Goal: Task Accomplishment & Management: Complete application form

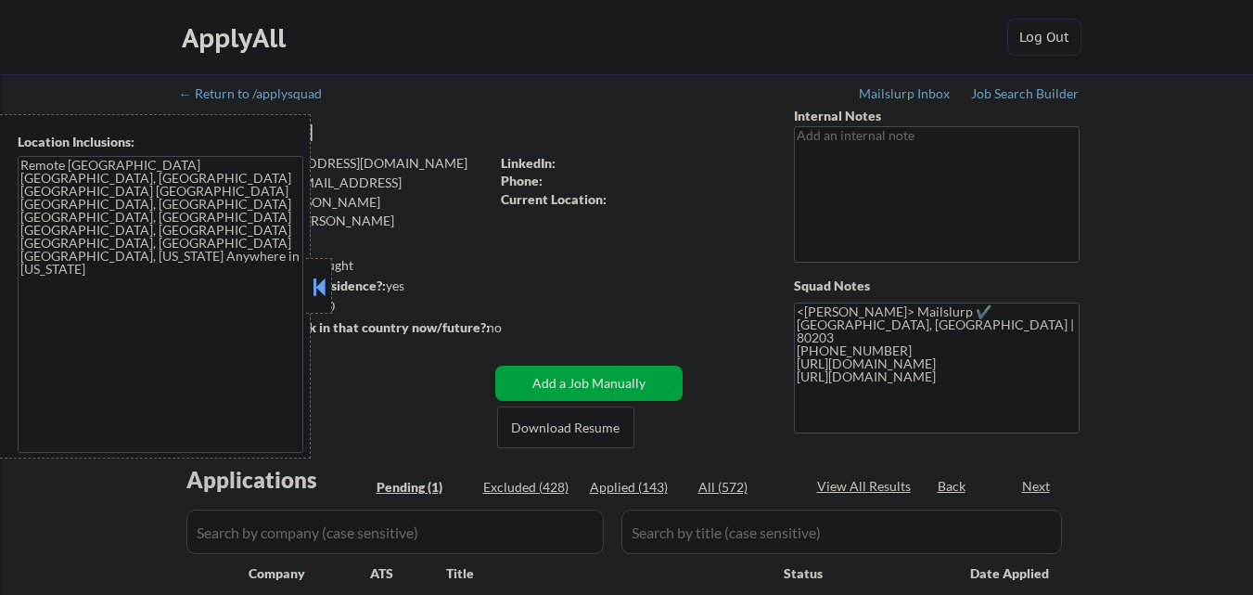
scroll to position [371, 0]
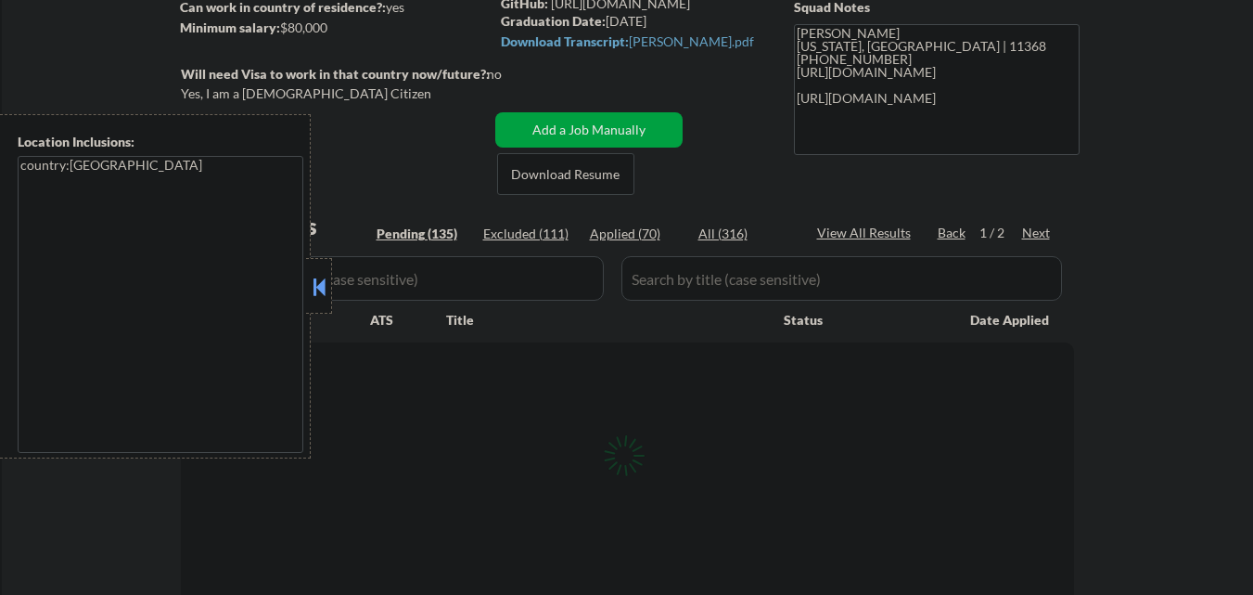
scroll to position [278, 0]
click at [321, 289] on button at bounding box center [319, 287] width 20 height 28
click at [342, 278] on input "input" at bounding box center [394, 278] width 417 height 45
click at [283, 278] on div "Location Inclusions: country:US" at bounding box center [166, 286] width 332 height 344
select select ""pending""
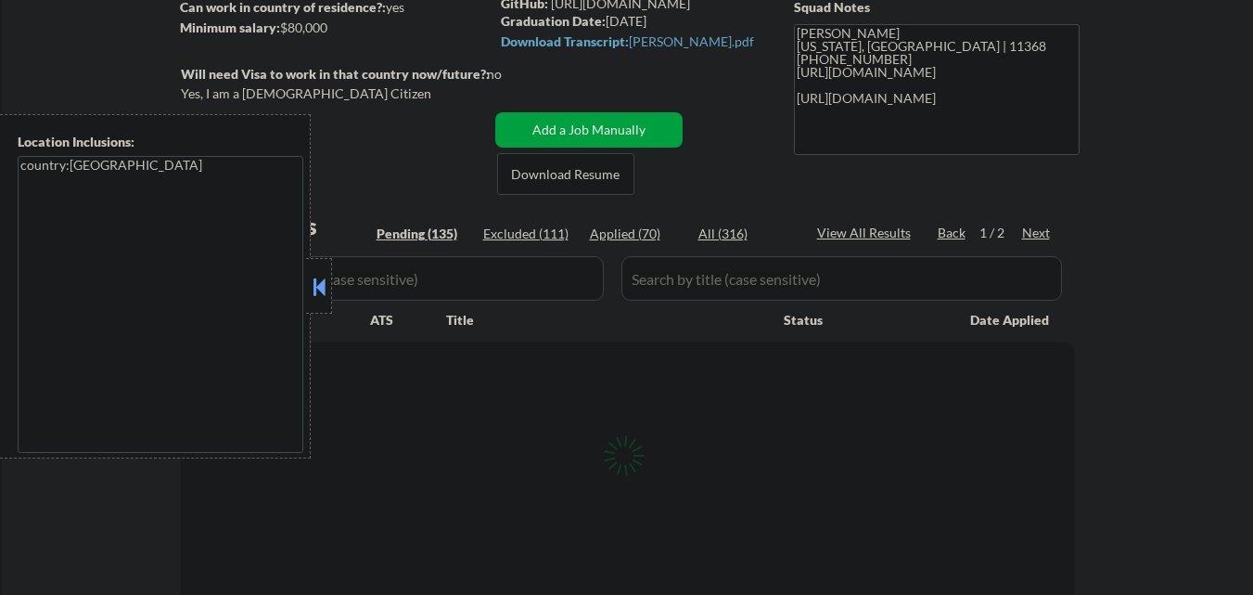
select select ""pending""
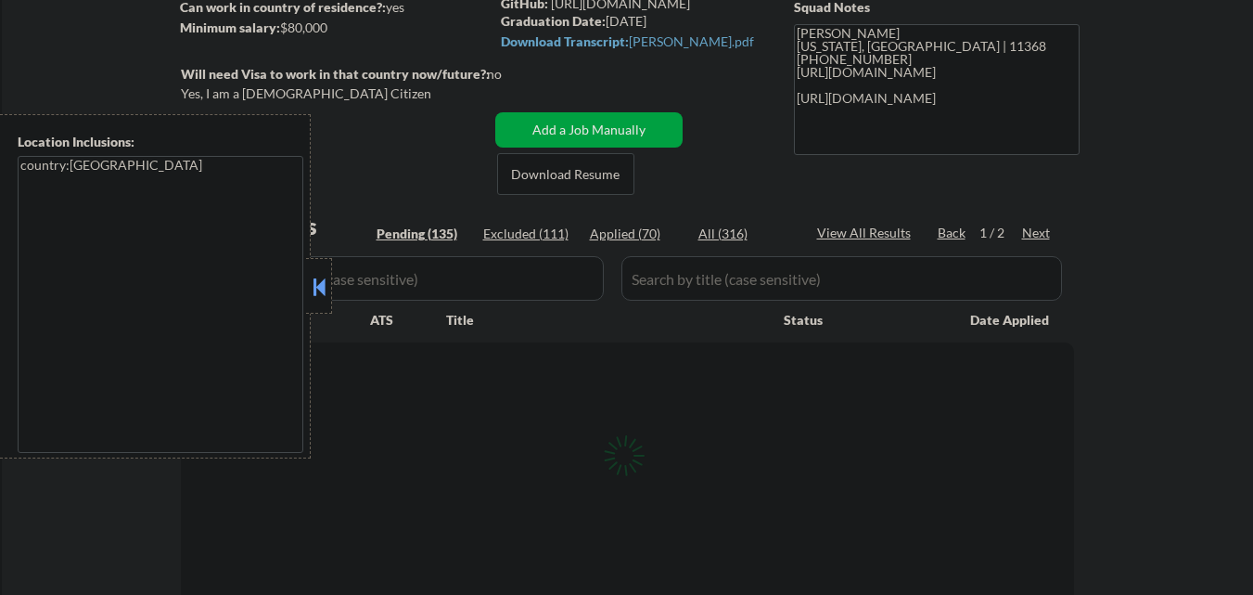
select select ""pending""
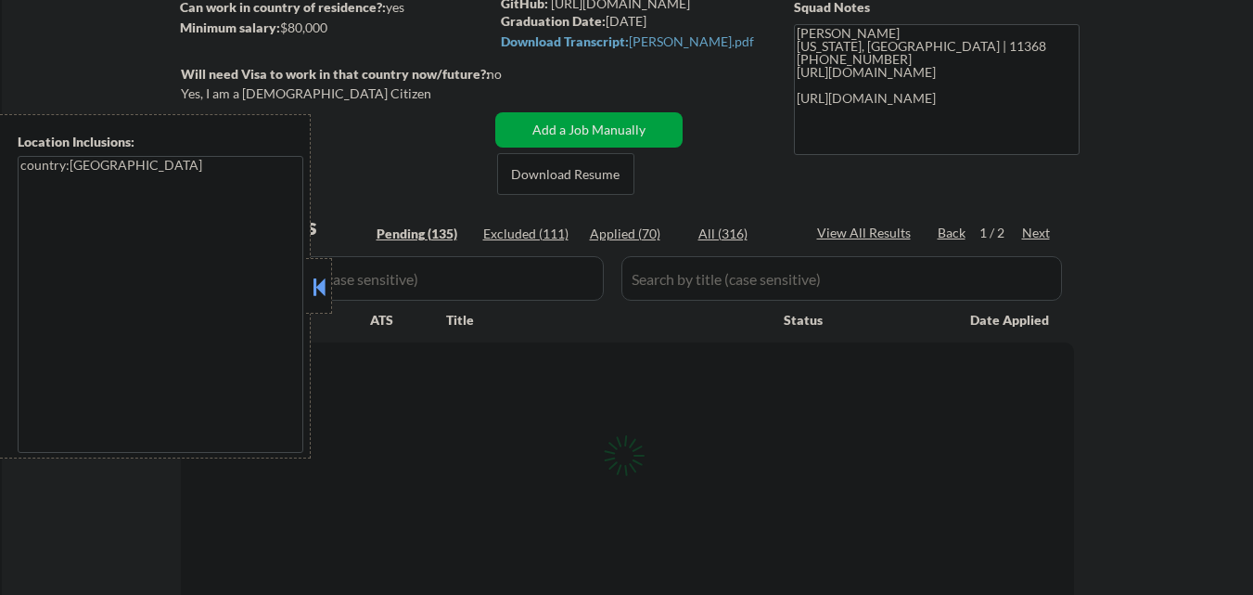
select select ""pending""
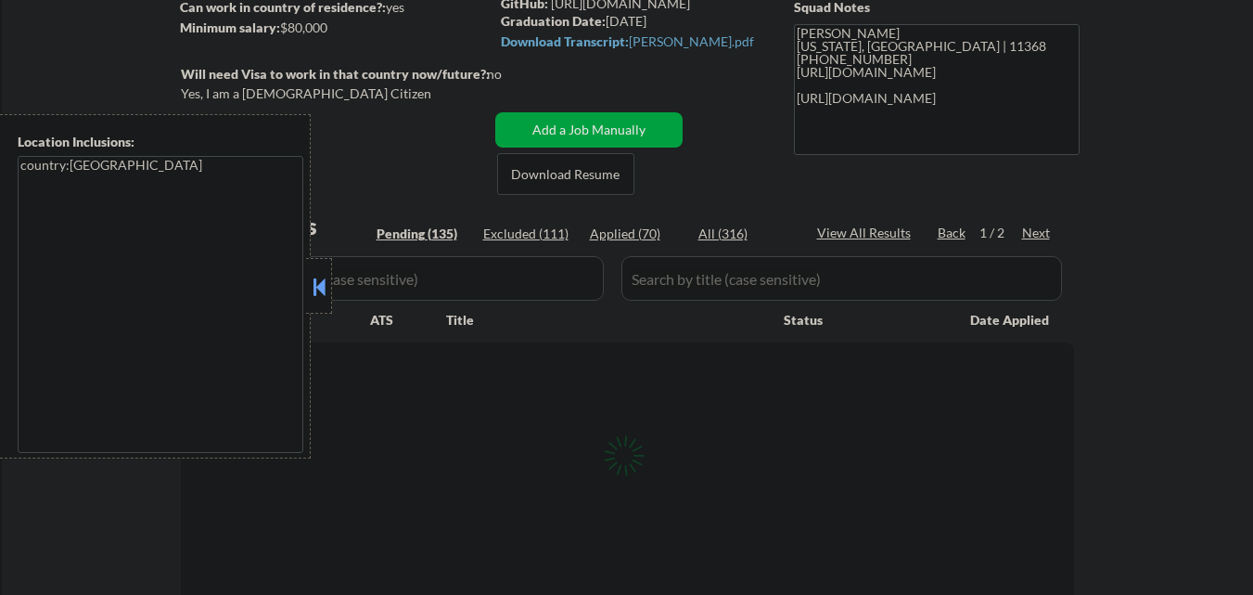
select select ""pending""
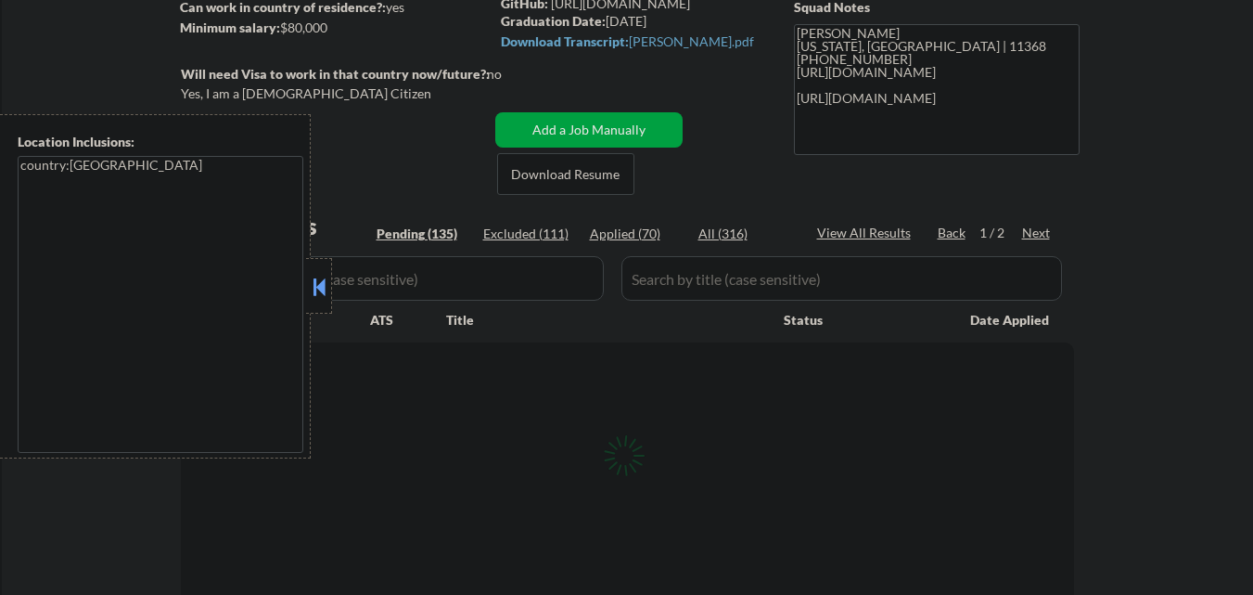
select select ""pending""
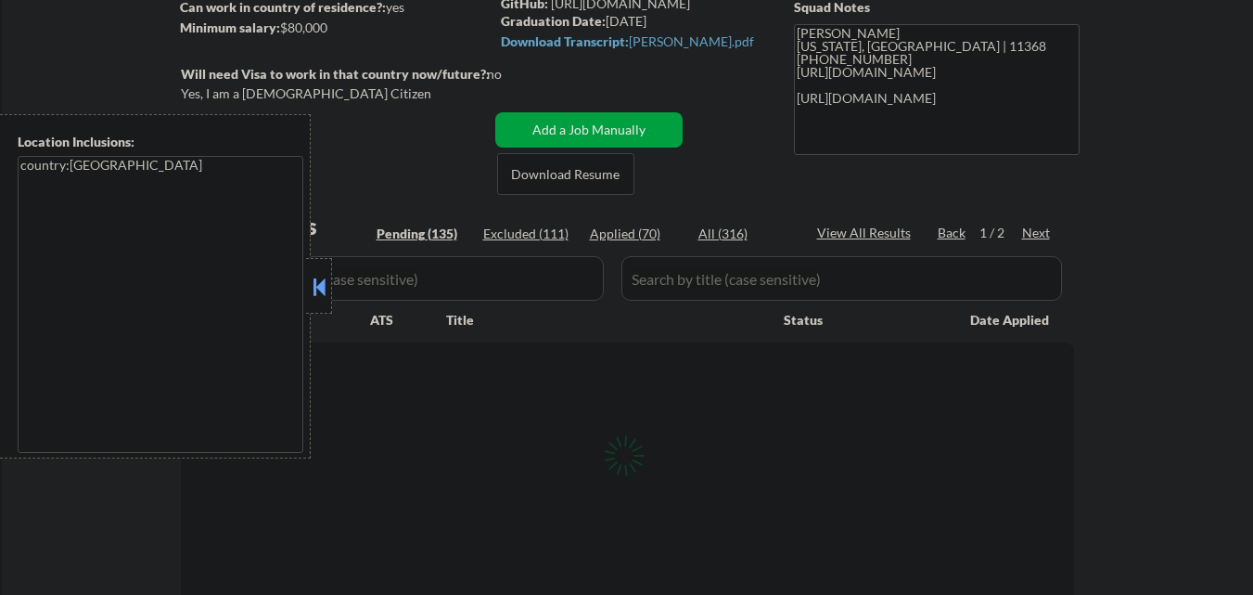
select select ""pending""
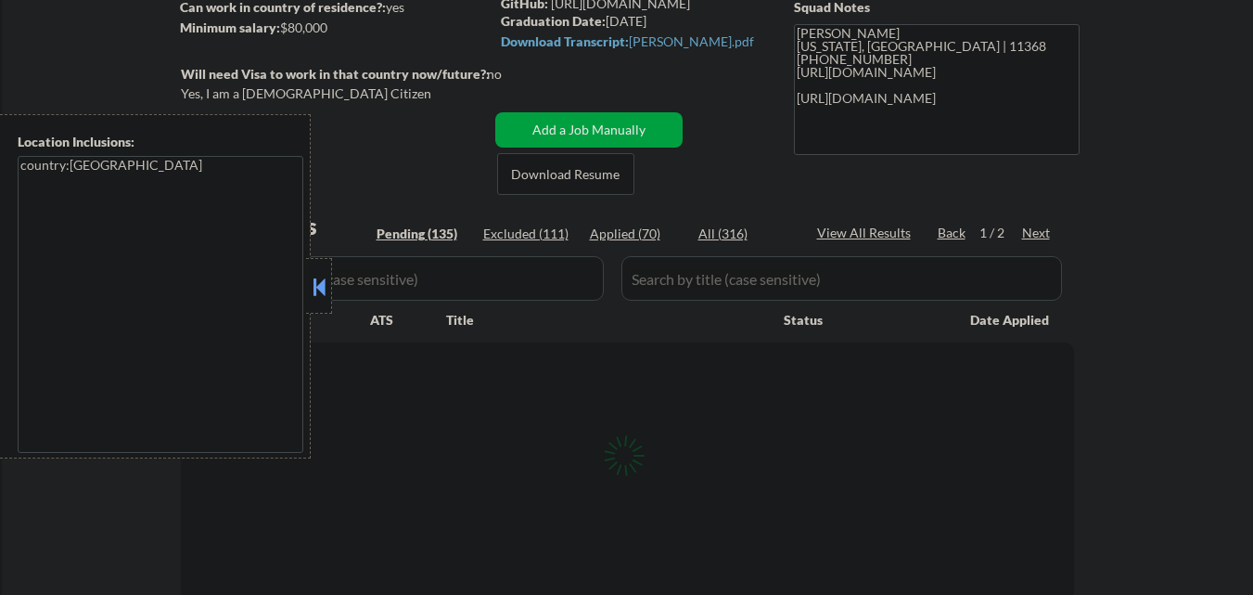
select select ""pending""
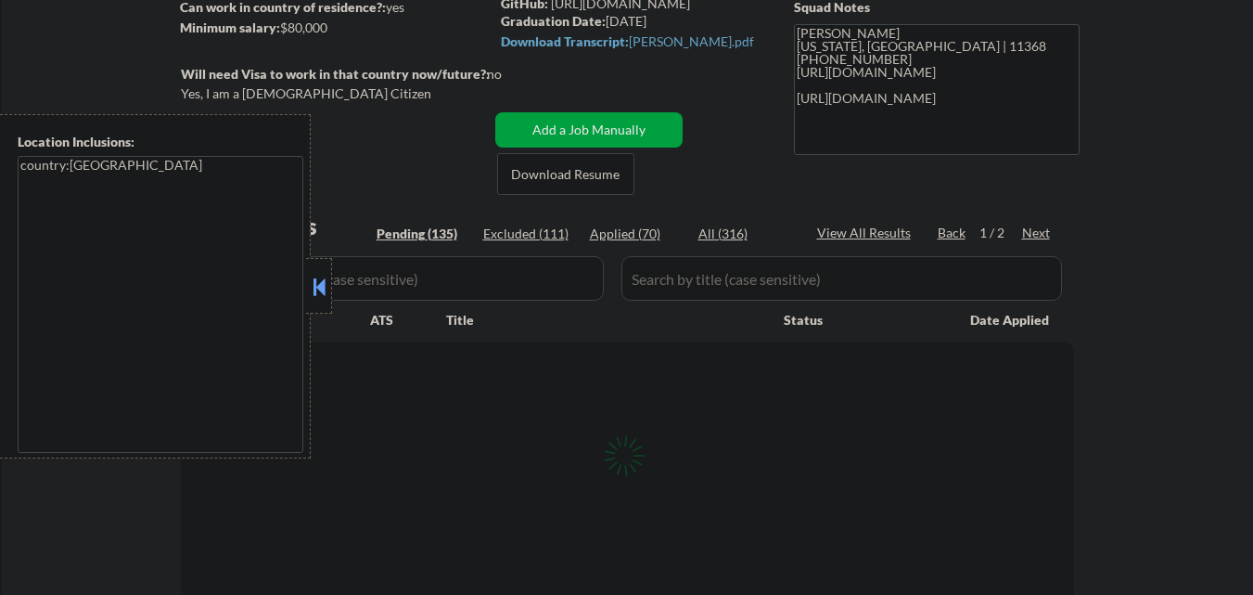
select select ""pending""
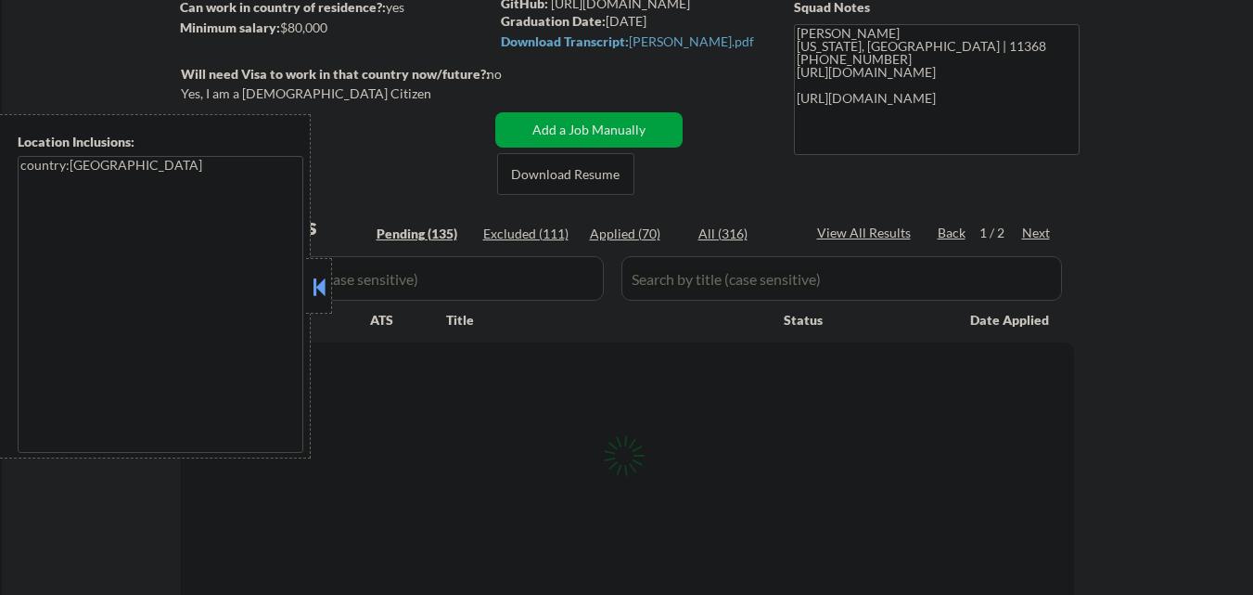
select select ""pending""
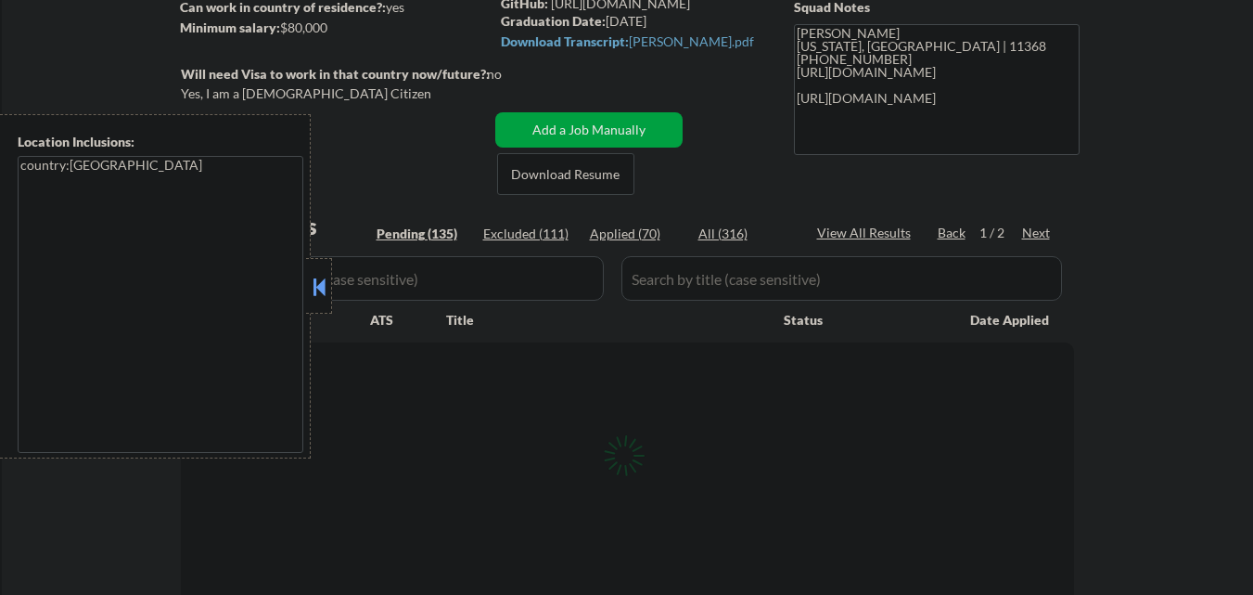
select select ""pending""
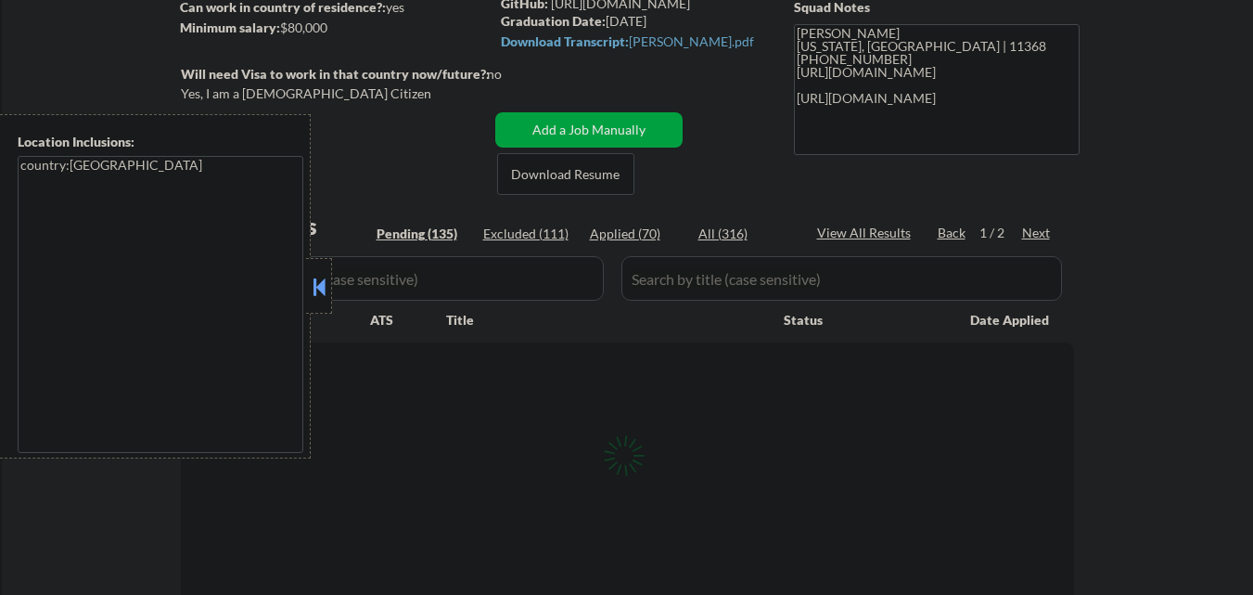
select select ""pending""
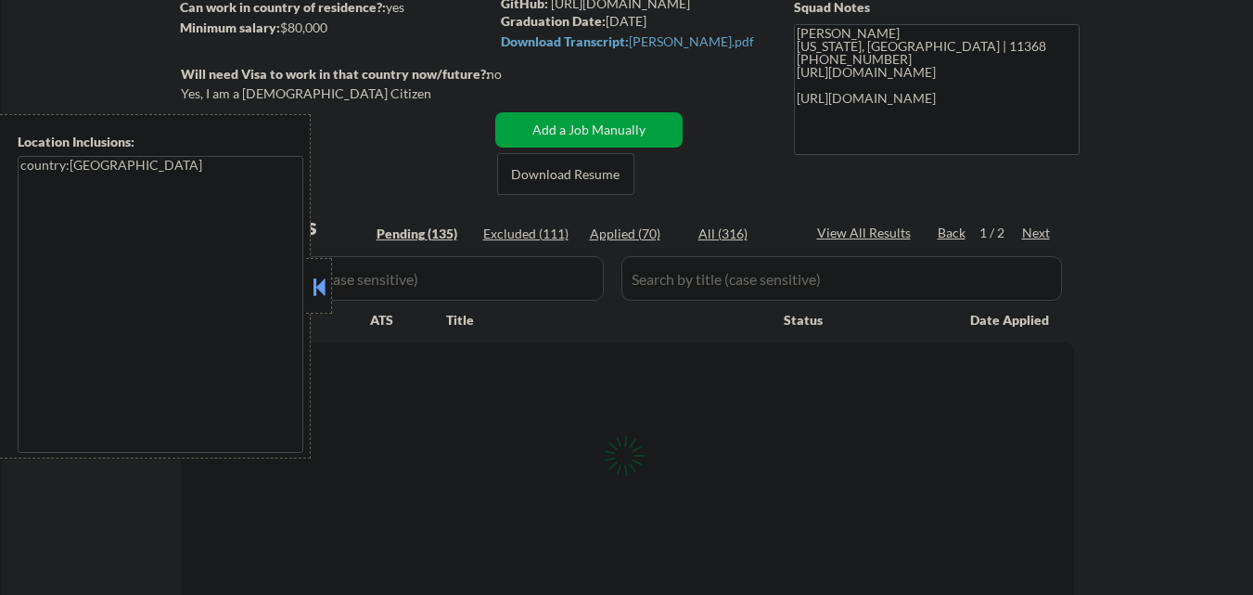
select select ""pending""
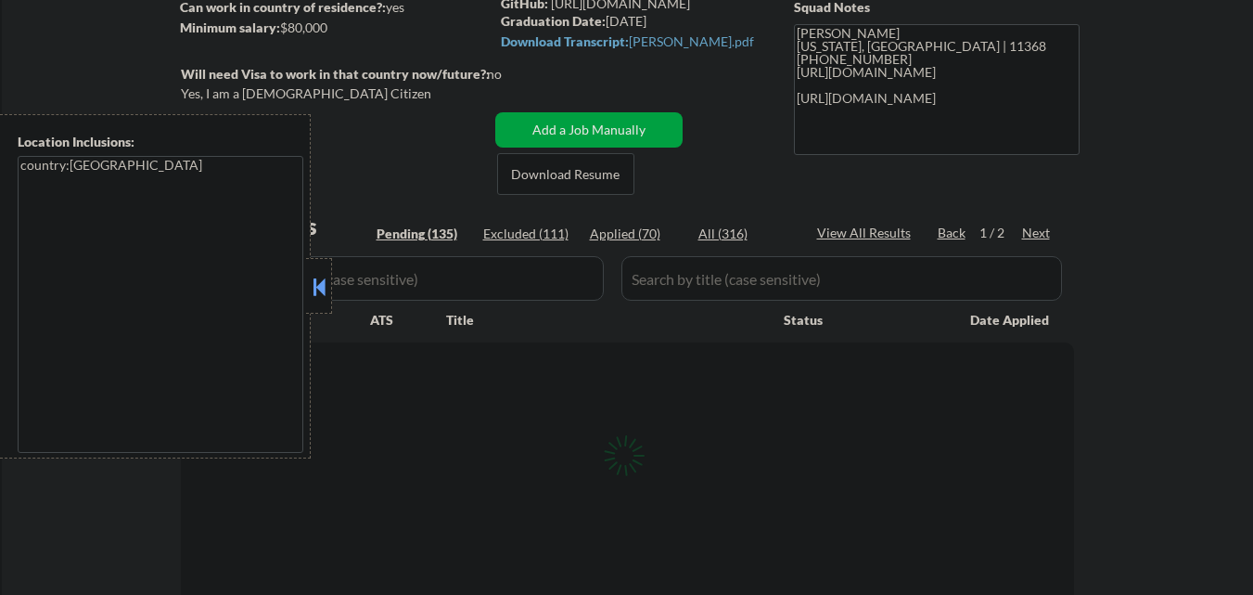
select select ""pending""
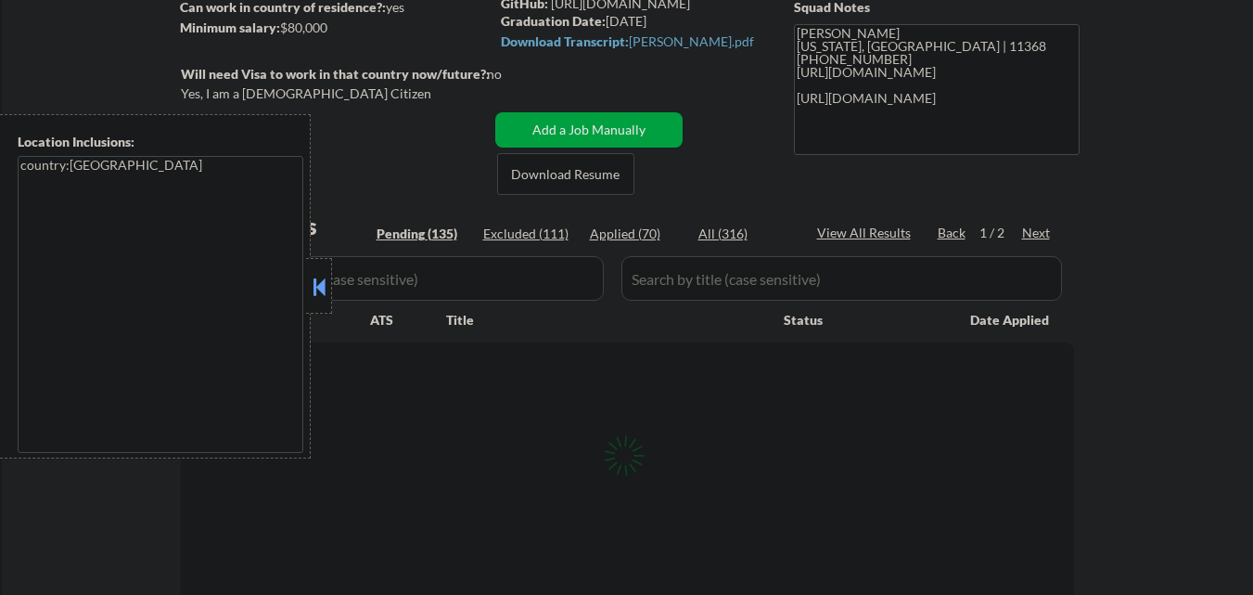
select select ""pending""
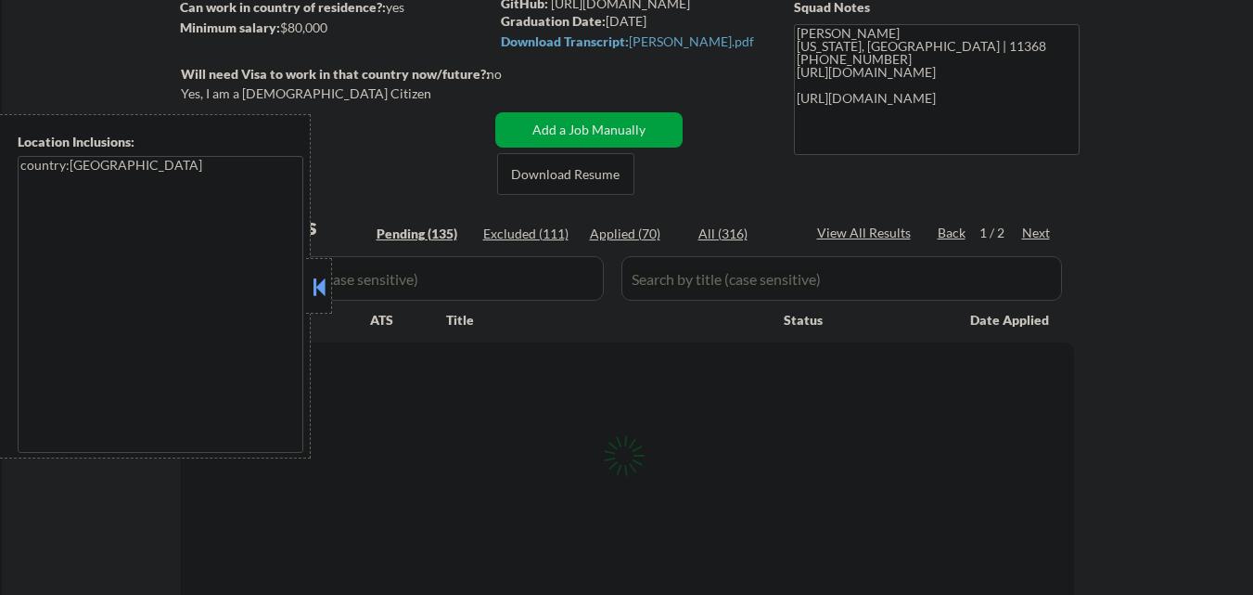
select select ""pending""
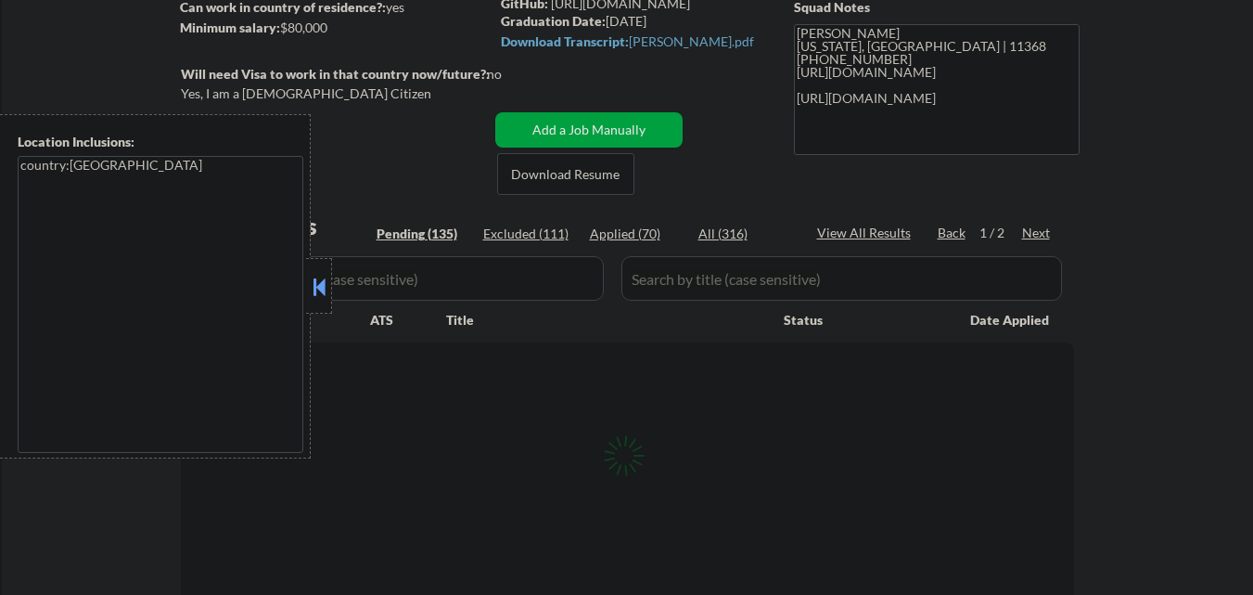
select select ""pending""
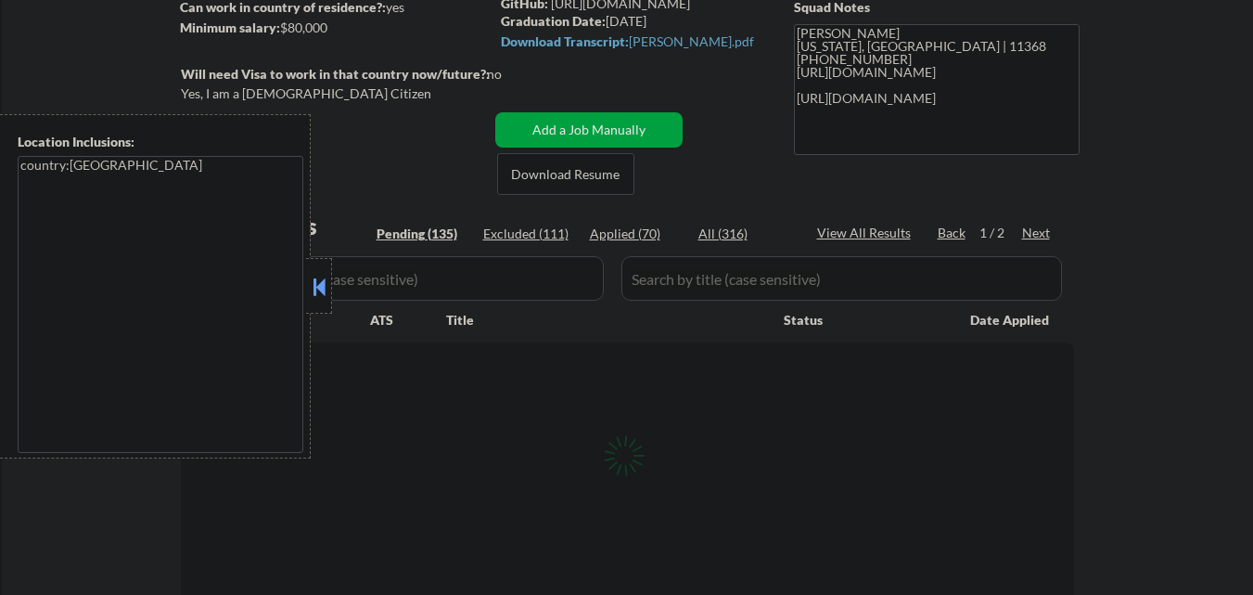
select select ""pending""
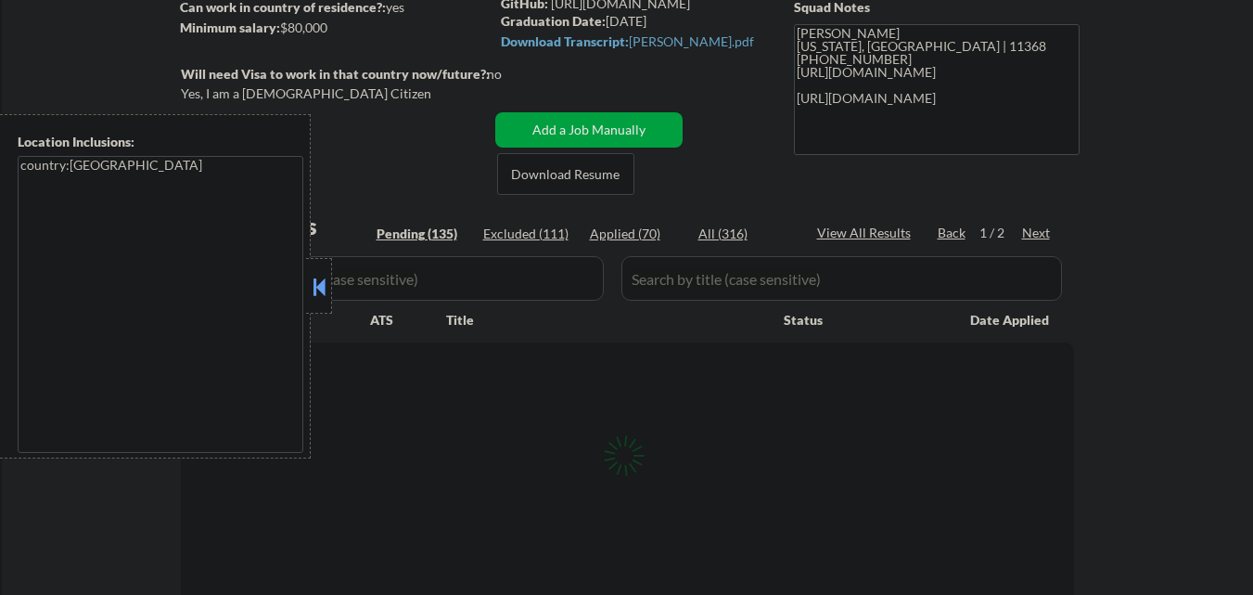
select select ""pending""
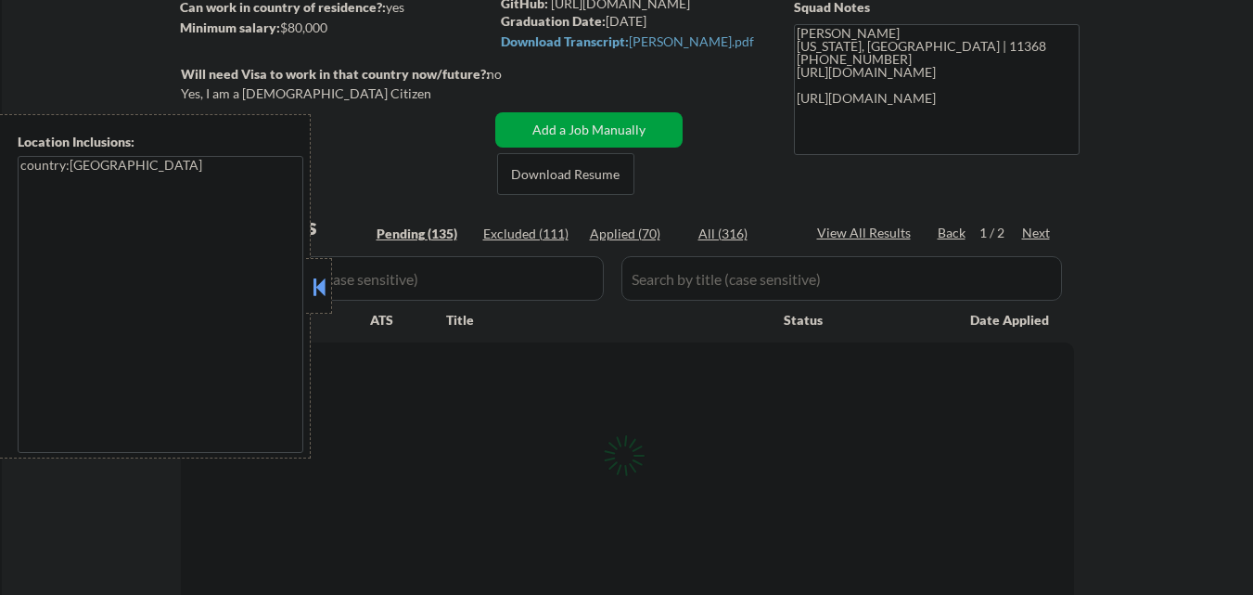
select select ""pending""
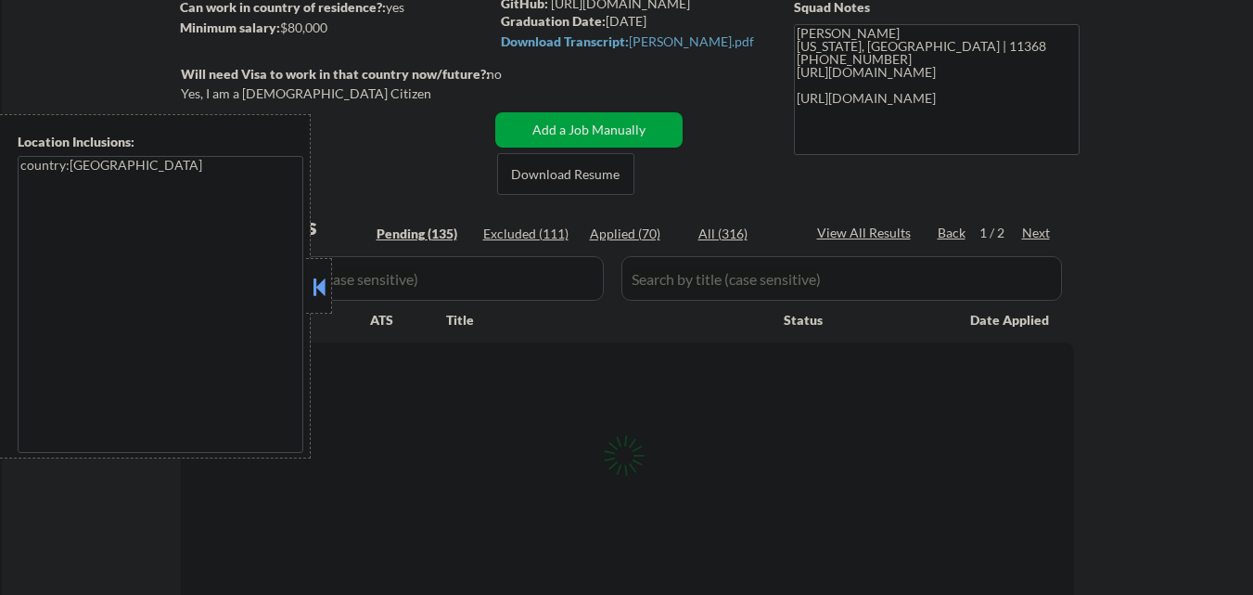
select select ""pending""
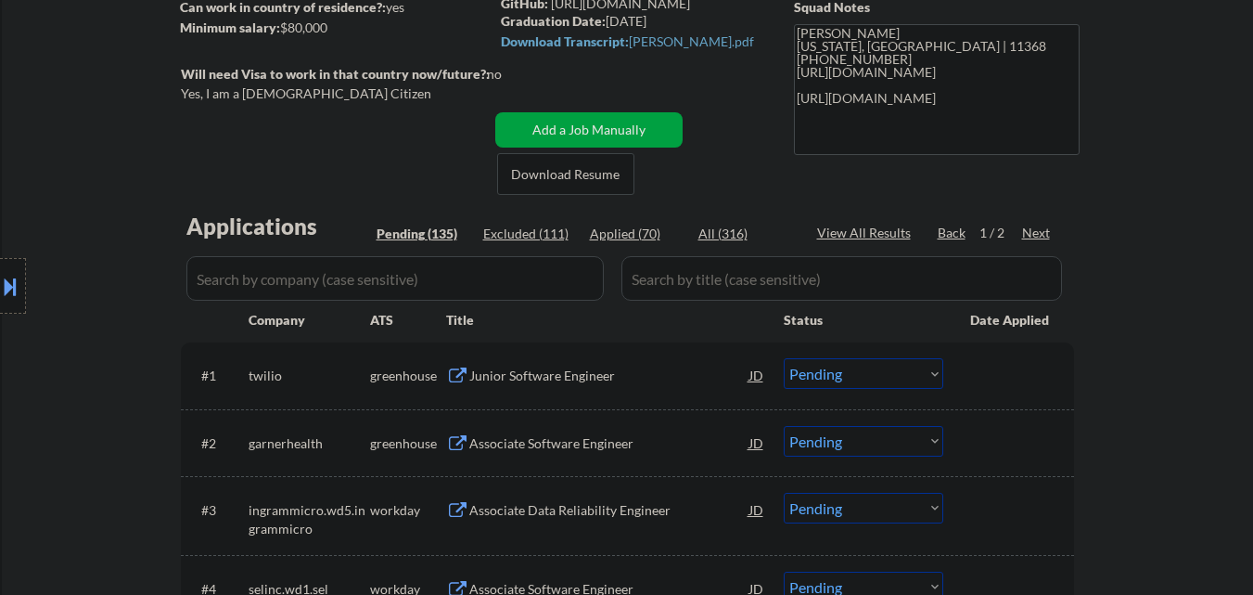
click at [463, 275] on input "input" at bounding box center [394, 278] width 417 height 45
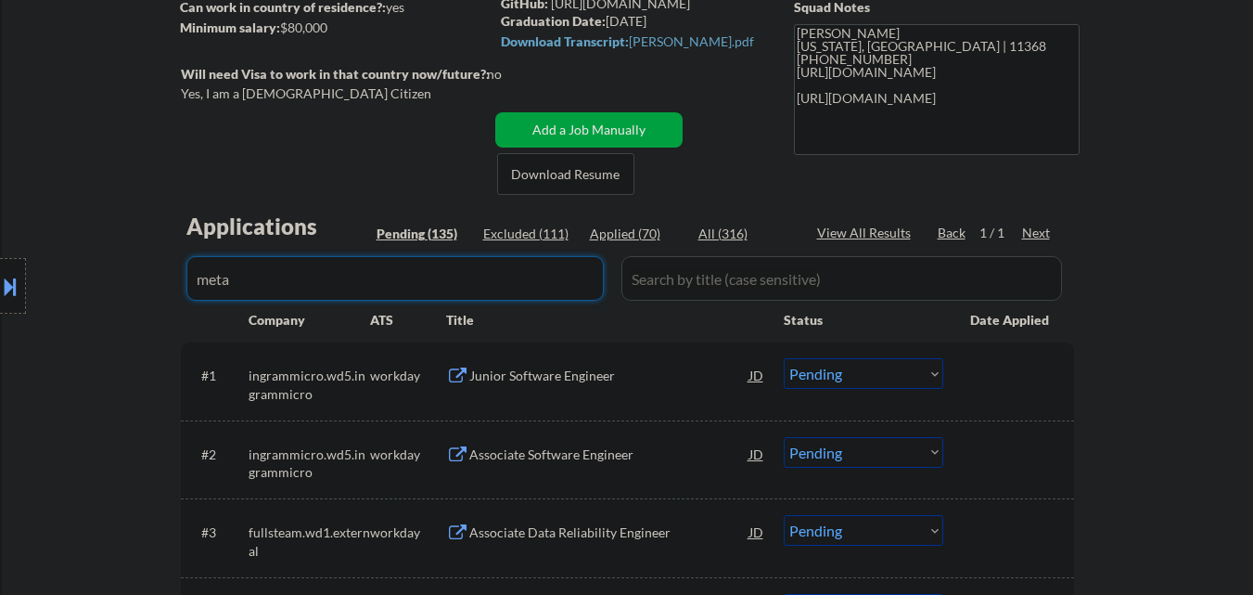
type input "meta"
click at [83, 454] on div "Location Inclusions: country:US" at bounding box center [166, 286] width 332 height 344
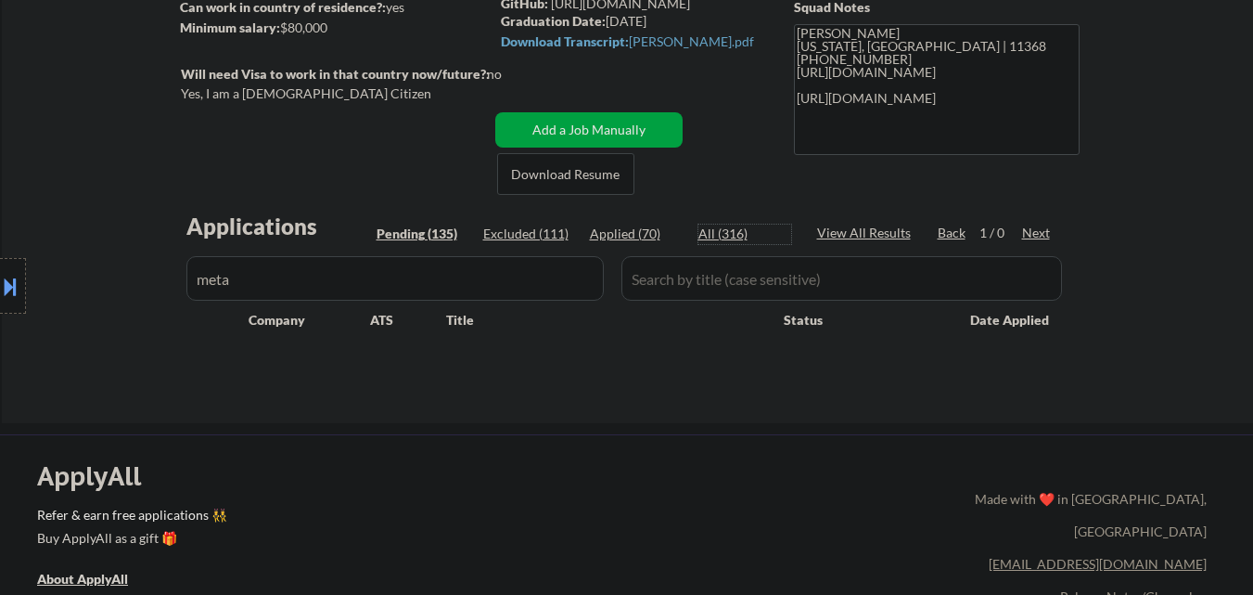
click at [733, 227] on div "All (316)" at bounding box center [745, 233] width 93 height 19
select select ""excluded__blocklist_""
select select ""applied""
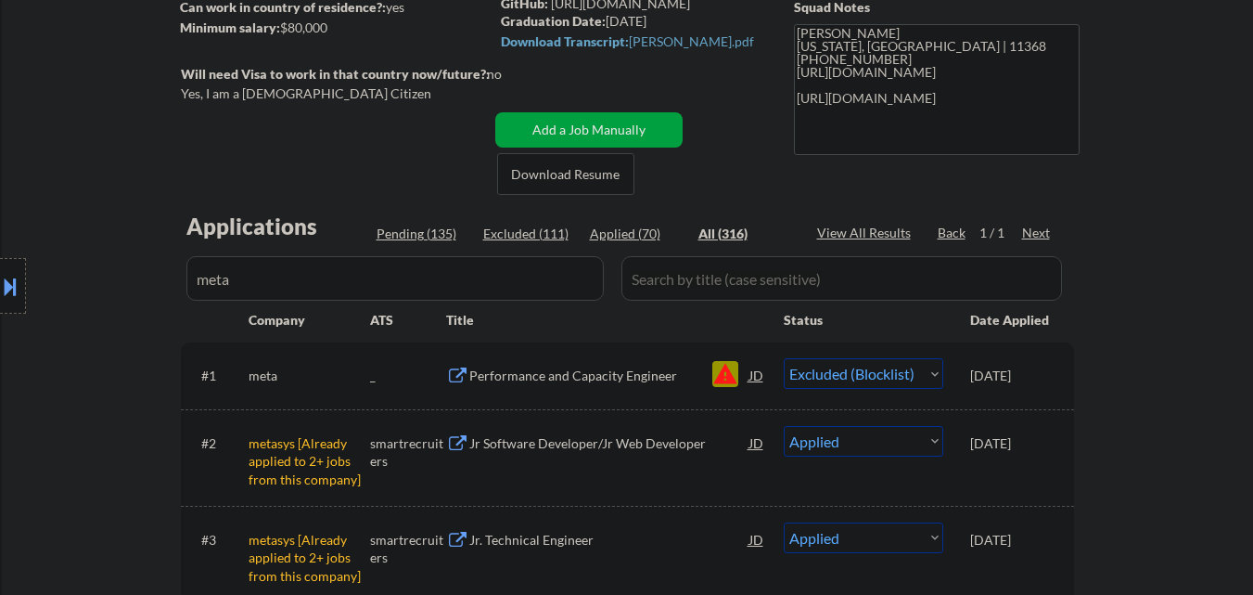
click at [910, 379] on select "Choose an option... Pending Applied Excluded (Questions) Excluded (Expired) Exc…" at bounding box center [864, 373] width 160 height 31
select select ""applied""
click at [784, 358] on select "Choose an option... Pending Applied Excluded (Questions) Excluded (Expired) Exc…" at bounding box center [864, 373] width 160 height 31
click at [425, 236] on div "Pending (136)" at bounding box center [423, 233] width 93 height 19
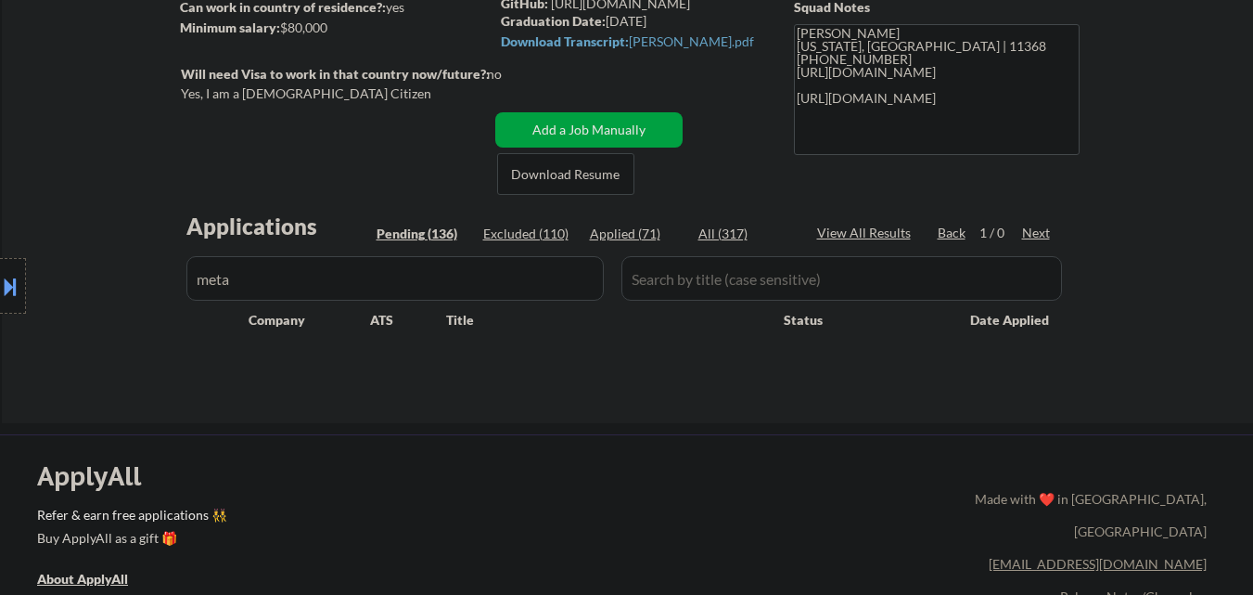
click at [717, 241] on div "All (317)" at bounding box center [745, 233] width 93 height 19
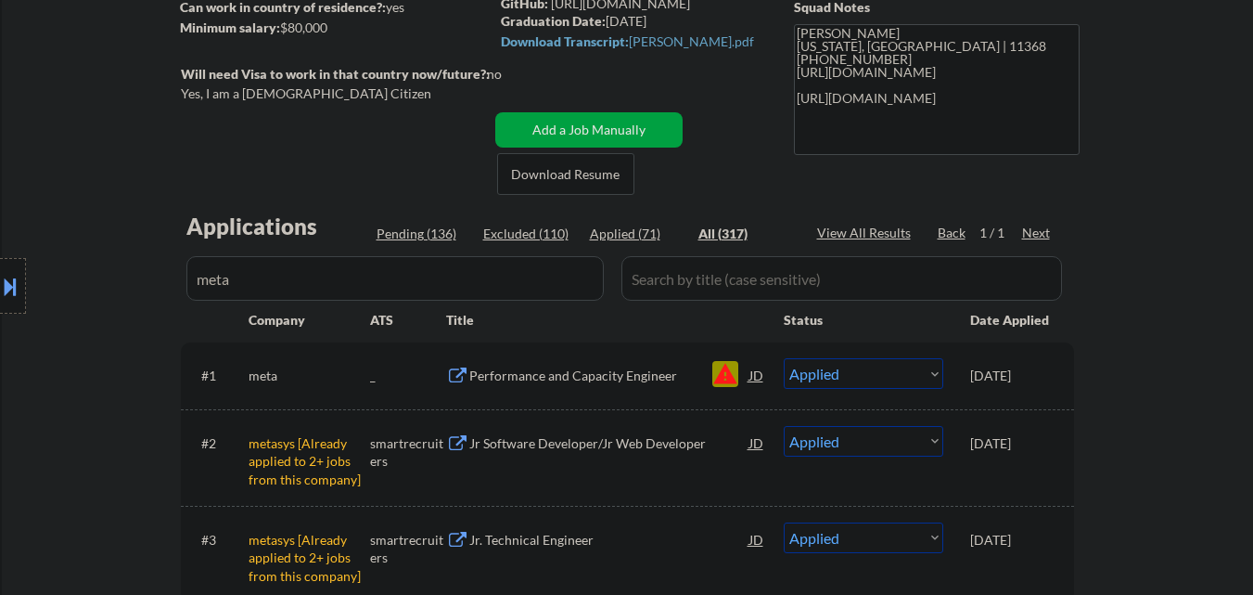
click at [388, 293] on input "input" at bounding box center [394, 278] width 417 height 45
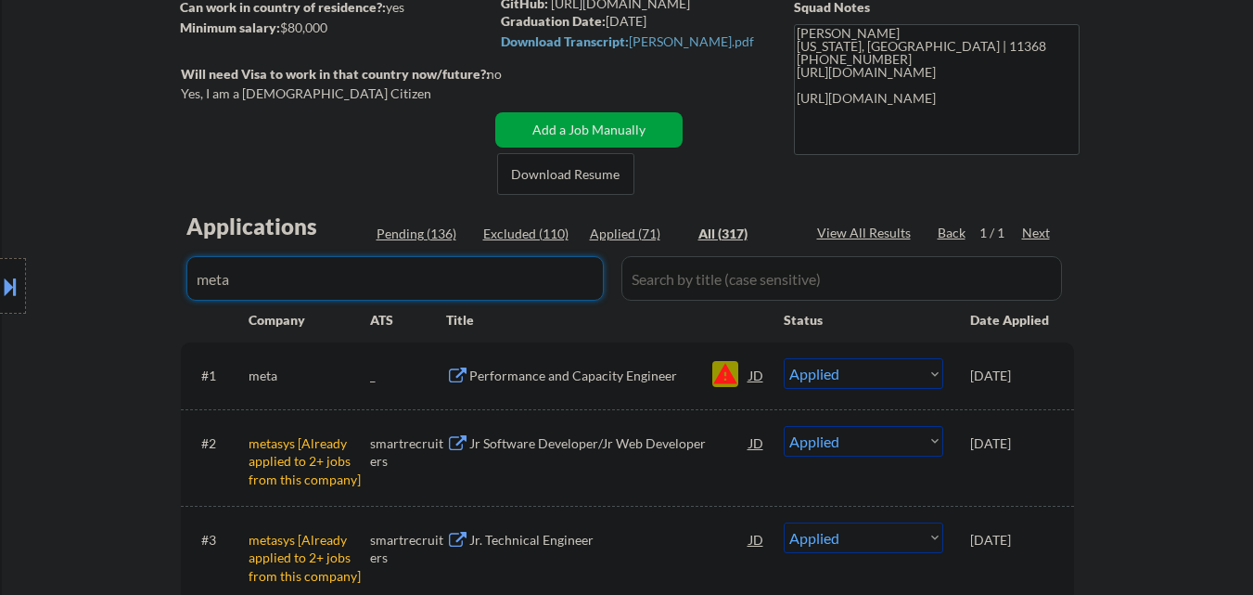
click at [387, 291] on input "input" at bounding box center [394, 278] width 417 height 45
paste input "elevenlabs"
click at [146, 311] on div "Location Inclusions: country:US" at bounding box center [166, 286] width 332 height 344
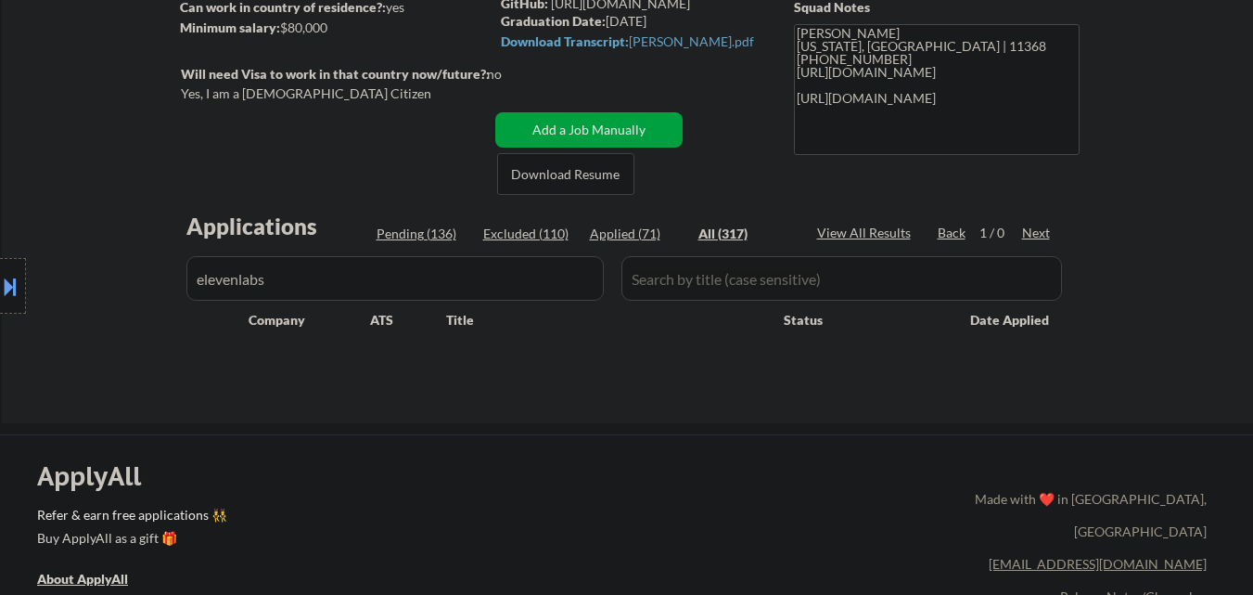
click at [373, 276] on input "input" at bounding box center [394, 278] width 417 height 45
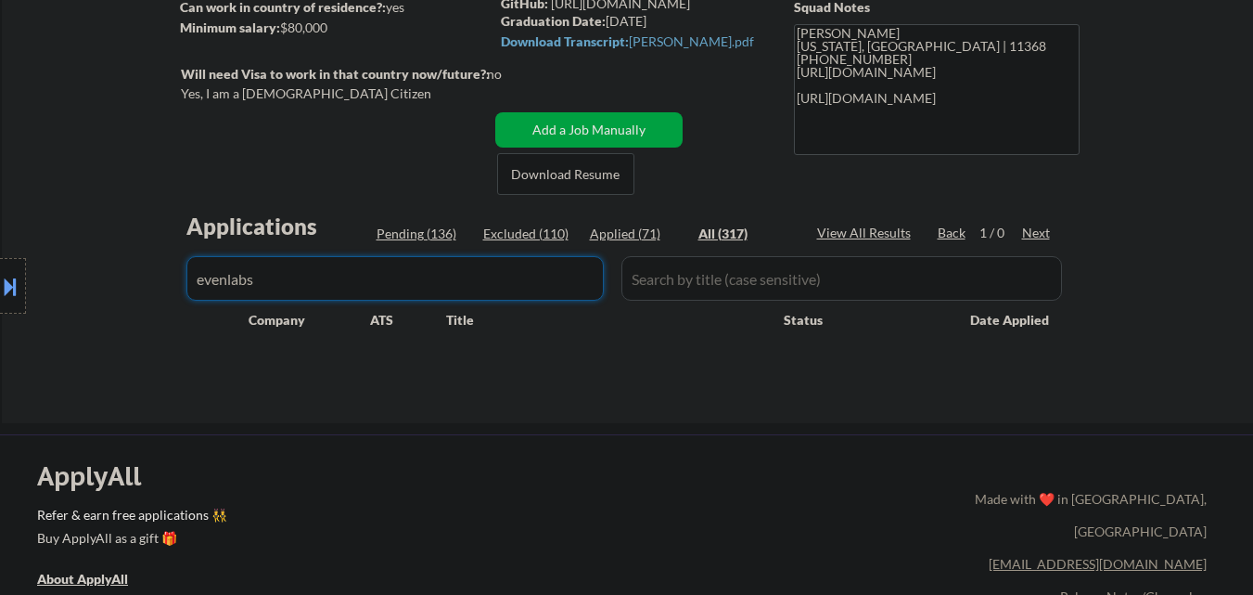
type input "evenlabs"
click at [90, 348] on div "Location Inclusions: country:US" at bounding box center [166, 286] width 332 height 344
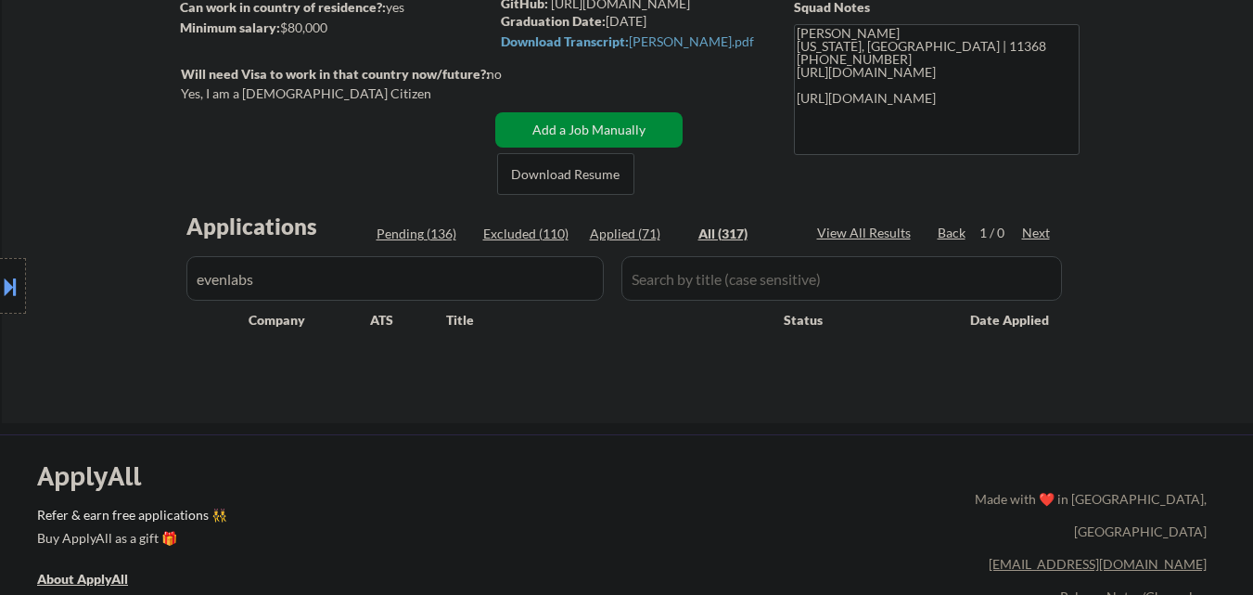
click at [587, 123] on button "Add a Job Manually" at bounding box center [588, 129] width 187 height 35
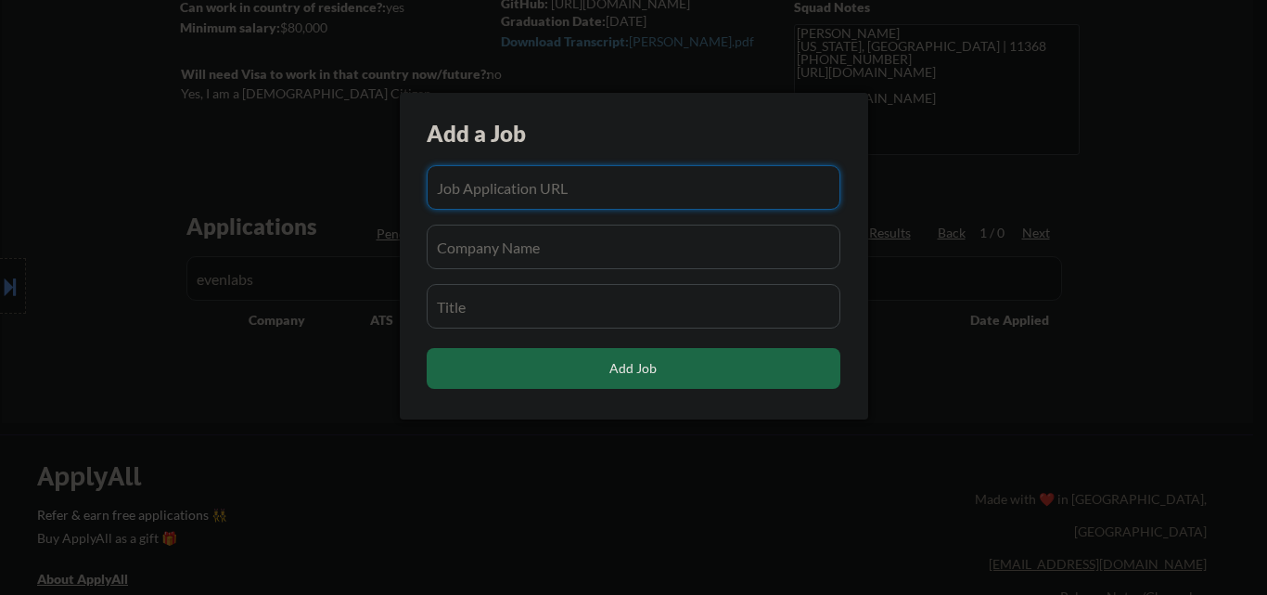
paste input "https://elevenlabs.io/careers/6a530871-b6c6-4783-ac6b-69cc3b084192/full-stack-e…"
type input "https://elevenlabs.io/careers/6a530871-b6c6-4783-ac6b-69cc3b084192/full-stack-e…"
click at [560, 263] on input "input" at bounding box center [634, 246] width 414 height 45
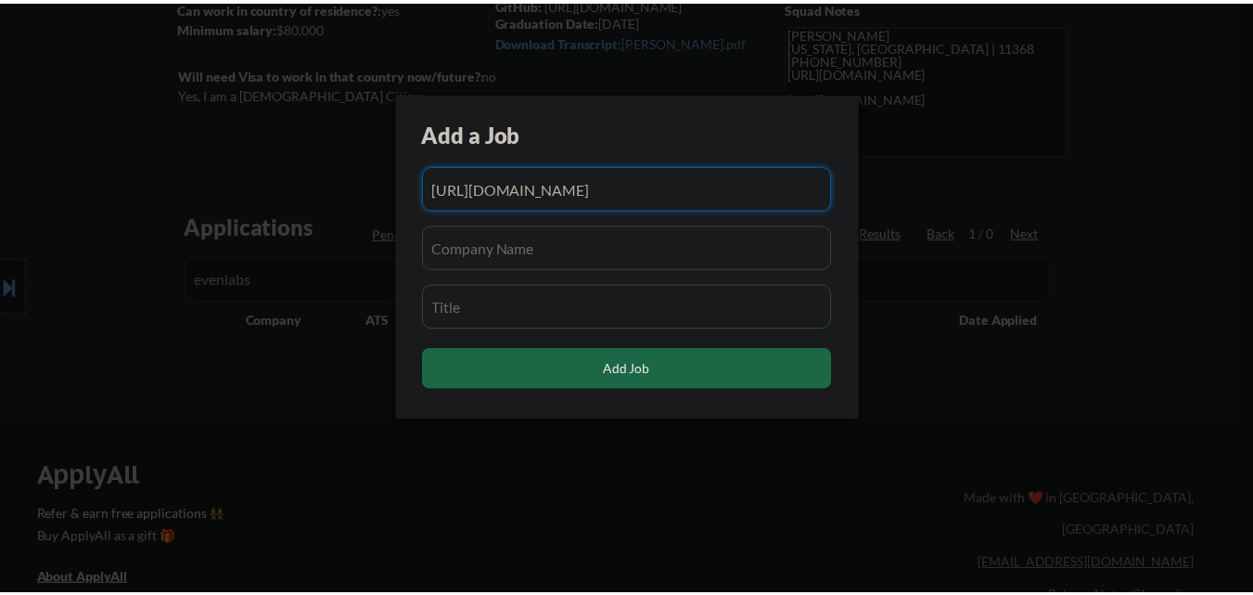
scroll to position [0, 0]
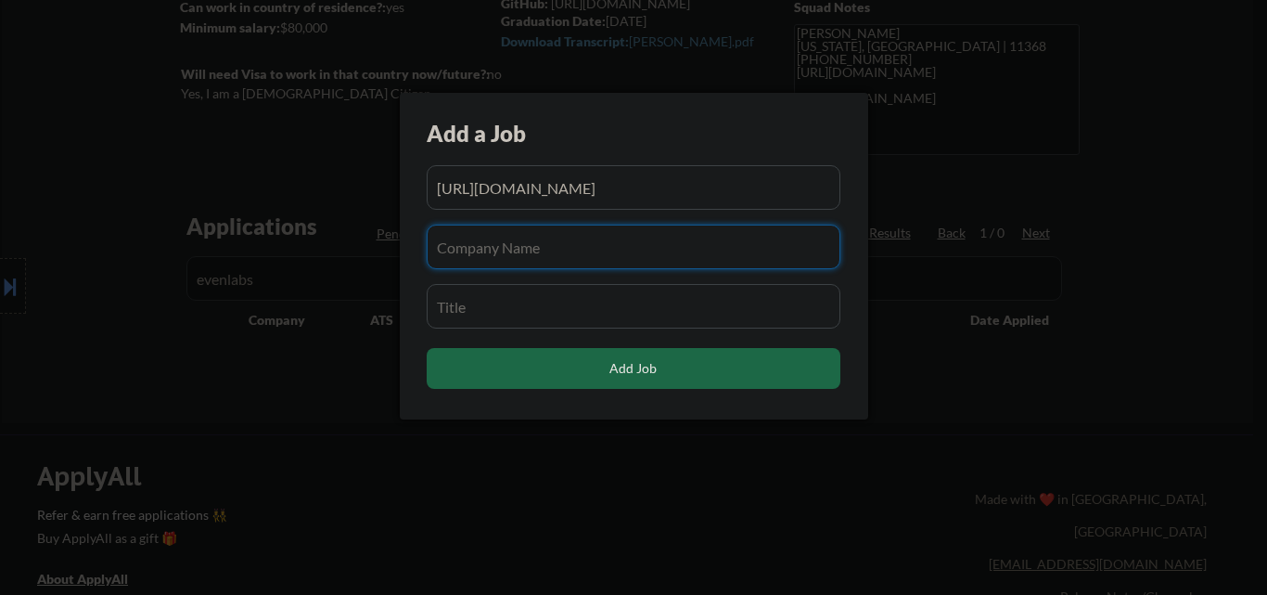
paste input "elevenlabs"
type input "elevenlabs"
click at [521, 313] on input "input" at bounding box center [634, 306] width 414 height 45
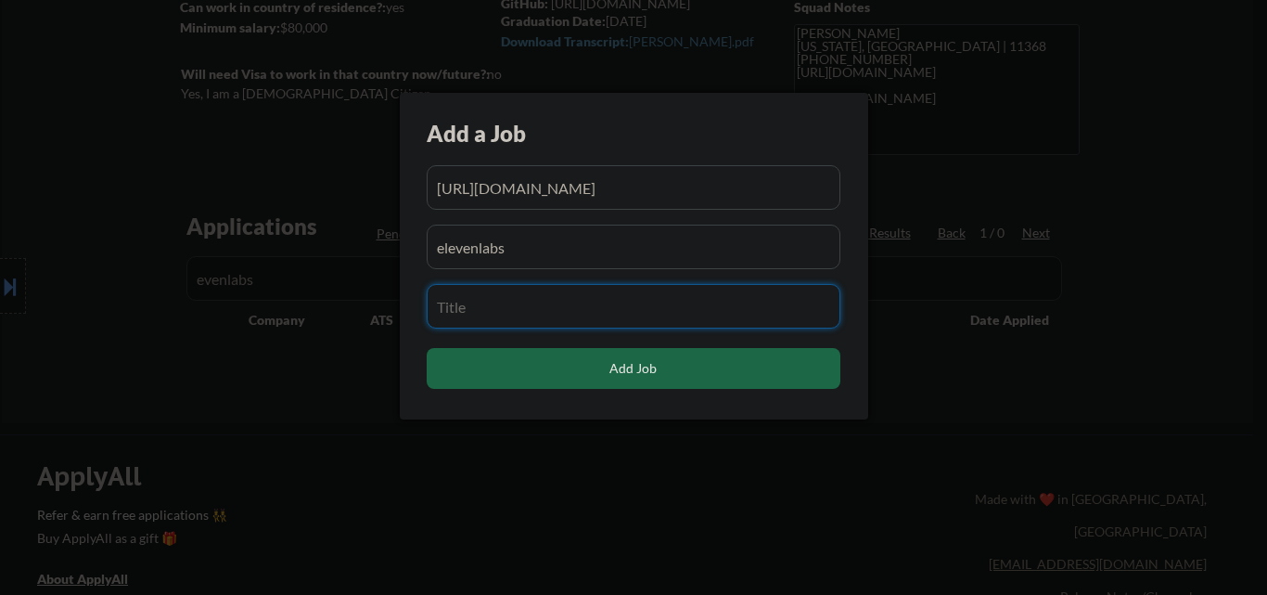
paste input "Full-Stack Engineer"
type input "Full-Stack Engineer"
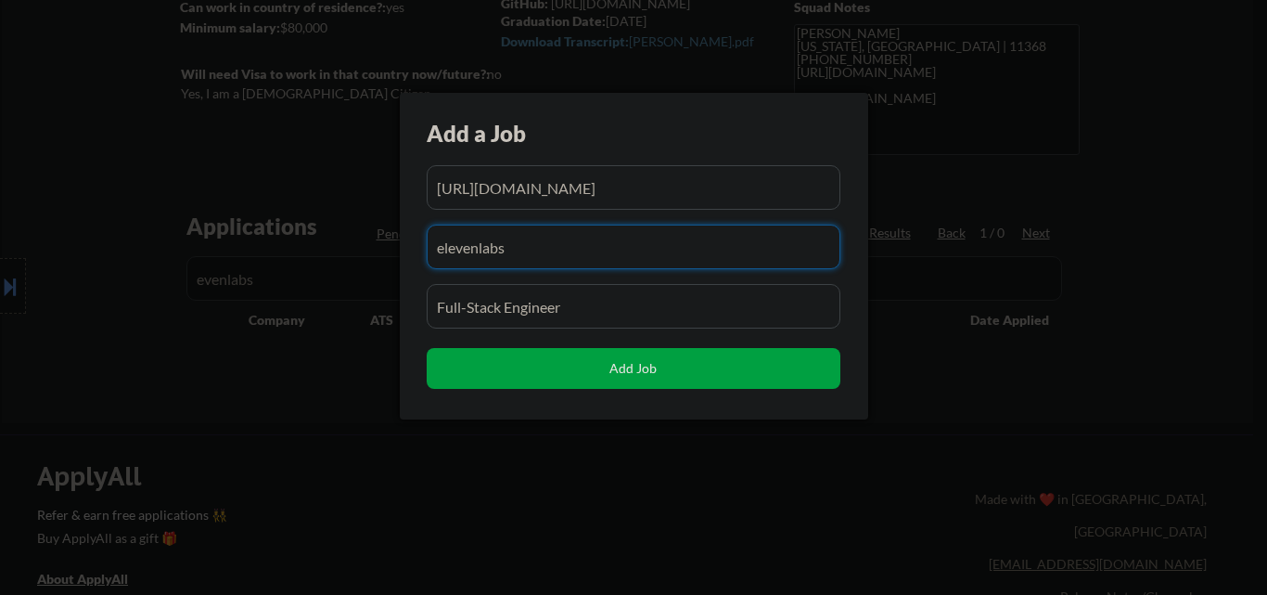
click at [558, 259] on input "input" at bounding box center [634, 246] width 414 height 45
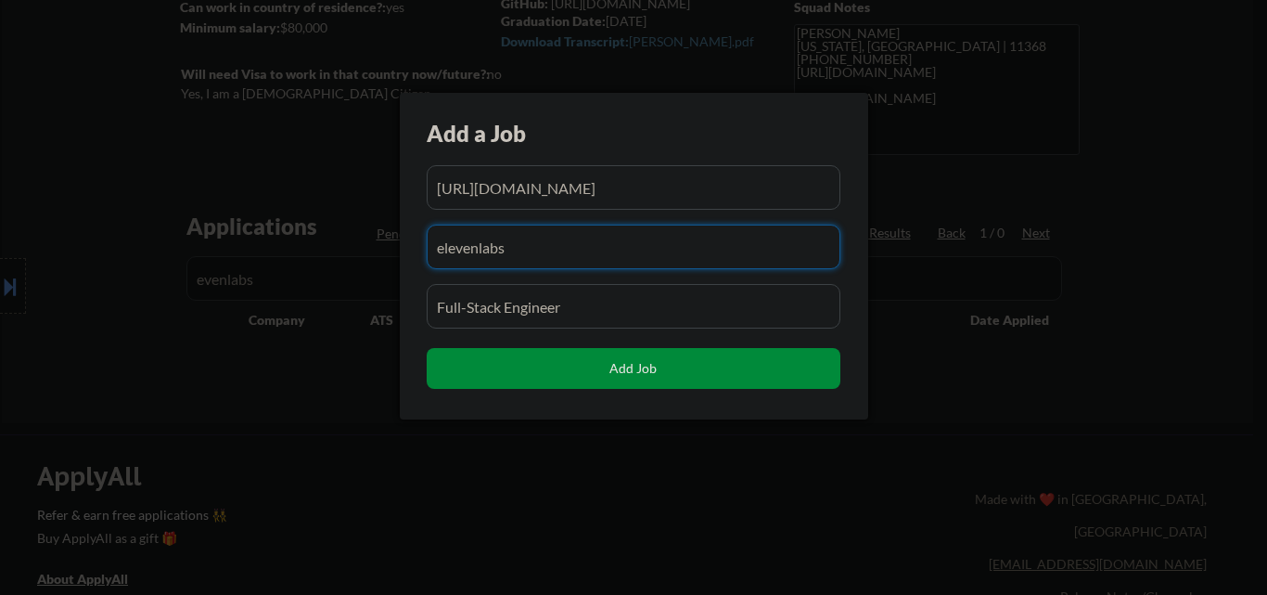
click at [667, 366] on button "Add Job" at bounding box center [634, 368] width 414 height 41
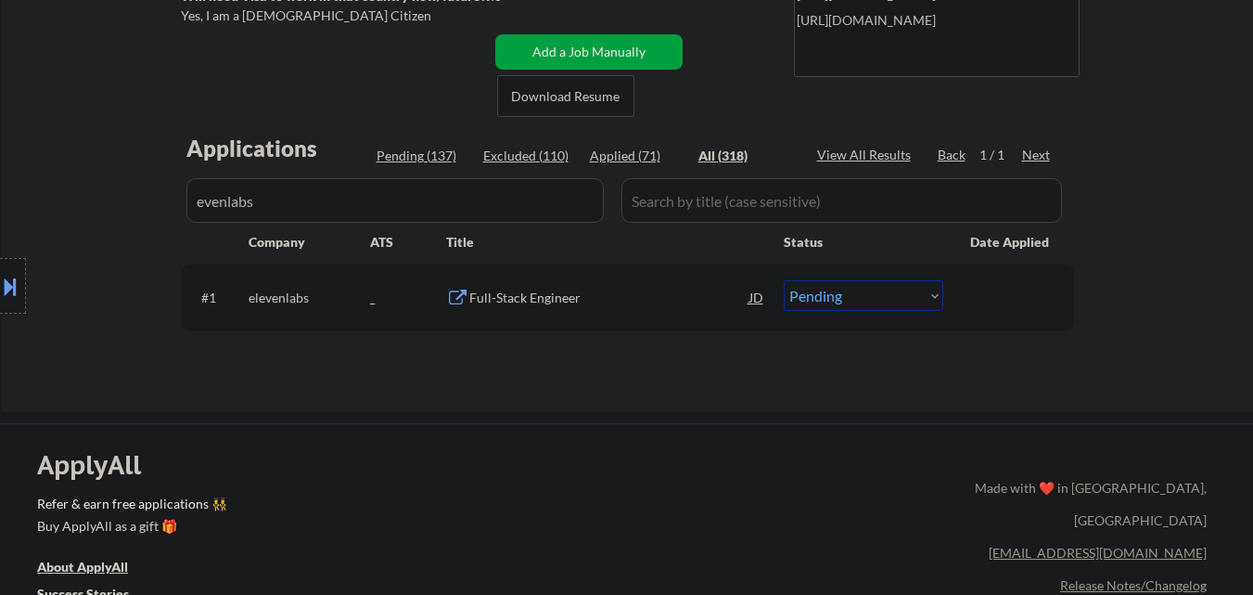
scroll to position [464, 0]
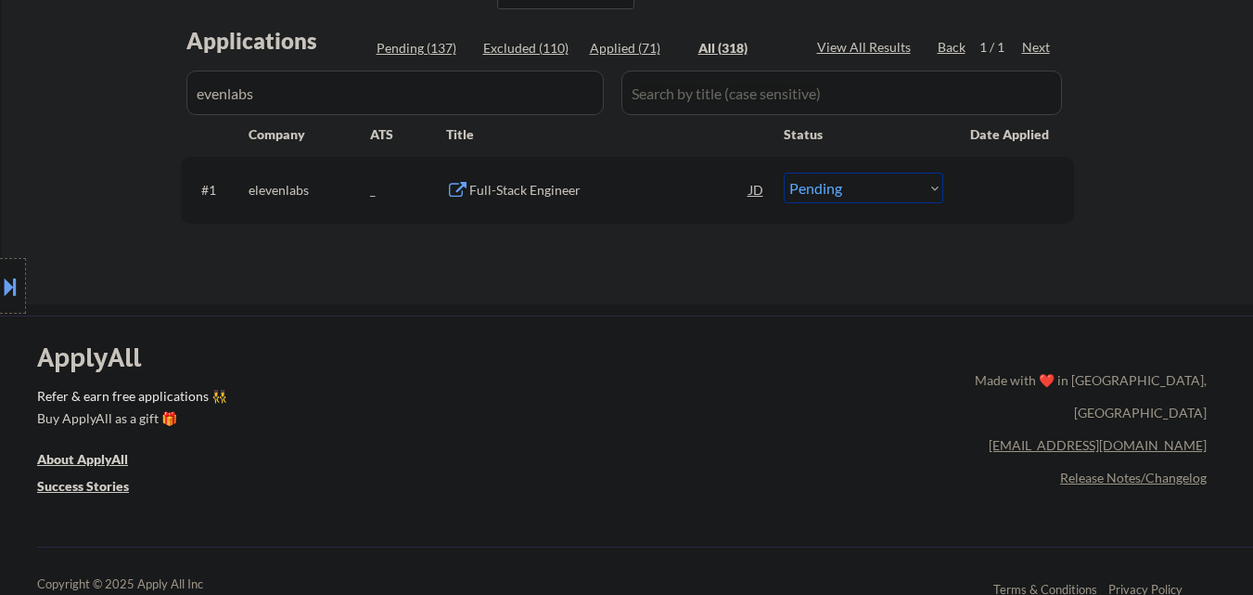
click at [905, 189] on select "Choose an option... Pending Applied Excluded (Questions) Excluded (Expired) Exc…" at bounding box center [864, 188] width 160 height 31
select select ""applied""
click at [784, 173] on select "Choose an option... Pending Applied Excluded (Questions) Excluded (Expired) Exc…" at bounding box center [864, 188] width 160 height 31
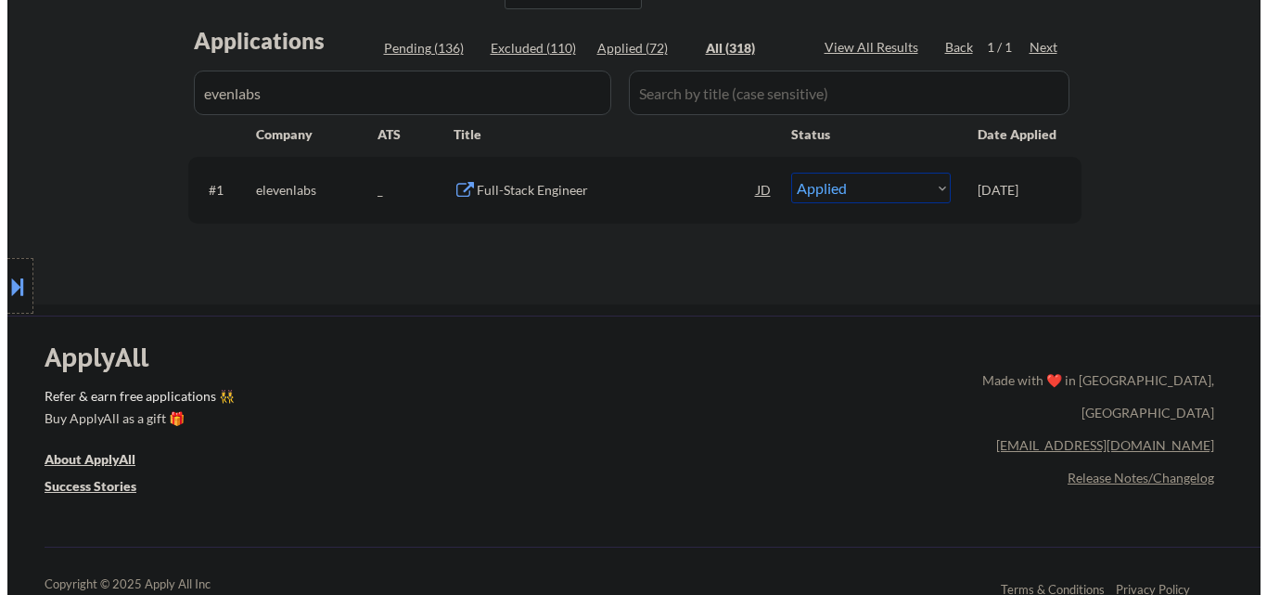
scroll to position [278, 0]
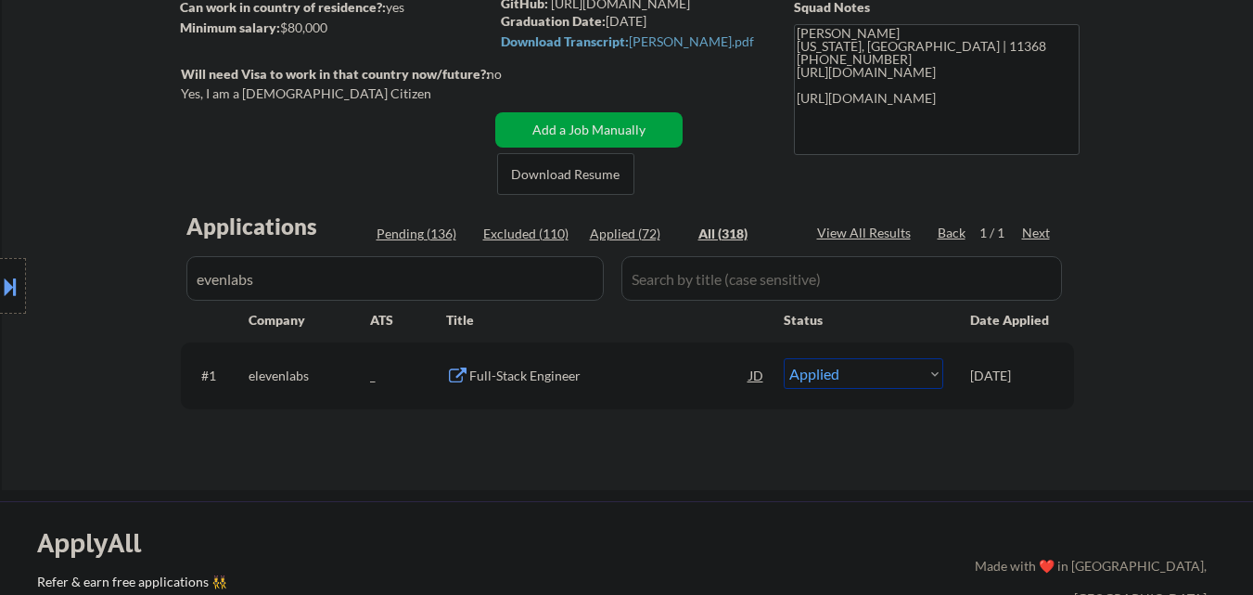
click at [363, 285] on input "input" at bounding box center [394, 278] width 417 height 45
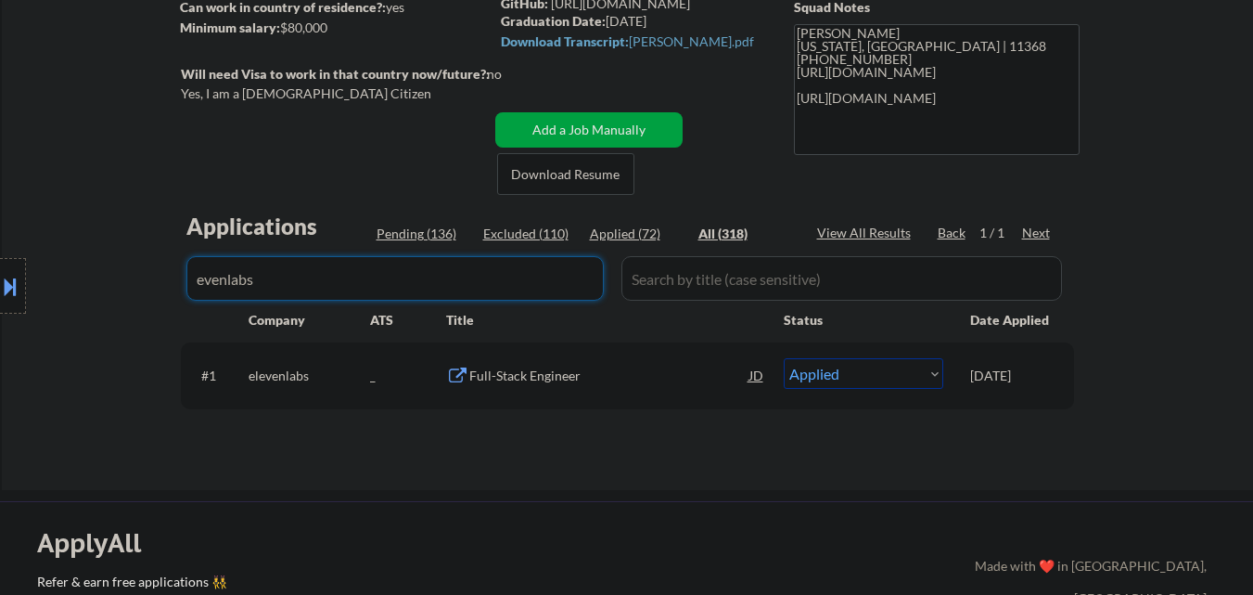
click at [363, 285] on input "input" at bounding box center [394, 278] width 417 height 45
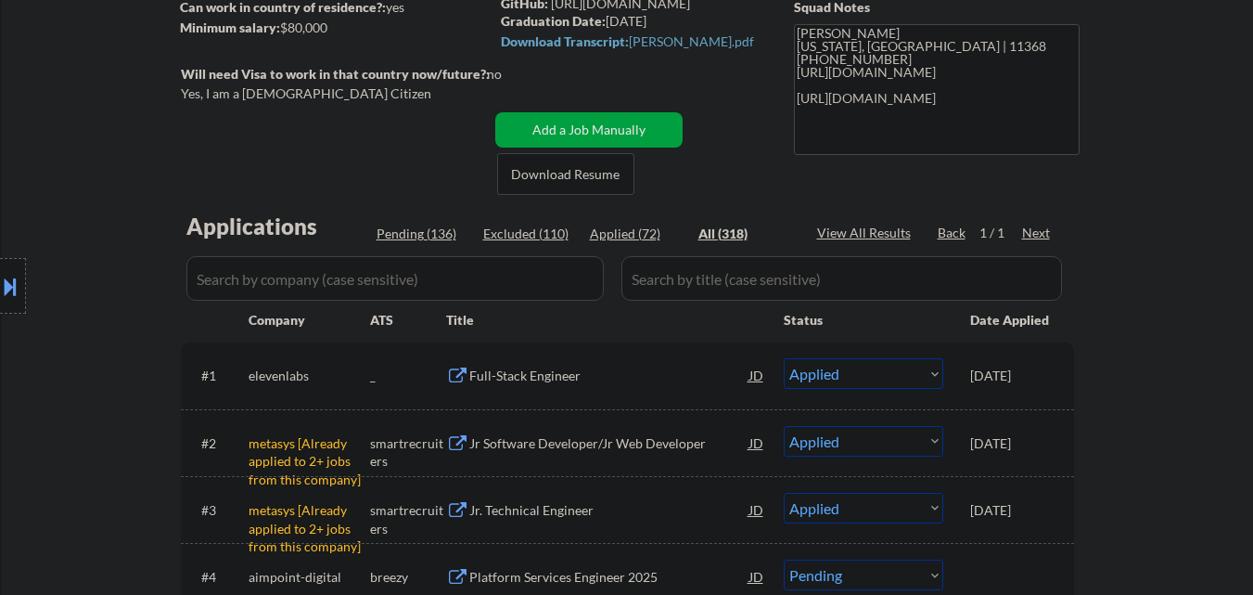
select select ""applied""
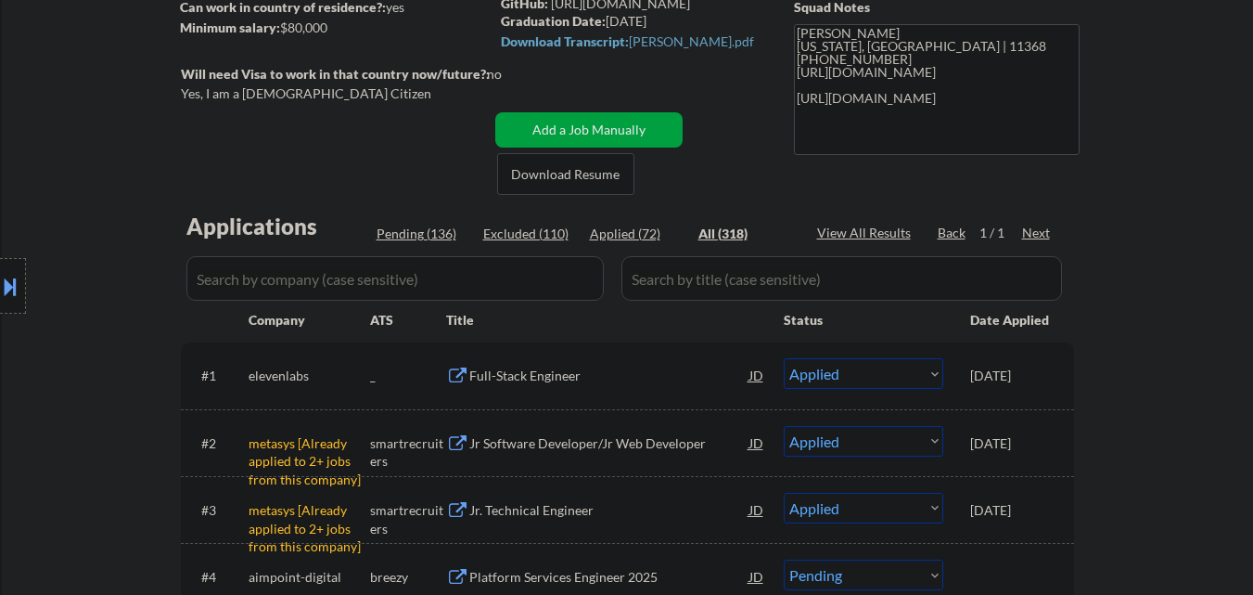
select select ""applied""
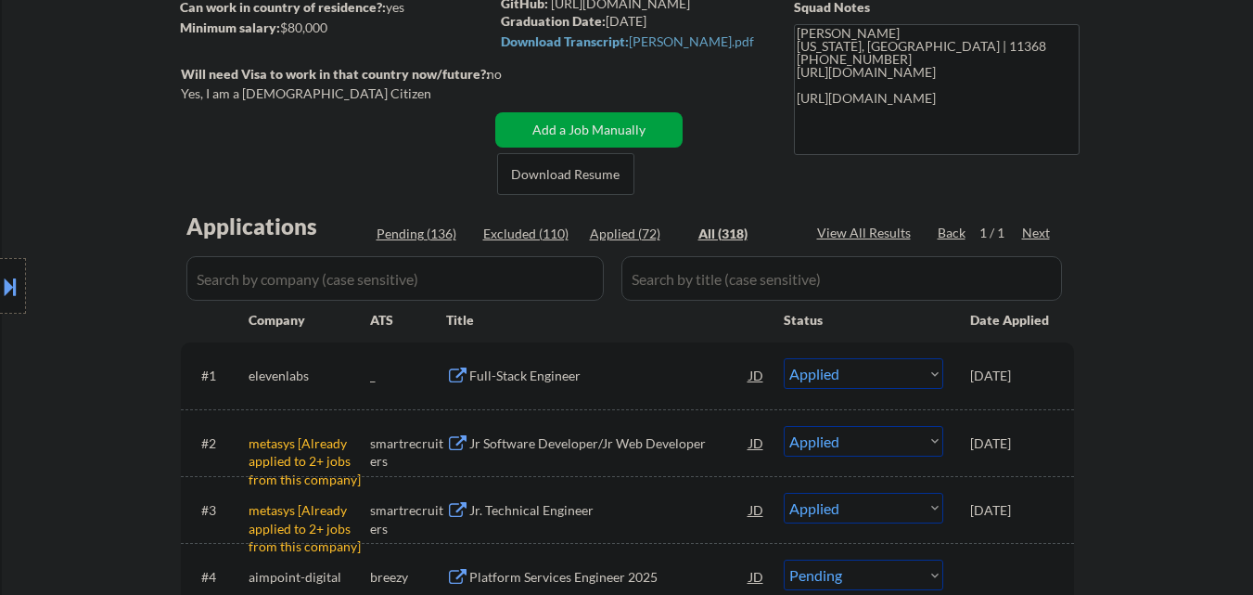
select select ""applied""
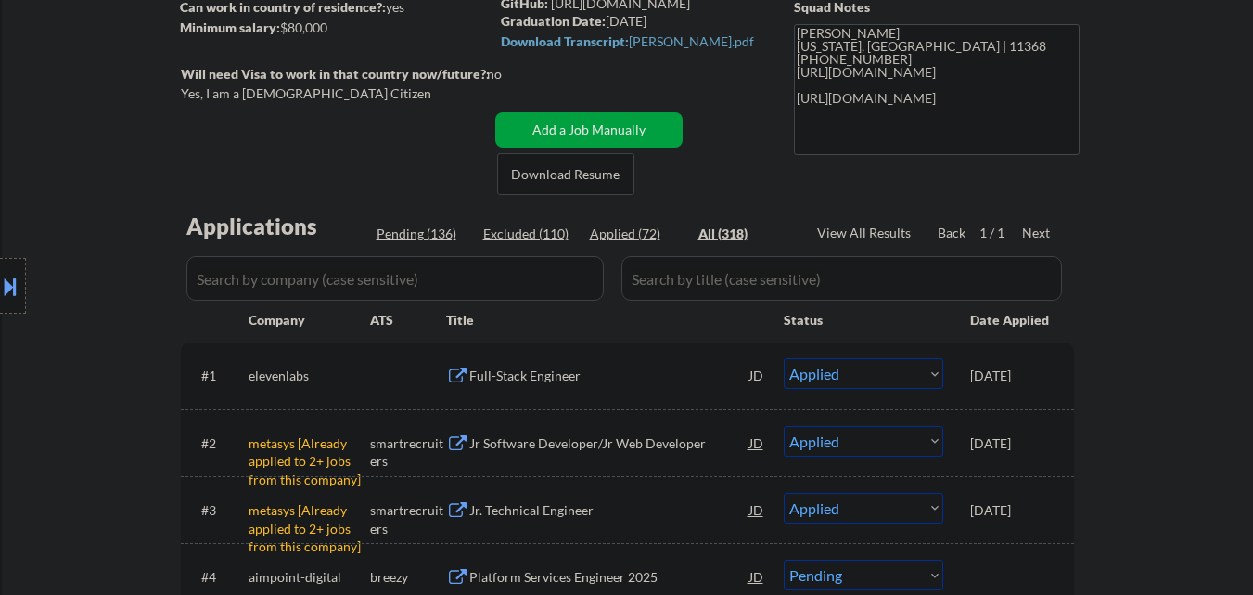
select select ""applied""
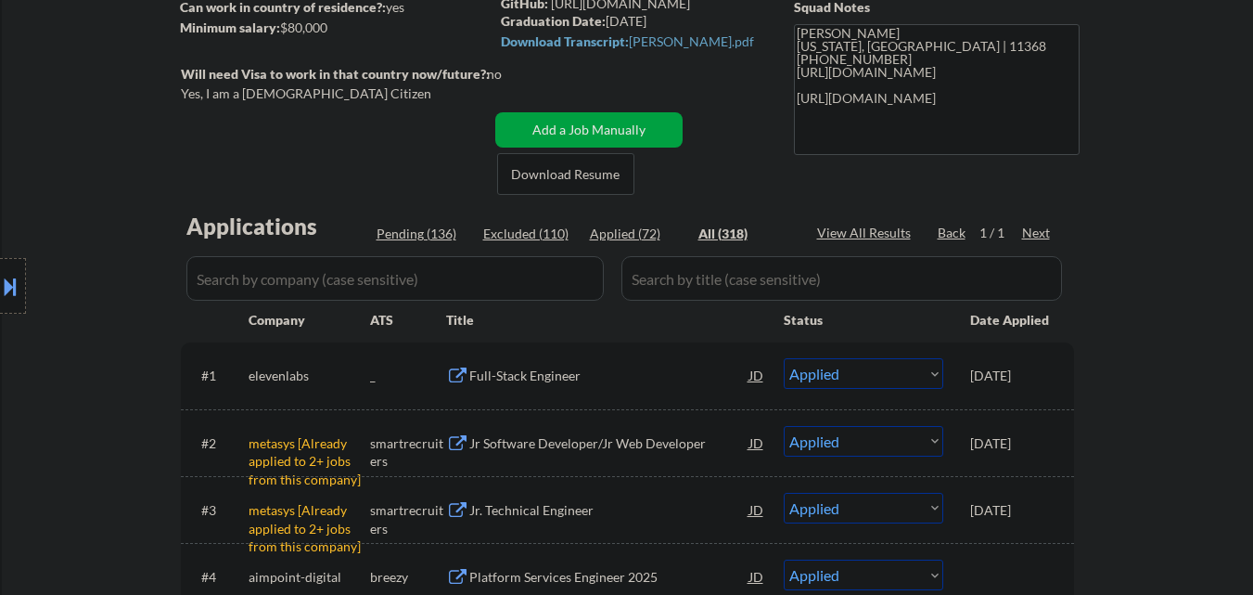
select select ""applied""
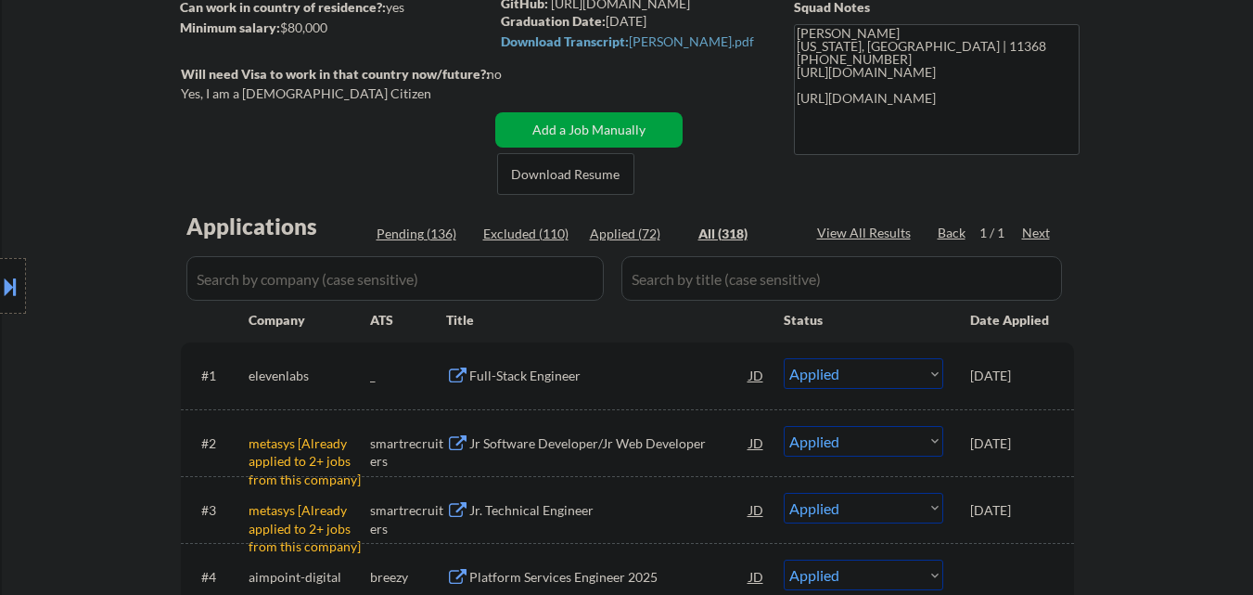
select select ""applied""
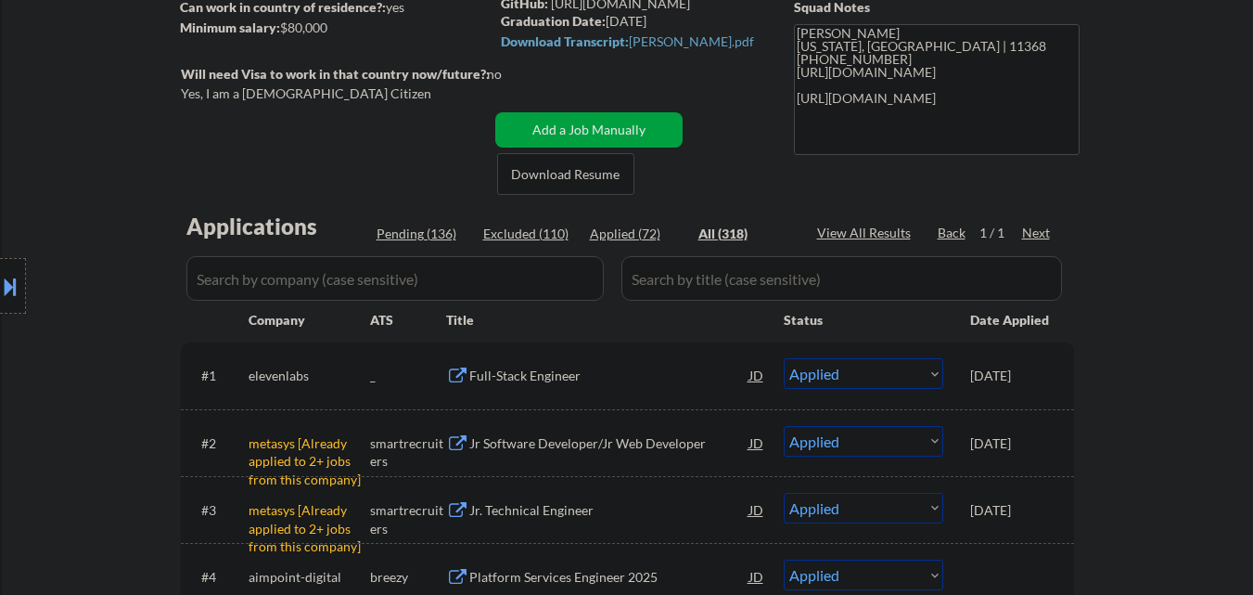
select select ""applied""
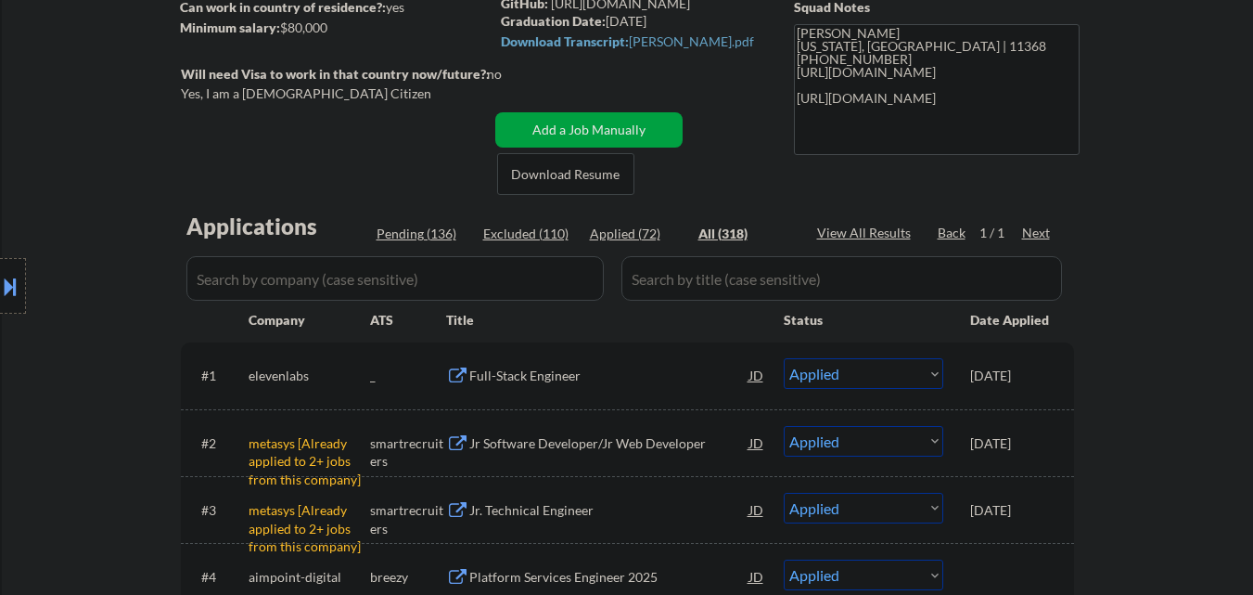
select select ""applied""
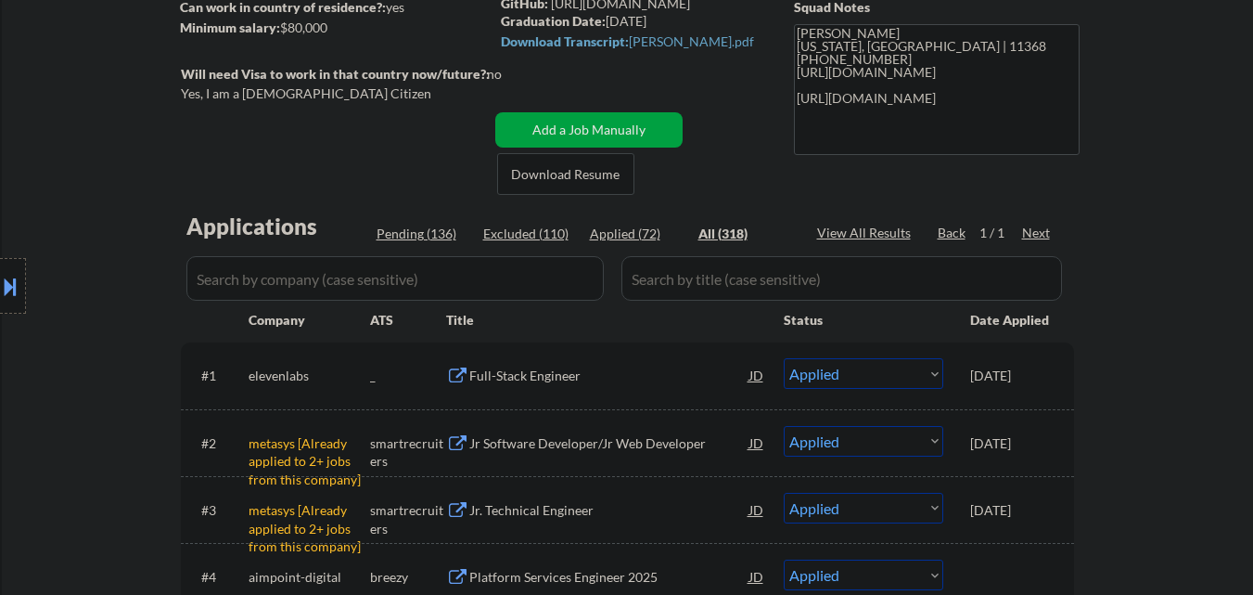
select select ""applied""
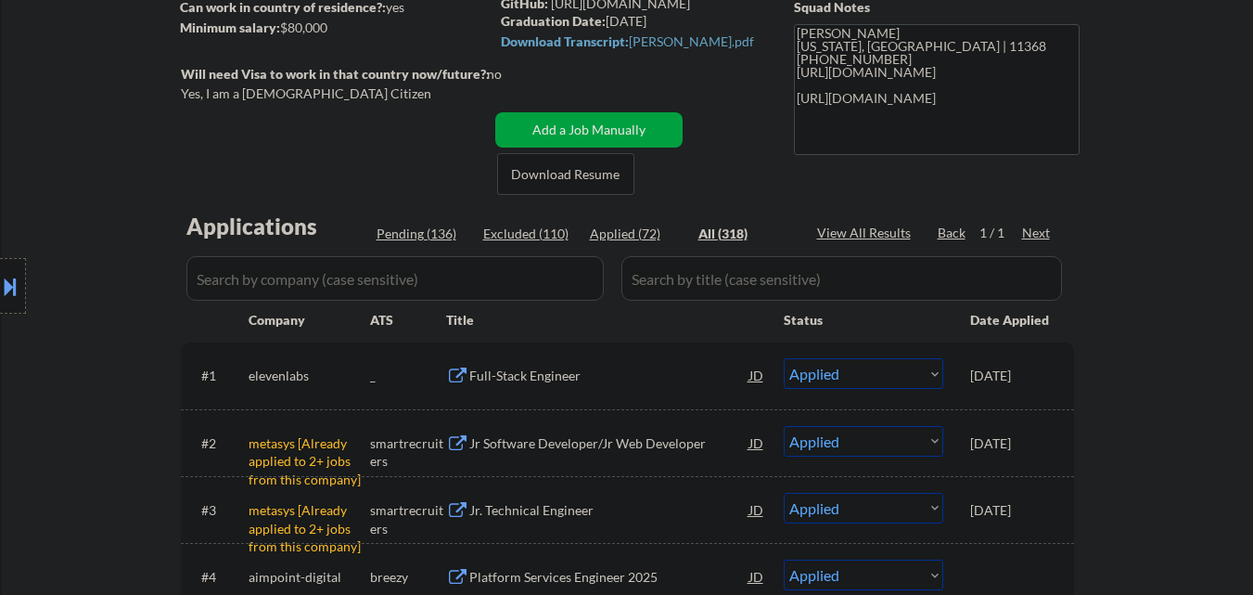
select select ""applied""
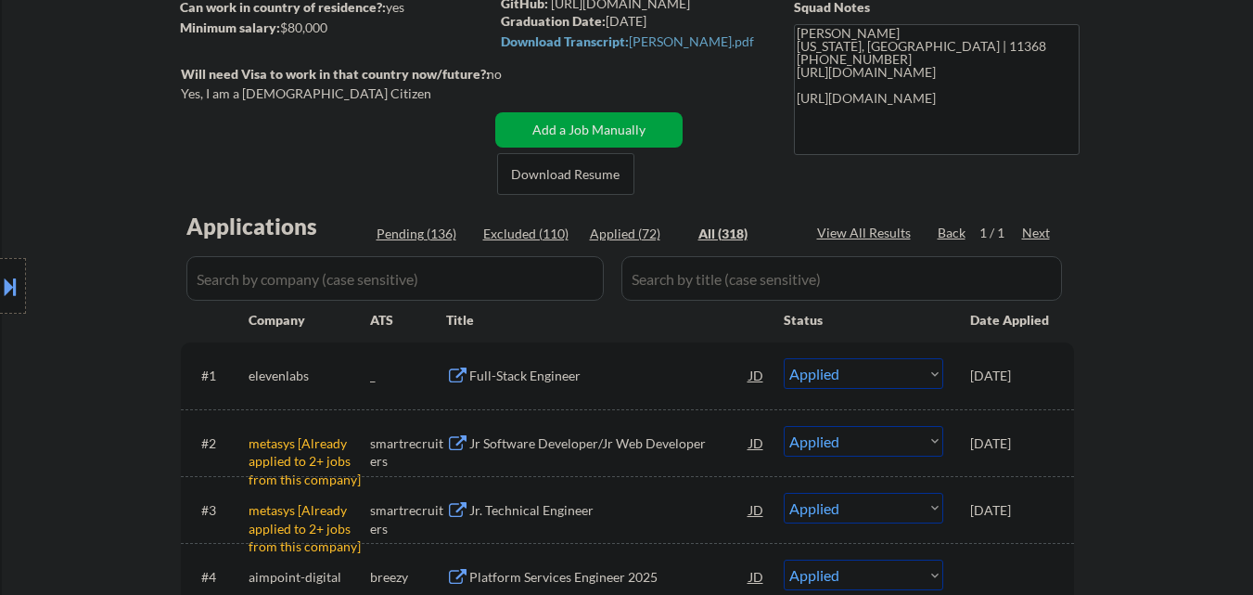
select select ""applied""
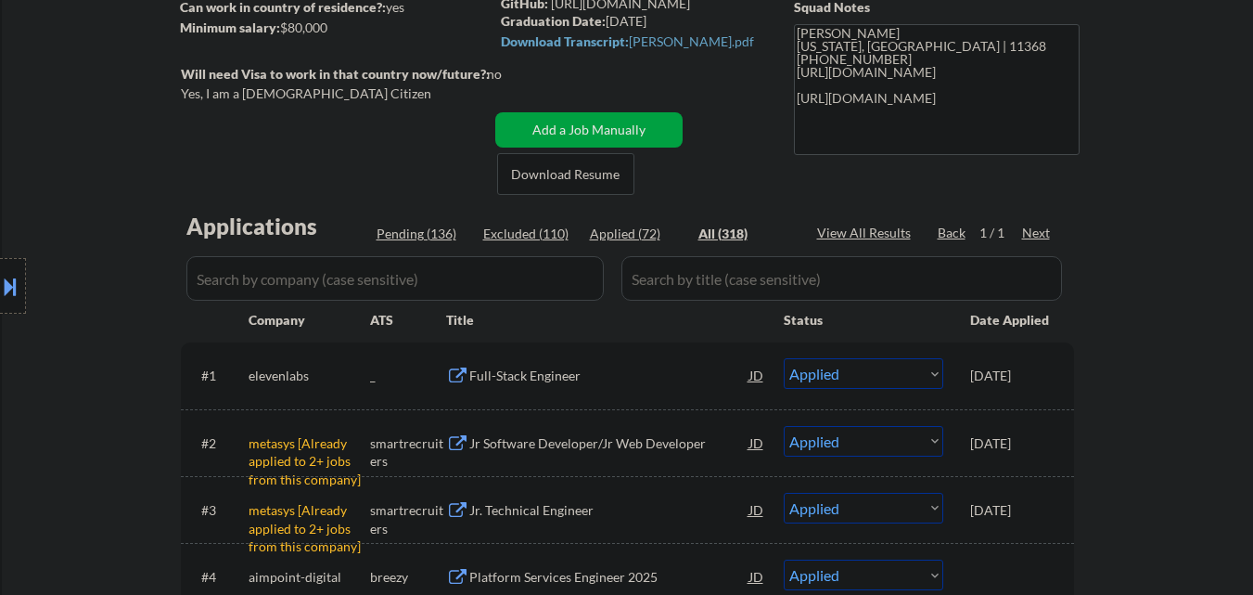
select select ""applied""
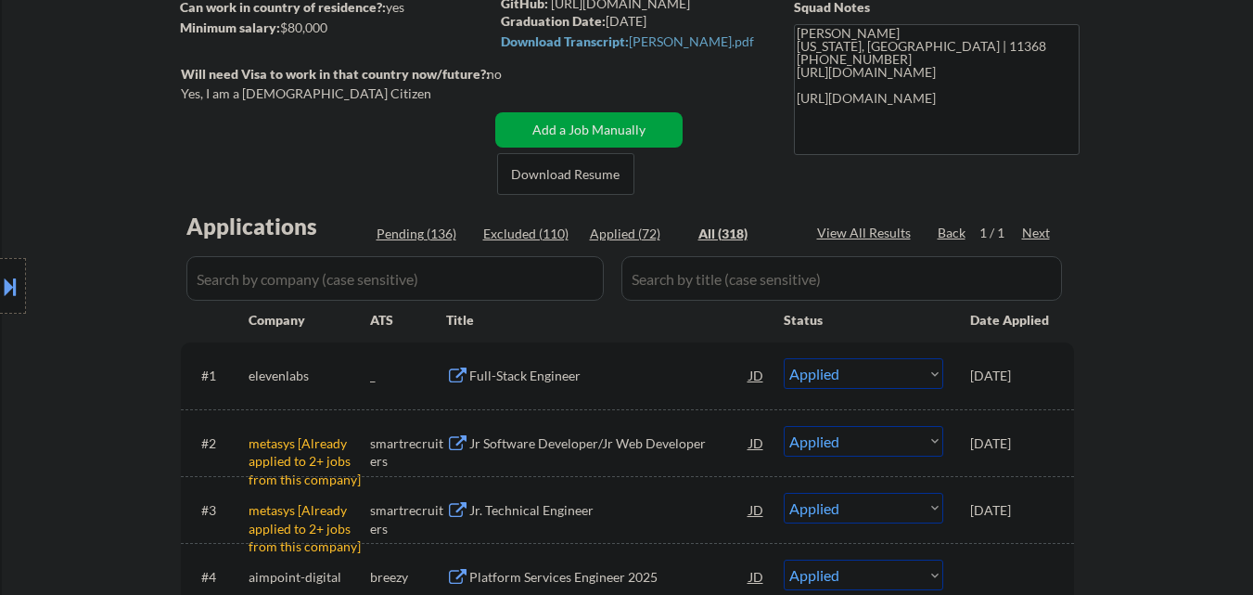
select select ""applied""
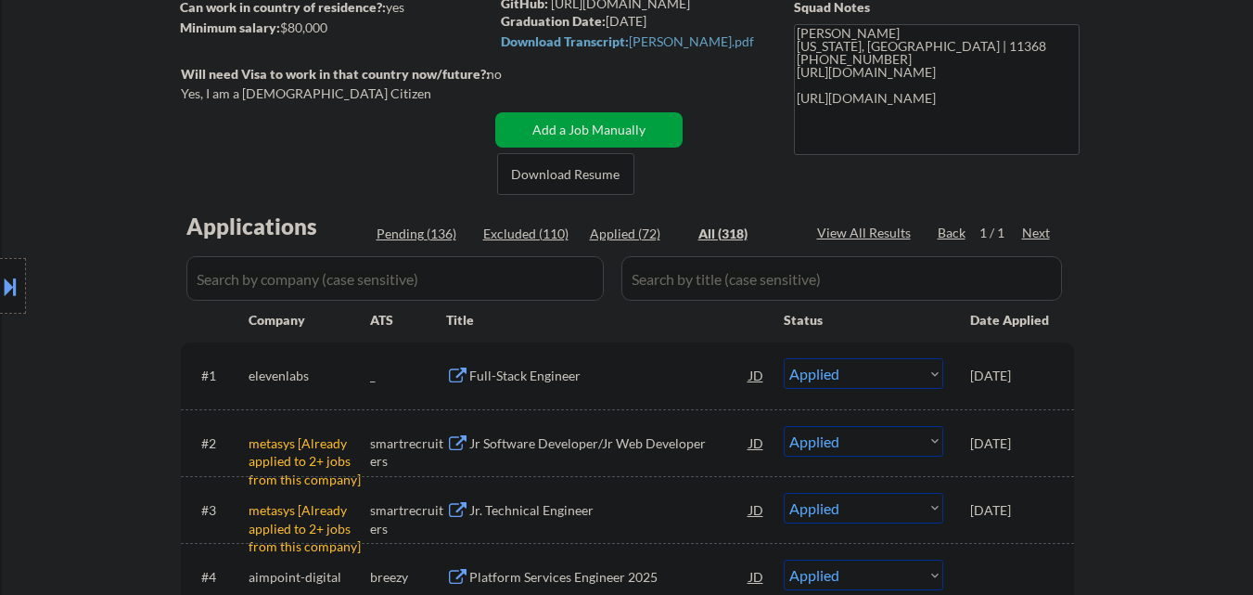
select select ""applied""
select select ""excluded__other_""
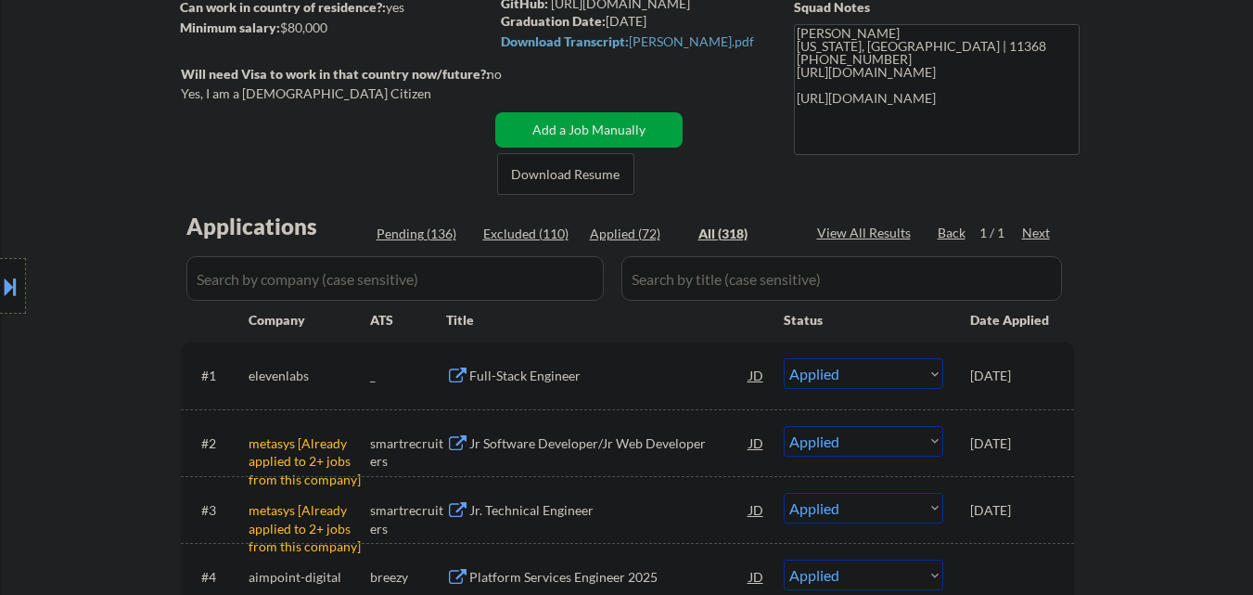
select select ""excluded__expired_""
select select ""excluded__bad_match_""
select select ""excluded__expired_""
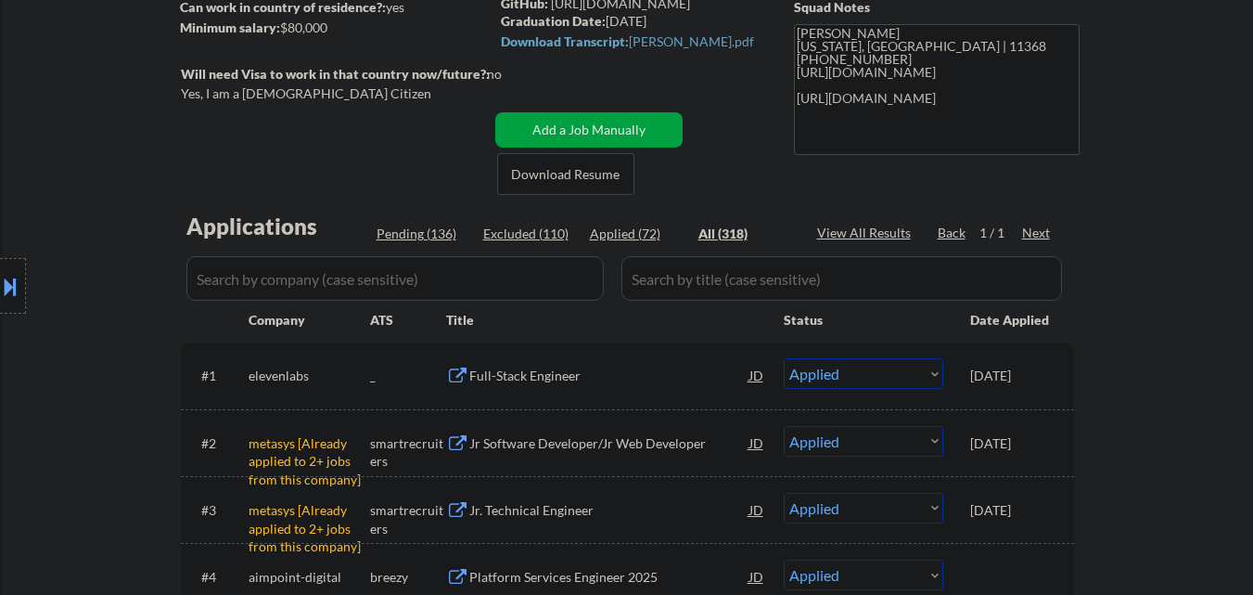
select select ""excluded__bad_match_""
select select ""excluded__expired_""
select select ""excluded__bad_match_""
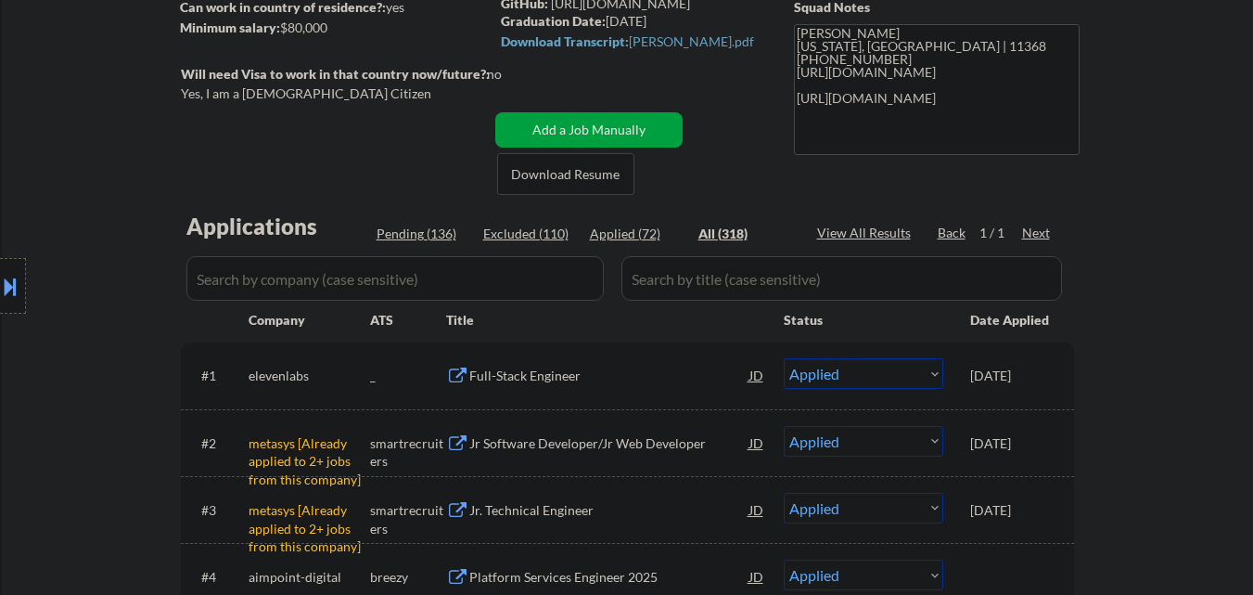
select select ""excluded__expired_""
select select ""excluded__bad_match_""
select select ""excluded__expired_""
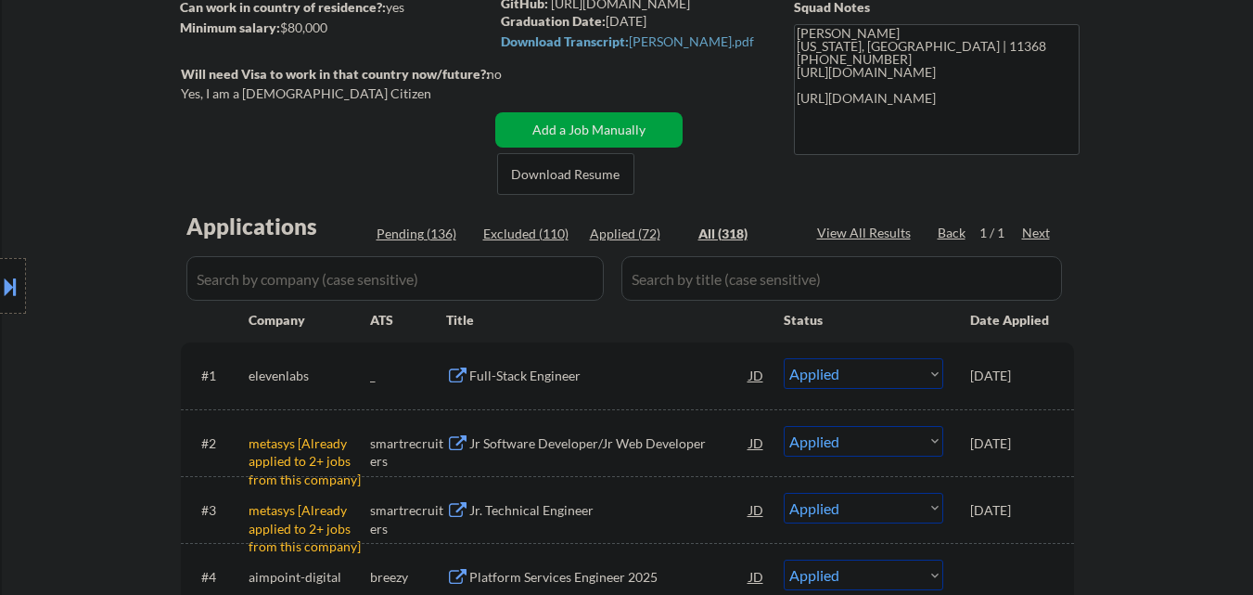
select select ""excluded__expired_""
select select ""excluded__other_""
select select ""excluded__bad_match_""
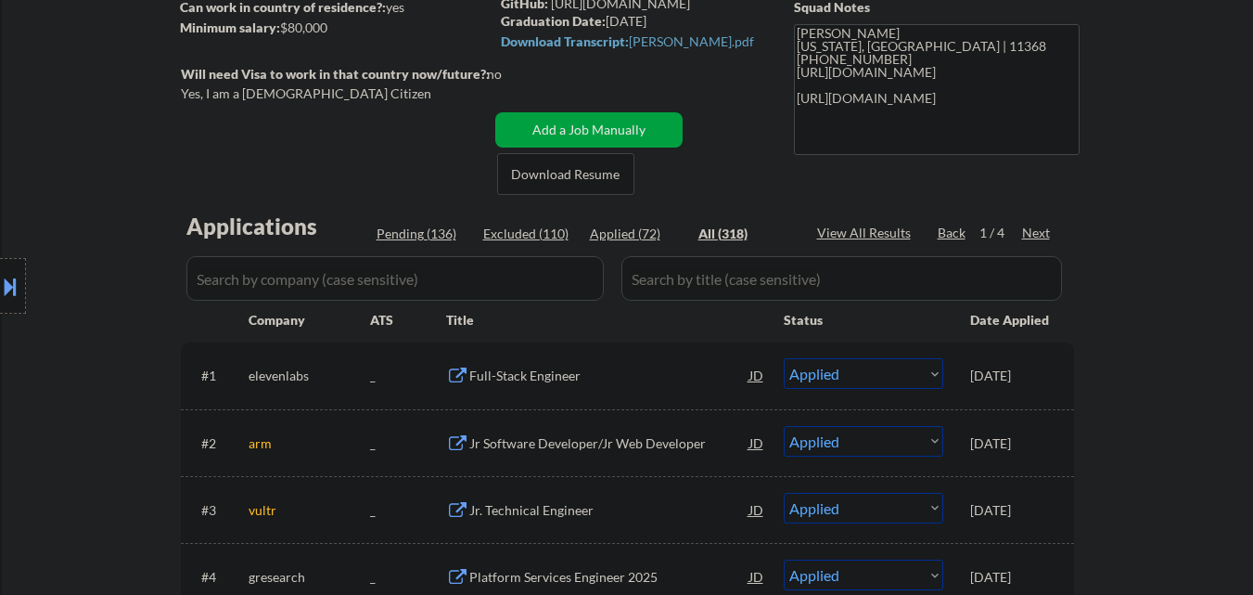
click at [351, 289] on input "input" at bounding box center [394, 278] width 417 height 45
paste input "io.net"
click at [131, 321] on div "Location Inclusions: country:US" at bounding box center [166, 286] width 332 height 344
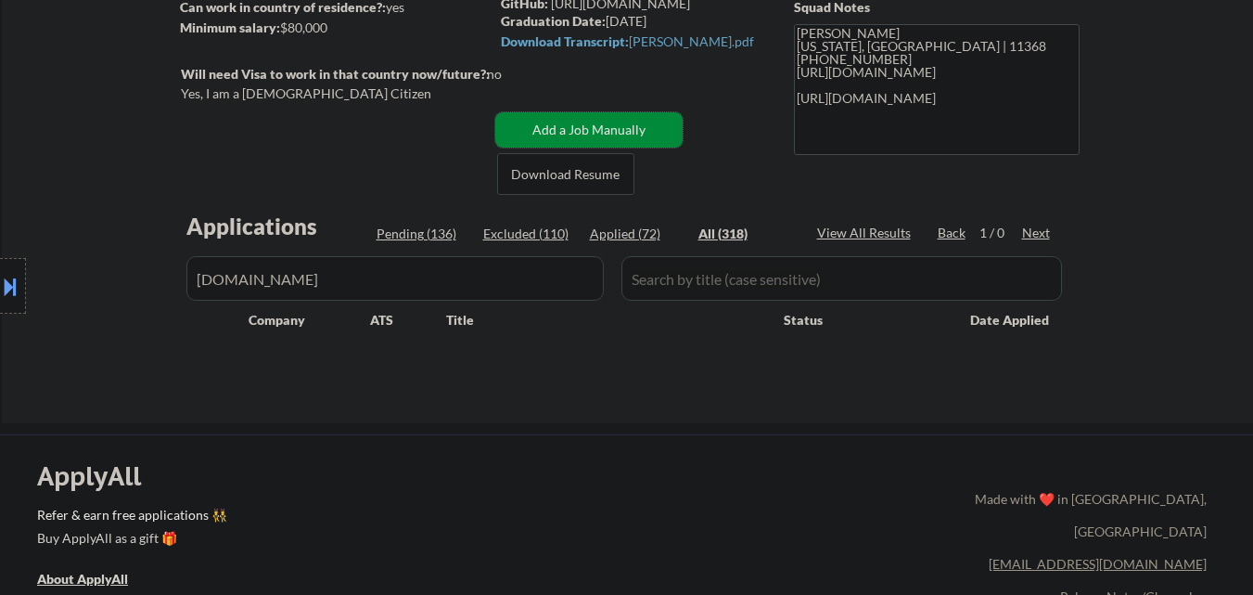
click at [591, 137] on button "Add a Job Manually" at bounding box center [588, 129] width 187 height 35
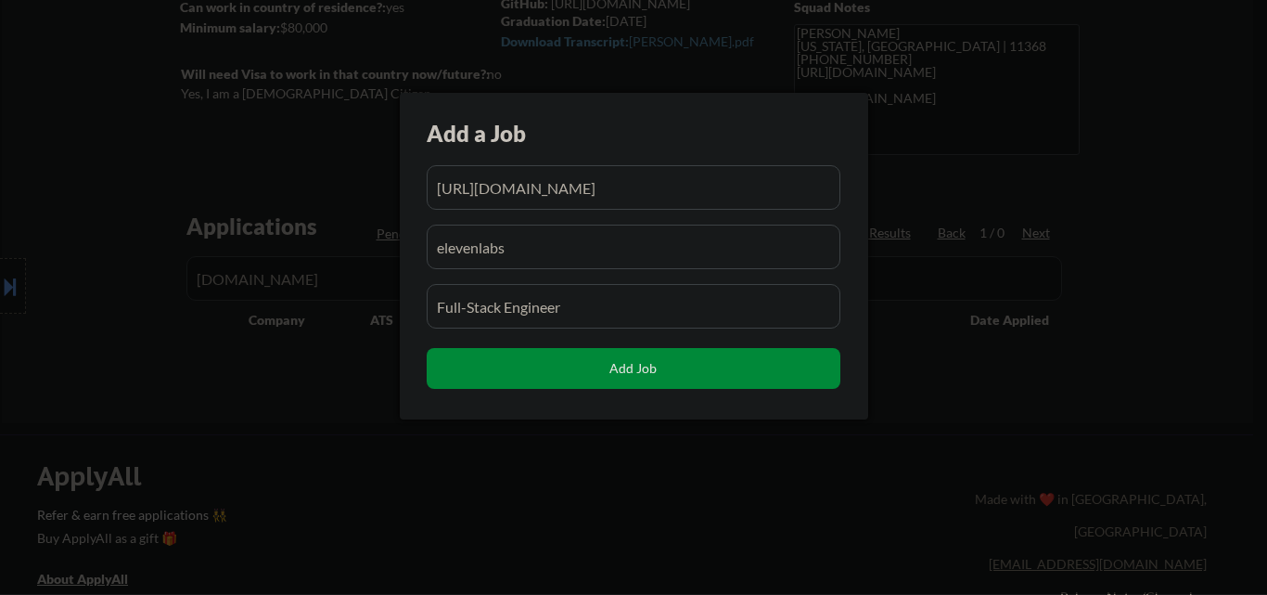
scroll to position [0, 571]
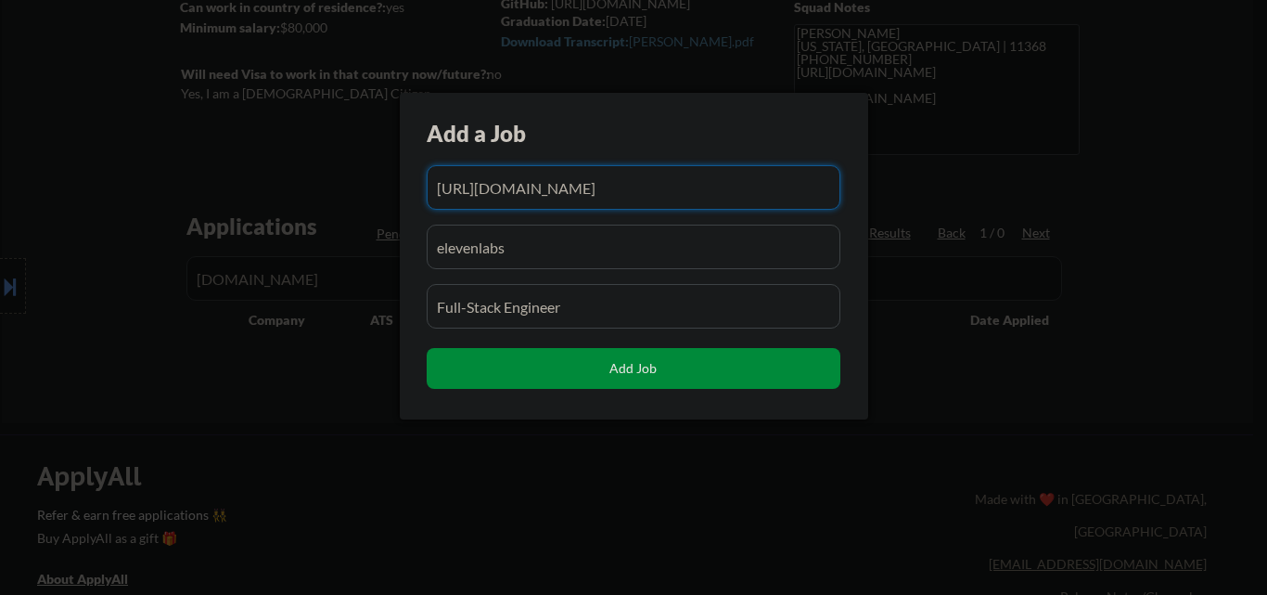
click at [586, 188] on input "input" at bounding box center [634, 187] width 414 height 45
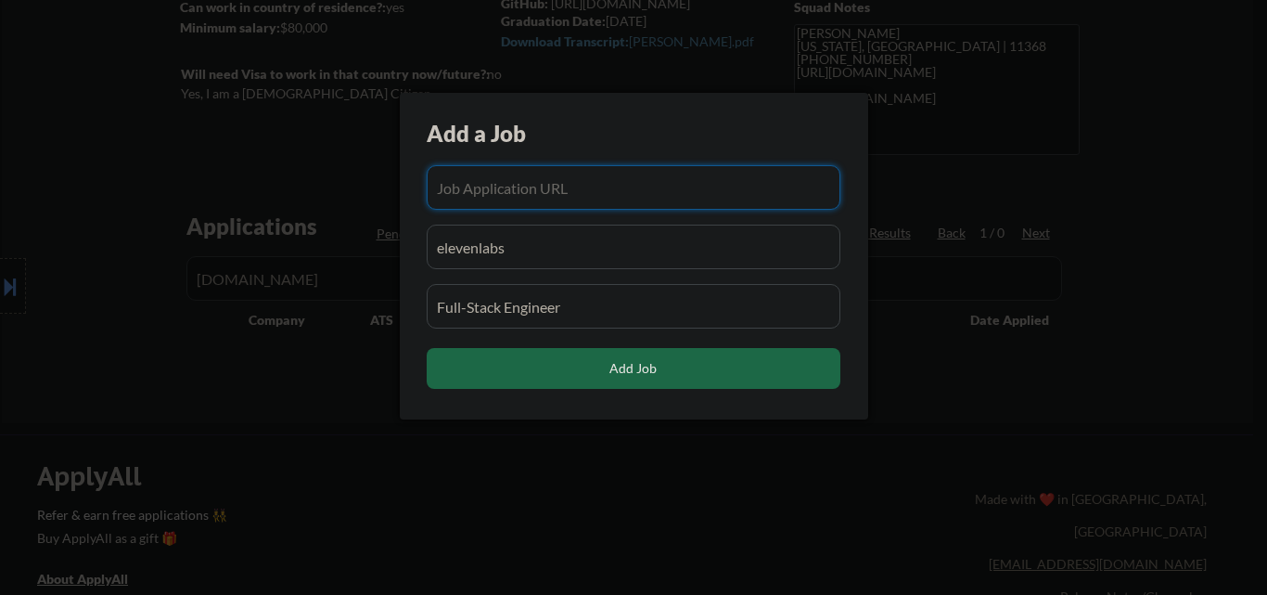
scroll to position [0, 0]
click at [556, 259] on input "input" at bounding box center [634, 246] width 414 height 45
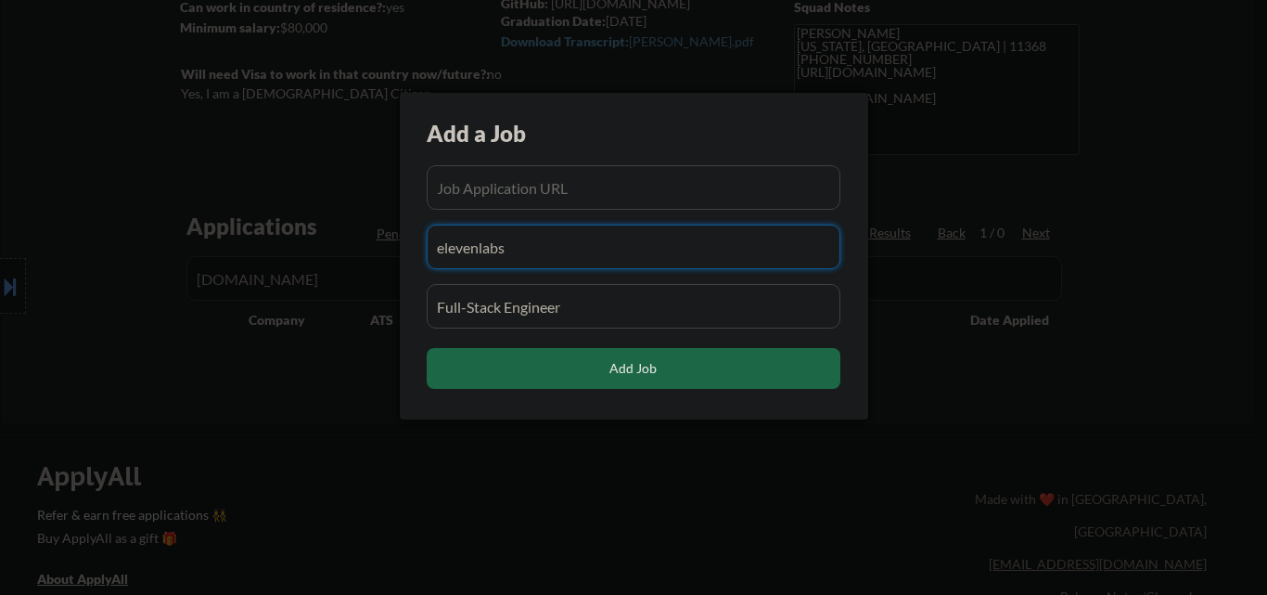
click at [557, 258] on input "input" at bounding box center [634, 246] width 414 height 45
click at [557, 257] on input "input" at bounding box center [634, 246] width 414 height 45
click at [564, 297] on input "input" at bounding box center [634, 306] width 414 height 45
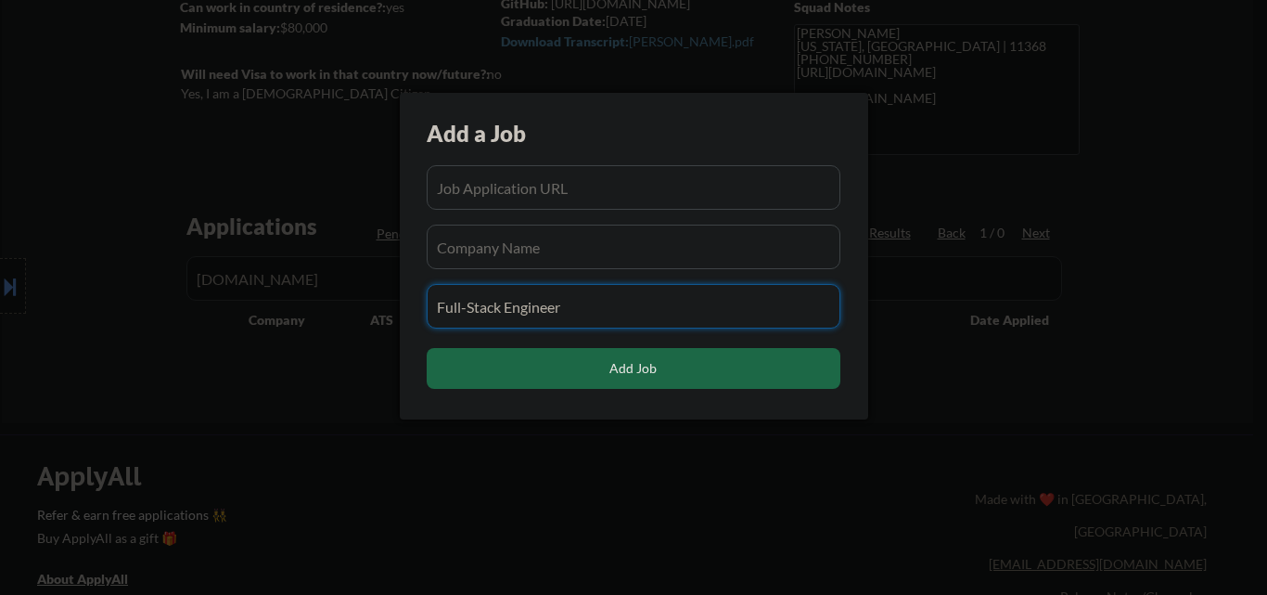
click at [564, 297] on input "input" at bounding box center [634, 306] width 414 height 45
click at [549, 188] on input "input" at bounding box center [634, 187] width 414 height 45
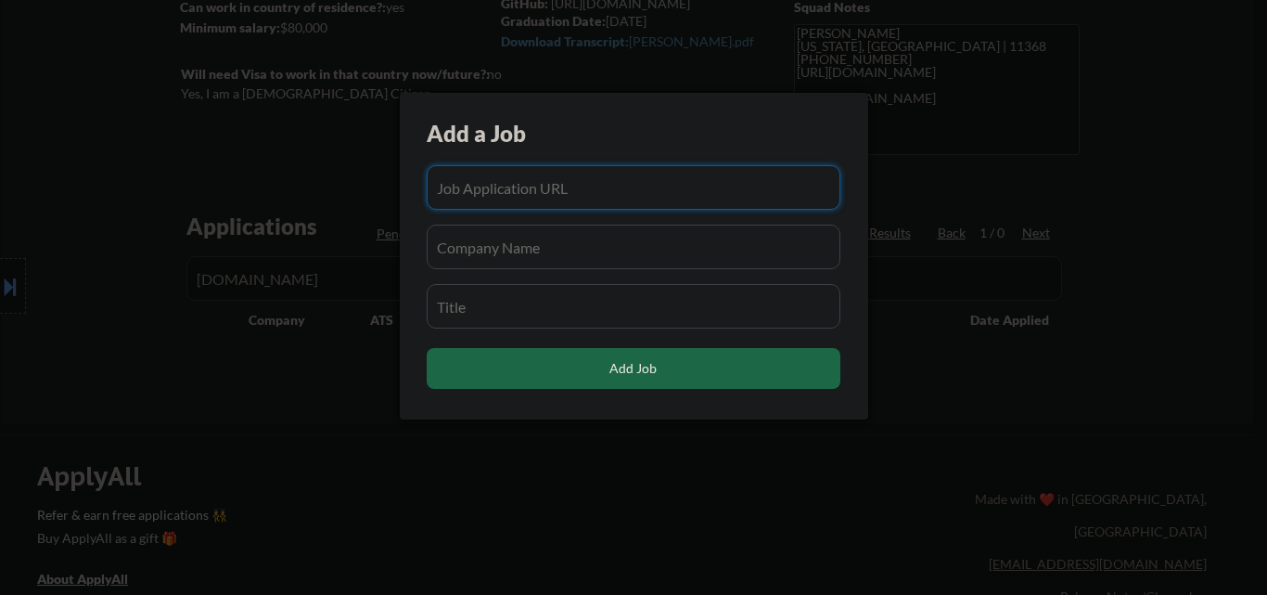
paste input "https://io.net/careers/28d845f9-2feb-4f35-b57a-21e1547a02fc?utm_source=Solana+N…"
click at [537, 238] on input "input" at bounding box center [634, 246] width 414 height 45
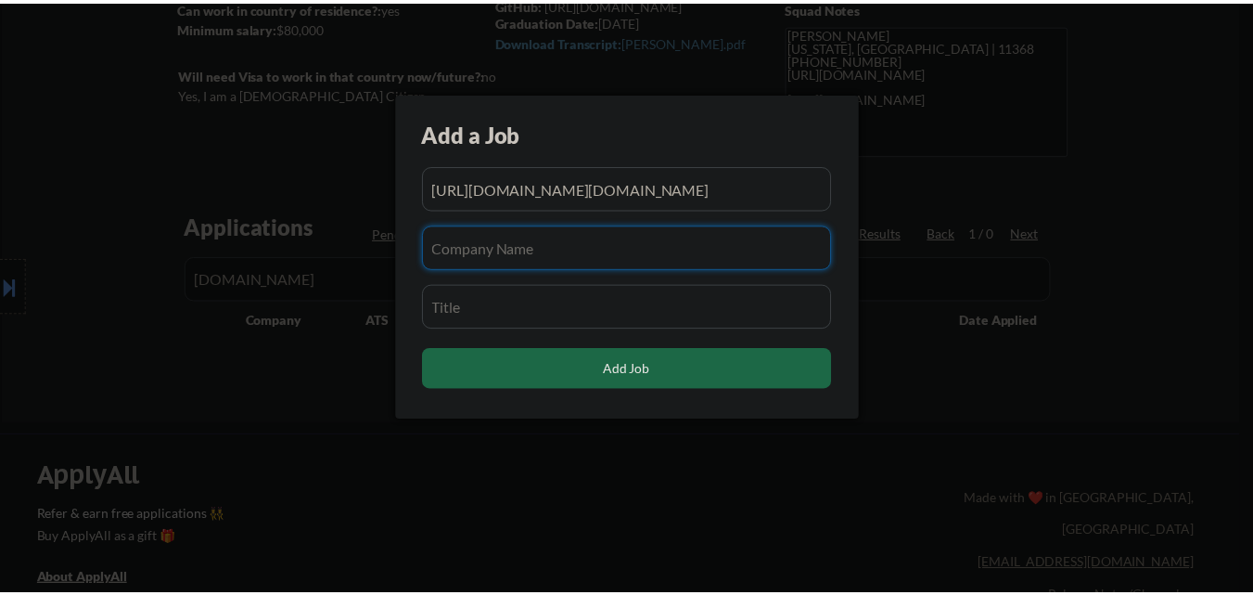
scroll to position [0, 0]
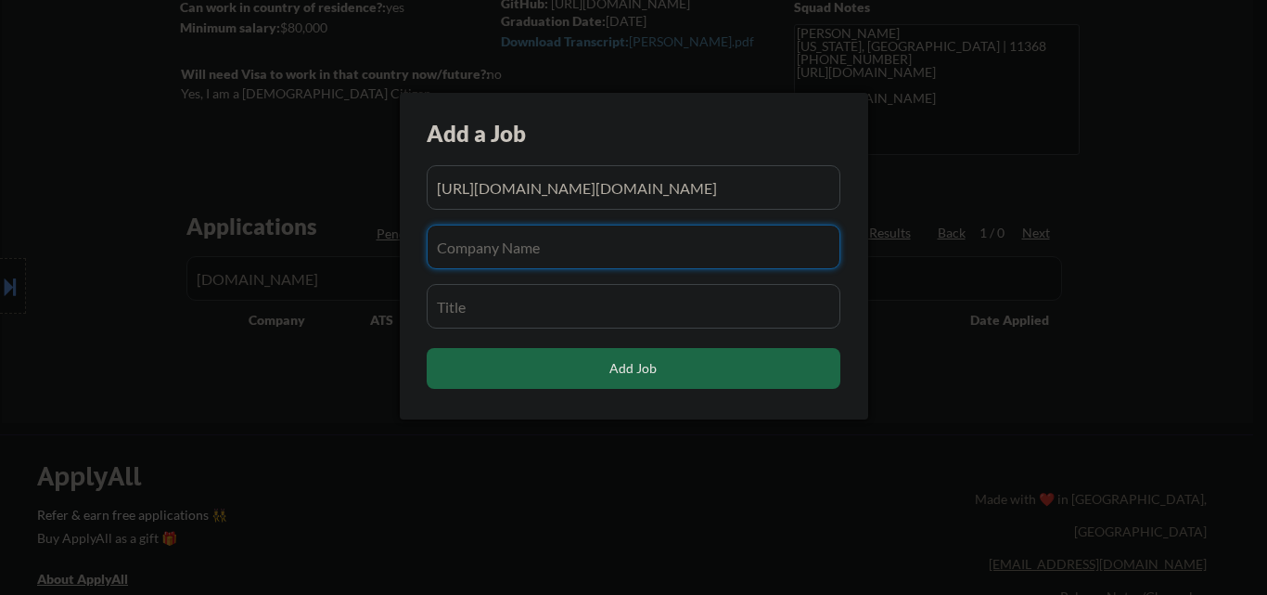
paste input "io.net"
click at [484, 309] on input "input" at bounding box center [634, 306] width 414 height 45
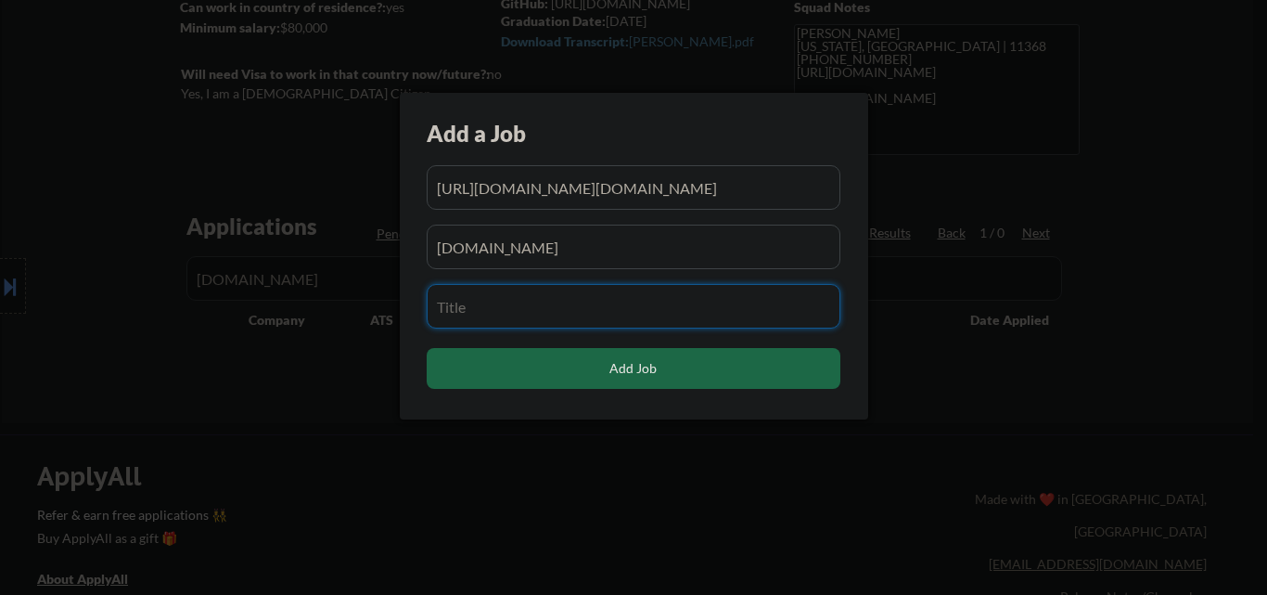
paste input "Backend Engineer"
click at [550, 241] on input "input" at bounding box center [634, 246] width 414 height 45
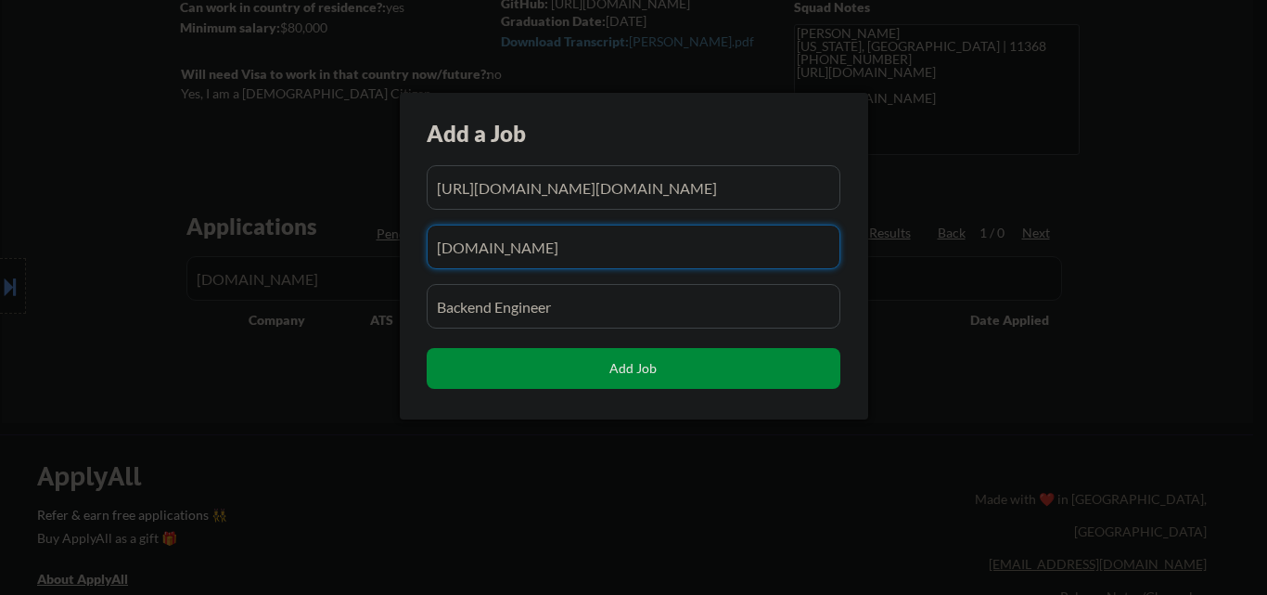
click at [546, 366] on button "Add Job" at bounding box center [634, 368] width 414 height 41
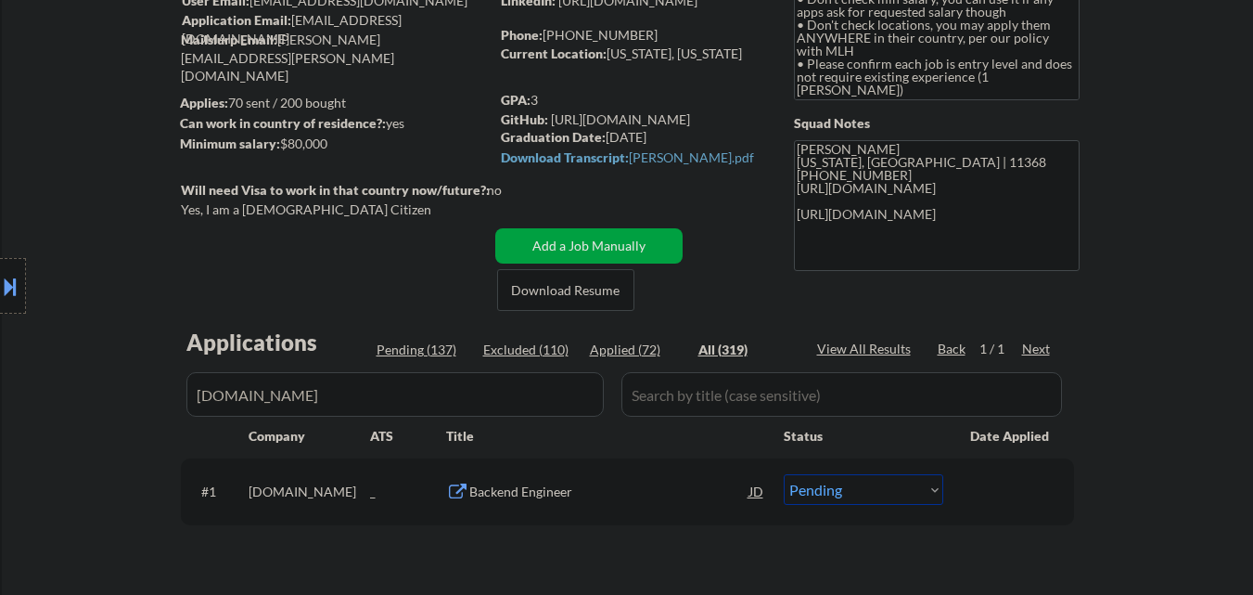
scroll to position [278, 0]
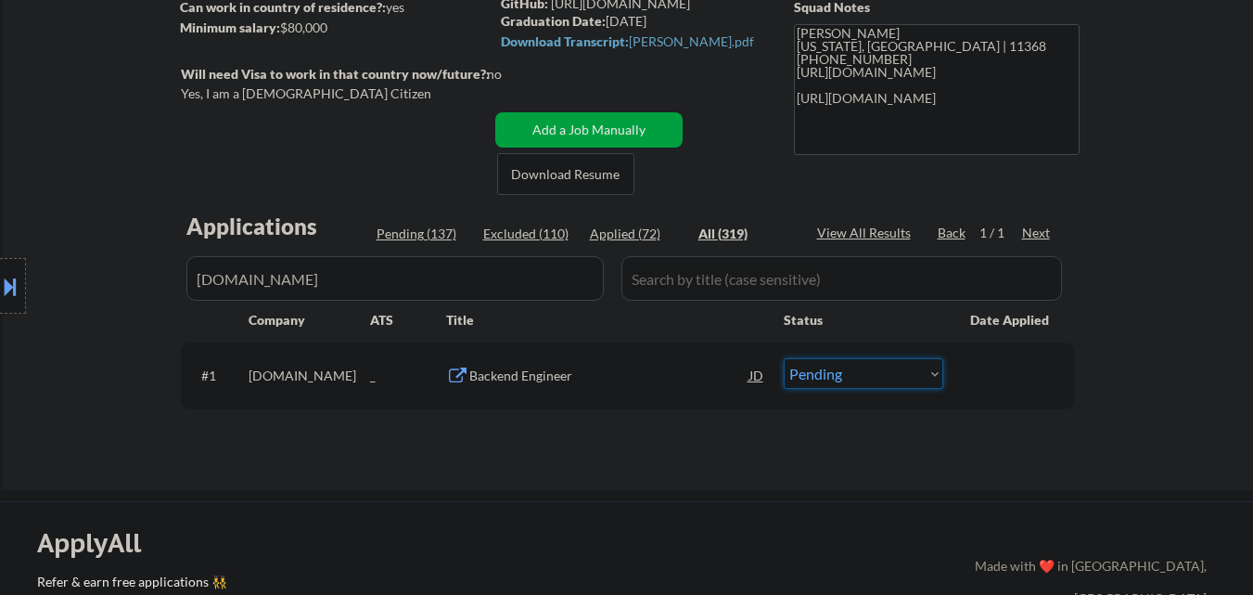
click at [858, 380] on select "Choose an option... Pending Applied Excluded (Questions) Excluded (Expired) Exc…" at bounding box center [864, 373] width 160 height 31
click at [784, 358] on select "Choose an option... Pending Applied Excluded (Questions) Excluded (Expired) Exc…" at bounding box center [864, 373] width 160 height 31
click at [418, 288] on input "input" at bounding box center [394, 278] width 417 height 45
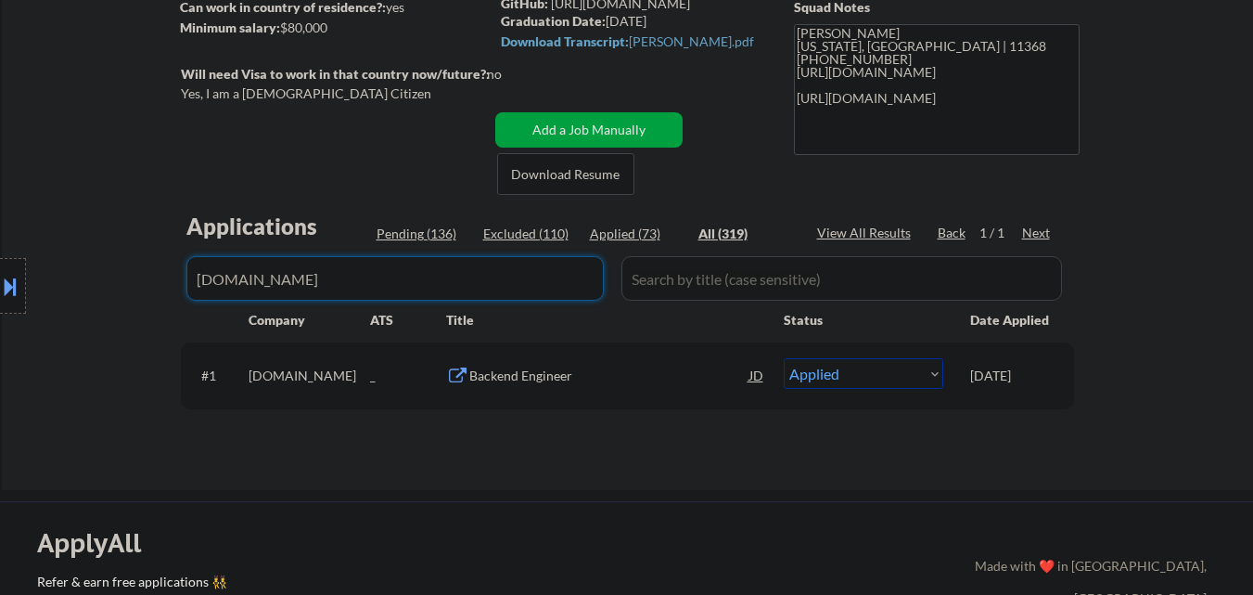
click at [418, 286] on input "input" at bounding box center [394, 278] width 417 height 45
click at [409, 228] on div "Pending (136)" at bounding box center [423, 233] width 93 height 19
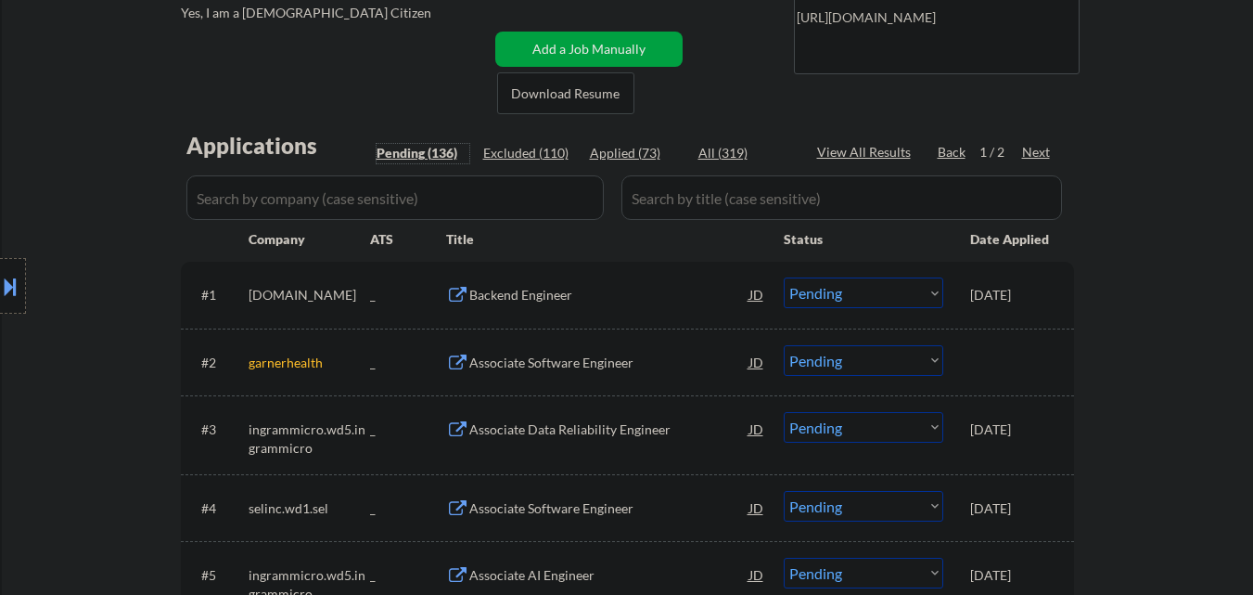
scroll to position [371, 0]
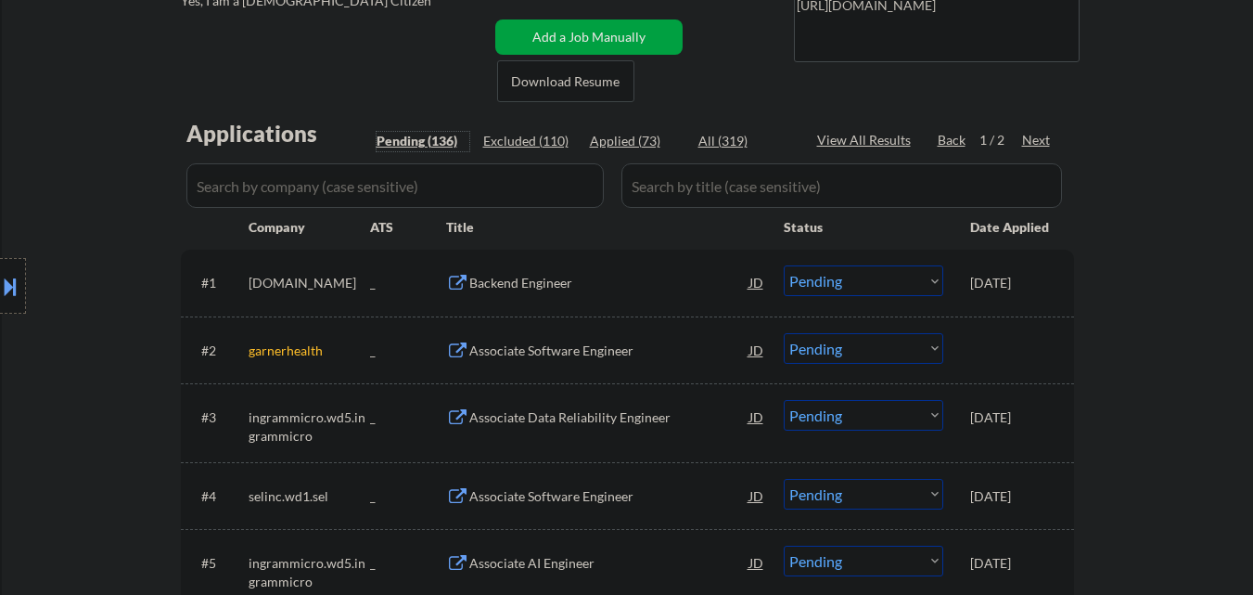
click at [440, 143] on div "Pending (136)" at bounding box center [423, 141] width 93 height 19
click at [120, 287] on div "Location Inclusions: country:US" at bounding box center [166, 286] width 332 height 344
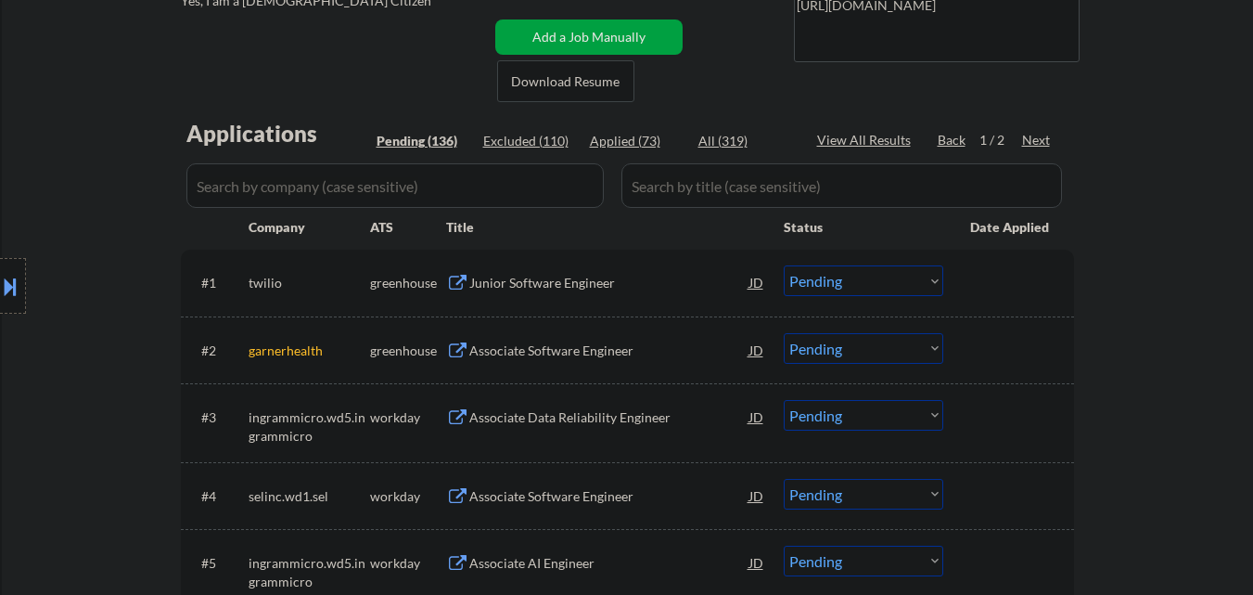
click at [528, 287] on div "Junior Software Engineer" at bounding box center [609, 283] width 280 height 19
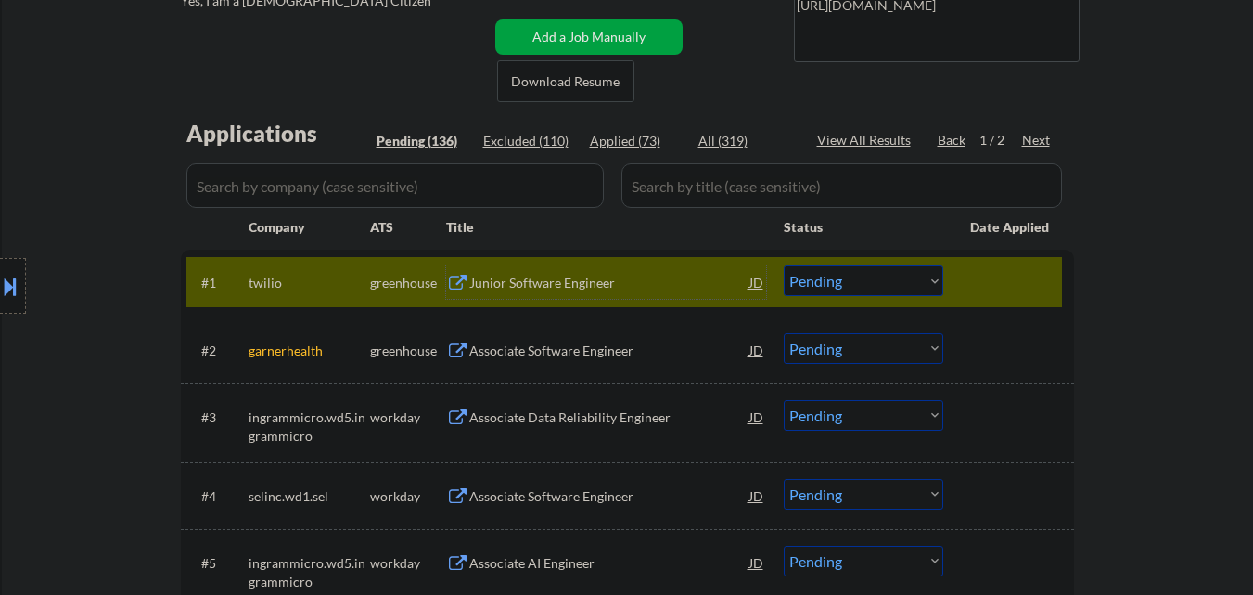
click at [856, 266] on select "Choose an option... Pending Applied Excluded (Questions) Excluded (Expired) Exc…" at bounding box center [864, 280] width 160 height 31
click at [784, 265] on select "Choose an option... Pending Applied Excluded (Questions) Excluded (Expired) Exc…" at bounding box center [864, 280] width 160 height 31
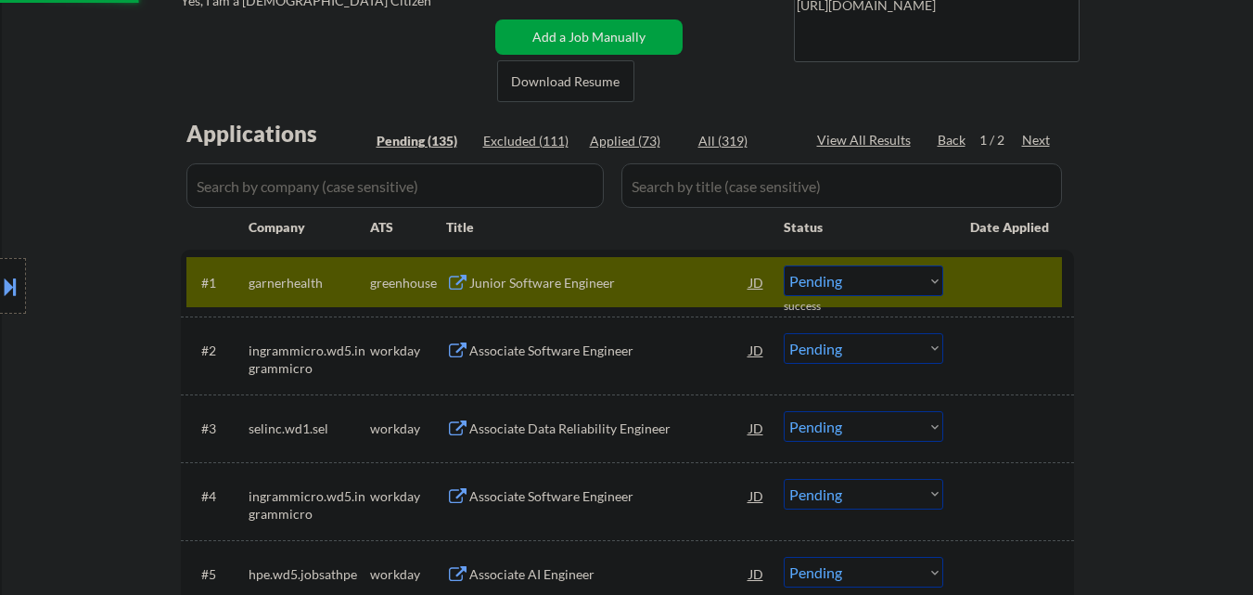
click at [106, 294] on div "Location Inclusions: country:US" at bounding box center [166, 286] width 332 height 344
click at [1004, 275] on div at bounding box center [1011, 281] width 82 height 33
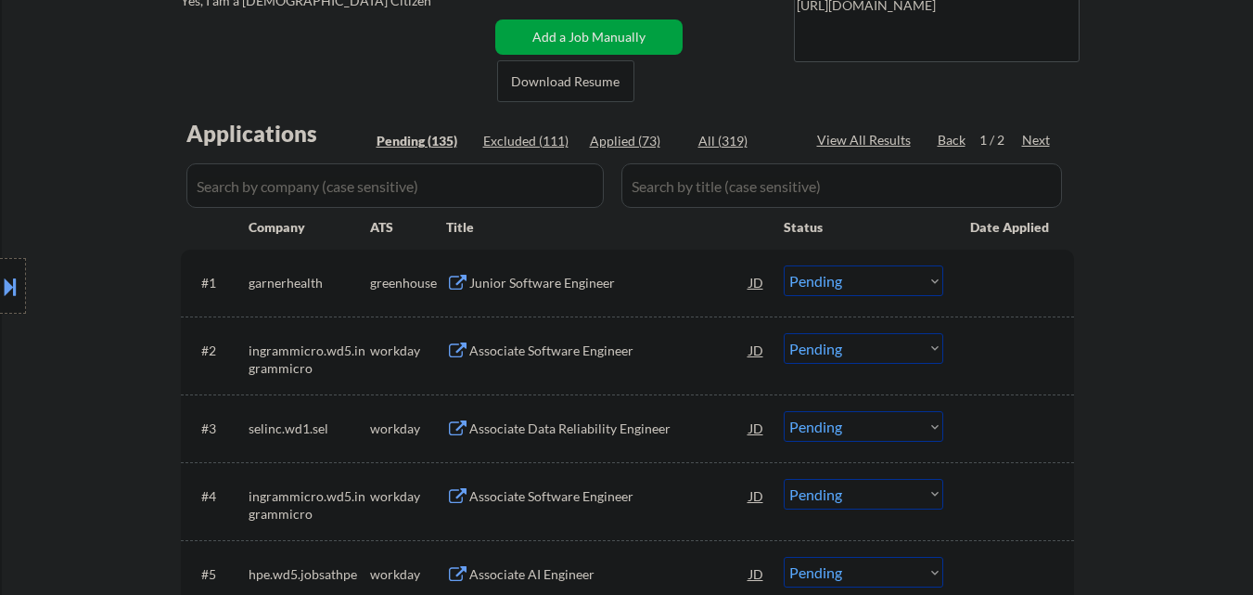
click at [601, 289] on div "Junior Software Engineer" at bounding box center [609, 283] width 280 height 19
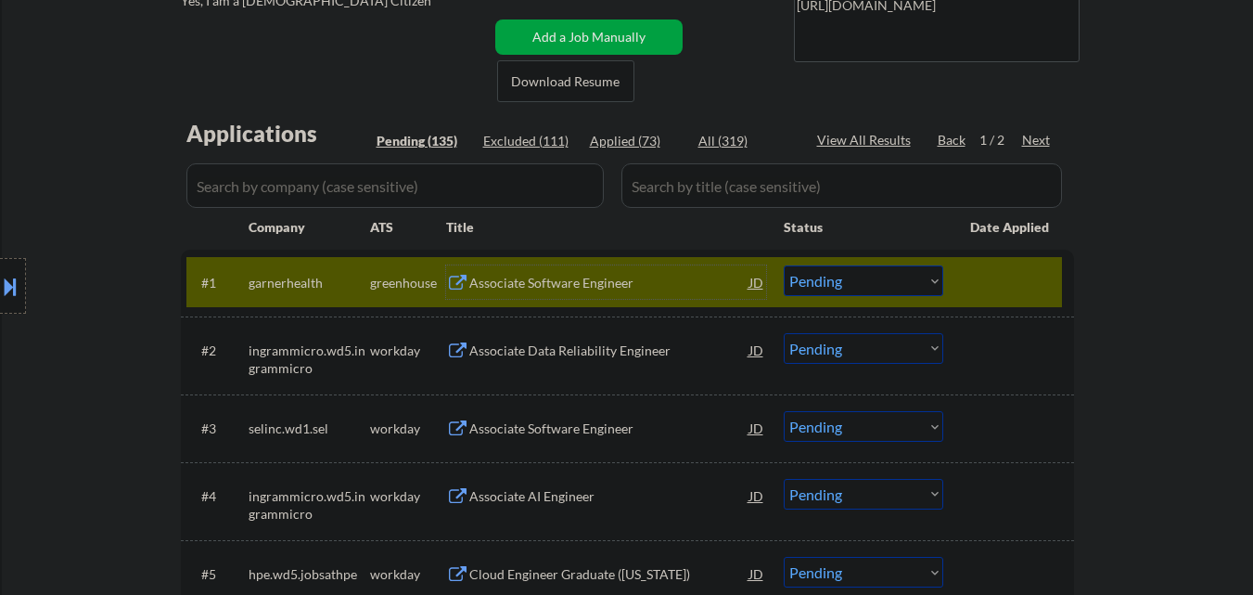
click at [524, 276] on div "Associate Software Engineer" at bounding box center [609, 283] width 280 height 19
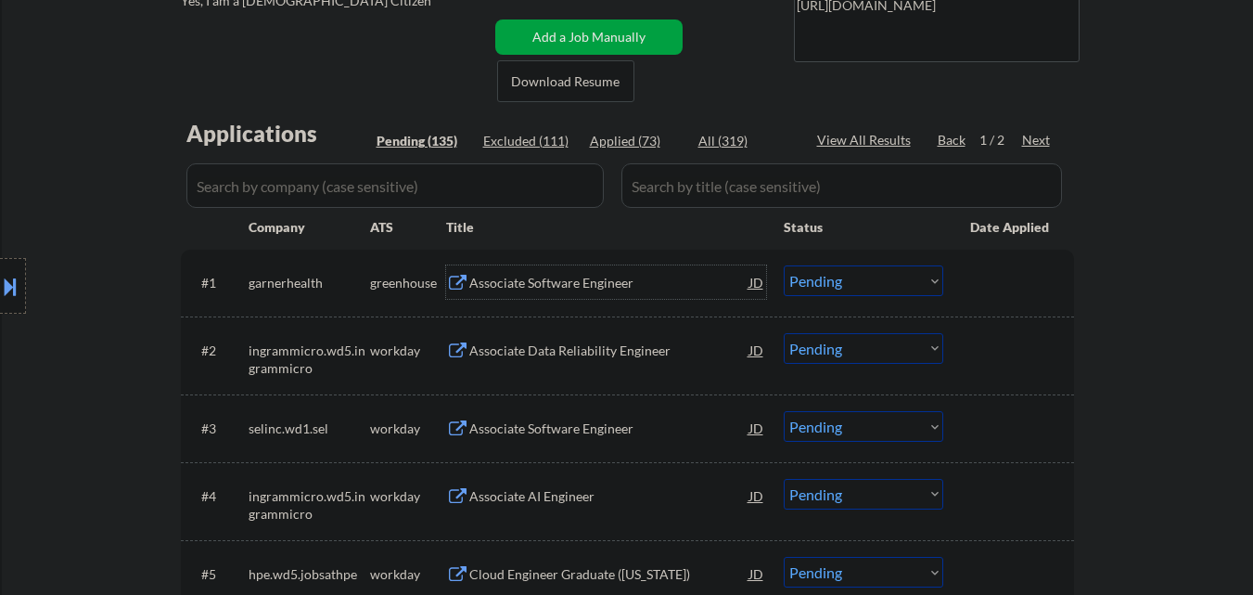
click at [827, 281] on select "Choose an option... Pending Applied Excluded (Questions) Excluded (Expired) Exc…" at bounding box center [864, 280] width 160 height 31
click at [784, 265] on select "Choose an option... Pending Applied Excluded (Questions) Excluded (Expired) Exc…" at bounding box center [864, 280] width 160 height 31
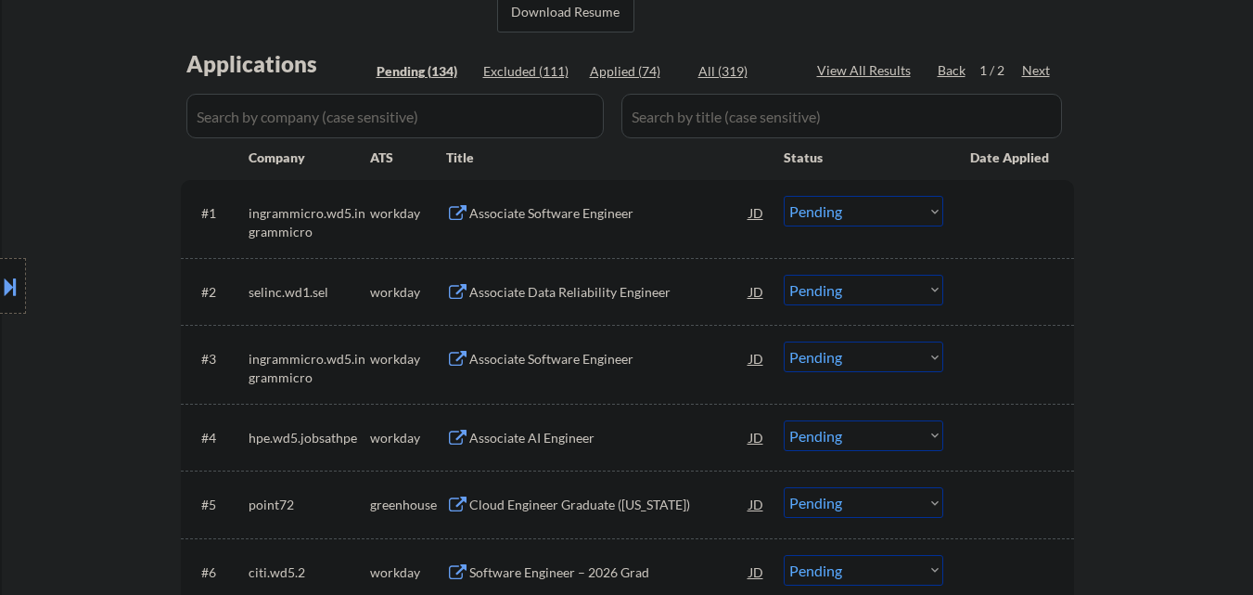
scroll to position [557, 0]
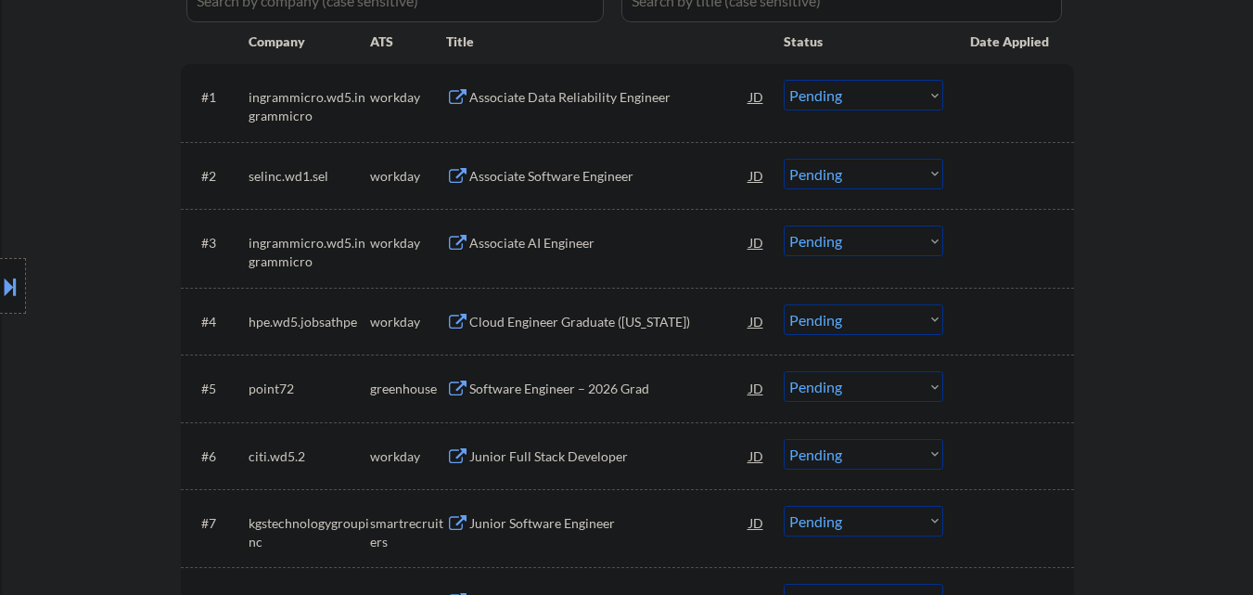
click at [837, 392] on select "Choose an option... Pending Applied Excluded (Questions) Excluded (Expired) Exc…" at bounding box center [864, 386] width 160 height 31
click at [784, 371] on select "Choose an option... Pending Applied Excluded (Questions) Excluded (Expired) Exc…" at bounding box center [864, 386] width 160 height 31
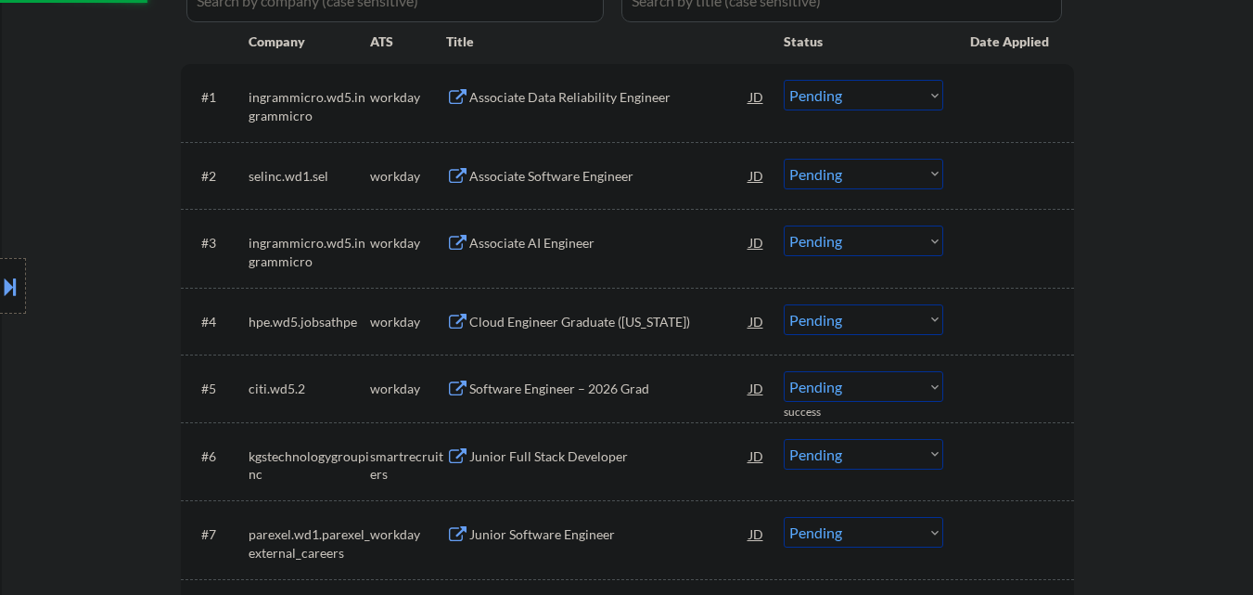
click at [616, 457] on div "Junior Full Stack Developer" at bounding box center [609, 456] width 280 height 19
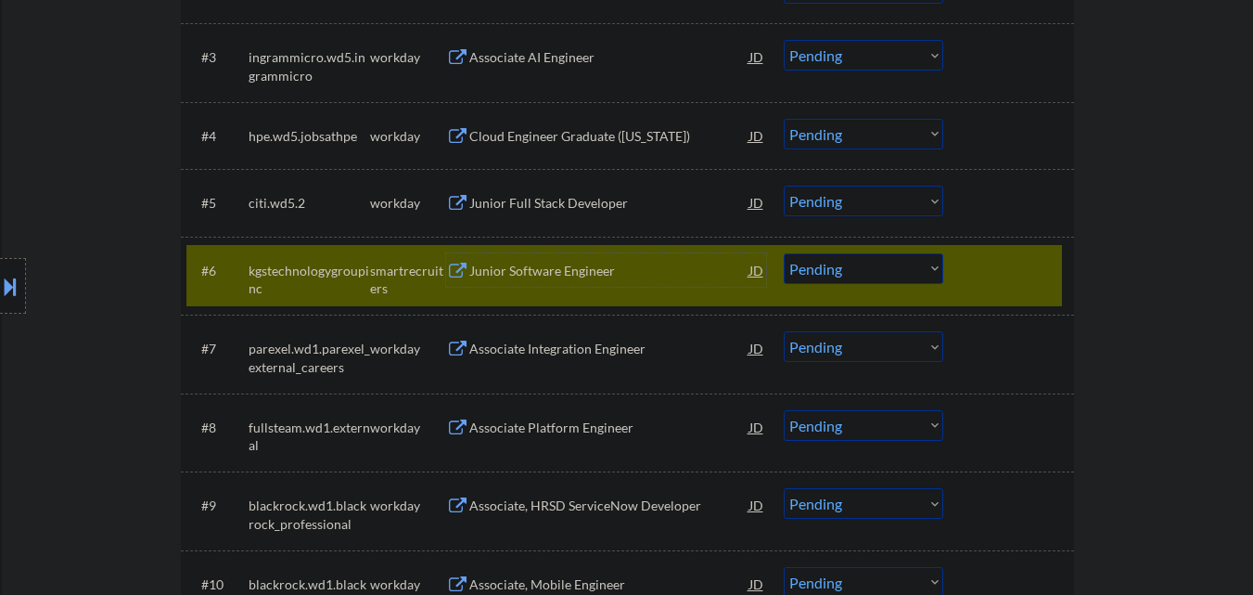
scroll to position [835, 0]
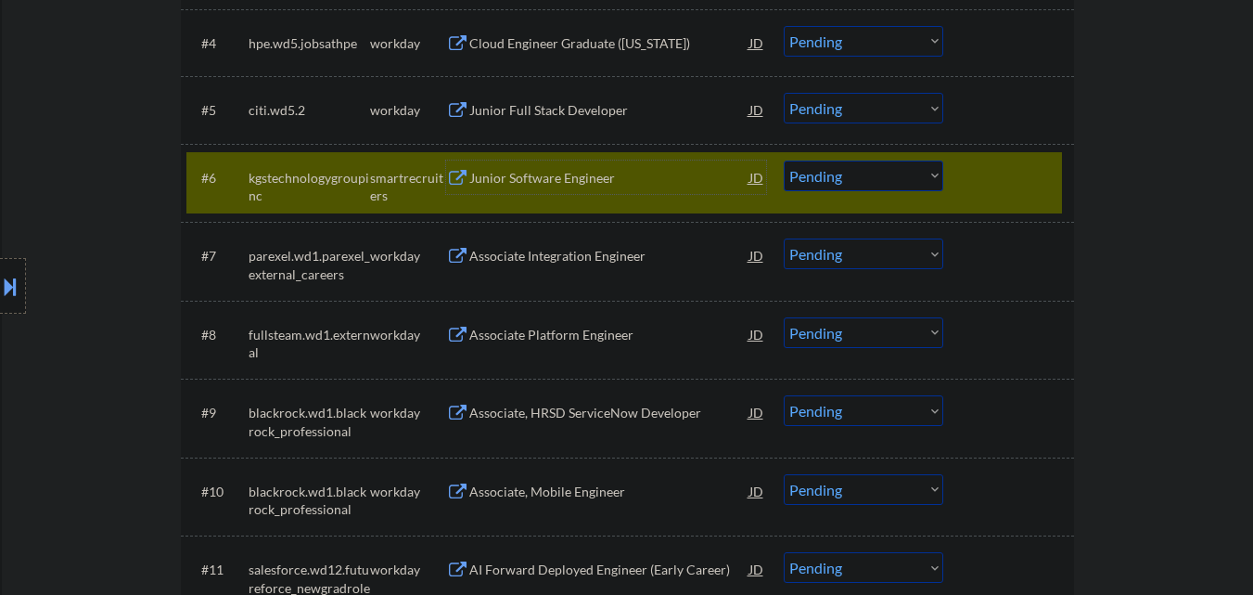
click at [884, 181] on select "Choose an option... Pending Applied Excluded (Questions) Excluded (Expired) Exc…" at bounding box center [864, 175] width 160 height 31
click at [784, 160] on select "Choose an option... Pending Applied Excluded (Questions) Excluded (Expired) Exc…" at bounding box center [864, 175] width 160 height 31
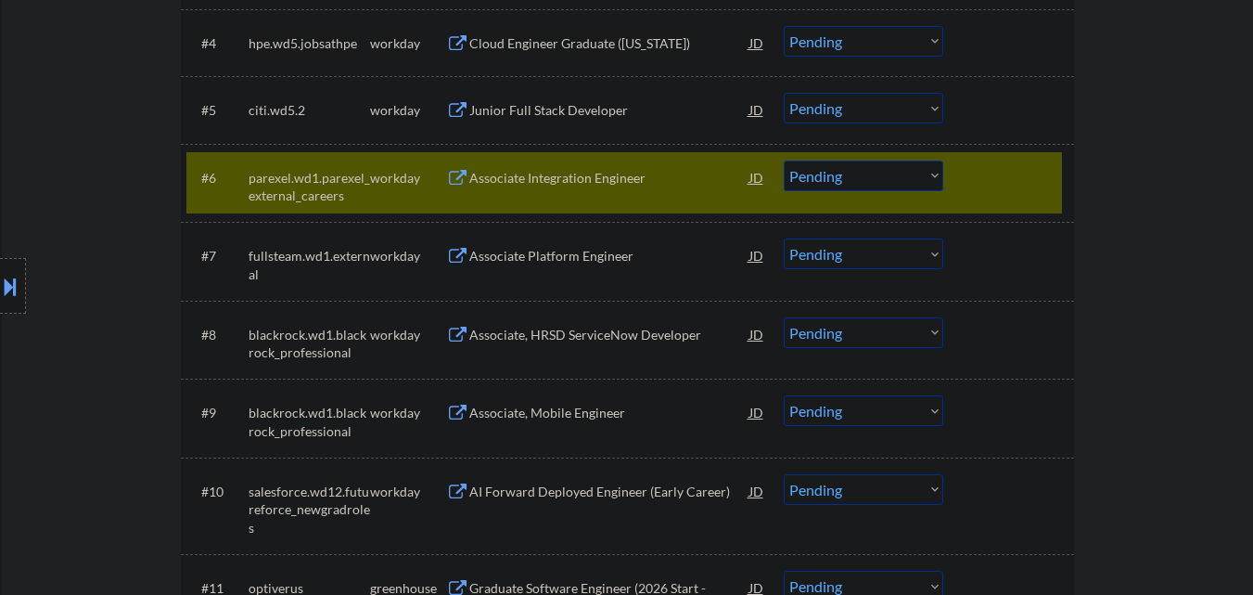
click at [972, 189] on div at bounding box center [1011, 176] width 82 height 33
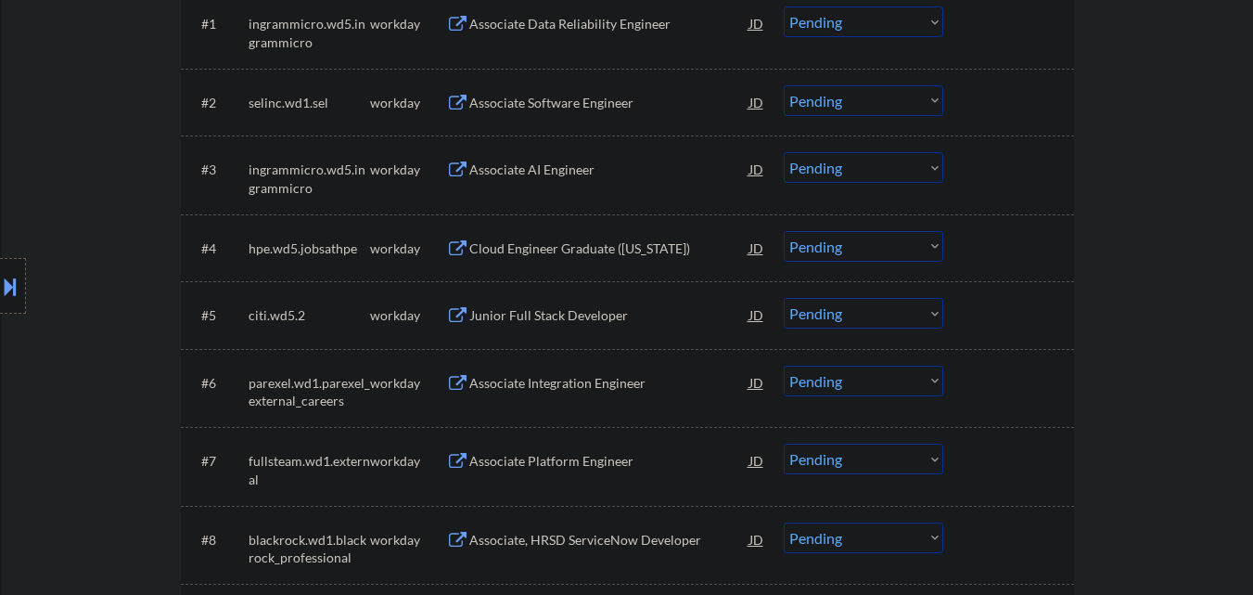
scroll to position [371, 0]
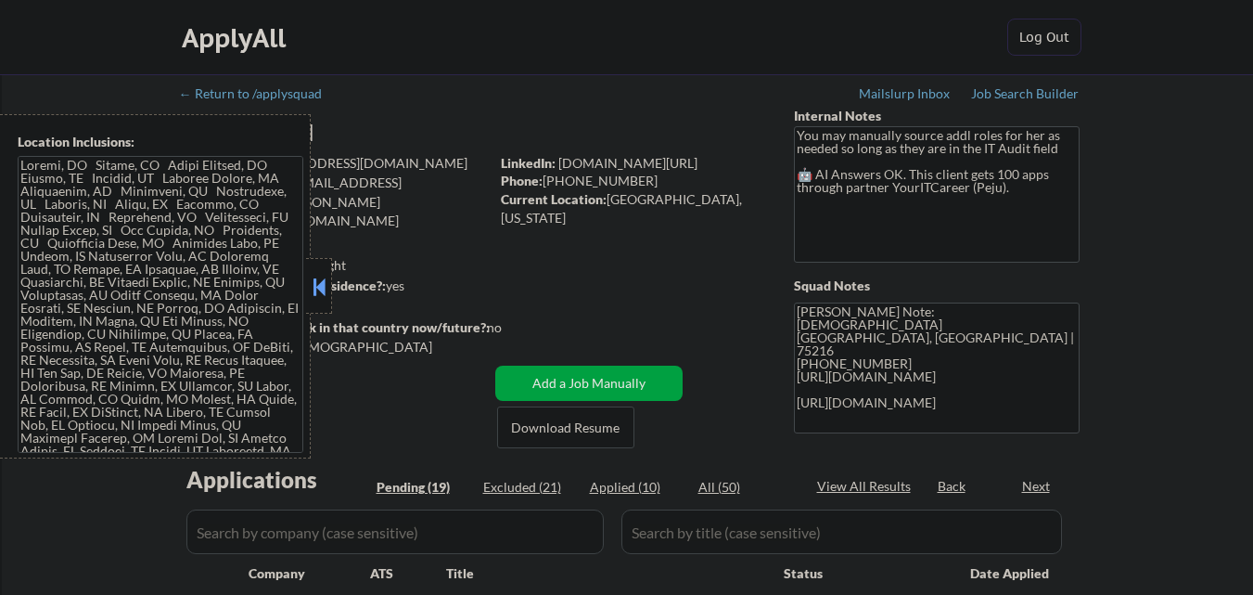
select select ""pending""
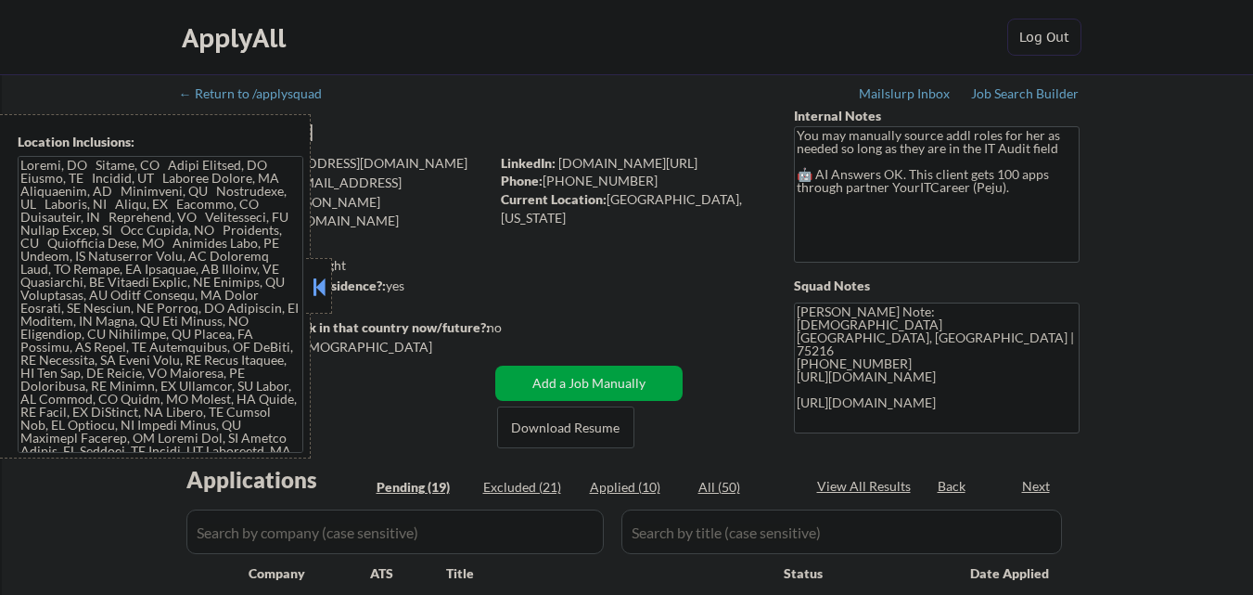
select select ""pending""
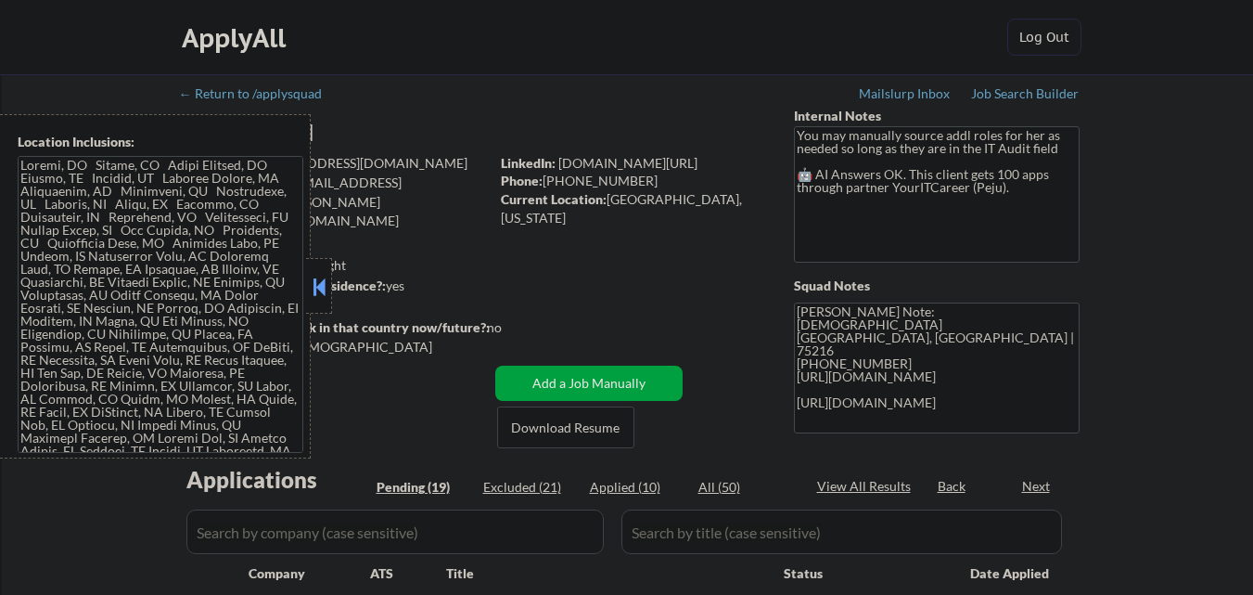
select select ""pending""
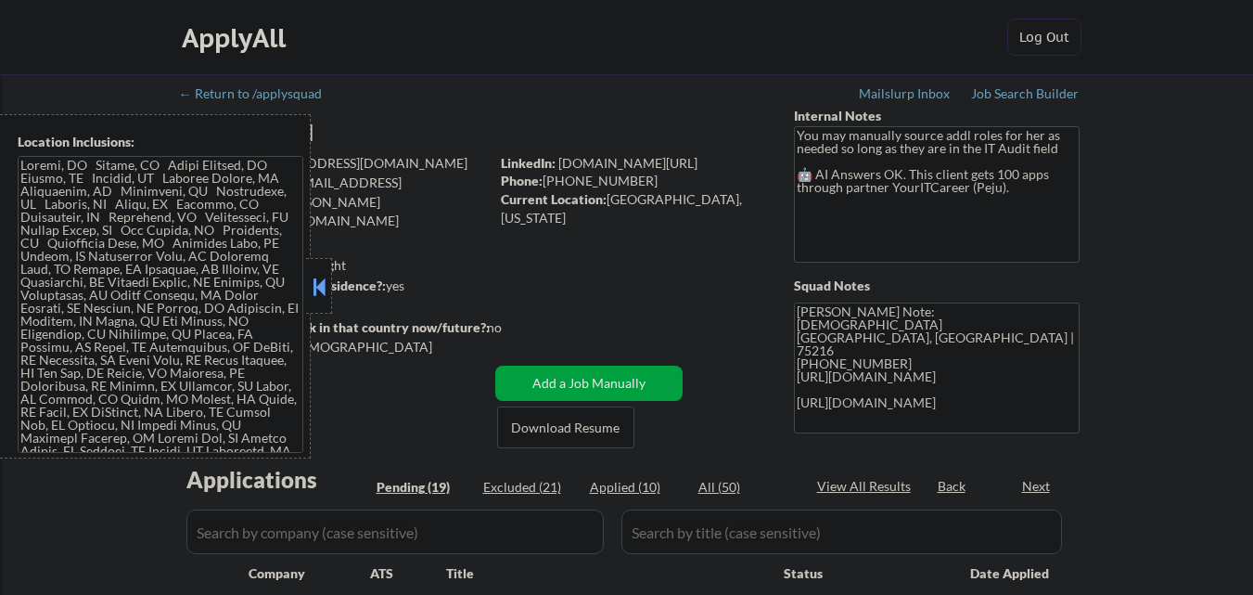
select select ""pending""
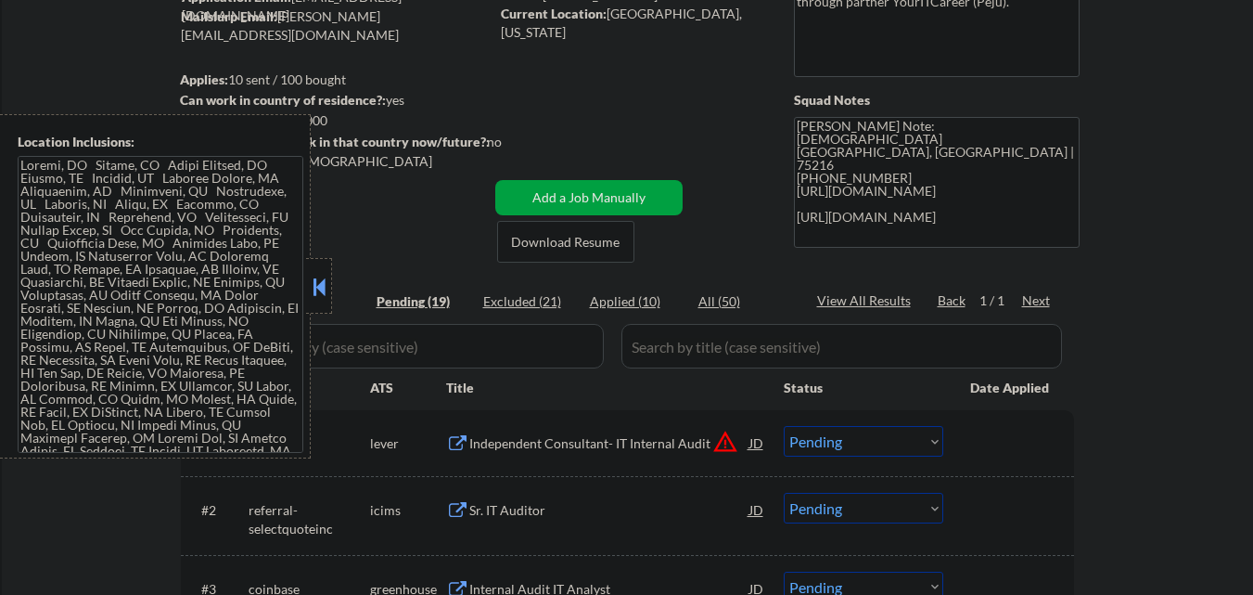
click at [319, 285] on button at bounding box center [319, 287] width 20 height 28
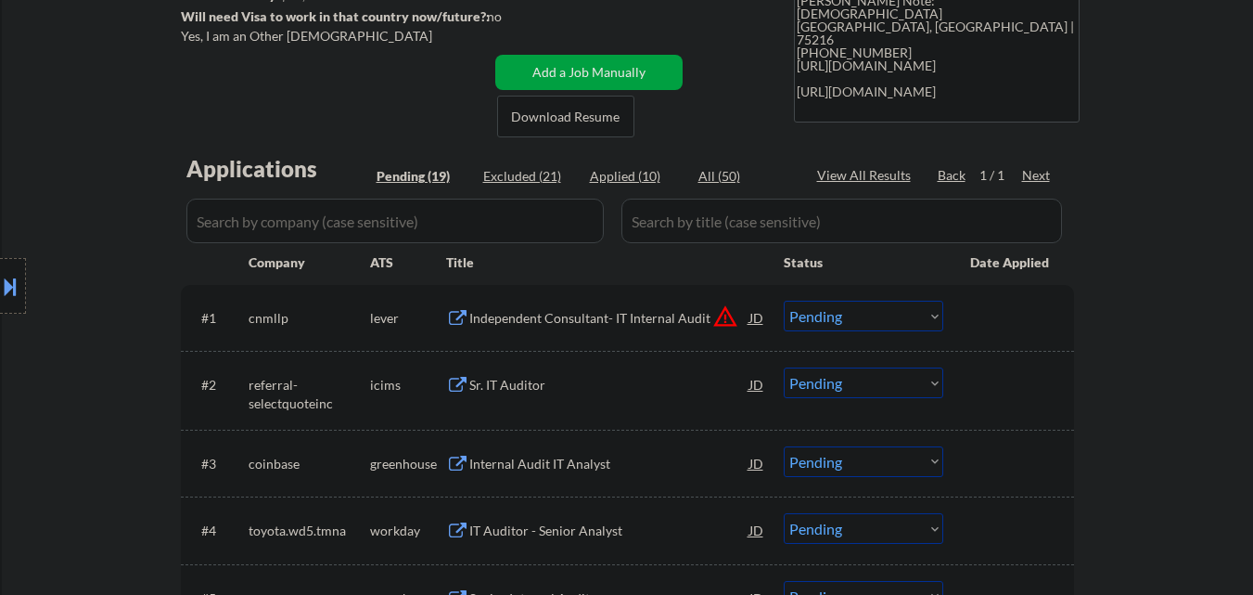
scroll to position [278, 0]
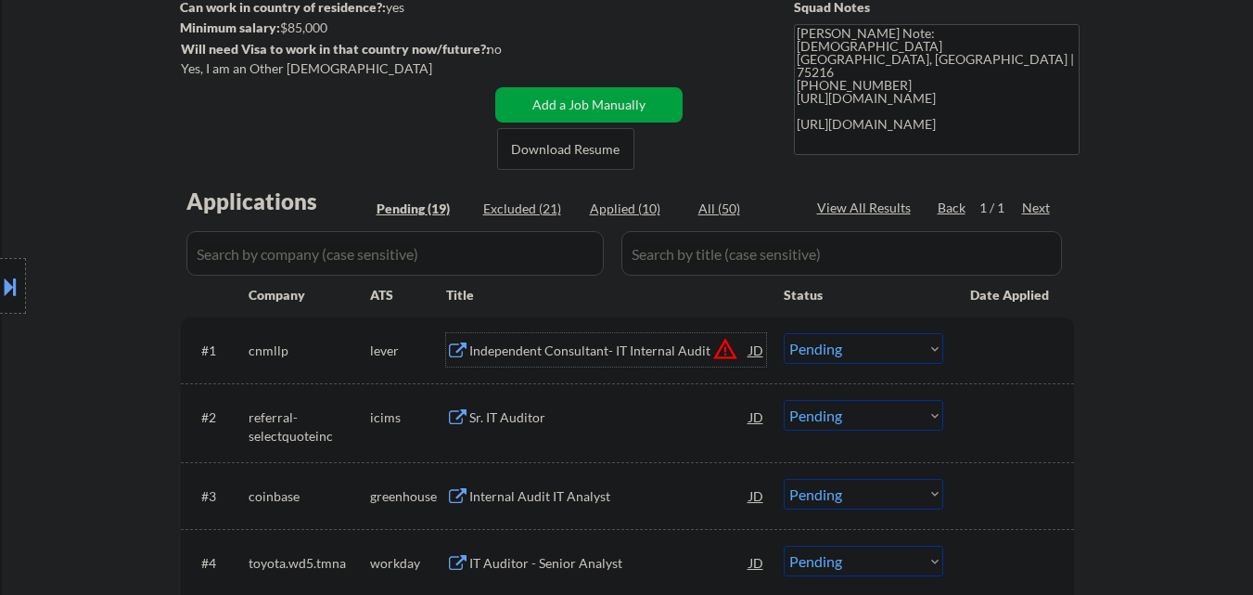
click at [637, 363] on div "Independent Consultant- IT Internal Audit" at bounding box center [609, 349] width 280 height 33
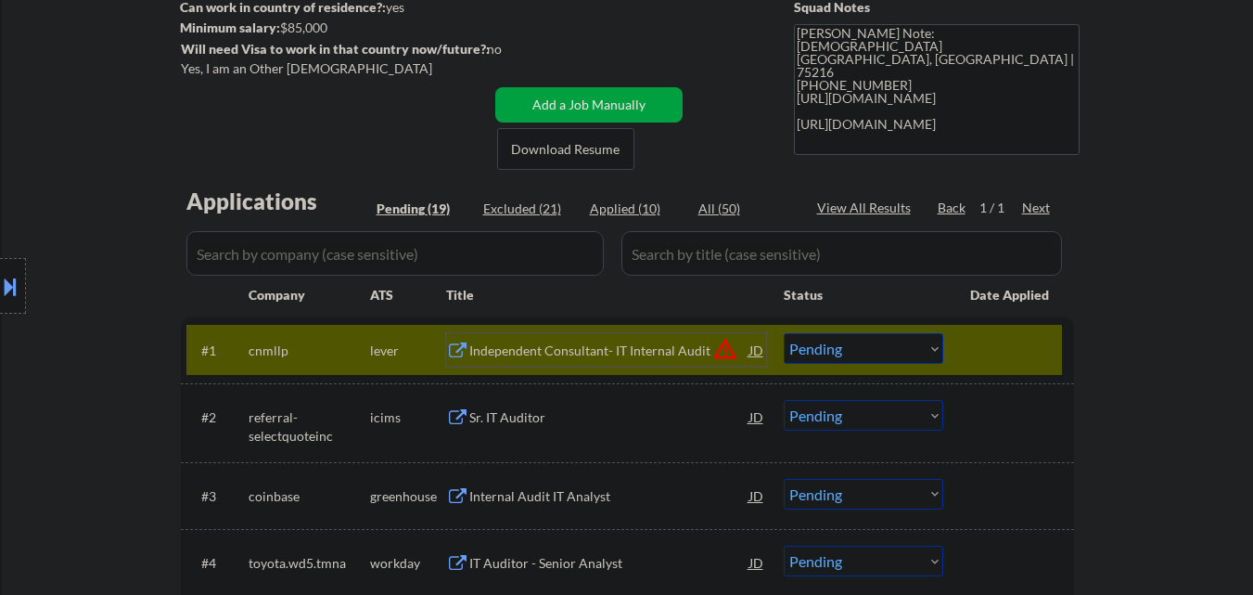
click at [724, 345] on button "warning_amber" at bounding box center [725, 349] width 26 height 26
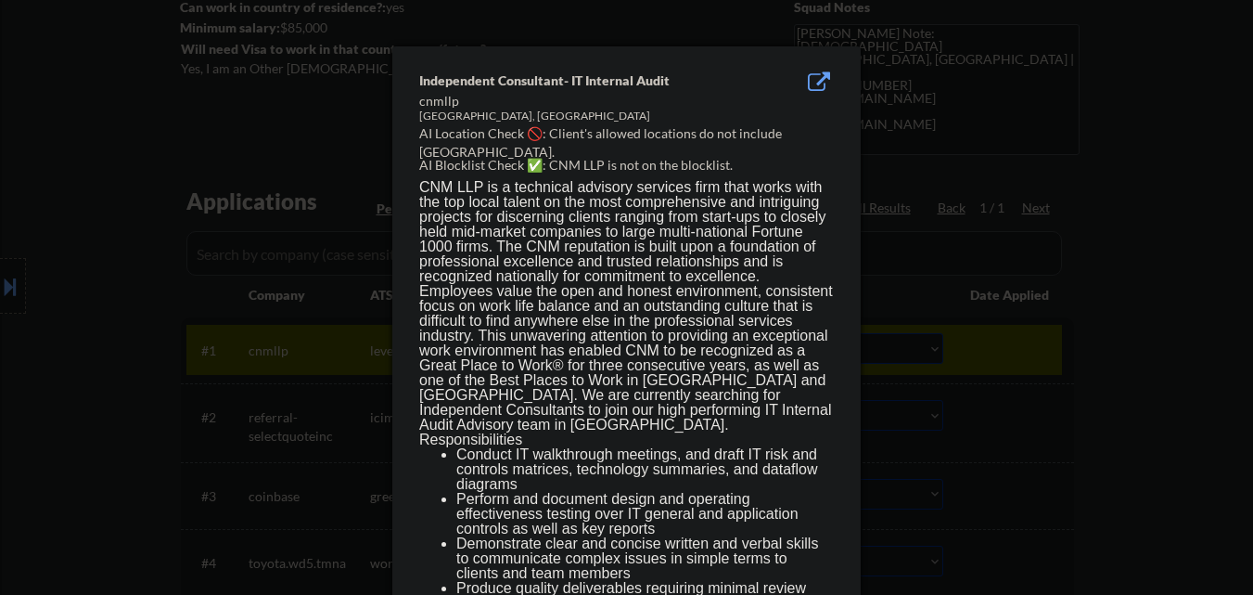
drag, startPoint x: 313, startPoint y: 404, endPoint x: 383, endPoint y: 397, distance: 70.9
click at [319, 403] on div at bounding box center [626, 297] width 1253 height 595
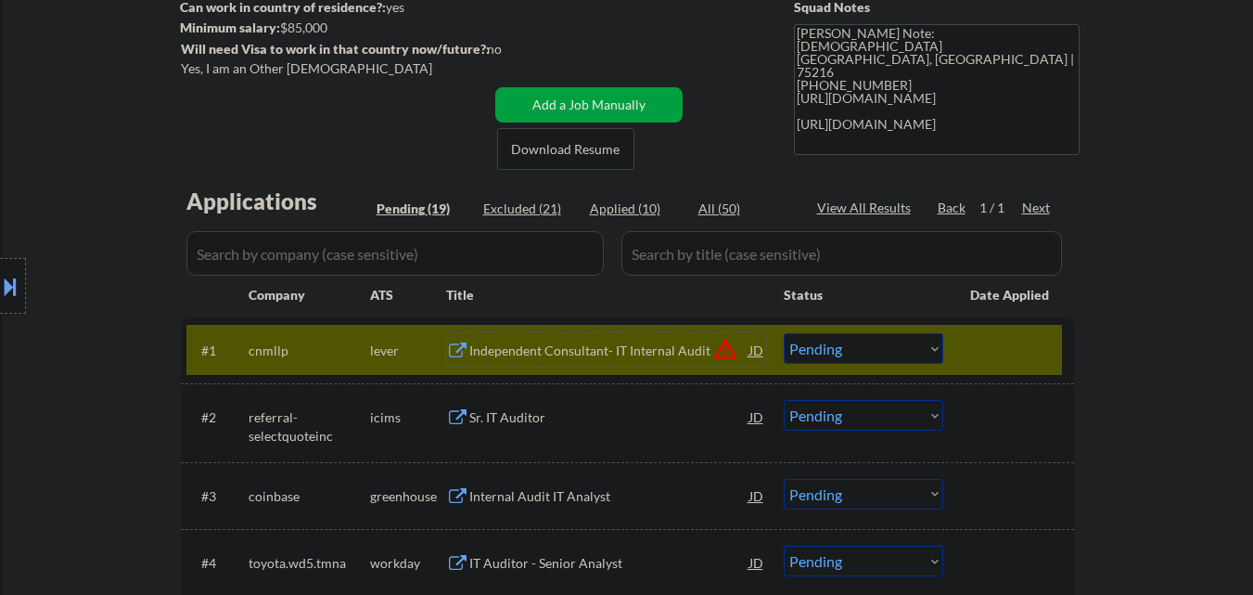
click at [629, 343] on div "Independent Consultant- IT Internal Audit" at bounding box center [609, 350] width 280 height 19
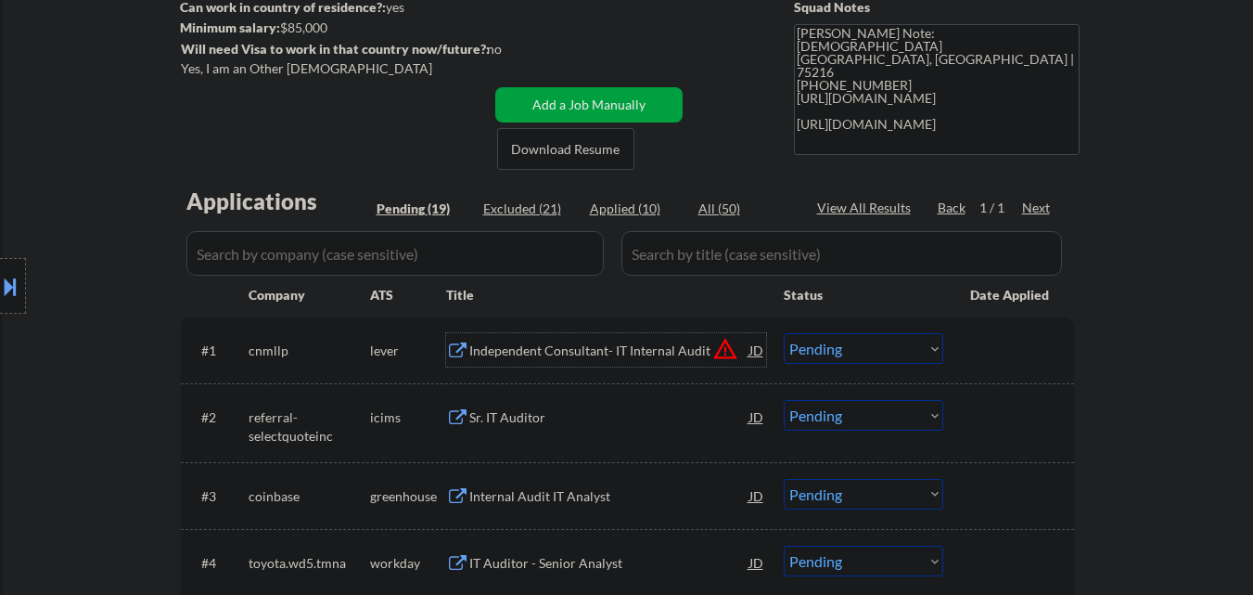
click at [604, 347] on div "Independent Consultant- IT Internal Audit" at bounding box center [609, 350] width 280 height 19
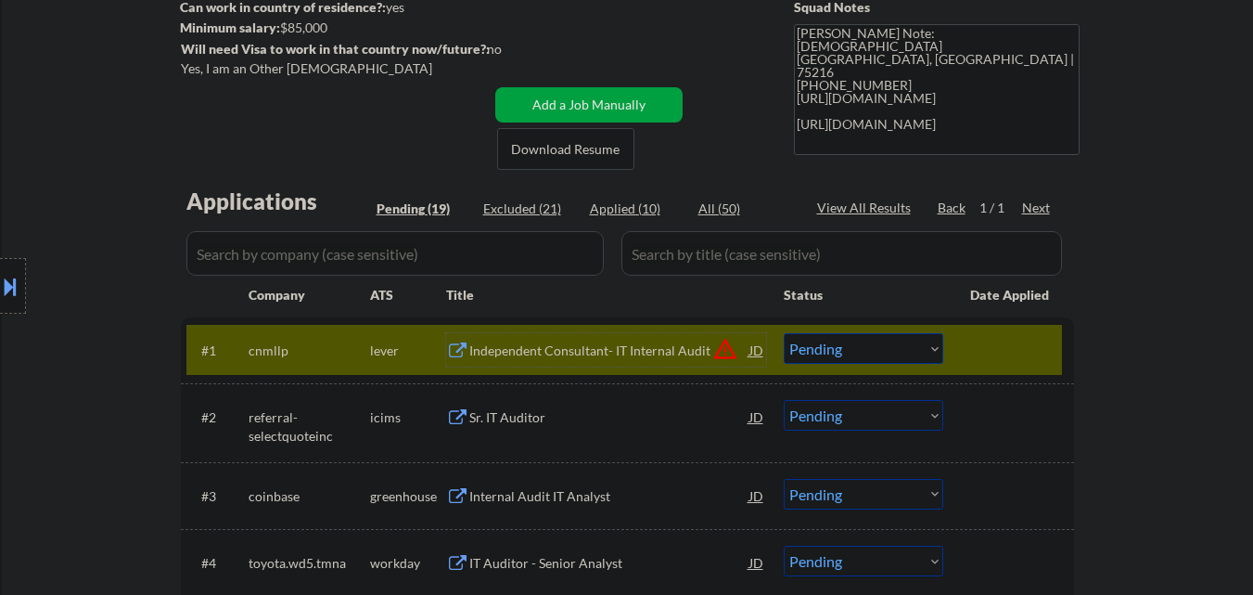
click at [855, 350] on select "Choose an option... Pending Applied Excluded (Questions) Excluded (Expired) Exc…" at bounding box center [864, 348] width 160 height 31
click at [844, 350] on select "Choose an option... Pending Applied Excluded (Questions) Excluded (Expired) Exc…" at bounding box center [864, 348] width 160 height 31
click at [784, 333] on select "Choose an option... Pending Applied Excluded (Questions) Excluded (Expired) Exc…" at bounding box center [864, 348] width 160 height 31
select select ""pending""
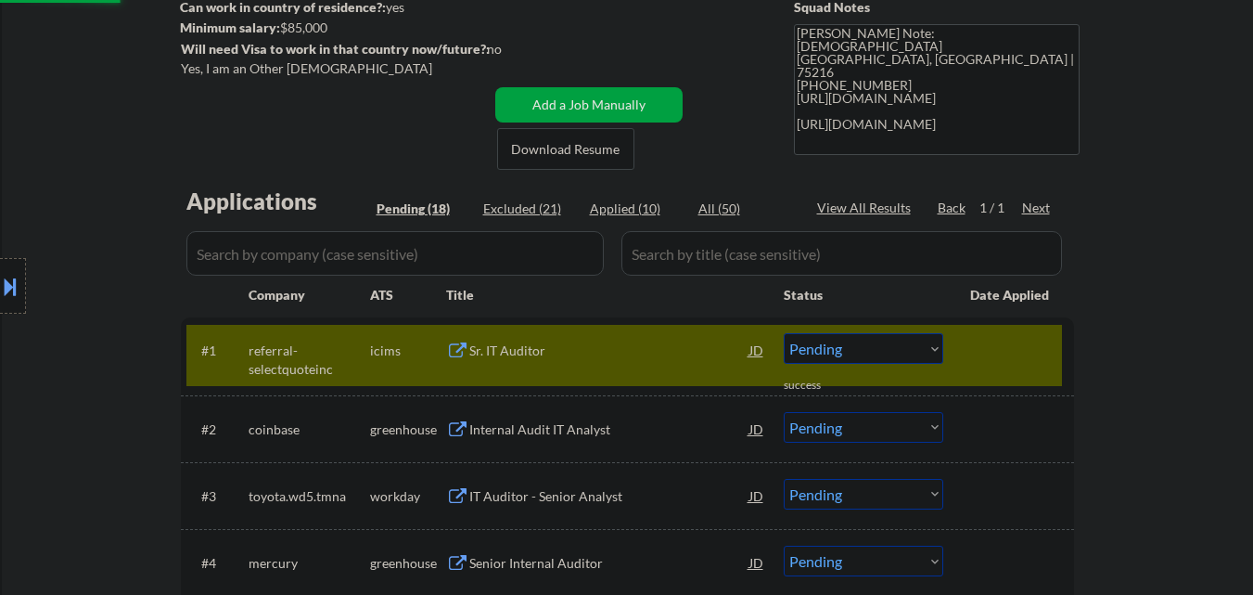
scroll to position [464, 0]
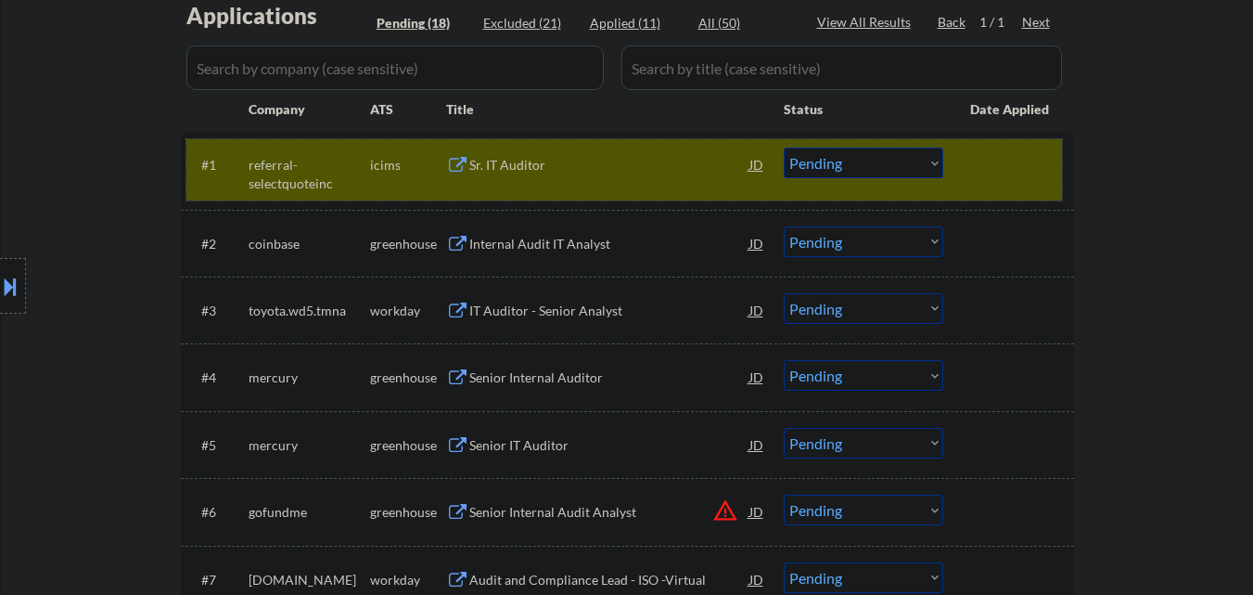
click at [981, 148] on div at bounding box center [1011, 163] width 82 height 33
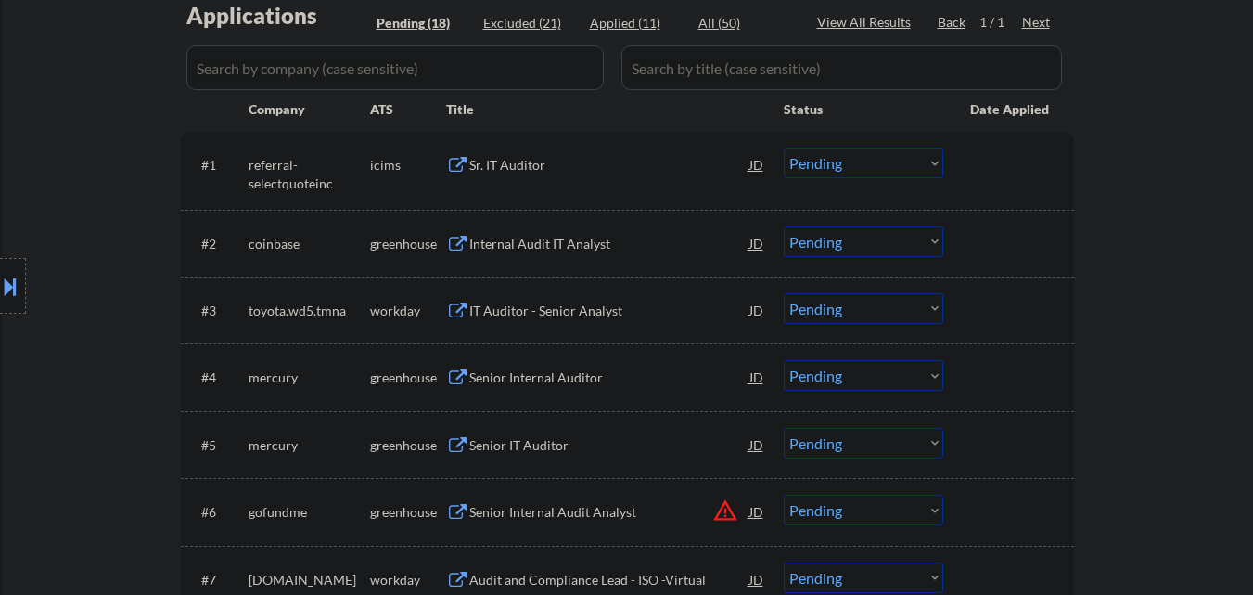
click at [588, 256] on div "Internal Audit IT Analyst" at bounding box center [609, 242] width 280 height 33
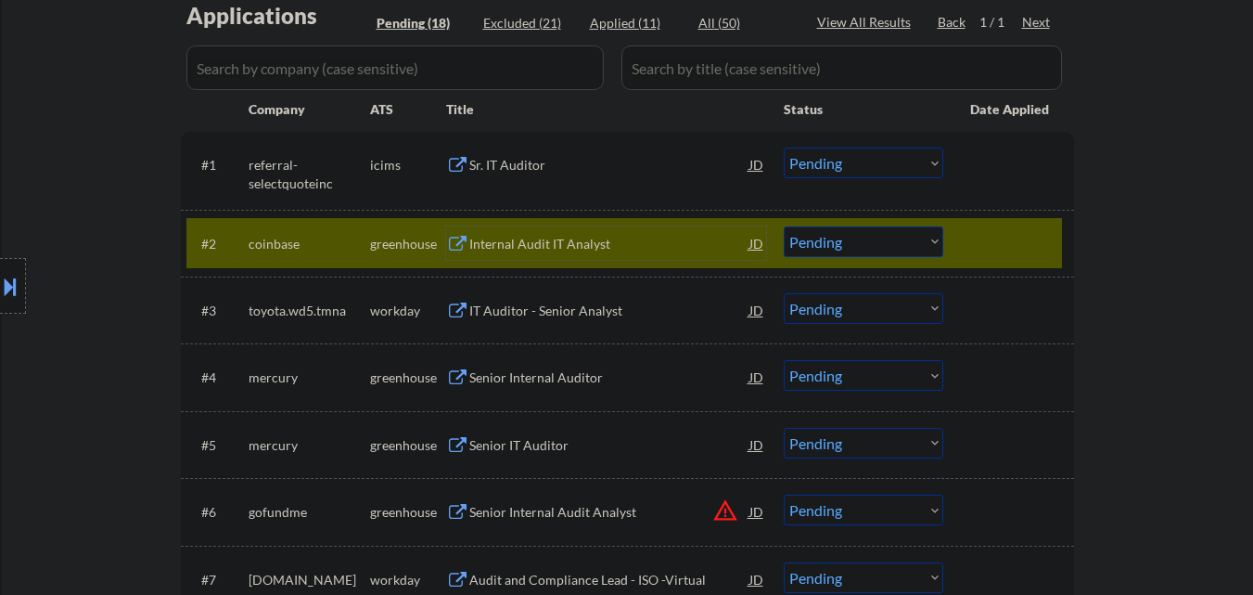
click at [899, 239] on select "Choose an option... Pending Applied Excluded (Questions) Excluded (Expired) Exc…" at bounding box center [864, 241] width 160 height 31
click at [784, 226] on select "Choose an option... Pending Applied Excluded (Questions) Excluded (Expired) Exc…" at bounding box center [864, 241] width 160 height 31
click at [998, 245] on div at bounding box center [1011, 242] width 82 height 33
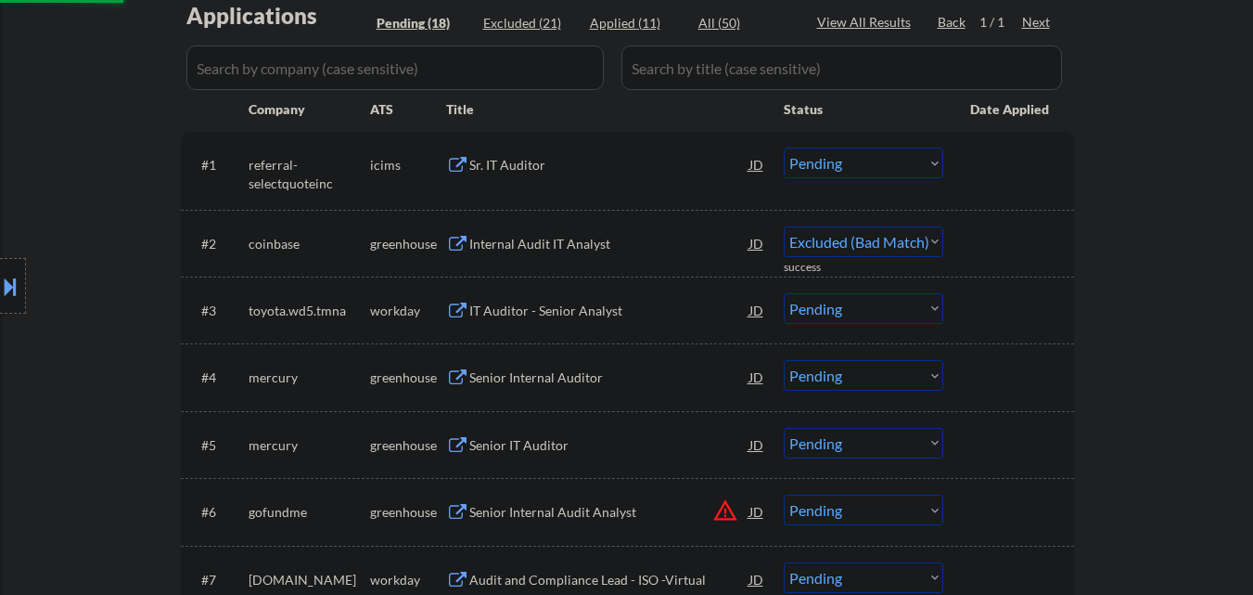
select select ""pending""
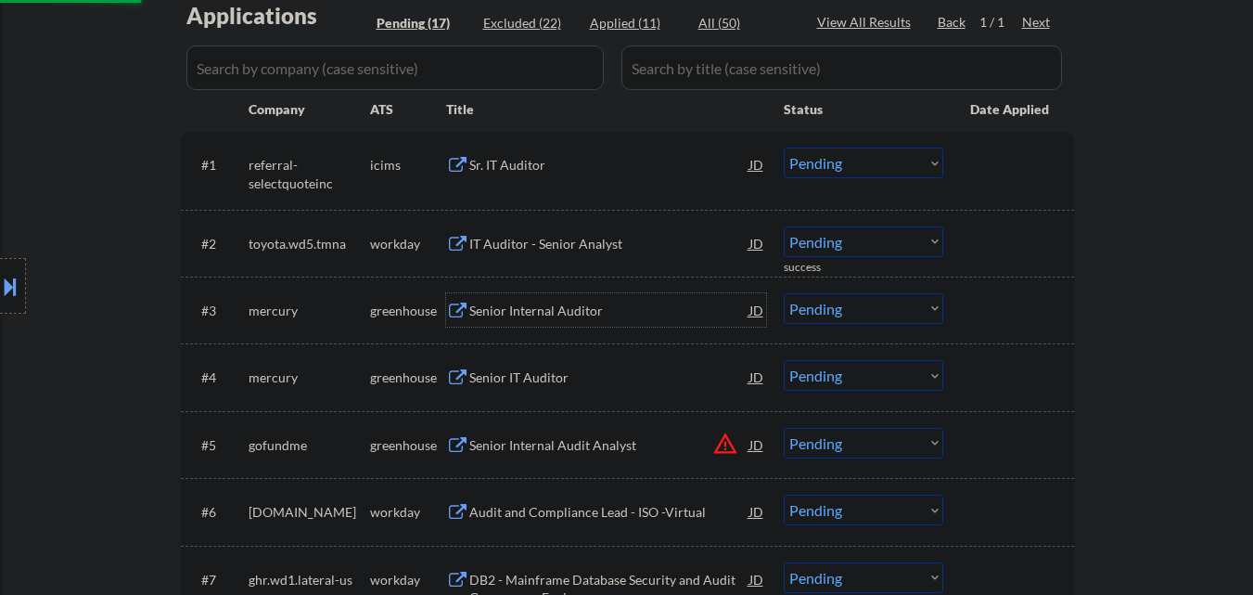
click at [537, 312] on div "Senior Internal Auditor" at bounding box center [609, 310] width 280 height 19
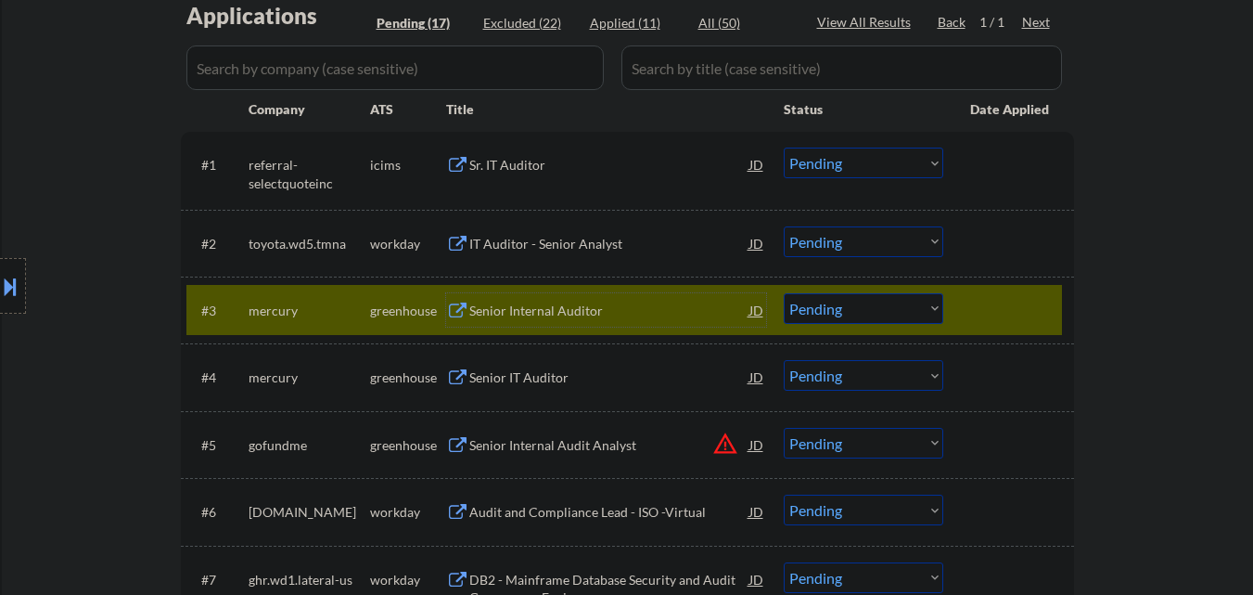
click at [893, 307] on select "Choose an option... Pending Applied Excluded (Questions) Excluded (Expired) Exc…" at bounding box center [864, 308] width 160 height 31
click at [784, 293] on select "Choose an option... Pending Applied Excluded (Questions) Excluded (Expired) Exc…" at bounding box center [864, 308] width 160 height 31
click at [1015, 288] on div "#3 mercury greenhouse Senior Internal Auditor JD Choose an option... Pending Ap…" at bounding box center [624, 310] width 876 height 50
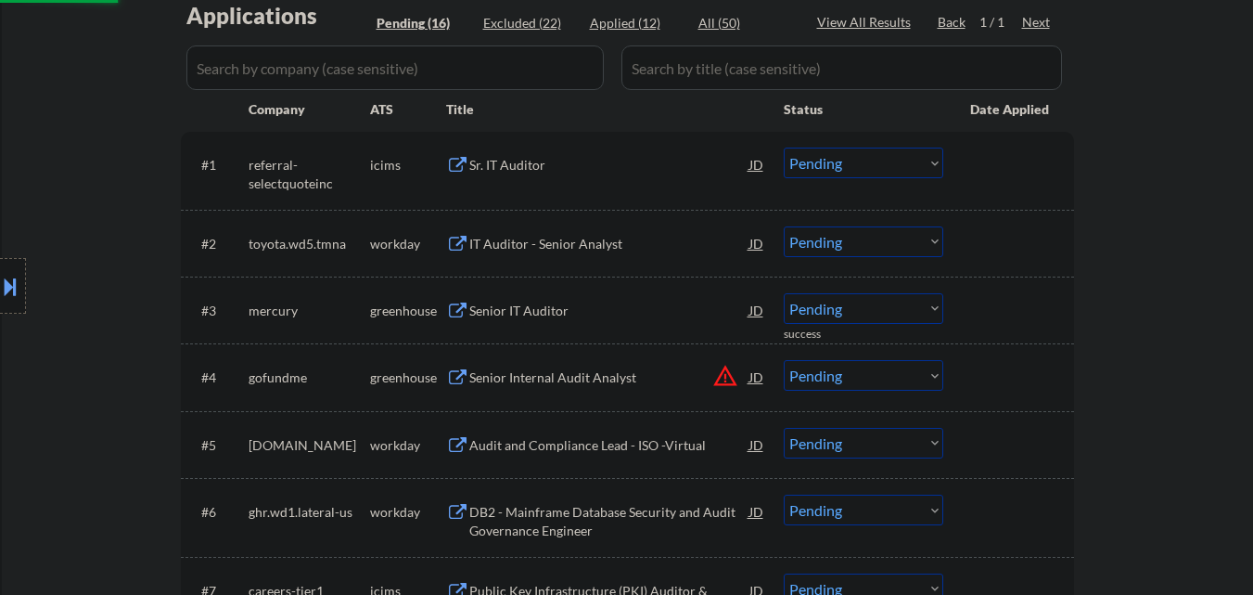
click at [590, 320] on div "Senior IT Auditor" at bounding box center [609, 309] width 280 height 33
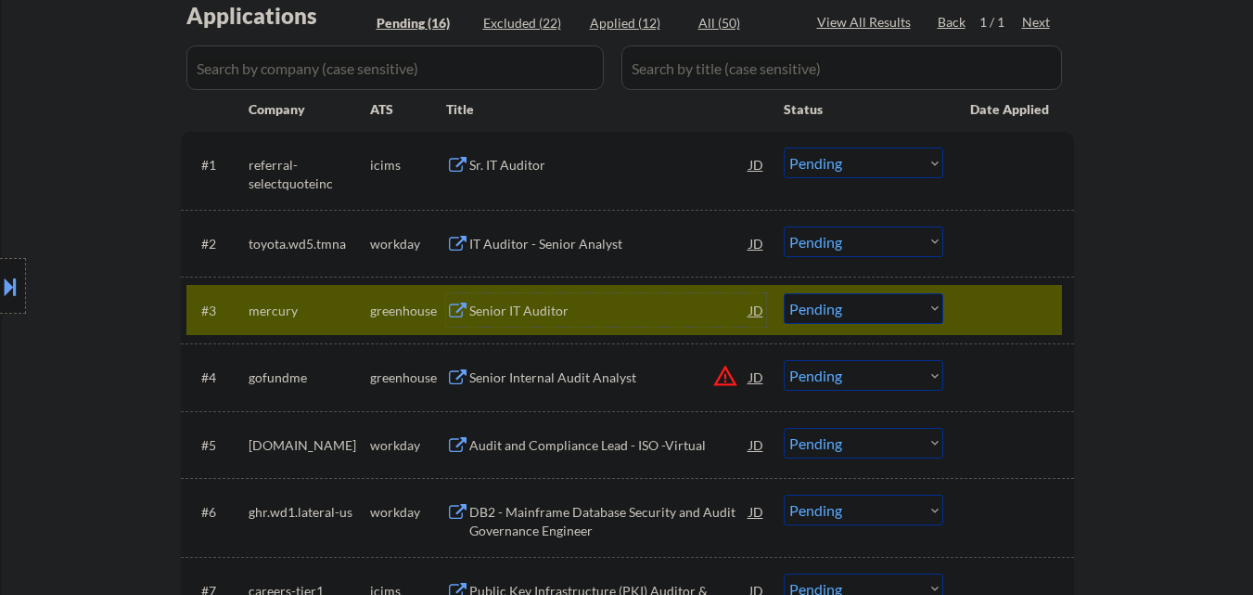
click at [892, 305] on select "Choose an option... Pending Applied Excluded (Questions) Excluded (Expired) Exc…" at bounding box center [864, 308] width 160 height 31
click at [784, 293] on select "Choose an option... Pending Applied Excluded (Questions) Excluded (Expired) Exc…" at bounding box center [864, 308] width 160 height 31
click at [1049, 295] on div at bounding box center [1011, 309] width 82 height 33
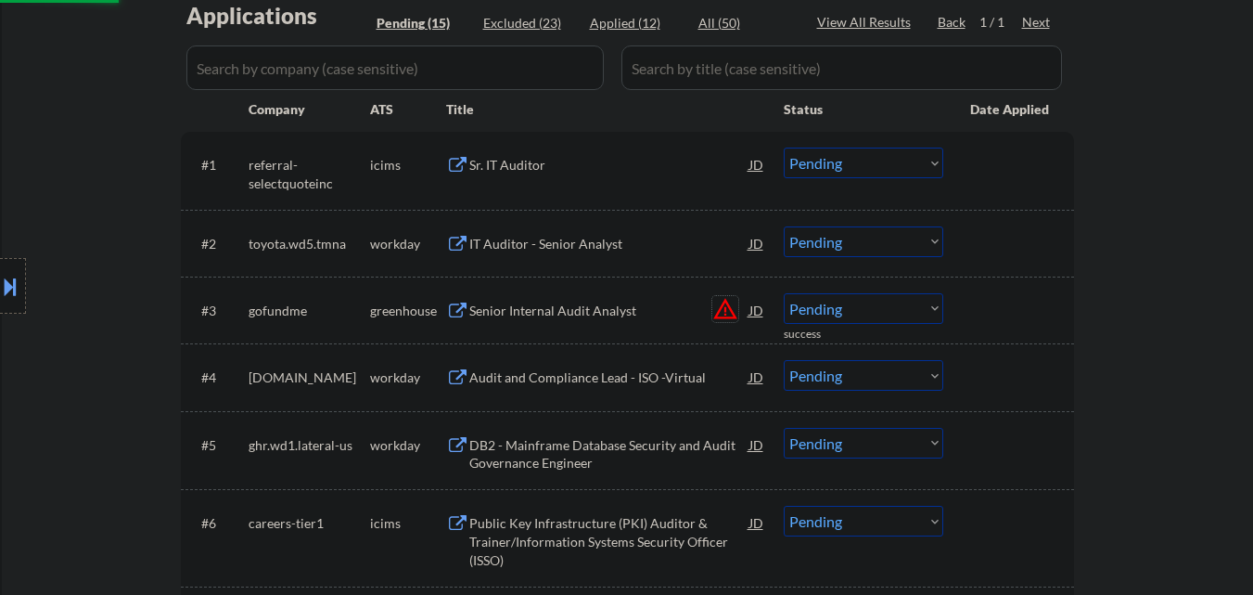
click at [722, 315] on button "warning_amber" at bounding box center [725, 309] width 26 height 26
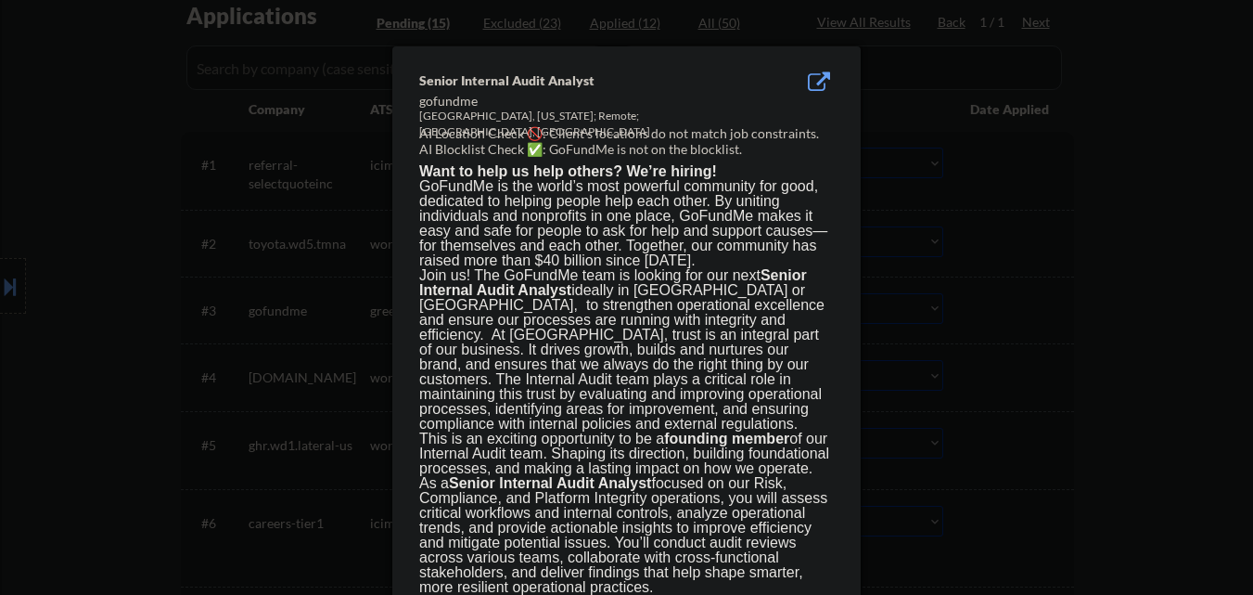
click at [1019, 301] on div at bounding box center [626, 297] width 1253 height 595
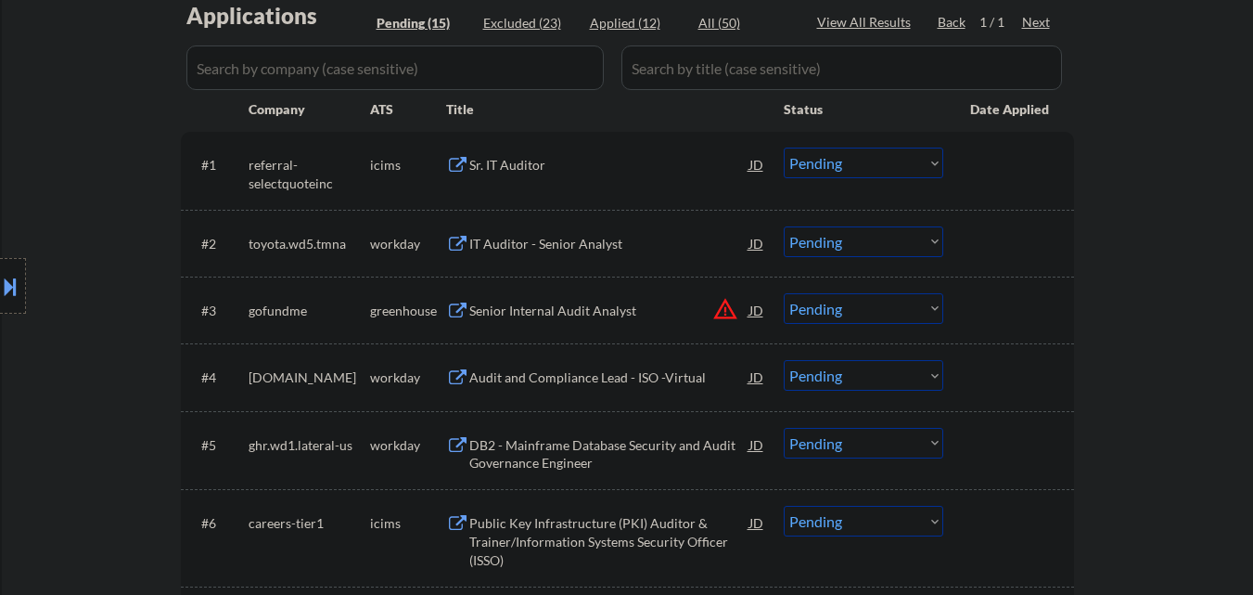
click at [533, 319] on div "Senior Internal Audit Analyst" at bounding box center [609, 310] width 280 height 19
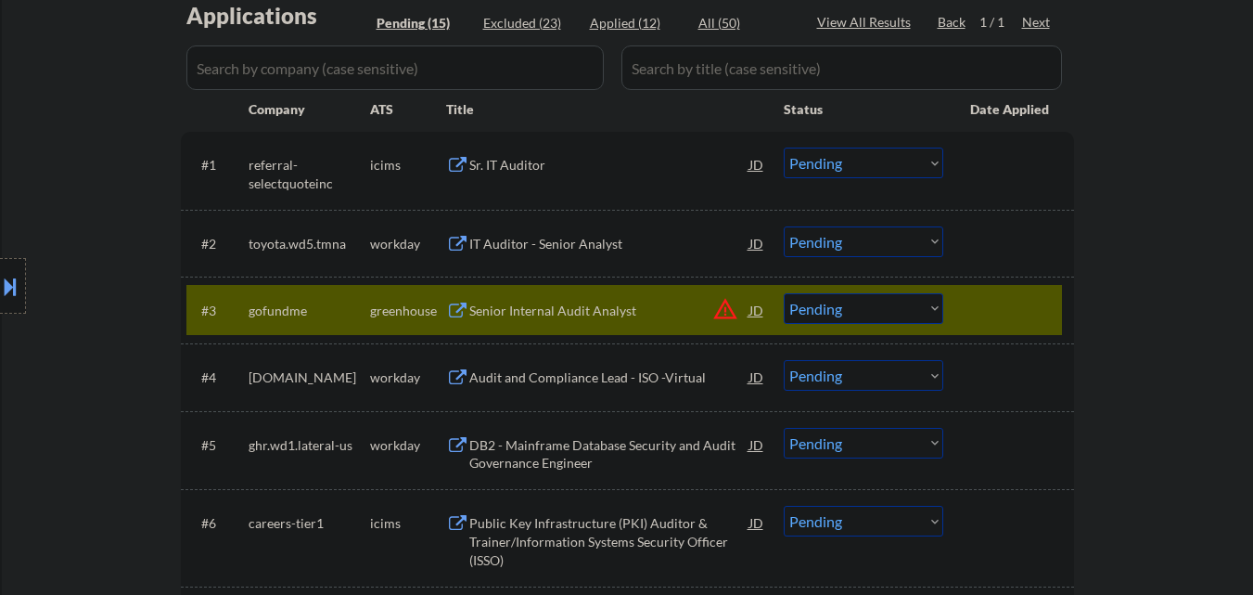
click at [0, 278] on button at bounding box center [10, 286] width 20 height 31
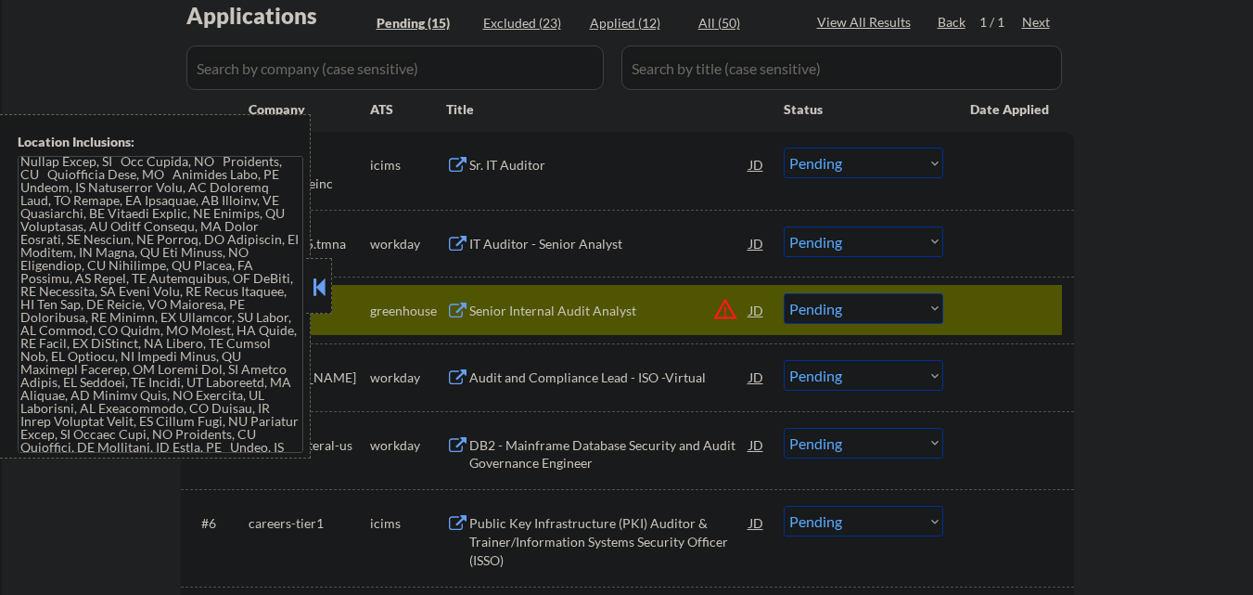
scroll to position [137, 0]
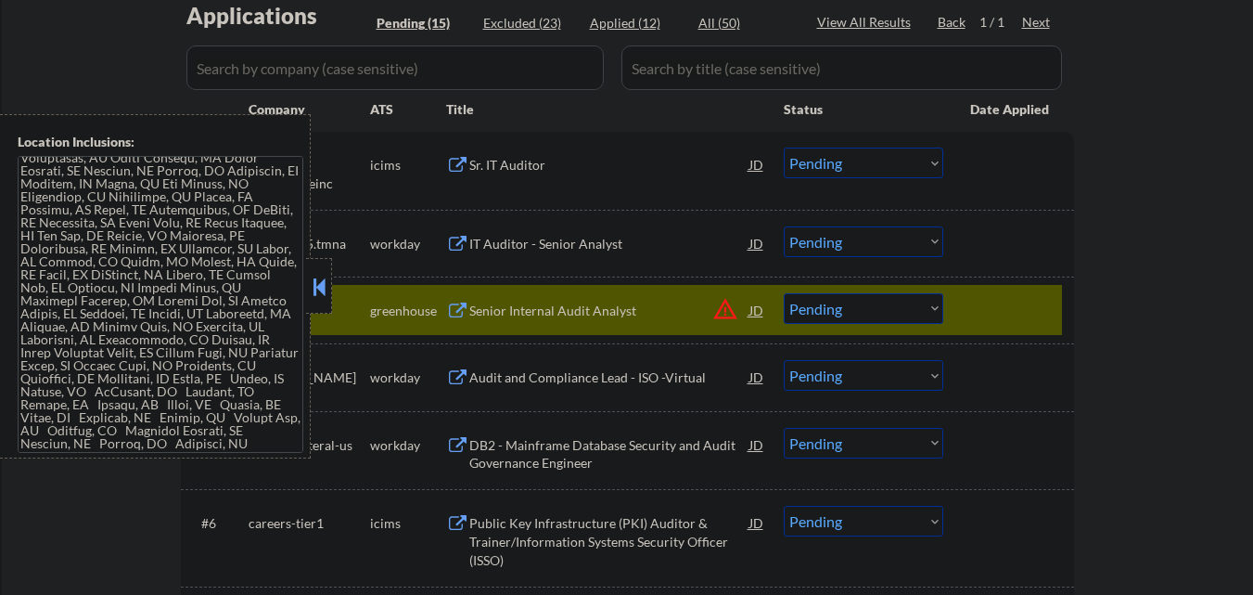
click at [317, 282] on button at bounding box center [319, 287] width 20 height 28
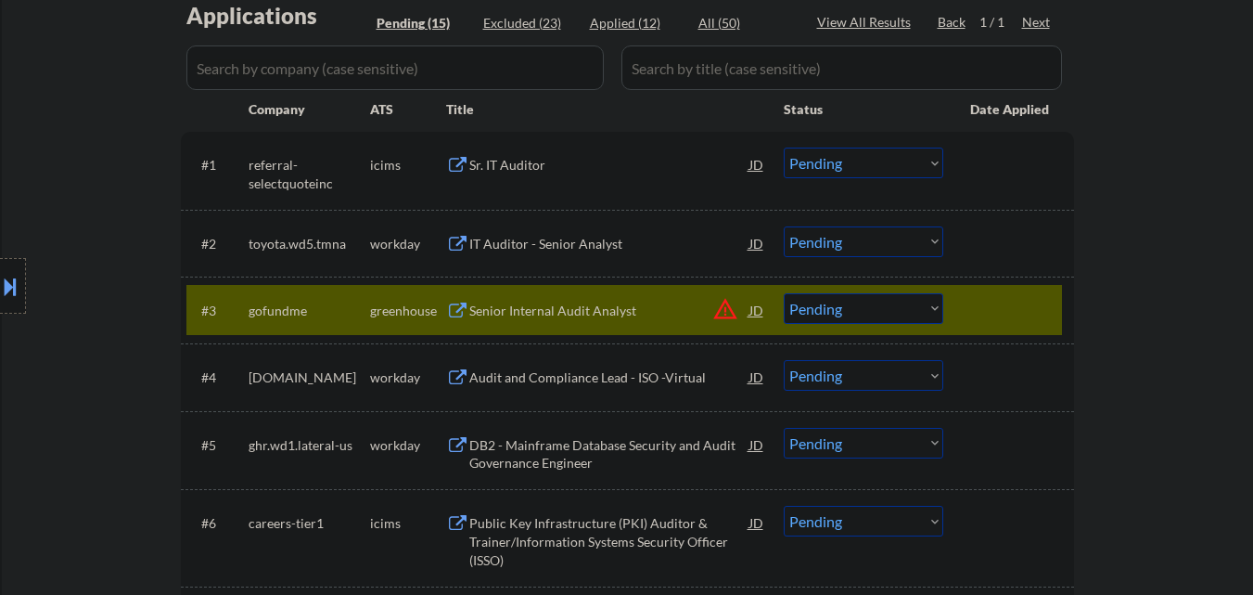
click at [896, 311] on select "Choose an option... Pending Applied Excluded (Questions) Excluded (Expired) Exc…" at bounding box center [864, 308] width 160 height 31
click at [784, 293] on select "Choose an option... Pending Applied Excluded (Questions) Excluded (Expired) Exc…" at bounding box center [864, 308] width 160 height 31
click at [727, 314] on button "warning_amber" at bounding box center [725, 309] width 26 height 26
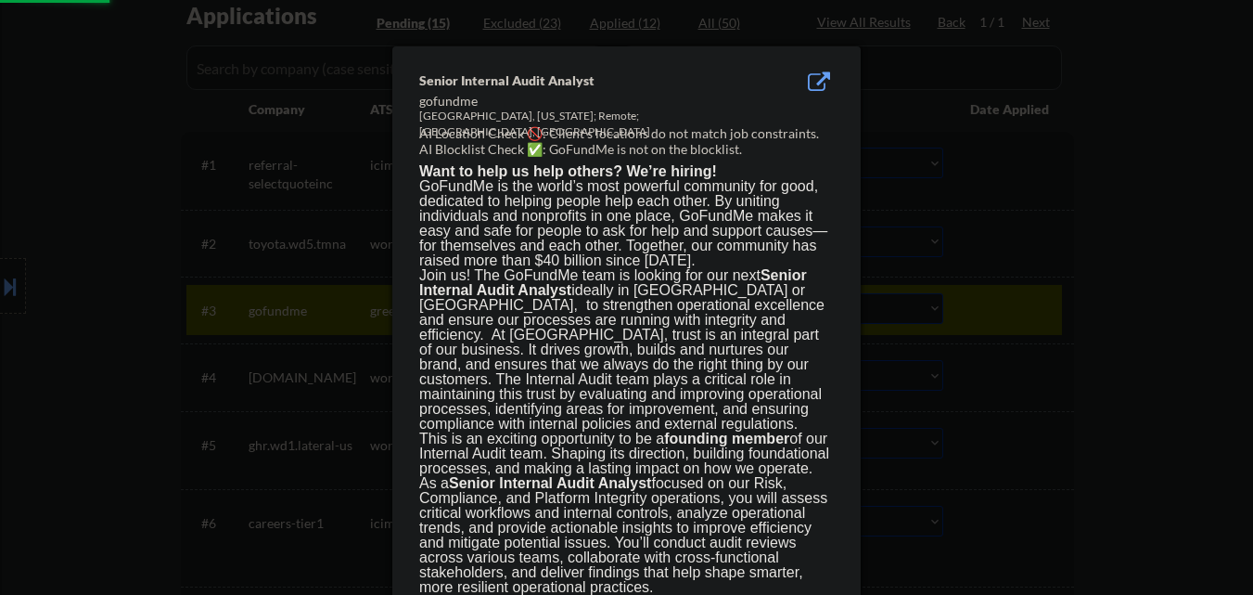
select select ""pending""
click at [1093, 257] on div at bounding box center [626, 297] width 1253 height 595
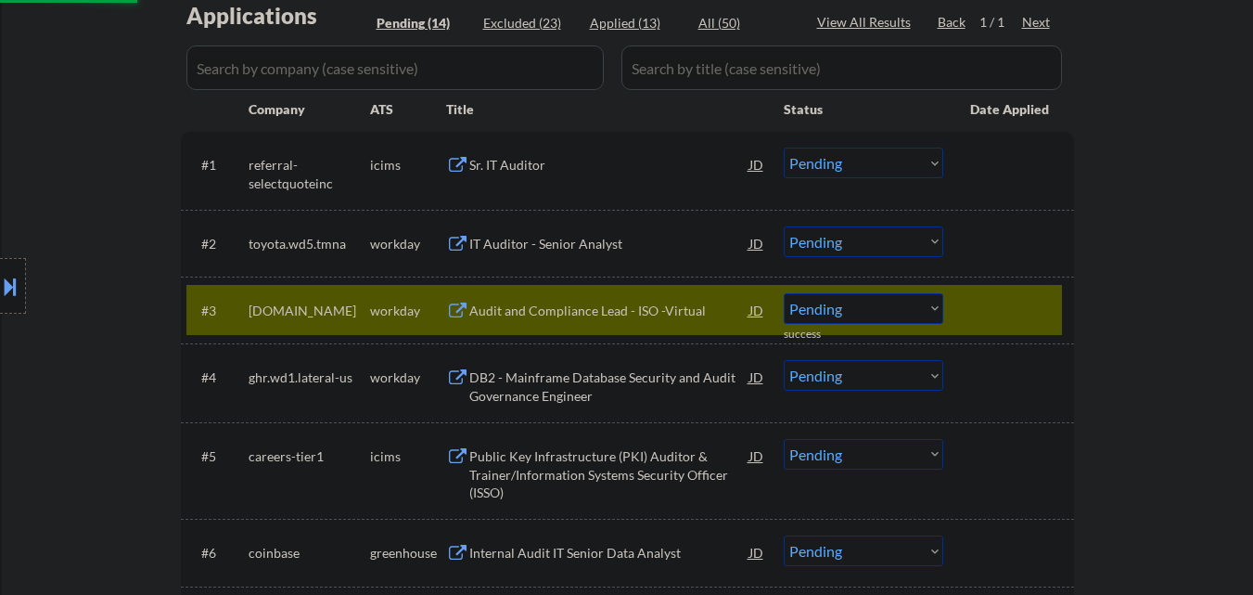
click at [1055, 307] on div "#3 alight.wd5.careers workday Audit and Compliance Lead - ISO -Virtual JD warni…" at bounding box center [624, 310] width 876 height 50
click at [1007, 318] on div at bounding box center [1011, 309] width 82 height 33
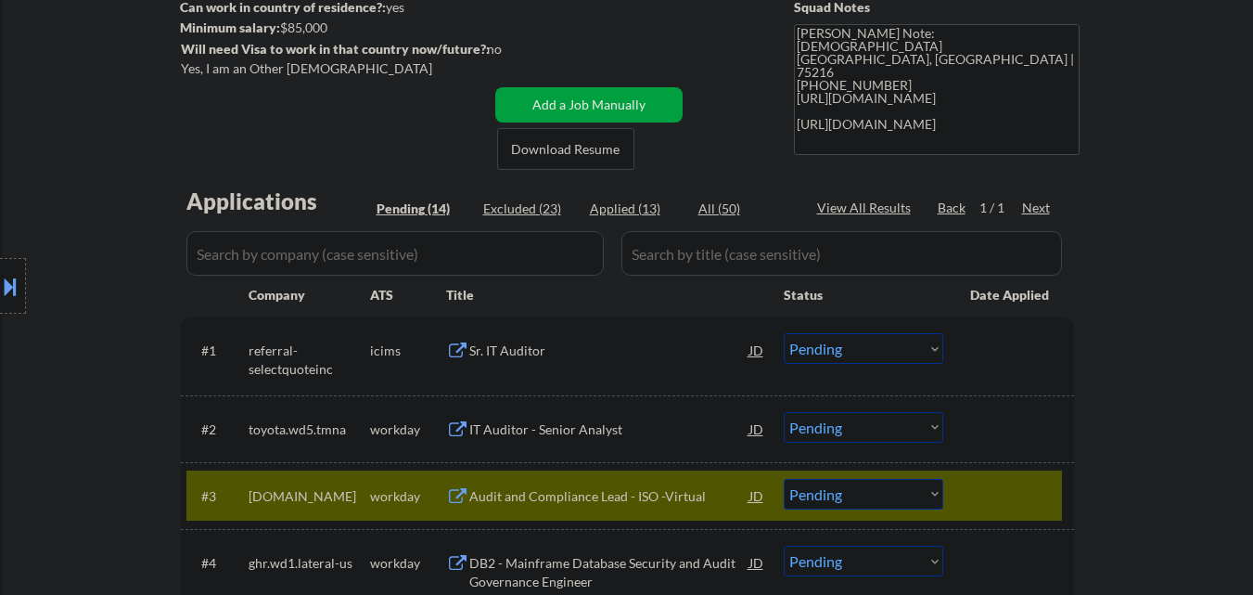
scroll to position [464, 0]
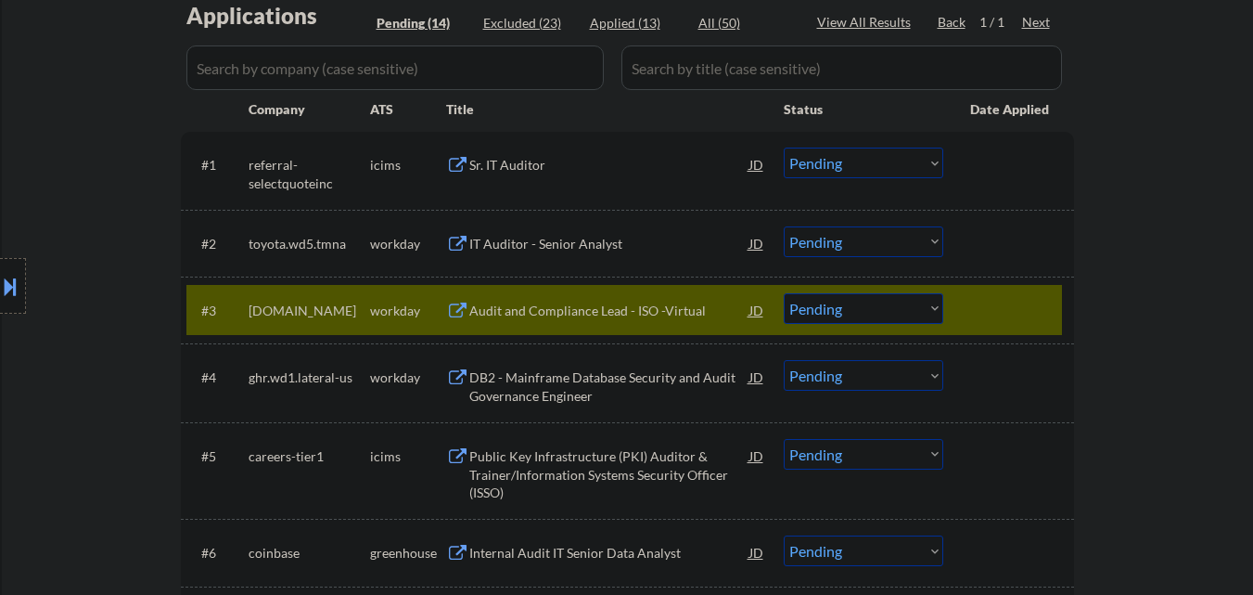
click at [1016, 304] on div at bounding box center [1011, 309] width 82 height 33
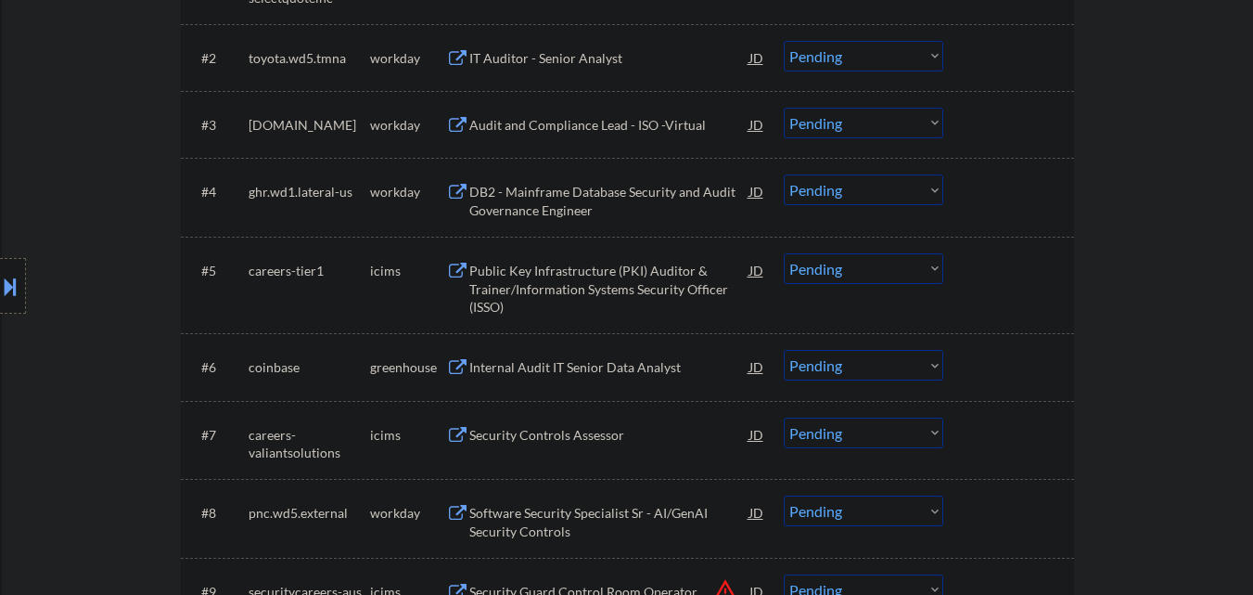
scroll to position [742, 0]
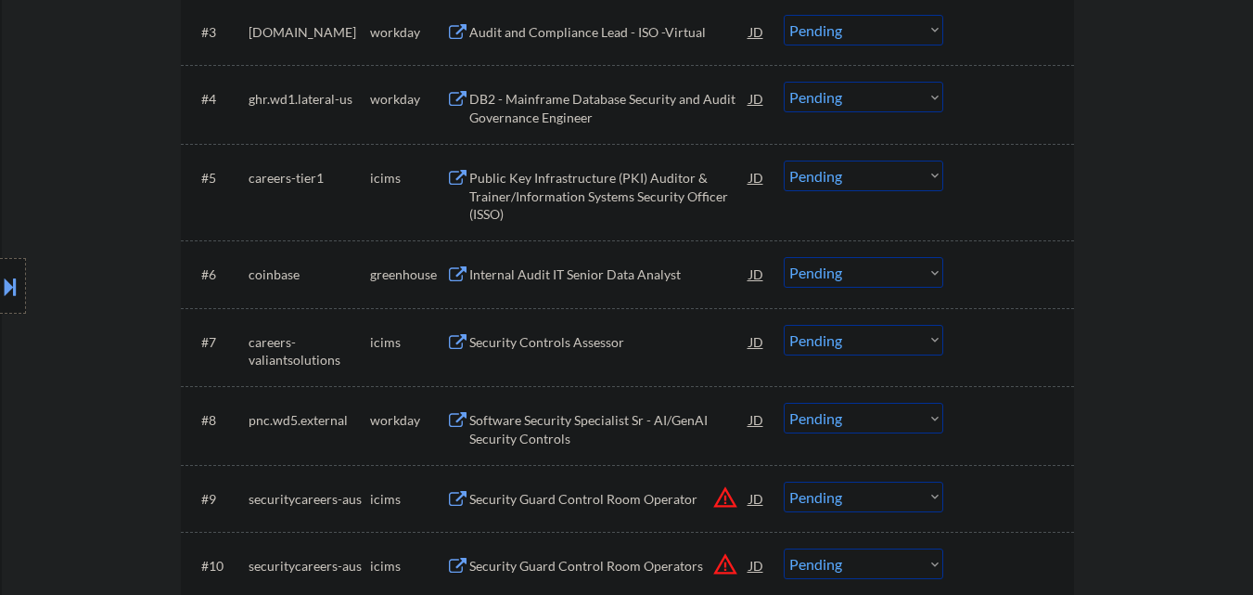
click at [596, 272] on div "Internal Audit IT Senior Data Analyst" at bounding box center [609, 274] width 280 height 19
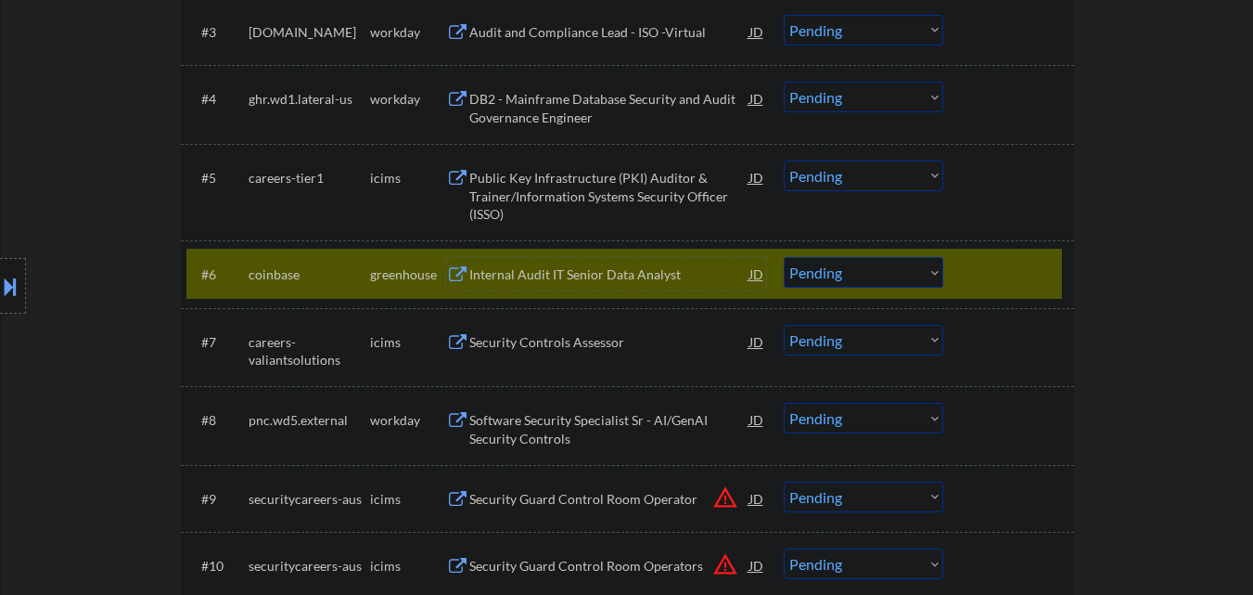
click at [893, 273] on select "Choose an option... Pending Applied Excluded (Questions) Excluded (Expired) Exc…" at bounding box center [864, 272] width 160 height 31
click at [1106, 429] on div "← Return to /applysquad Mailslurp Inbox Job Search Builder Jennifer Laditi User…" at bounding box center [627, 151] width 1251 height 1639
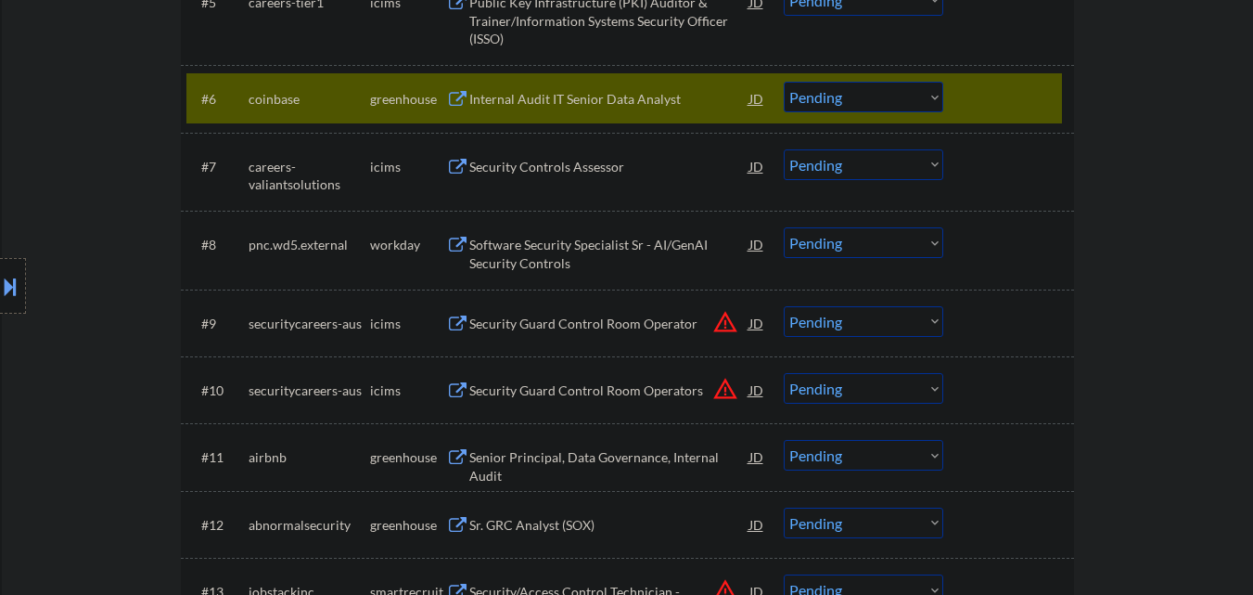
scroll to position [928, 0]
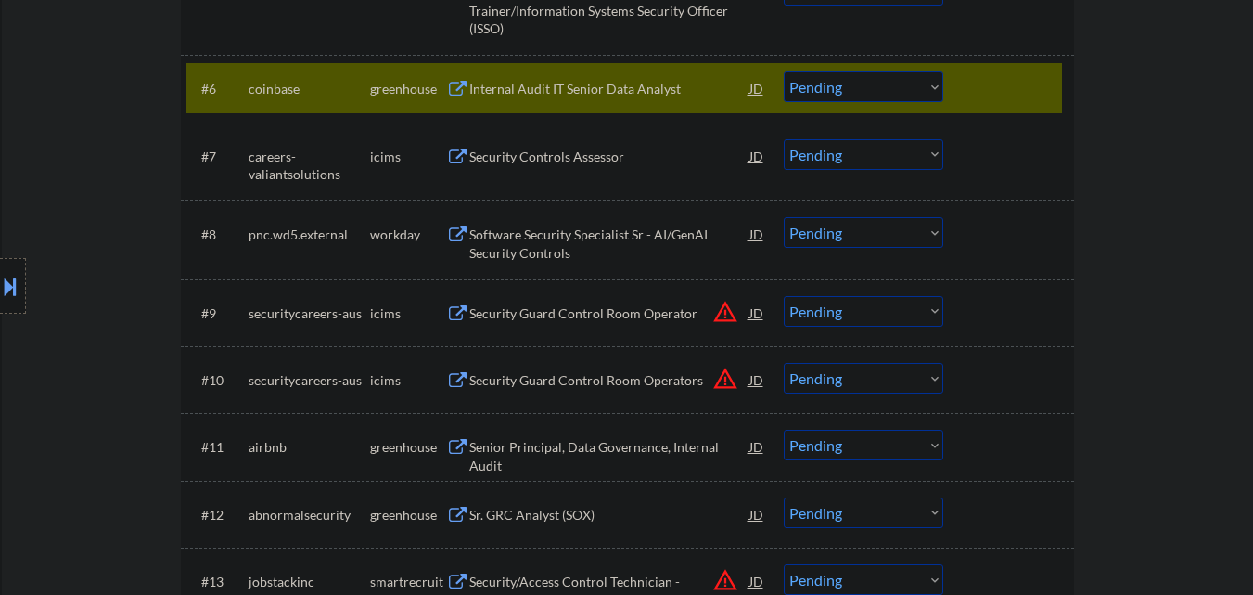
click at [1003, 93] on div at bounding box center [1011, 87] width 82 height 33
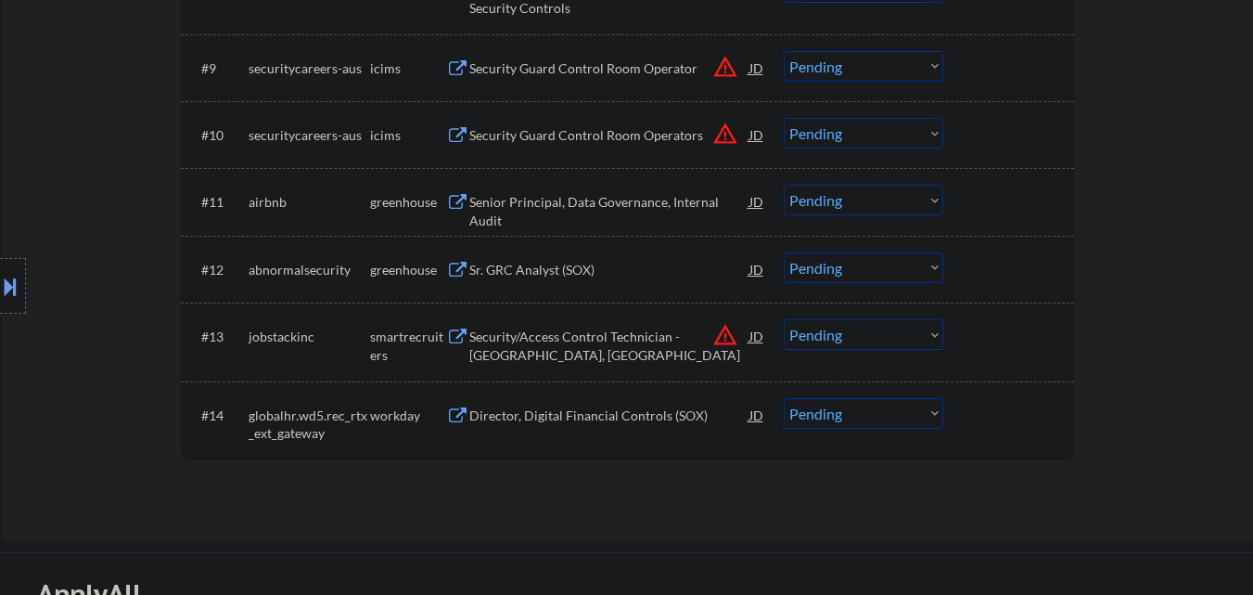
scroll to position [1206, 0]
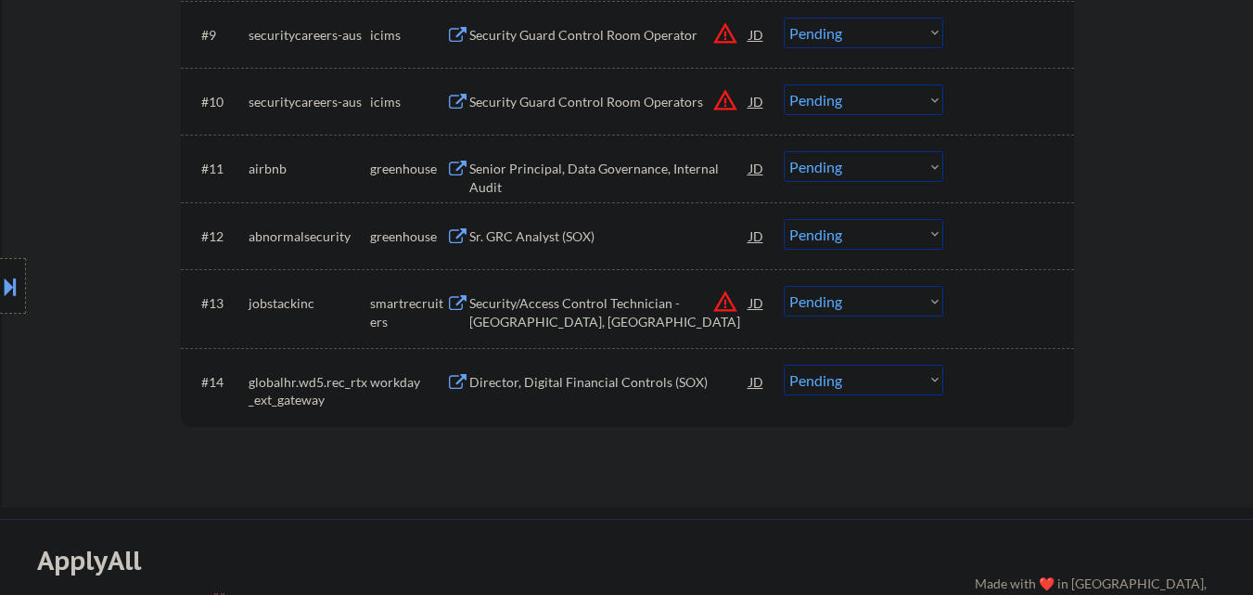
click at [566, 161] on div "Senior Principal, Data Governance, Internal Audit" at bounding box center [609, 178] width 280 height 36
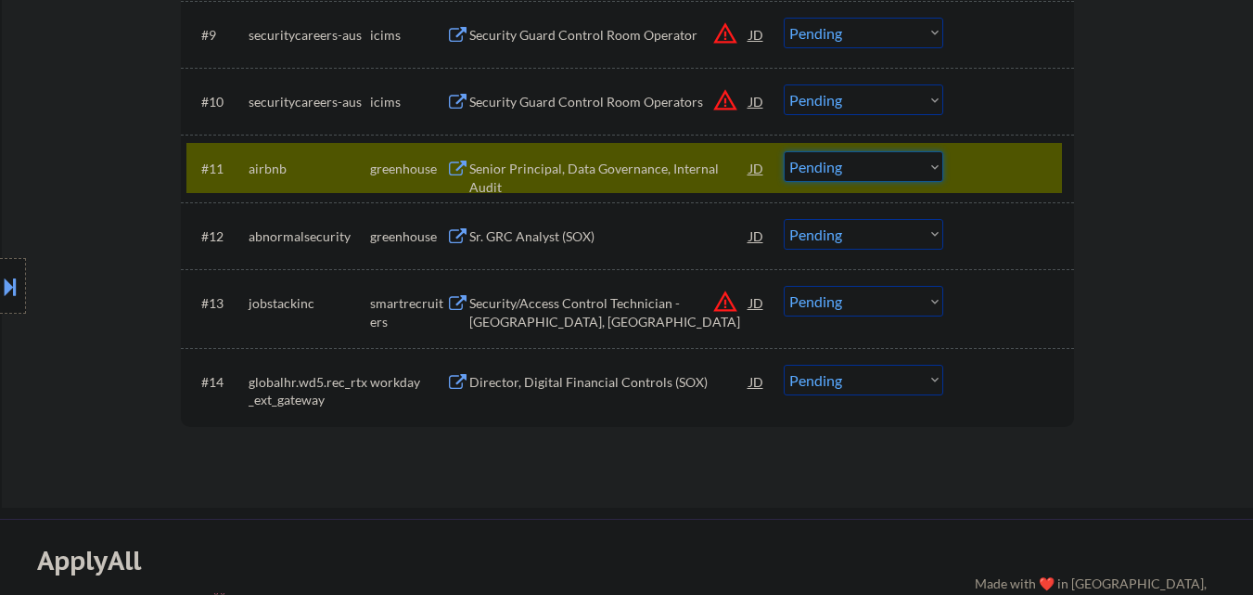
click at [925, 165] on select "Choose an option... Pending Applied Excluded (Questions) Excluded (Expired) Exc…" at bounding box center [864, 166] width 160 height 31
click at [784, 151] on select "Choose an option... Pending Applied Excluded (Questions) Excluded (Expired) Exc…" at bounding box center [864, 166] width 160 height 31
click at [1004, 169] on div at bounding box center [1011, 167] width 82 height 33
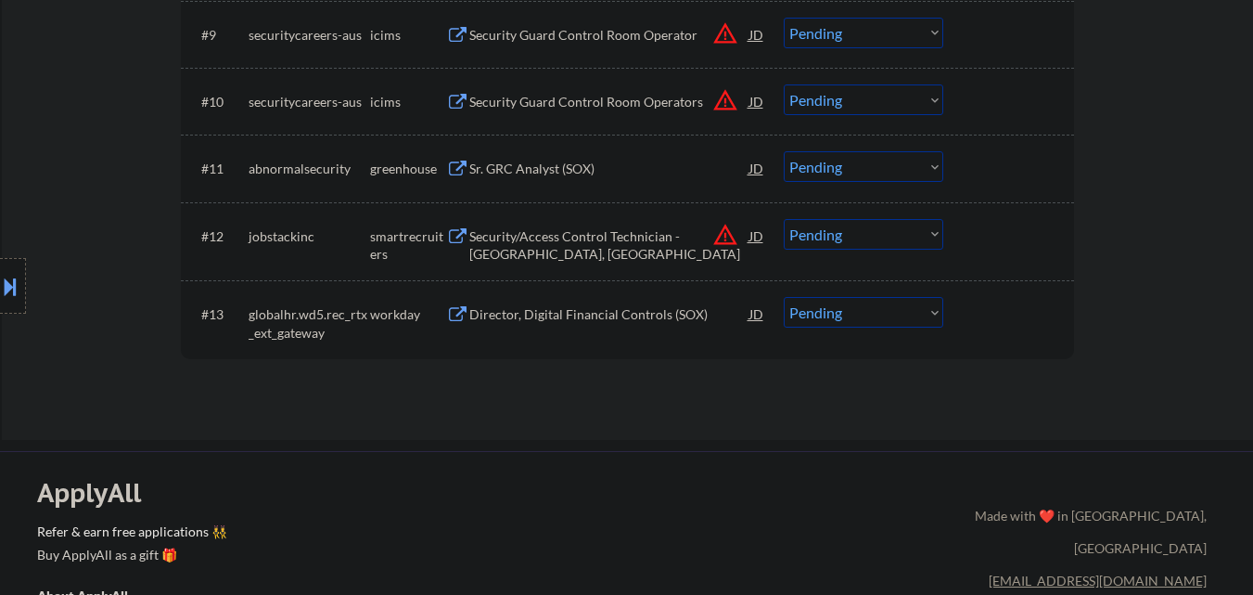
click at [581, 178] on div "Sr. GRC Analyst (SOX)" at bounding box center [609, 169] width 280 height 19
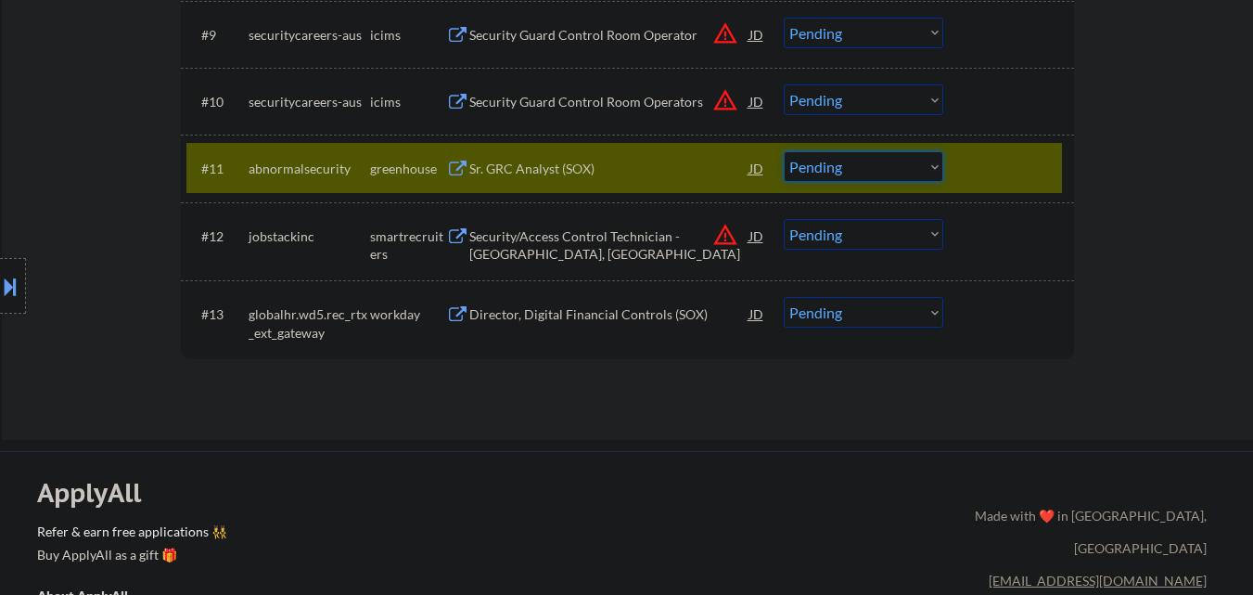
click at [884, 164] on select "Choose an option... Pending Applied Excluded (Questions) Excluded (Expired) Exc…" at bounding box center [864, 166] width 160 height 31
click at [784, 151] on select "Choose an option... Pending Applied Excluded (Questions) Excluded (Expired) Exc…" at bounding box center [864, 166] width 160 height 31
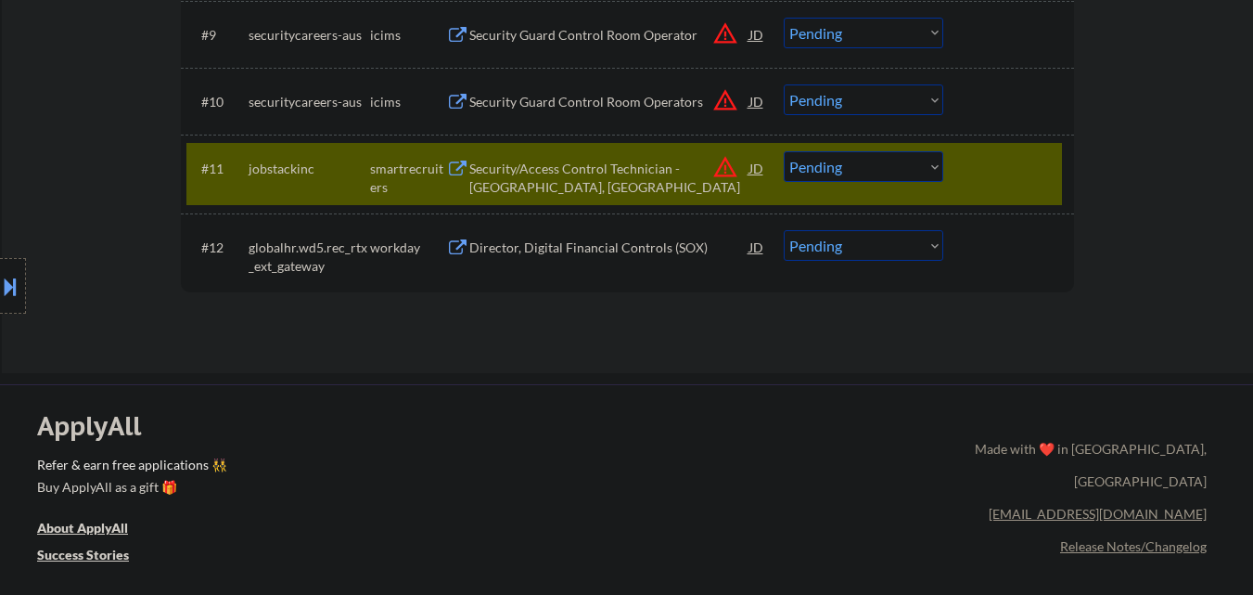
click at [1006, 156] on div at bounding box center [1011, 167] width 82 height 33
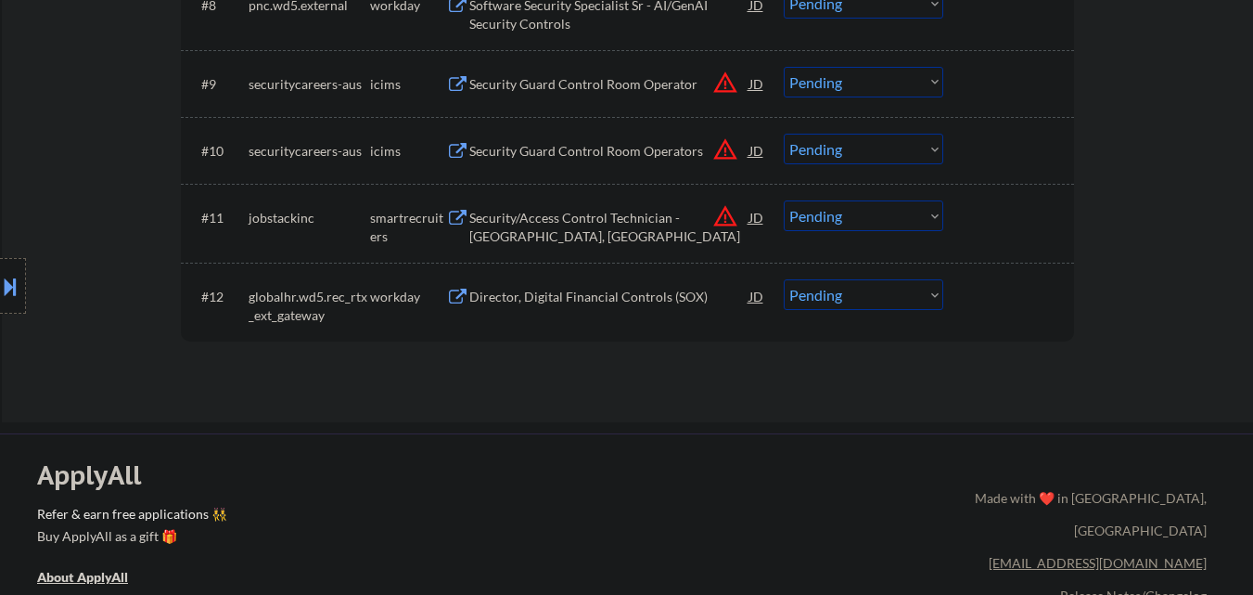
scroll to position [1113, 0]
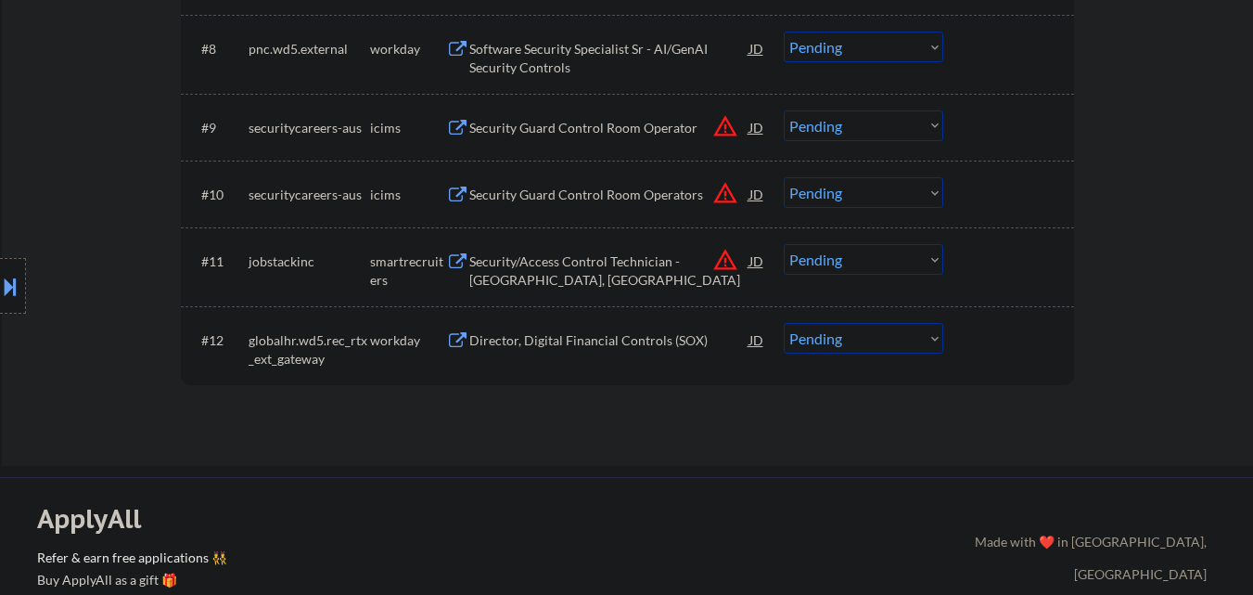
click at [718, 265] on button "warning_amber" at bounding box center [725, 260] width 26 height 26
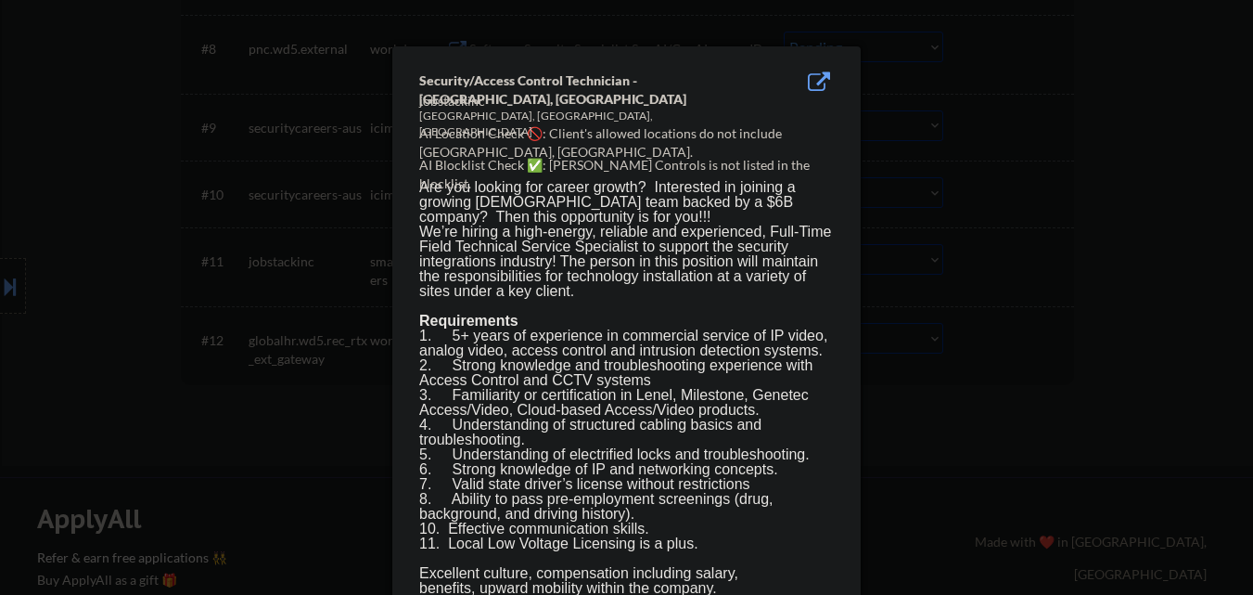
click at [971, 284] on div at bounding box center [626, 297] width 1253 height 595
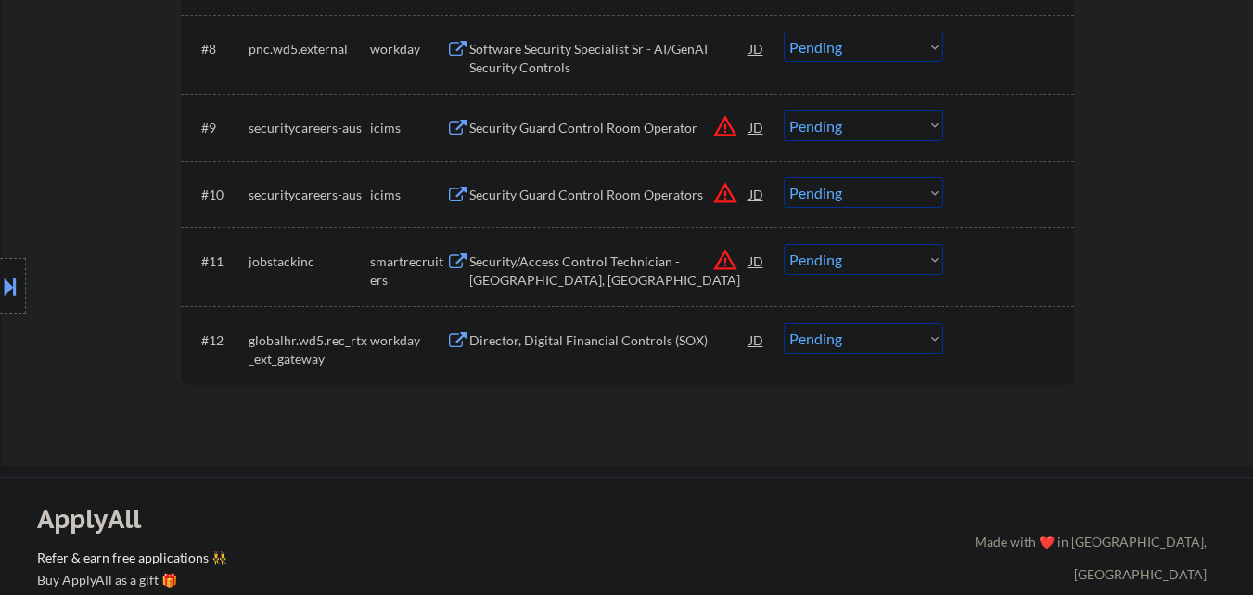
click at [599, 262] on div "Security/Access Control Technician - Denver, CO" at bounding box center [609, 270] width 280 height 36
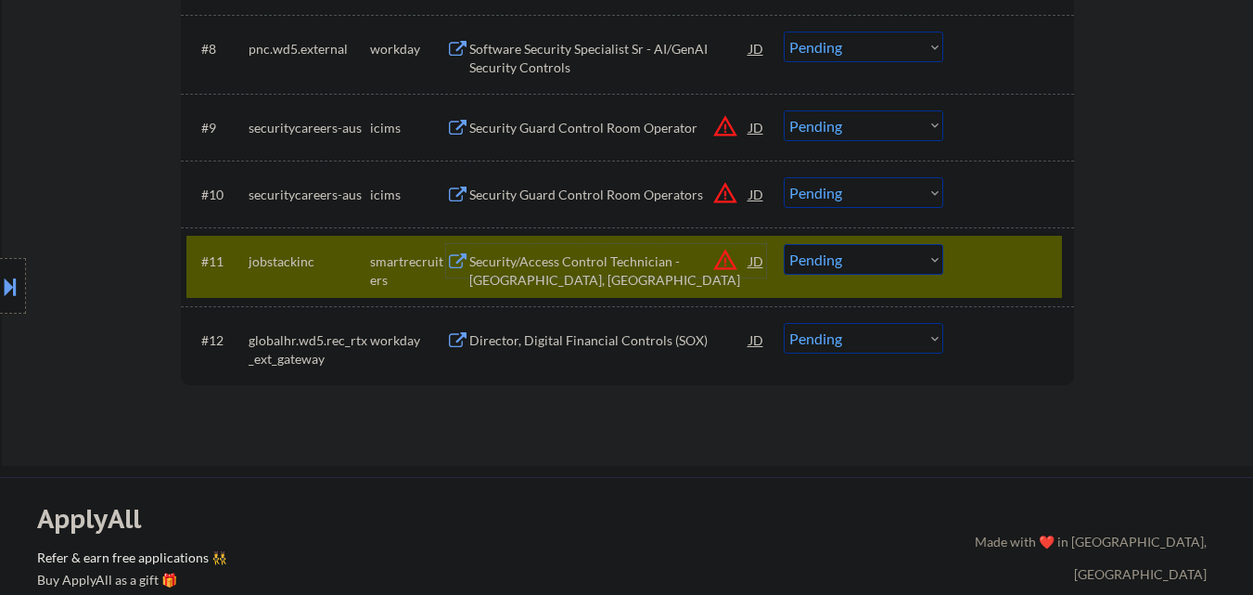
drag, startPoint x: 877, startPoint y: 257, endPoint x: 879, endPoint y: 270, distance: 13.1
click at [877, 257] on select "Choose an option... Pending Applied Excluded (Questions) Excluded (Expired) Exc…" at bounding box center [864, 259] width 160 height 31
click at [784, 244] on select "Choose an option... Pending Applied Excluded (Questions) Excluded (Expired) Exc…" at bounding box center [864, 259] width 160 height 31
select select ""pending""
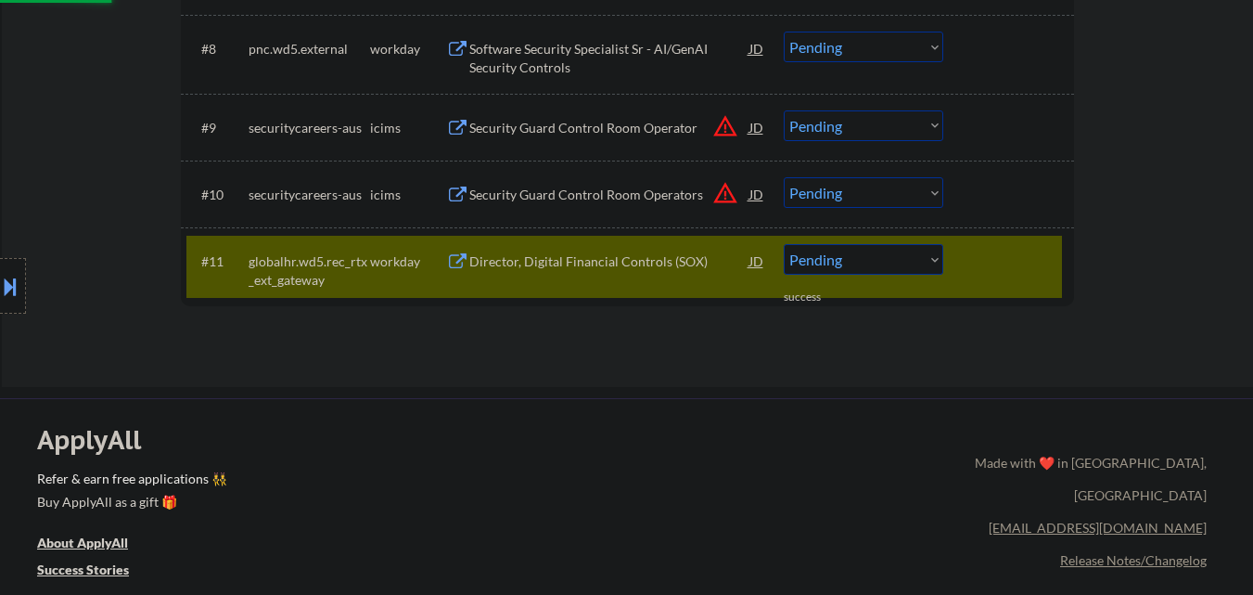
click at [995, 266] on div at bounding box center [1011, 260] width 82 height 33
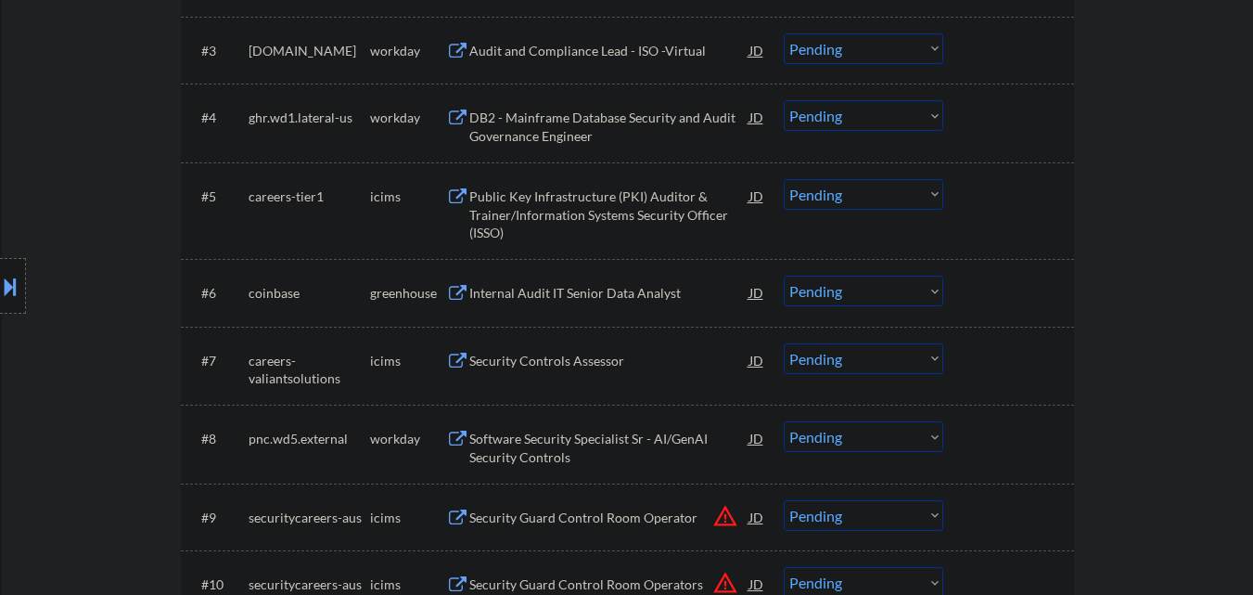
scroll to position [835, 0]
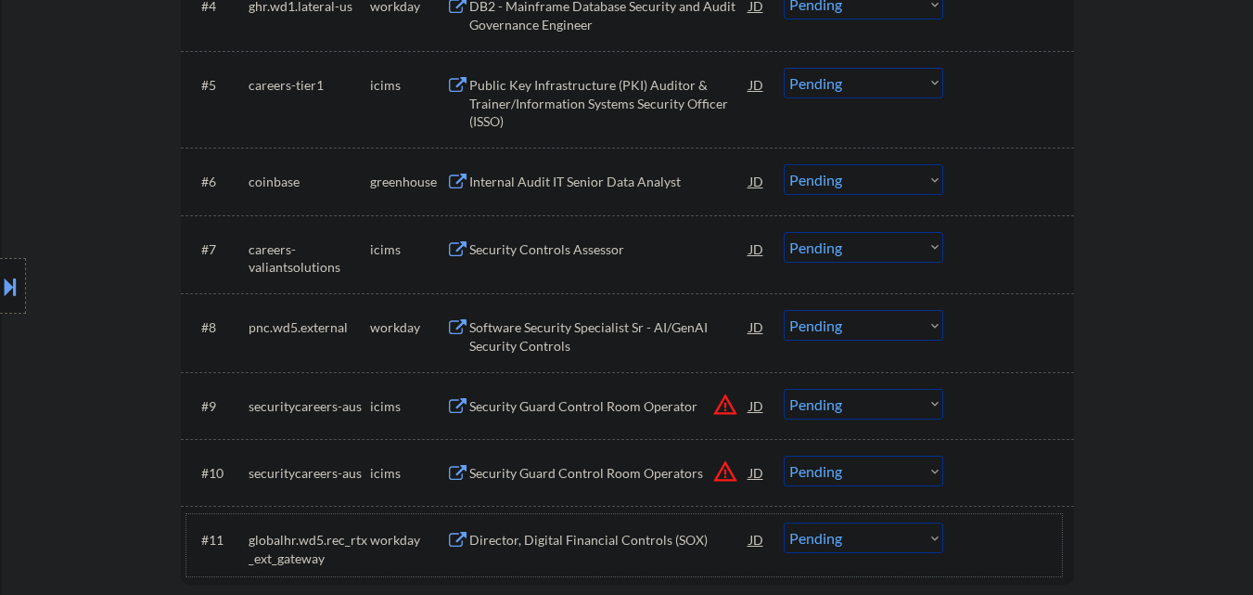
click at [569, 180] on div "Internal Audit IT Senior Data Analyst" at bounding box center [609, 182] width 280 height 19
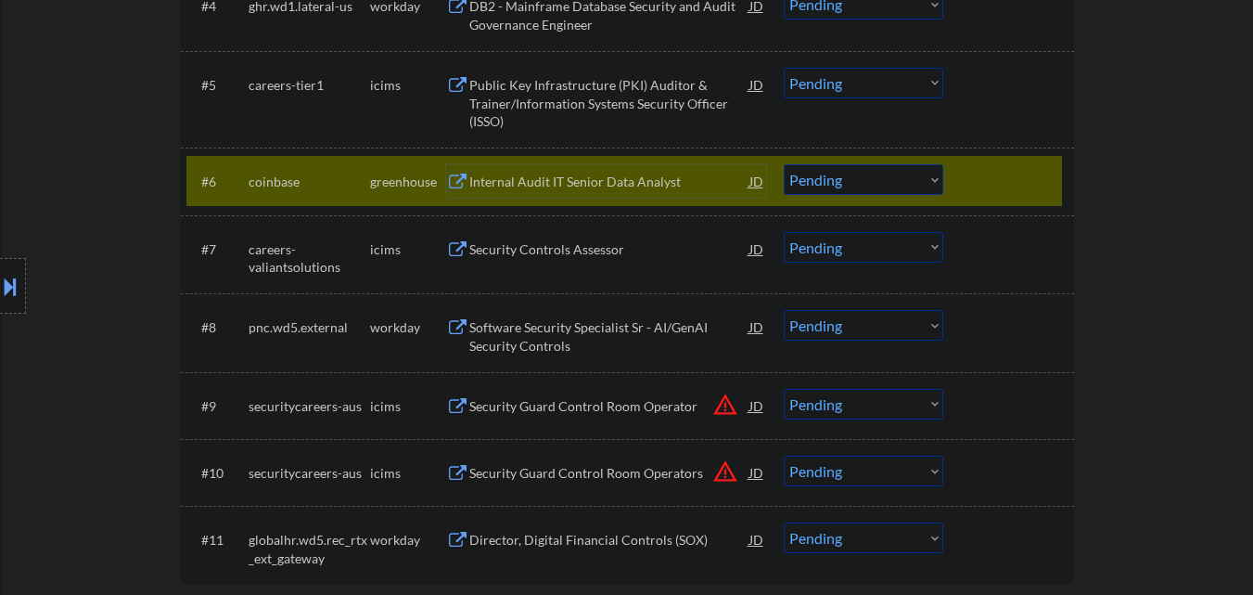
click at [594, 183] on div "Internal Audit IT Senior Data Analyst" at bounding box center [609, 182] width 280 height 19
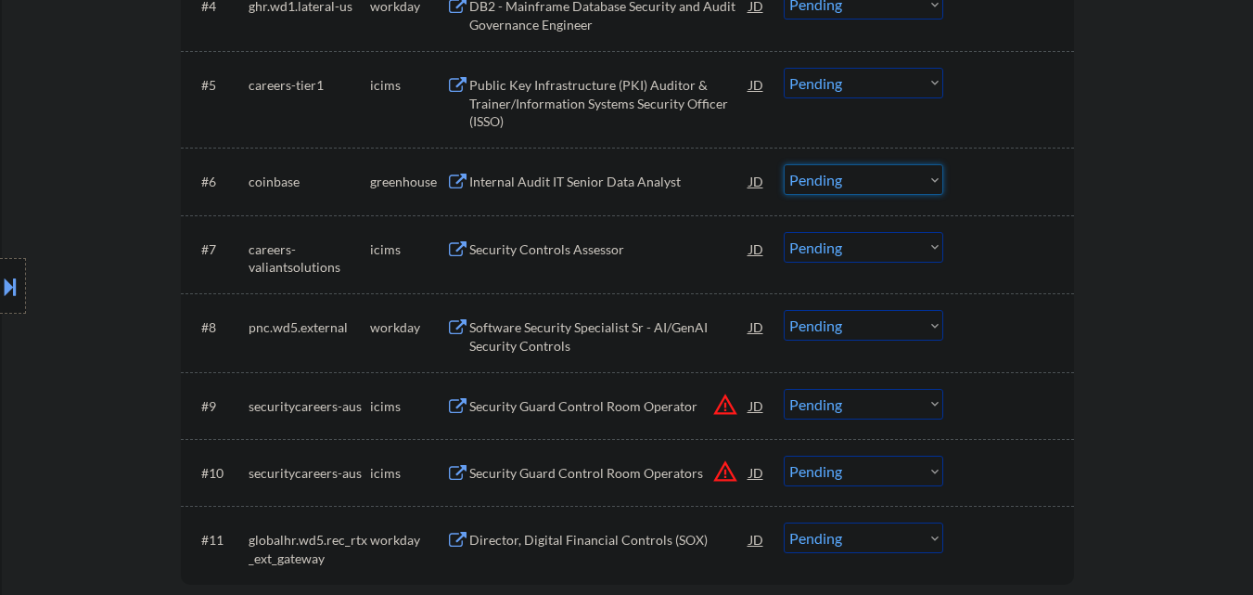
click at [840, 177] on select "Choose an option... Pending Applied Excluded (Questions) Excluded (Expired) Exc…" at bounding box center [864, 179] width 160 height 31
click at [784, 164] on select "Choose an option... Pending Applied Excluded (Questions) Excluded (Expired) Exc…" at bounding box center [864, 179] width 160 height 31
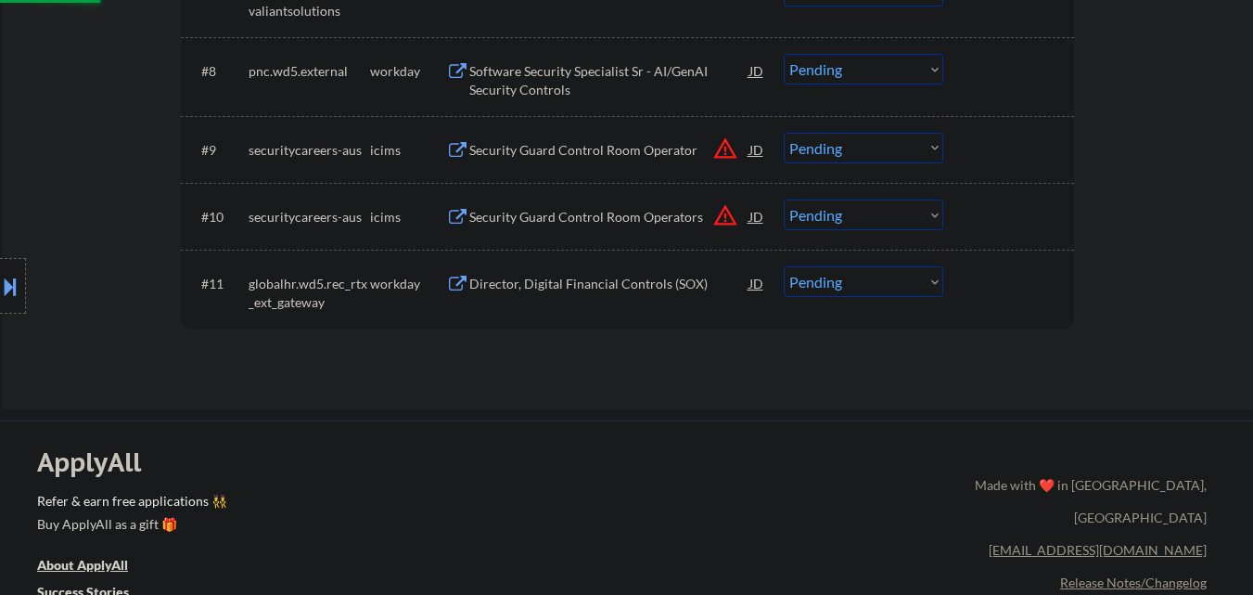
scroll to position [1113, 0]
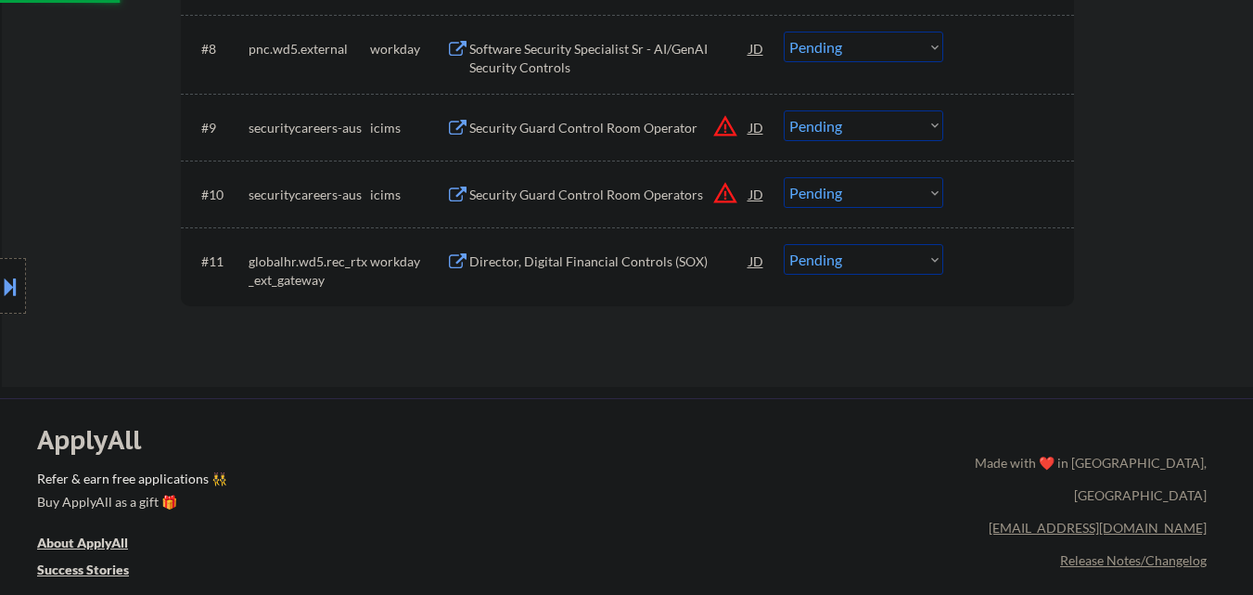
select select ""pending""
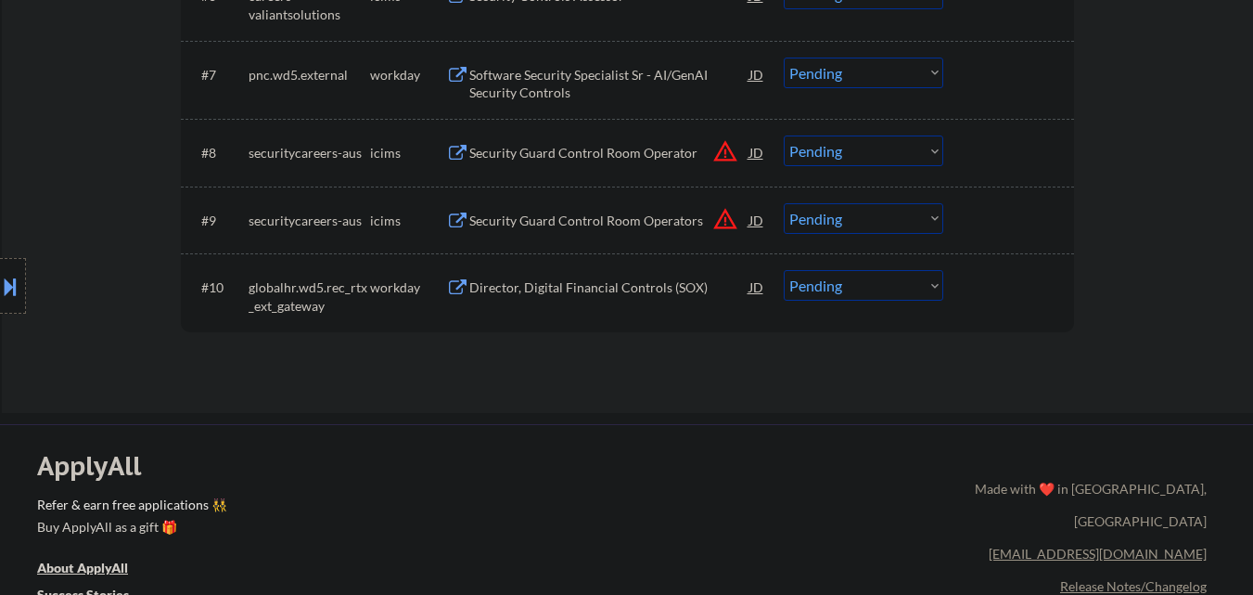
scroll to position [464, 0]
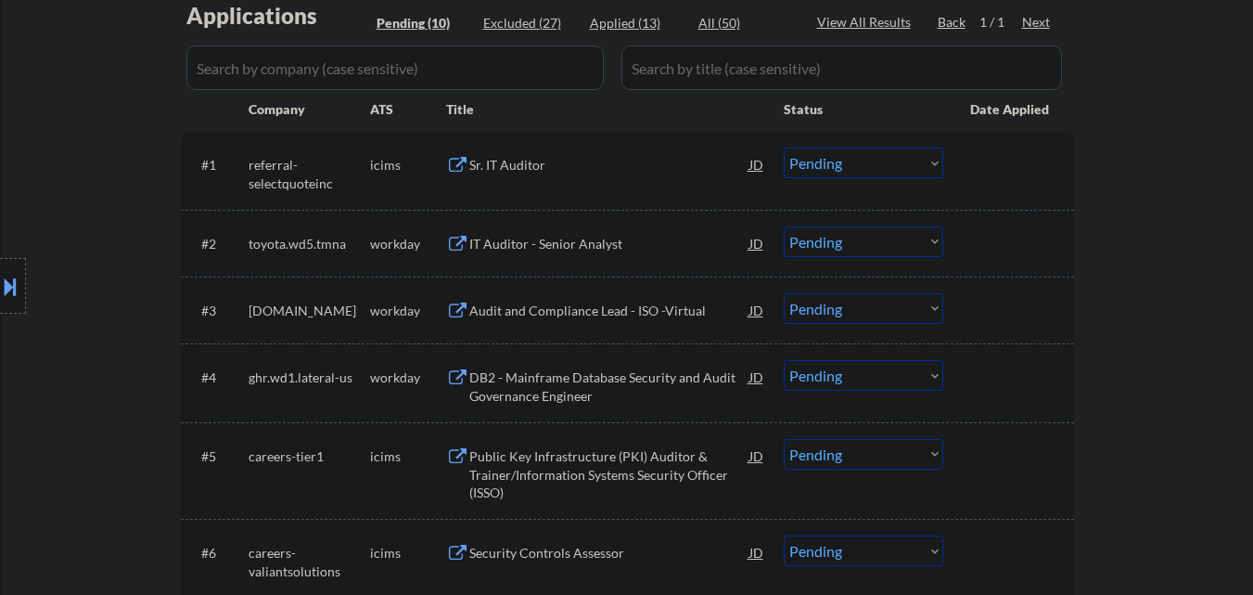
click at [598, 177] on div "Sr. IT Auditor" at bounding box center [609, 163] width 280 height 33
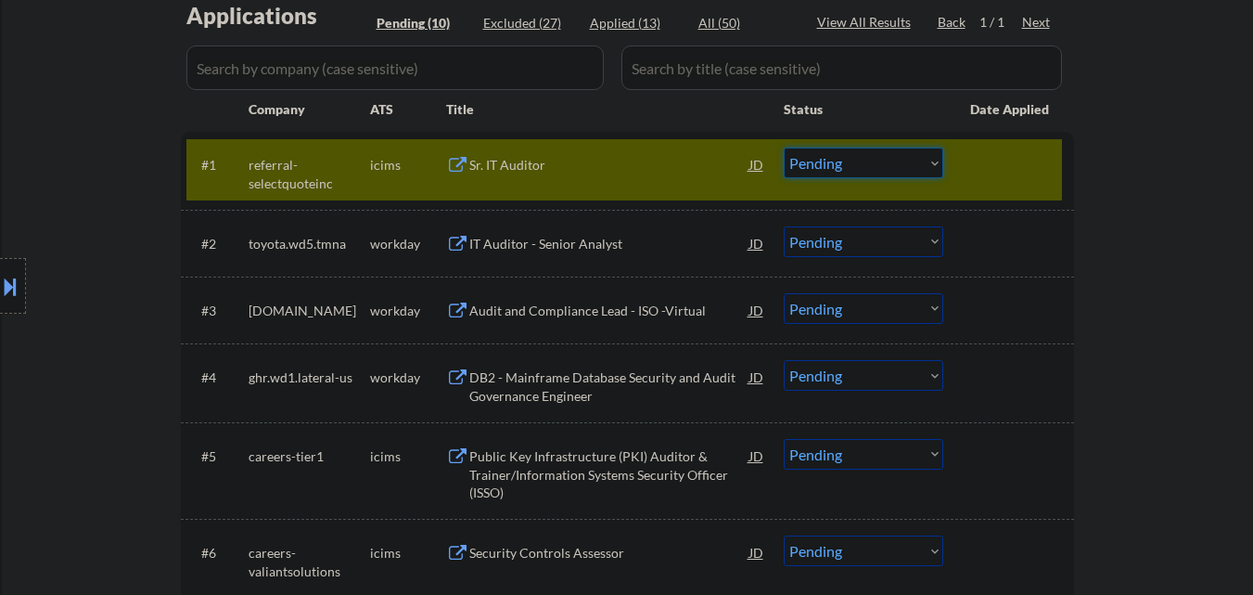
click at [874, 169] on select "Choose an option... Pending Applied Excluded (Questions) Excluded (Expired) Exc…" at bounding box center [864, 162] width 160 height 31
click at [784, 147] on select "Choose an option... Pending Applied Excluded (Questions) Excluded (Expired) Exc…" at bounding box center [864, 162] width 160 height 31
click at [1007, 135] on div "#1 referral-selectquoteinc icims Sr. IT Auditor JD warning_amber Choose an opti…" at bounding box center [627, 171] width 893 height 78
click at [0, 287] on button at bounding box center [10, 286] width 20 height 31
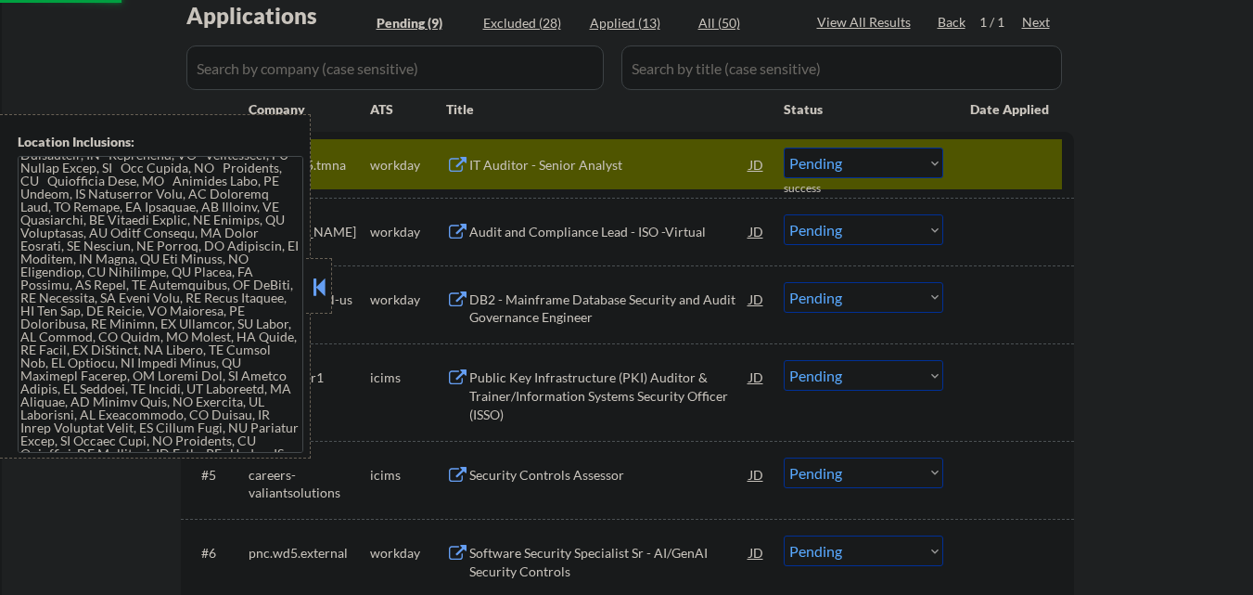
scroll to position [0, 0]
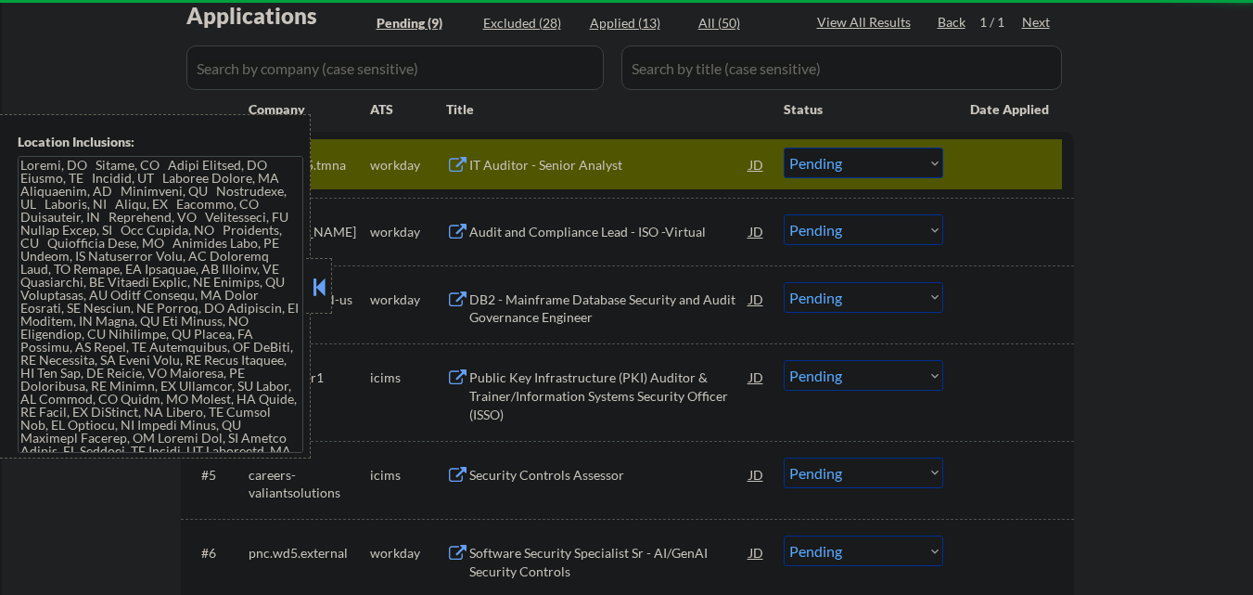
click at [319, 289] on button at bounding box center [319, 287] width 20 height 28
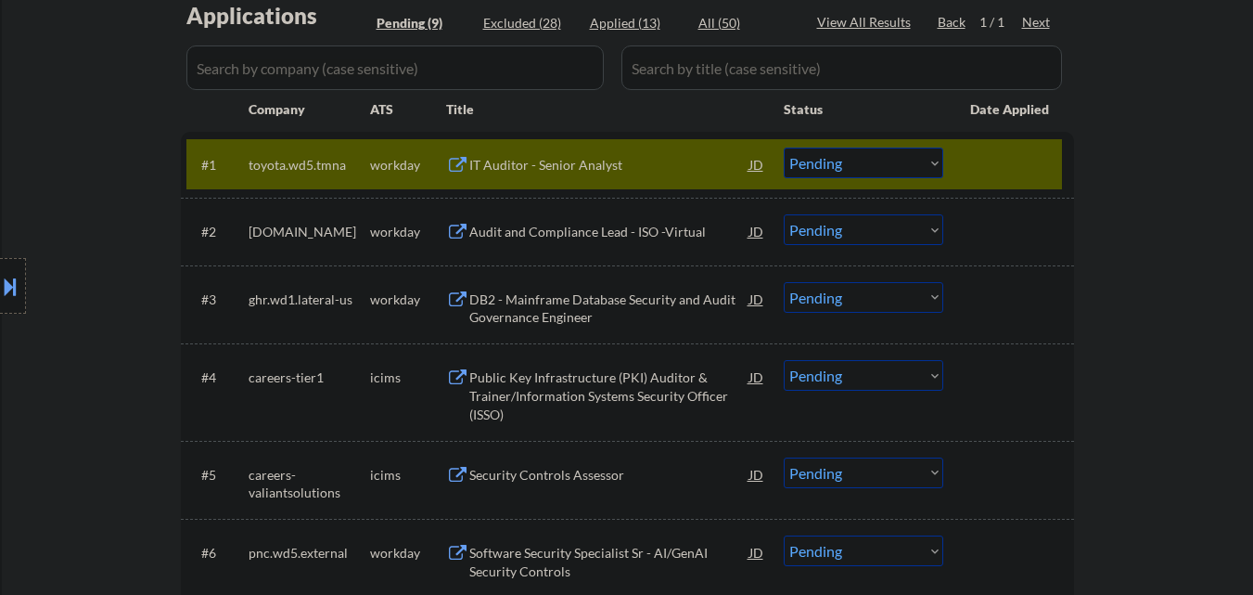
click at [529, 168] on div "IT Auditor - Senior Analyst" at bounding box center [609, 165] width 280 height 19
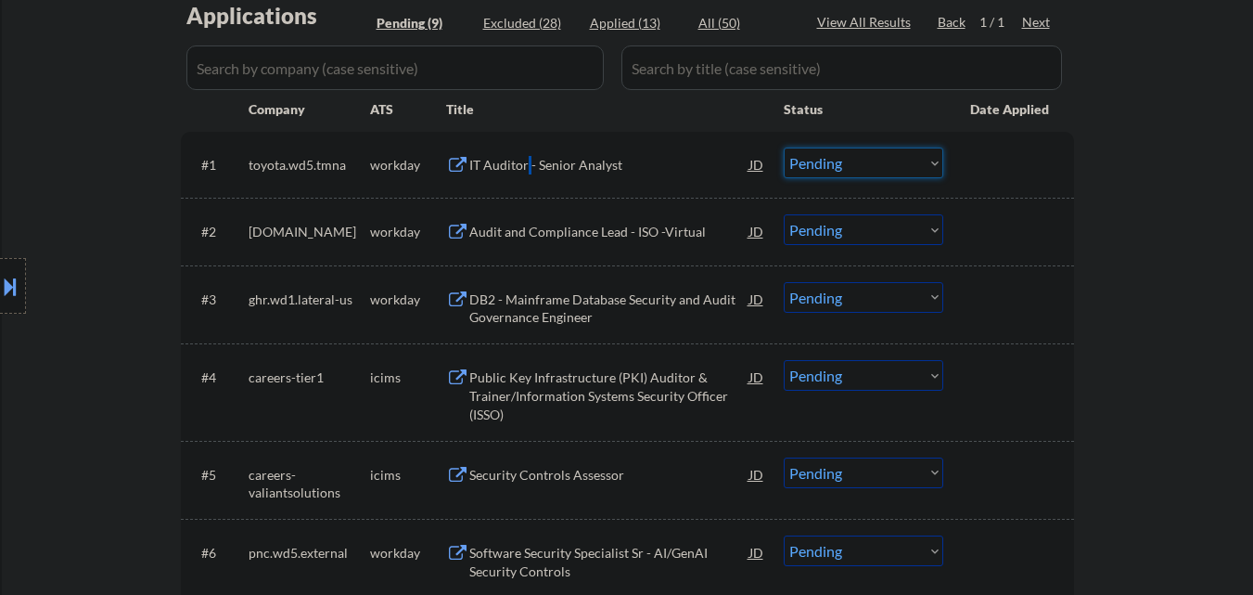
click at [905, 172] on select "Choose an option... Pending Applied Excluded (Questions) Excluded (Expired) Exc…" at bounding box center [864, 162] width 160 height 31
click at [784, 147] on select "Choose an option... Pending Applied Excluded (Questions) Excluded (Expired) Exc…" at bounding box center [864, 162] width 160 height 31
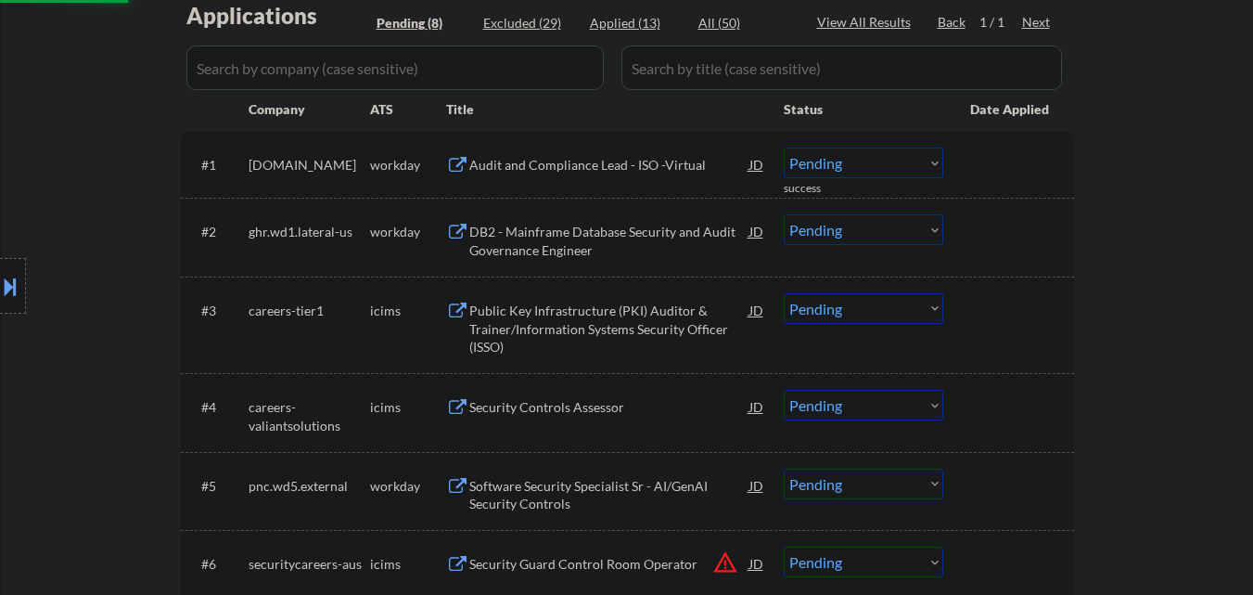
click at [596, 171] on div "Audit and Compliance Lead - ISO -Virtual" at bounding box center [609, 165] width 280 height 19
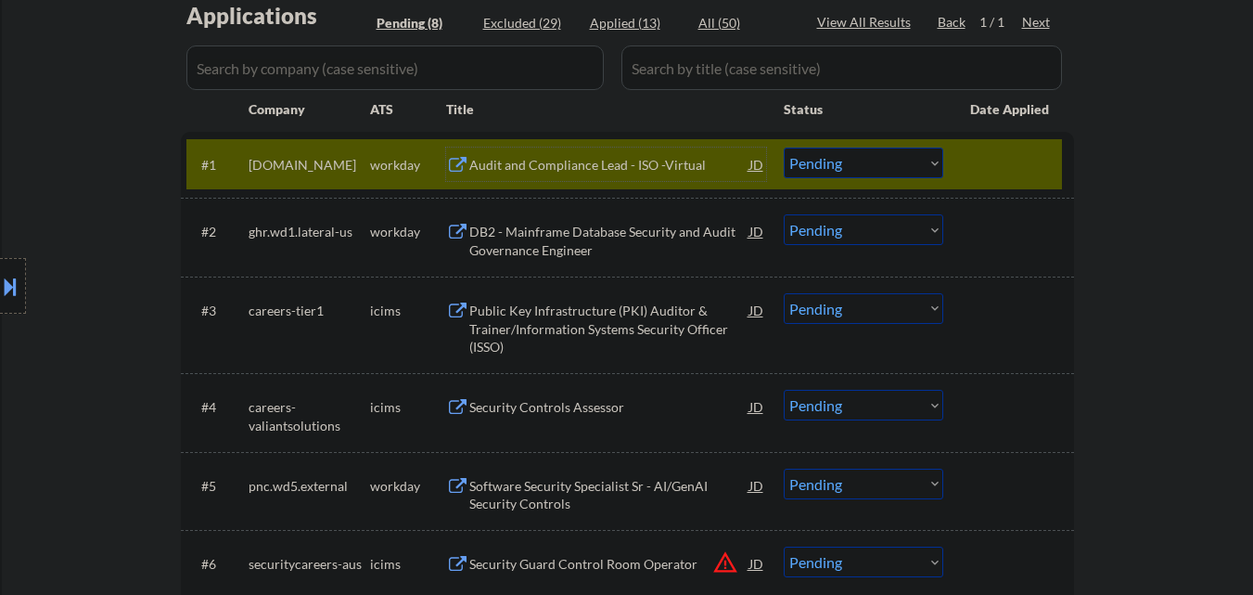
click at [907, 161] on select "Choose an option... Pending Applied Excluded (Questions) Excluded (Expired) Exc…" at bounding box center [864, 162] width 160 height 31
click at [784, 147] on select "Choose an option... Pending Applied Excluded (Questions) Excluded (Expired) Exc…" at bounding box center [864, 162] width 160 height 31
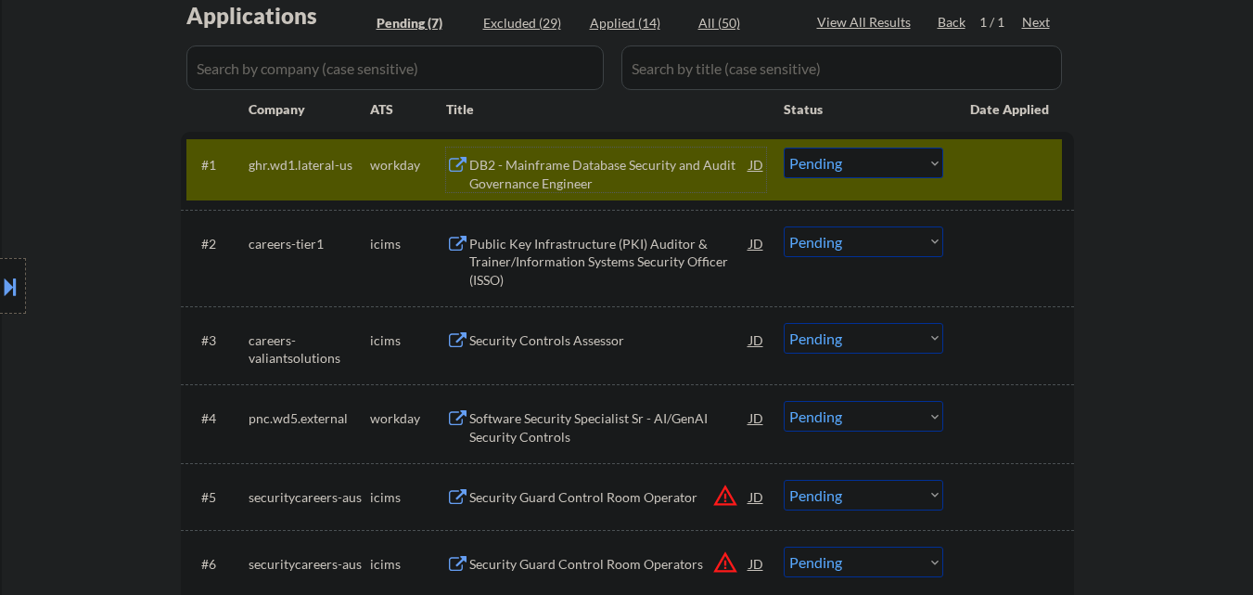
click at [571, 169] on div "DB2 - Mainframe Database Security and Audit Governance Engineer" at bounding box center [609, 174] width 280 height 36
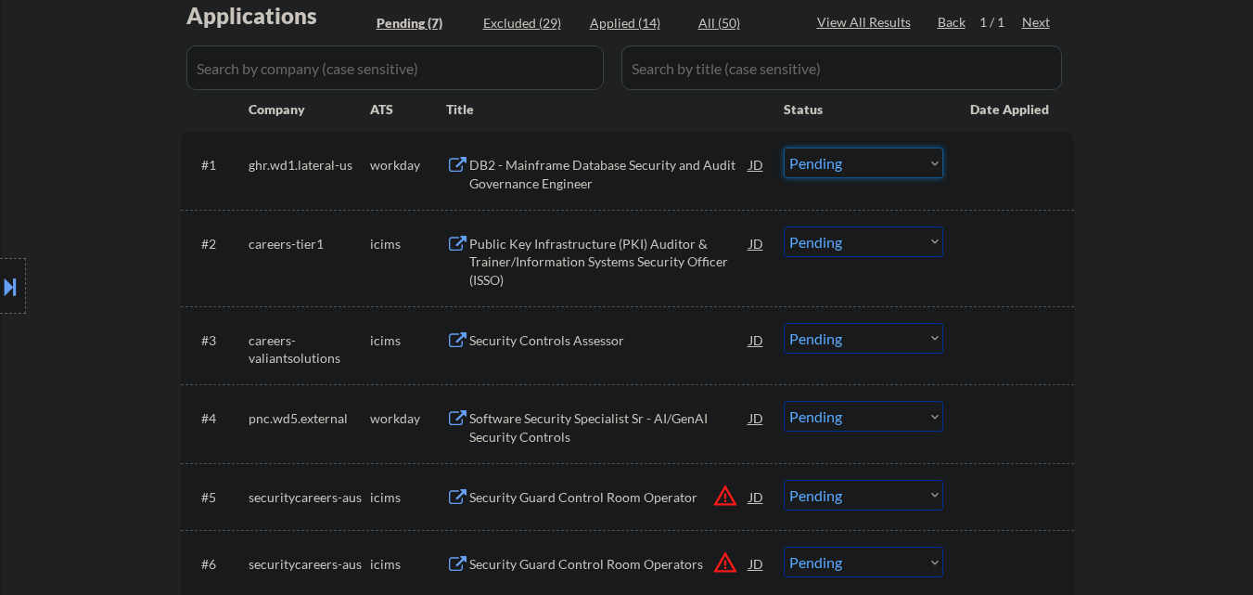
click at [902, 160] on select "Choose an option... Pending Applied Excluded (Questions) Excluded (Expired) Exc…" at bounding box center [864, 162] width 160 height 31
click at [784, 147] on select "Choose an option... Pending Applied Excluded (Questions) Excluded (Expired) Exc…" at bounding box center [864, 162] width 160 height 31
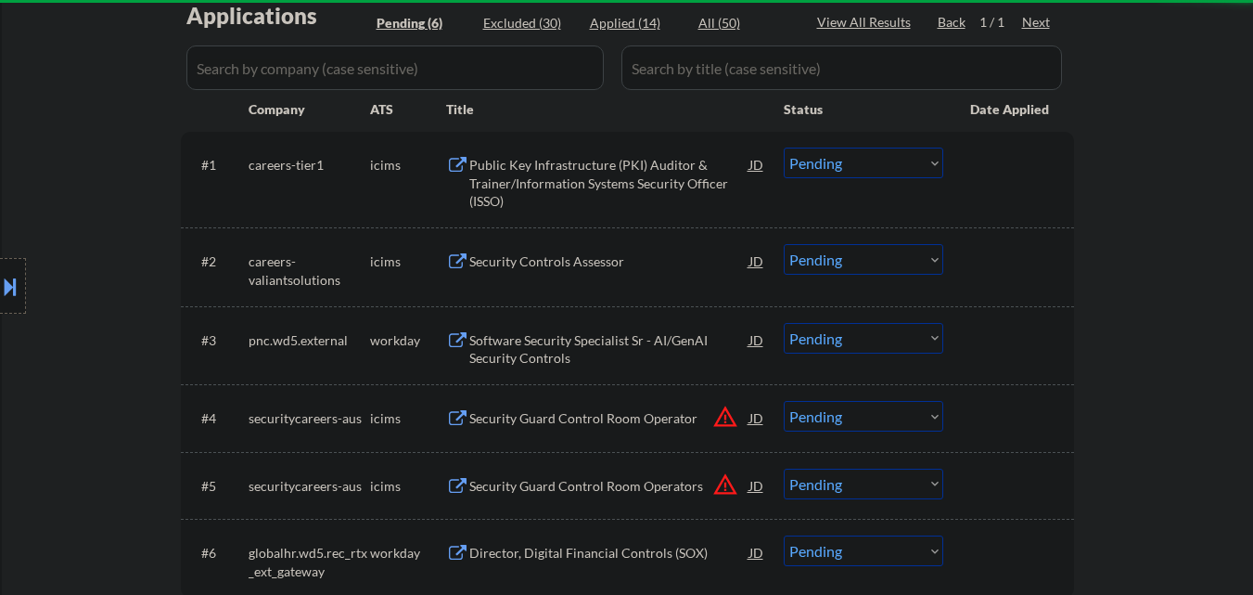
click at [624, 189] on div "Public Key Infrastructure (PKI) Auditor & Trainer/Information Systems Security …" at bounding box center [609, 183] width 280 height 55
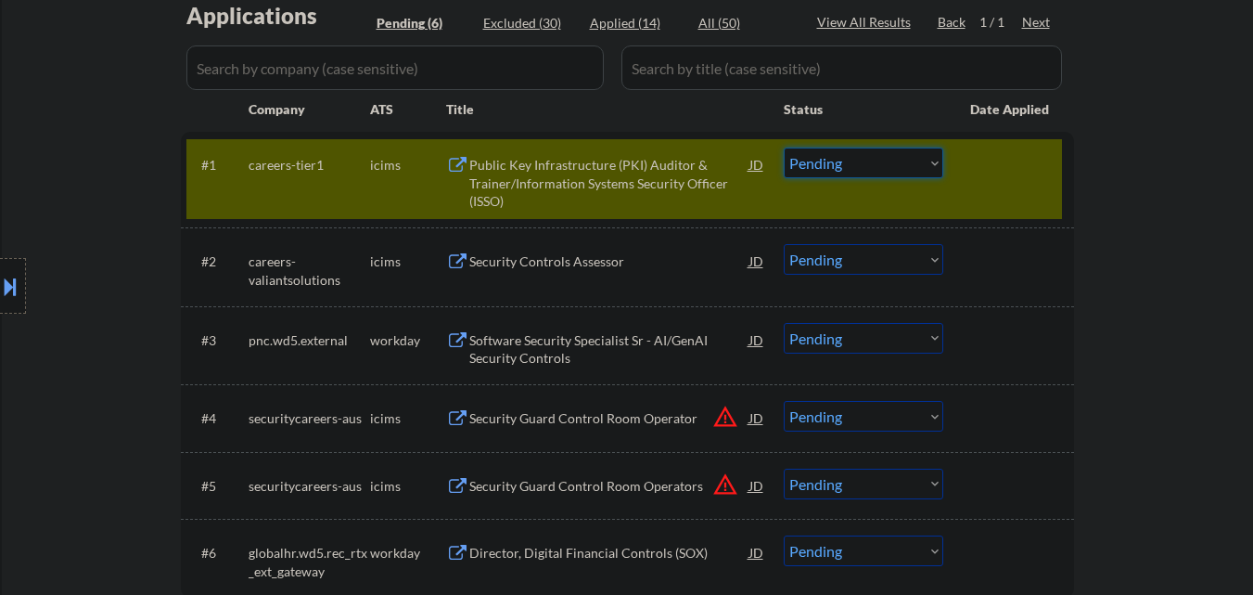
drag, startPoint x: 883, startPoint y: 168, endPoint x: 881, endPoint y: 177, distance: 9.5
click at [883, 171] on select "Choose an option... Pending Applied Excluded (Questions) Excluded (Expired) Exc…" at bounding box center [864, 162] width 160 height 31
click at [784, 147] on select "Choose an option... Pending Applied Excluded (Questions) Excluded (Expired) Exc…" at bounding box center [864, 162] width 160 height 31
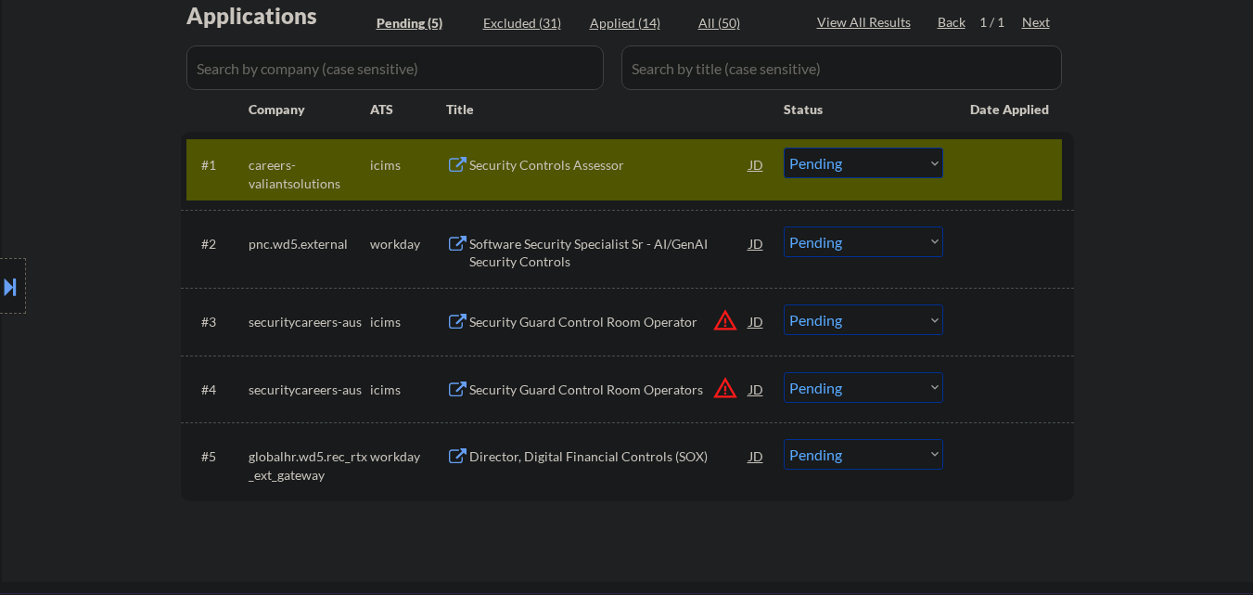
click at [611, 164] on div "Security Controls Assessor" at bounding box center [609, 165] width 280 height 19
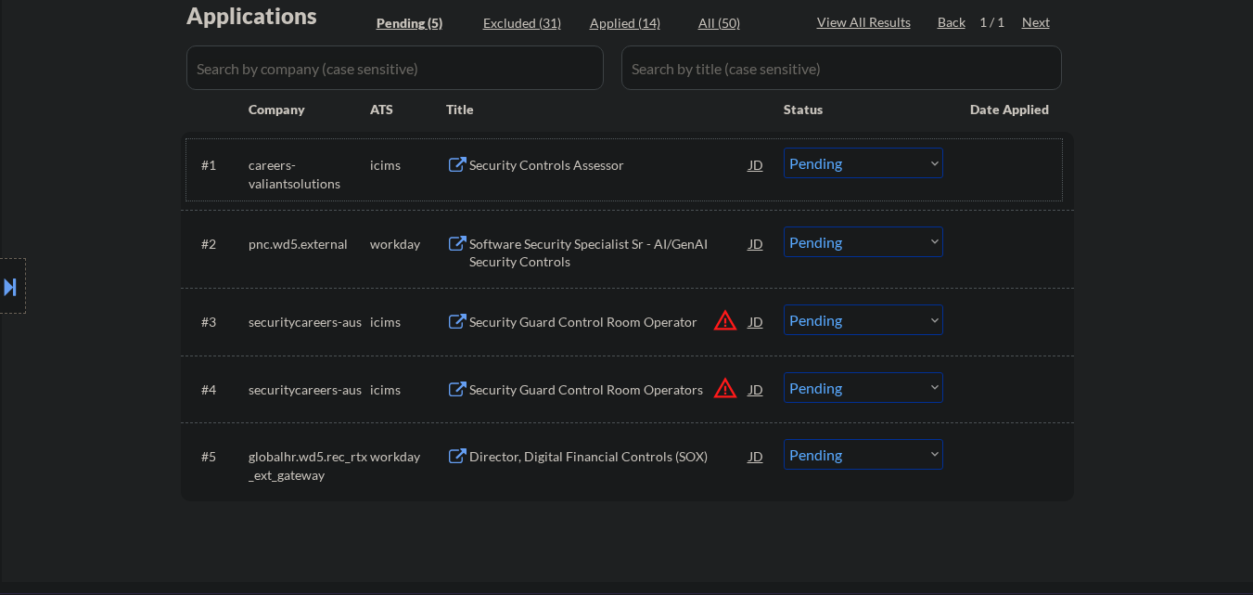
click at [866, 179] on div "#1 careers-valiantsolutions icims Security Controls Assessor JD warning_amber C…" at bounding box center [624, 169] width 876 height 61
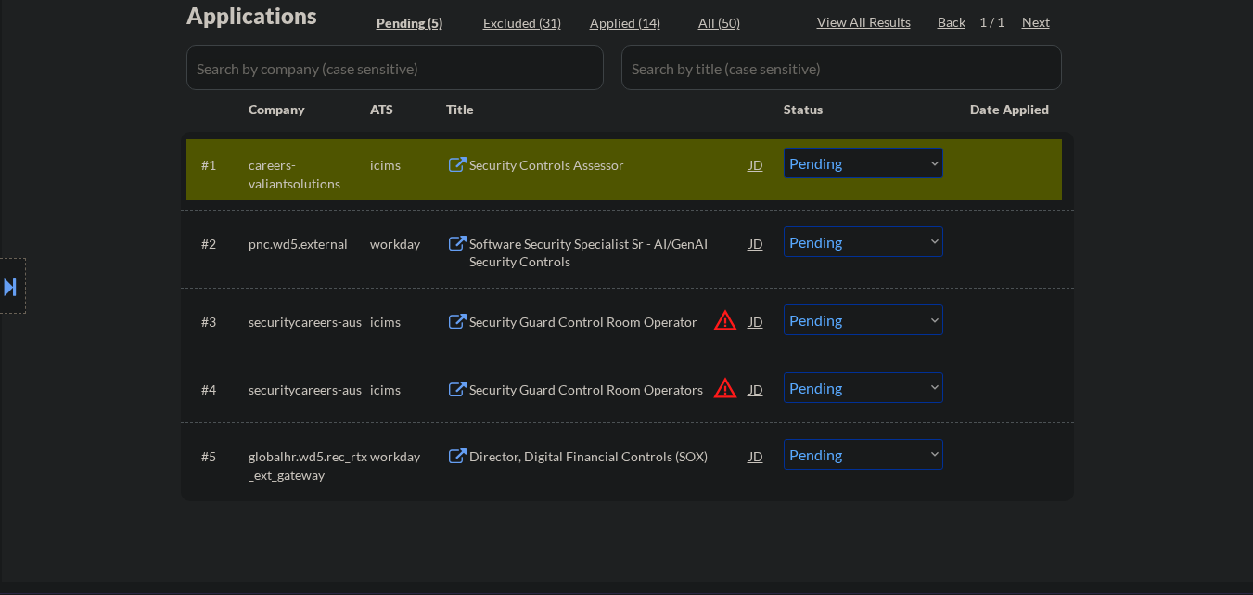
click at [889, 176] on select "Choose an option... Pending Applied Excluded (Questions) Excluded (Expired) Exc…" at bounding box center [864, 162] width 160 height 31
click at [784, 147] on select "Choose an option... Pending Applied Excluded (Questions) Excluded (Expired) Exc…" at bounding box center [864, 162] width 160 height 31
click at [1008, 182] on div "#1 careers-valiantsolutions icims Security Controls Assessor JD warning_amber C…" at bounding box center [624, 169] width 876 height 61
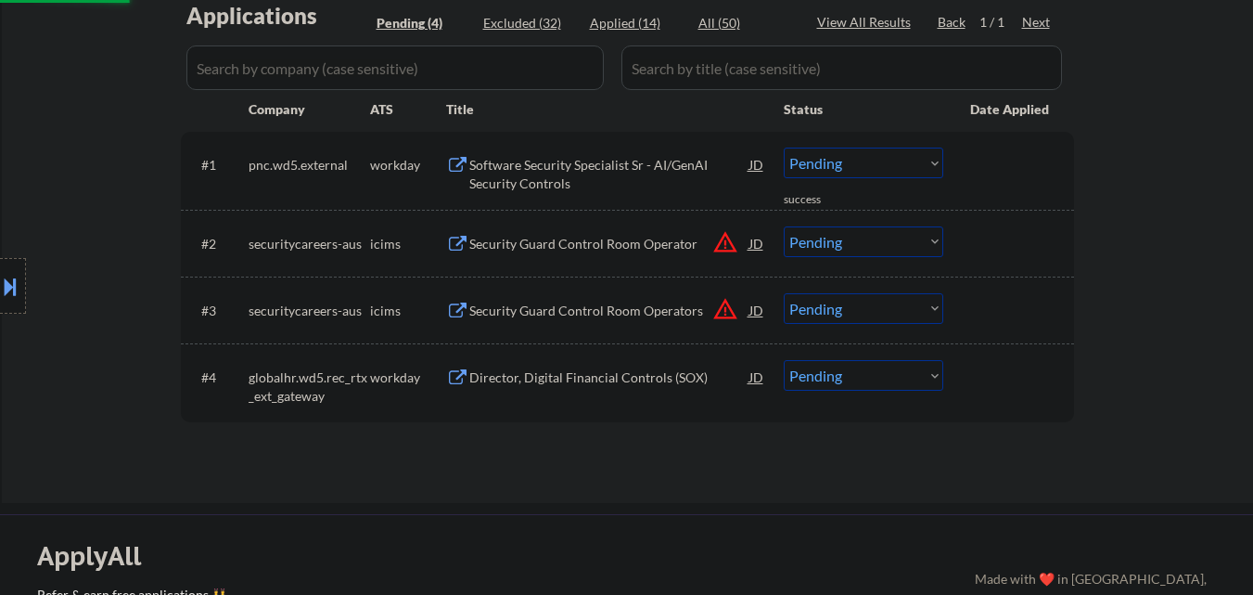
click at [607, 173] on div "Software Security Specialist Sr - AI/GenAI Security Controls" at bounding box center [609, 174] width 280 height 36
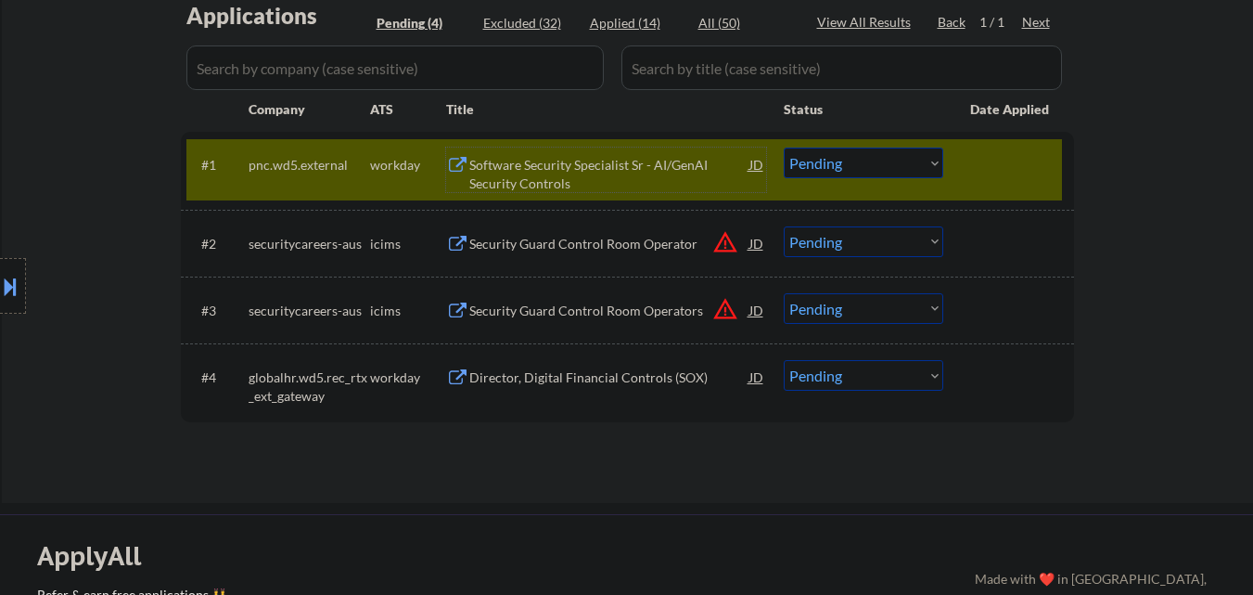
click at [875, 167] on select "Choose an option... Pending Applied Excluded (Questions) Excluded (Expired) Exc…" at bounding box center [864, 162] width 160 height 31
click at [784, 147] on select "Choose an option... Pending Applied Excluded (Questions) Excluded (Expired) Exc…" at bounding box center [864, 162] width 160 height 31
click at [1014, 151] on div at bounding box center [1011, 163] width 82 height 33
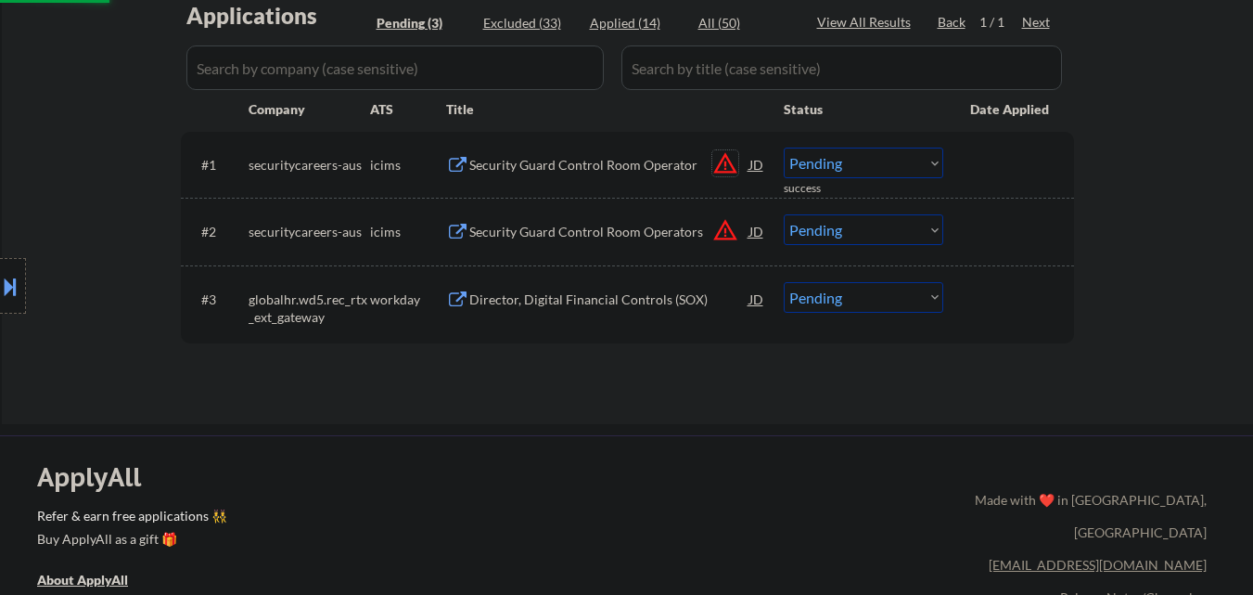
click at [719, 162] on button "warning_amber" at bounding box center [725, 163] width 26 height 26
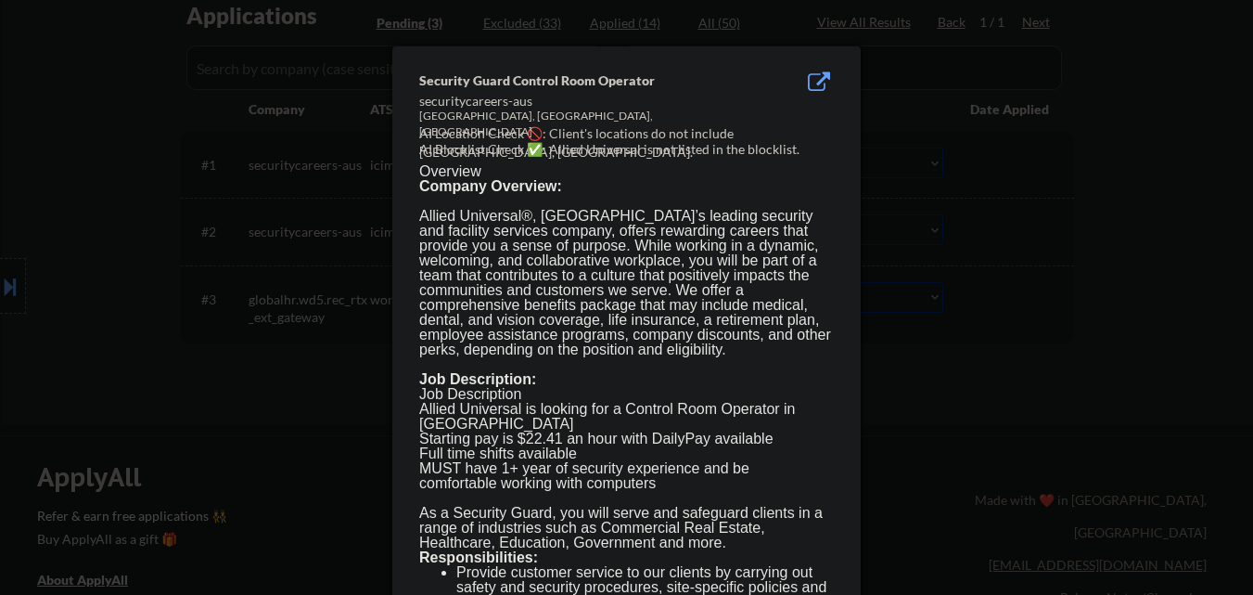
click at [938, 178] on div at bounding box center [626, 297] width 1253 height 595
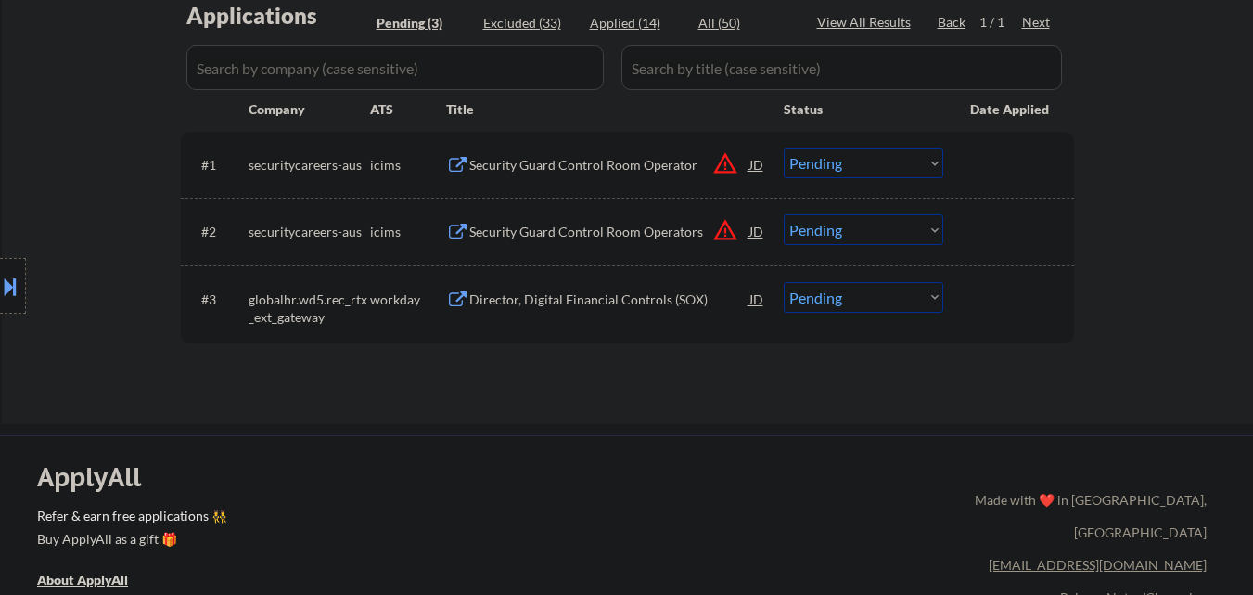
click at [911, 160] on select "Choose an option... Pending Applied Excluded (Questions) Excluded (Expired) Exc…" at bounding box center [864, 162] width 160 height 31
click at [0, 270] on div at bounding box center [13, 286] width 26 height 56
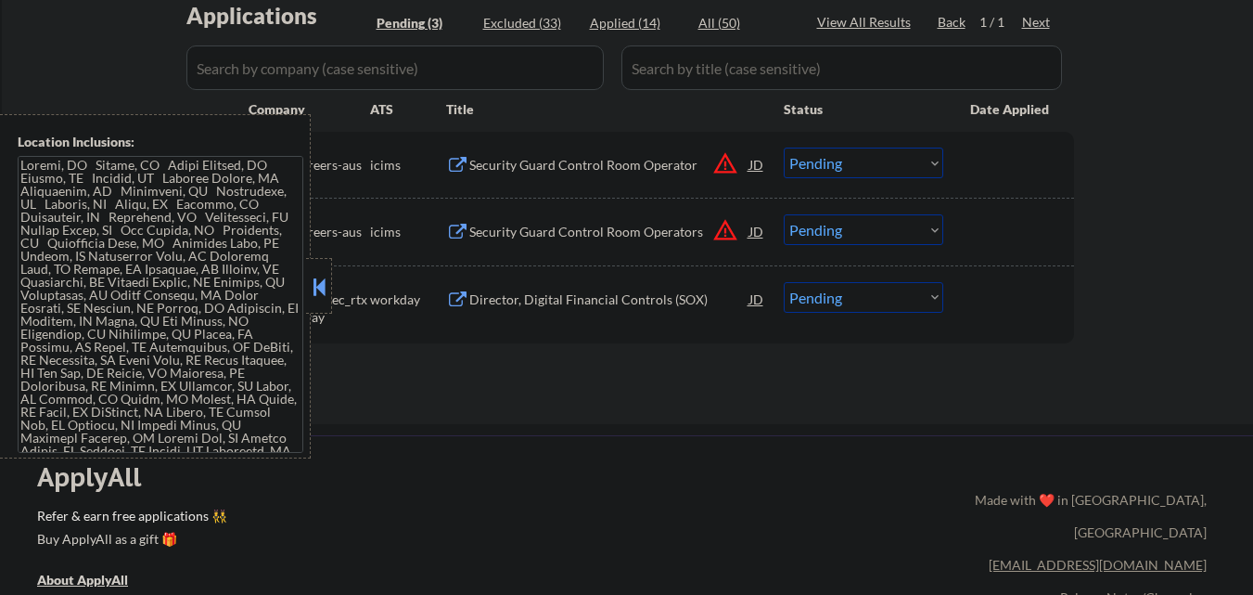
click at [876, 174] on select "Choose an option... Pending Applied Excluded (Questions) Excluded (Expired) Exc…" at bounding box center [864, 162] width 160 height 31
click at [784, 147] on select "Choose an option... Pending Applied Excluded (Questions) Excluded (Expired) Exc…" at bounding box center [864, 162] width 160 height 31
click at [325, 288] on button at bounding box center [319, 287] width 20 height 28
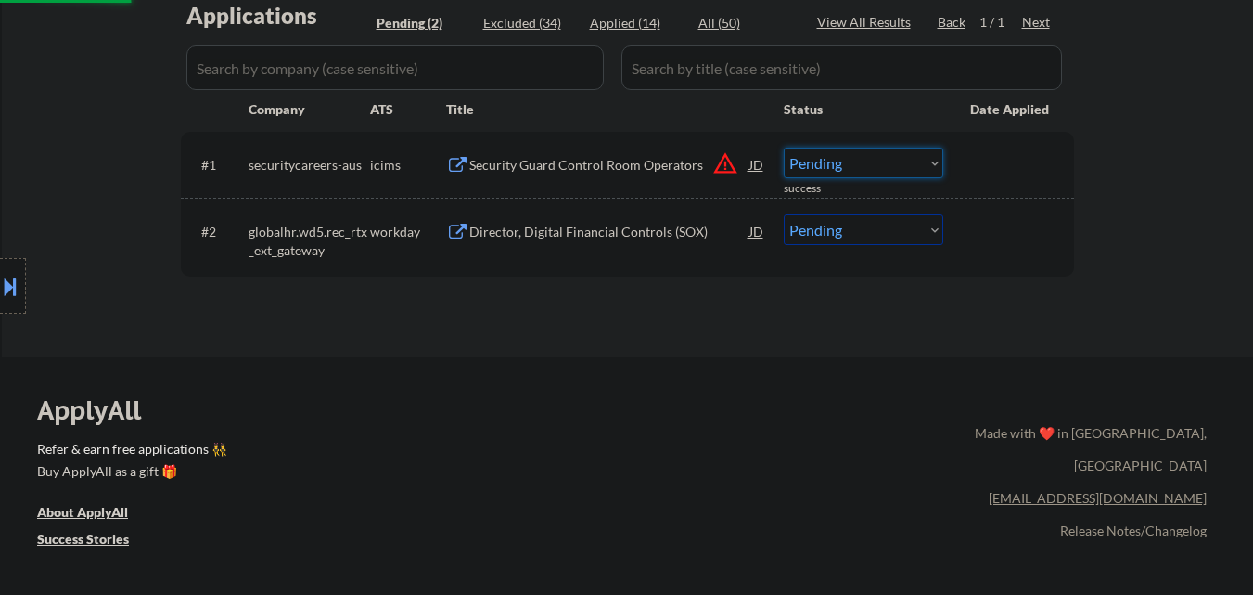
click at [910, 165] on select "Choose an option... Pending Applied Excluded (Questions) Excluded (Expired) Exc…" at bounding box center [864, 162] width 160 height 31
select select ""excluded__location_""
click at [784, 147] on select "Choose an option... Pending Applied Excluded (Questions) Excluded (Expired) Exc…" at bounding box center [864, 162] width 160 height 31
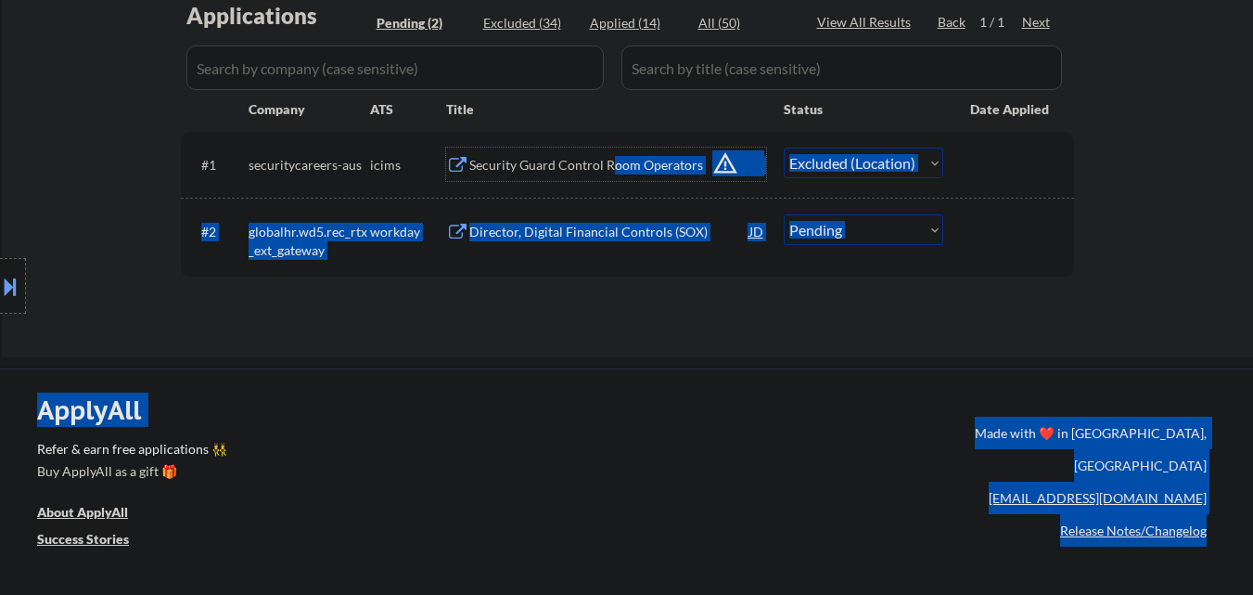
drag, startPoint x: 609, startPoint y: 165, endPoint x: 629, endPoint y: 373, distance: 208.8
click at [629, 375] on div "← Return to /applysquad Mailslurp Inbox Job Search Builder Jennifer Laditi User…" at bounding box center [626, 422] width 1253 height 1772
click at [631, 357] on div "← Return to /applysquad Mailslurp Inbox Job Search Builder Jennifer Laditi User…" at bounding box center [626, 422] width 1253 height 1772
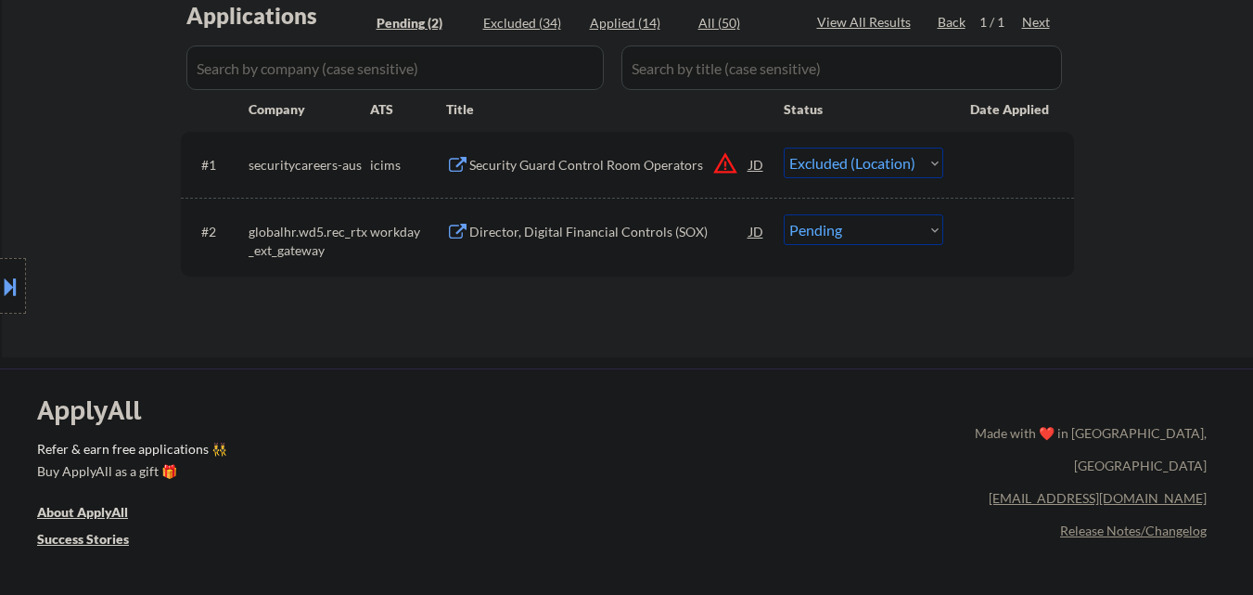
click at [639, 317] on div "Applications Pending (2) Excluded (34) Applied (14) All (50) View All Results B…" at bounding box center [627, 161] width 893 height 322
click at [635, 223] on div "Director, Digital Financial Controls (SOX)" at bounding box center [609, 230] width 280 height 33
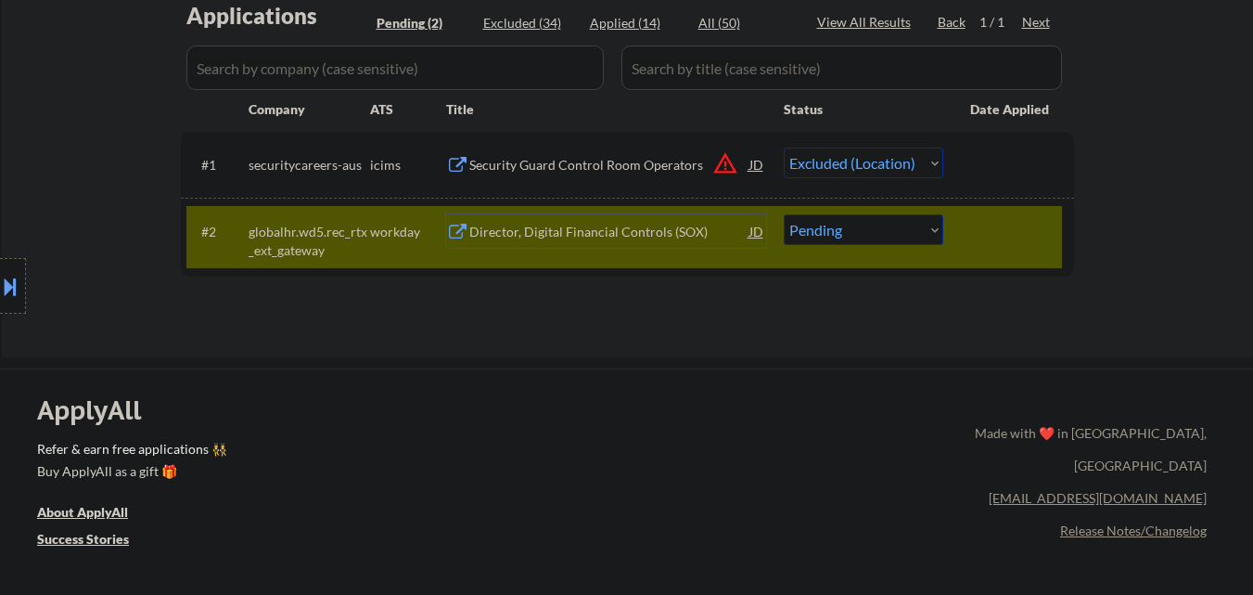
click at [953, 221] on div "#2 globalhr.wd5.rec_rtx_ext_gateway workday Director, Digital Financial Control…" at bounding box center [624, 236] width 876 height 61
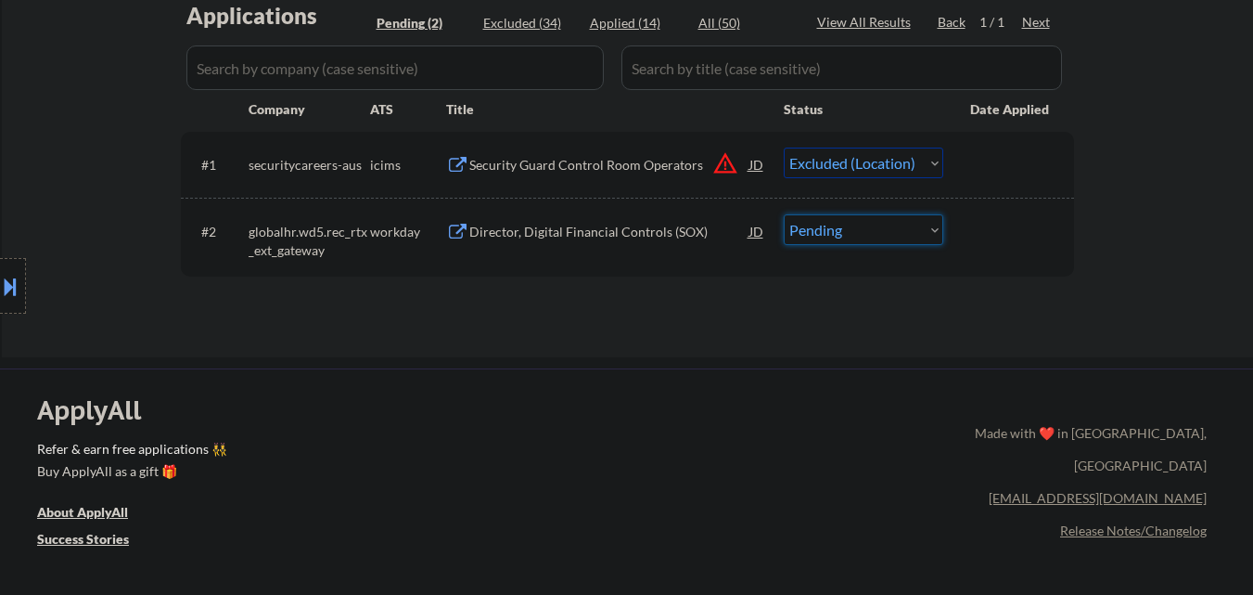
drag, startPoint x: 892, startPoint y: 226, endPoint x: 895, endPoint y: 242, distance: 16.0
click at [892, 227] on select "Choose an option... Pending Applied Excluded (Questions) Excluded (Expired) Exc…" at bounding box center [864, 229] width 160 height 31
select select ""excluded__bad_match_""
click at [784, 214] on select "Choose an option... Pending Applied Excluded (Questions) Excluded (Expired) Exc…" at bounding box center [864, 229] width 160 height 31
click at [571, 377] on div "ApplyAll Refer & earn free applications 👯‍♀️ Buy ApplyAll as a gift 🎁 About App…" at bounding box center [626, 512] width 1253 height 289
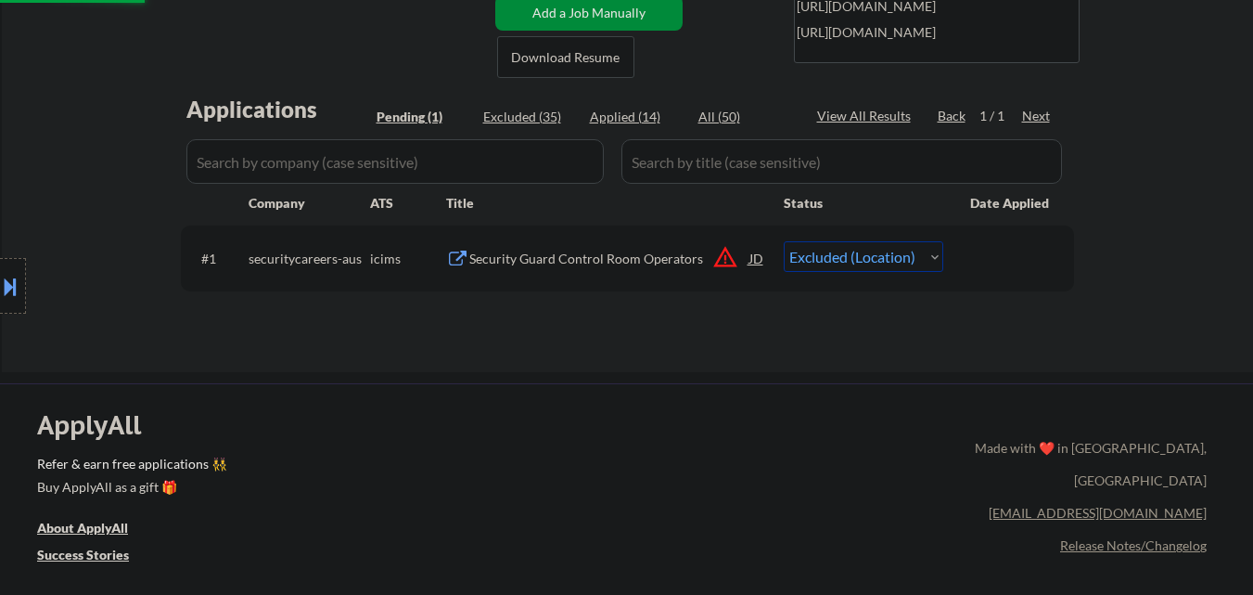
scroll to position [371, 0]
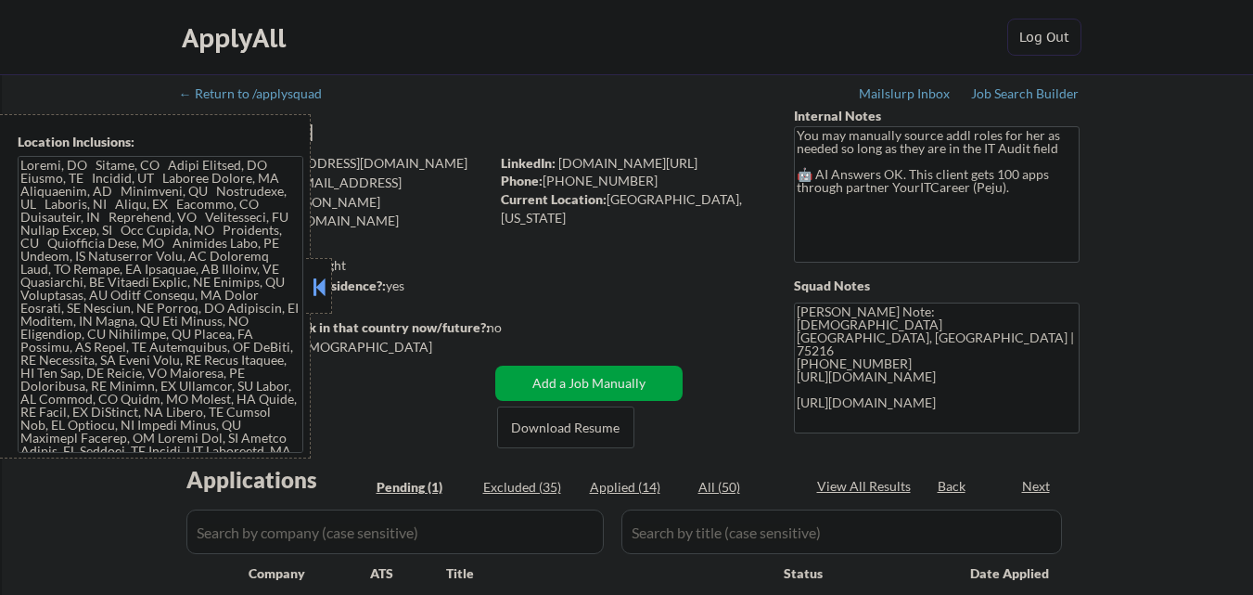
scroll to position [371, 0]
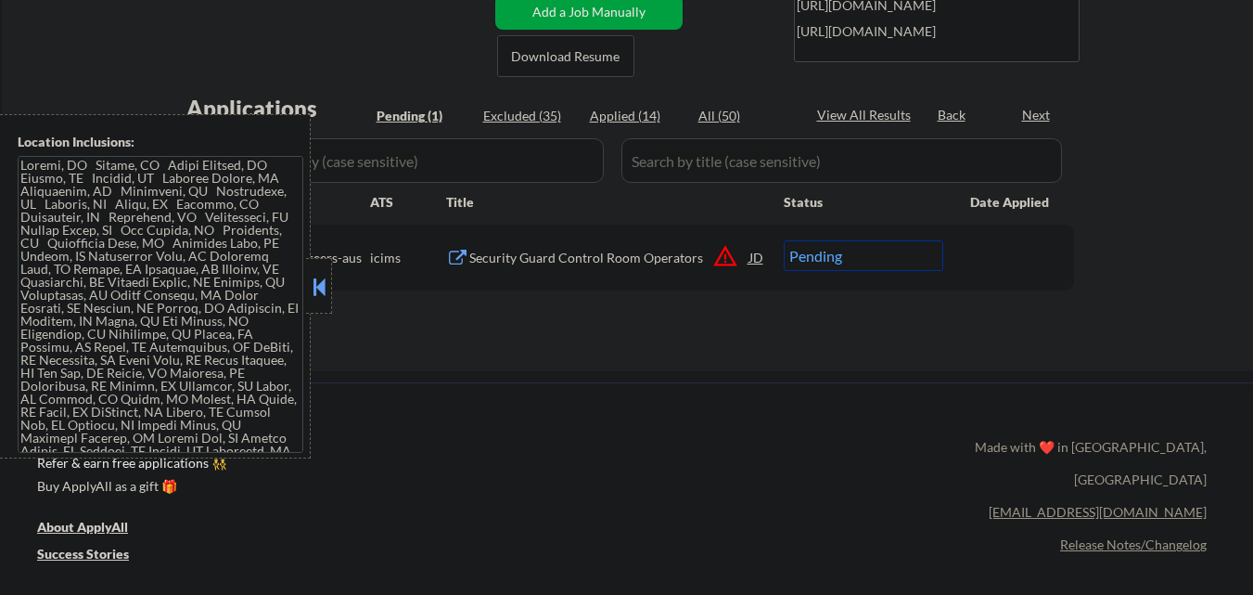
click at [315, 300] on button at bounding box center [319, 287] width 20 height 28
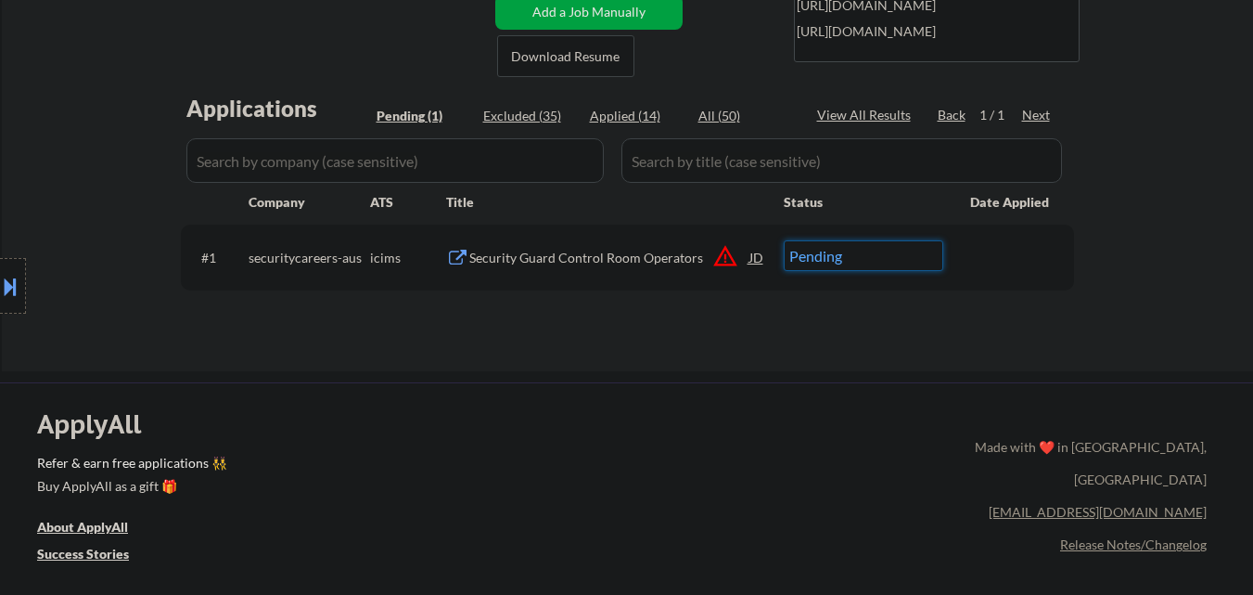
drag, startPoint x: 914, startPoint y: 256, endPoint x: 904, endPoint y: 269, distance: 16.5
click at [914, 257] on select "Choose an option... Pending Applied Excluded (Questions) Excluded (Expired) Exc…" at bounding box center [864, 255] width 160 height 31
select select ""excluded__location_""
click at [784, 240] on select "Choose an option... Pending Applied Excluded (Questions) Excluded (Expired) Exc…" at bounding box center [864, 255] width 160 height 31
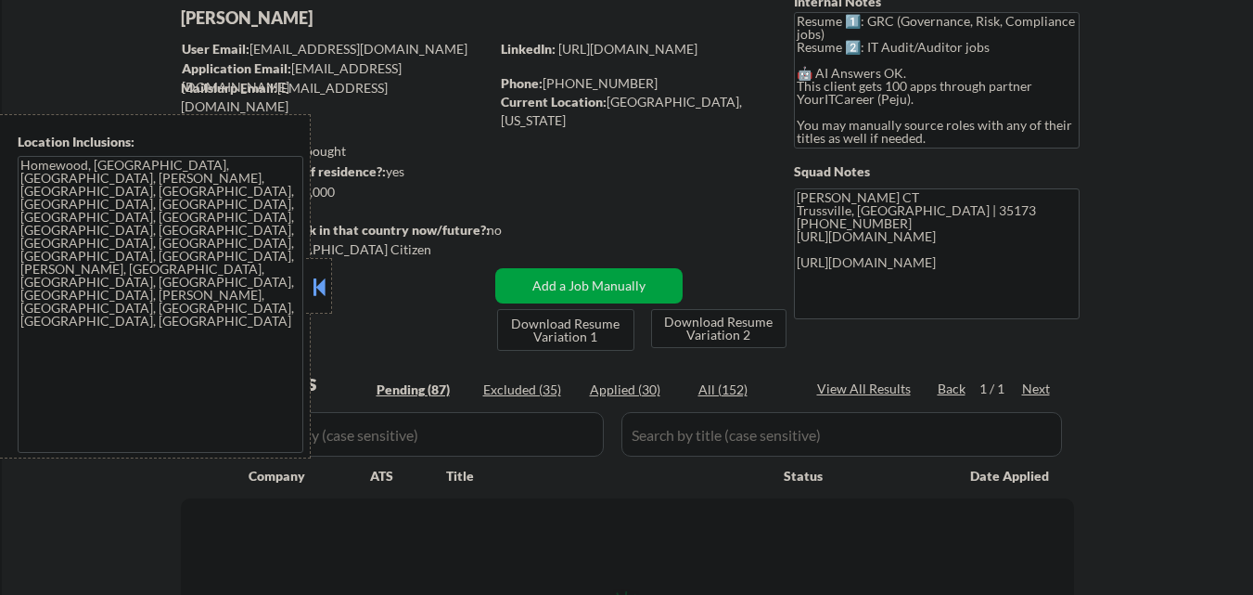
scroll to position [186, 0]
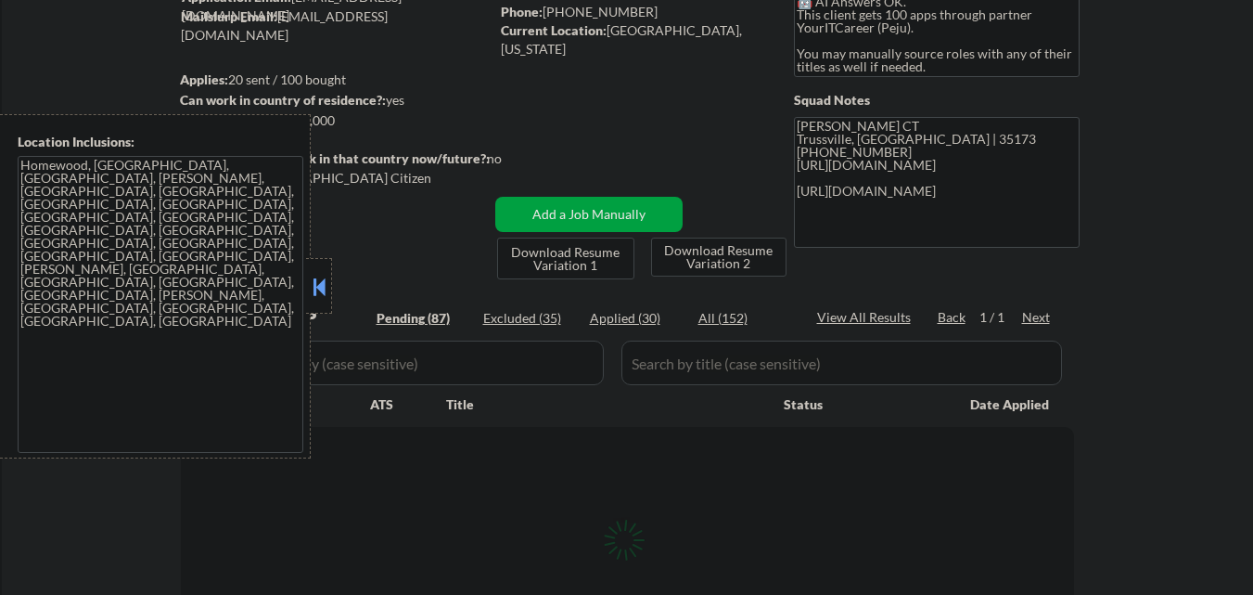
click at [316, 283] on button at bounding box center [319, 287] width 20 height 28
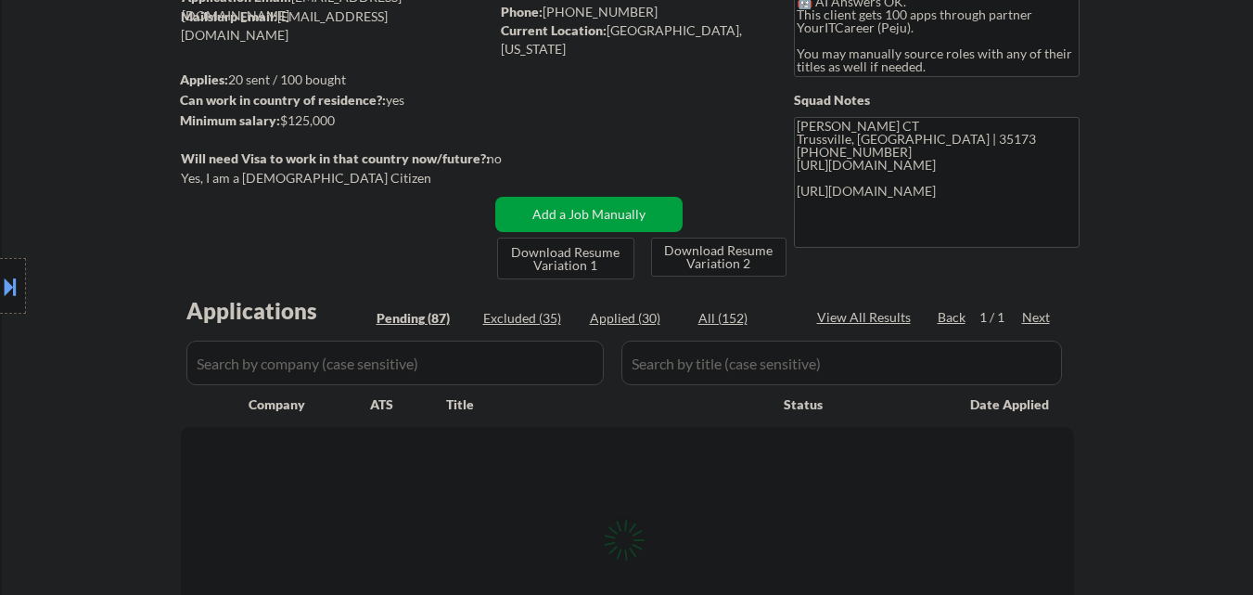
select select ""pending""
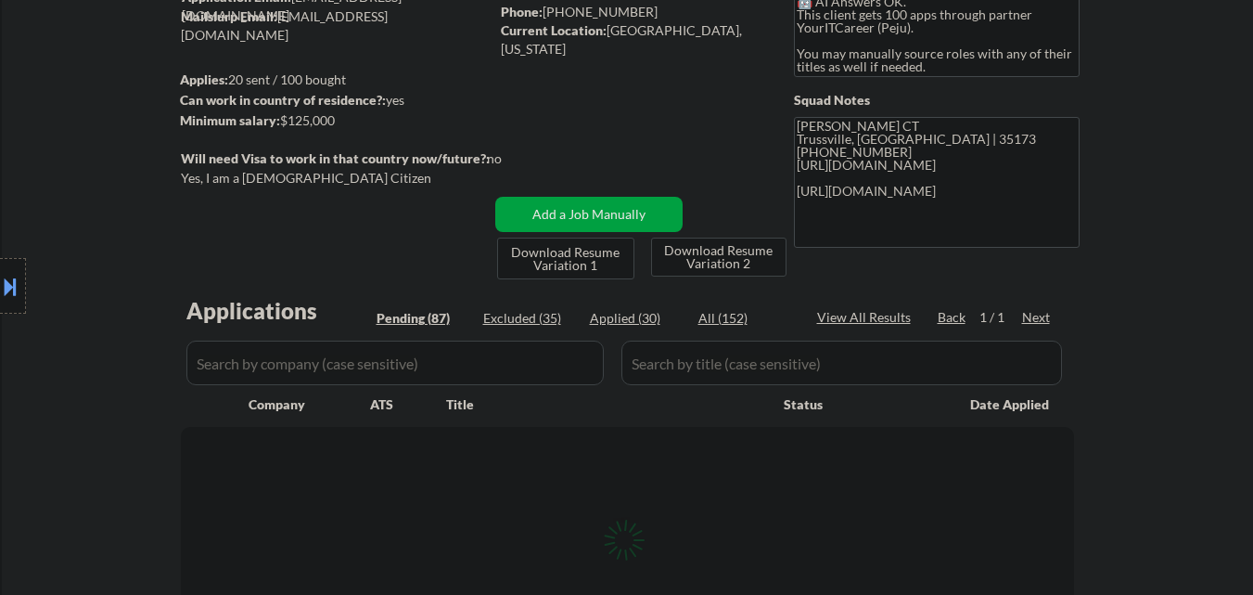
select select ""pending""
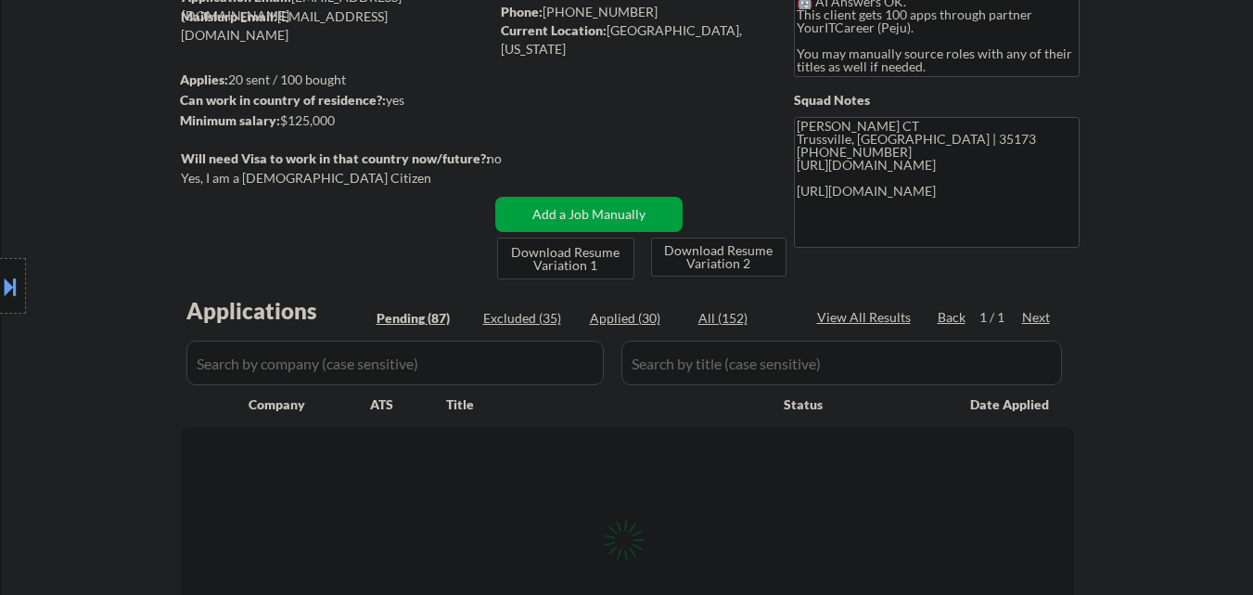
select select ""pending""
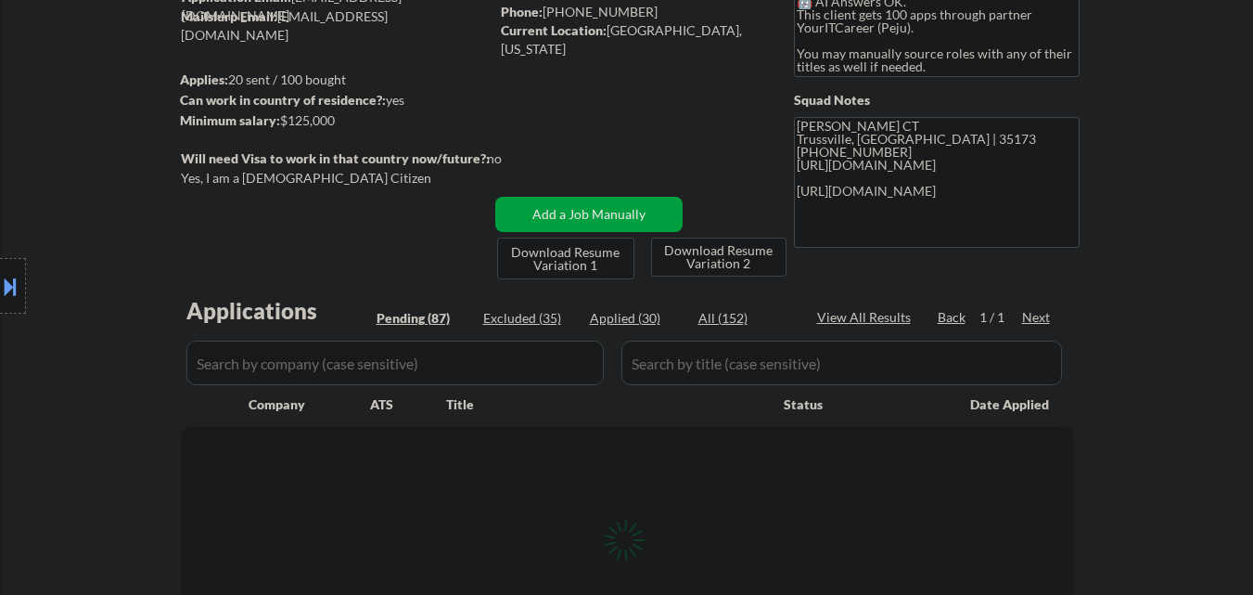
select select ""pending""
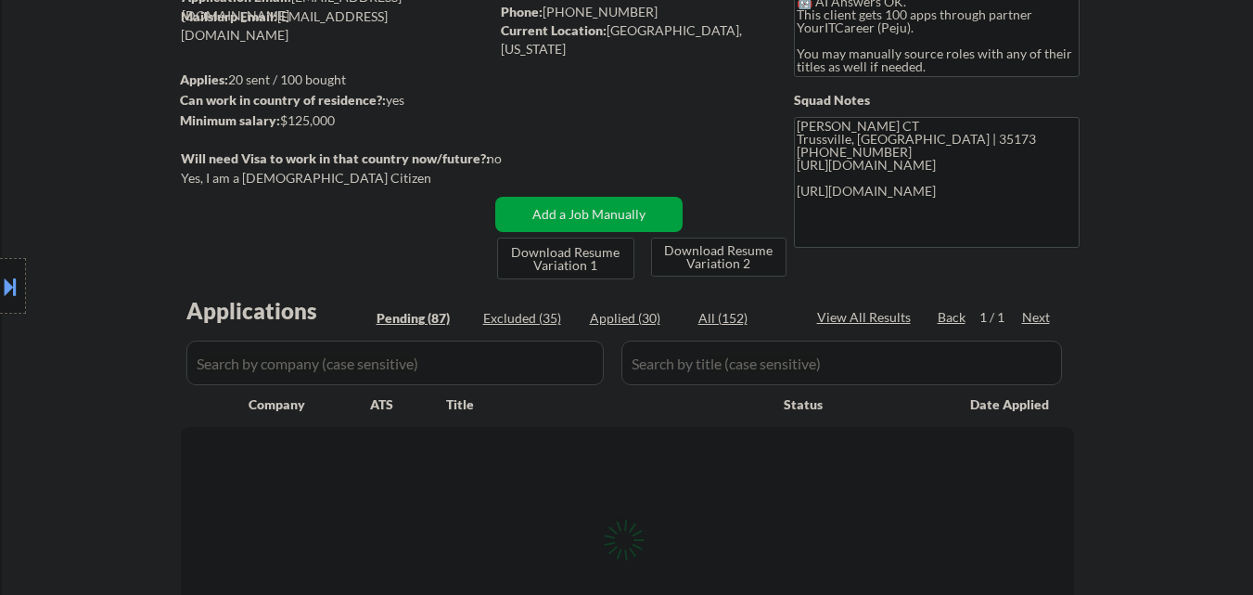
select select ""pending""
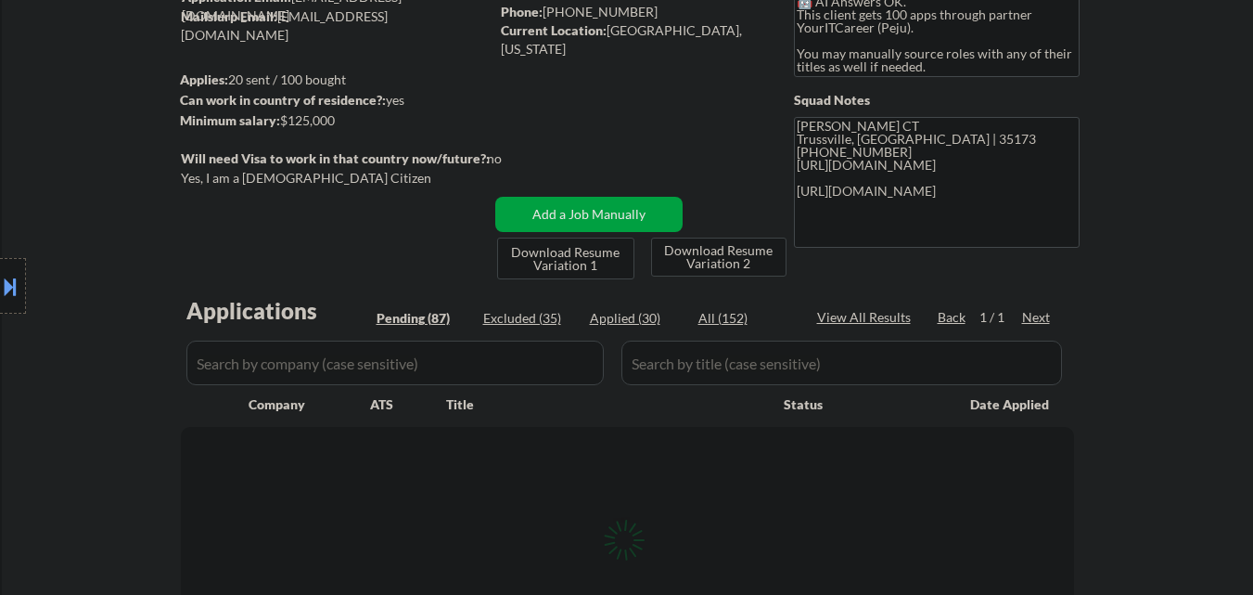
select select ""pending""
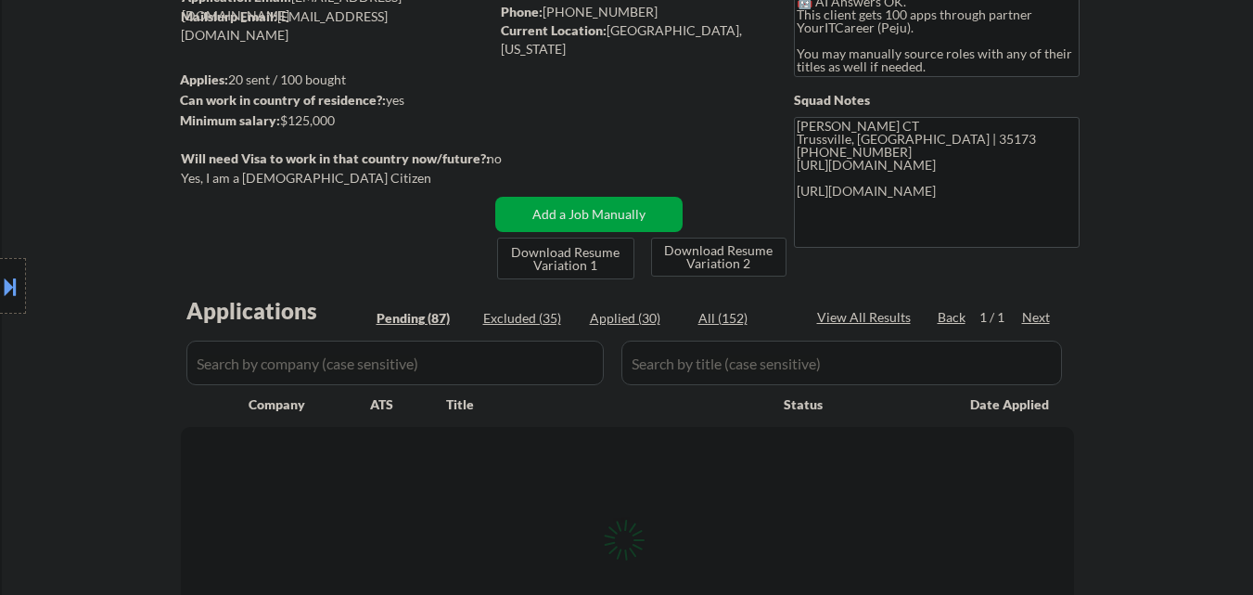
select select ""pending""
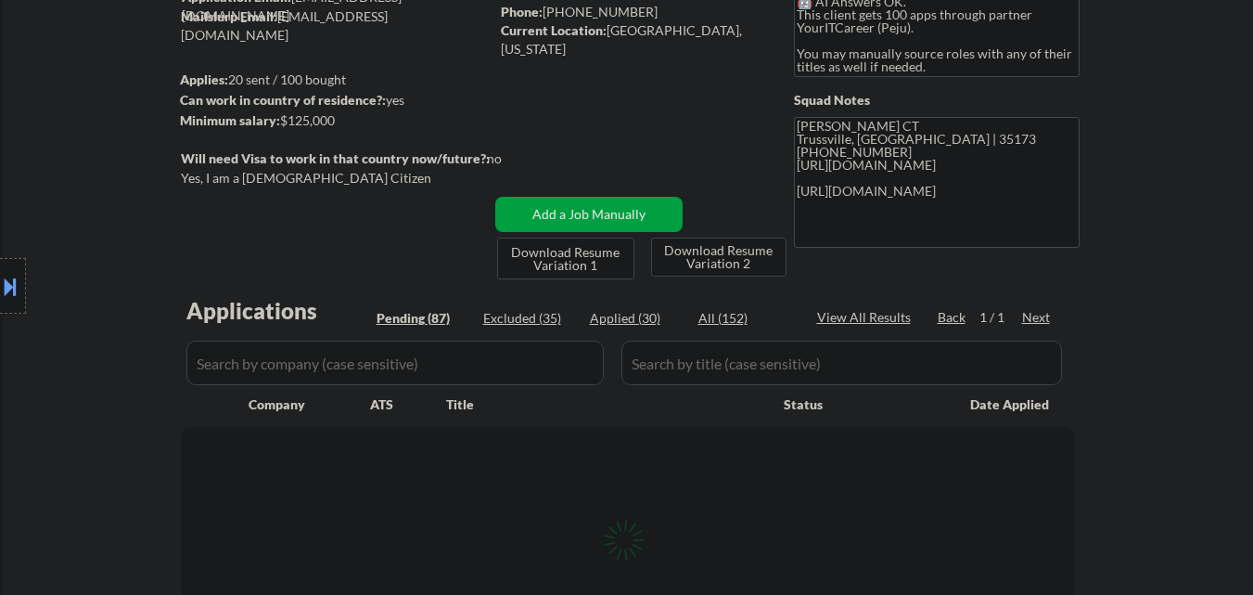
select select ""pending""
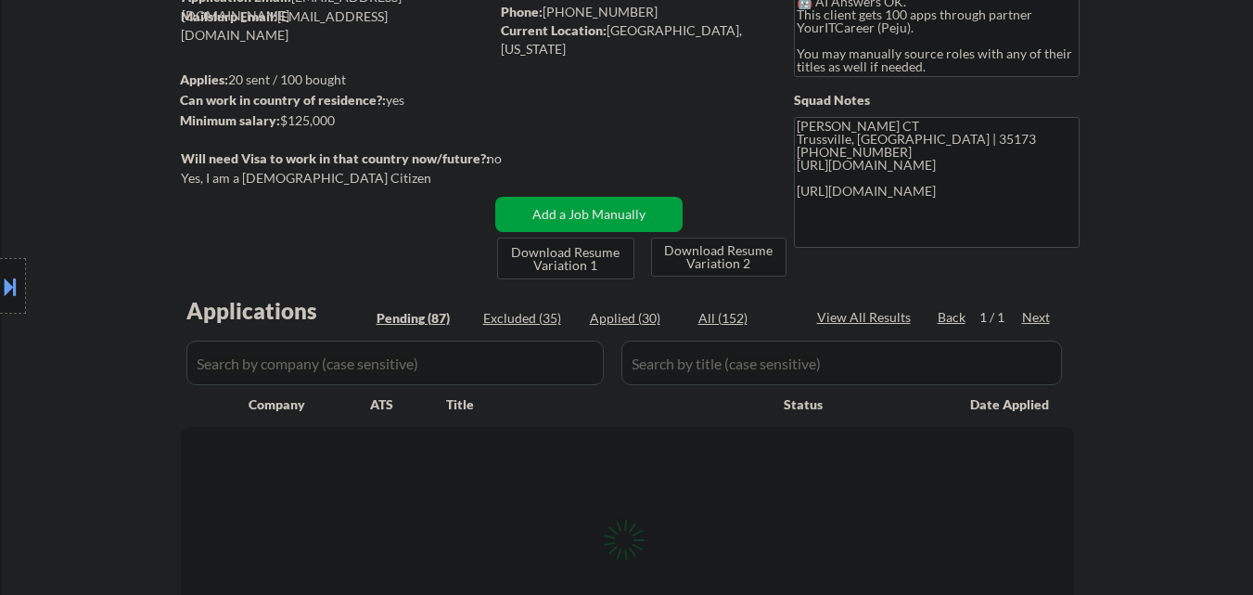
select select ""pending""
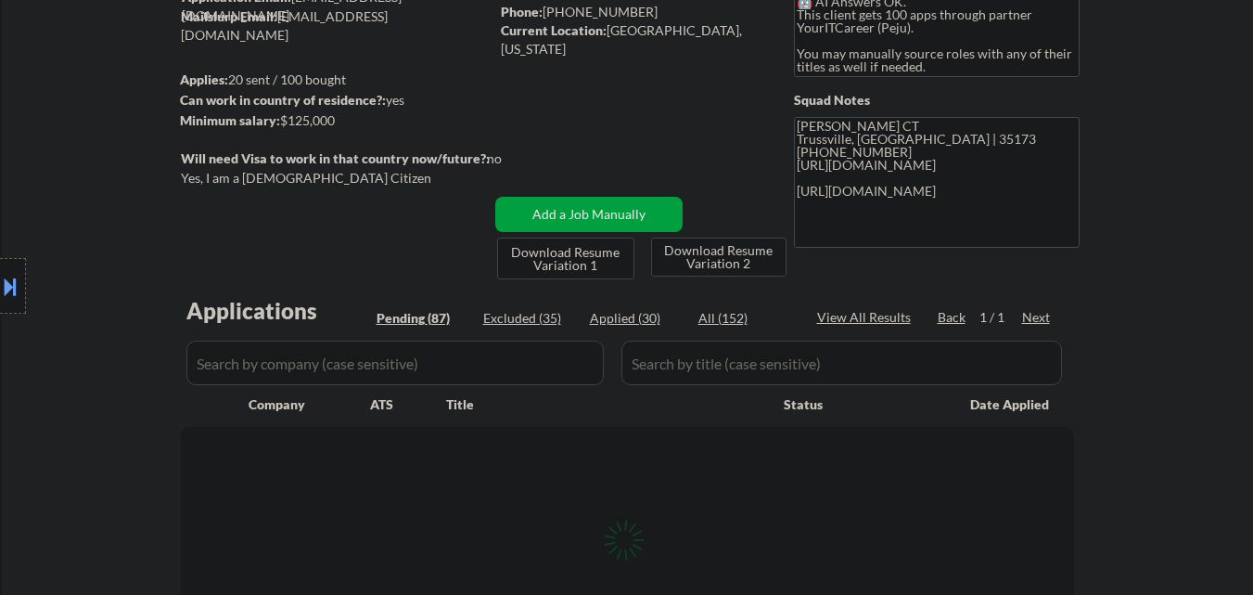
select select ""pending""
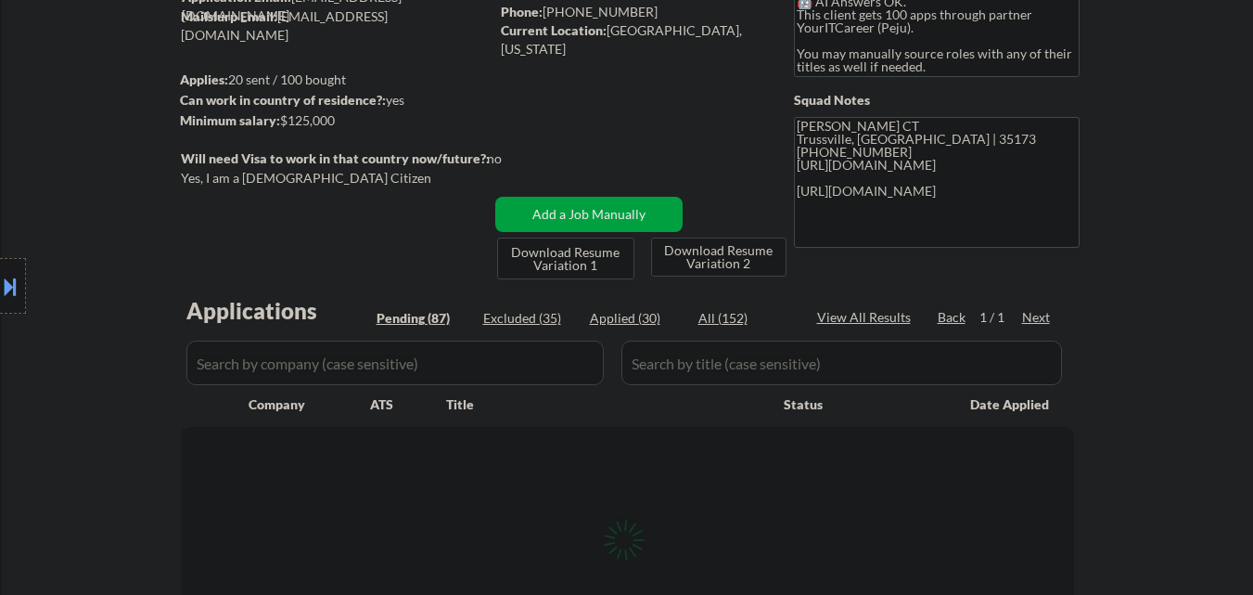
select select ""pending""
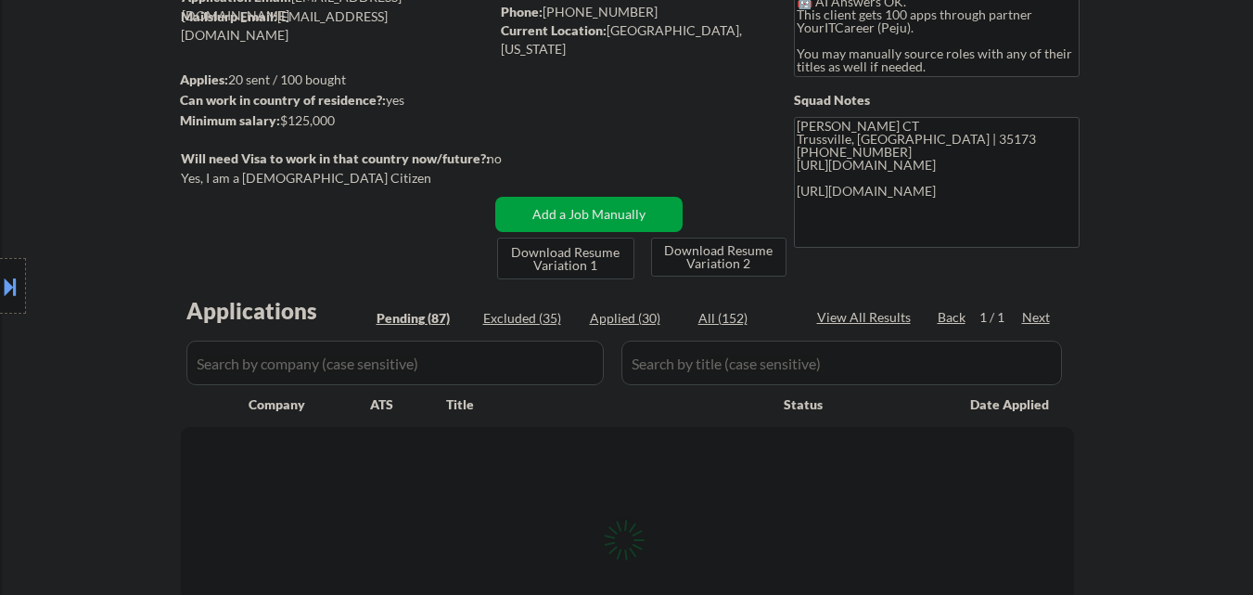
select select ""pending""
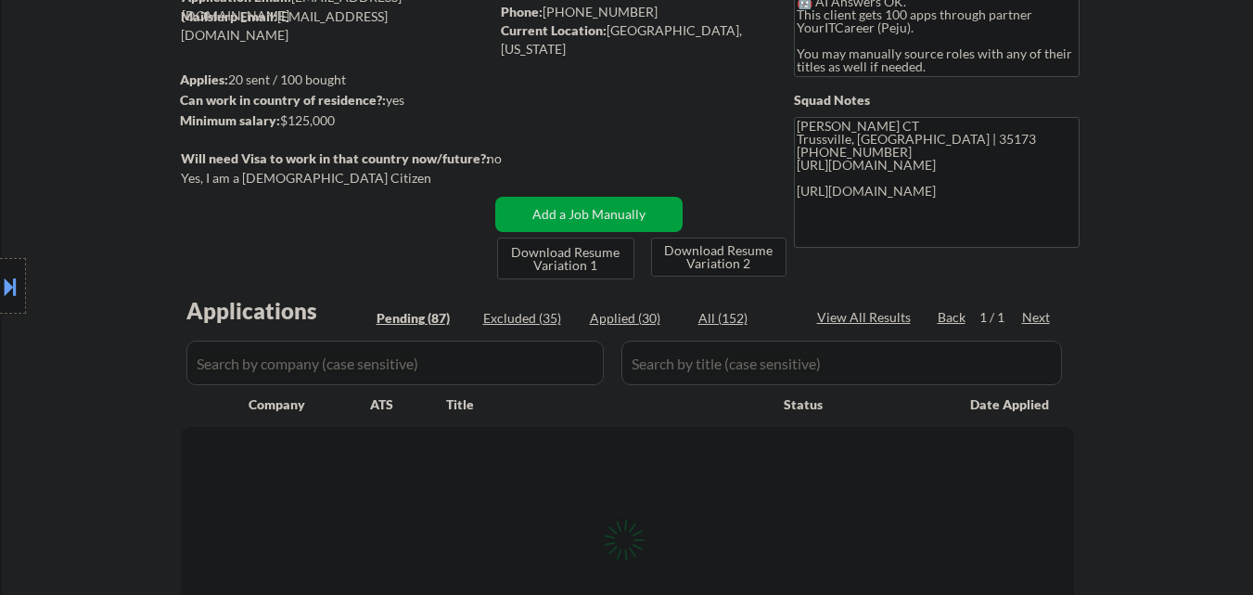
select select ""pending""
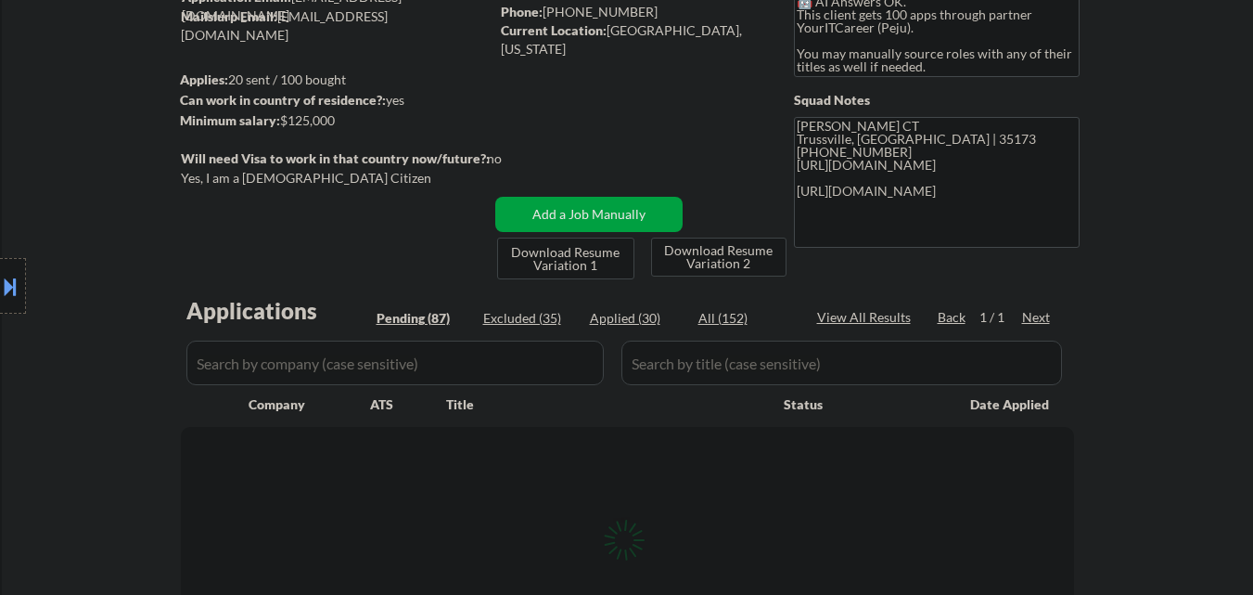
select select ""pending""
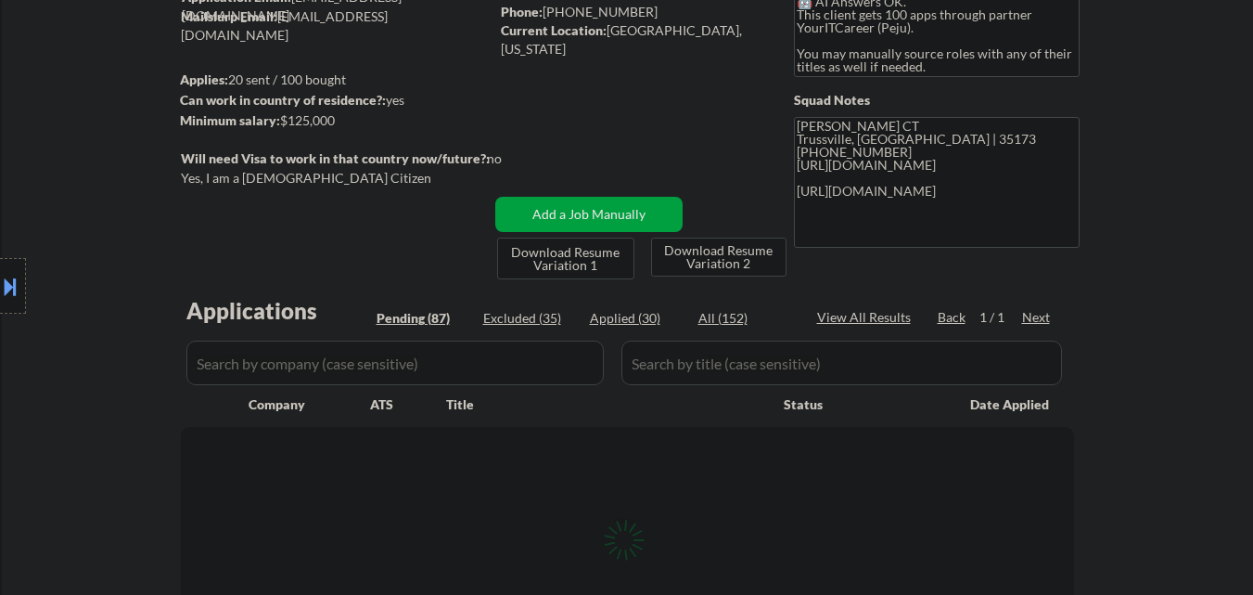
select select ""pending""
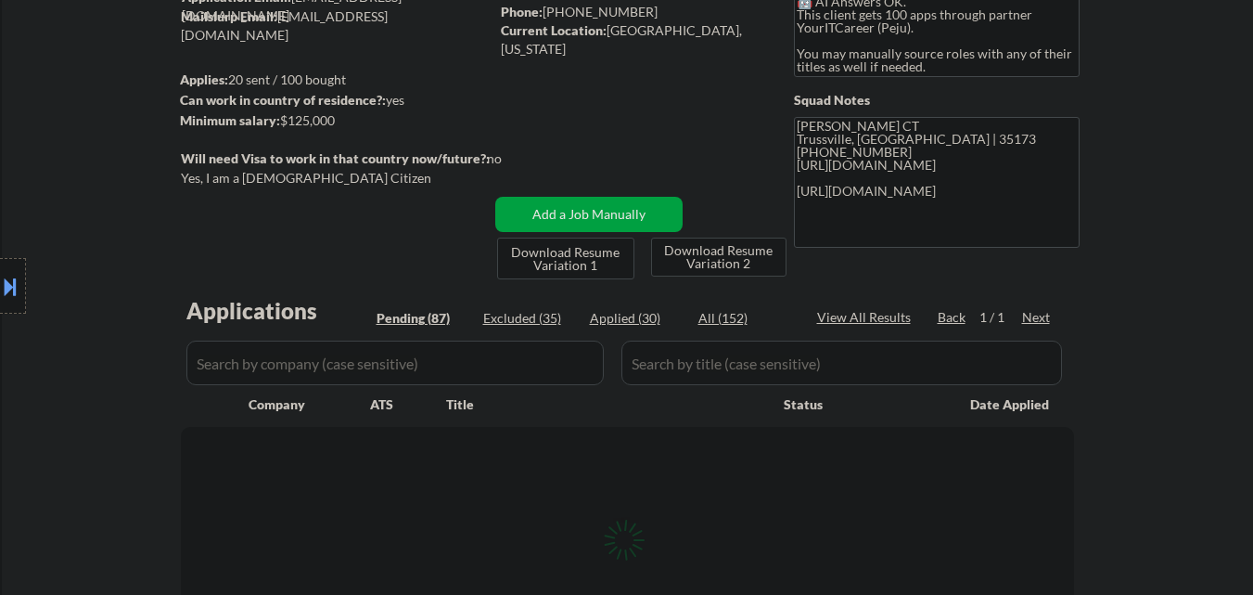
select select ""pending""
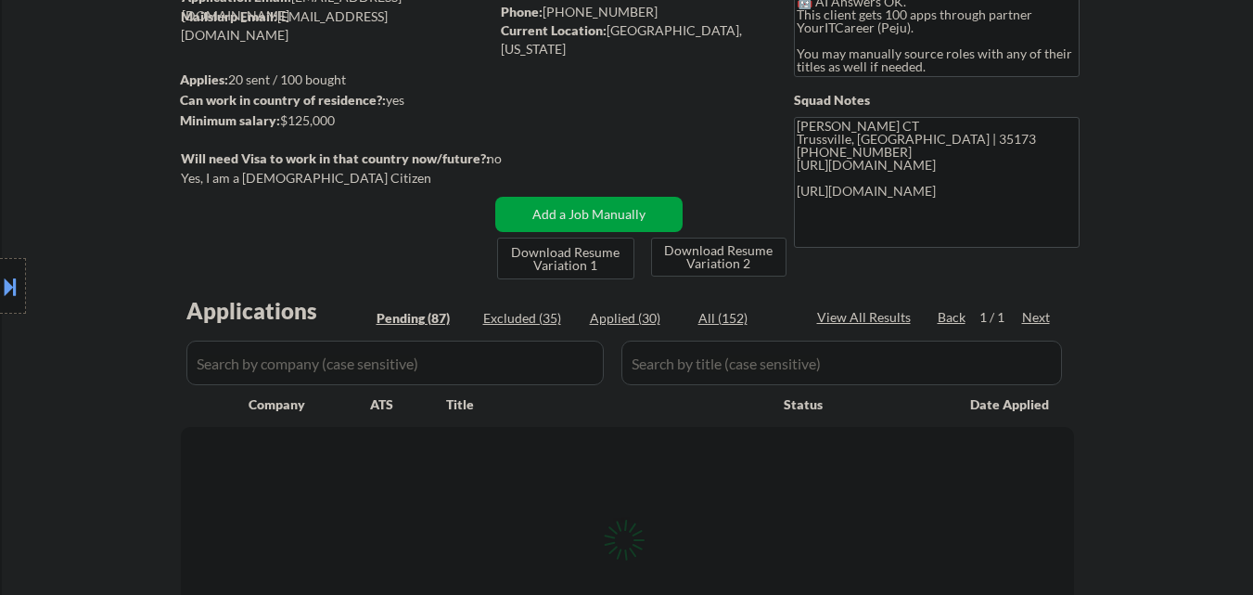
select select ""pending""
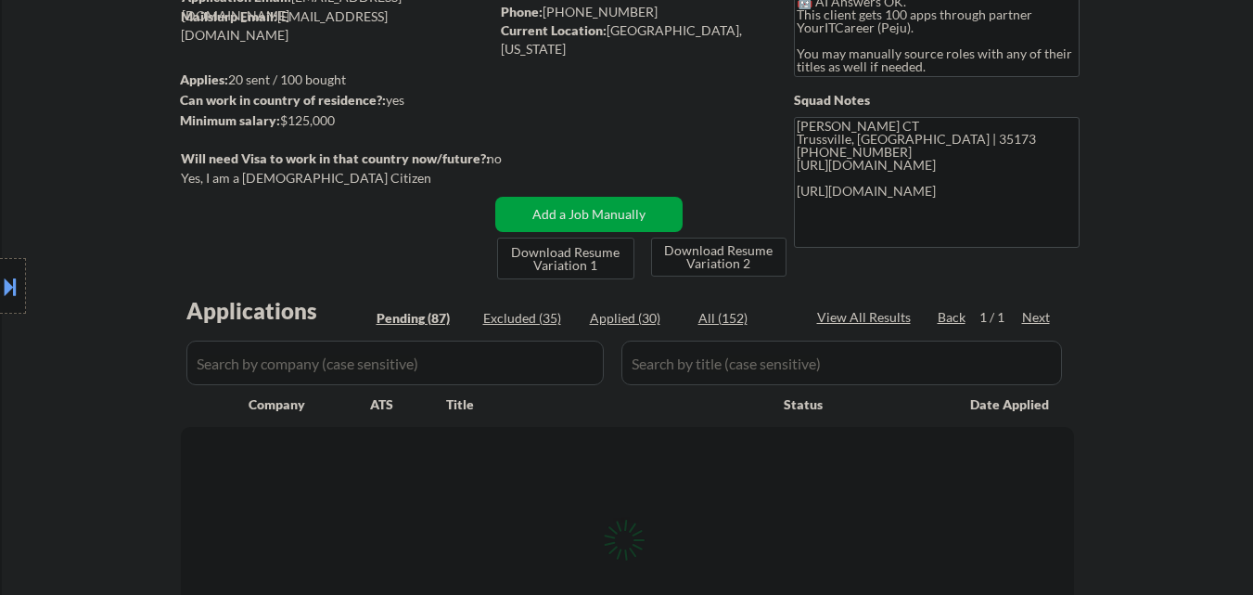
select select ""pending""
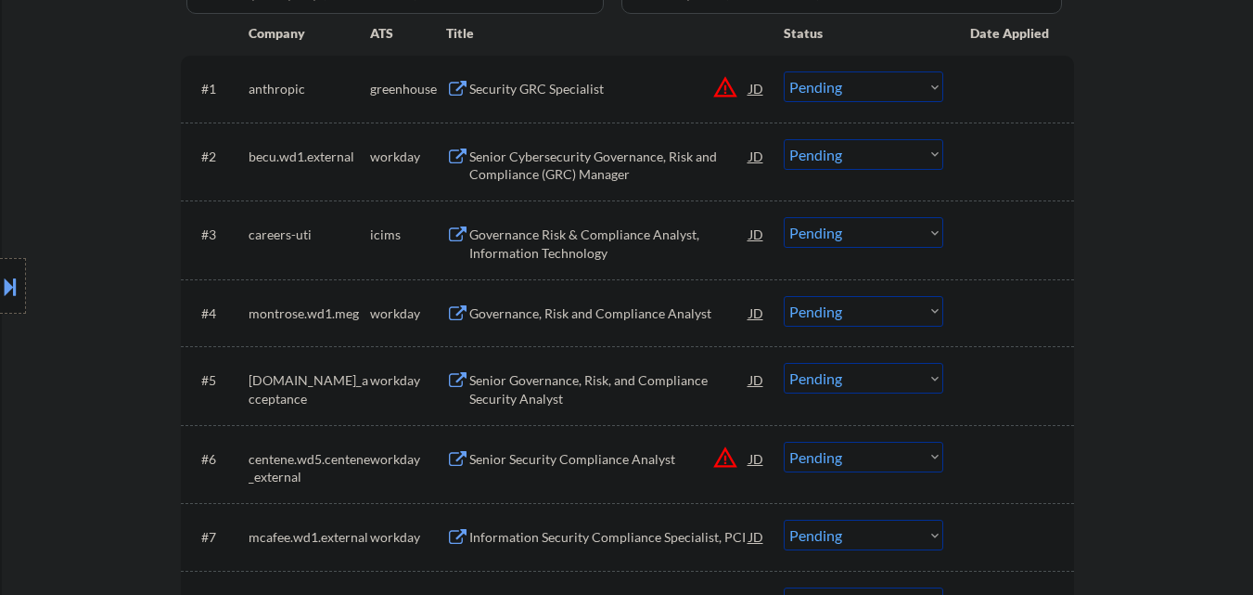
scroll to position [278, 0]
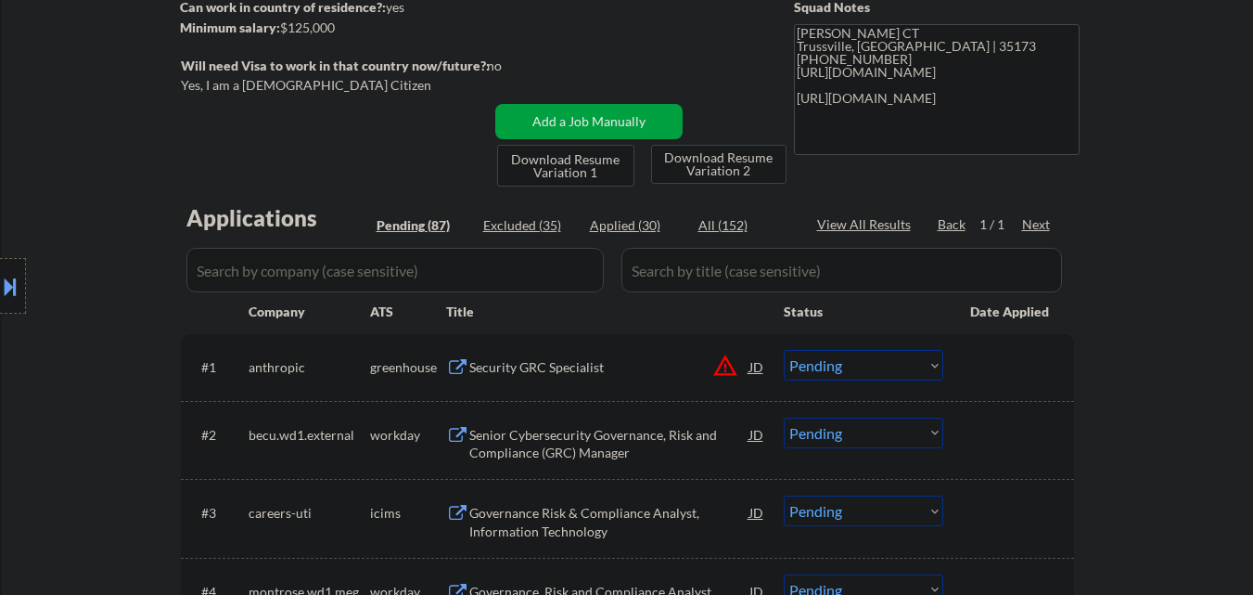
click at [0, 283] on button at bounding box center [10, 286] width 20 height 31
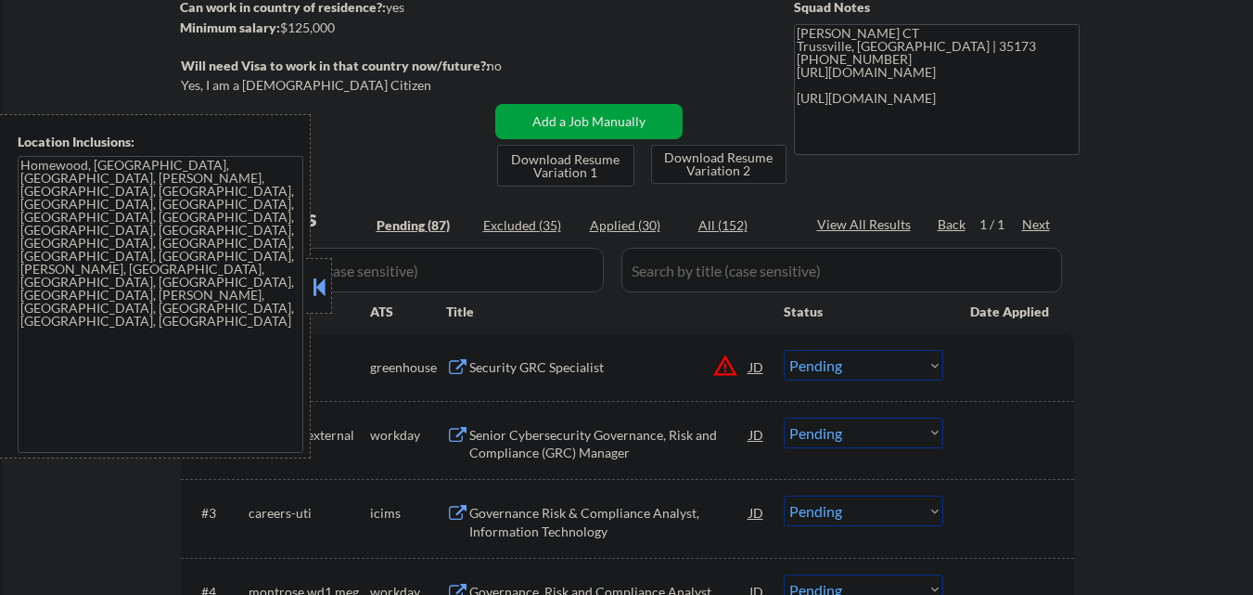
click at [306, 287] on div at bounding box center [319, 286] width 26 height 56
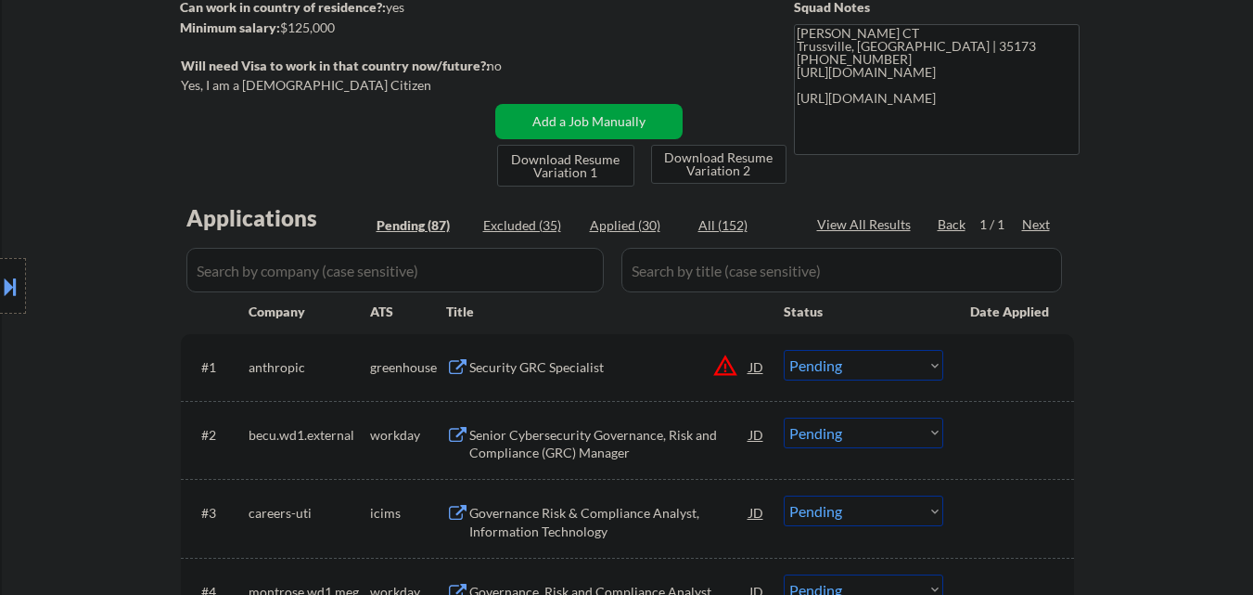
click at [728, 371] on button "warning_amber" at bounding box center [725, 366] width 26 height 26
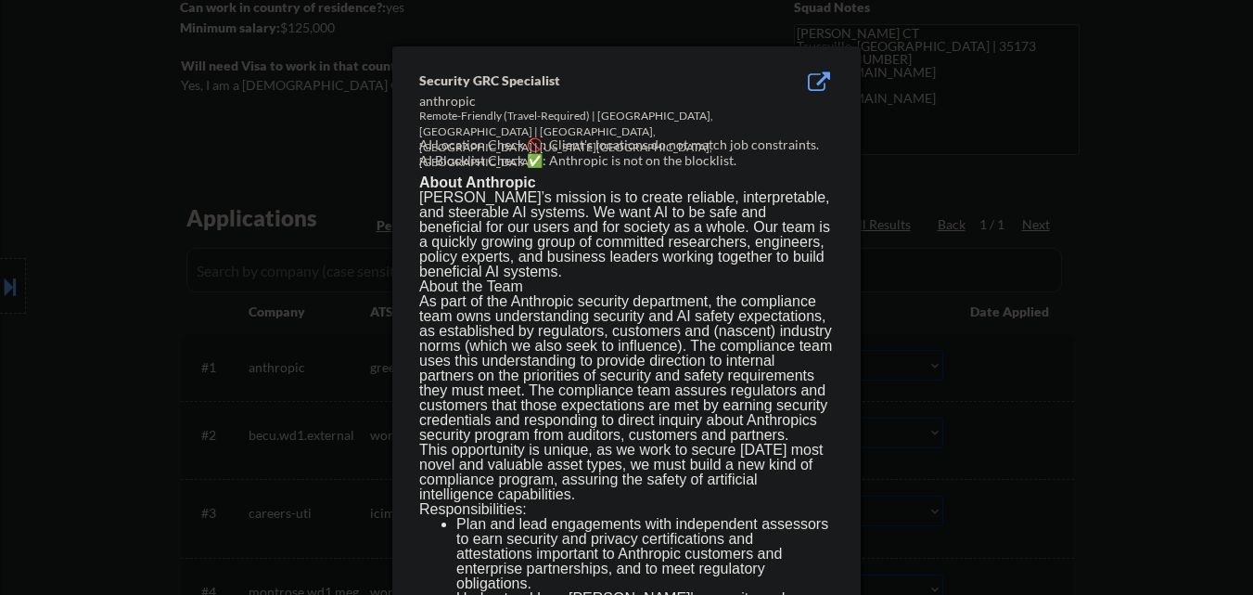
click at [964, 371] on div at bounding box center [626, 297] width 1253 height 595
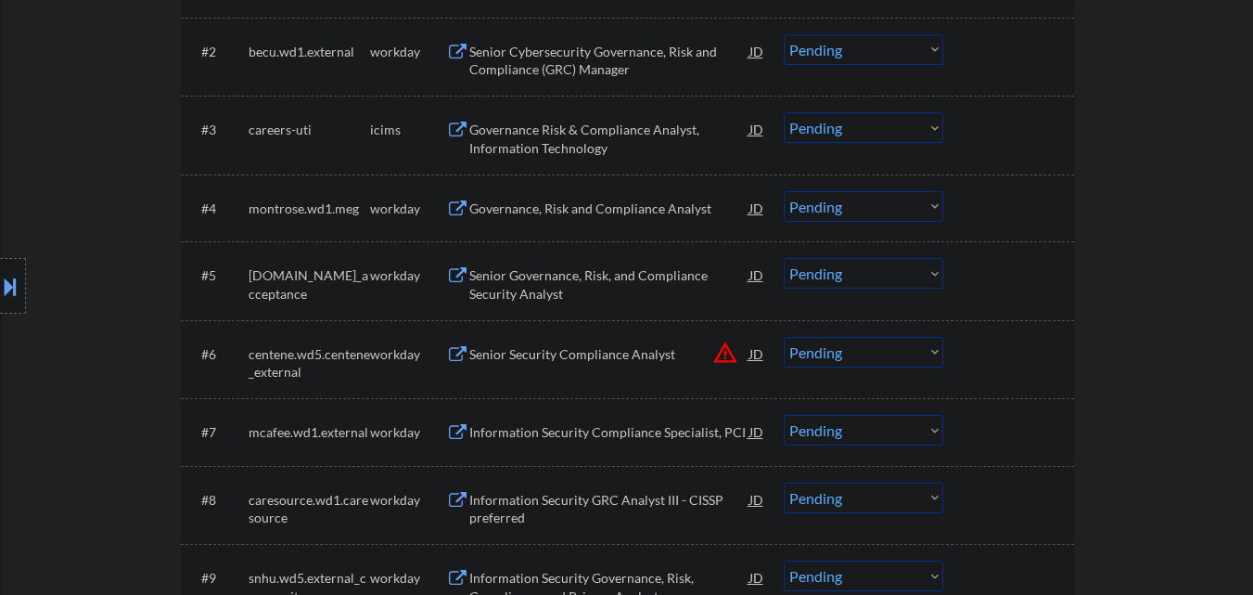
scroll to position [835, 0]
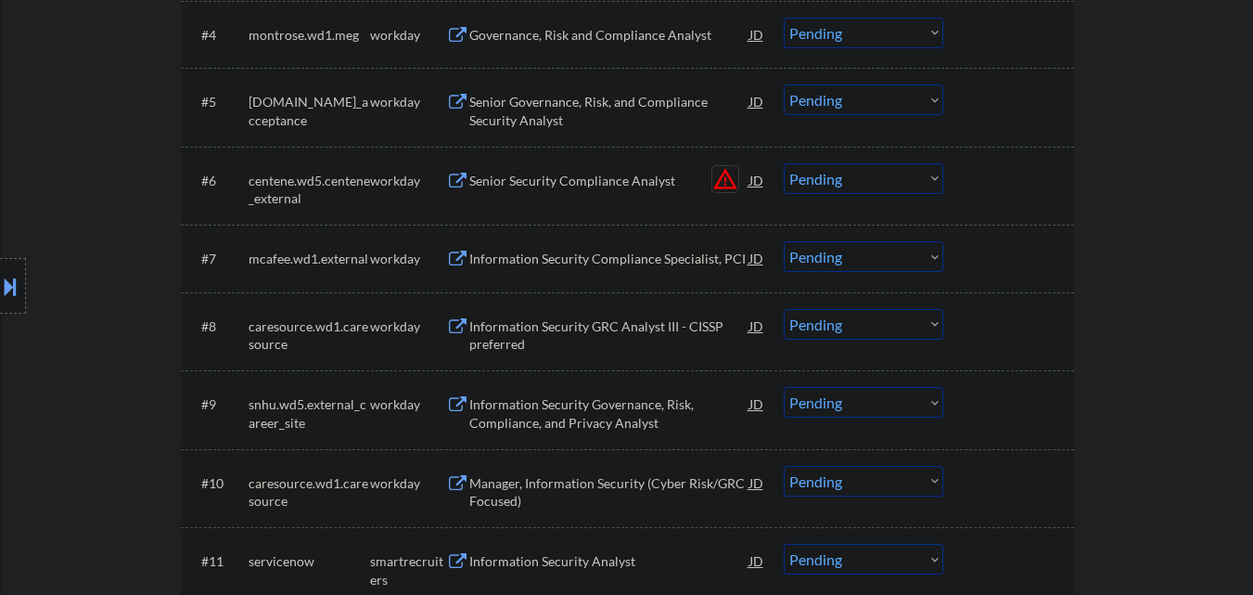
click at [725, 180] on button "warning_amber" at bounding box center [725, 179] width 26 height 26
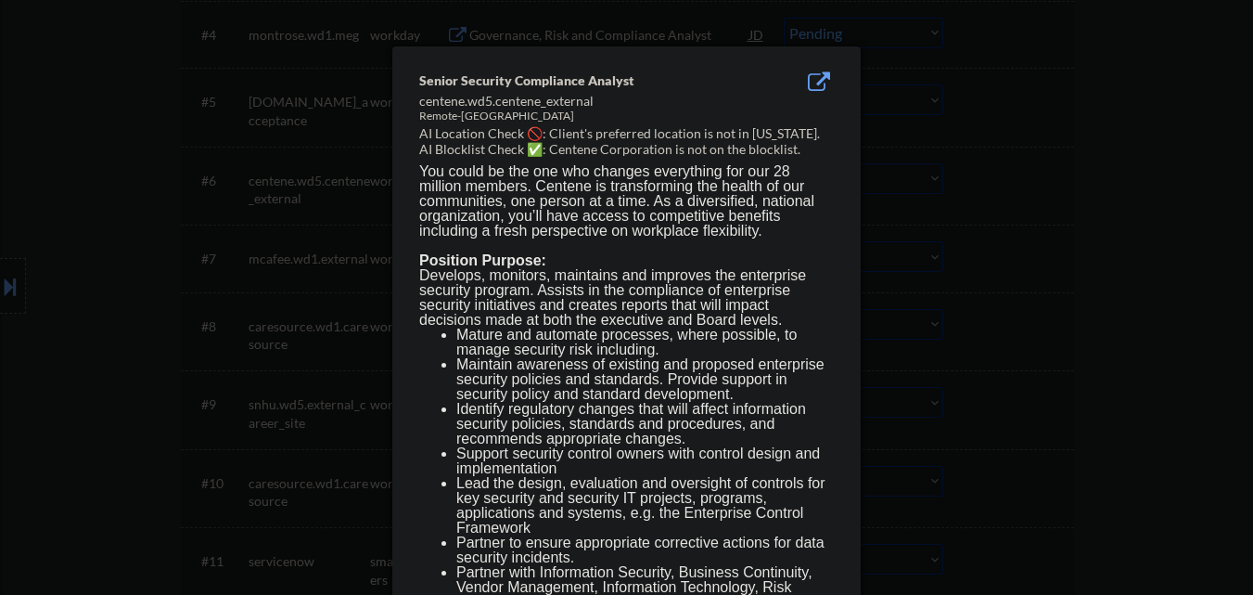
click at [1019, 211] on div at bounding box center [626, 297] width 1253 height 595
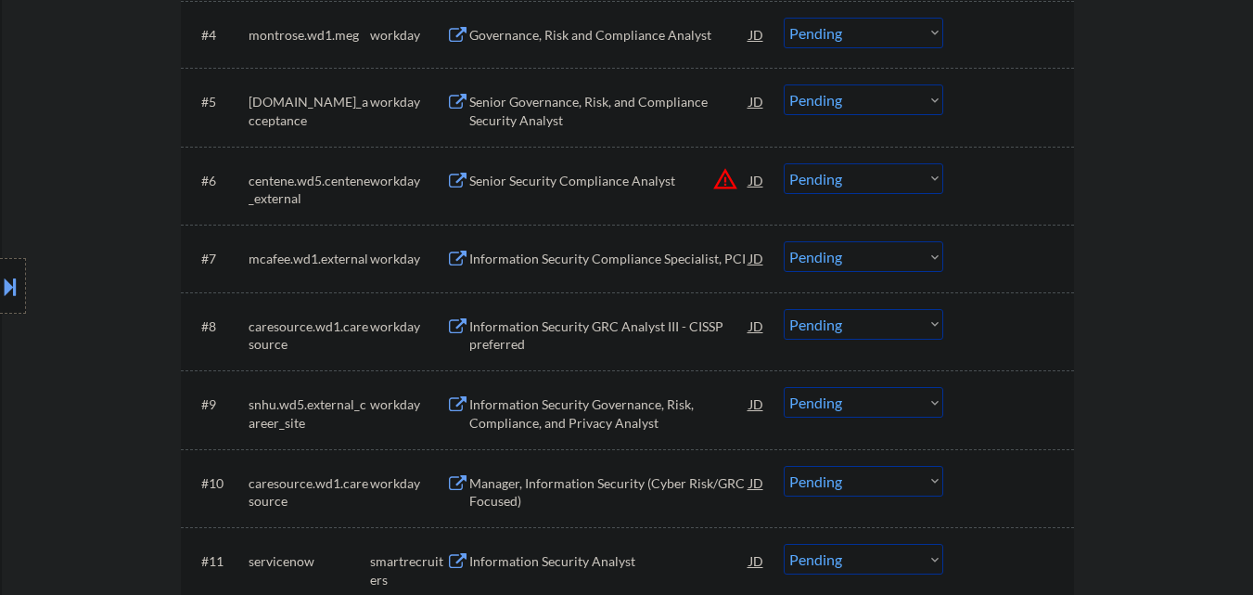
click at [874, 187] on select "Choose an option... Pending Applied Excluded (Questions) Excluded (Expired) Exc…" at bounding box center [864, 178] width 160 height 31
click at [784, 163] on select "Choose an option... Pending Applied Excluded (Questions) Excluded (Expired) Exc…" at bounding box center [864, 178] width 160 height 31
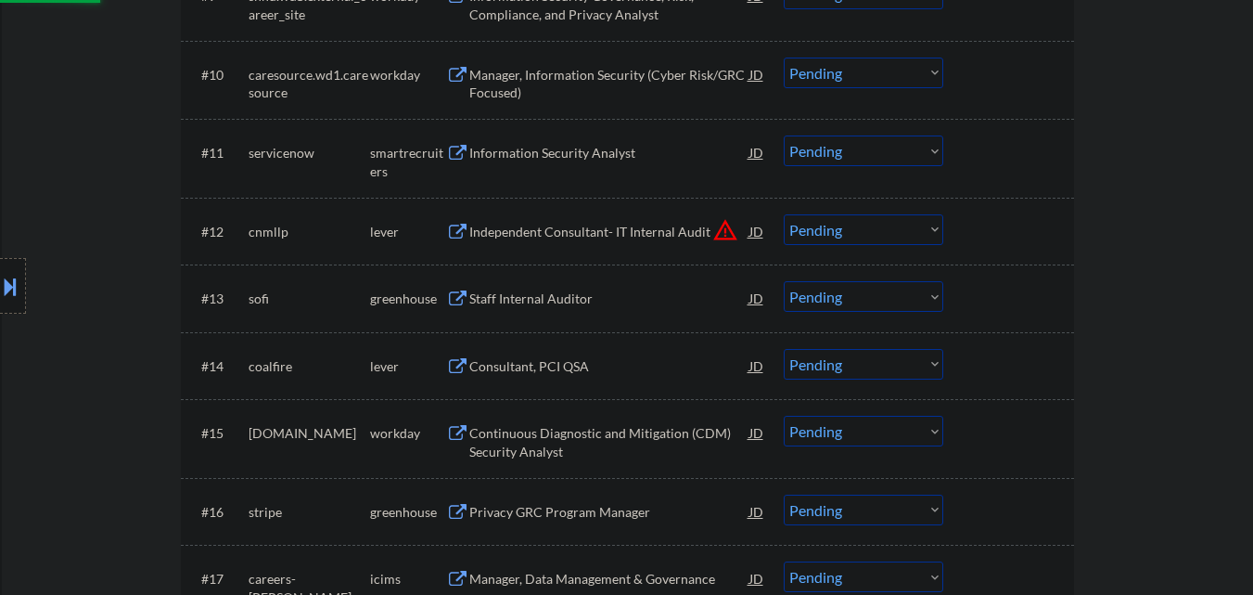
scroll to position [1299, 0]
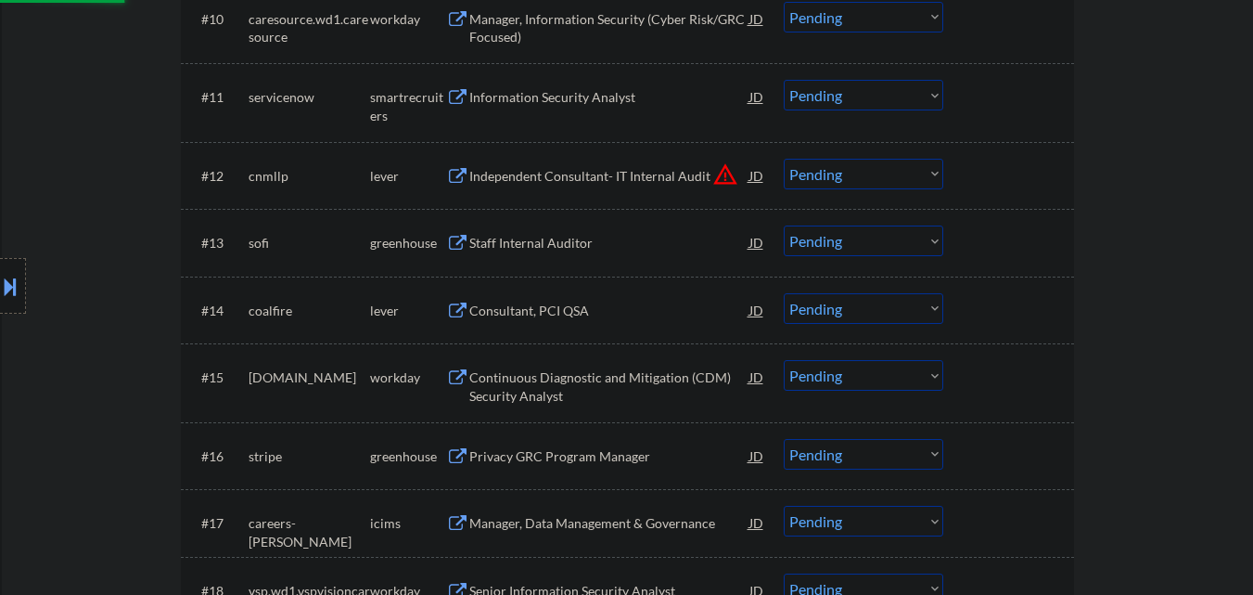
click at [728, 173] on button "warning_amber" at bounding box center [725, 174] width 26 height 26
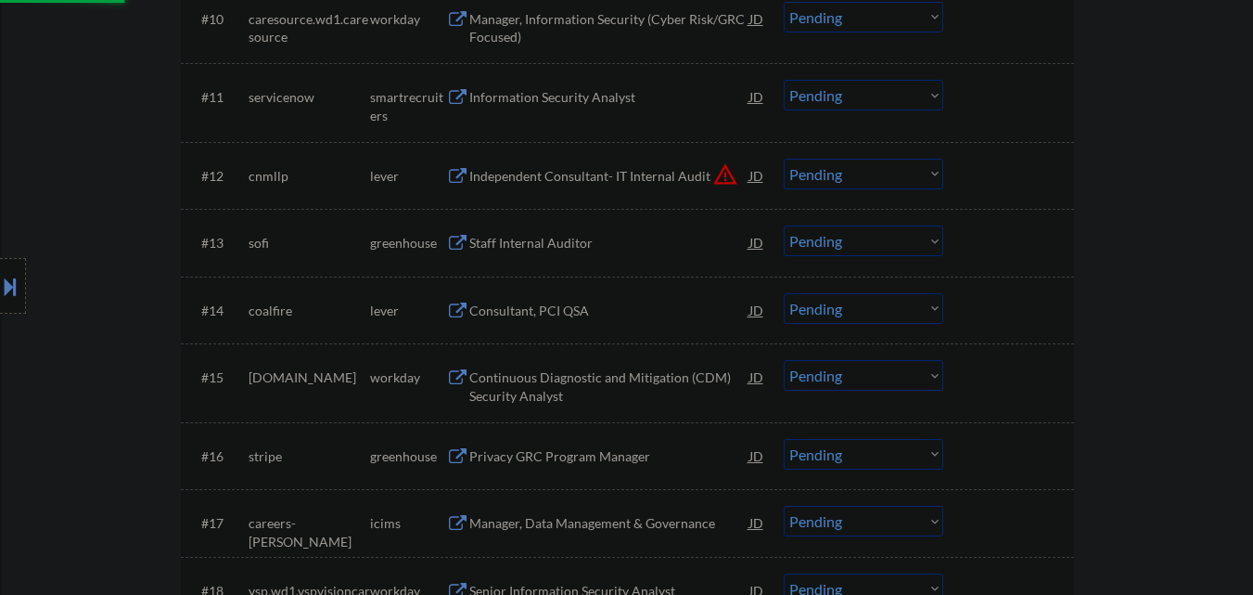
select select ""pending""
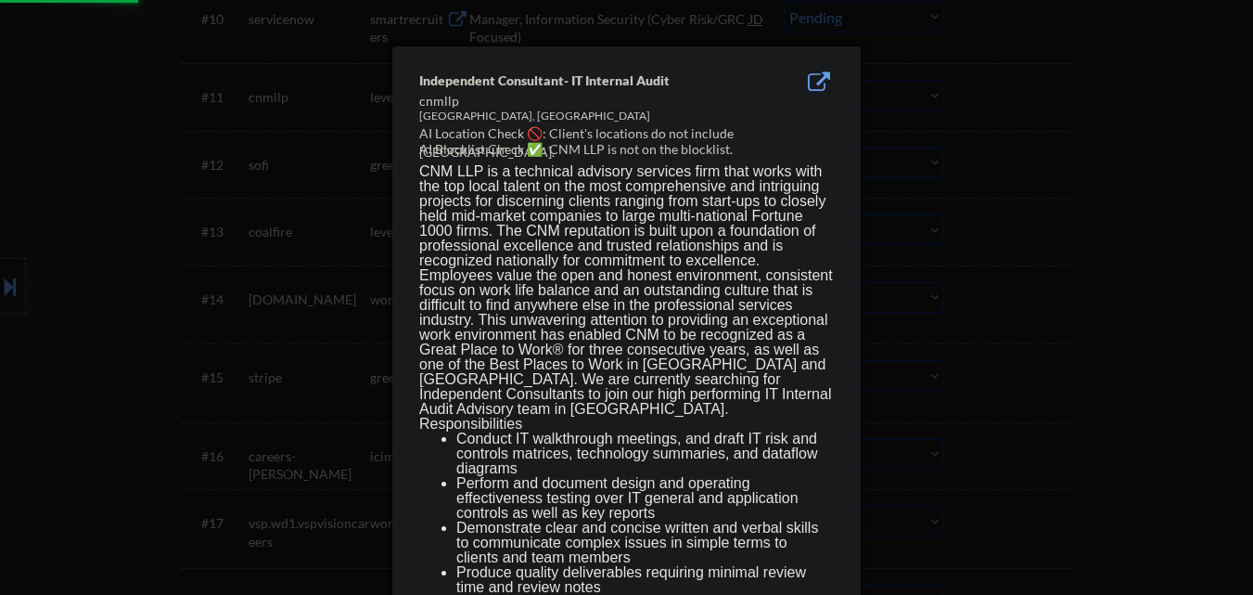
click at [1085, 205] on div at bounding box center [626, 297] width 1253 height 595
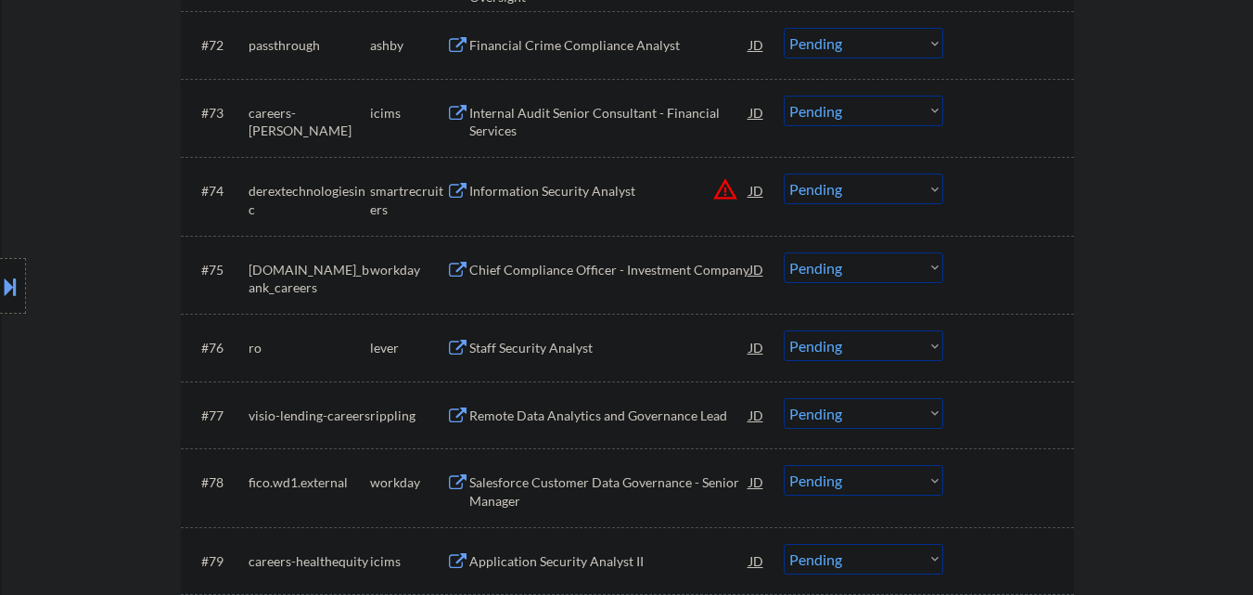
scroll to position [5670, 0]
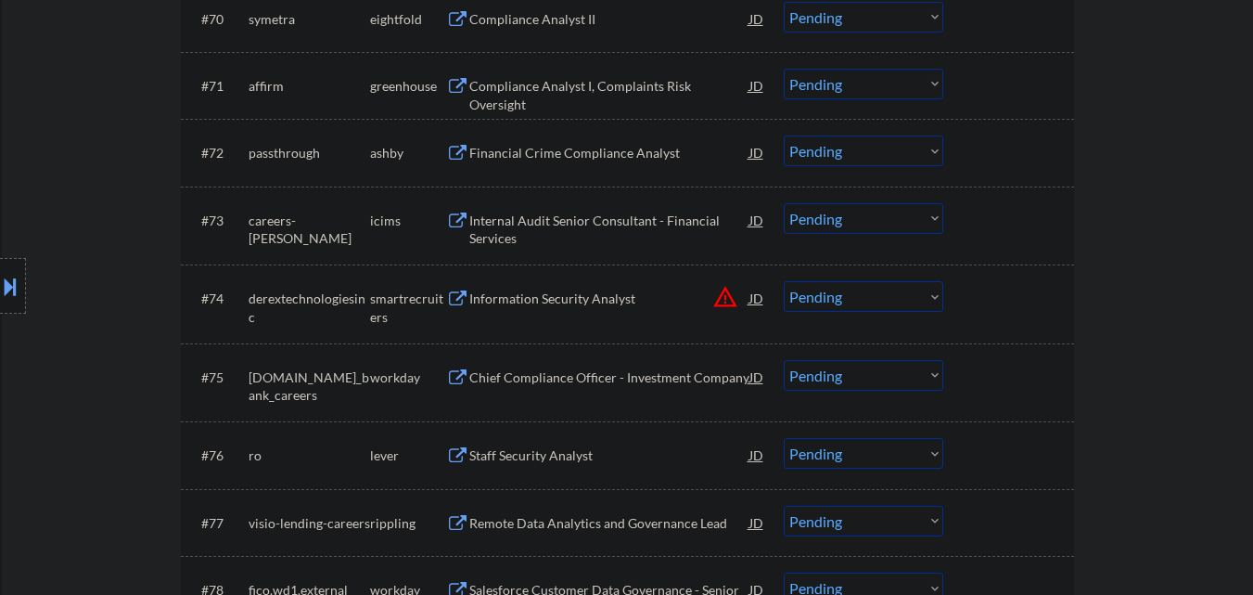
click at [726, 290] on button "warning_amber" at bounding box center [725, 297] width 26 height 26
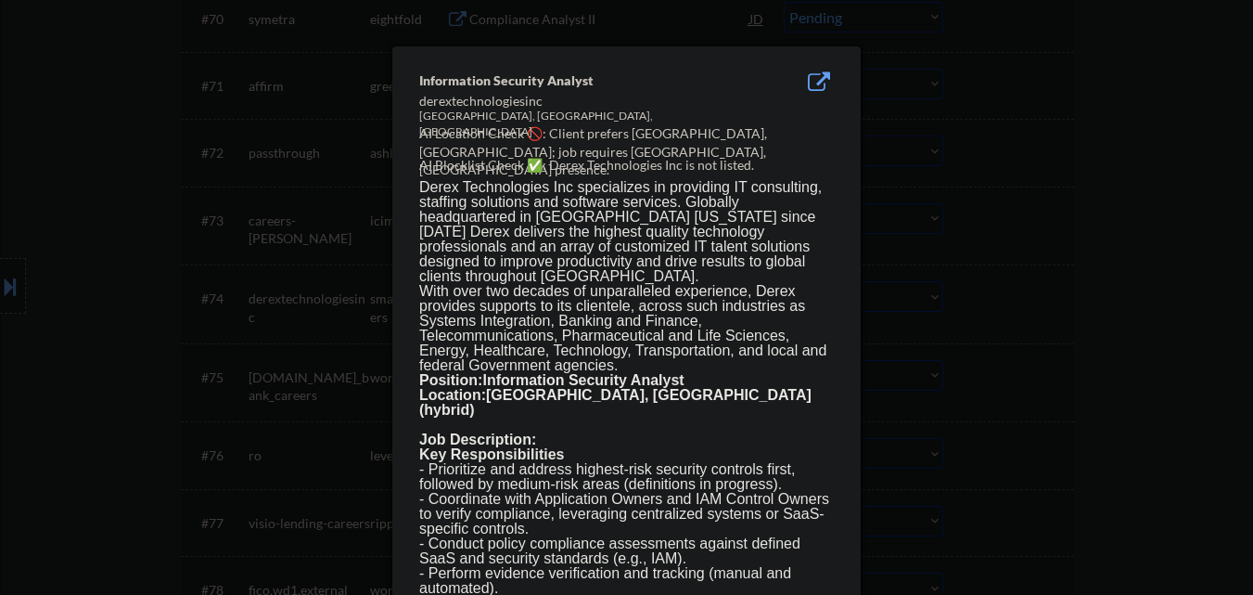
click at [1061, 254] on div at bounding box center [626, 297] width 1253 height 595
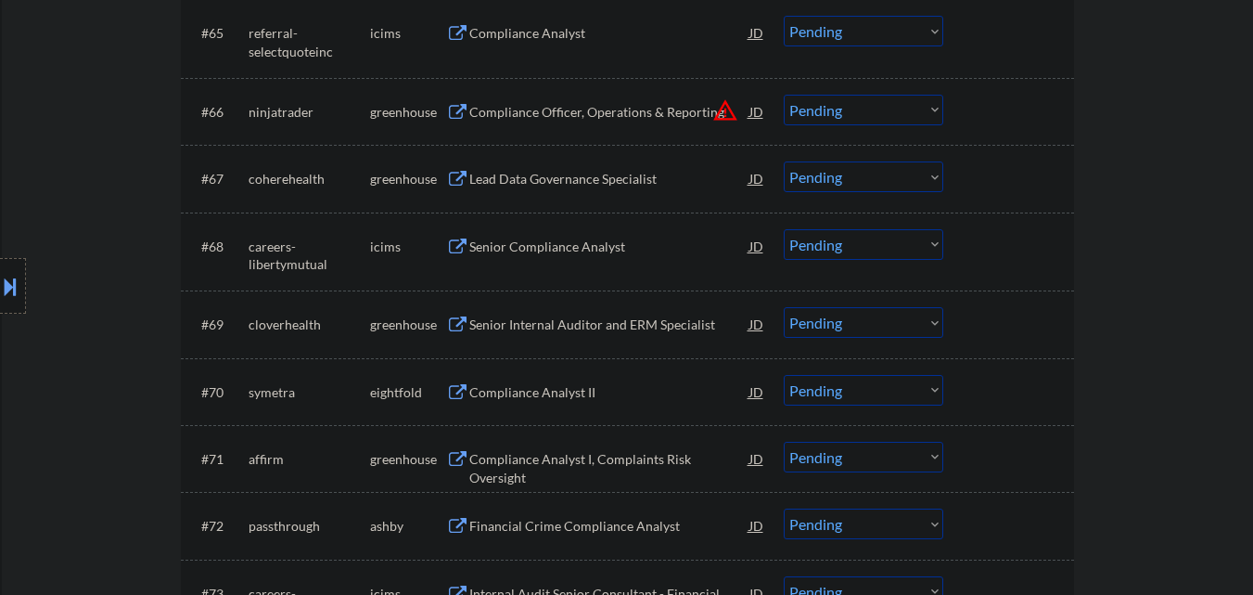
scroll to position [5113, 0]
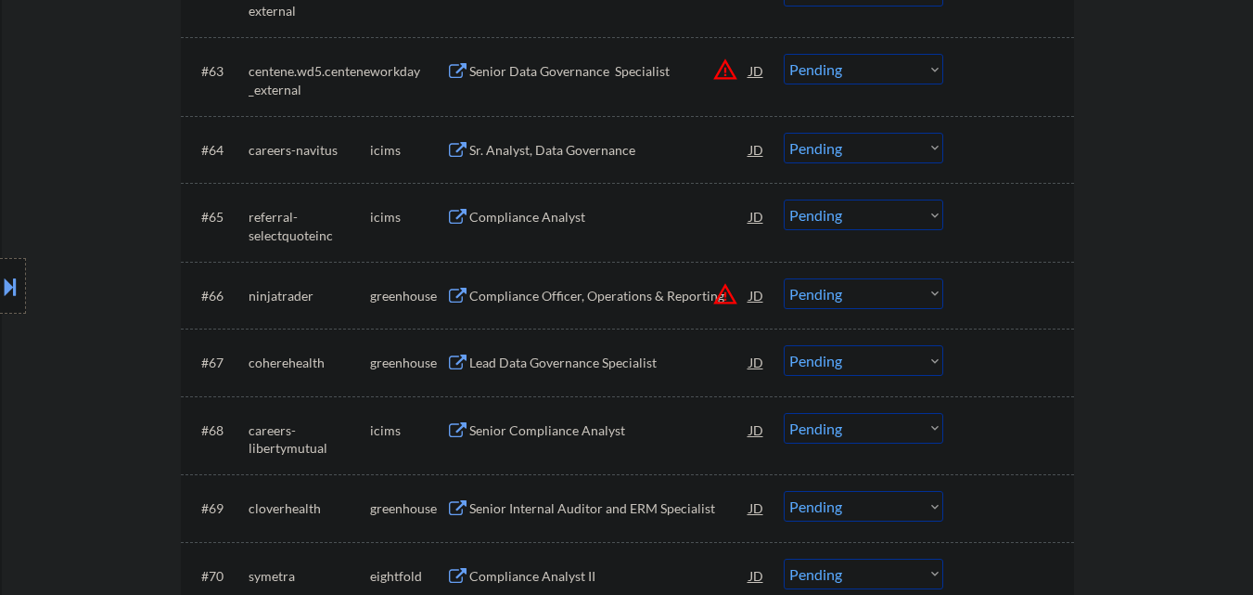
click at [725, 296] on button "warning_amber" at bounding box center [725, 294] width 26 height 26
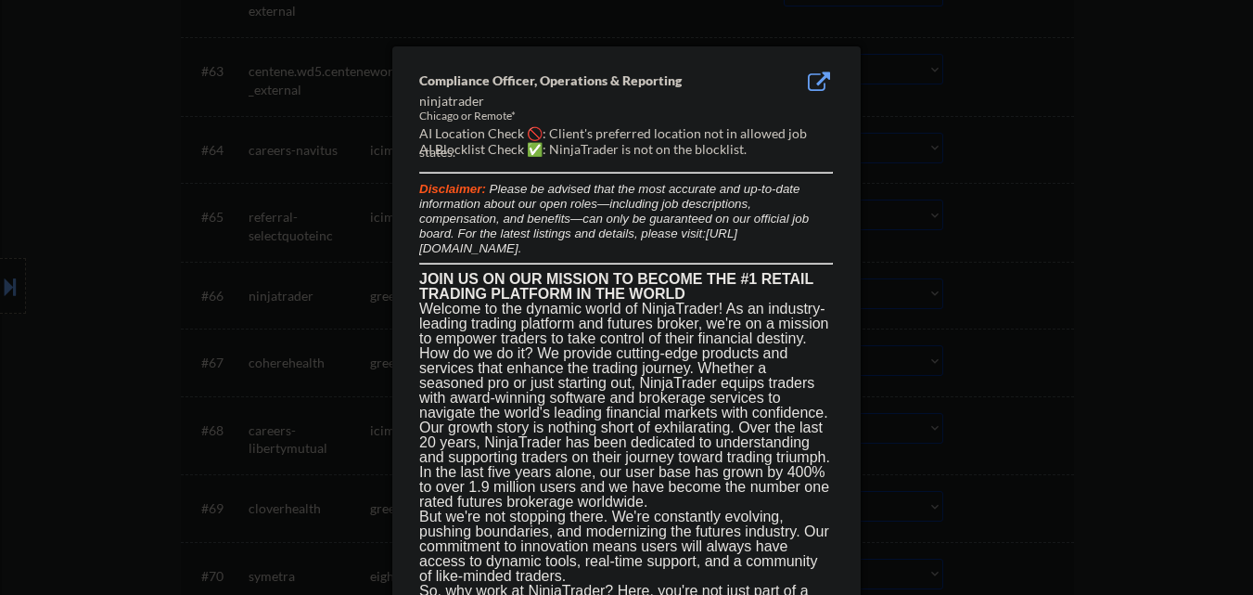
click at [1039, 283] on div at bounding box center [626, 297] width 1253 height 595
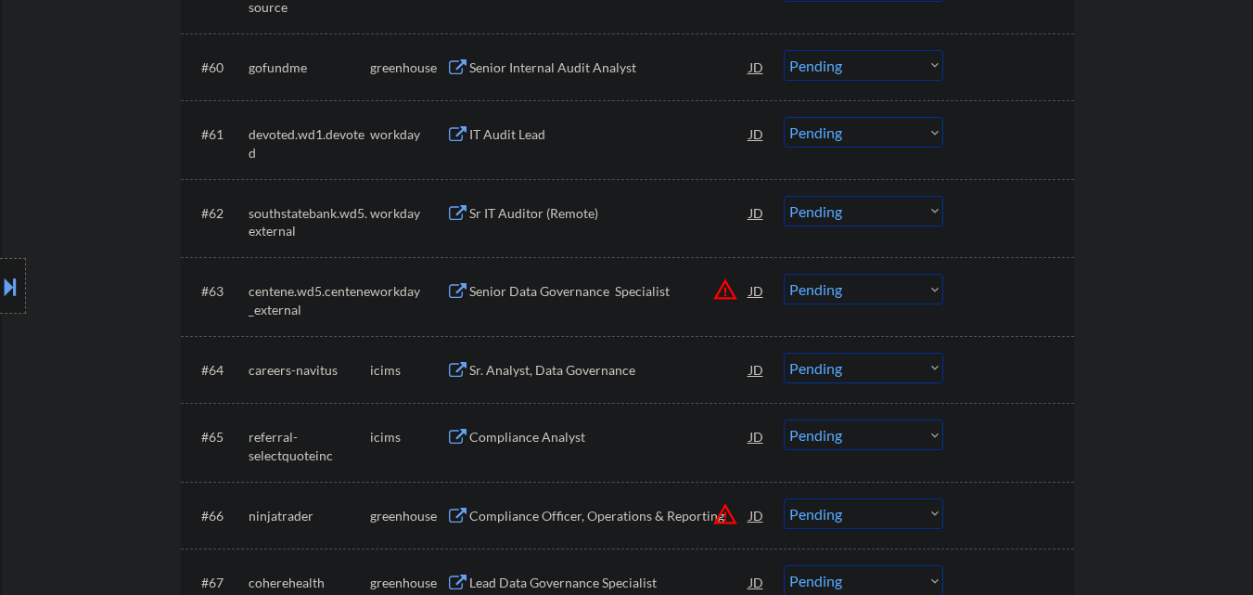
scroll to position [4835, 0]
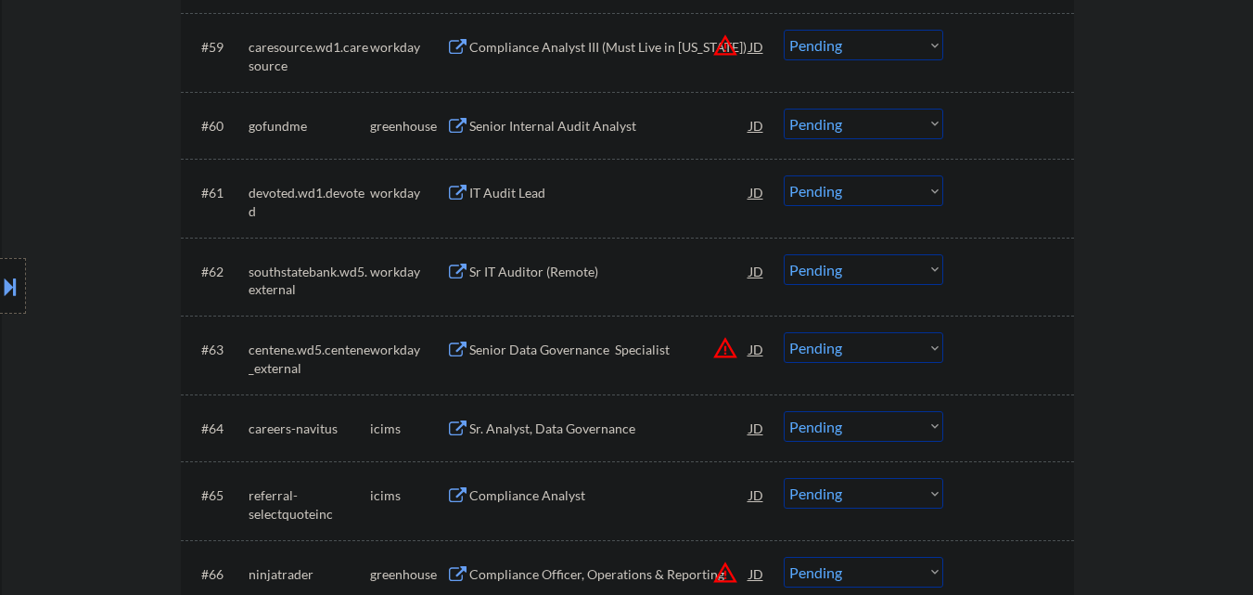
click at [725, 343] on button "warning_amber" at bounding box center [725, 348] width 26 height 26
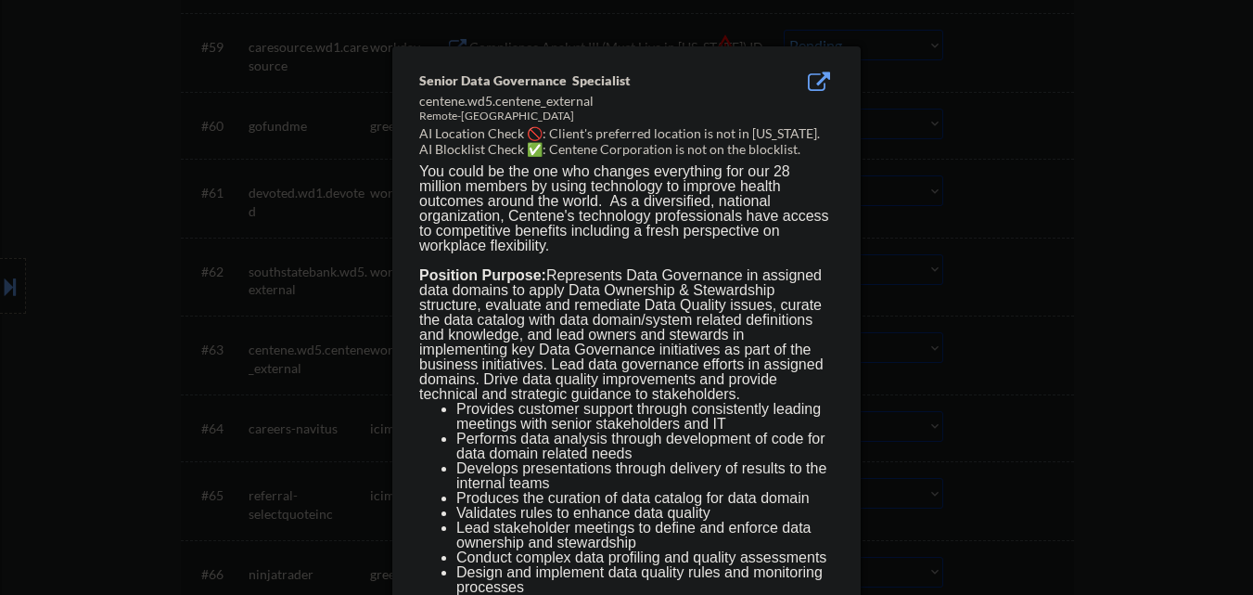
click at [967, 342] on div at bounding box center [626, 297] width 1253 height 595
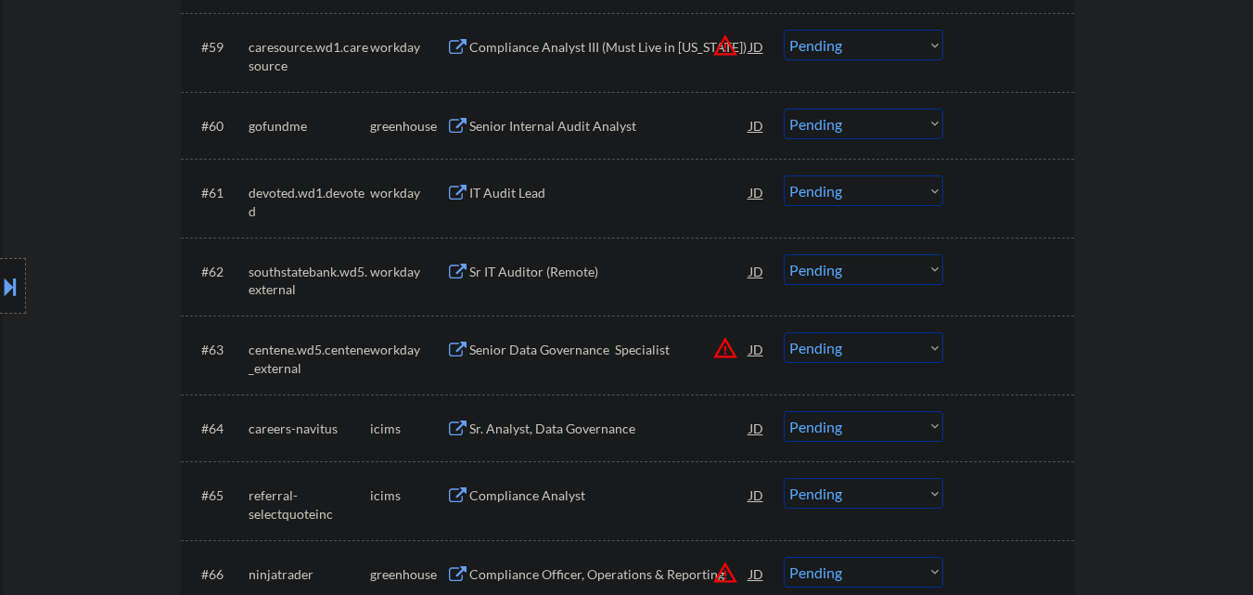
click at [900, 357] on select "Choose an option... Pending Applied Excluded (Questions) Excluded (Expired) Exc…" at bounding box center [864, 347] width 160 height 31
click at [784, 332] on select "Choose an option... Pending Applied Excluded (Questions) Excluded (Expired) Exc…" at bounding box center [864, 347] width 160 height 31
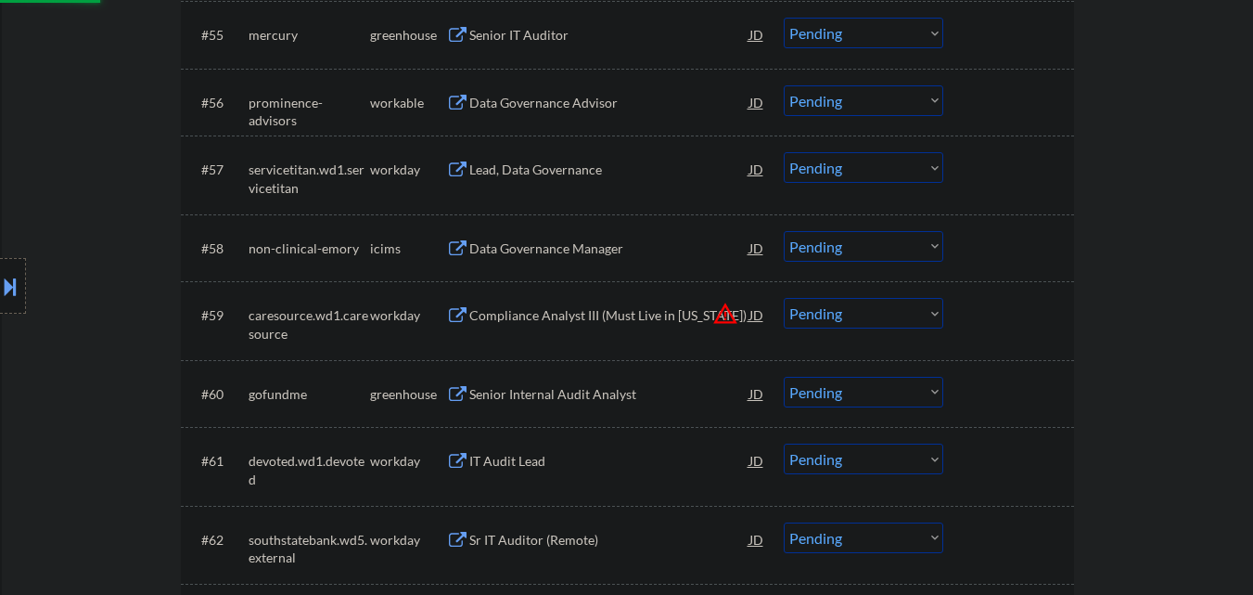
scroll to position [4557, 0]
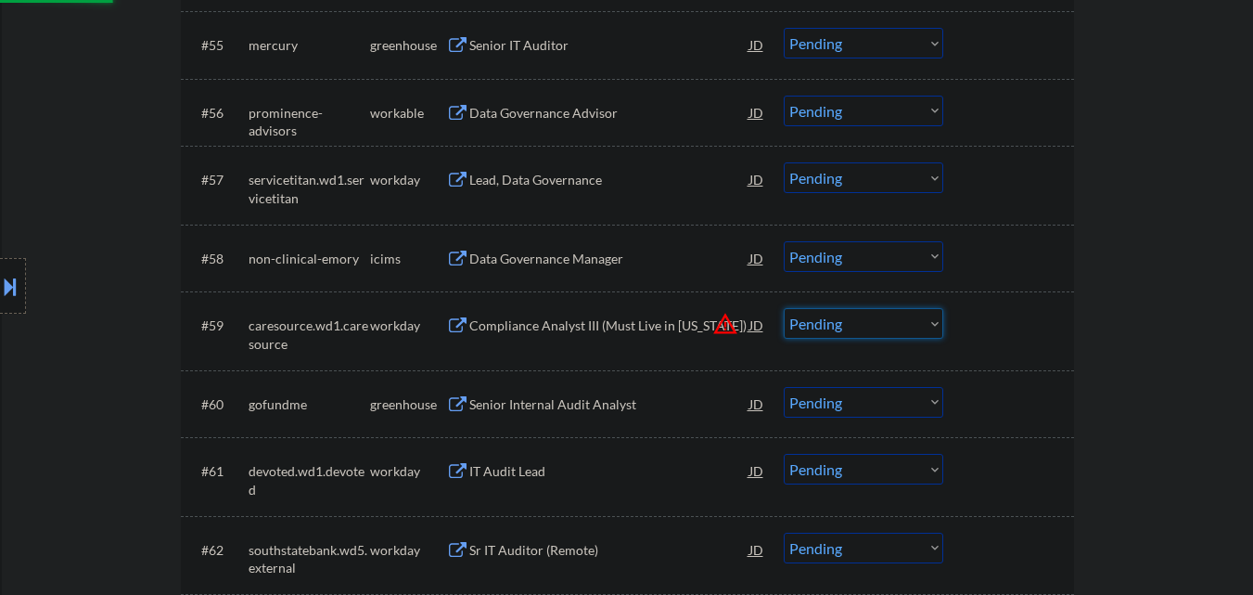
select select ""pending""
click at [895, 323] on select "Choose an option... Pending Applied Excluded (Questions) Excluded (Expired) Exc…" at bounding box center [864, 323] width 160 height 31
click at [0, 281] on button at bounding box center [10, 286] width 20 height 31
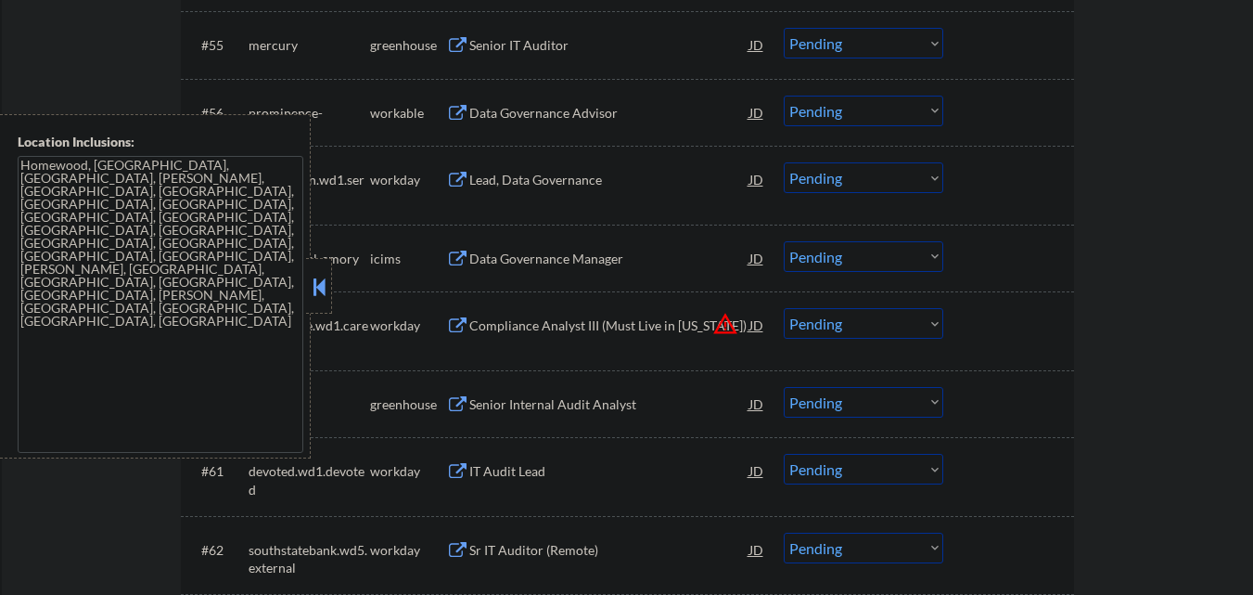
click at [314, 279] on button at bounding box center [319, 287] width 20 height 28
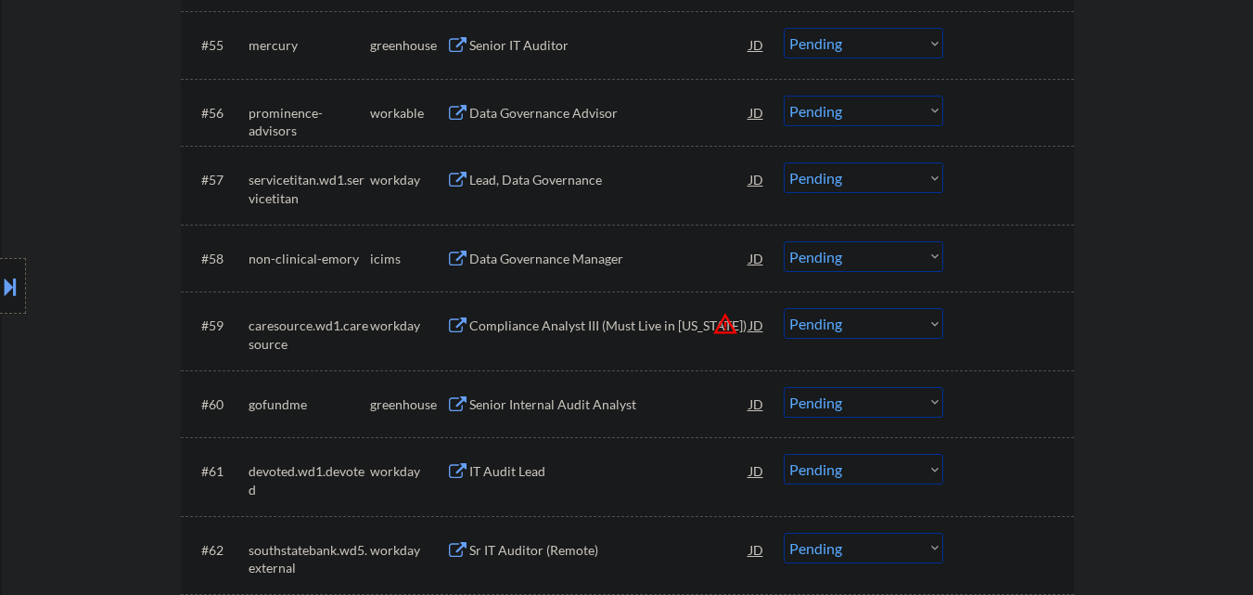
click at [924, 326] on select "Choose an option... Pending Applied Excluded (Questions) Excluded (Expired) Exc…" at bounding box center [864, 323] width 160 height 31
click at [784, 308] on select "Choose an option... Pending Applied Excluded (Questions) Excluded (Expired) Exc…" at bounding box center [864, 323] width 160 height 31
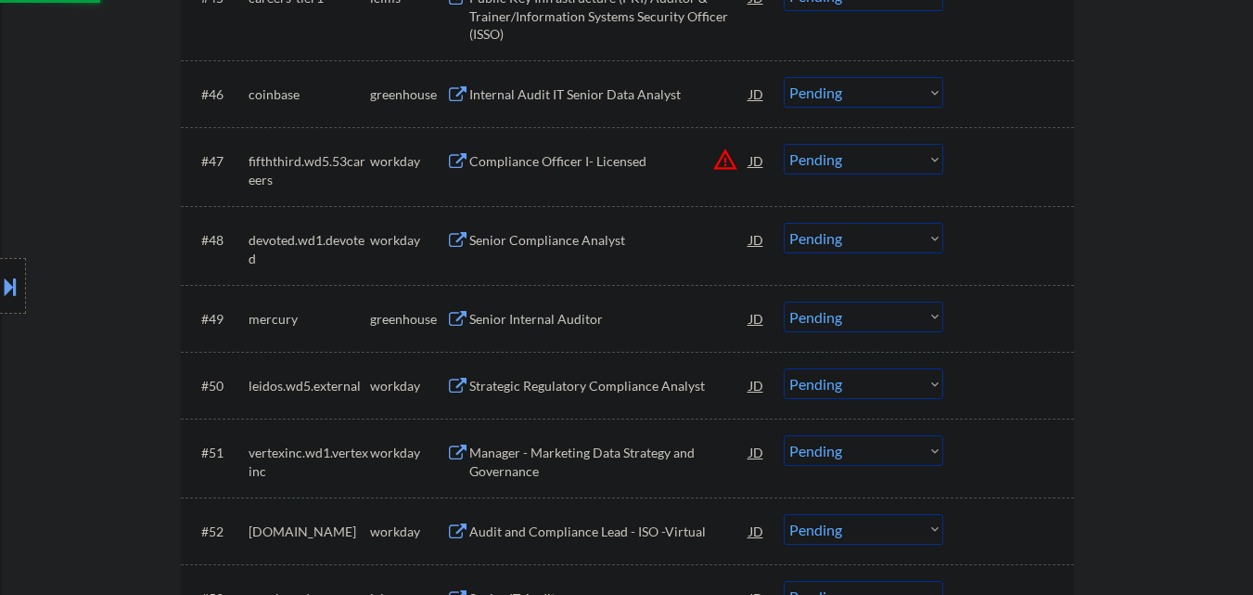
scroll to position [3815, 0]
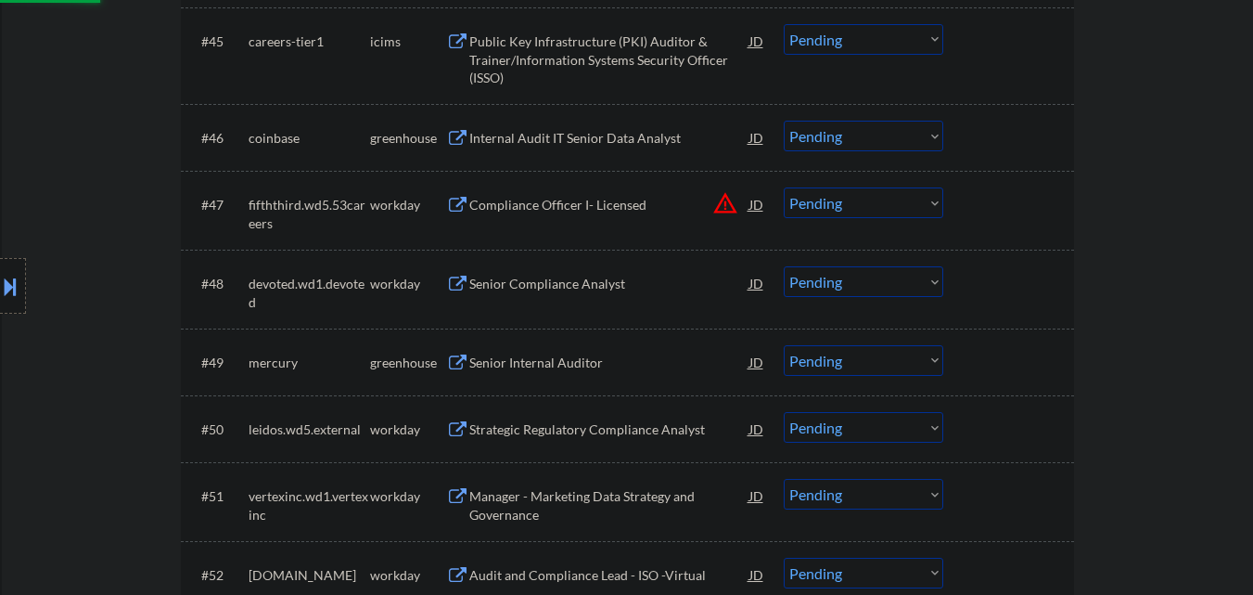
select select ""pending""
click at [727, 197] on button "warning_amber" at bounding box center [725, 203] width 26 height 26
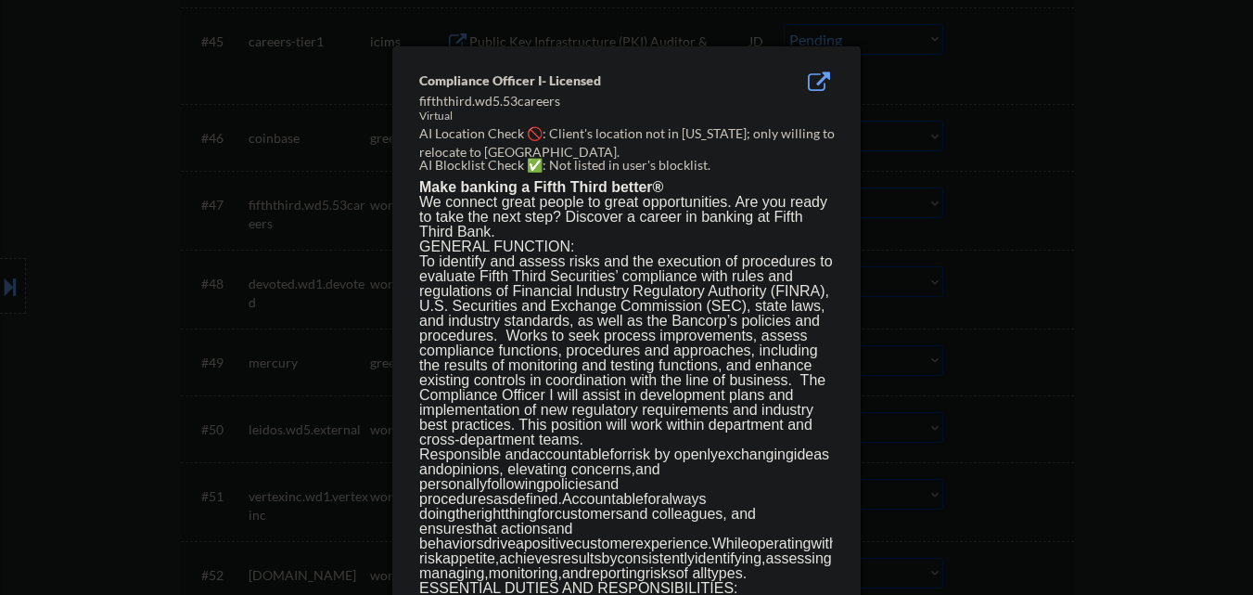
click at [1057, 217] on div at bounding box center [626, 297] width 1253 height 595
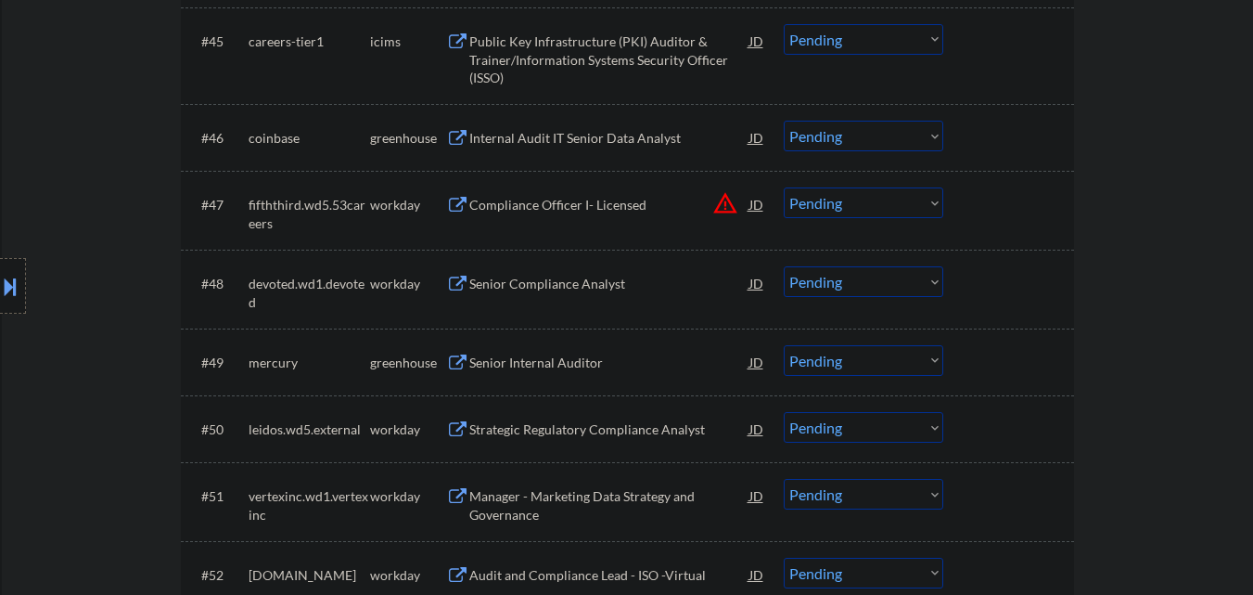
scroll to position [3444, 0]
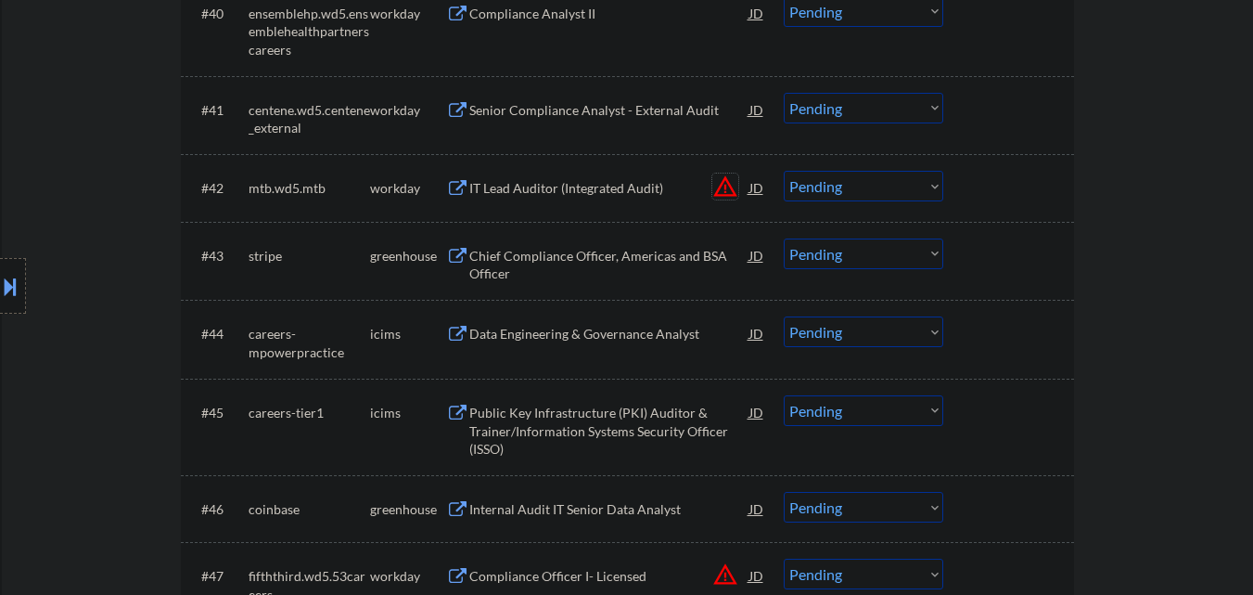
click at [722, 189] on button "warning_amber" at bounding box center [725, 186] width 26 height 26
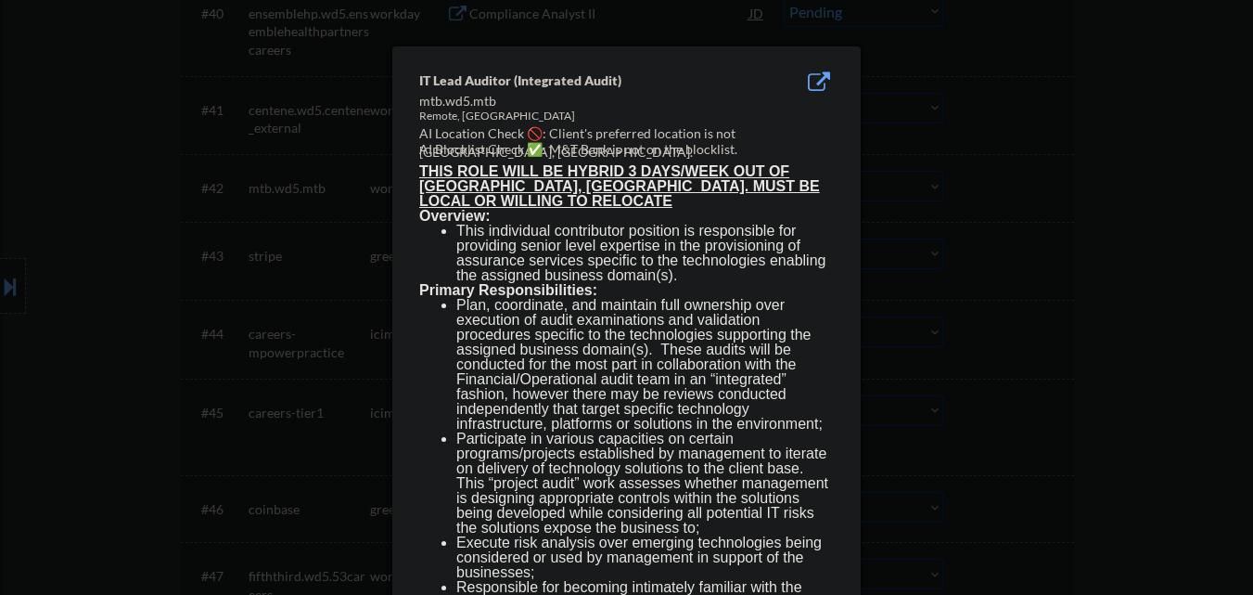
click at [998, 226] on div at bounding box center [626, 297] width 1253 height 595
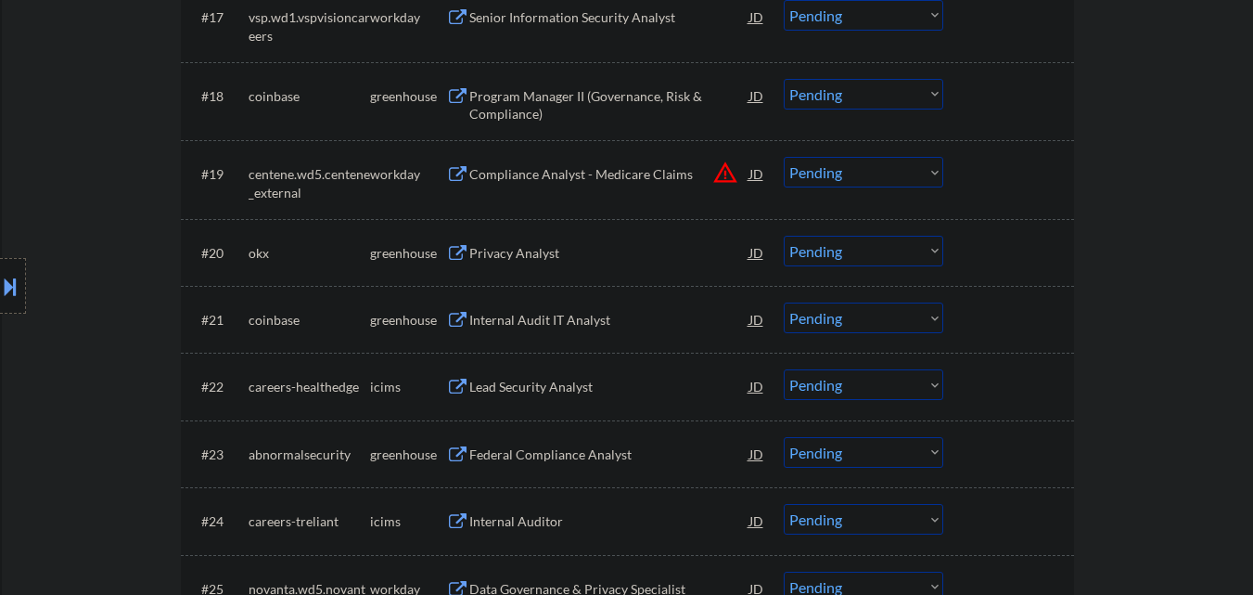
scroll to position [1774, 0]
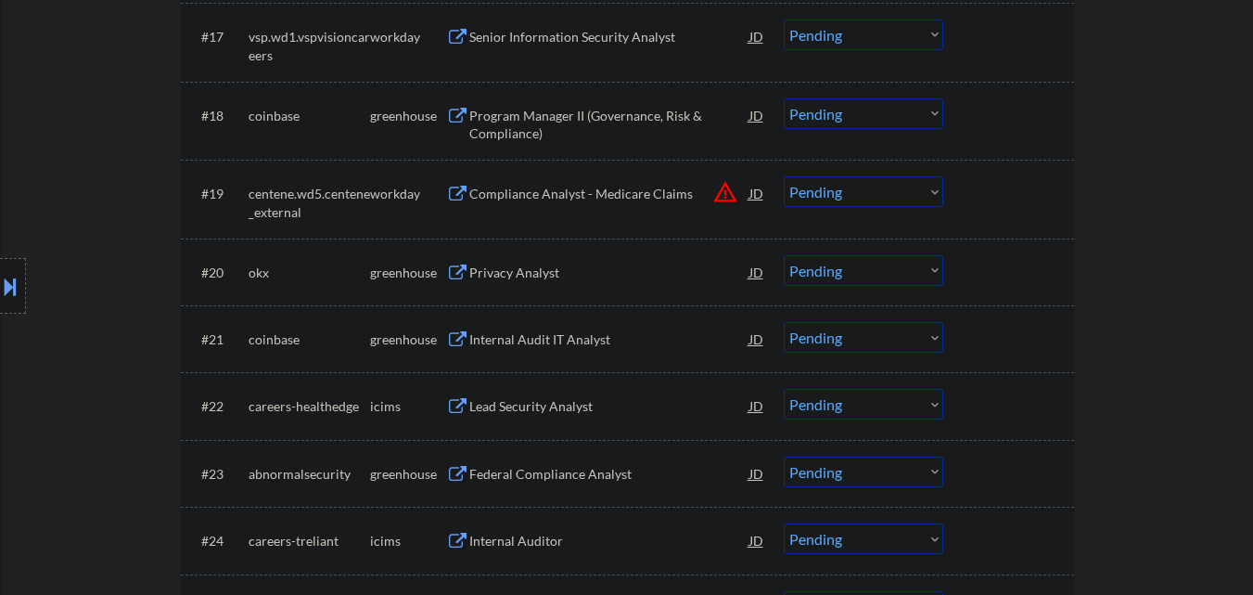
click at [722, 186] on button "warning_amber" at bounding box center [725, 192] width 26 height 26
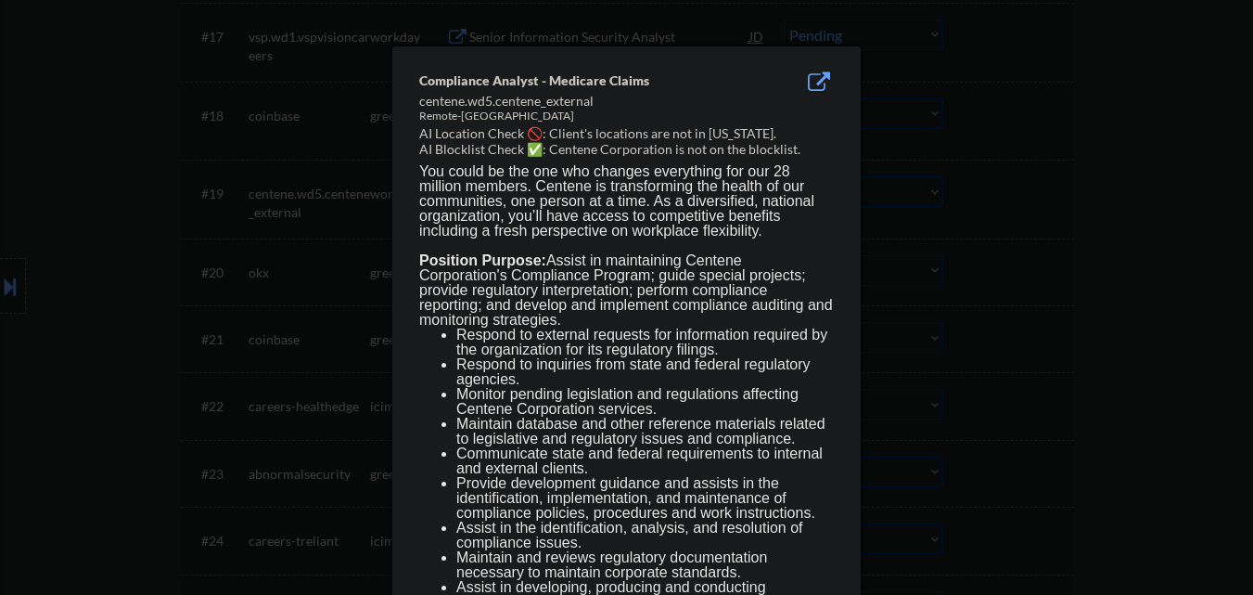
click at [1109, 236] on div at bounding box center [626, 297] width 1253 height 595
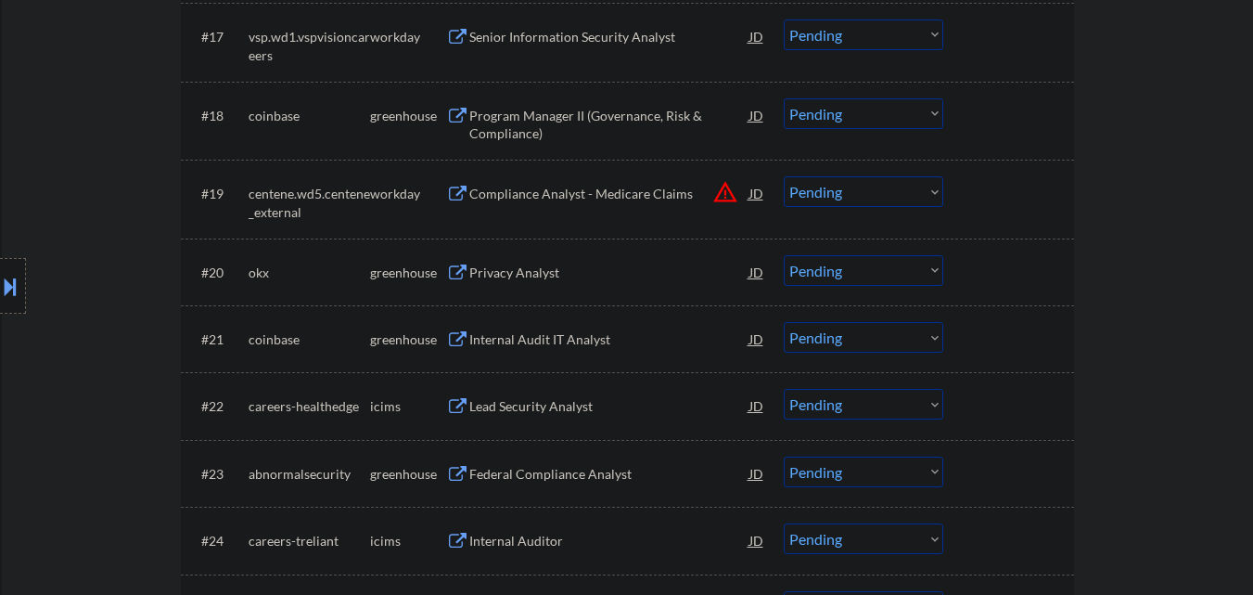
click at [902, 197] on select "Choose an option... Pending Applied Excluded (Questions) Excluded (Expired) Exc…" at bounding box center [864, 191] width 160 height 31
click at [784, 176] on select "Choose an option... Pending Applied Excluded (Questions) Excluded (Expired) Exc…" at bounding box center [864, 191] width 160 height 31
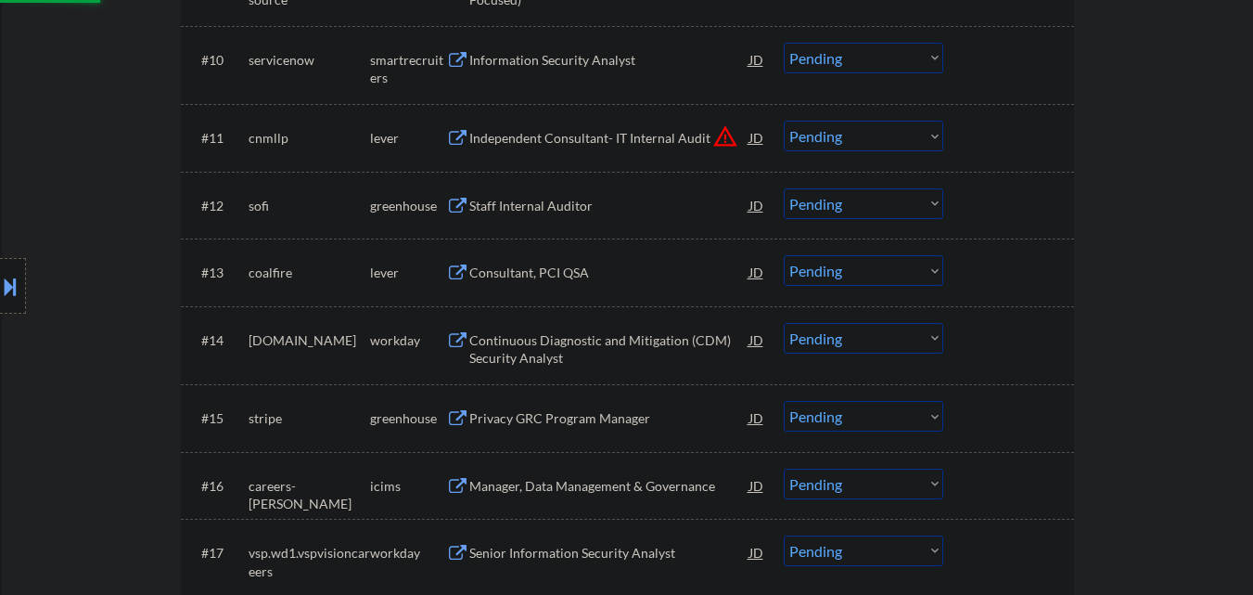
scroll to position [1217, 0]
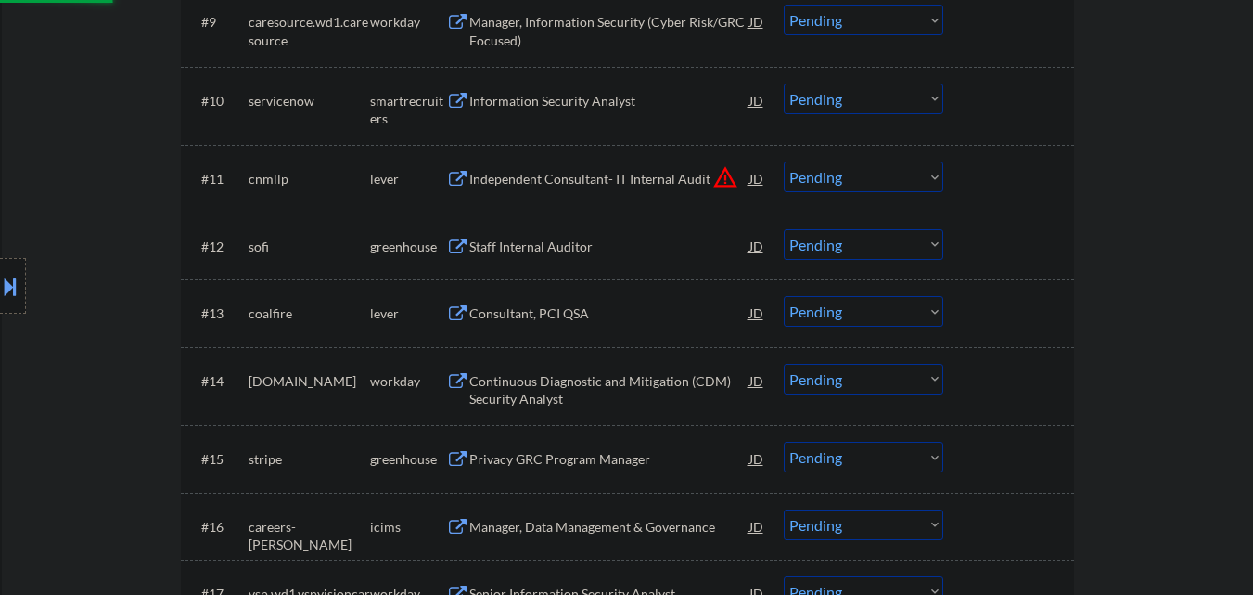
select select ""pending""
click at [726, 175] on button "warning_amber" at bounding box center [725, 177] width 26 height 26
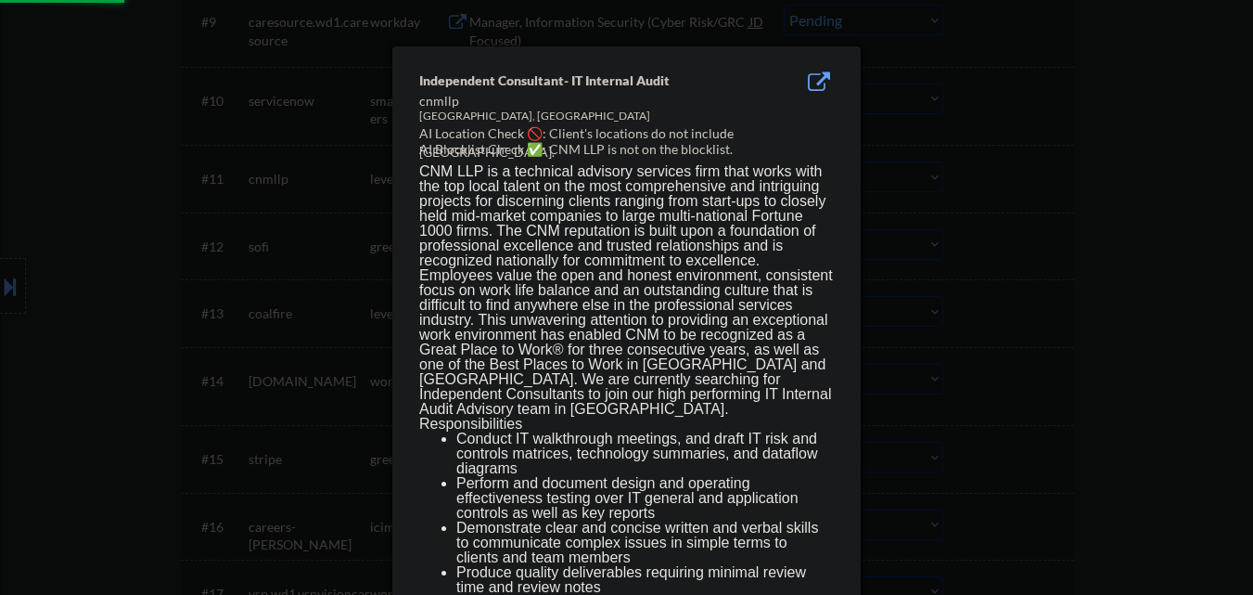
click at [1048, 191] on div at bounding box center [626, 297] width 1253 height 595
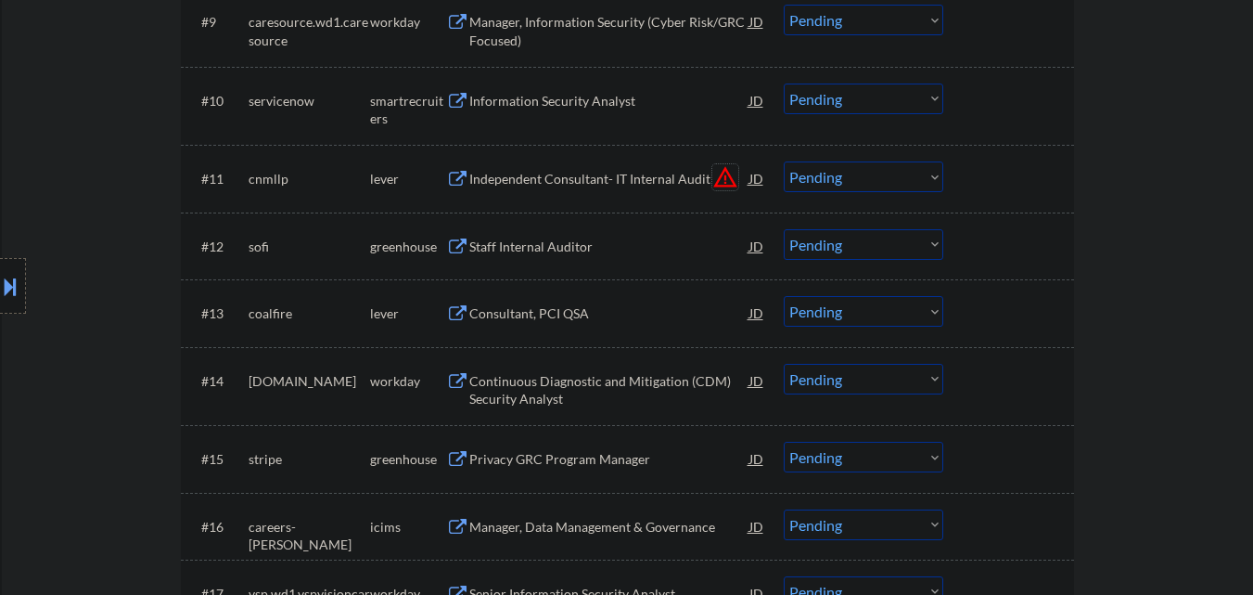
click at [722, 176] on button "warning_amber" at bounding box center [725, 177] width 26 height 26
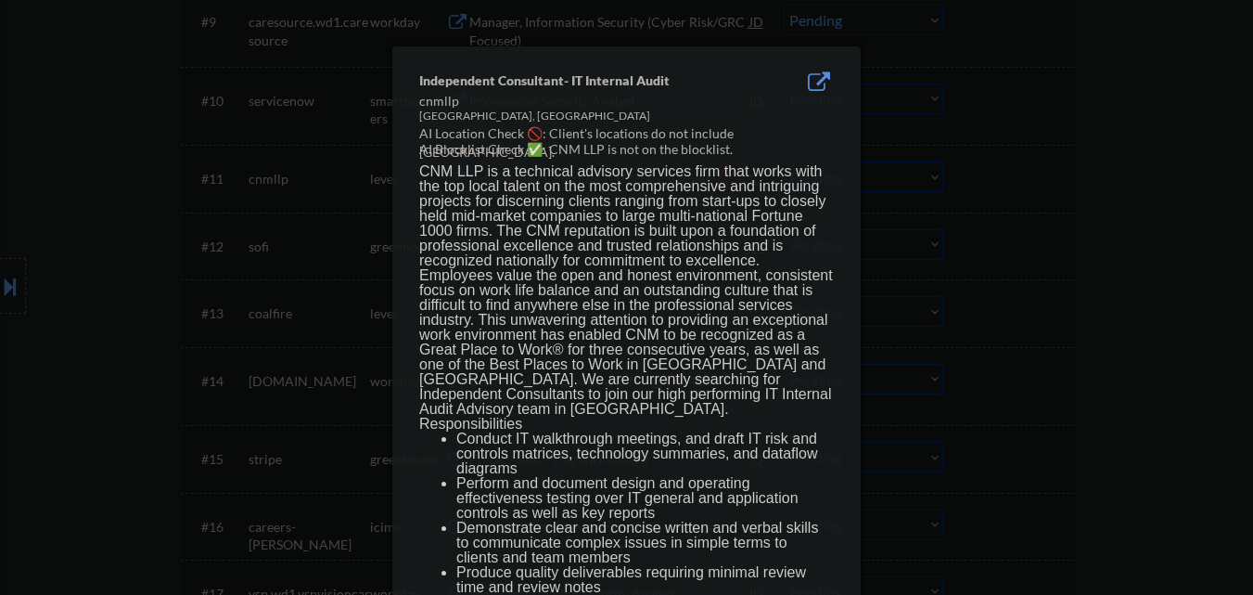
click at [1109, 192] on div at bounding box center [626, 297] width 1253 height 595
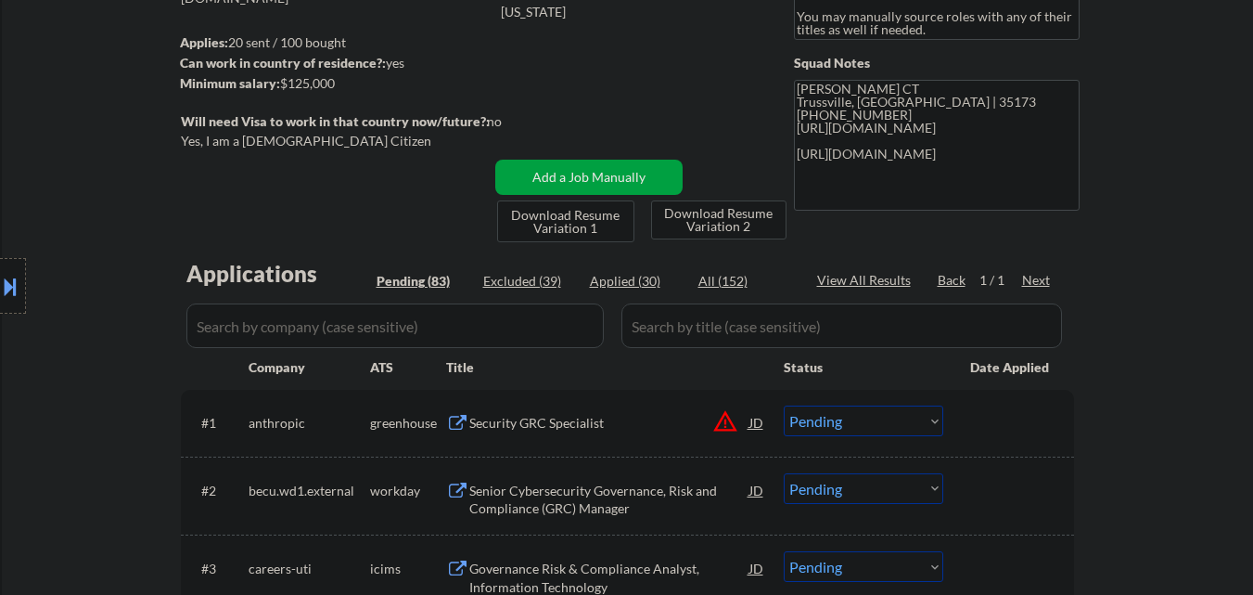
scroll to position [382, 0]
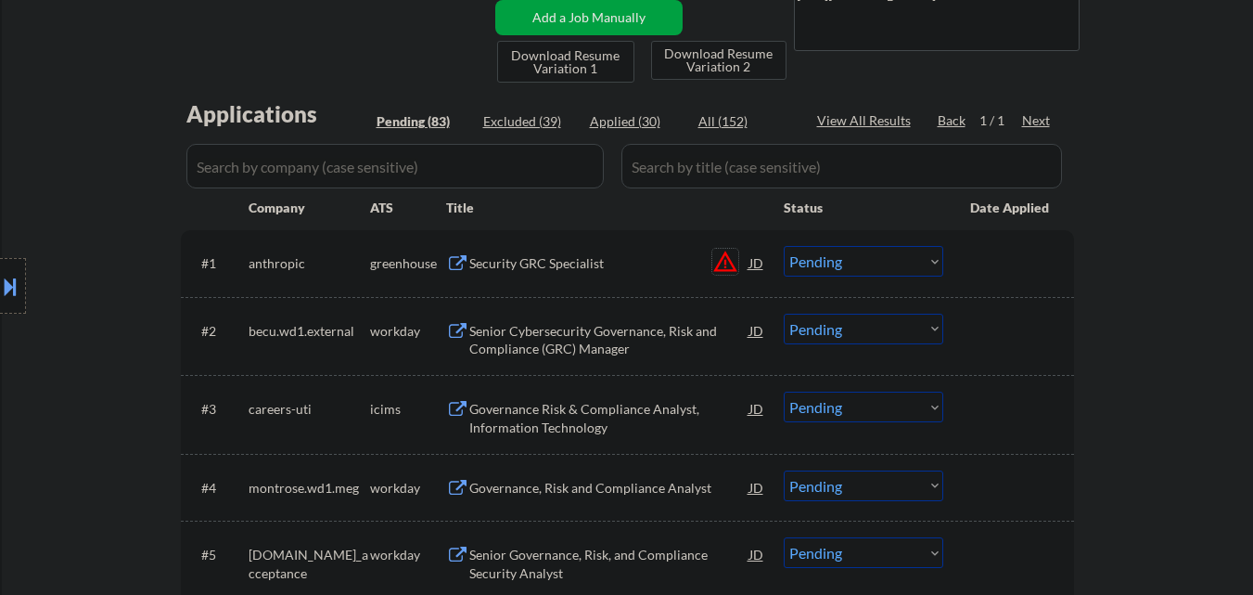
click at [725, 262] on button "warning_amber" at bounding box center [725, 262] width 26 height 26
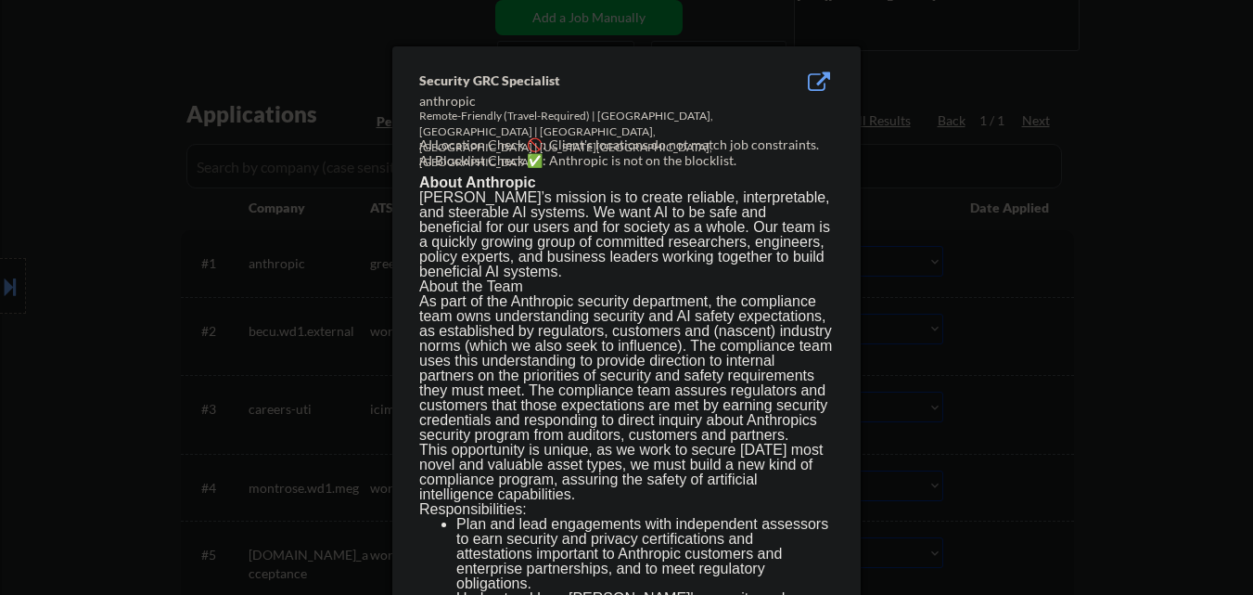
click at [920, 263] on div at bounding box center [626, 297] width 1253 height 595
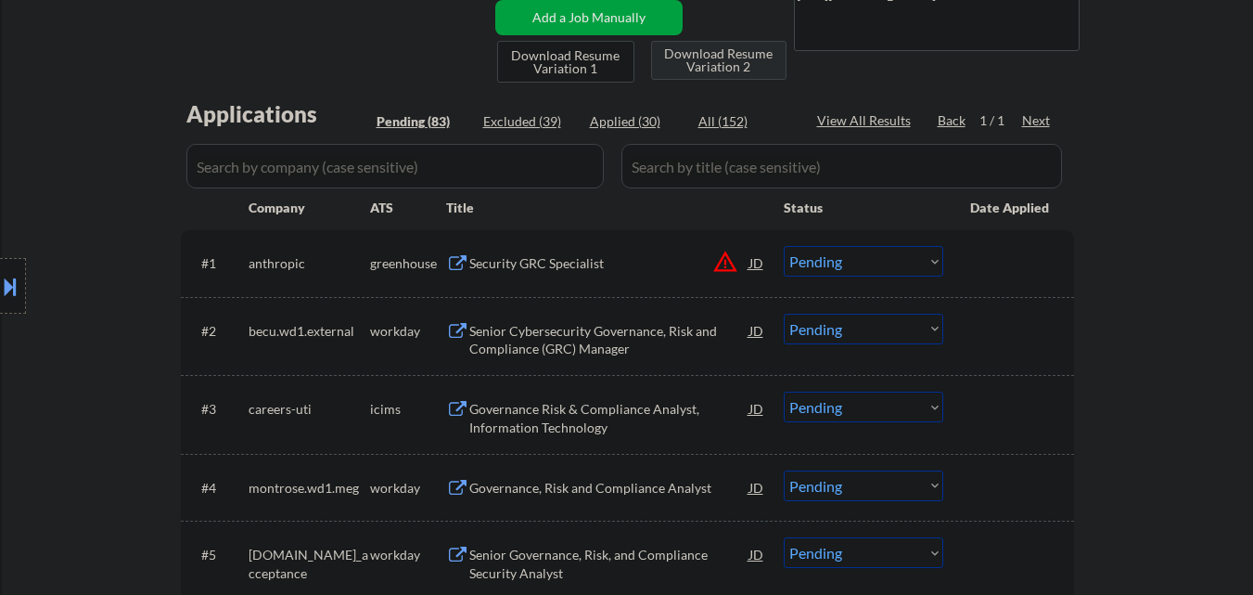
click at [596, 257] on div "Security GRC Specialist" at bounding box center [609, 263] width 280 height 19
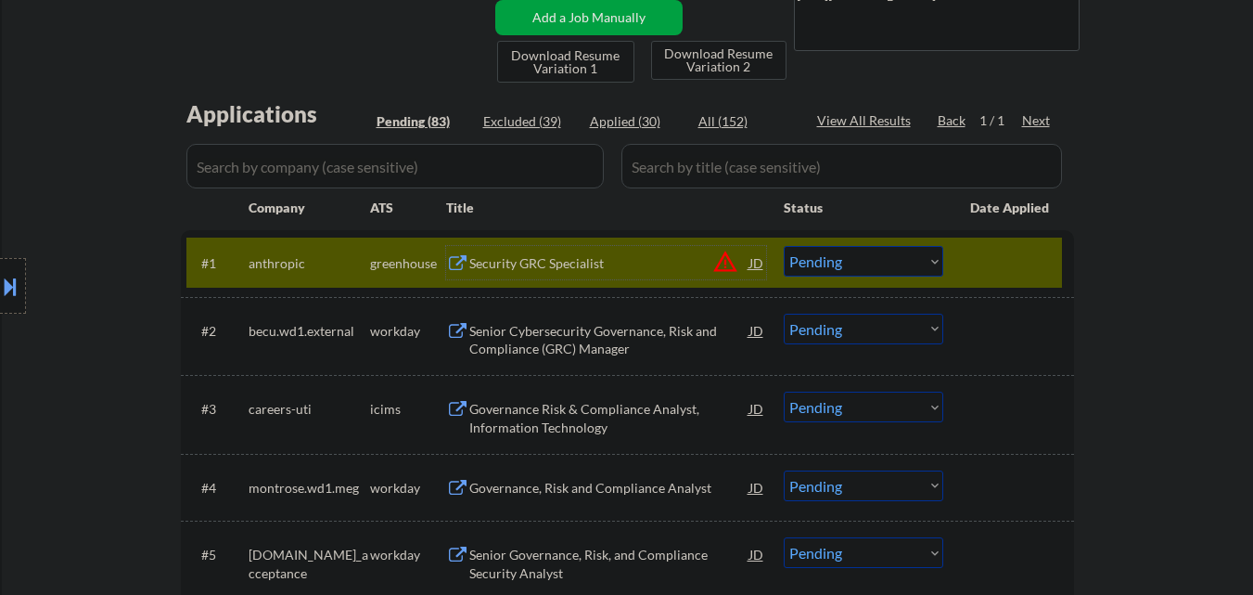
click at [908, 266] on select "Choose an option... Pending Applied Excluded (Questions) Excluded (Expired) Exc…" at bounding box center [864, 261] width 160 height 31
click at [784, 246] on select "Choose an option... Pending Applied Excluded (Questions) Excluded (Expired) Exc…" at bounding box center [864, 261] width 160 height 31
click at [905, 392] on select "Choose an option... Pending Applied Excluded (Questions) Excluded (Expired) Exc…" at bounding box center [864, 406] width 160 height 31
click at [1054, 274] on div "#1 anthropic greenhouse Security GRC Specialist JD warning_amber Choose an opti…" at bounding box center [624, 262] width 876 height 50
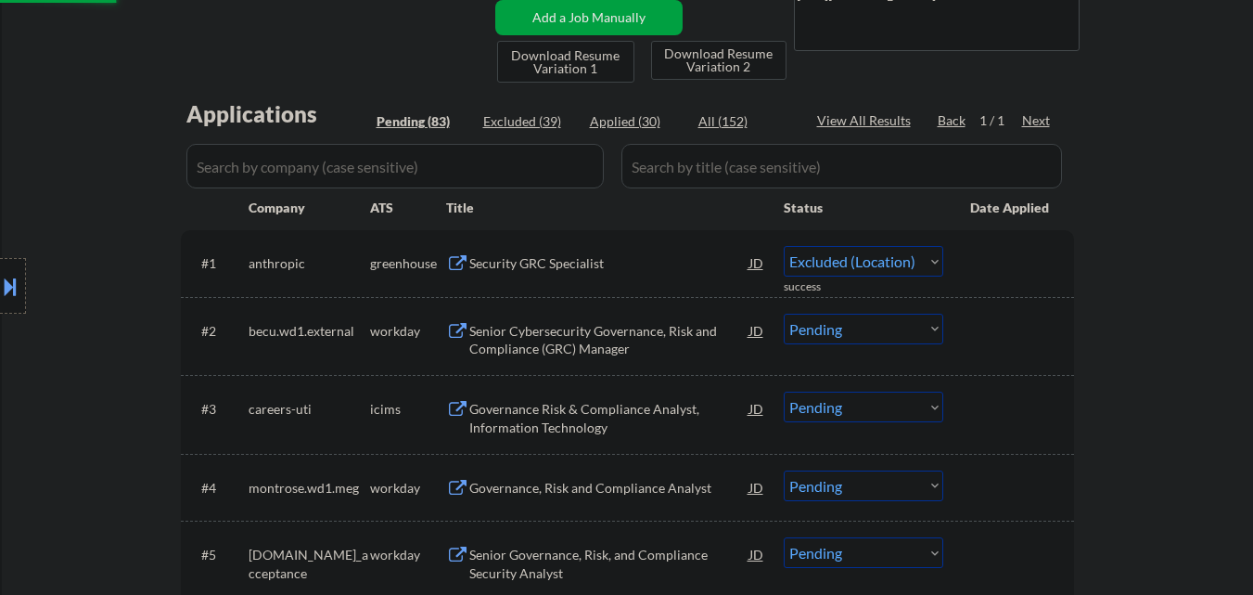
select select ""pending""
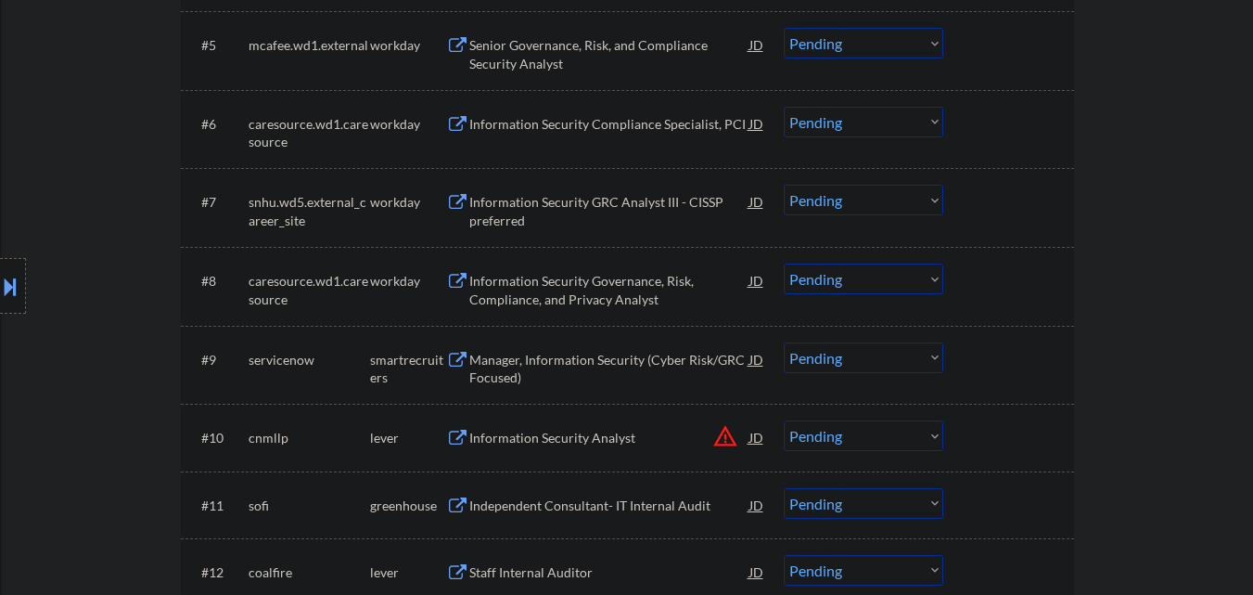
scroll to position [1032, 0]
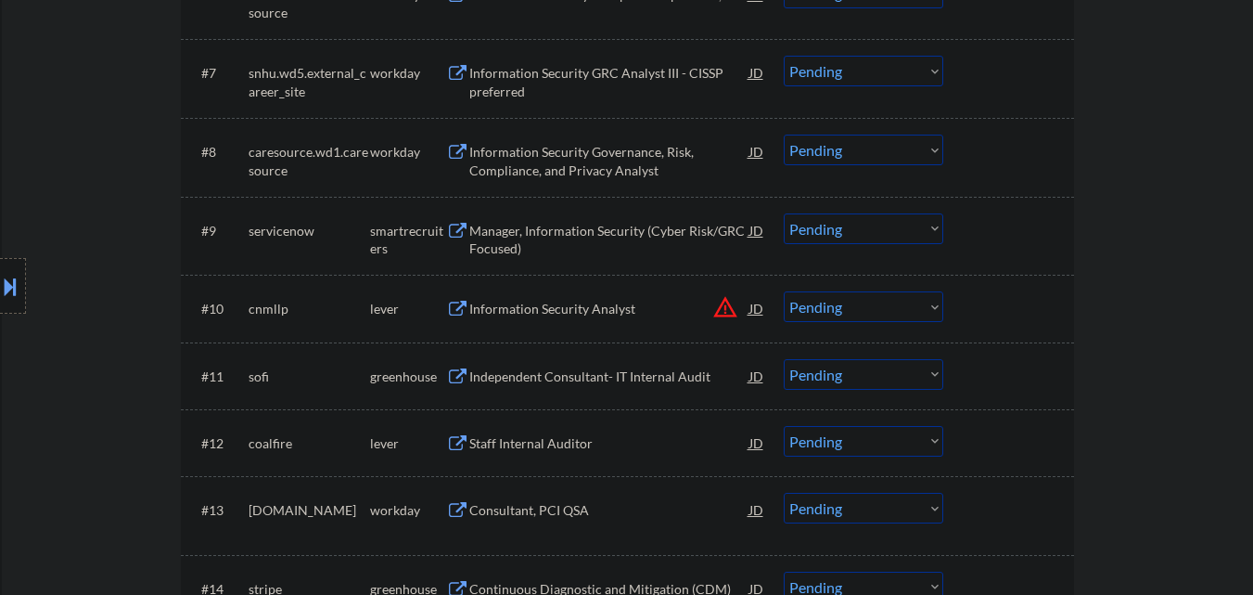
click at [623, 234] on div "Manager, Information Security (Cyber Risk/GRC Focused)" at bounding box center [609, 240] width 280 height 36
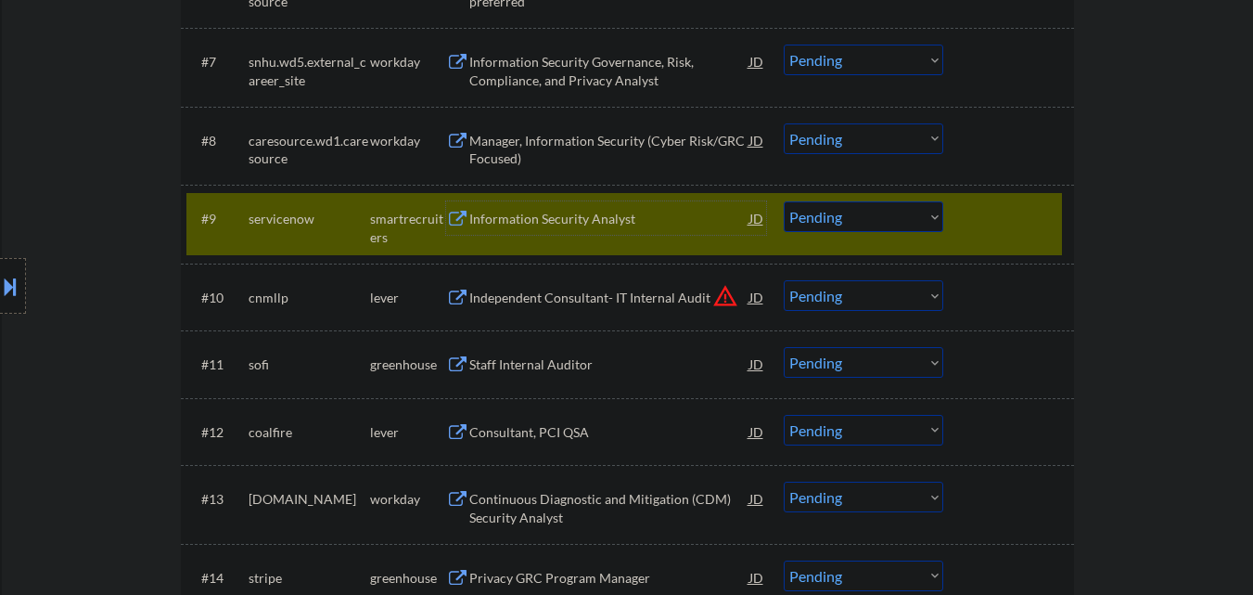
click at [604, 213] on div "Information Security Analyst" at bounding box center [609, 219] width 280 height 19
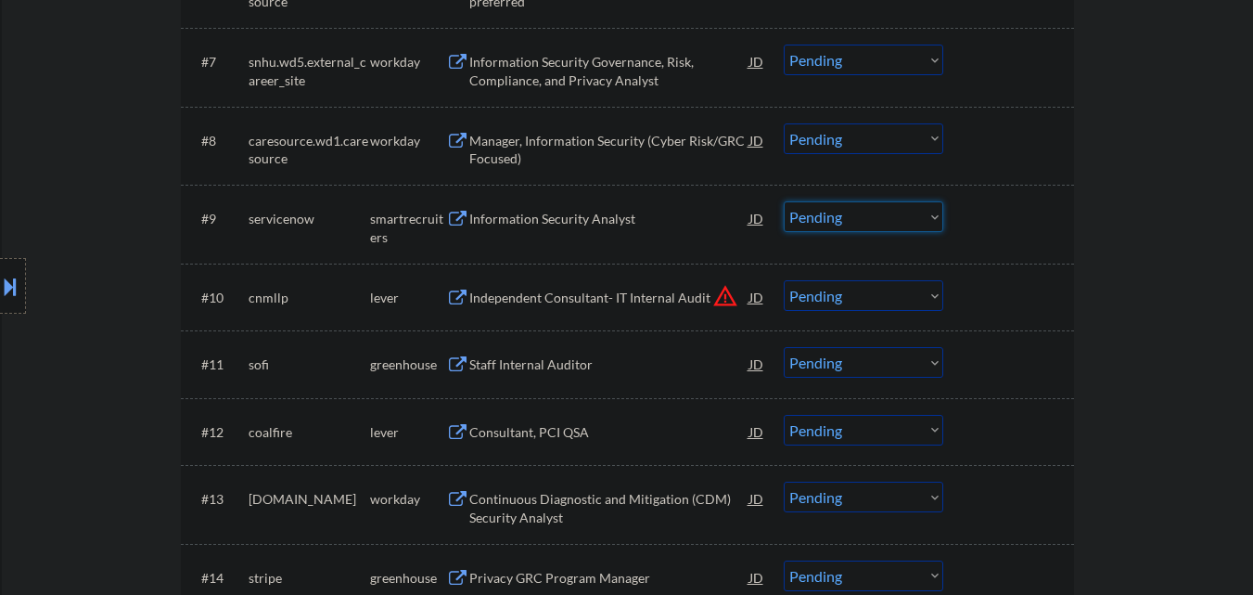
click at [886, 222] on select "Choose an option... Pending Applied Excluded (Questions) Excluded (Expired) Exc…" at bounding box center [864, 216] width 160 height 31
click at [784, 201] on select "Choose an option... Pending Applied Excluded (Questions) Excluded (Expired) Exc…" at bounding box center [864, 216] width 160 height 31
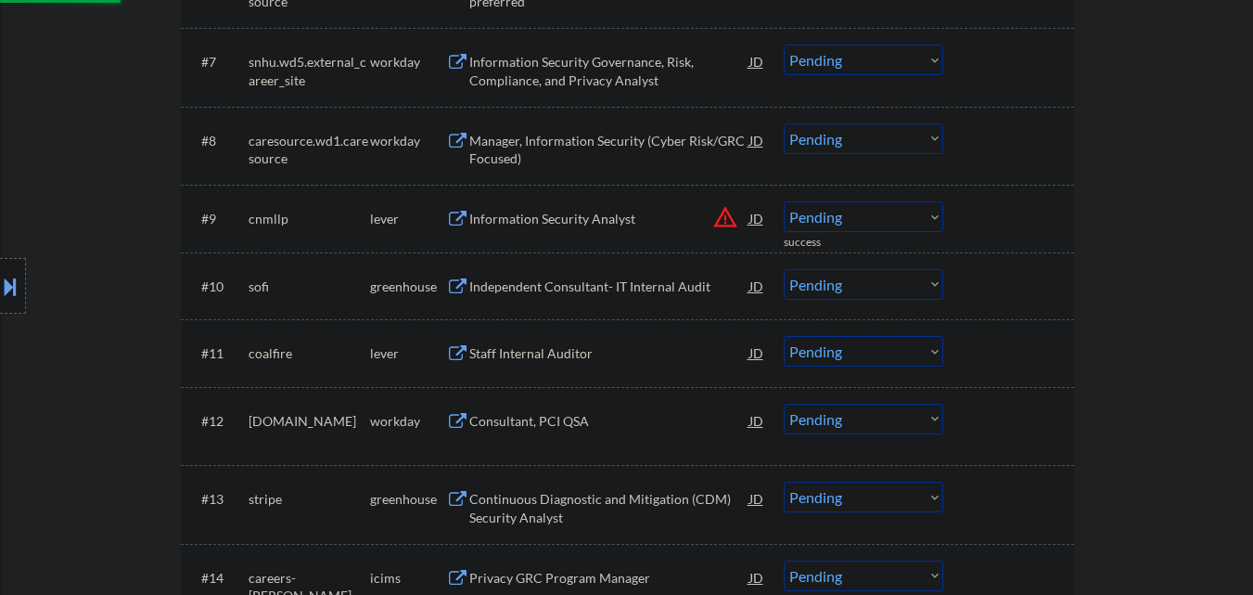
click at [717, 215] on button "warning_amber" at bounding box center [725, 217] width 26 height 26
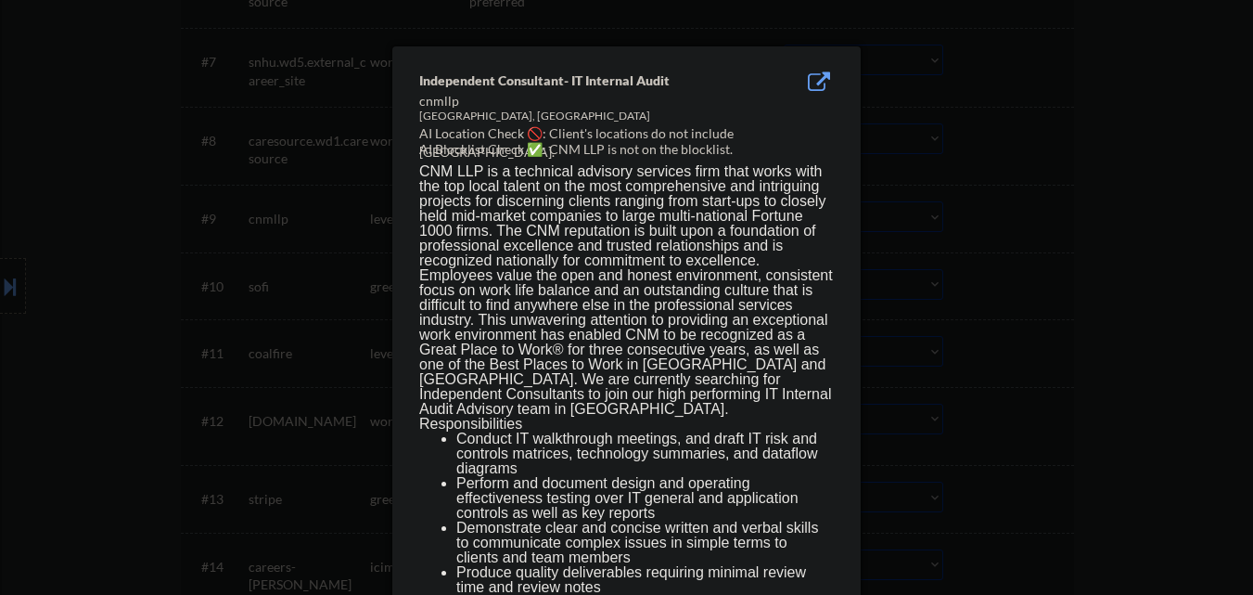
click at [931, 220] on div at bounding box center [626, 297] width 1253 height 595
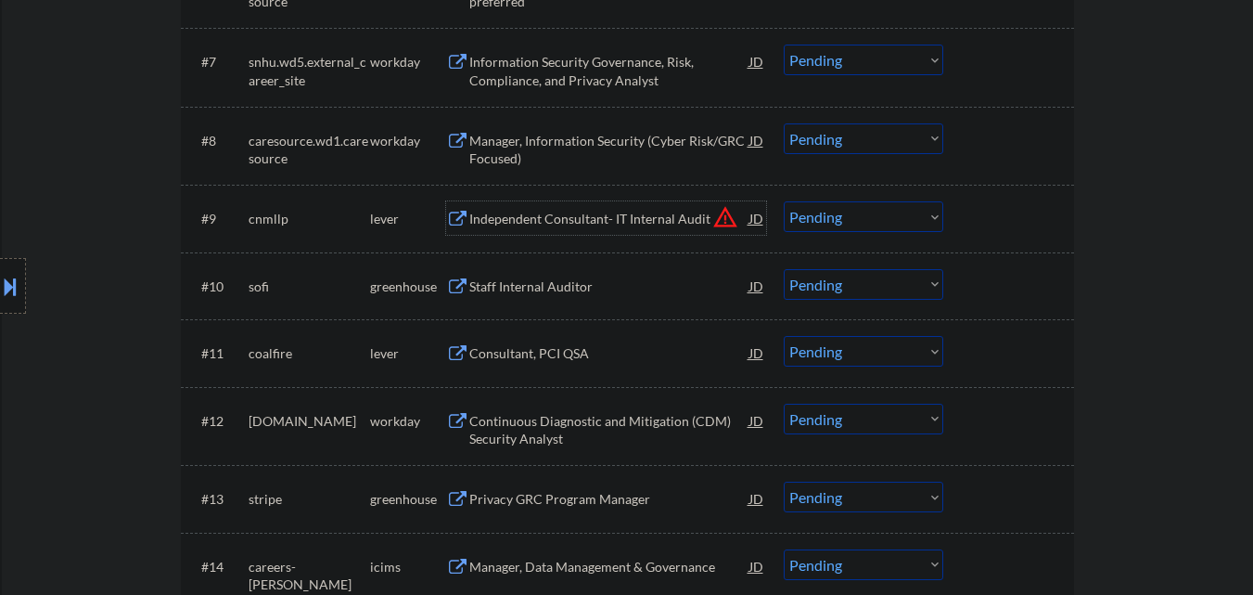
click at [617, 218] on div "Independent Consultant- IT Internal Audit" at bounding box center [609, 219] width 280 height 19
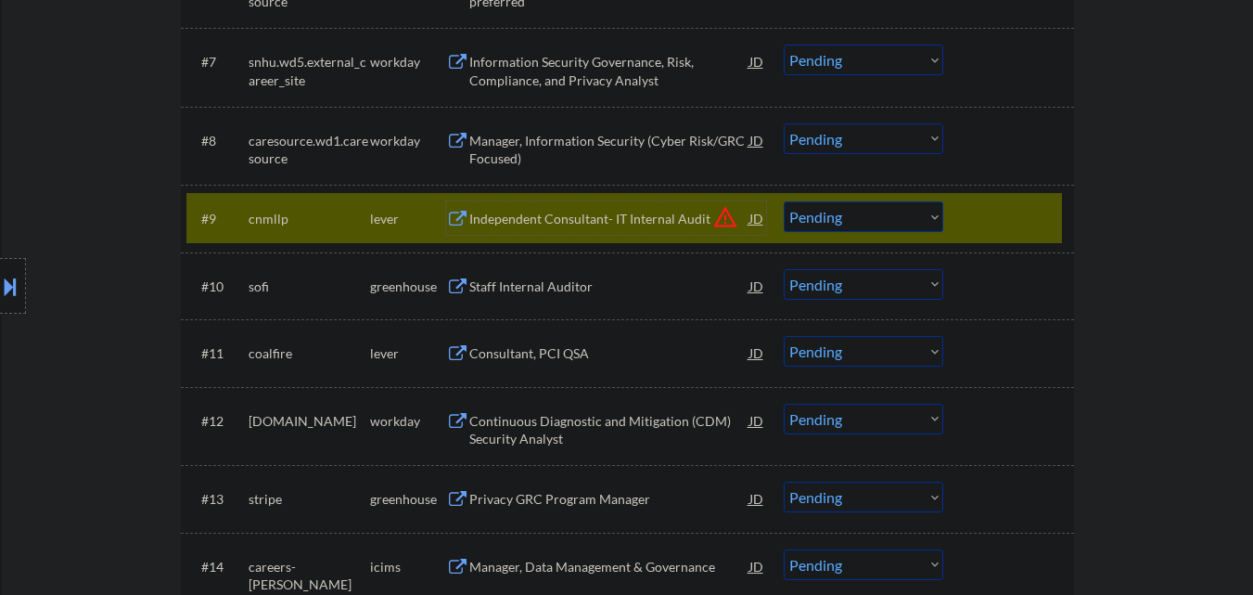
click at [876, 215] on select "Choose an option... Pending Applied Excluded (Questions) Excluded (Expired) Exc…" at bounding box center [864, 216] width 160 height 31
click at [784, 201] on select "Choose an option... Pending Applied Excluded (Questions) Excluded (Expired) Exc…" at bounding box center [864, 216] width 160 height 31
click at [1011, 192] on div "#9 cnmllp lever Independent Consultant- IT Internal Audit JD warning_amber Choo…" at bounding box center [627, 218] width 893 height 67
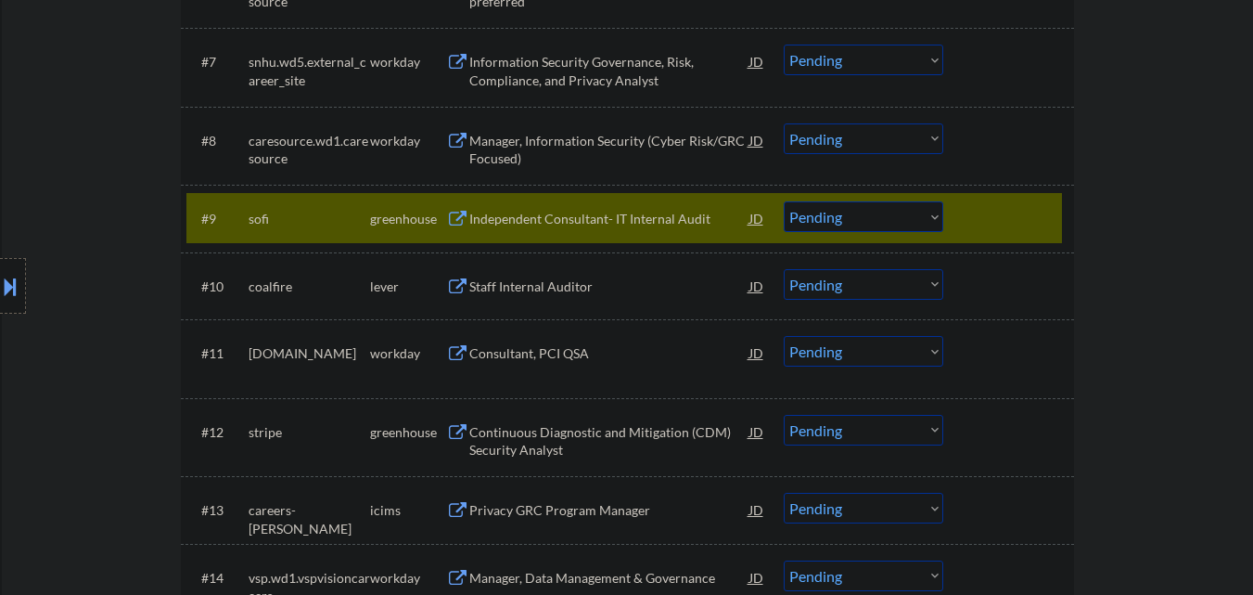
click at [534, 224] on div "Independent Consultant- IT Internal Audit" at bounding box center [609, 219] width 280 height 19
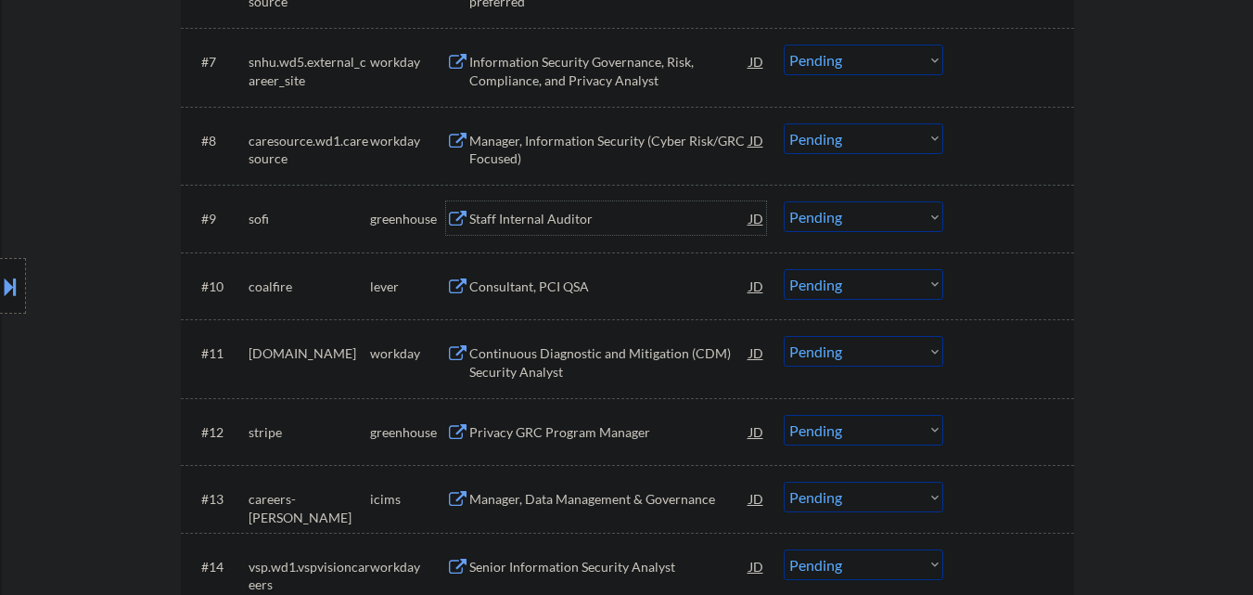
click at [900, 219] on select "Choose an option... Pending Applied Excluded (Questions) Excluded (Expired) Exc…" at bounding box center [864, 216] width 160 height 31
click at [784, 201] on select "Choose an option... Pending Applied Excluded (Questions) Excluded (Expired) Exc…" at bounding box center [864, 216] width 160 height 31
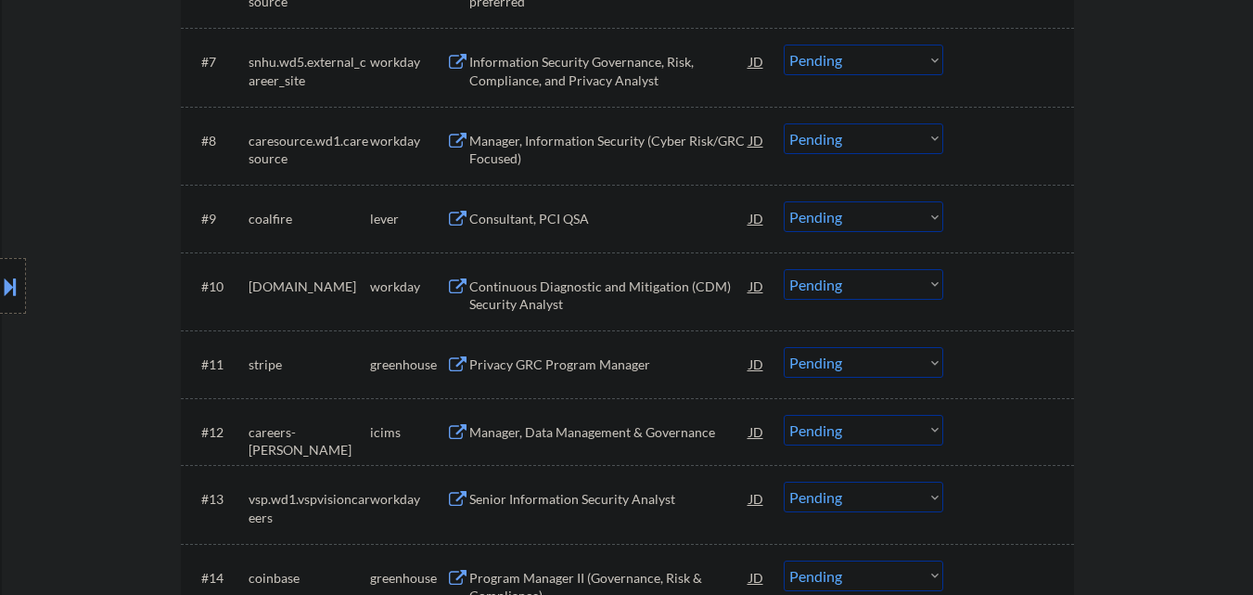
click at [561, 223] on div "Consultant, PCI QSA" at bounding box center [609, 219] width 280 height 19
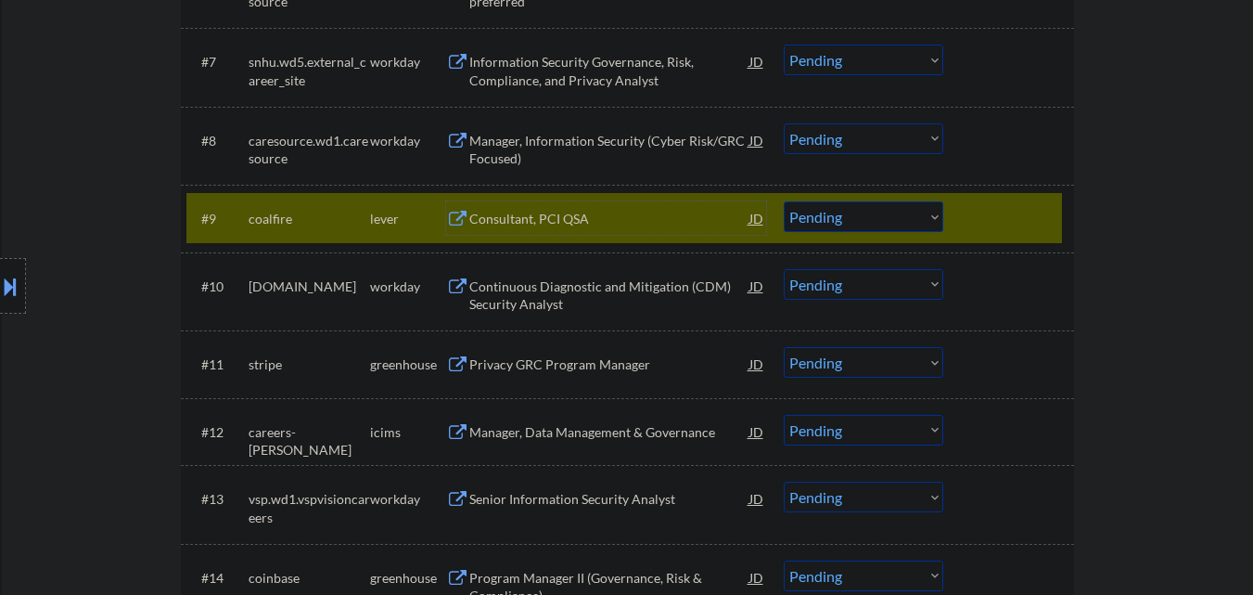
click at [879, 223] on select "Choose an option... Pending Applied Excluded (Questions) Excluded (Expired) Exc…" at bounding box center [864, 216] width 160 height 31
click at [784, 201] on select "Choose an option... Pending Applied Excluded (Questions) Excluded (Expired) Exc…" at bounding box center [864, 216] width 160 height 31
click at [1001, 215] on div at bounding box center [1011, 217] width 82 height 33
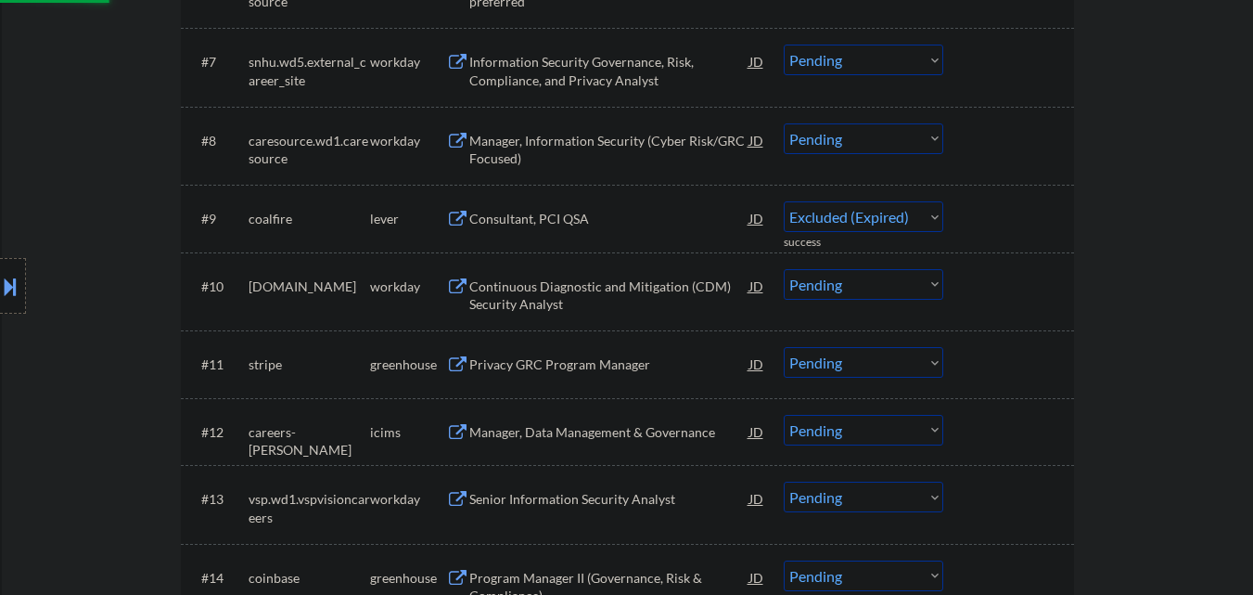
select select ""pending""
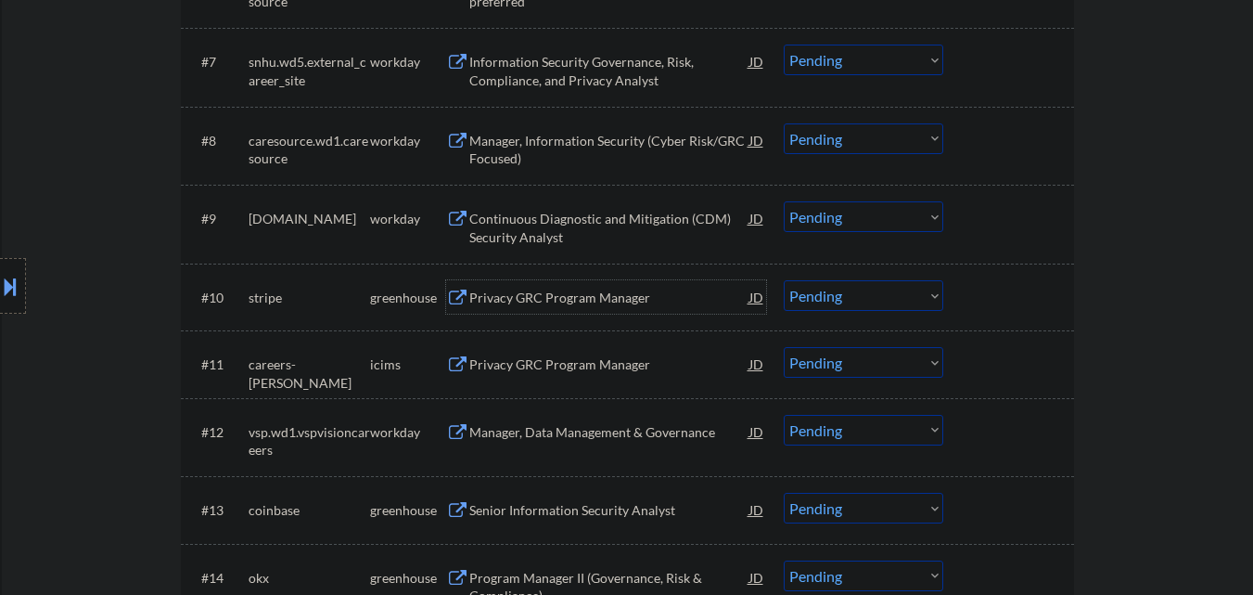
click at [553, 304] on div "Privacy GRC Program Manager" at bounding box center [609, 298] width 280 height 19
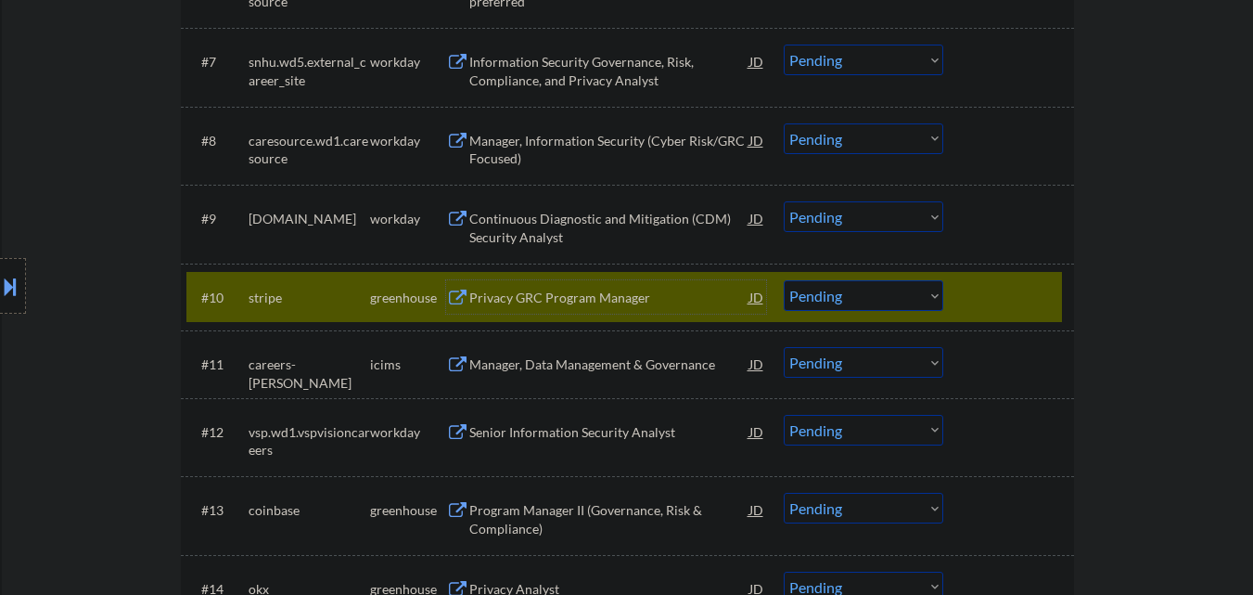
click at [901, 291] on select "Choose an option... Pending Applied Excluded (Questions) Excluded (Expired) Exc…" at bounding box center [864, 295] width 160 height 31
click at [784, 280] on select "Choose an option... Pending Applied Excluded (Questions) Excluded (Expired) Exc…" at bounding box center [864, 295] width 160 height 31
click at [1024, 293] on div at bounding box center [1011, 296] width 82 height 33
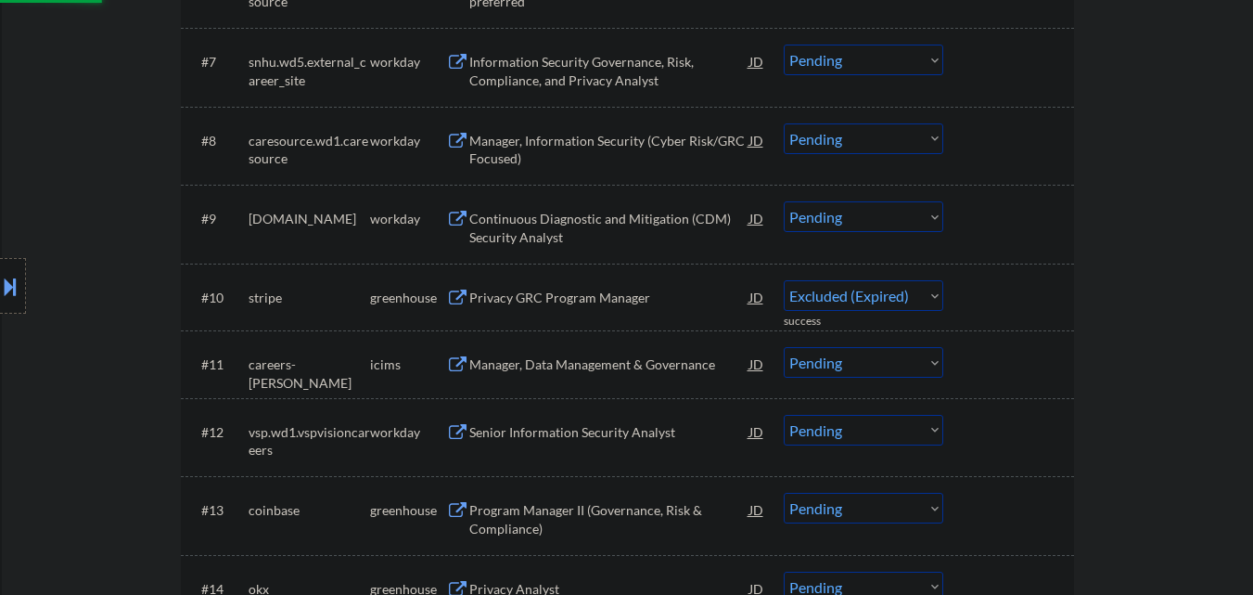
select select ""pending""
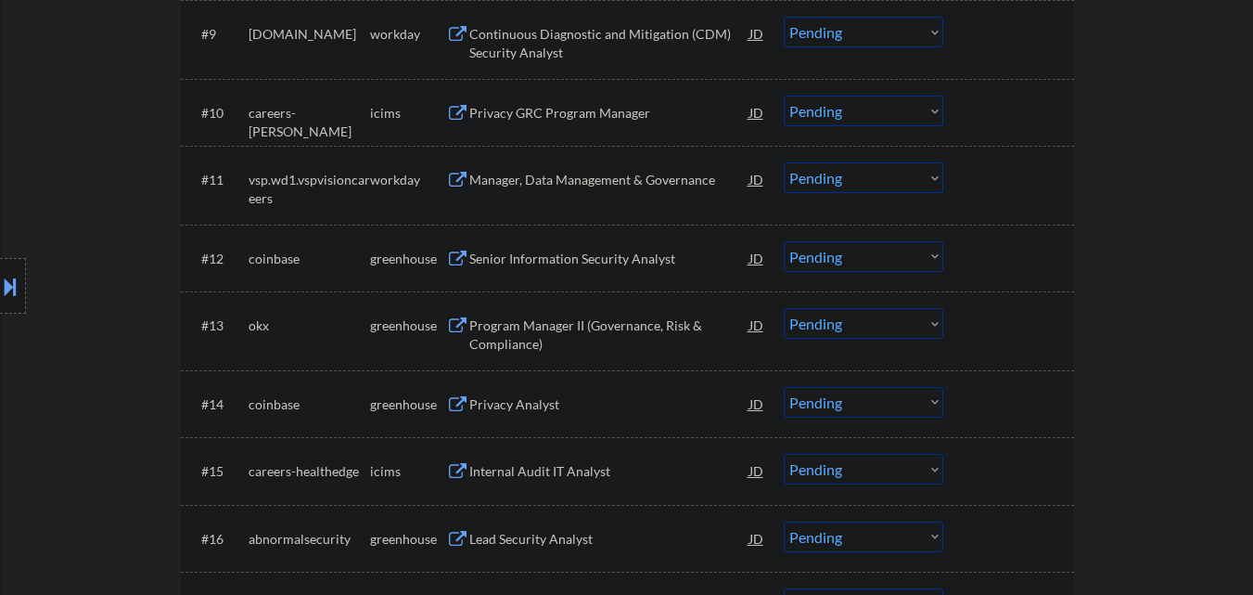
scroll to position [1217, 0]
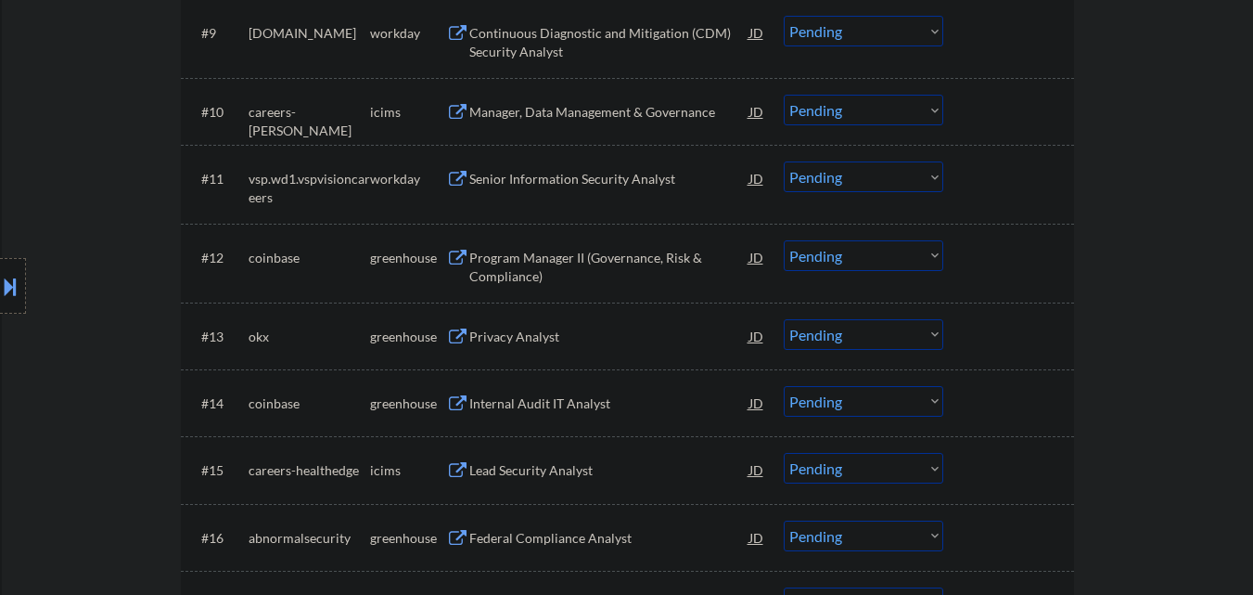
click at [584, 335] on div "Privacy Analyst" at bounding box center [609, 336] width 280 height 19
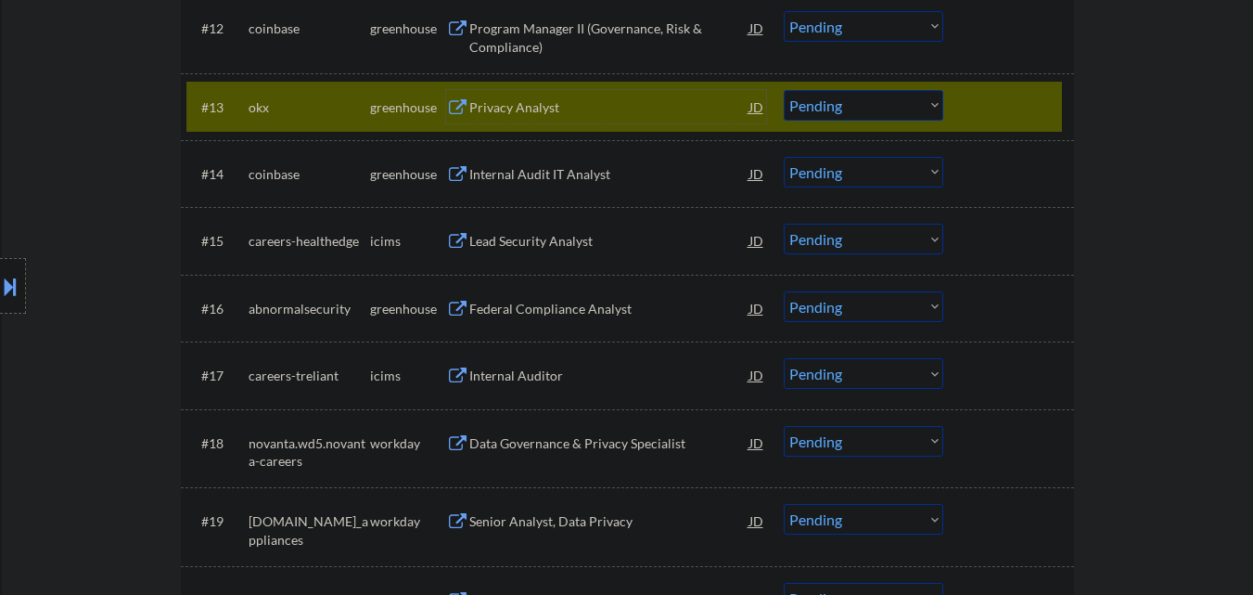
scroll to position [1310, 0]
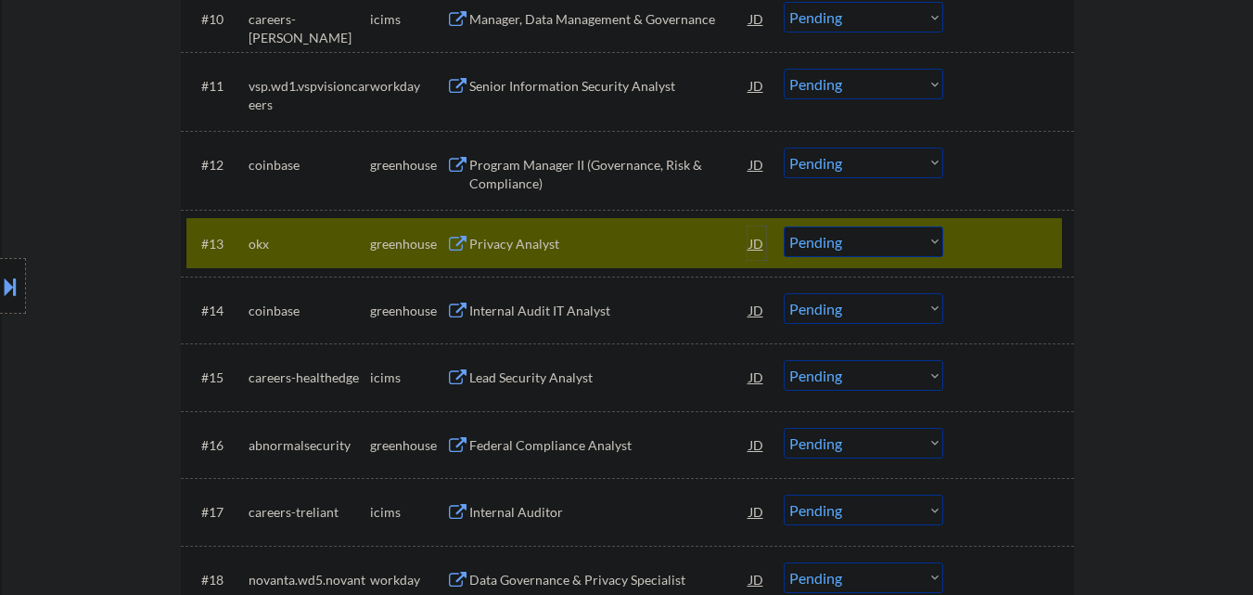
click at [758, 238] on div "JD" at bounding box center [757, 242] width 19 height 33
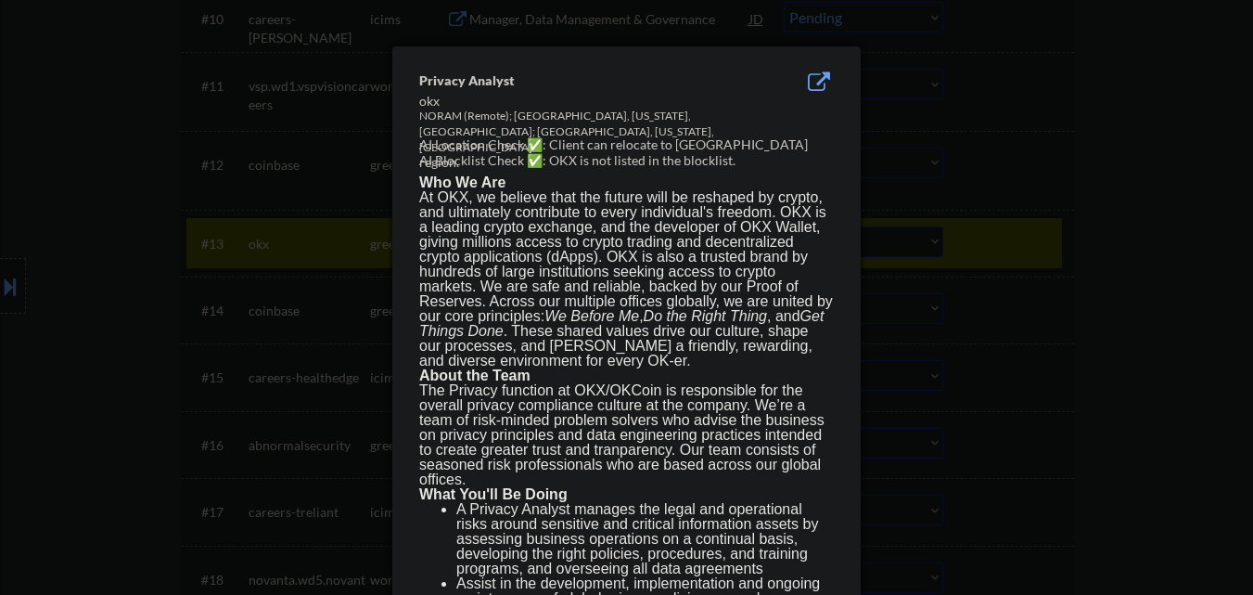
click at [1000, 136] on div at bounding box center [626, 297] width 1253 height 595
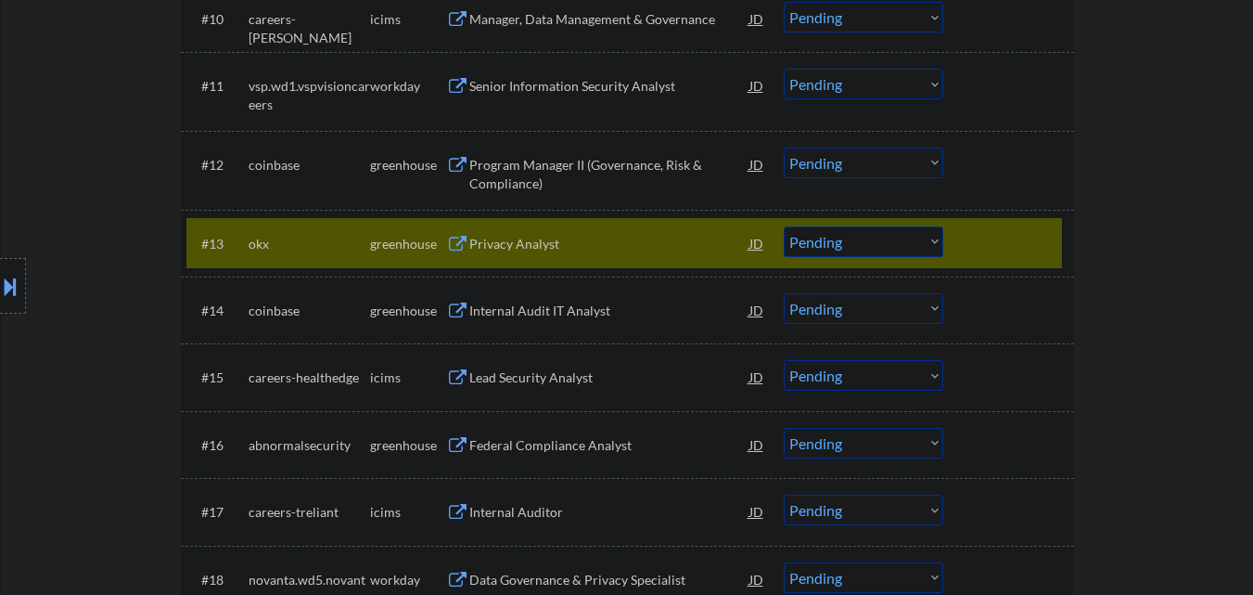
click at [9, 283] on button at bounding box center [10, 286] width 20 height 31
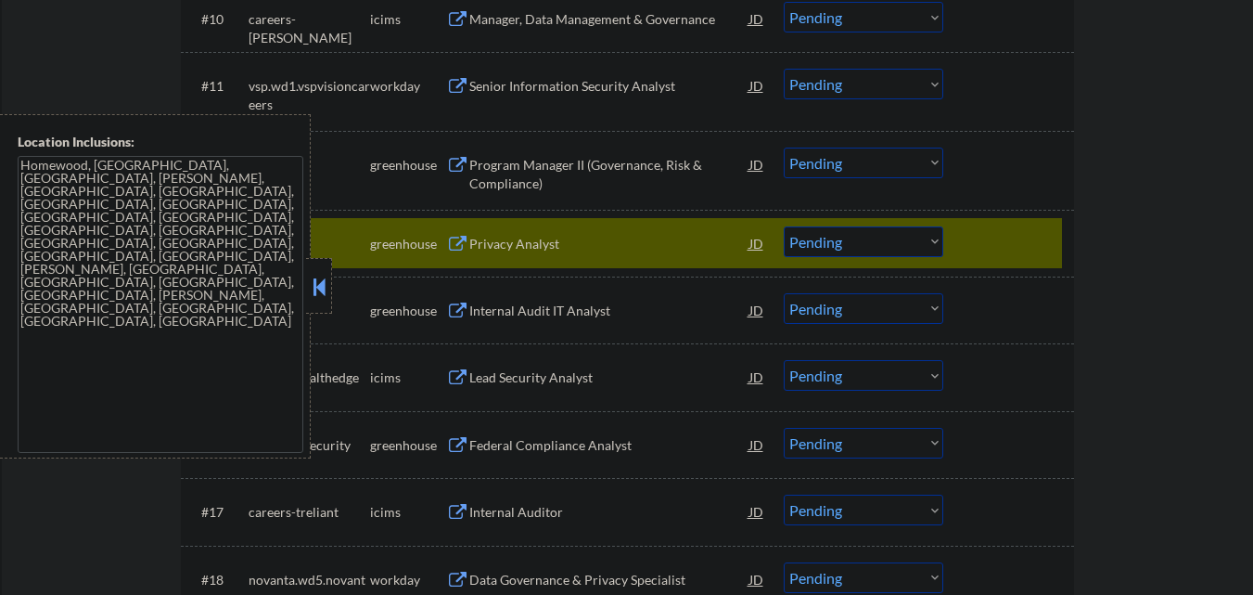
click at [316, 289] on button at bounding box center [319, 287] width 20 height 28
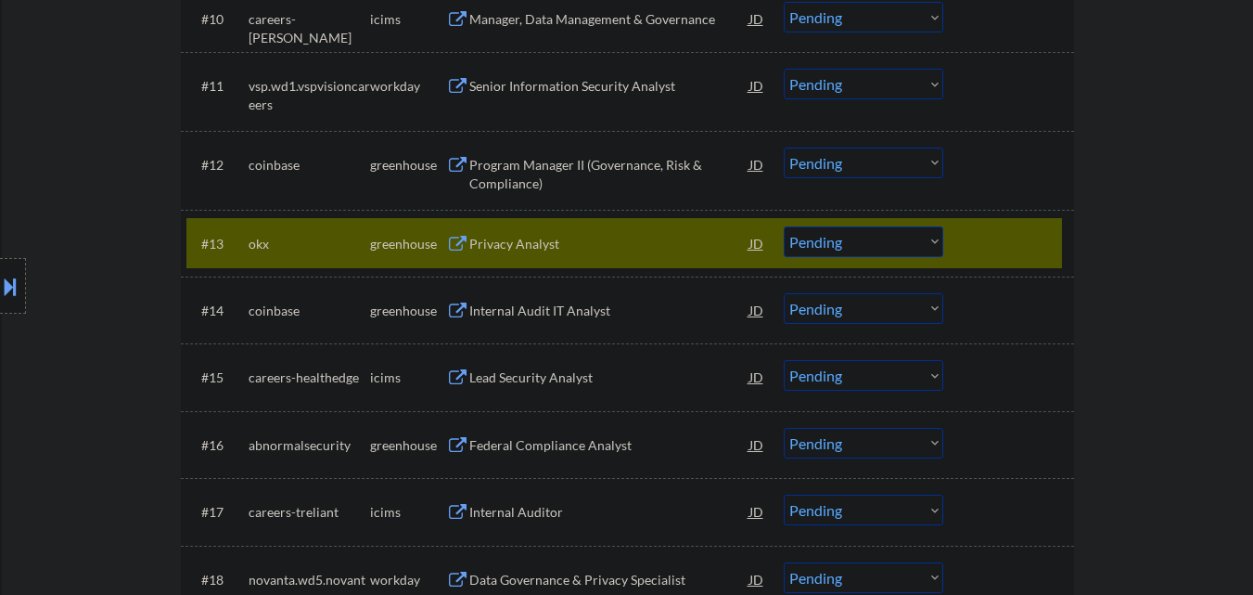
drag, startPoint x: 0, startPoint y: 275, endPoint x: 18, endPoint y: 275, distance: 17.6
click at [5, 276] on button at bounding box center [10, 286] width 20 height 31
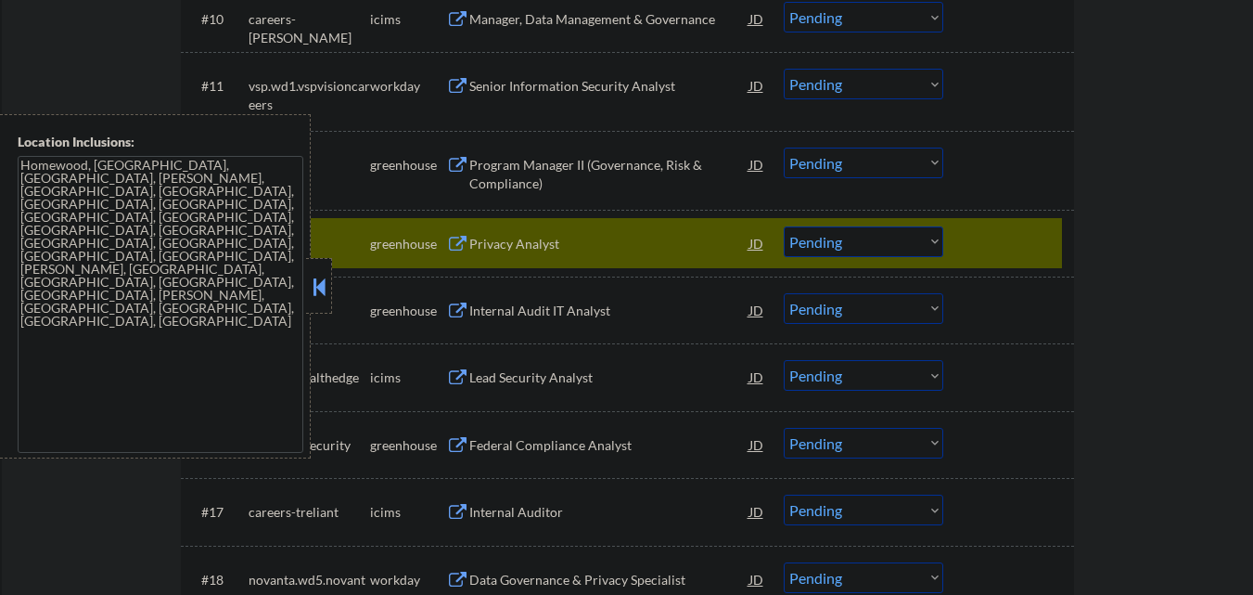
click at [310, 283] on button at bounding box center [319, 287] width 20 height 28
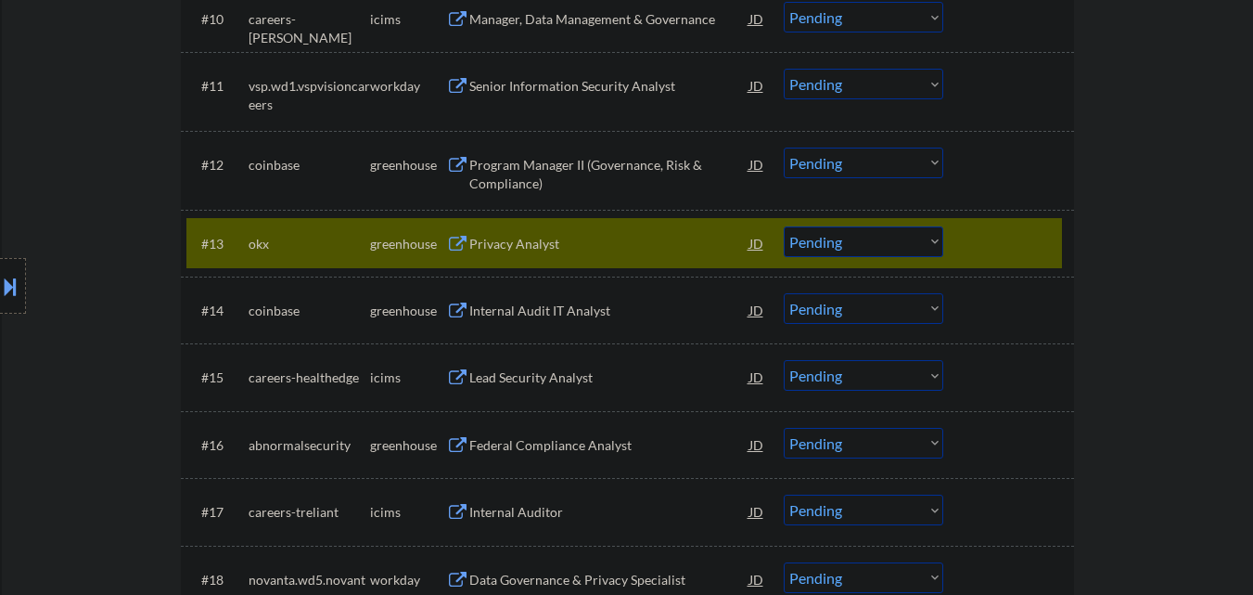
click at [899, 243] on select "Choose an option... Pending Applied Excluded (Questions) Excluded (Expired) Exc…" at bounding box center [864, 241] width 160 height 31
click at [784, 226] on select "Choose an option... Pending Applied Excluded (Questions) Excluded (Expired) Exc…" at bounding box center [864, 241] width 160 height 31
select select ""pending""
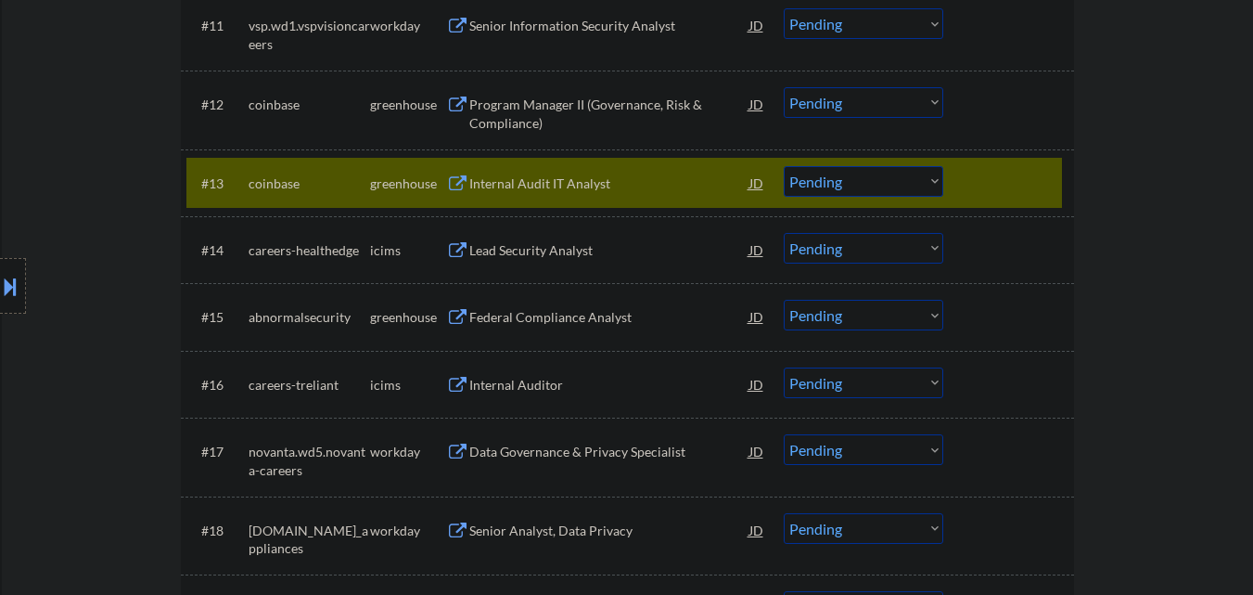
scroll to position [1403, 0]
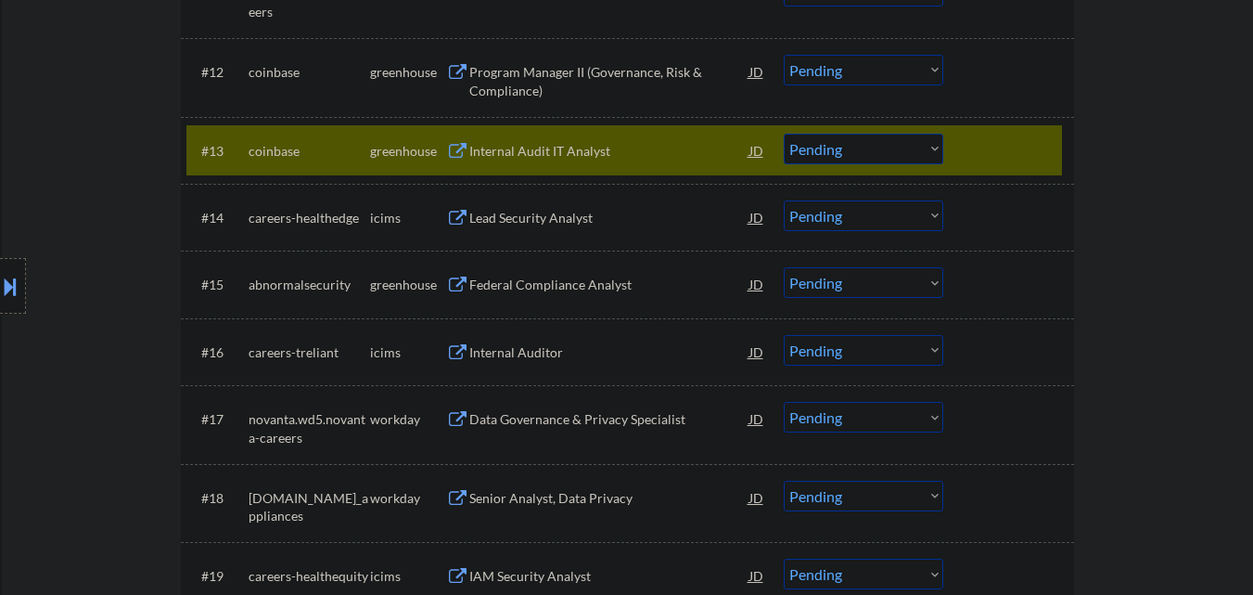
click at [998, 142] on div at bounding box center [1011, 150] width 82 height 33
click at [566, 285] on div "Federal Compliance Analyst" at bounding box center [609, 285] width 280 height 19
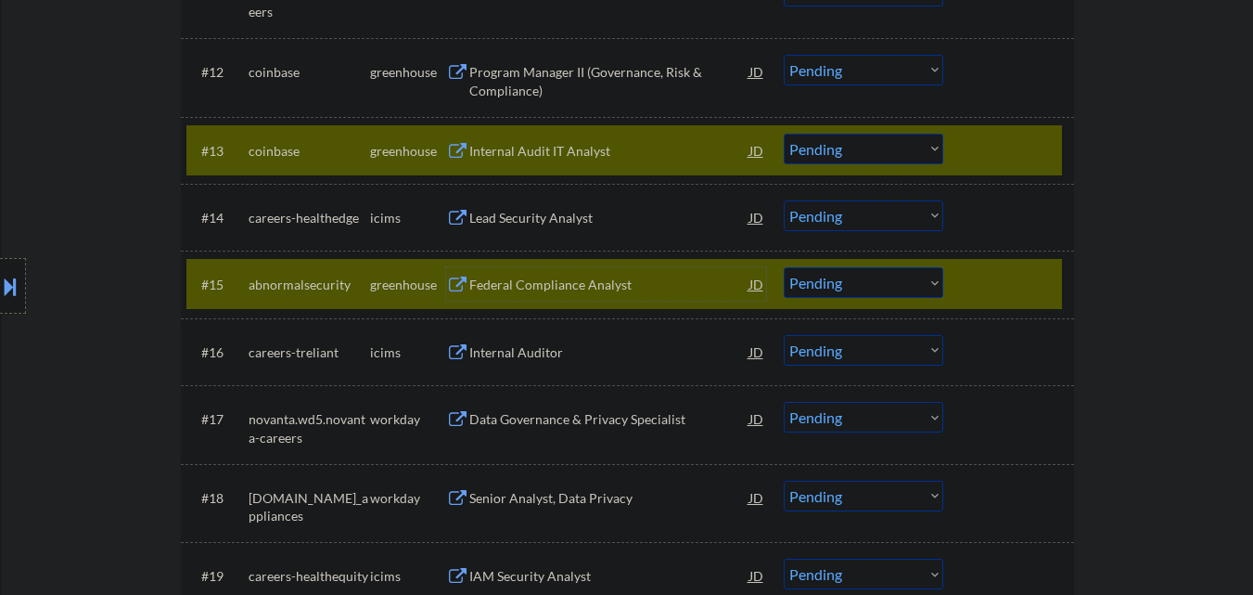
click at [1006, 148] on div at bounding box center [1011, 150] width 82 height 33
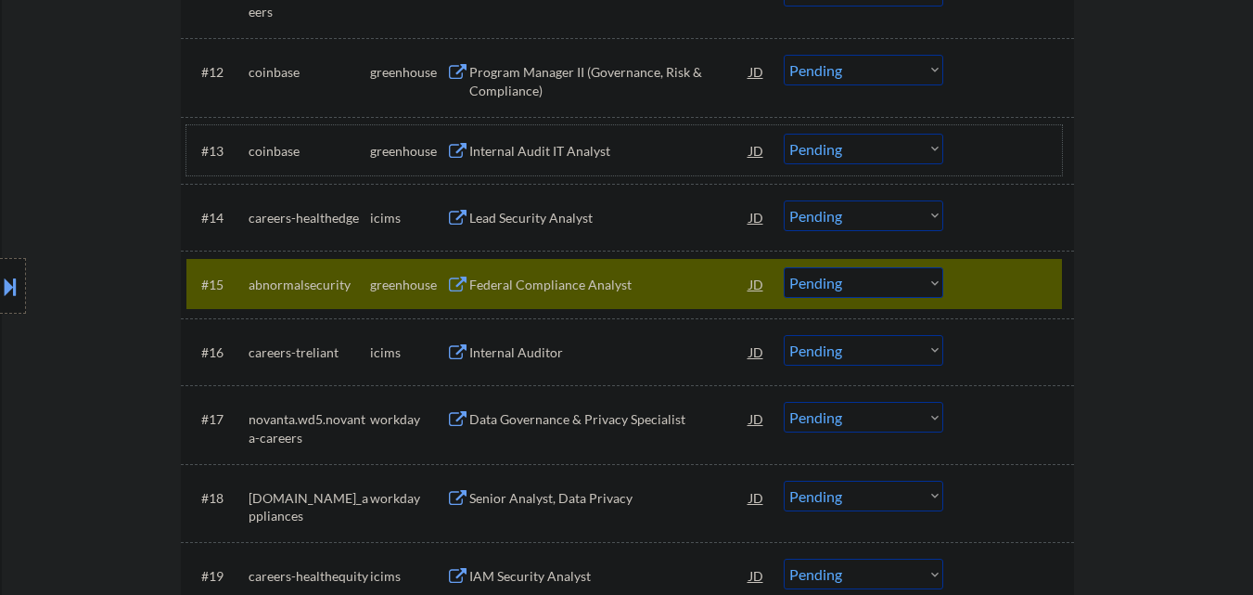
click at [884, 288] on select "Choose an option... Pending Applied Excluded (Questions) Excluded (Expired) Exc…" at bounding box center [864, 282] width 160 height 31
click at [784, 267] on select "Choose an option... Pending Applied Excluded (Questions) Excluded (Expired) Exc…" at bounding box center [864, 282] width 160 height 31
select select ""pending""
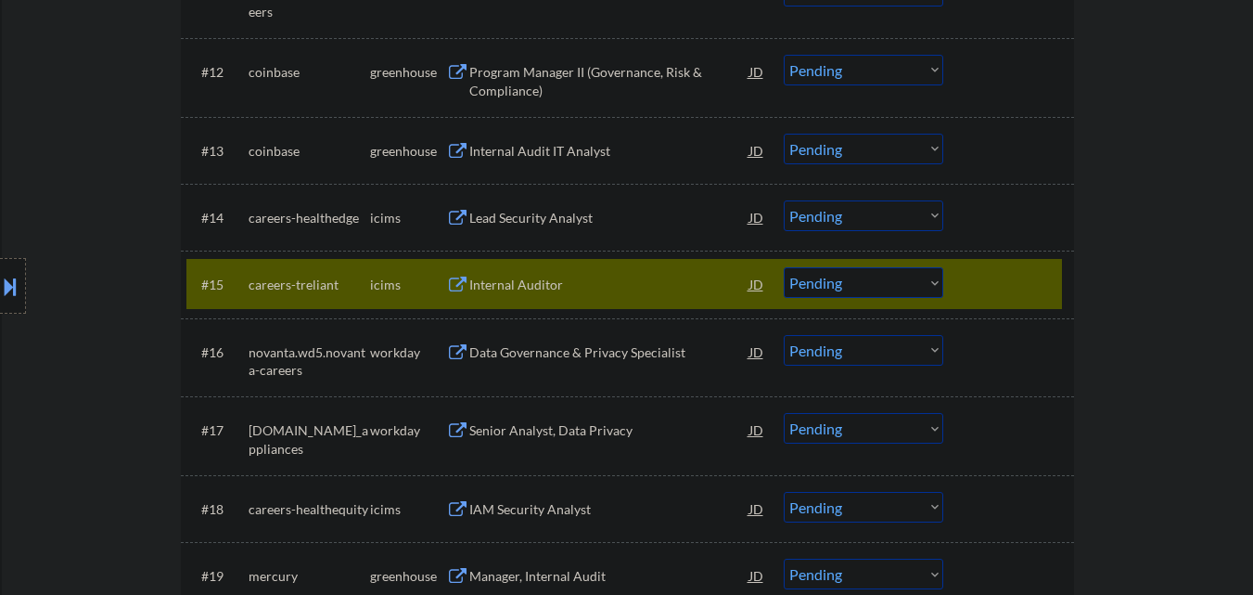
drag, startPoint x: 1044, startPoint y: 277, endPoint x: 1036, endPoint y: 285, distance: 10.5
click at [1043, 278] on div at bounding box center [1011, 283] width 82 height 33
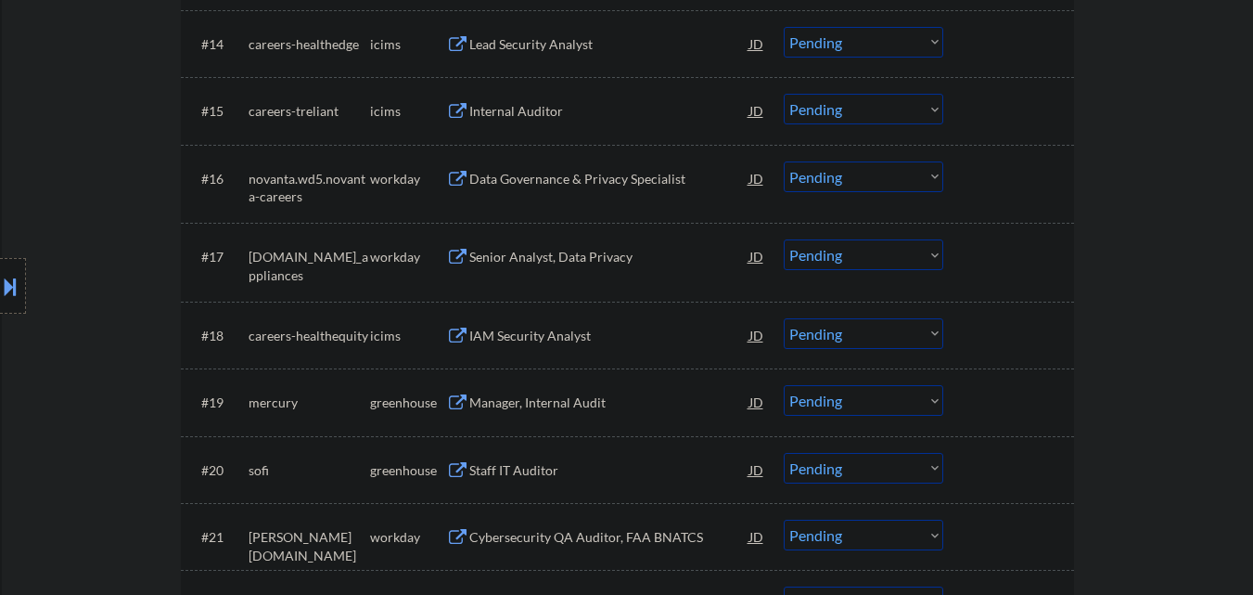
scroll to position [1588, 0]
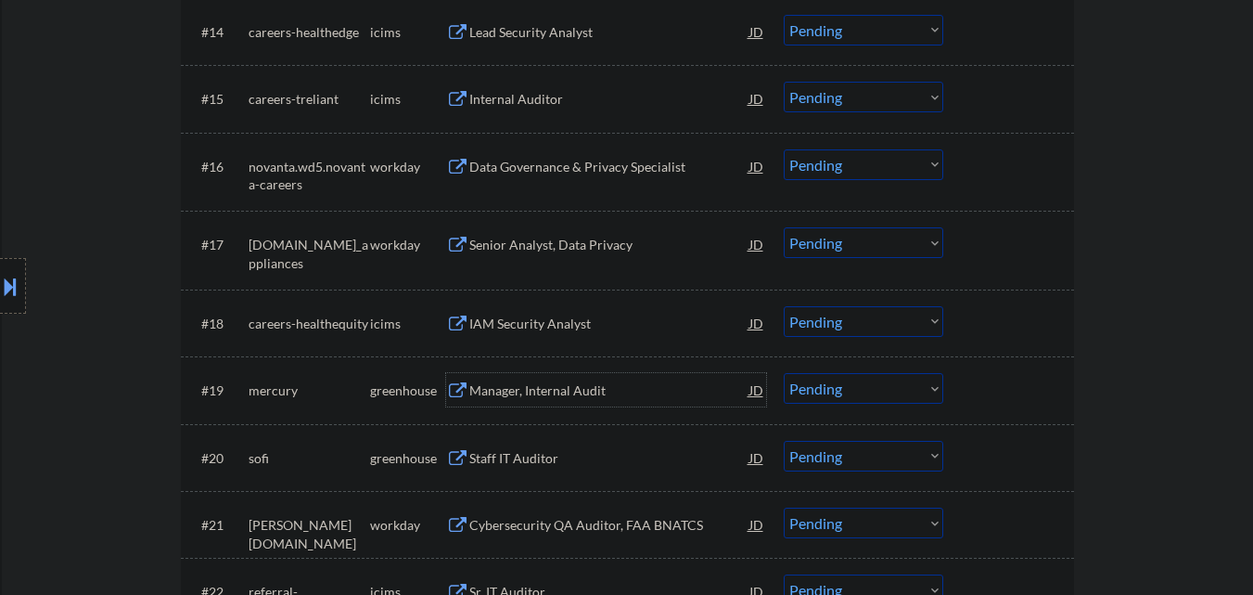
click at [539, 385] on div "Manager, Internal Audit" at bounding box center [609, 390] width 280 height 19
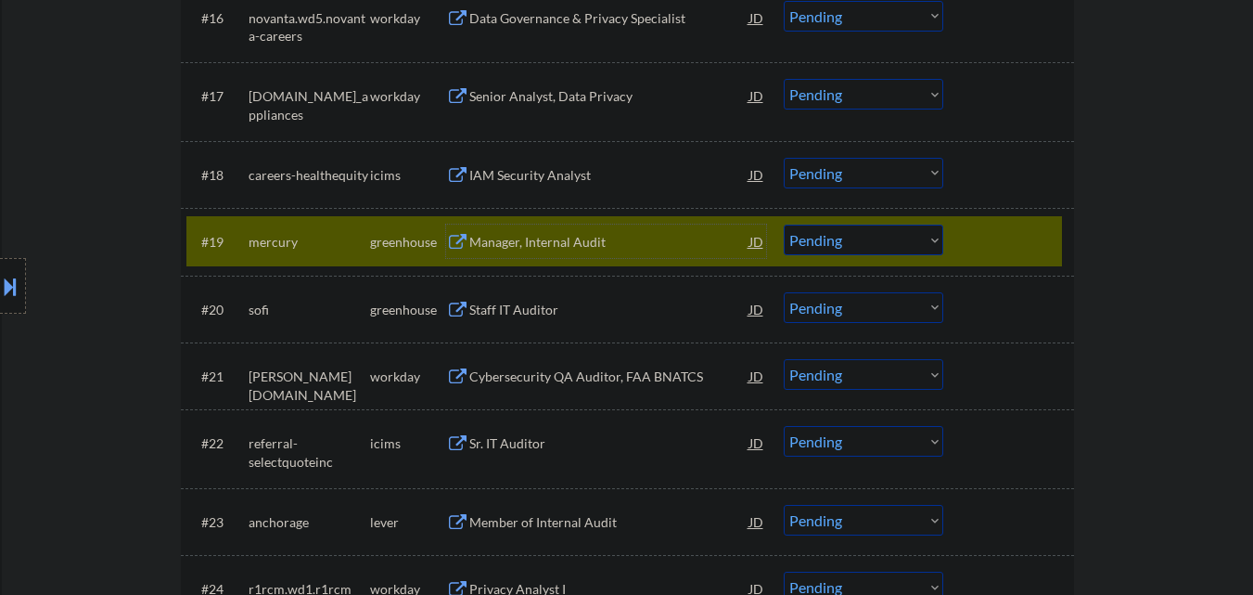
scroll to position [1774, 0]
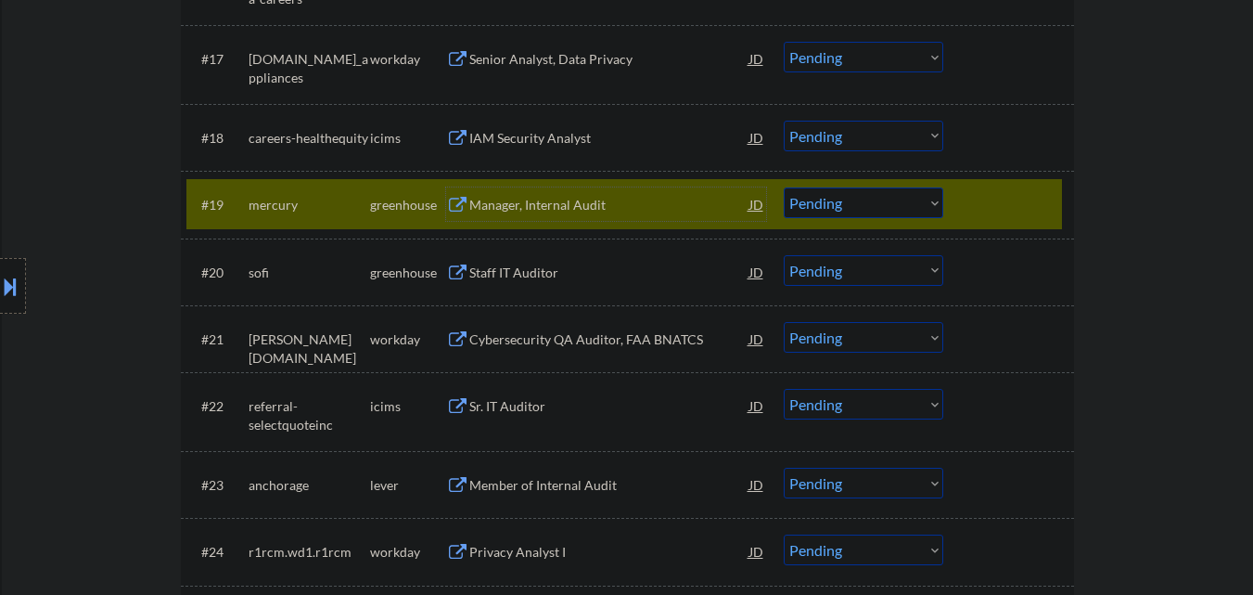
click at [874, 191] on select "Choose an option... Pending Applied Excluded (Questions) Excluded (Expired) Exc…" at bounding box center [864, 202] width 160 height 31
click at [784, 187] on select "Choose an option... Pending Applied Excluded (Questions) Excluded (Expired) Exc…" at bounding box center [864, 202] width 160 height 31
click at [1016, 205] on div at bounding box center [1011, 203] width 82 height 33
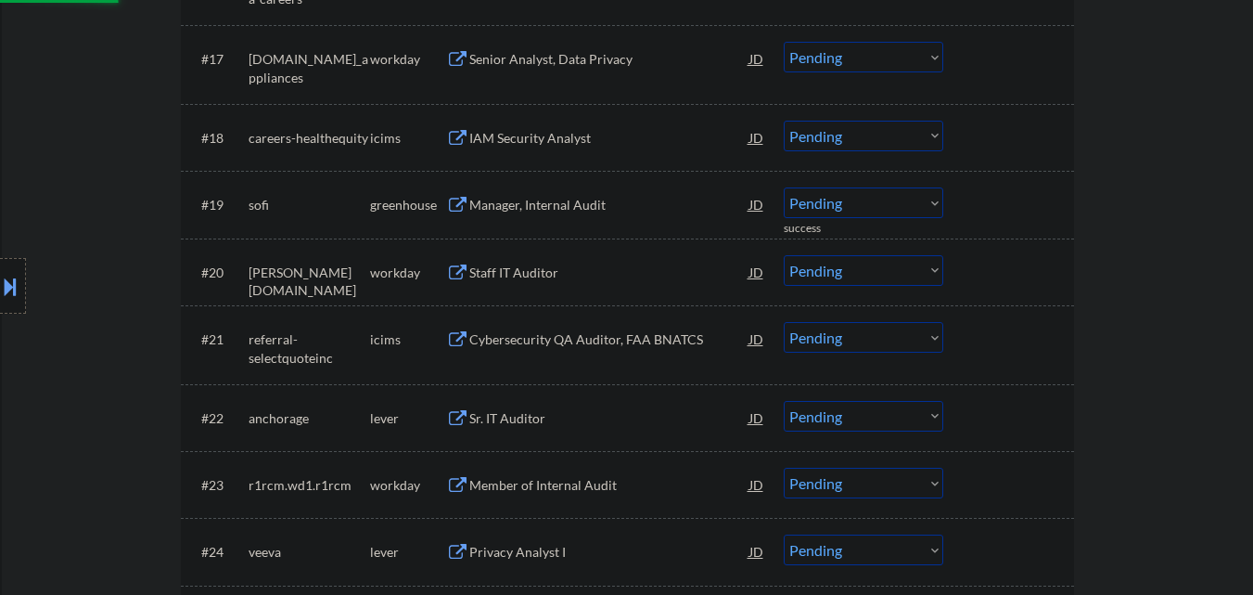
click at [569, 202] on div "Manager, Internal Audit" at bounding box center [609, 205] width 280 height 19
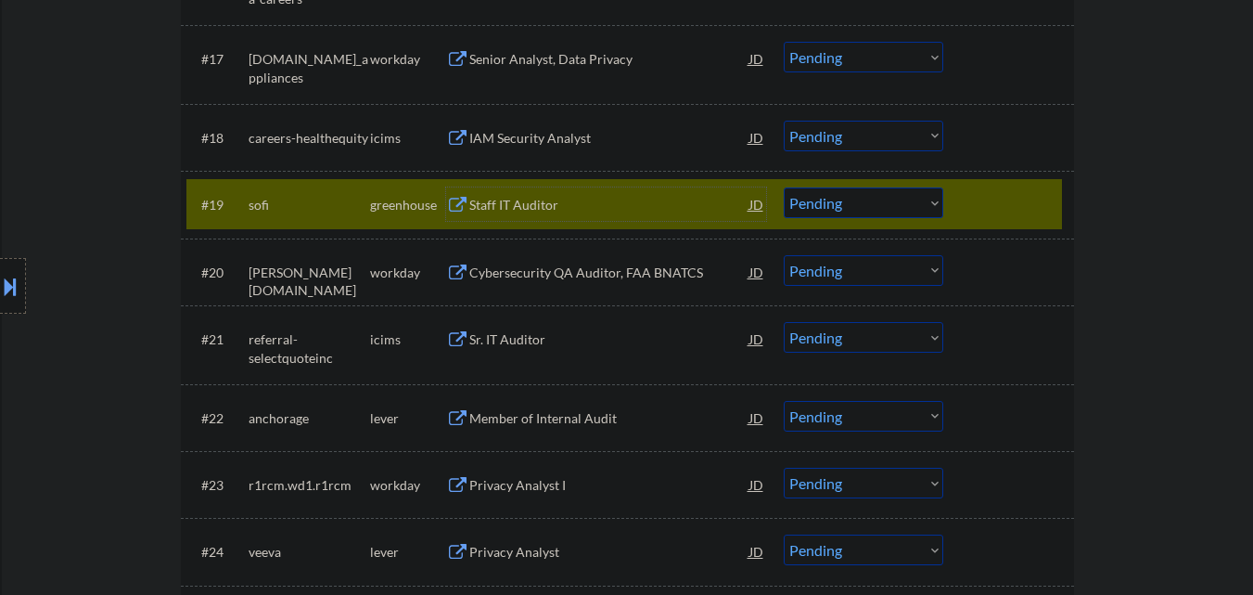
click at [852, 201] on select "Choose an option... Pending Applied Excluded (Questions) Excluded (Expired) Exc…" at bounding box center [864, 202] width 160 height 31
click at [784, 187] on select "Choose an option... Pending Applied Excluded (Questions) Excluded (Expired) Exc…" at bounding box center [864, 202] width 160 height 31
click at [1054, 179] on div "#19 sofi greenhouse Staff IT Auditor JD warning_amber Choose an option... Pendi…" at bounding box center [624, 204] width 876 height 50
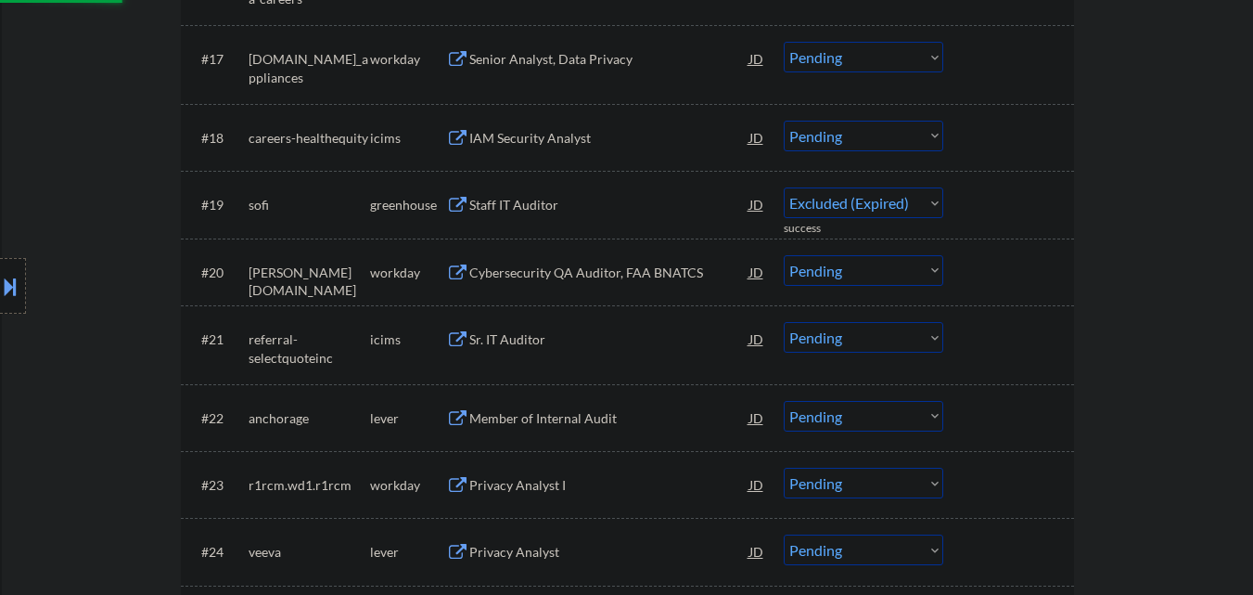
select select ""pending""
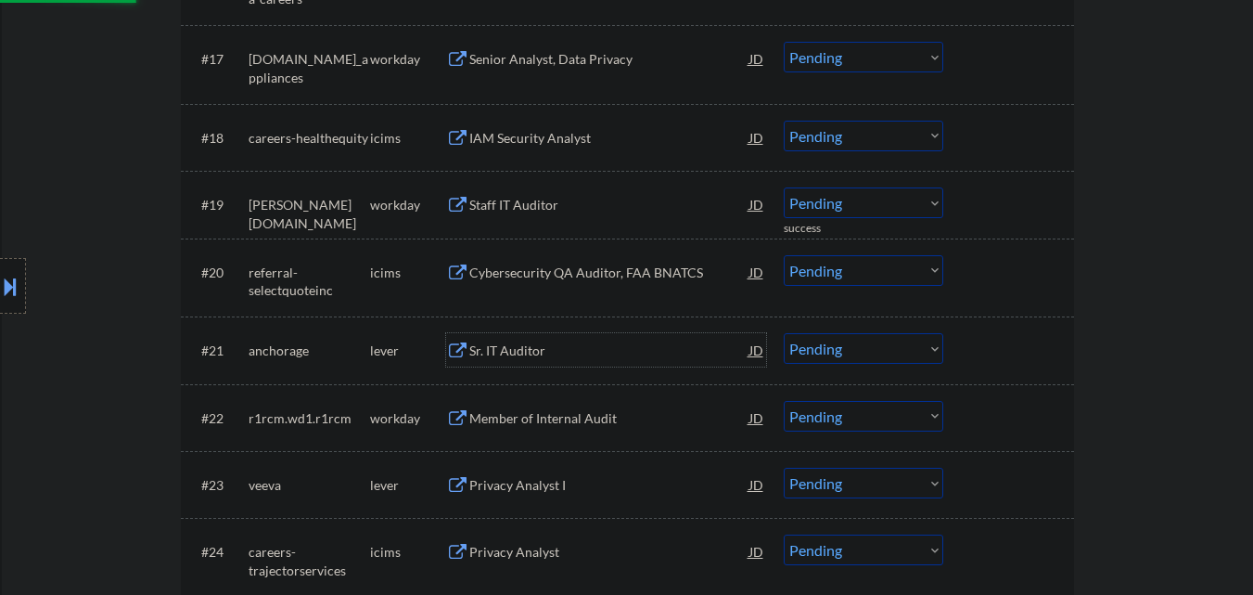
click at [559, 358] on div "Sr. IT Auditor" at bounding box center [609, 350] width 280 height 19
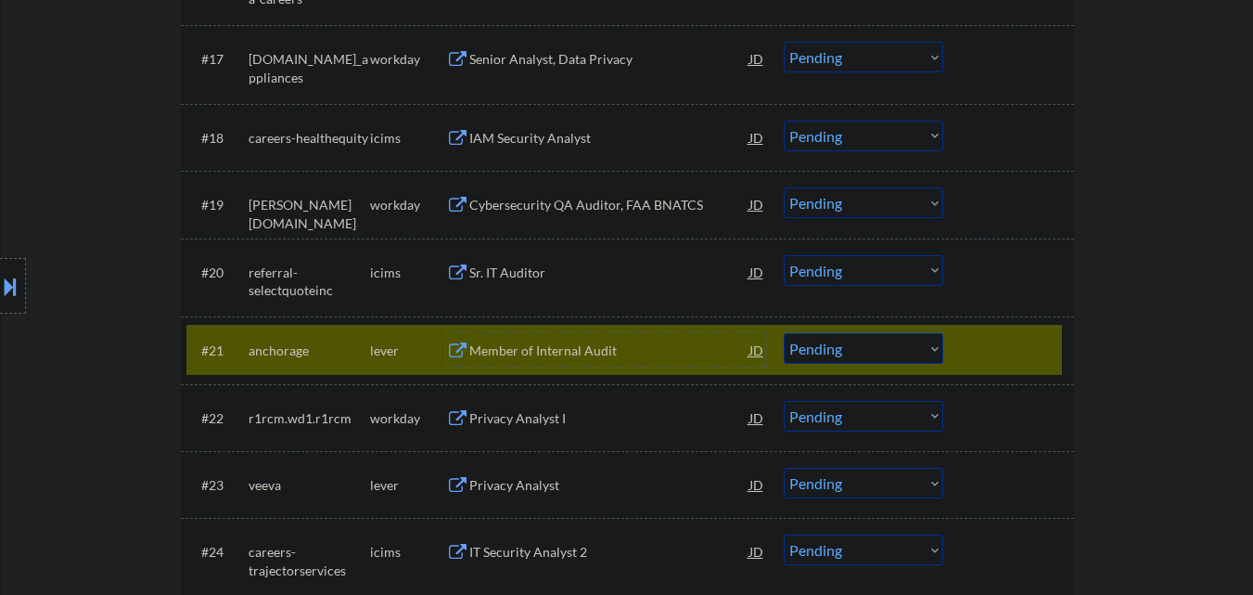
click at [508, 343] on div "Member of Internal Audit" at bounding box center [609, 350] width 280 height 19
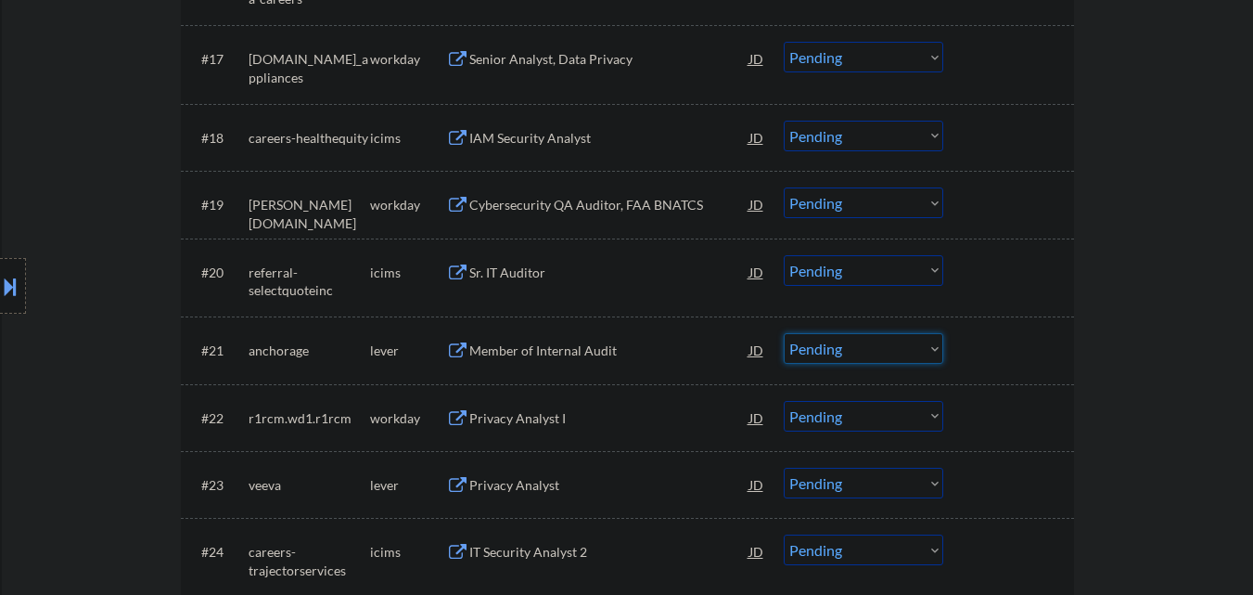
click at [830, 341] on select "Choose an option... Pending Applied Excluded (Questions) Excluded (Expired) Exc…" at bounding box center [864, 348] width 160 height 31
click at [784, 333] on select "Choose an option... Pending Applied Excluded (Questions) Excluded (Expired) Exc…" at bounding box center [864, 348] width 160 height 31
select select ""pending""
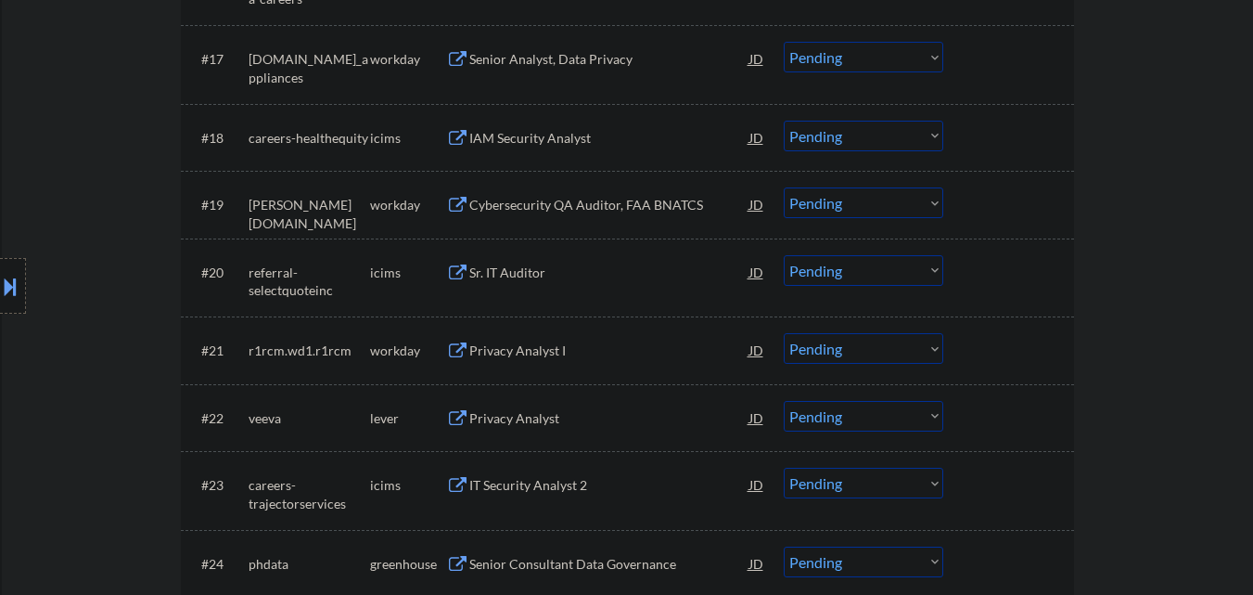
scroll to position [1866, 0]
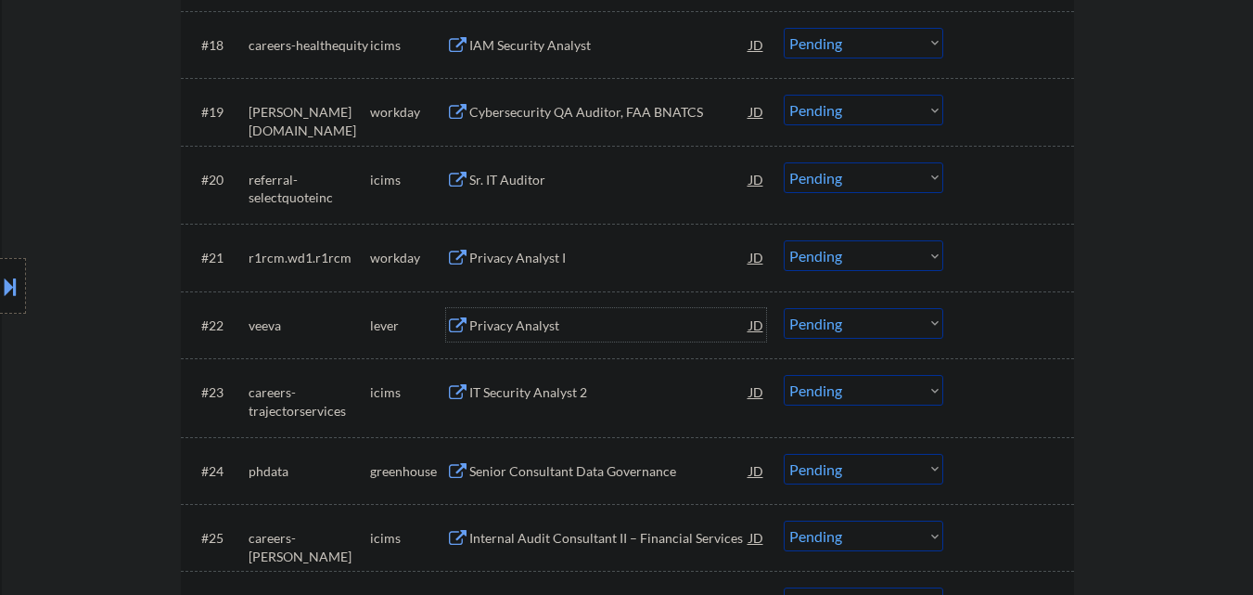
click at [577, 314] on div "Privacy Analyst" at bounding box center [609, 324] width 280 height 33
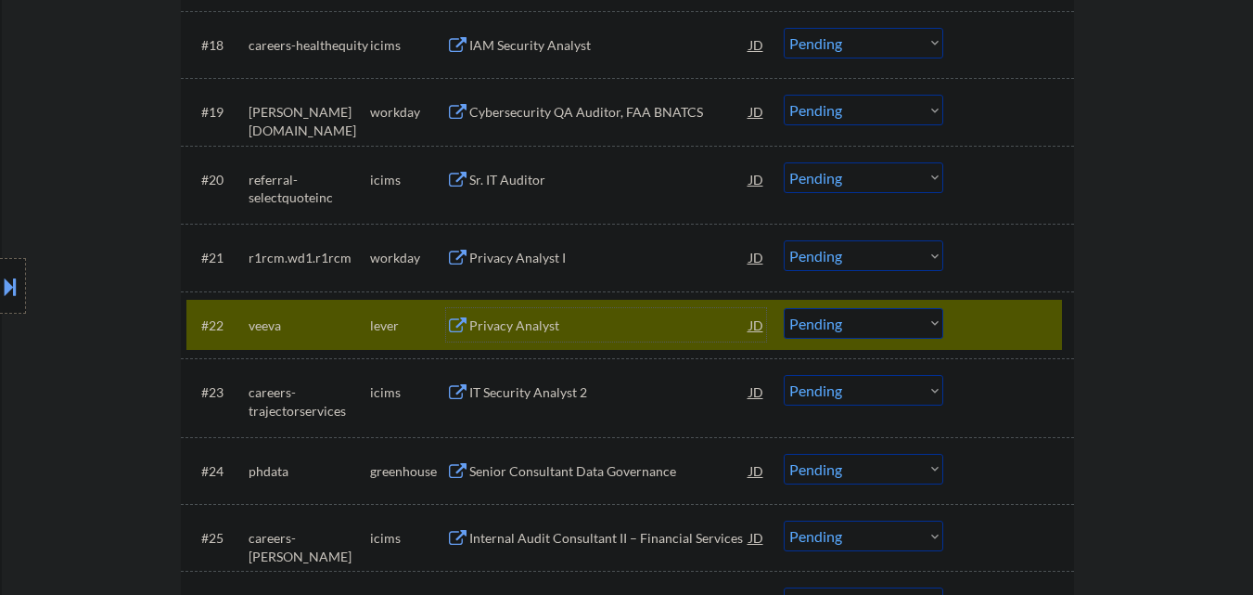
click at [556, 321] on div "Privacy Analyst" at bounding box center [609, 325] width 280 height 19
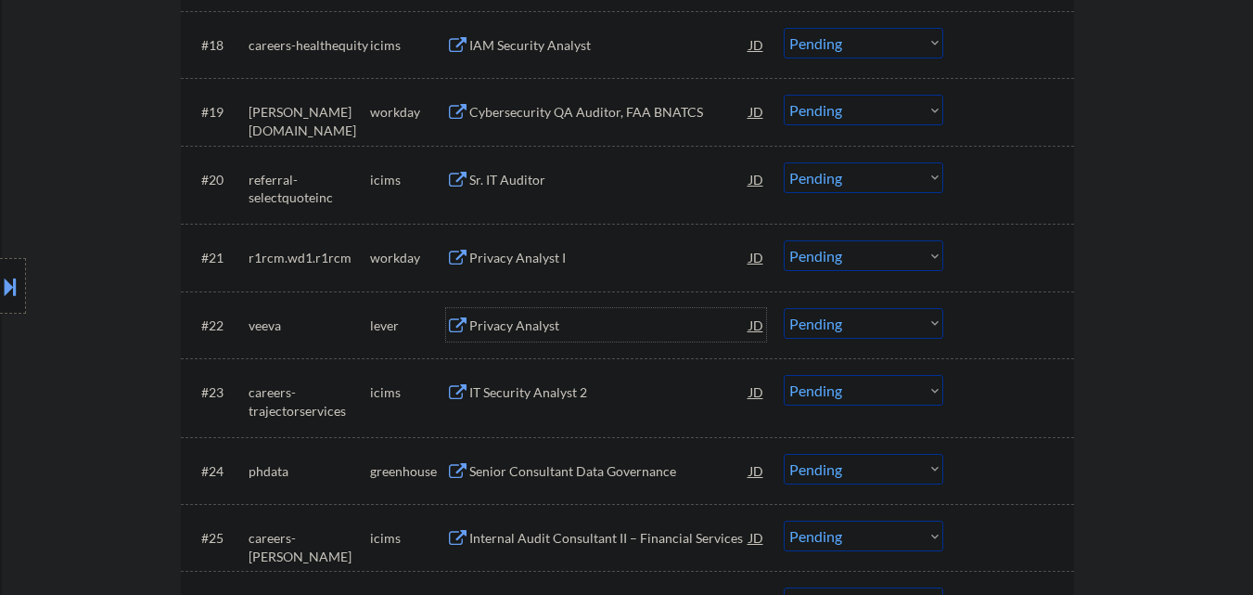
click at [630, 328] on div "Privacy Analyst" at bounding box center [609, 325] width 280 height 19
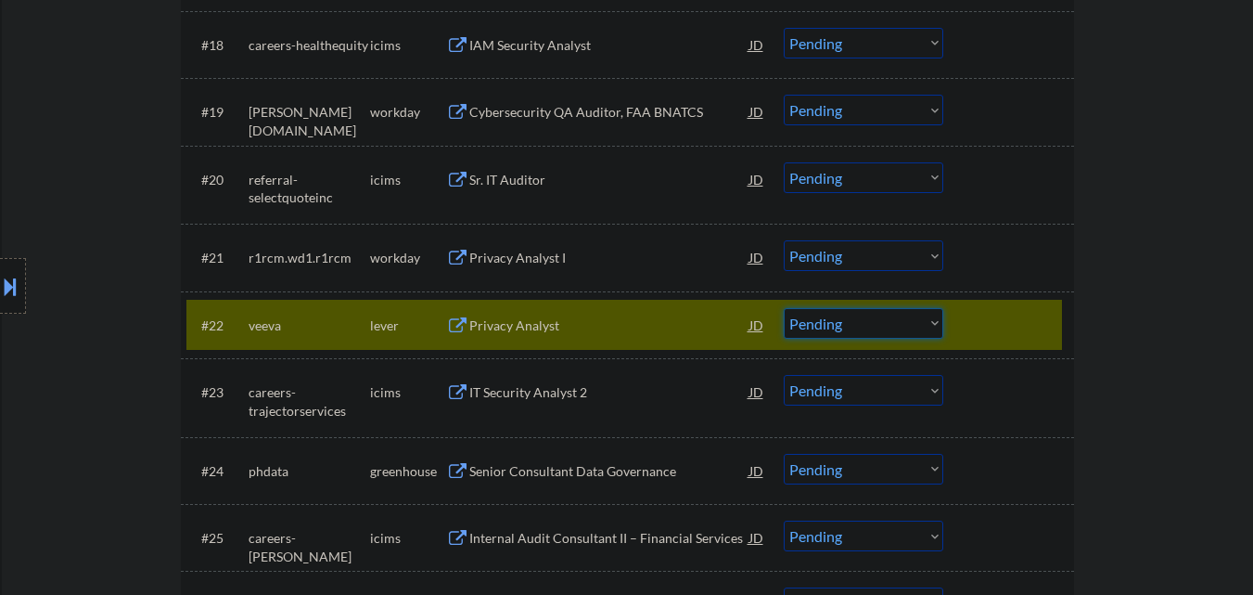
click at [857, 327] on select "Choose an option... Pending Applied Excluded (Questions) Excluded (Expired) Exc…" at bounding box center [864, 323] width 160 height 31
click at [784, 308] on select "Choose an option... Pending Applied Excluded (Questions) Excluded (Expired) Exc…" at bounding box center [864, 323] width 160 height 31
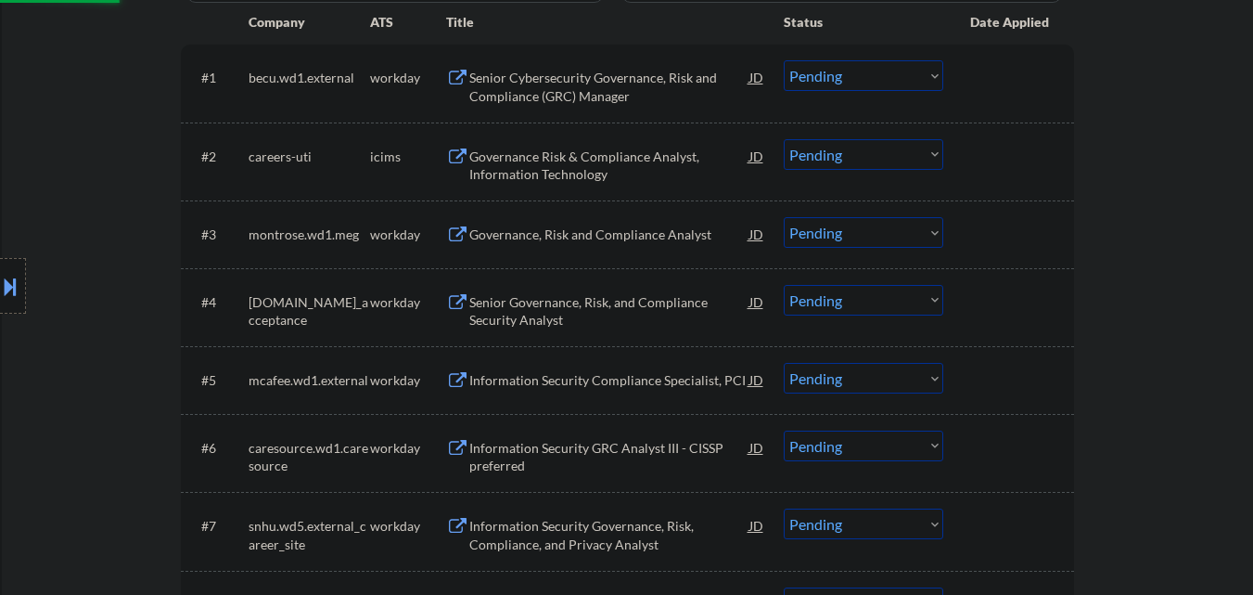
select select ""pending""
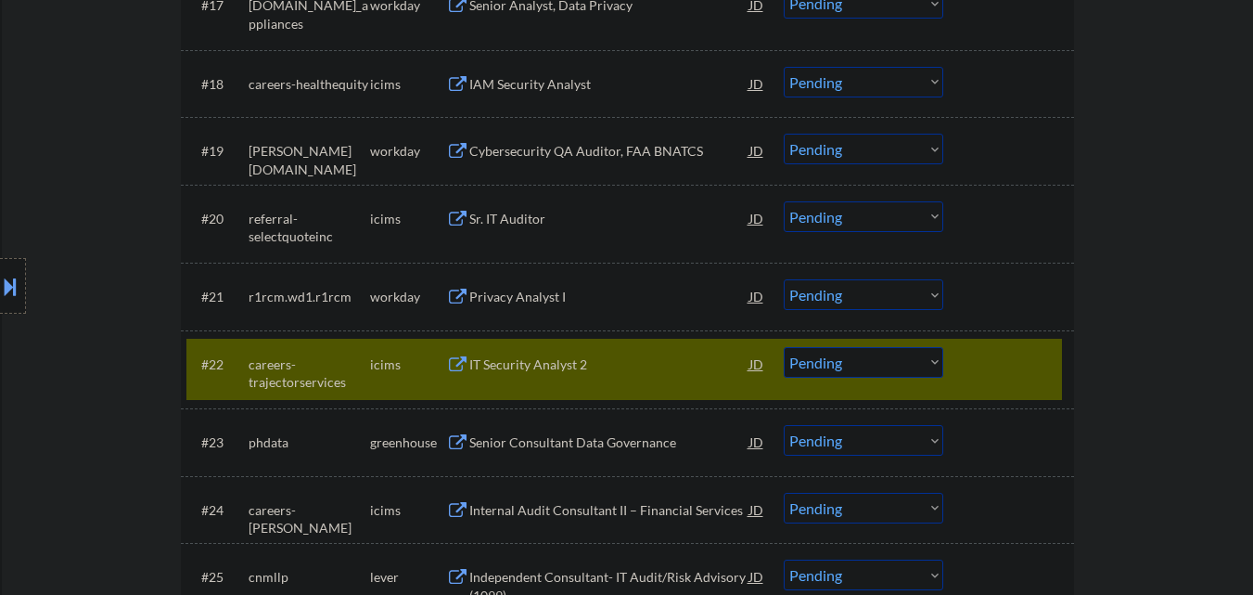
scroll to position [1959, 0]
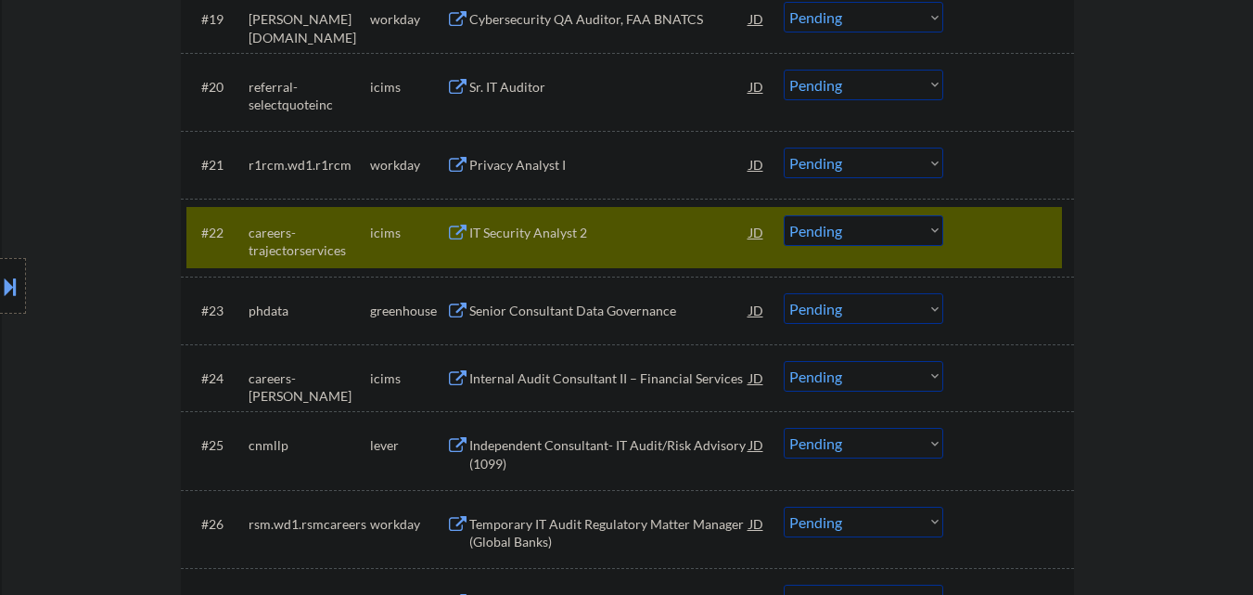
click at [992, 239] on div at bounding box center [1011, 231] width 82 height 33
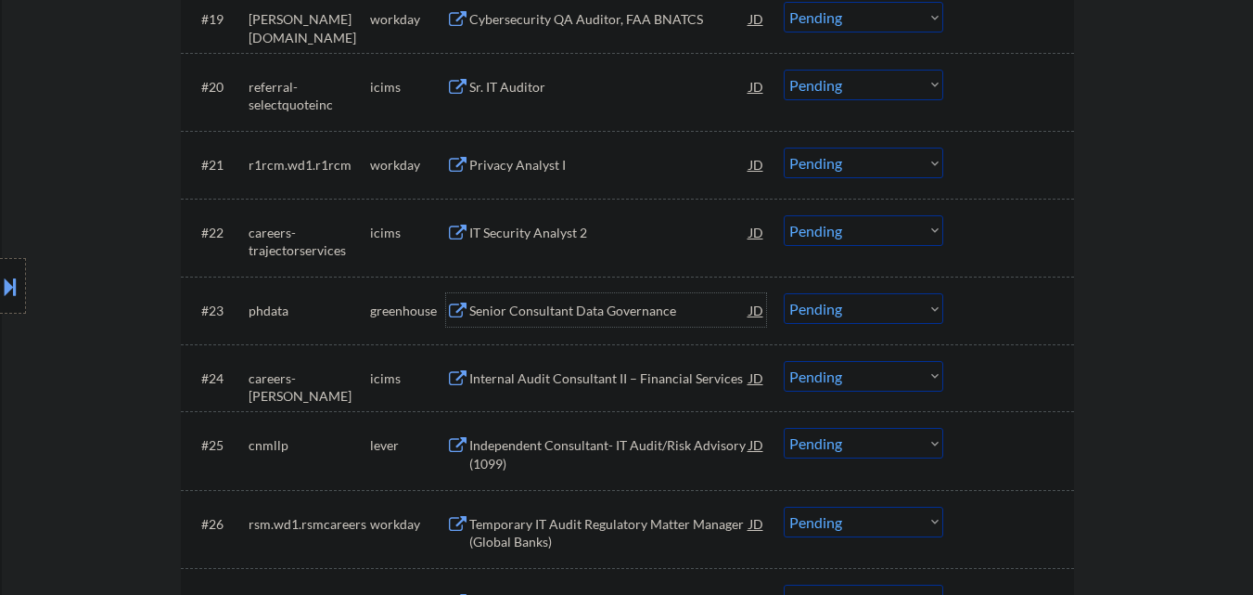
click at [618, 314] on div "Senior Consultant Data Governance" at bounding box center [609, 310] width 280 height 19
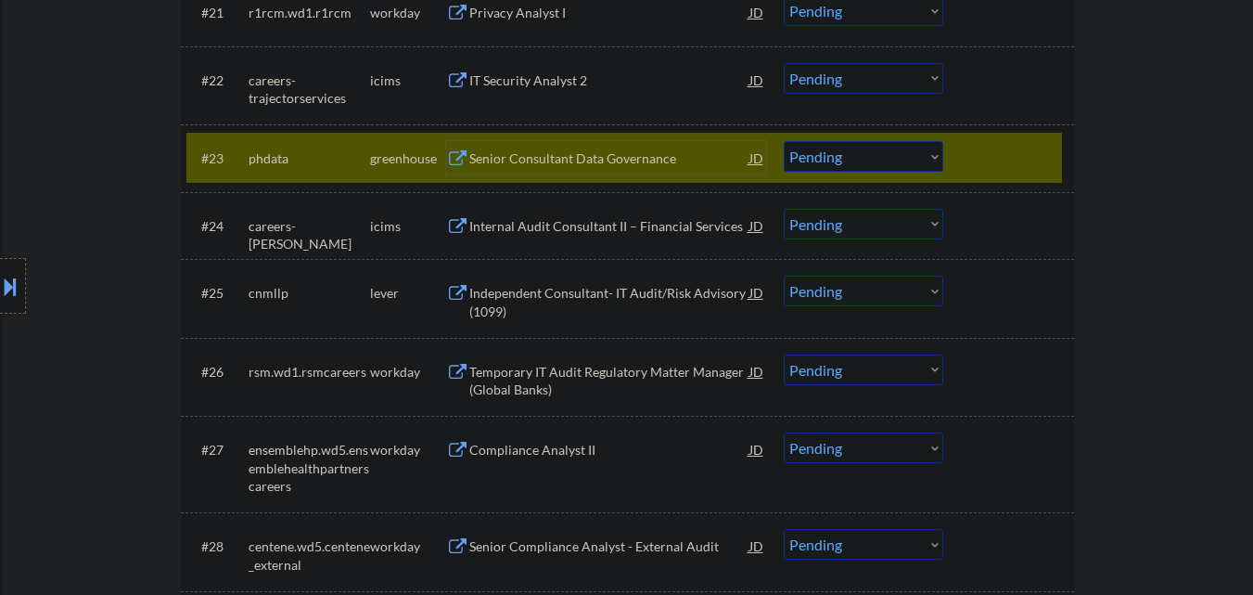
scroll to position [2238, 0]
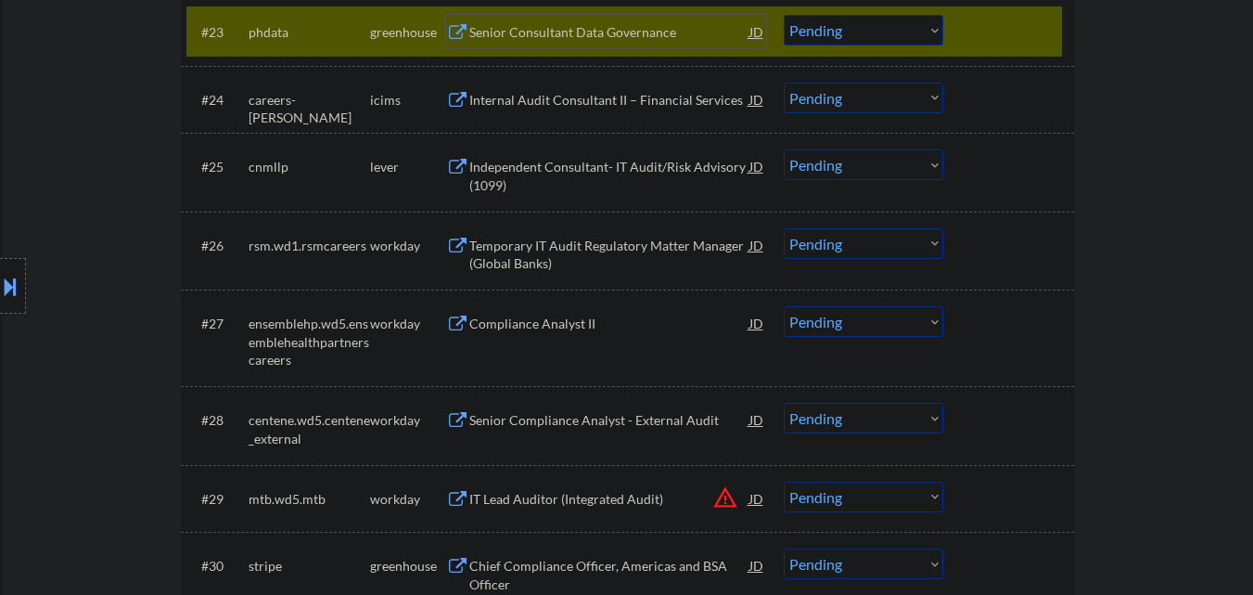
click at [857, 30] on select "Choose an option... Pending Applied Excluded (Questions) Excluded (Expired) Exc…" at bounding box center [864, 30] width 160 height 31
click at [784, 15] on select "Choose an option... Pending Applied Excluded (Questions) Excluded (Expired) Exc…" at bounding box center [864, 30] width 160 height 31
click at [988, 36] on div at bounding box center [1011, 31] width 82 height 33
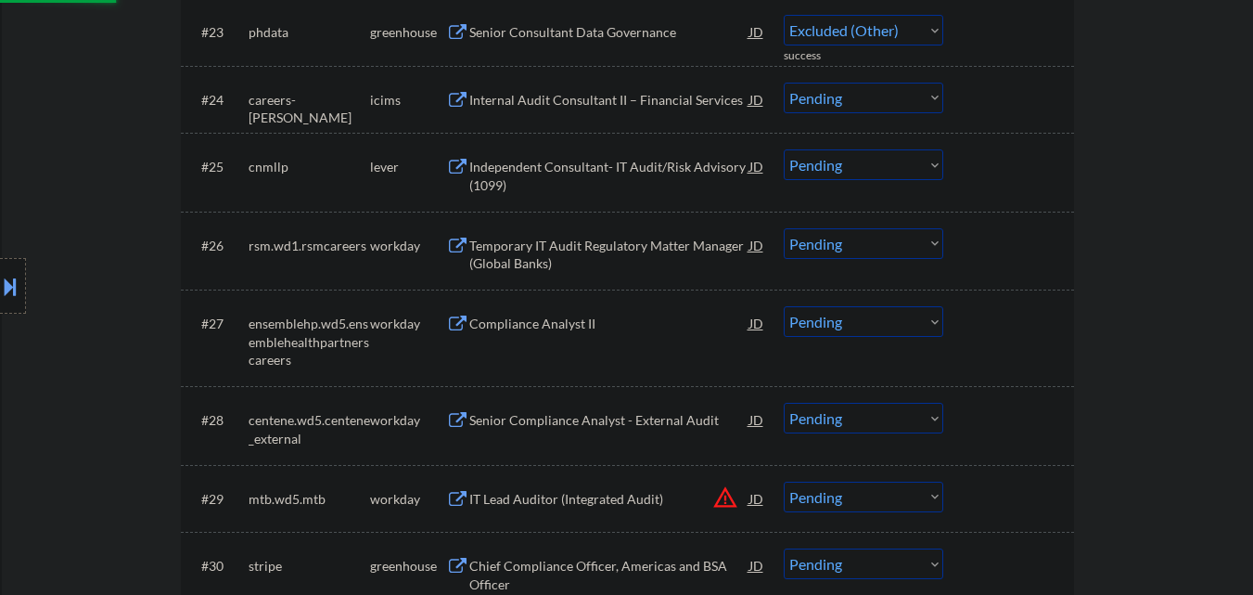
select select ""pending""
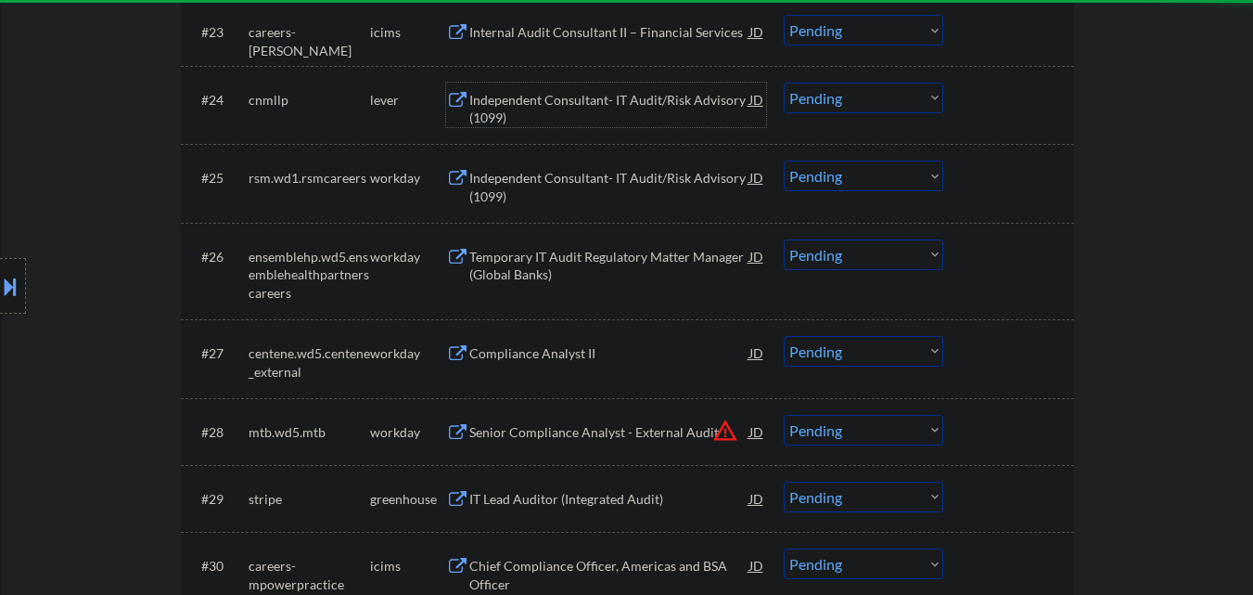
click at [622, 102] on div "Independent Consultant- IT Audit/Risk Advisory (1099)" at bounding box center [609, 109] width 280 height 36
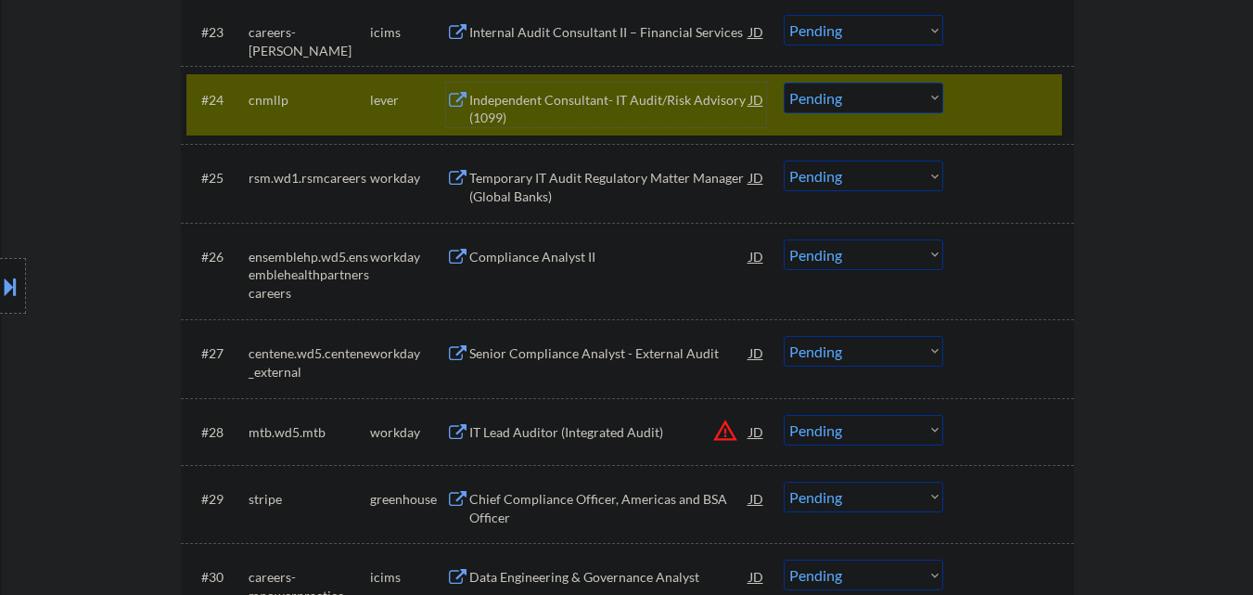
drag, startPoint x: 889, startPoint y: 99, endPoint x: 895, endPoint y: 112, distance: 14.5
click at [890, 100] on select "Choose an option... Pending Applied Excluded (Questions) Excluded (Expired) Exc…" at bounding box center [864, 98] width 160 height 31
click at [784, 83] on select "Choose an option... Pending Applied Excluded (Questions) Excluded (Expired) Exc…" at bounding box center [864, 98] width 160 height 31
click at [1011, 102] on div at bounding box center [1011, 99] width 82 height 33
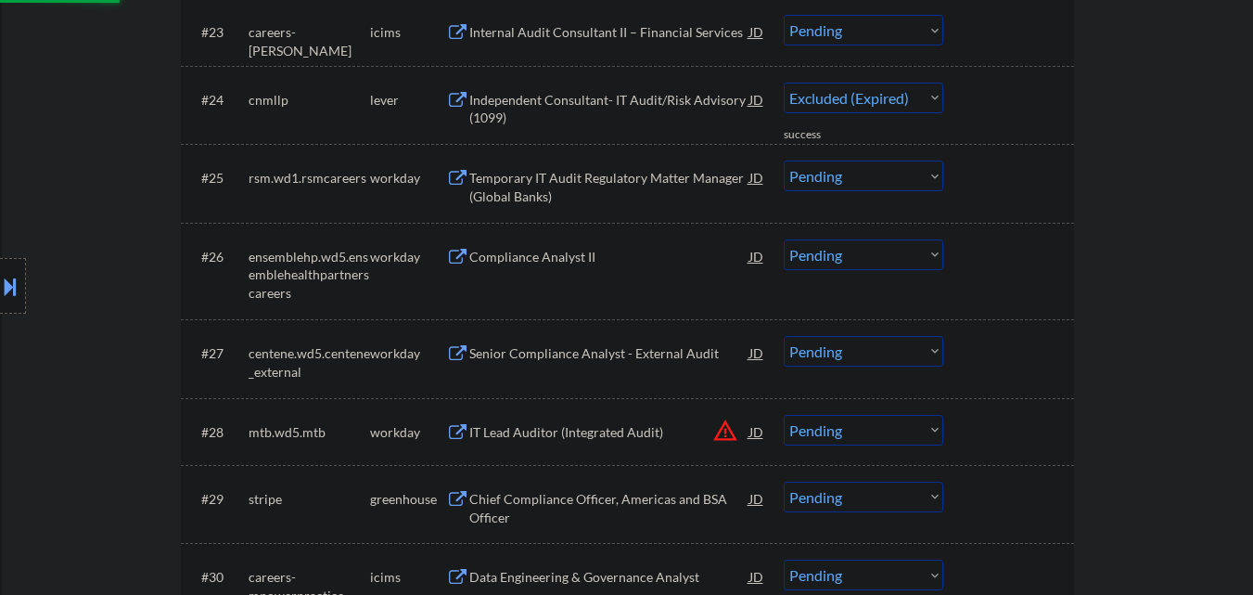
select select ""pending""
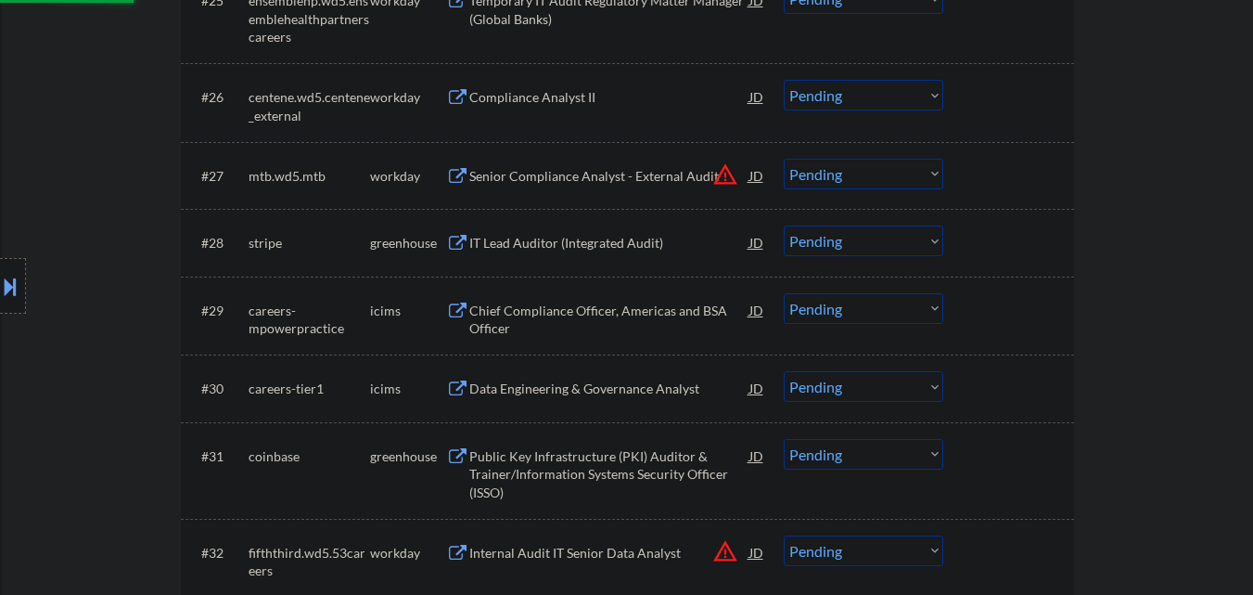
scroll to position [2423, 0]
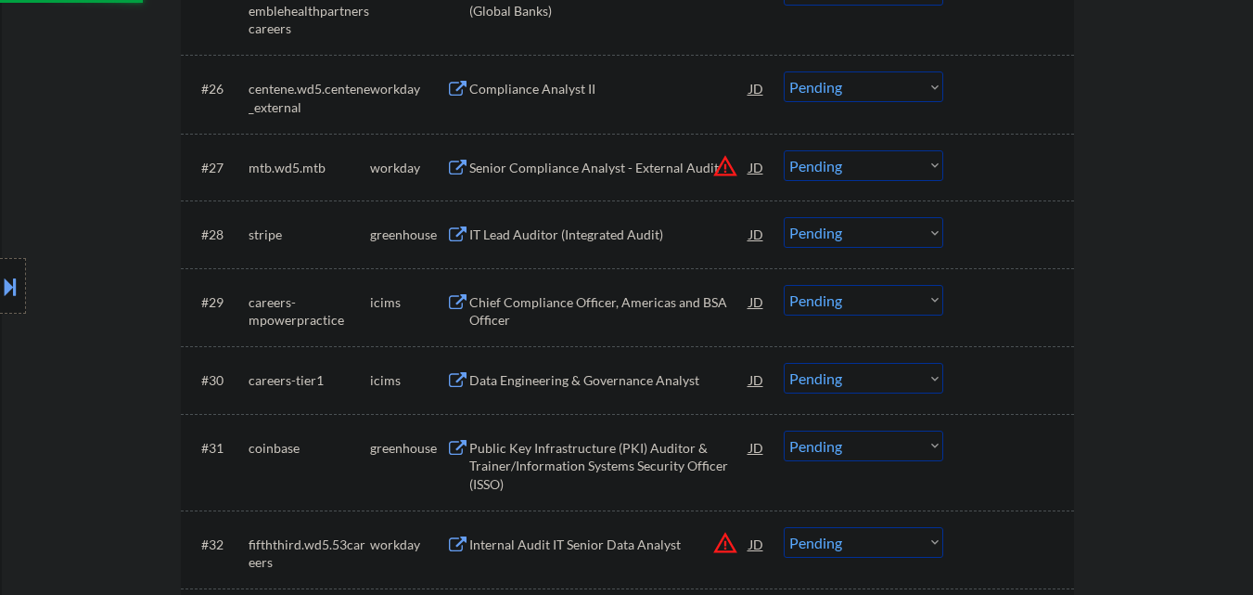
click at [608, 235] on div "IT Lead Auditor (Integrated Audit)" at bounding box center [609, 234] width 280 height 19
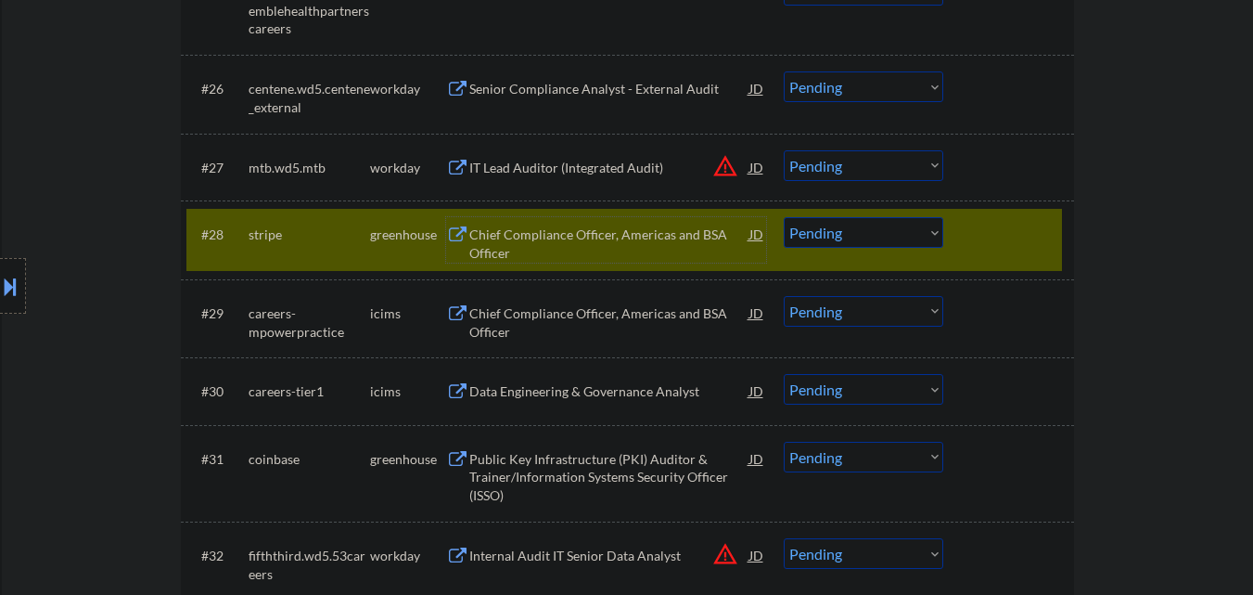
click at [874, 232] on select "Choose an option... Pending Applied Excluded (Questions) Excluded (Expired) Exc…" at bounding box center [864, 232] width 160 height 31
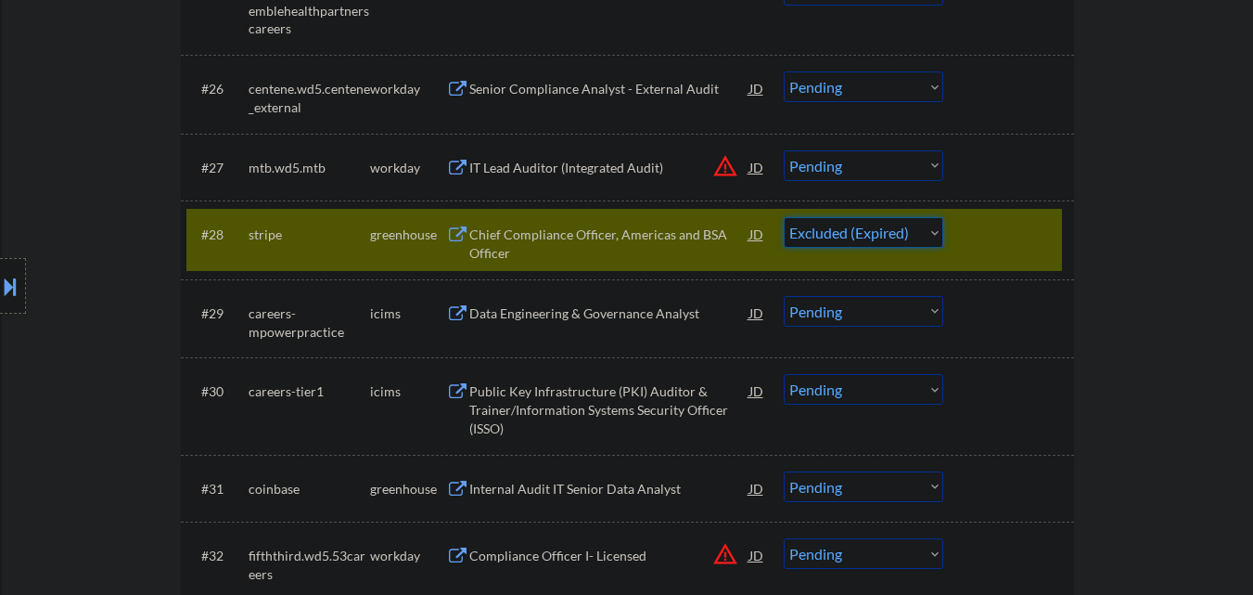
click at [784, 217] on select "Choose an option... Pending Applied Excluded (Questions) Excluded (Expired) Exc…" at bounding box center [864, 232] width 160 height 31
click at [1028, 238] on div at bounding box center [1011, 233] width 82 height 33
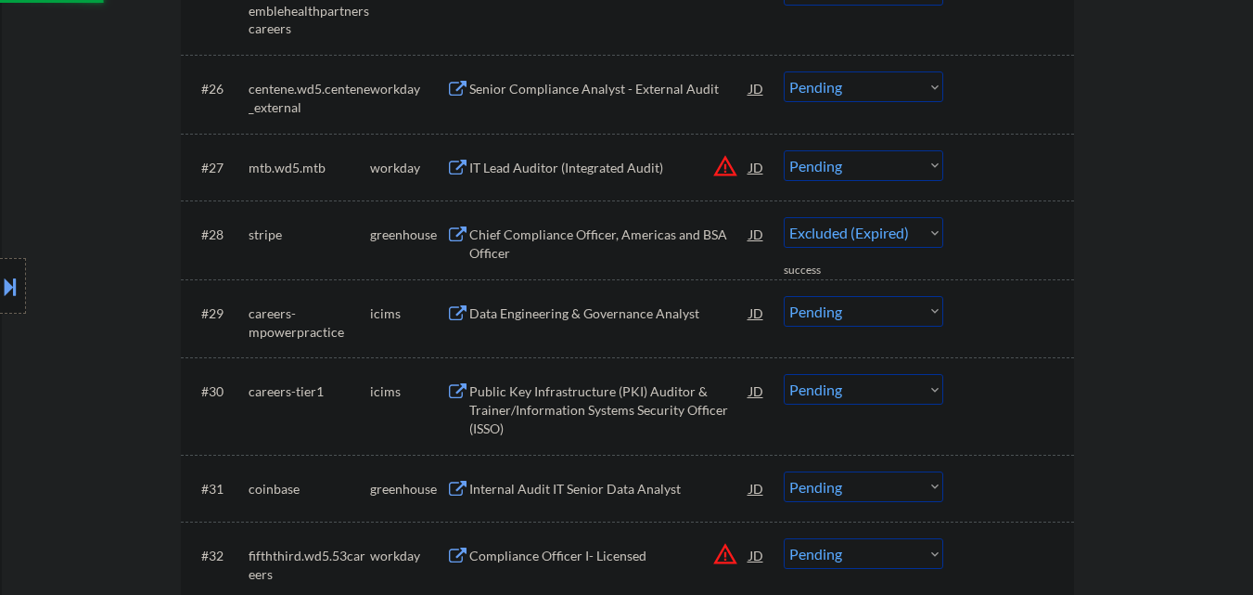
select select ""pending""
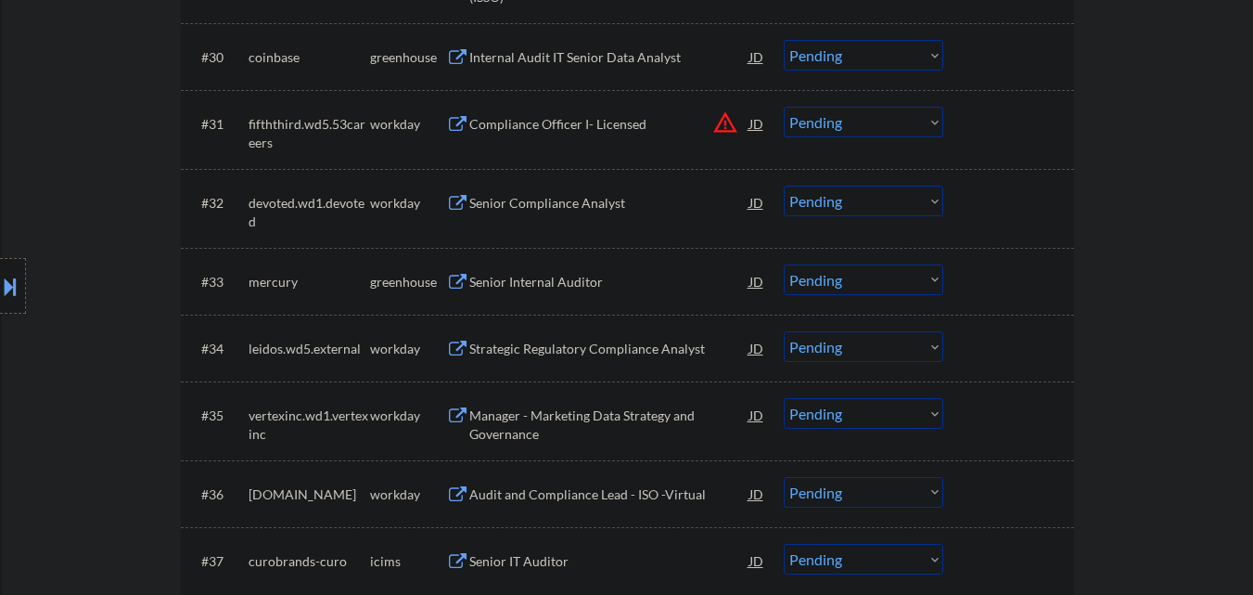
scroll to position [2794, 0]
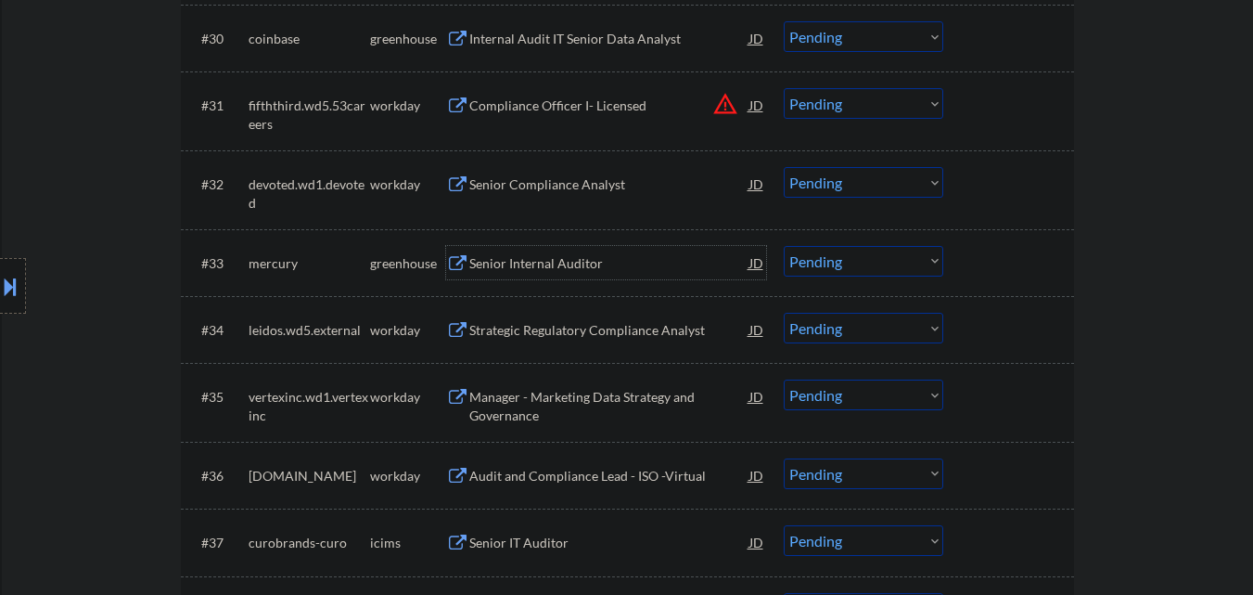
click at [564, 277] on div "Senior Internal Auditor" at bounding box center [609, 262] width 280 height 33
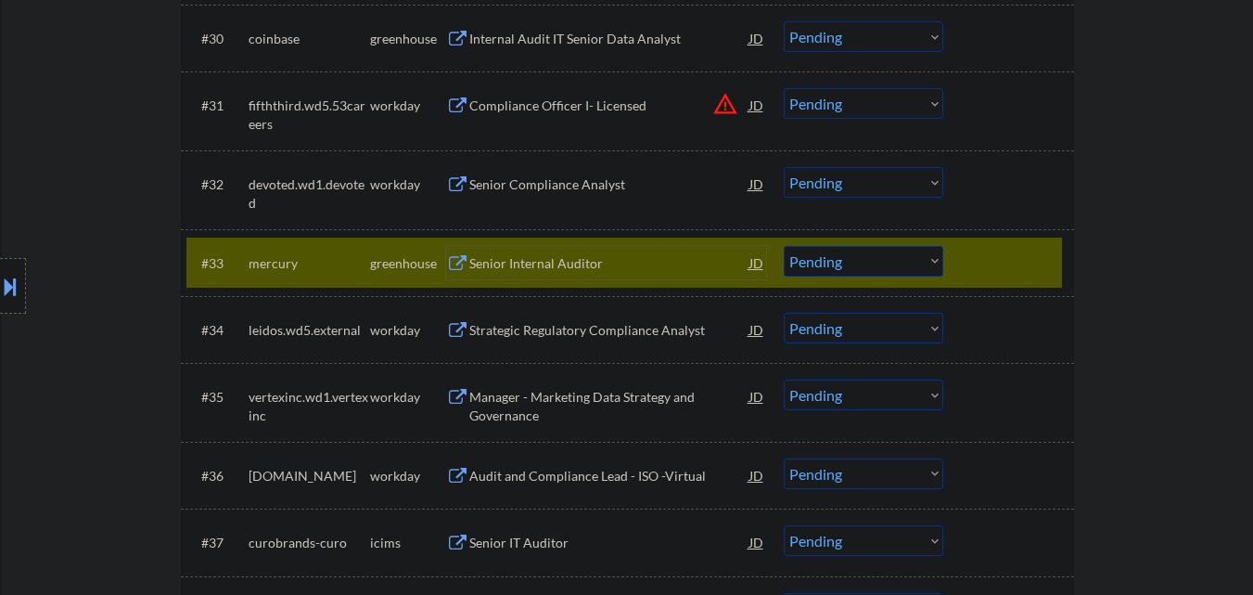
click at [882, 266] on select "Choose an option... Pending Applied Excluded (Questions) Excluded (Expired) Exc…" at bounding box center [864, 261] width 160 height 31
click at [784, 246] on select "Choose an option... Pending Applied Excluded (Questions) Excluded (Expired) Exc…" at bounding box center [864, 261] width 160 height 31
click at [1029, 249] on div at bounding box center [1011, 262] width 82 height 33
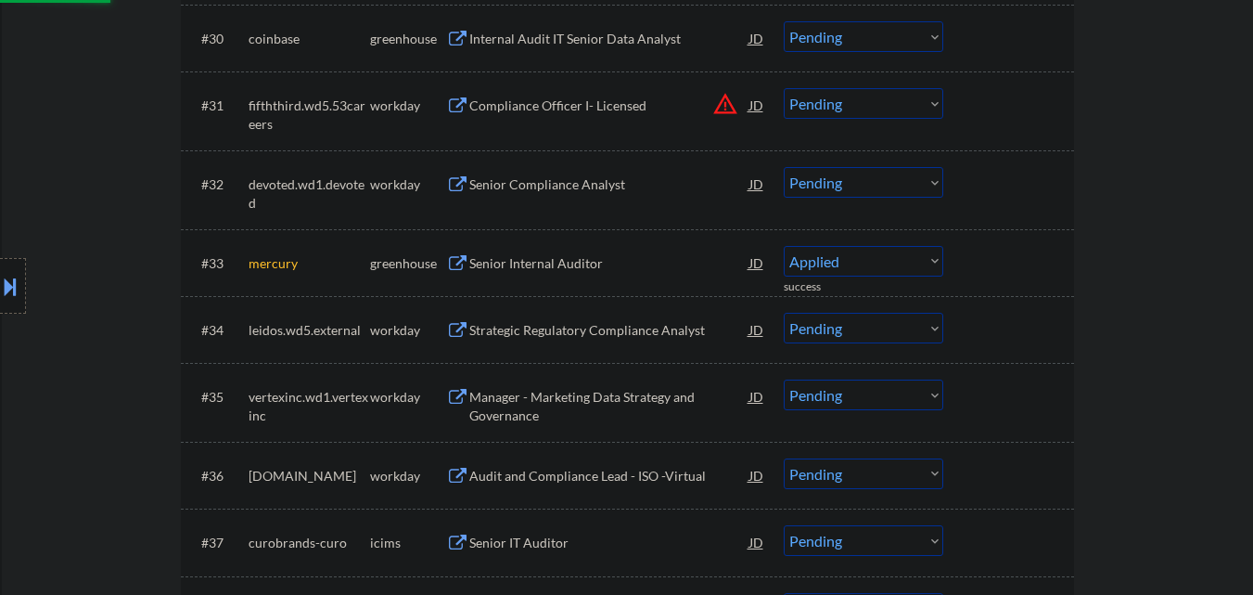
select select ""pending""
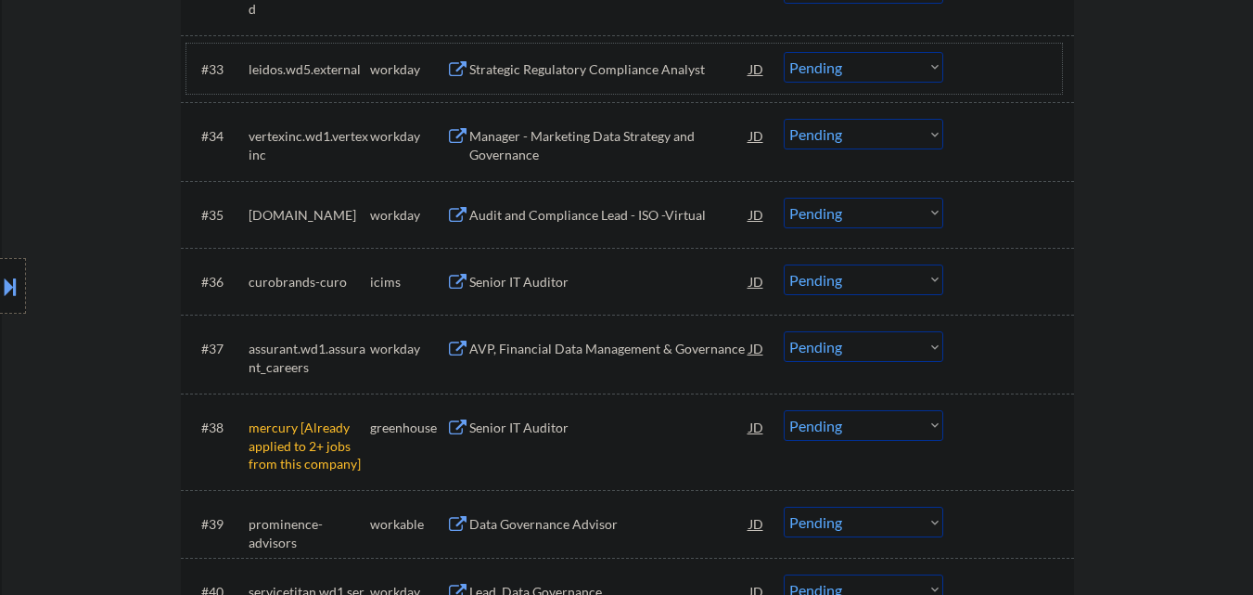
scroll to position [3072, 0]
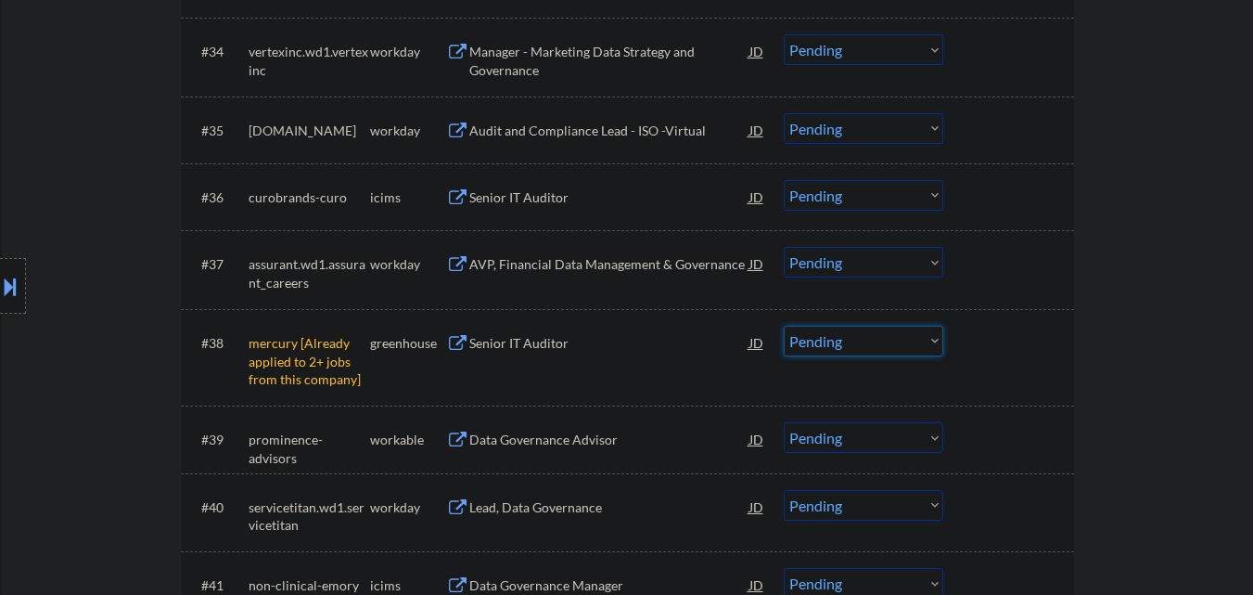
click at [877, 338] on select "Choose an option... Pending Applied Excluded (Questions) Excluded (Expired) Exc…" at bounding box center [864, 341] width 160 height 31
click at [784, 326] on select "Choose an option... Pending Applied Excluded (Questions) Excluded (Expired) Exc…" at bounding box center [864, 341] width 160 height 31
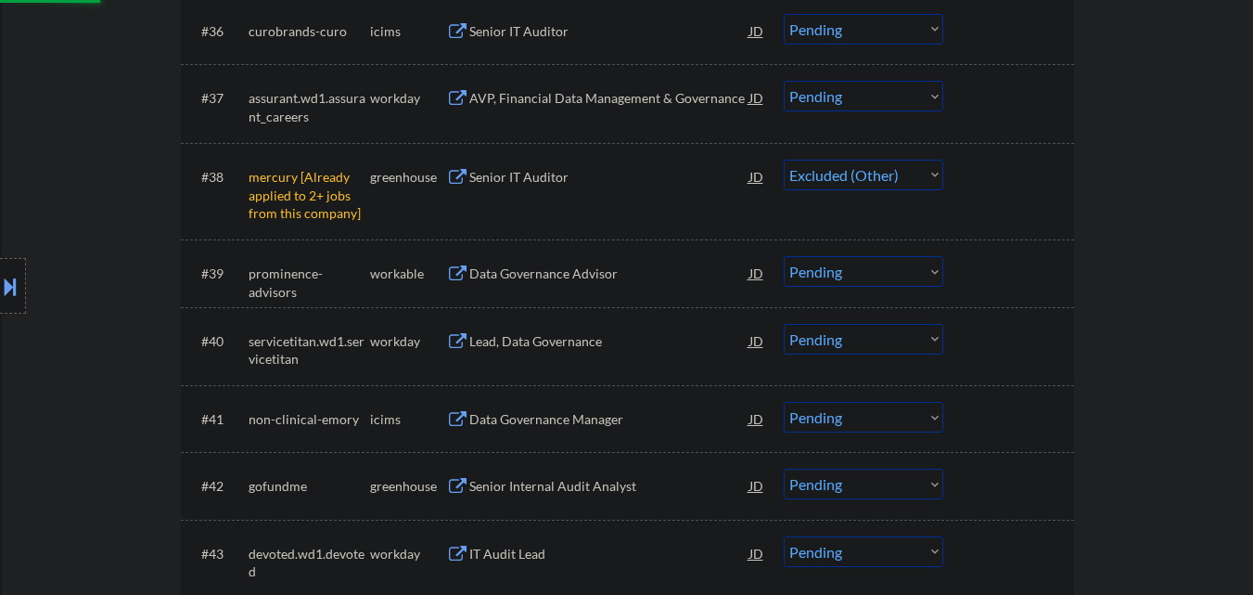
scroll to position [3258, 0]
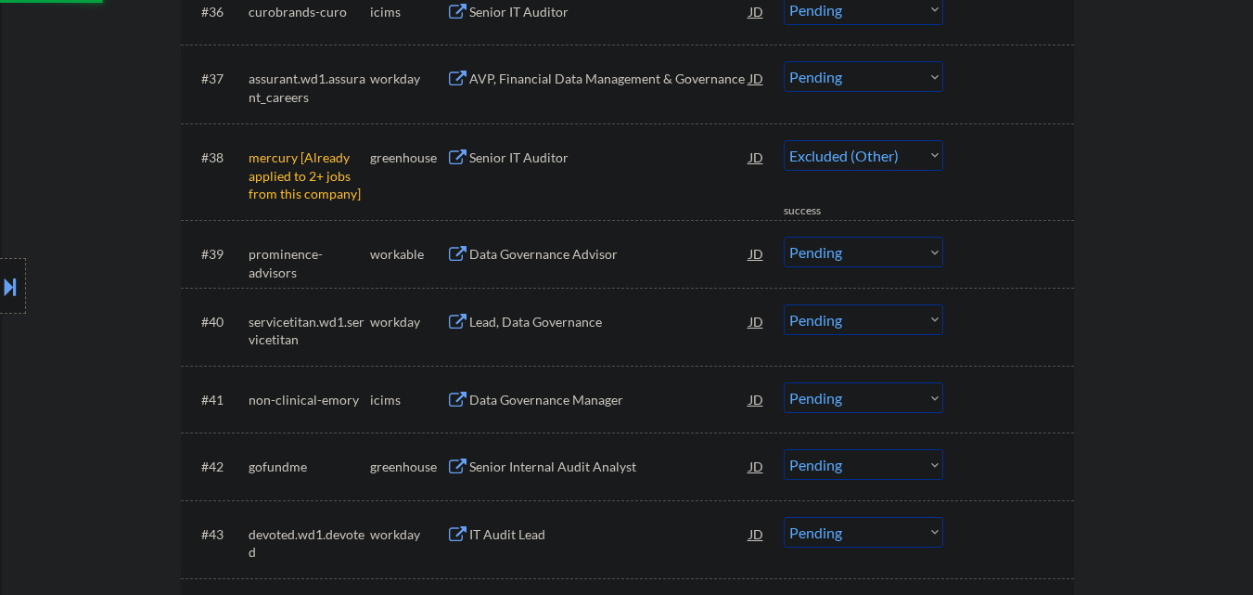
select select ""pending""
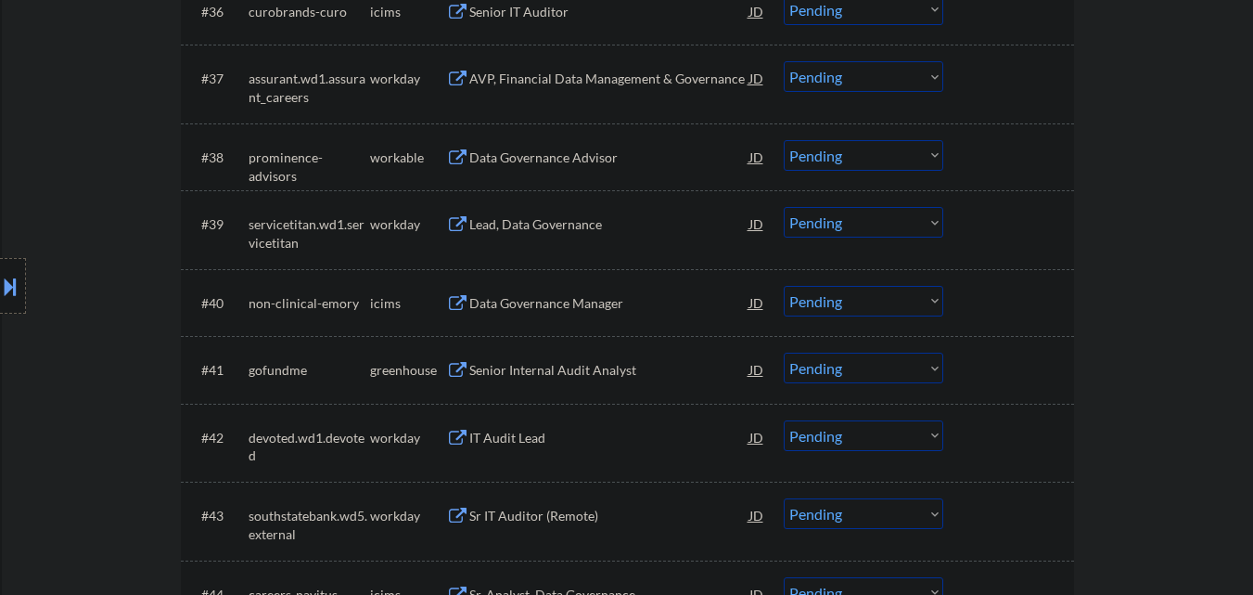
click at [594, 160] on div "Data Governance Advisor" at bounding box center [609, 157] width 280 height 19
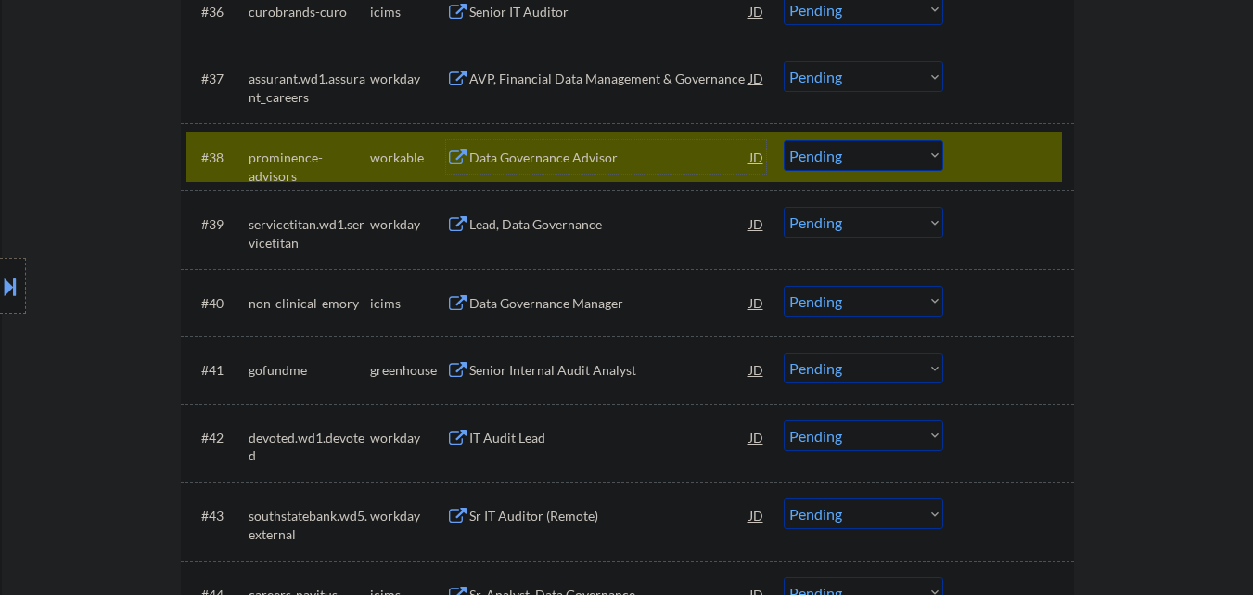
click at [1044, 149] on div at bounding box center [1011, 156] width 82 height 33
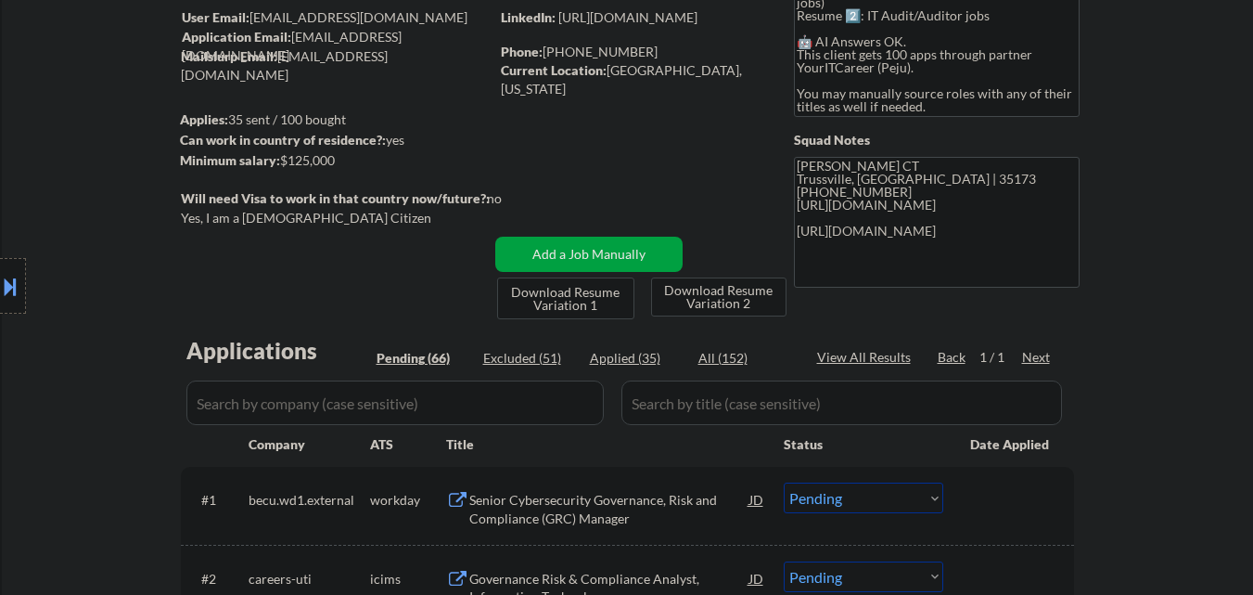
scroll to position [0, 0]
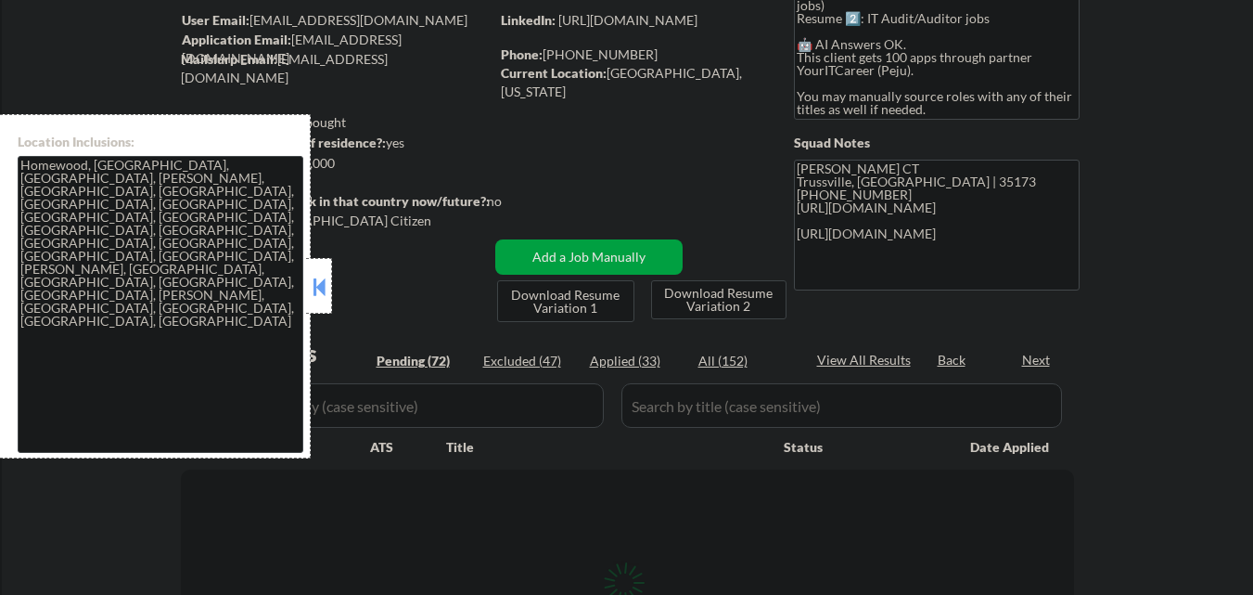
scroll to position [186, 0]
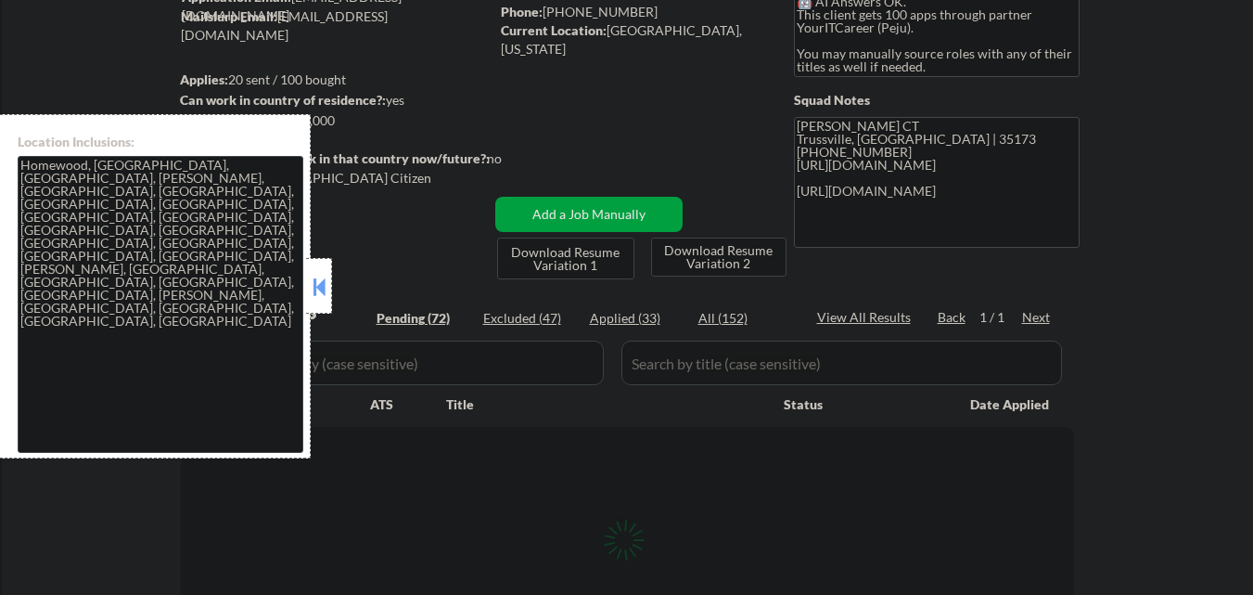
click at [325, 287] on button at bounding box center [319, 287] width 20 height 28
click at [866, 316] on div "View All Results" at bounding box center [866, 317] width 99 height 19
click at [327, 283] on button at bounding box center [319, 287] width 20 height 28
click at [613, 319] on div "Applied (33)" at bounding box center [636, 318] width 93 height 19
select select ""pending""
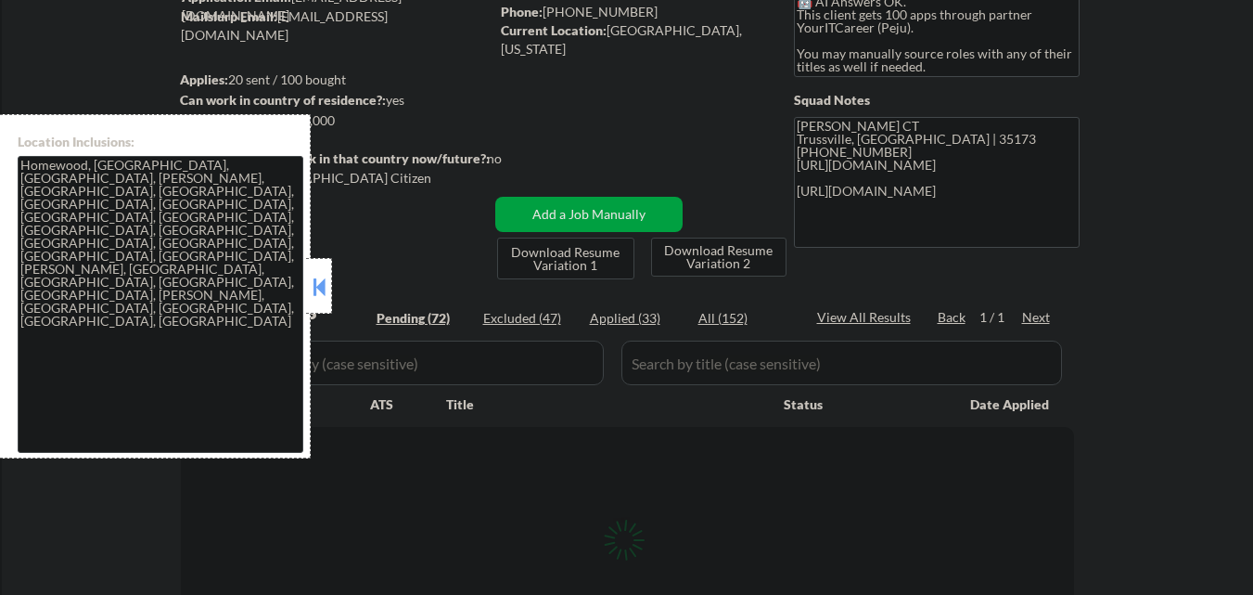
select select ""pending""
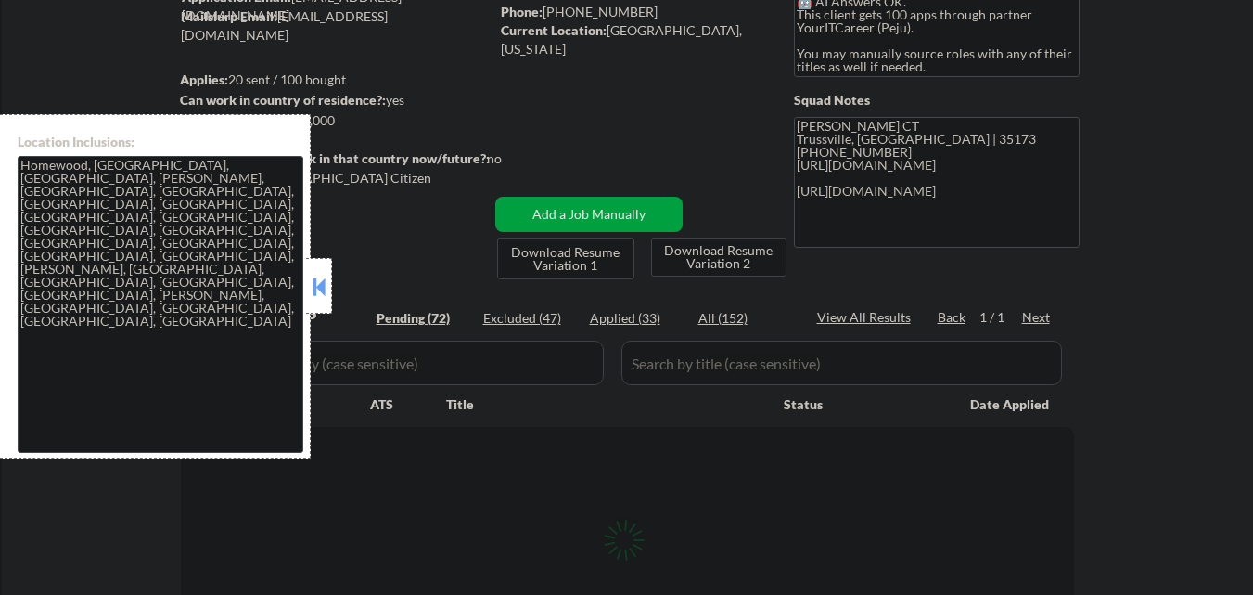
select select ""pending""
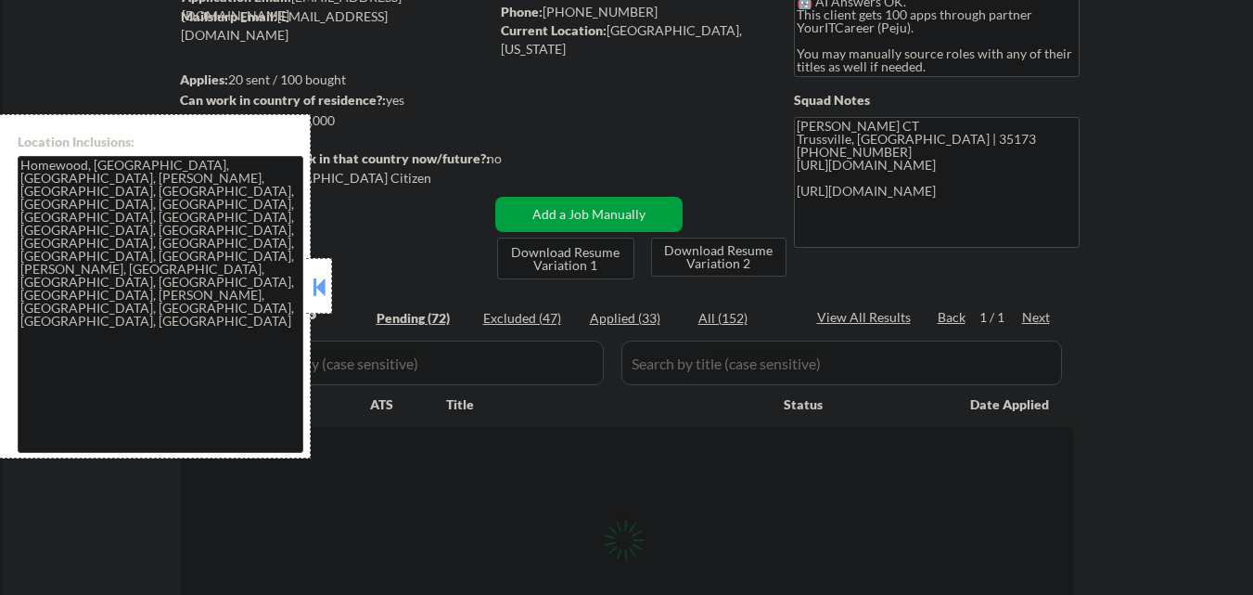
select select ""pending""
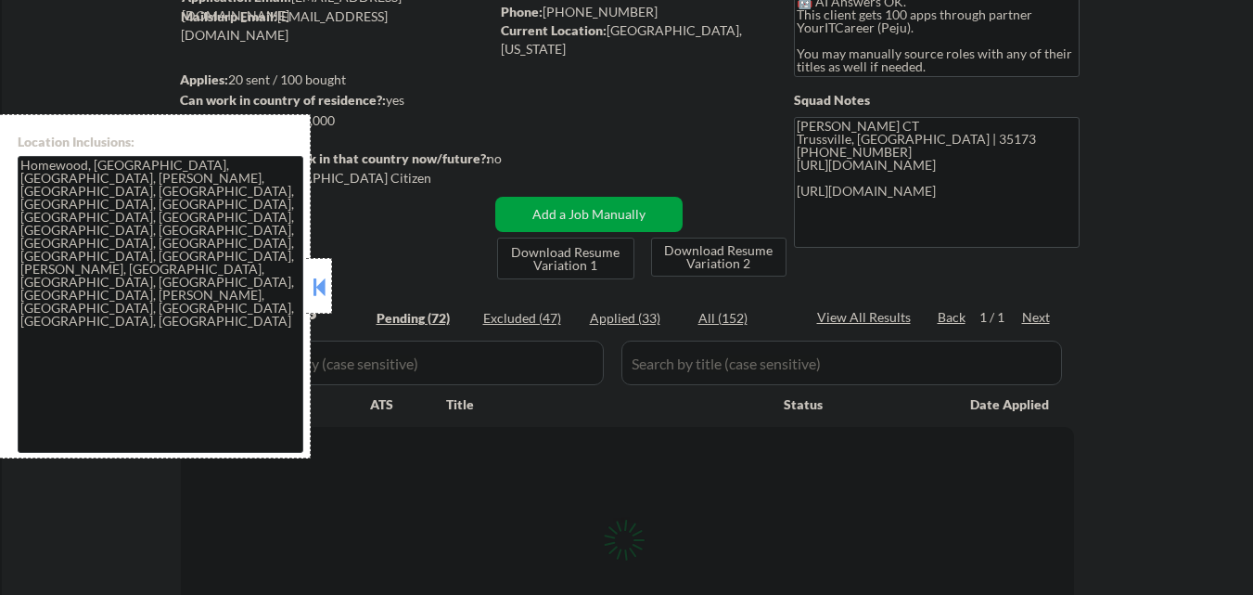
select select ""pending""
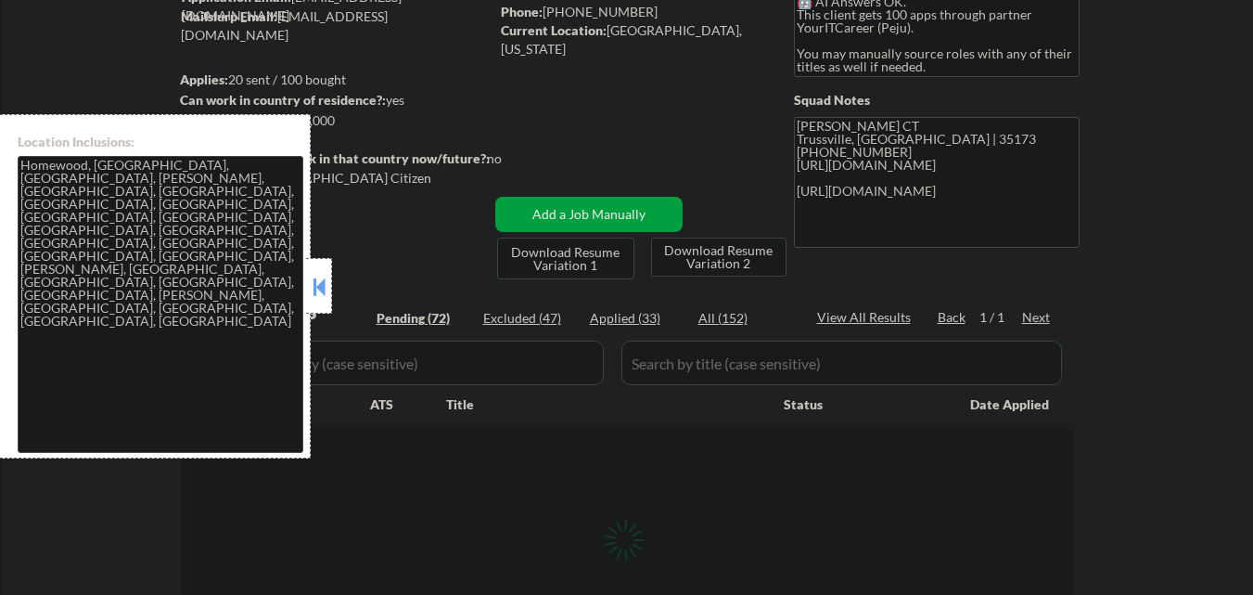
select select ""pending""
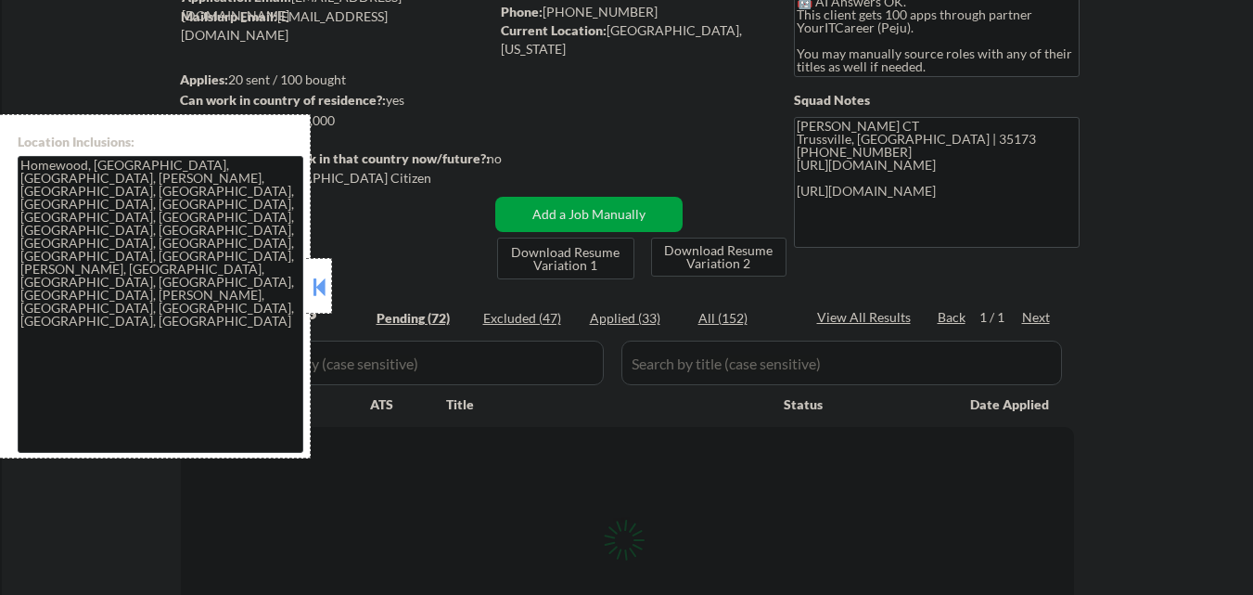
select select ""pending""
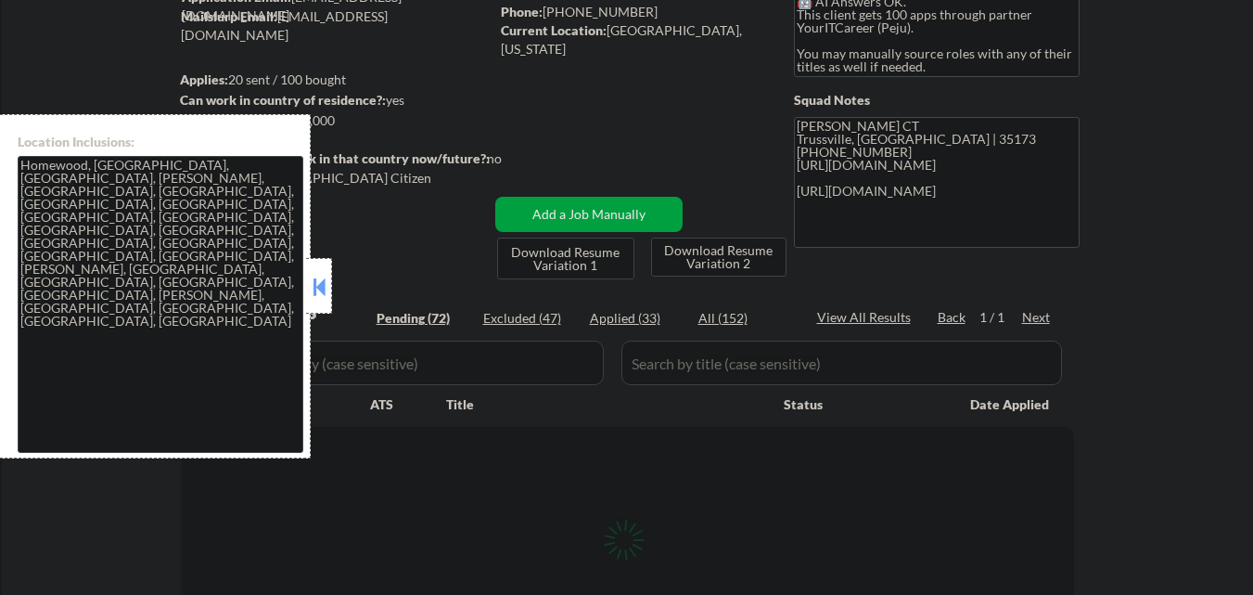
select select ""pending""
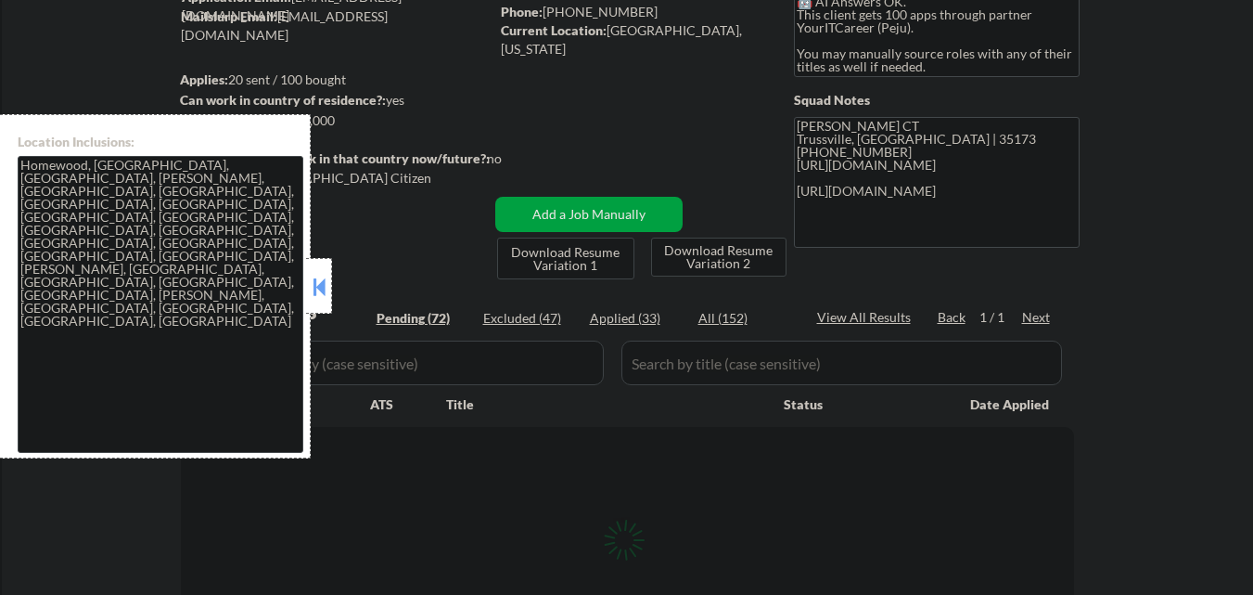
select select ""pending""
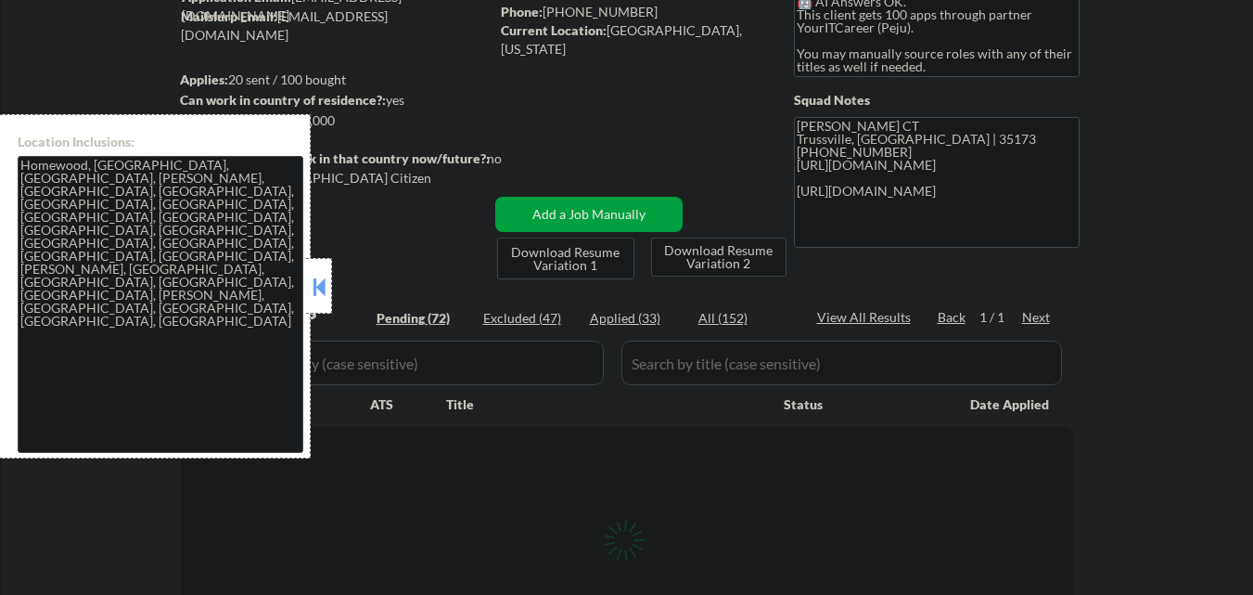
select select ""pending""
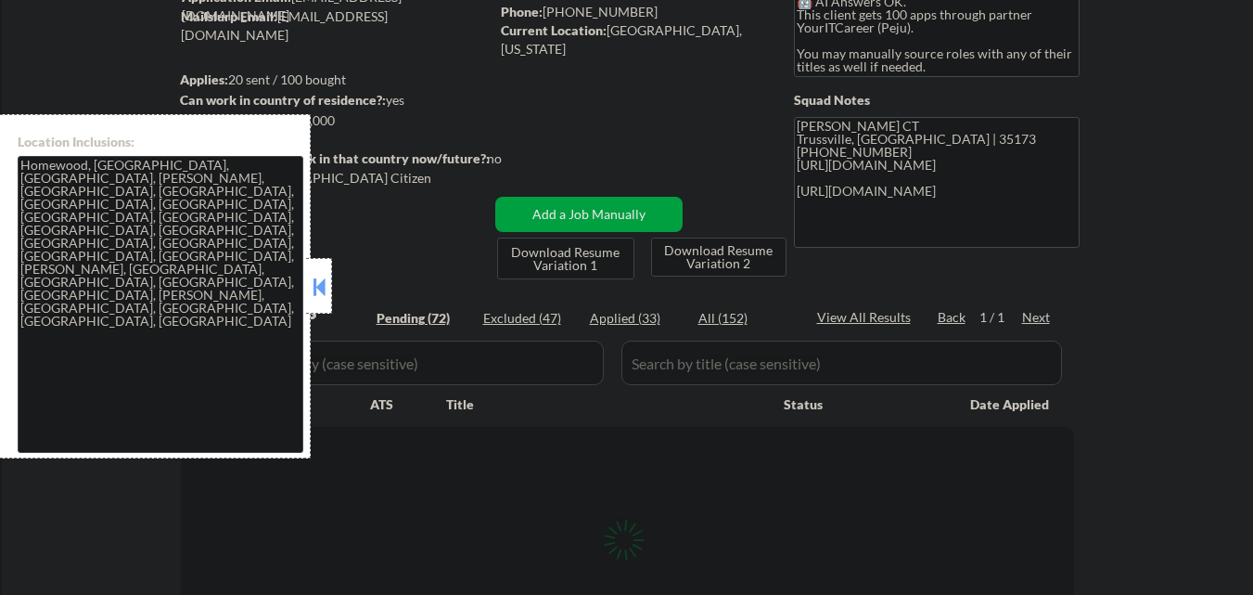
select select ""pending""
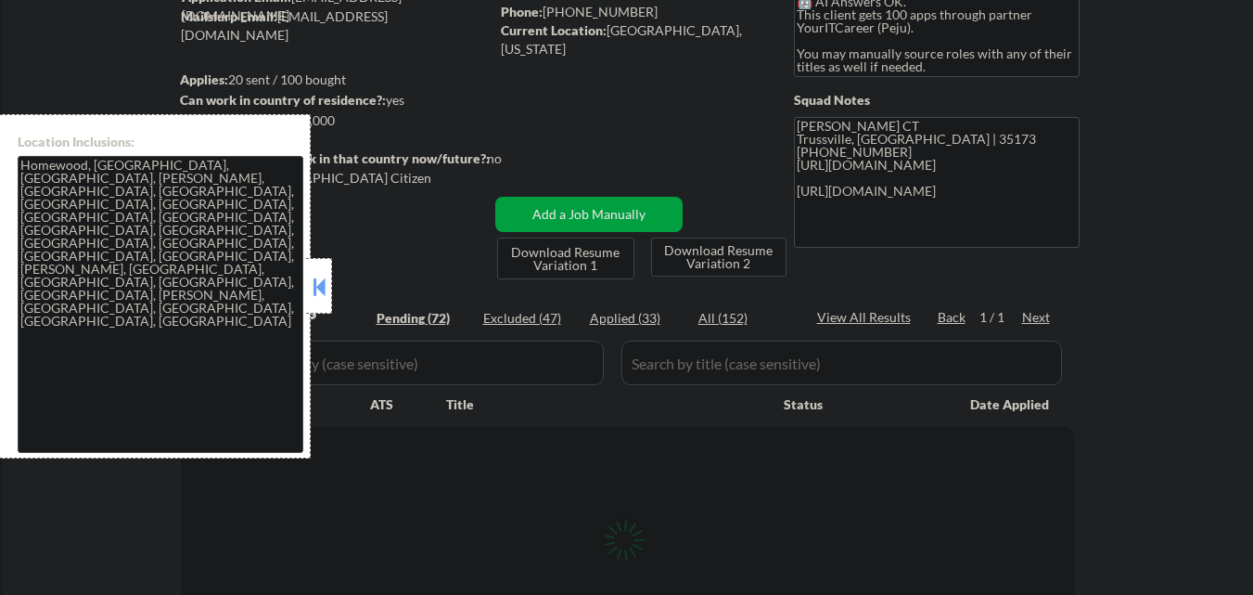
select select ""pending""
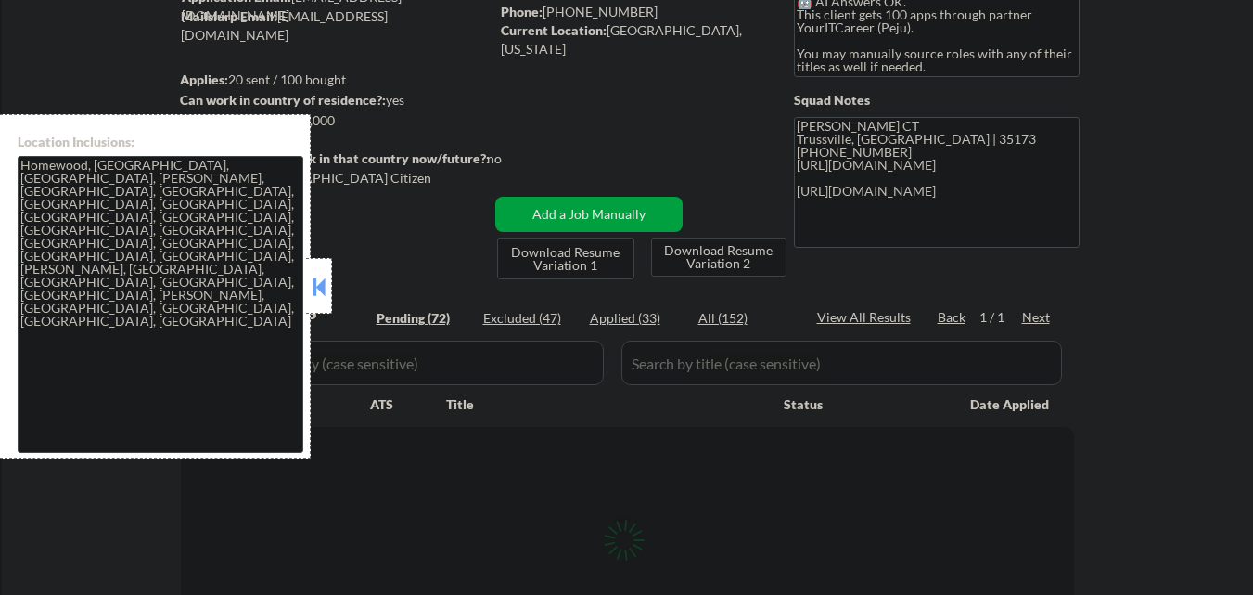
select select ""pending""
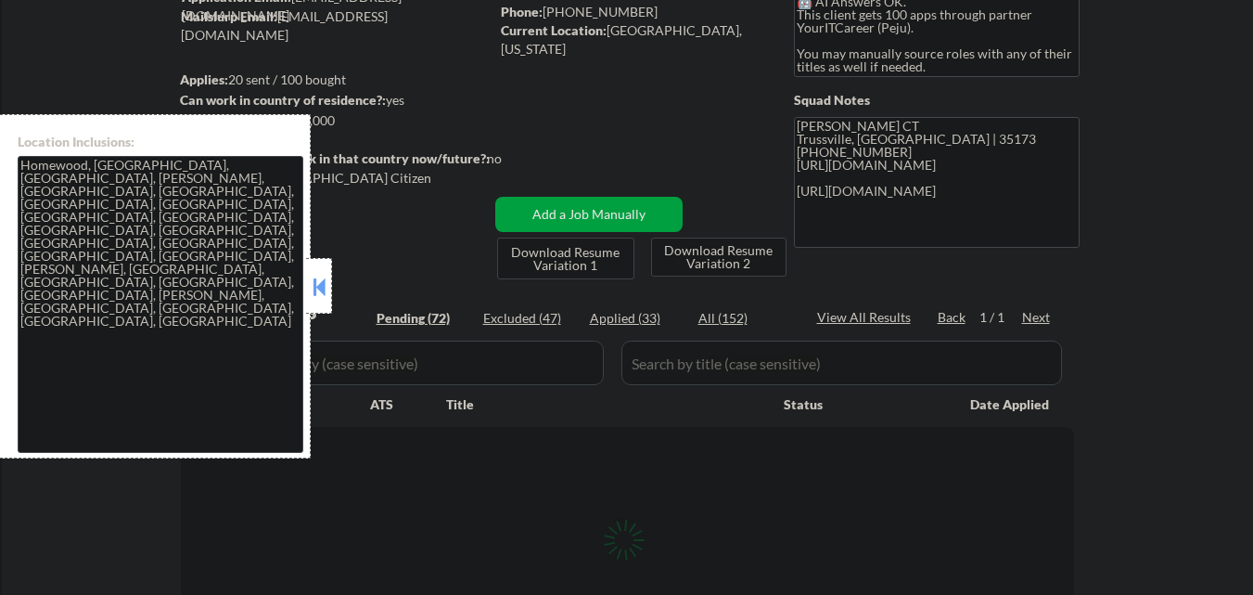
select select ""pending""
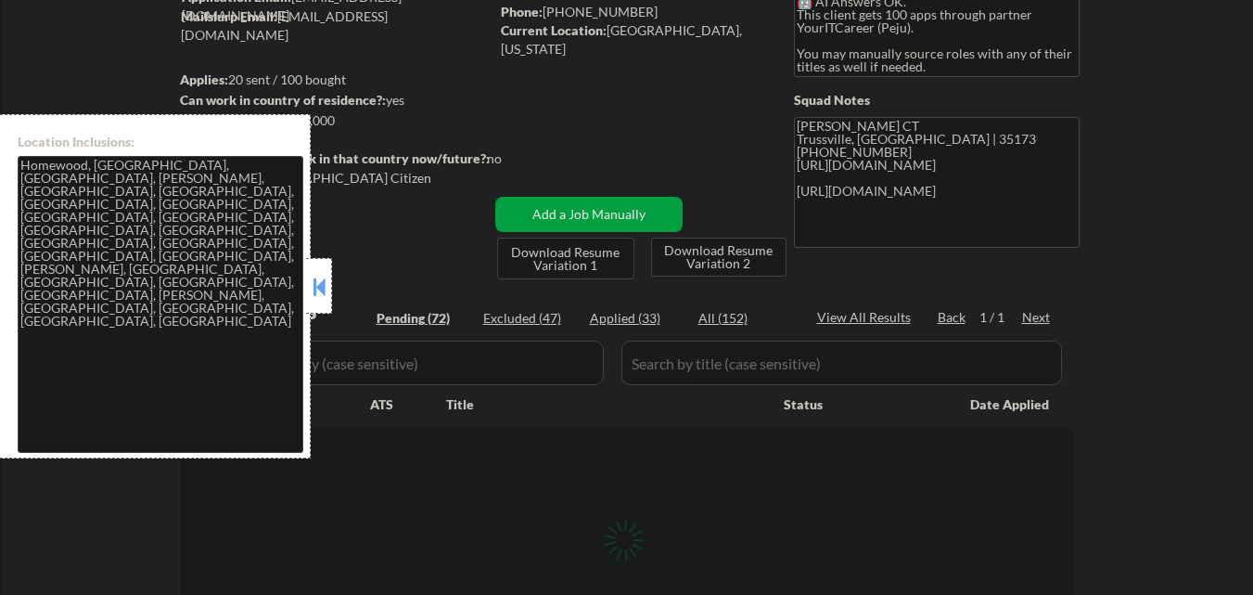
select select ""pending""
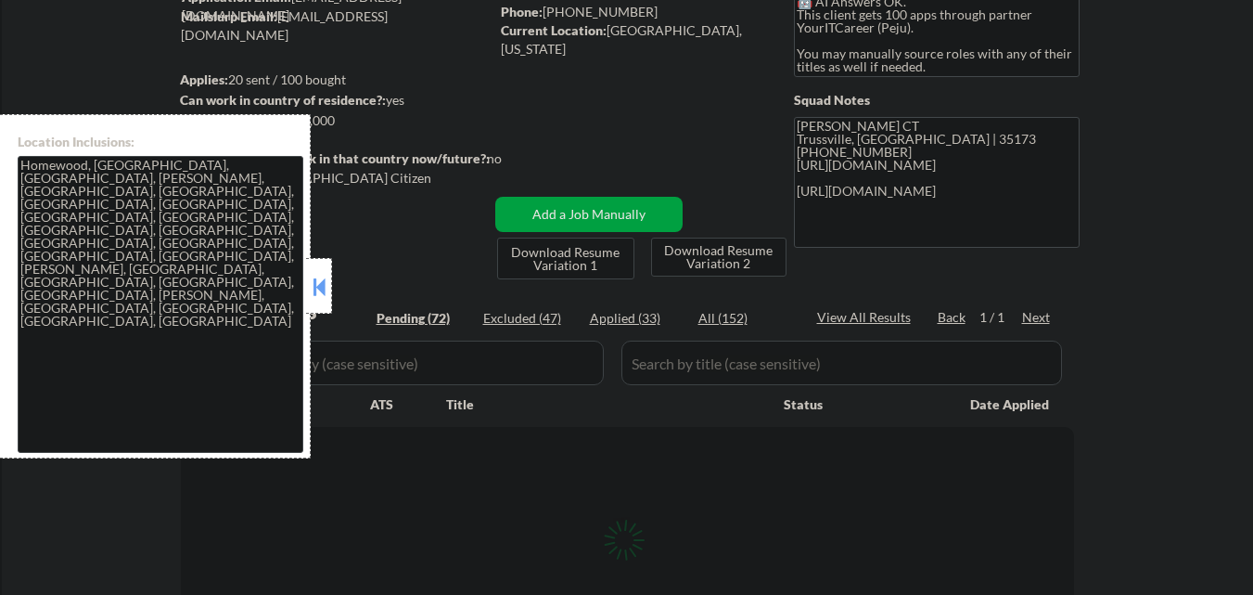
select select ""pending""
click at [613, 319] on div "Applied (33)" at bounding box center [636, 318] width 93 height 19
click at [318, 284] on button at bounding box center [319, 287] width 20 height 28
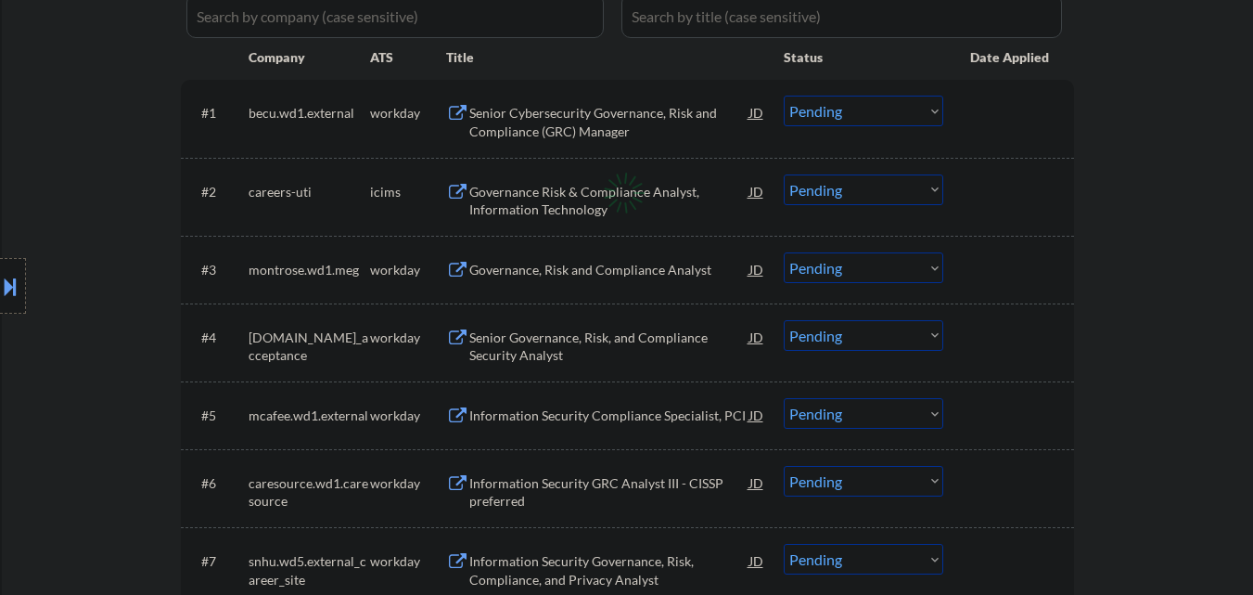
scroll to position [557, 0]
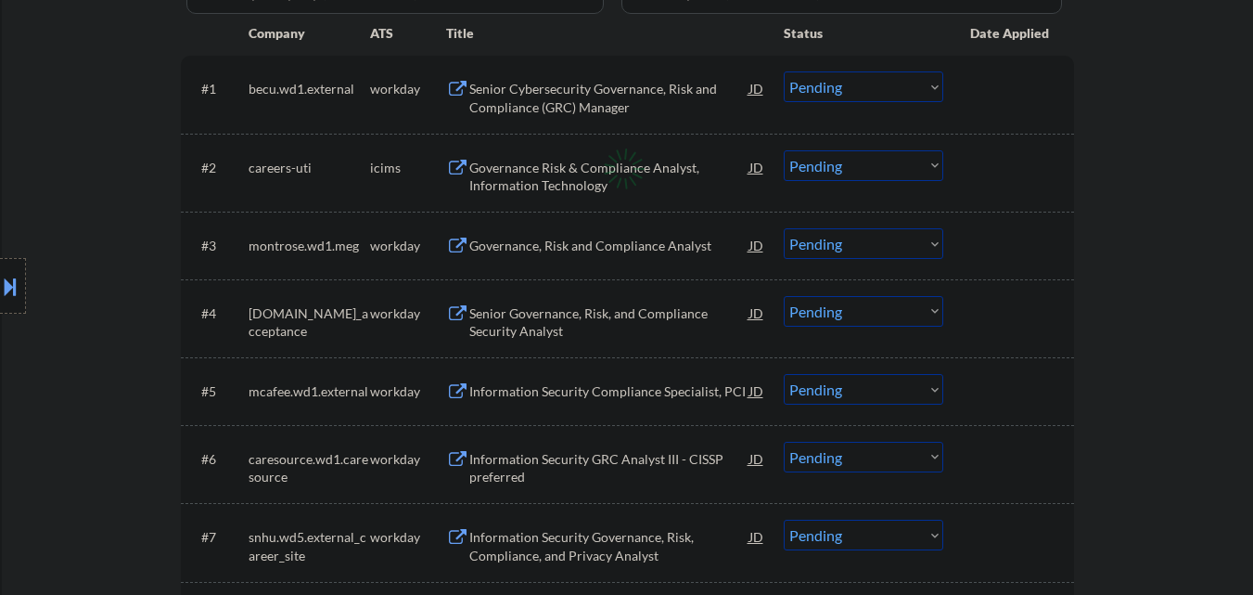
select select ""applied""
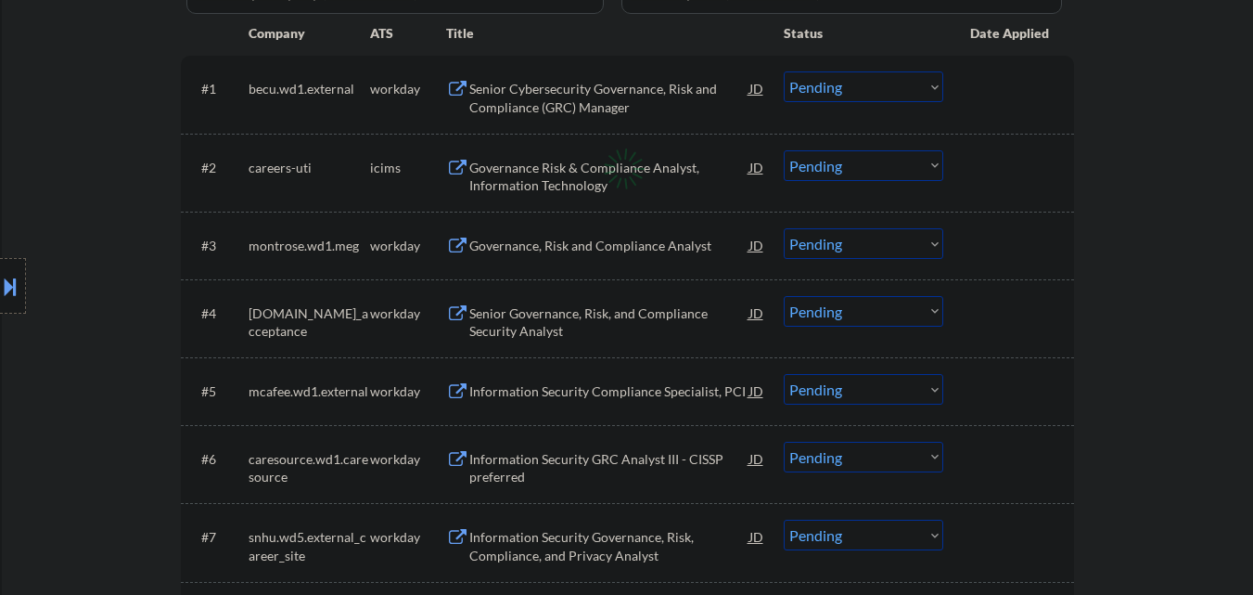
select select ""applied""
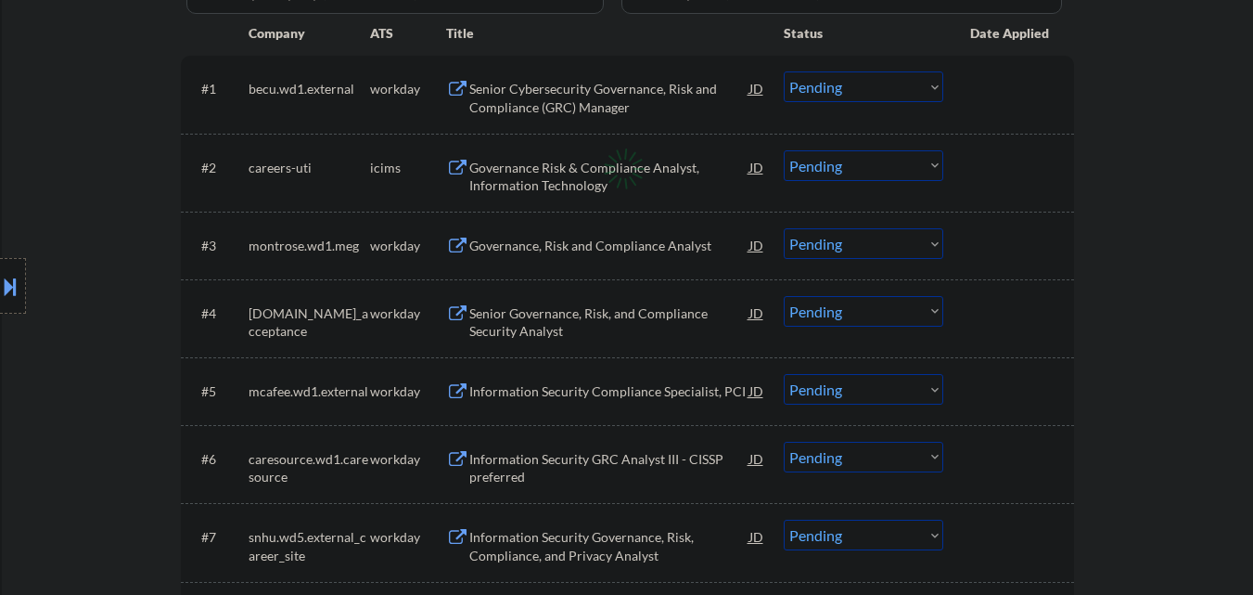
select select ""applied""
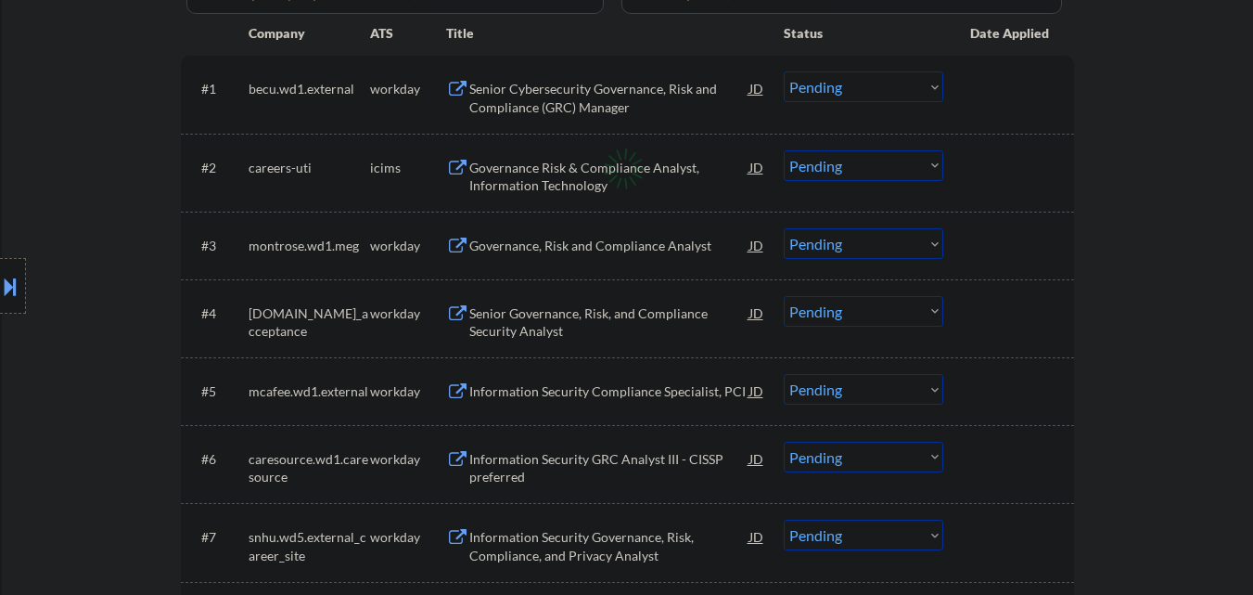
select select ""applied""
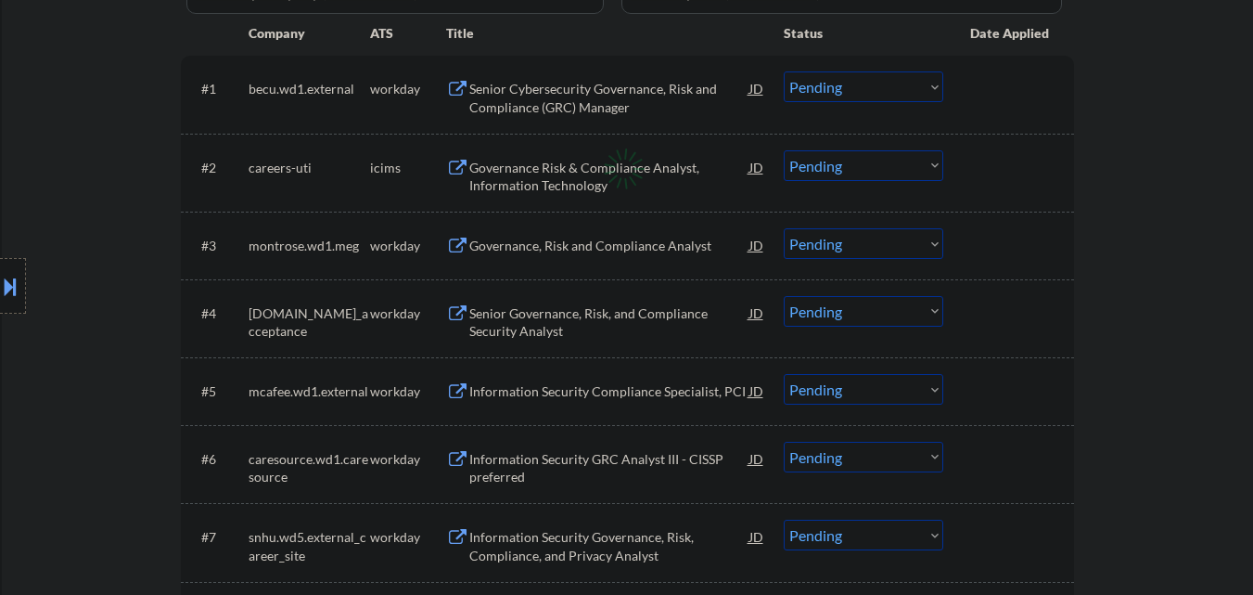
select select ""applied""
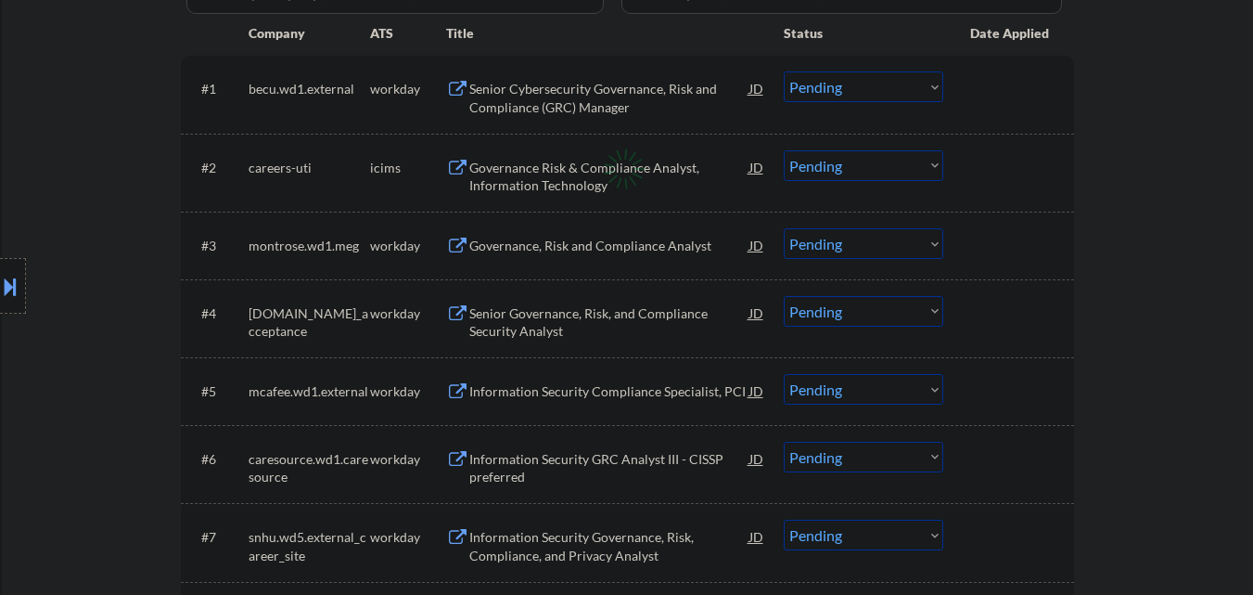
select select ""applied""
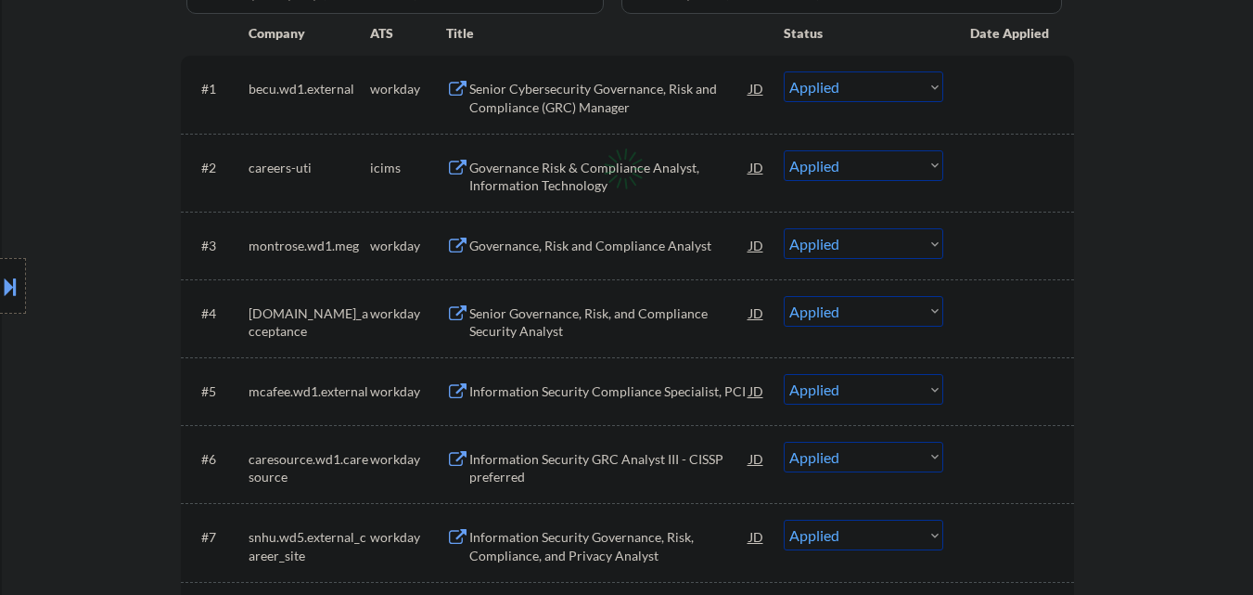
select select ""applied""
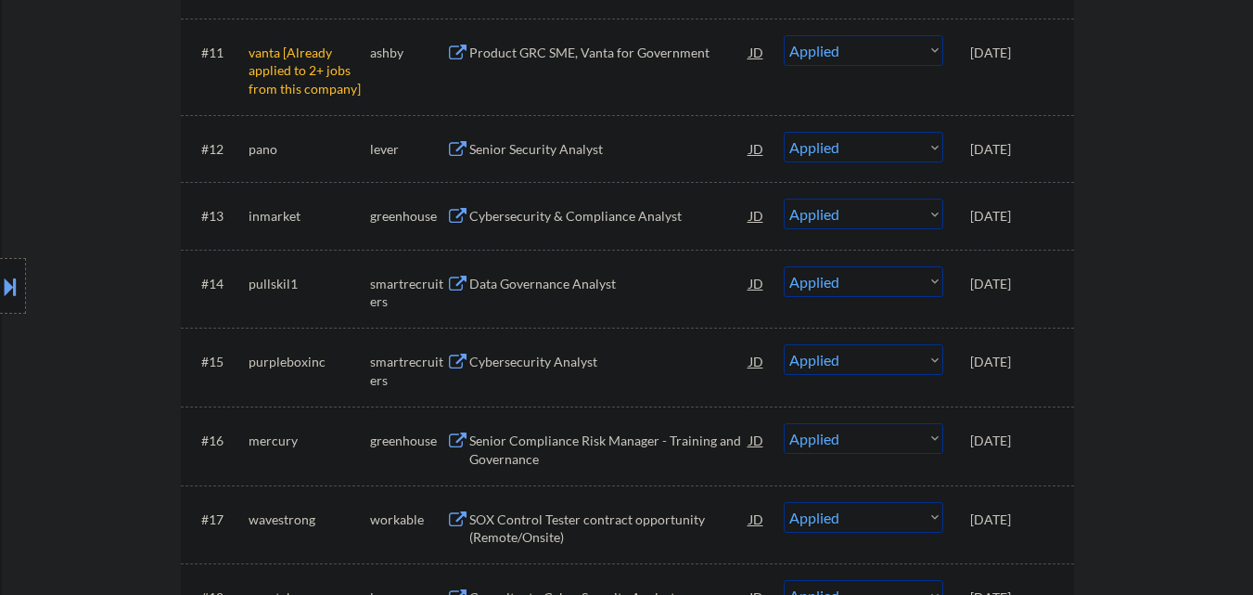
scroll to position [1299, 0]
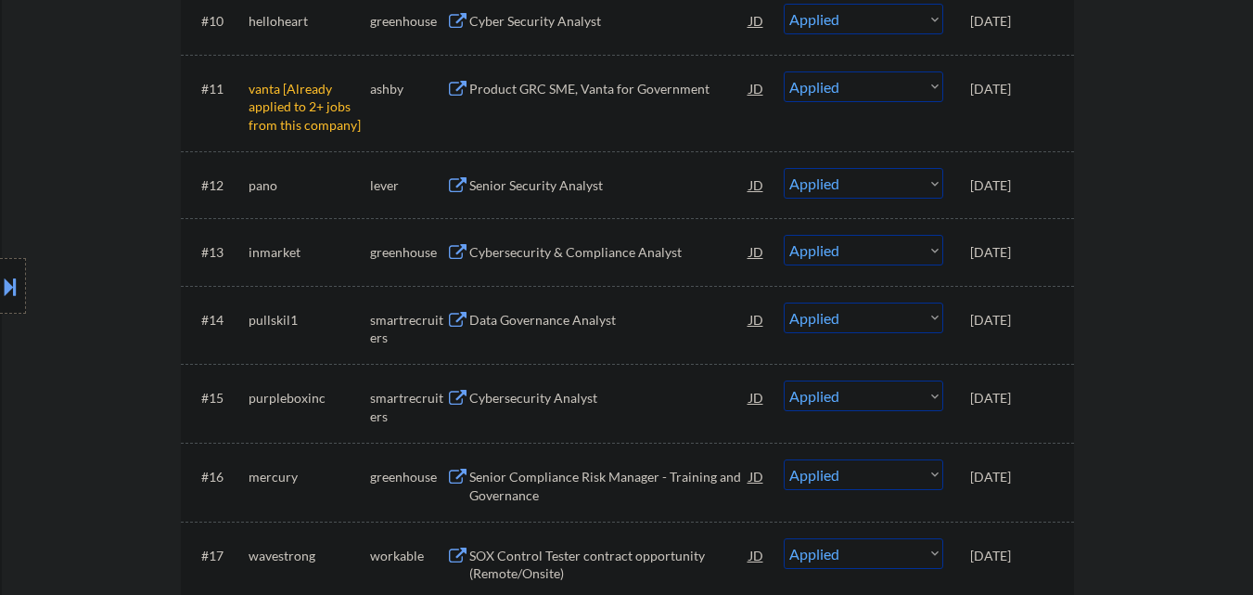
select select ""applied""
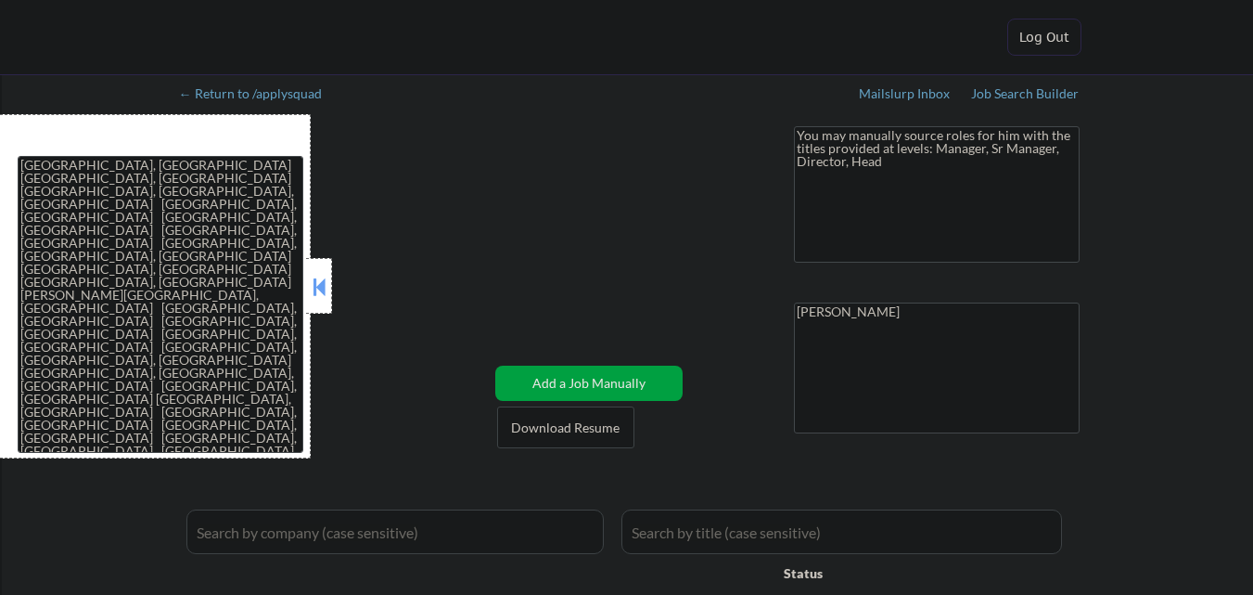
select select ""pending""
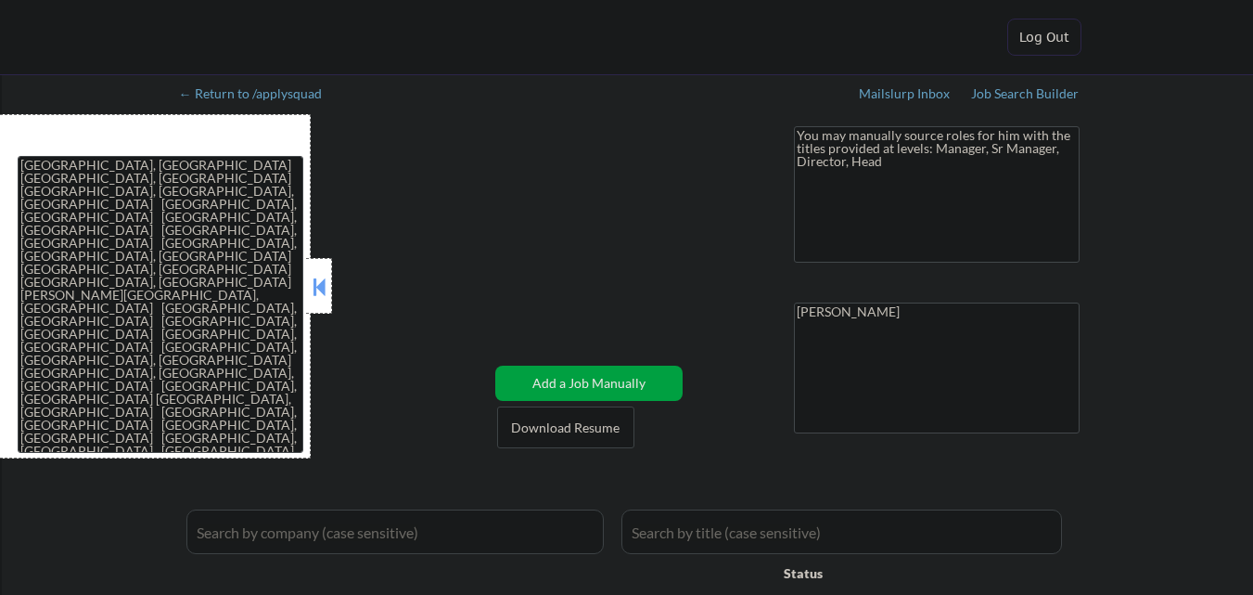
select select ""pending""
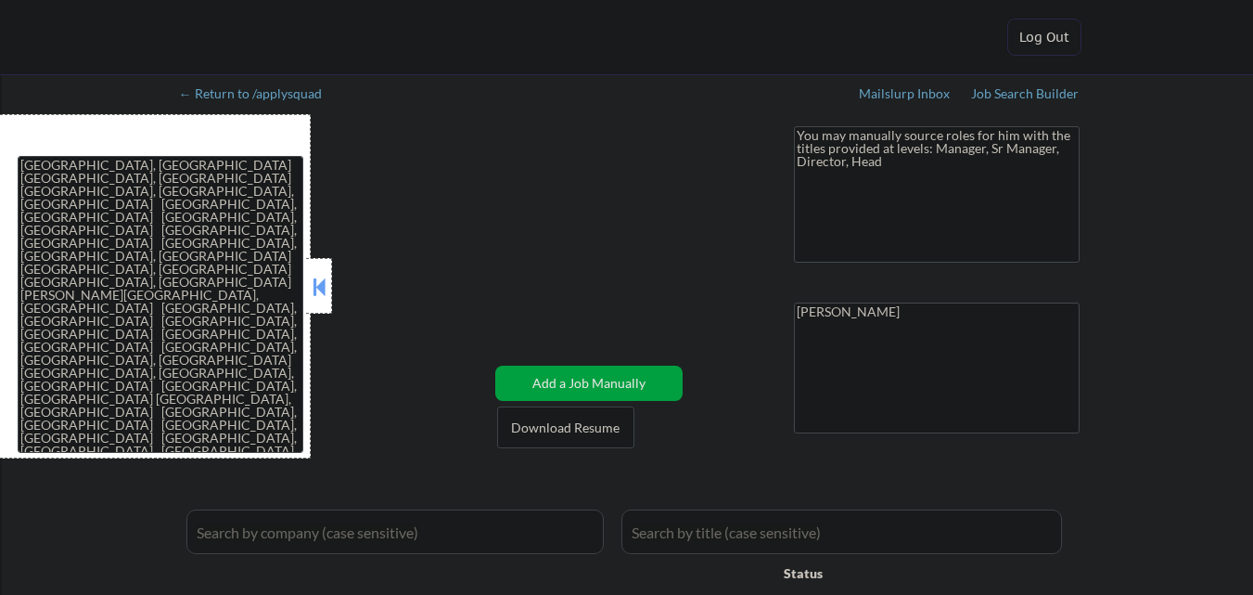
select select ""pending""
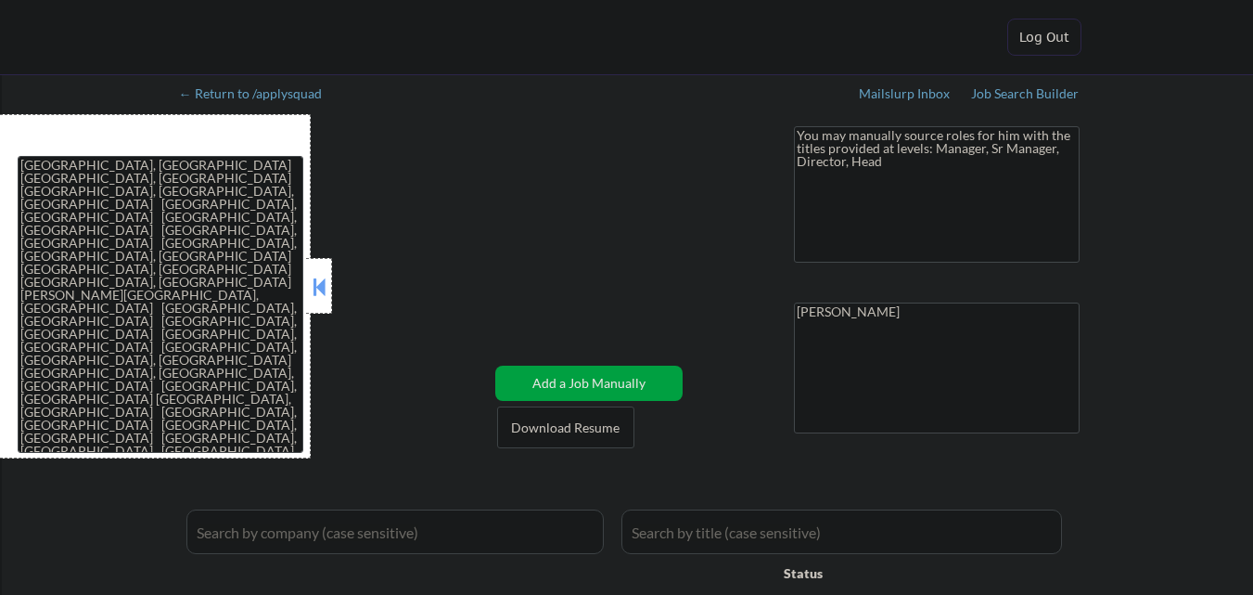
select select ""pending""
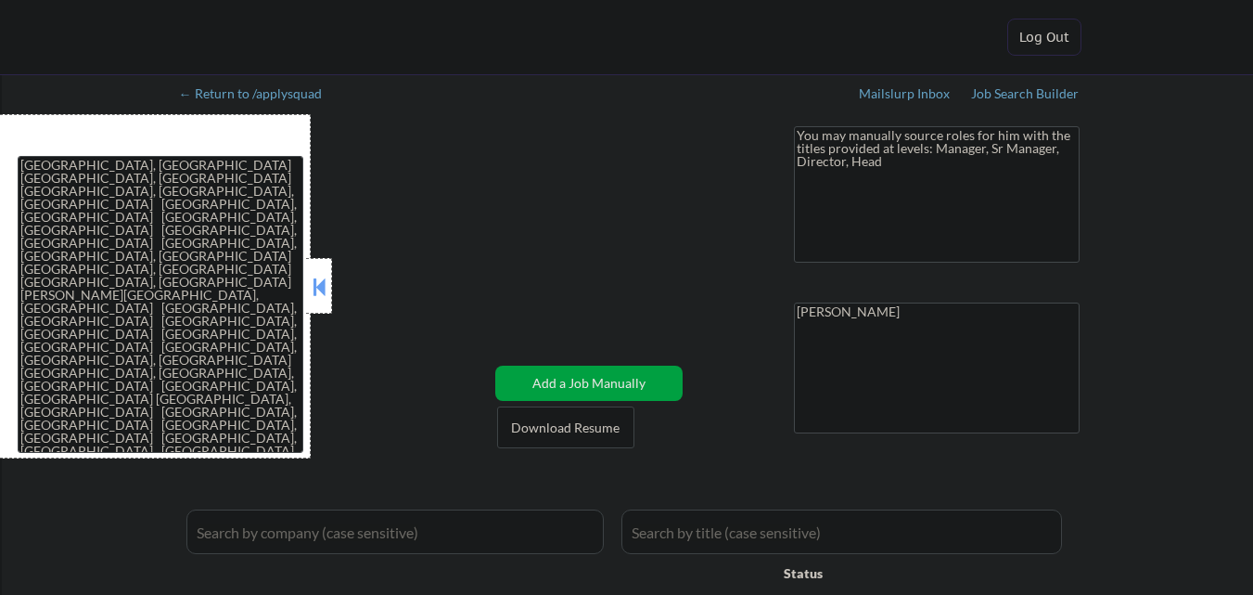
select select ""pending""
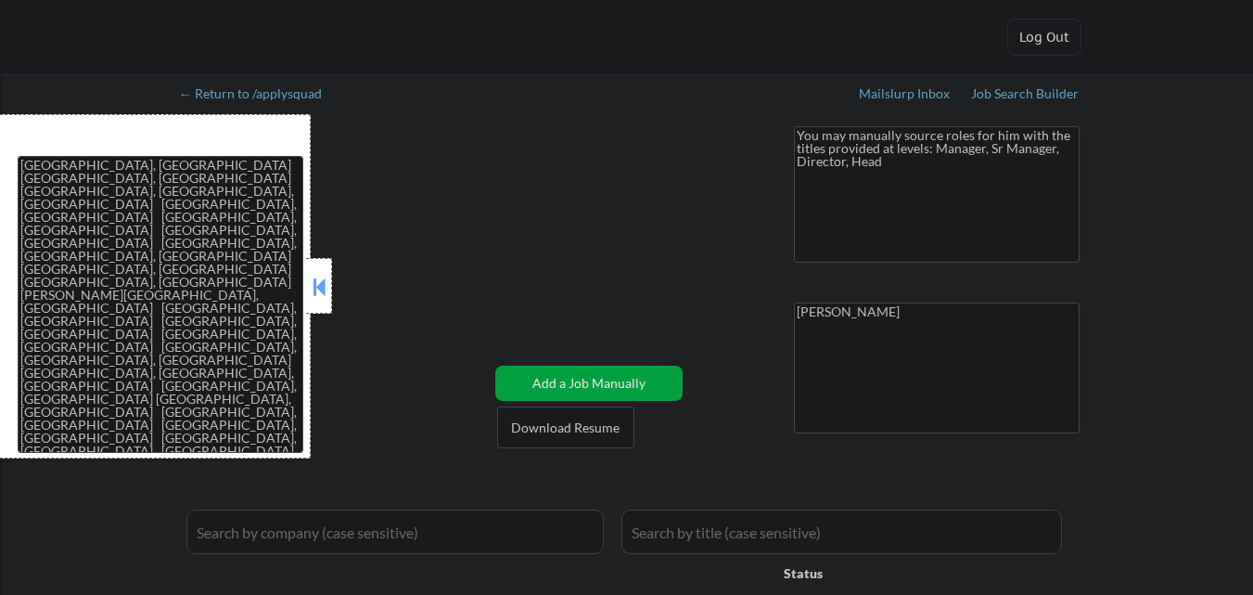
select select ""pending""
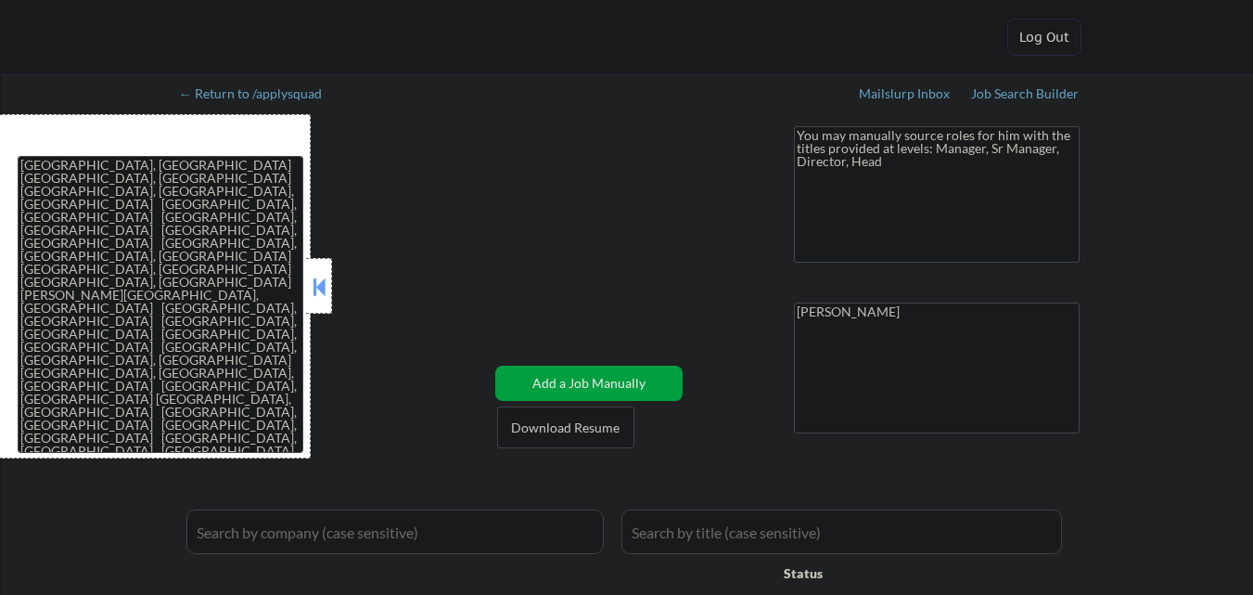
select select ""pending""
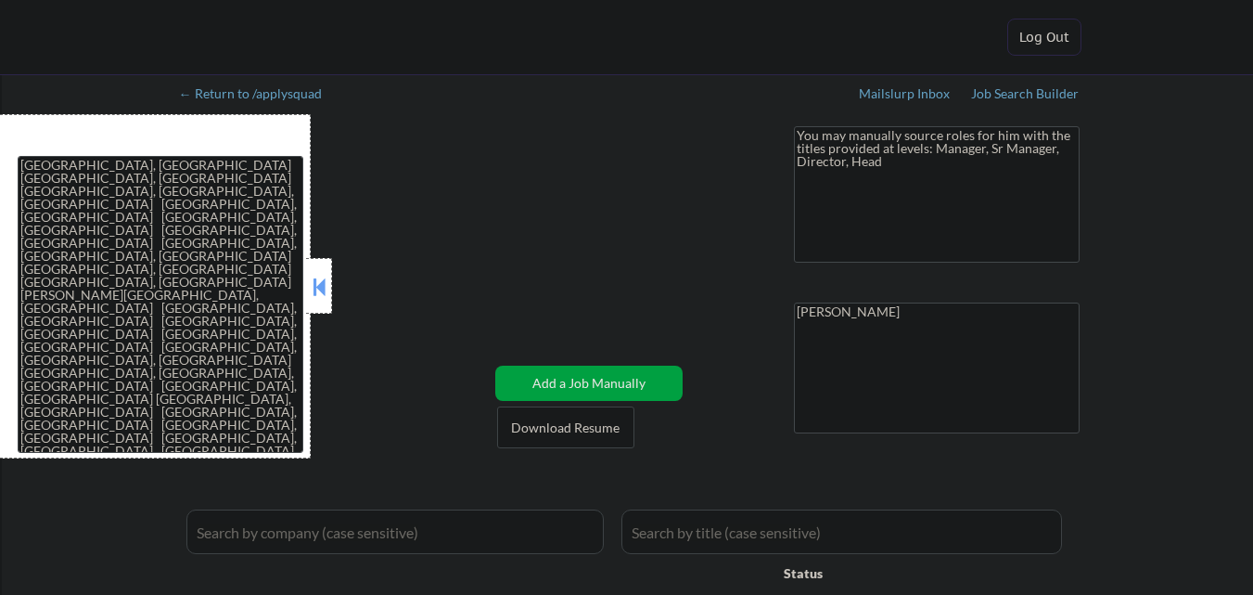
select select ""pending""
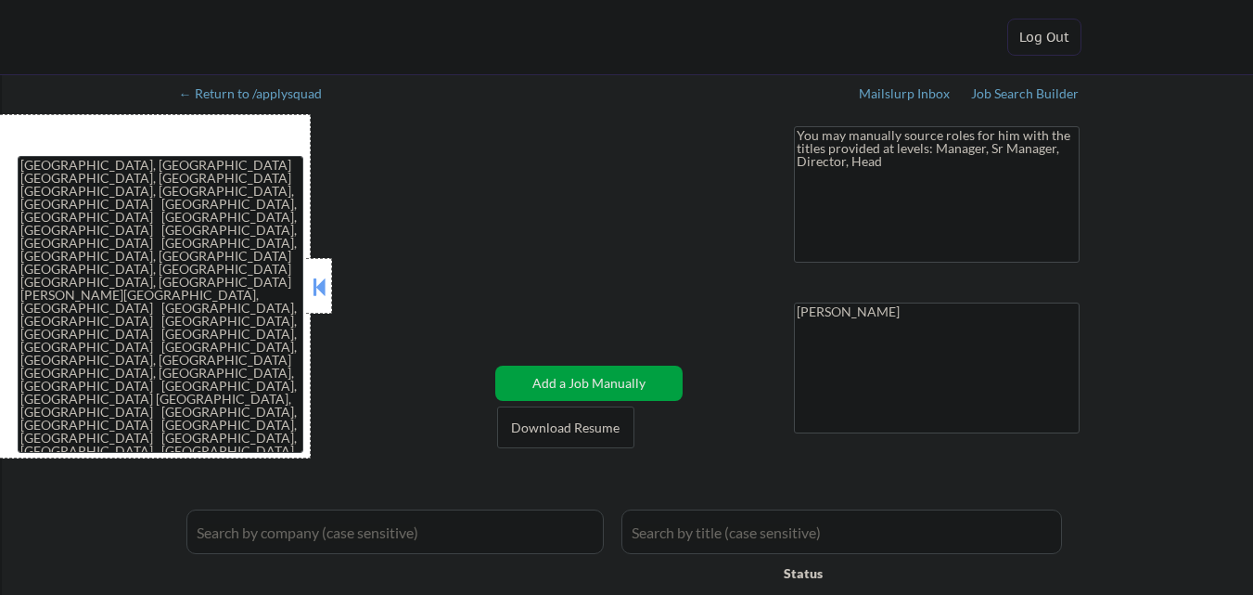
select select ""pending""
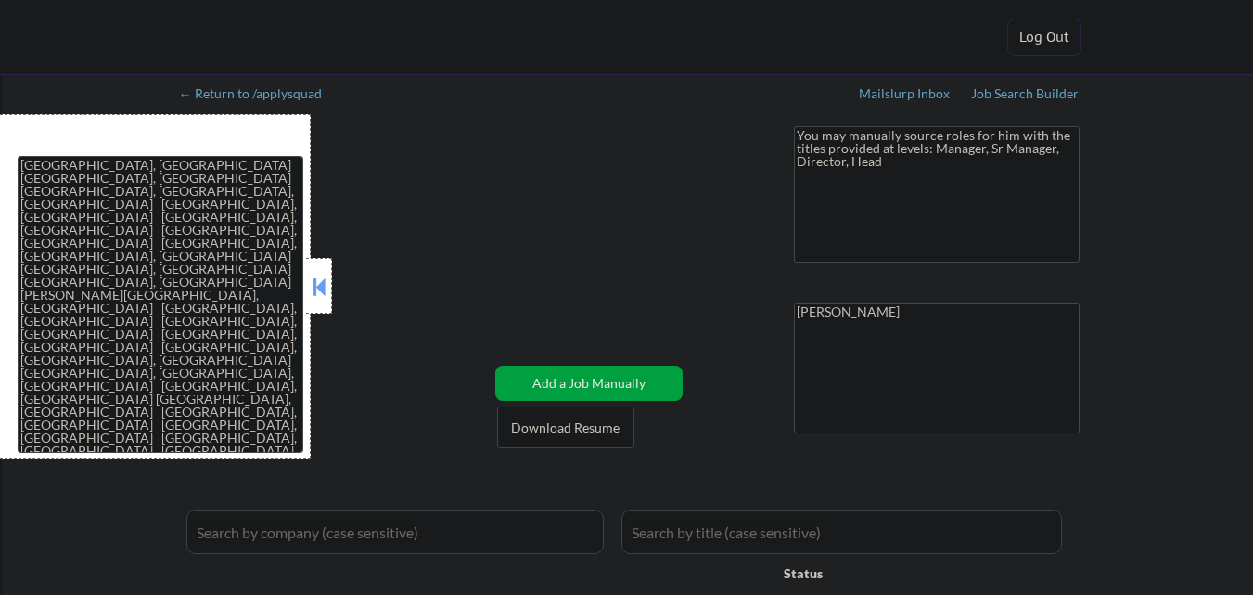
select select ""pending""
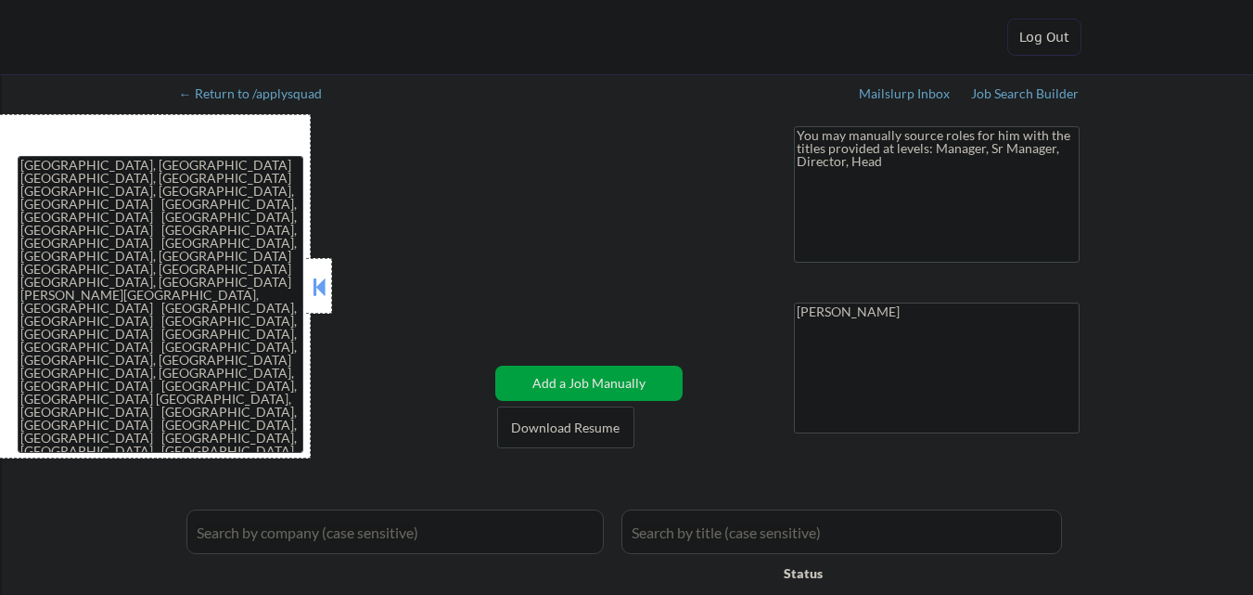
select select ""pending""
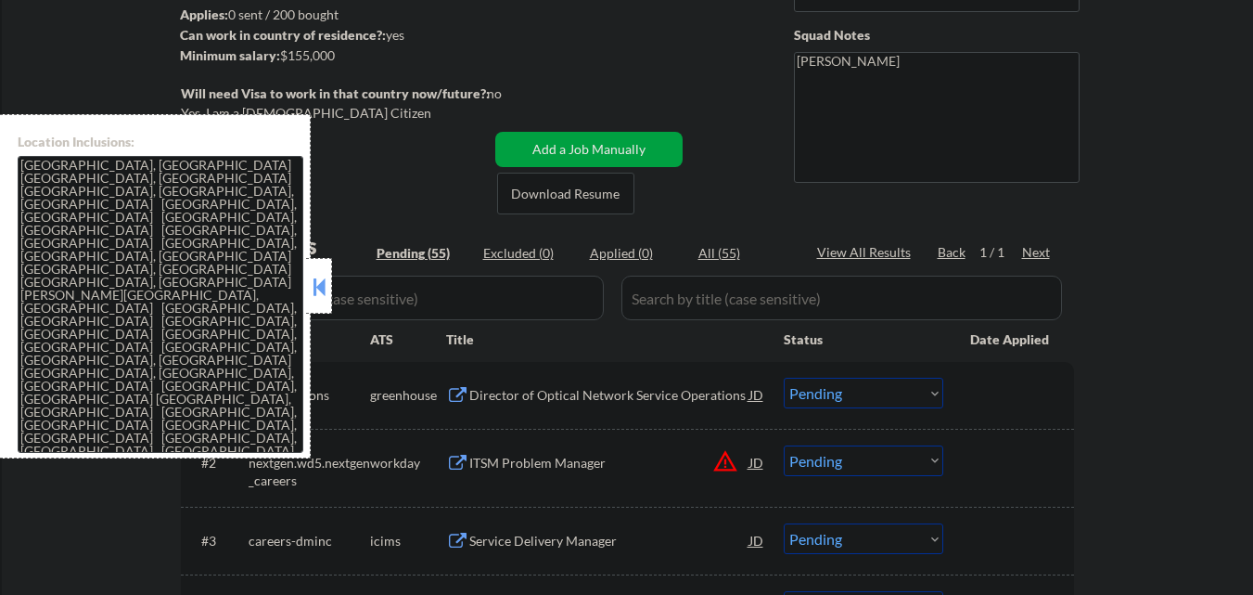
scroll to position [278, 0]
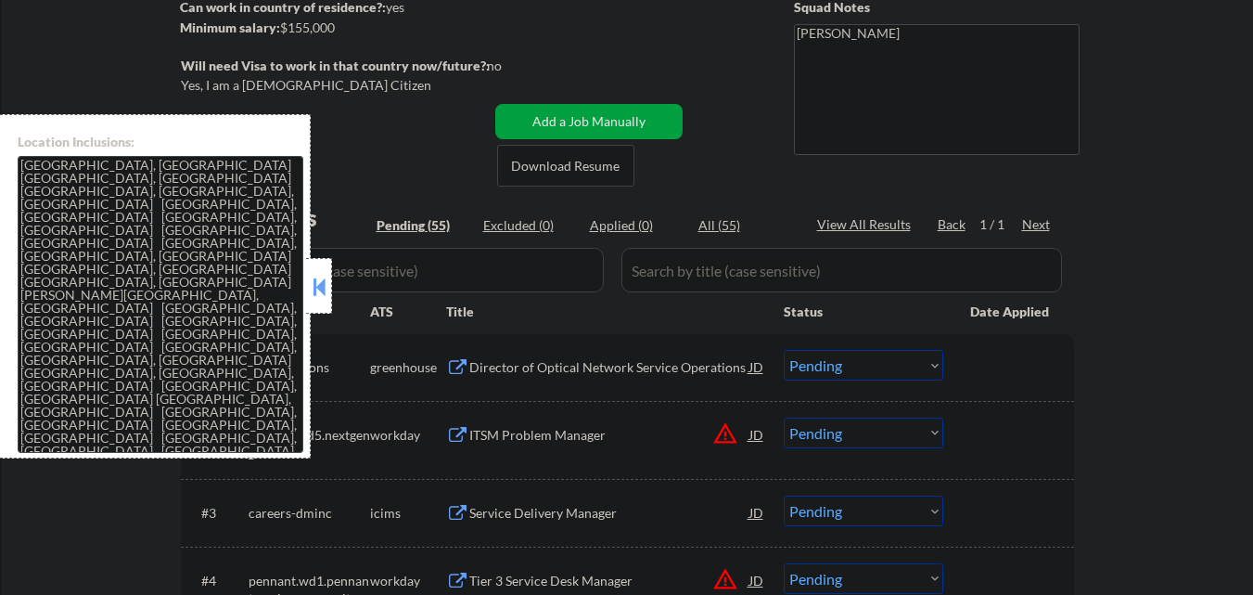
click at [320, 287] on button at bounding box center [319, 287] width 20 height 28
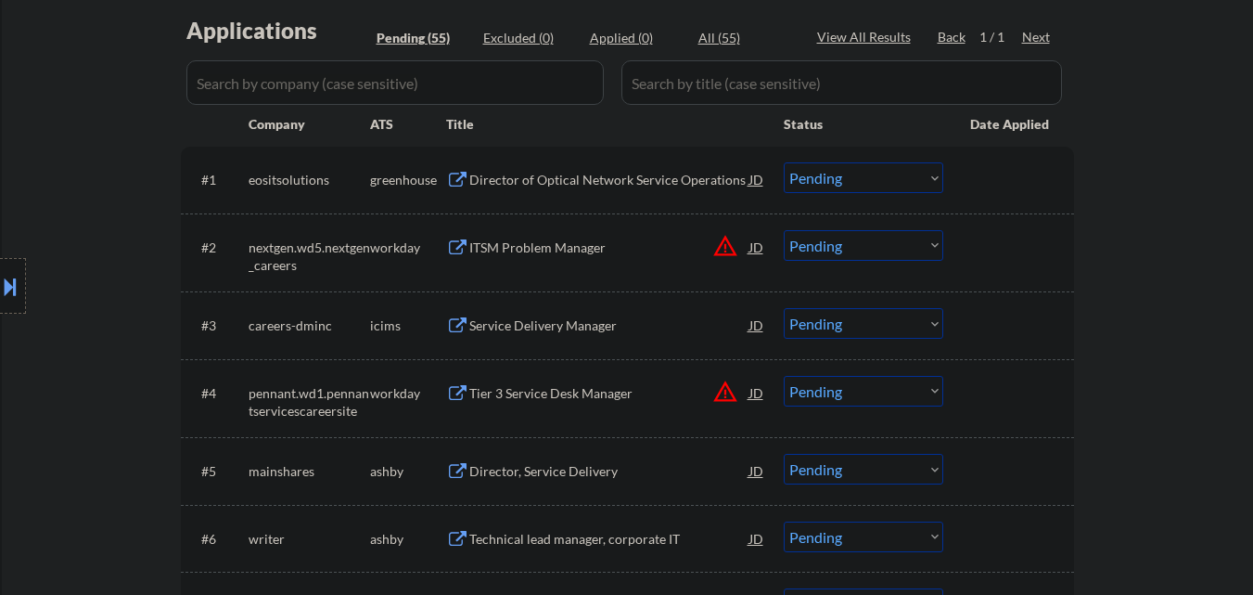
scroll to position [432, 0]
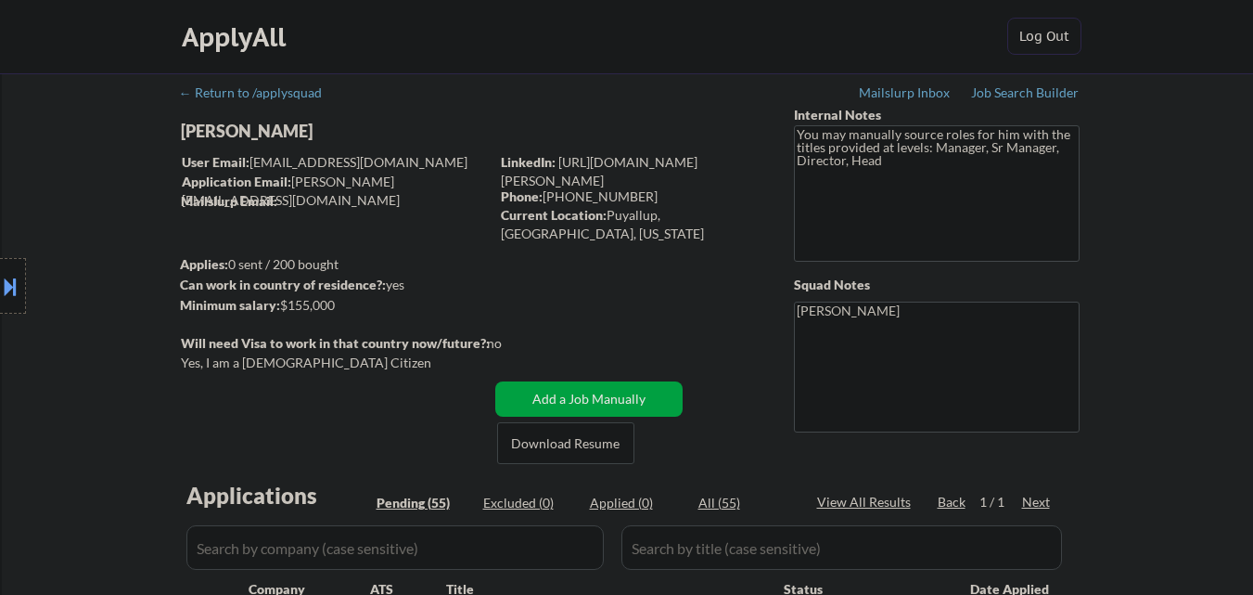
scroll to position [0, 0]
click at [638, 220] on div "Current Location: [GEOGRAPHIC_DATA], [GEOGRAPHIC_DATA], [US_STATE]" at bounding box center [632, 225] width 263 height 36
drag, startPoint x: 638, startPoint y: 220, endPoint x: 673, endPoint y: 220, distance: 35.3
click at [673, 220] on div "Current Location: [GEOGRAPHIC_DATA], [GEOGRAPHIC_DATA], [US_STATE]" at bounding box center [632, 225] width 263 height 36
copy div "Puyallup, [GEOGRAPHIC_DATA]"
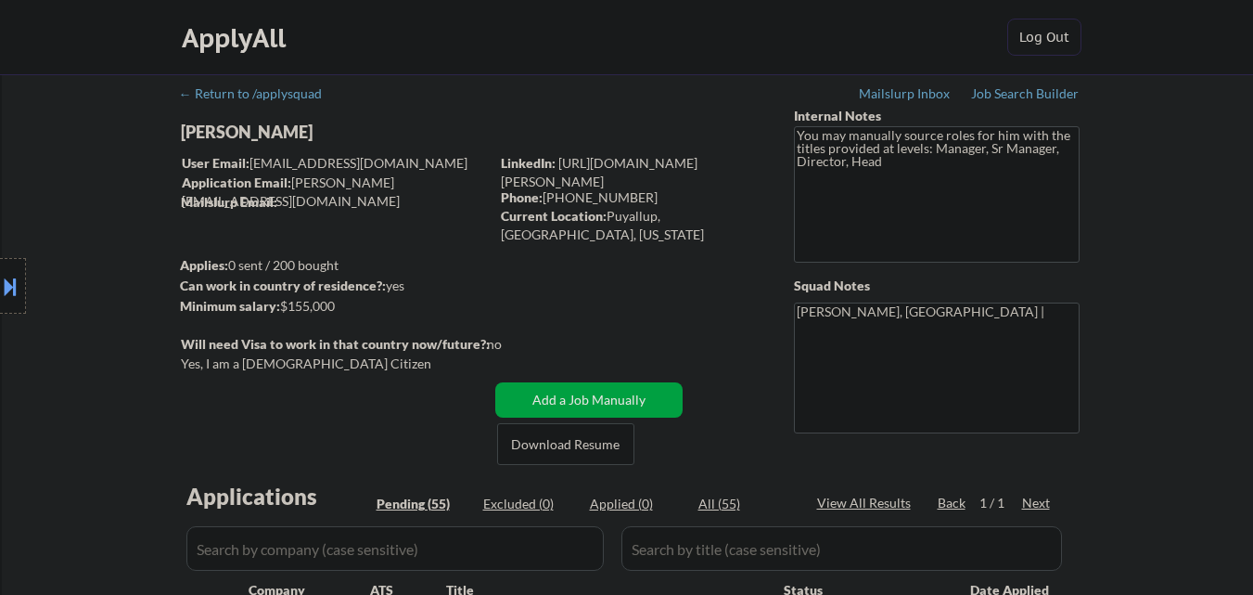
click at [734, 213] on div "Current Location: [GEOGRAPHIC_DATA], [GEOGRAPHIC_DATA], [US_STATE]" at bounding box center [632, 225] width 263 height 36
copy div "[PHONE_NUMBER]"
drag, startPoint x: 640, startPoint y: 196, endPoint x: 545, endPoint y: 203, distance: 94.9
click at [545, 203] on div "Phone: [PHONE_NUMBER]" at bounding box center [632, 197] width 263 height 19
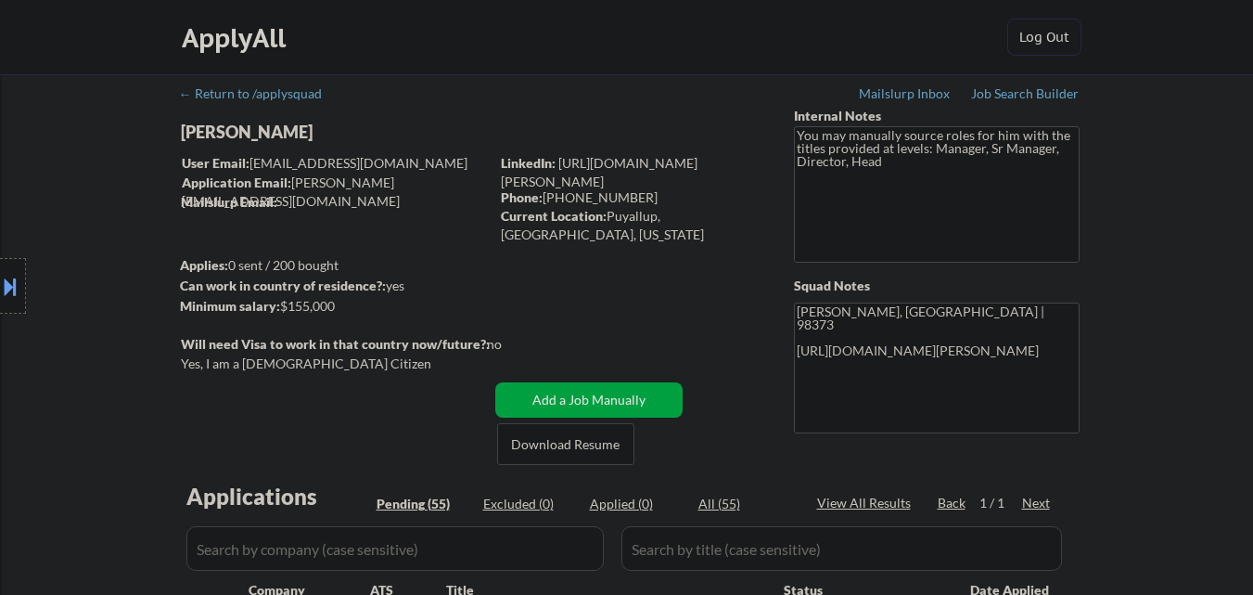
type textarea "[PERSON_NAME], [GEOGRAPHIC_DATA] | 98373 [PHONE_NUMBER] [URL][DOMAIN_NAME][PERS…"
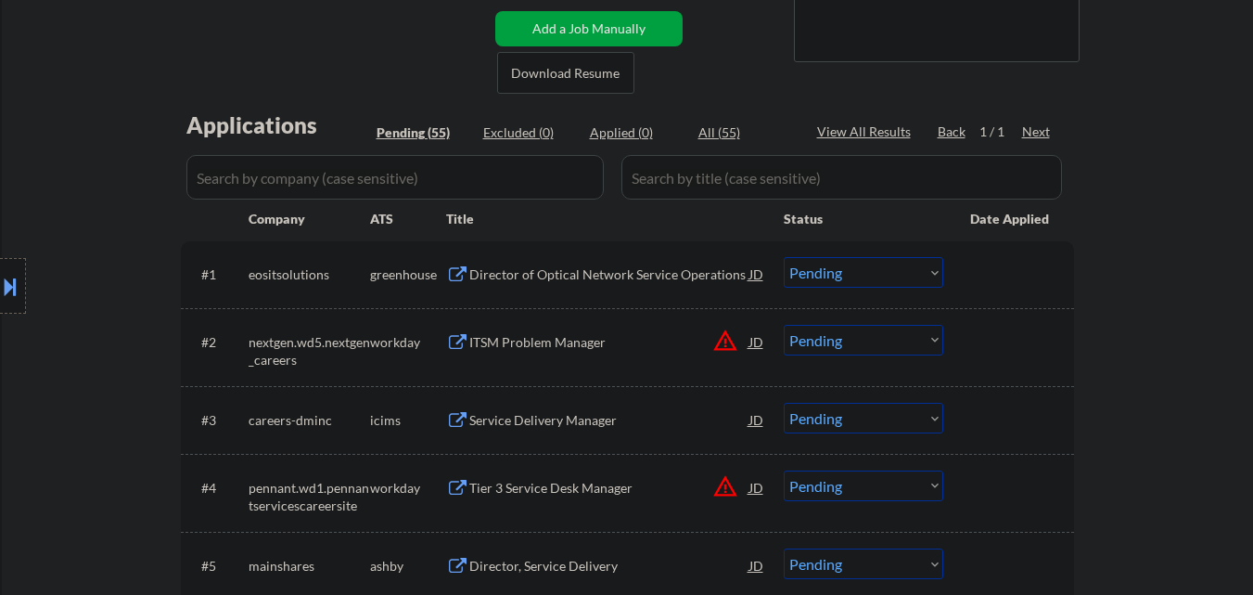
click at [37, 393] on div "Location Inclusions: [GEOGRAPHIC_DATA], [GEOGRAPHIC_DATA] [GEOGRAPHIC_DATA], [G…" at bounding box center [166, 286] width 332 height 344
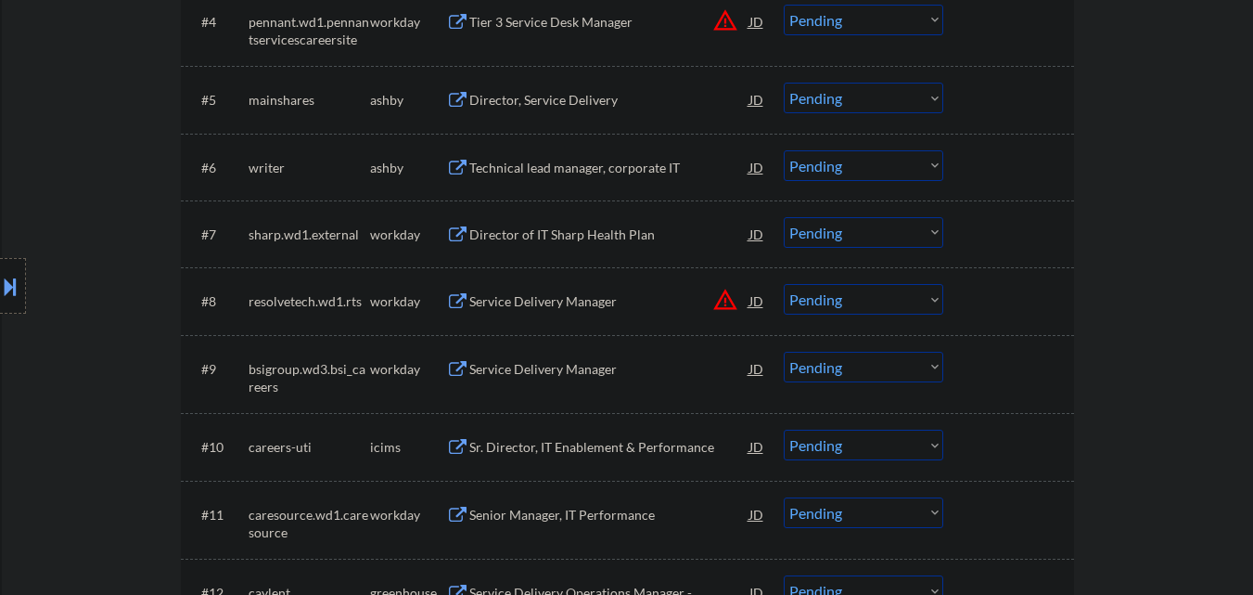
scroll to position [649, 0]
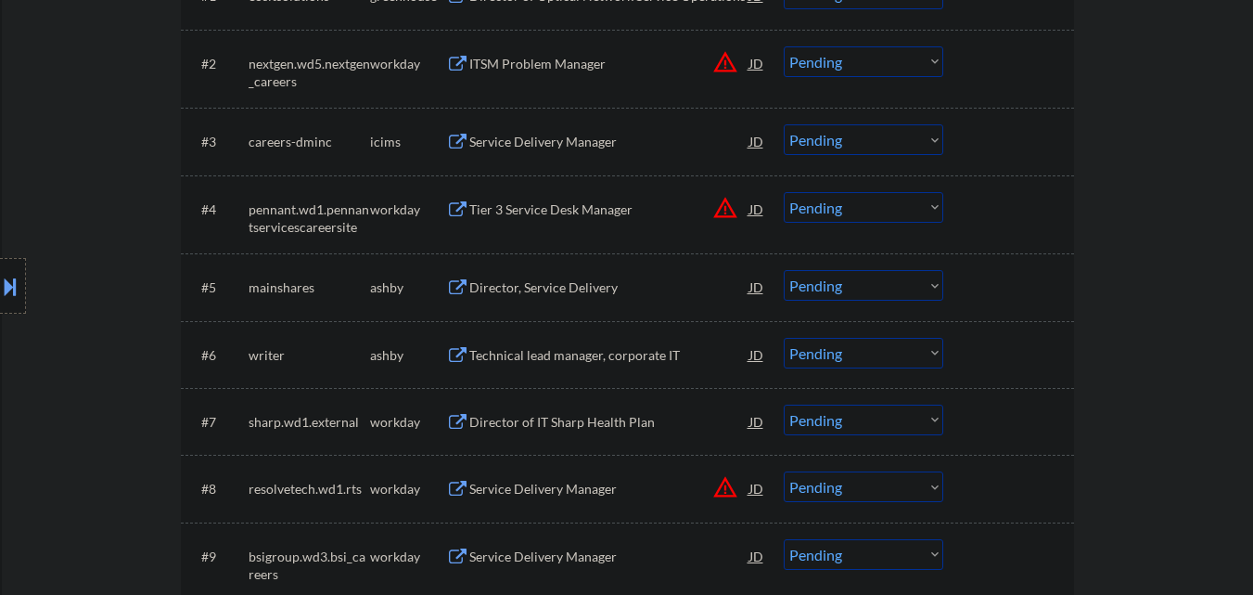
select select ""pending""
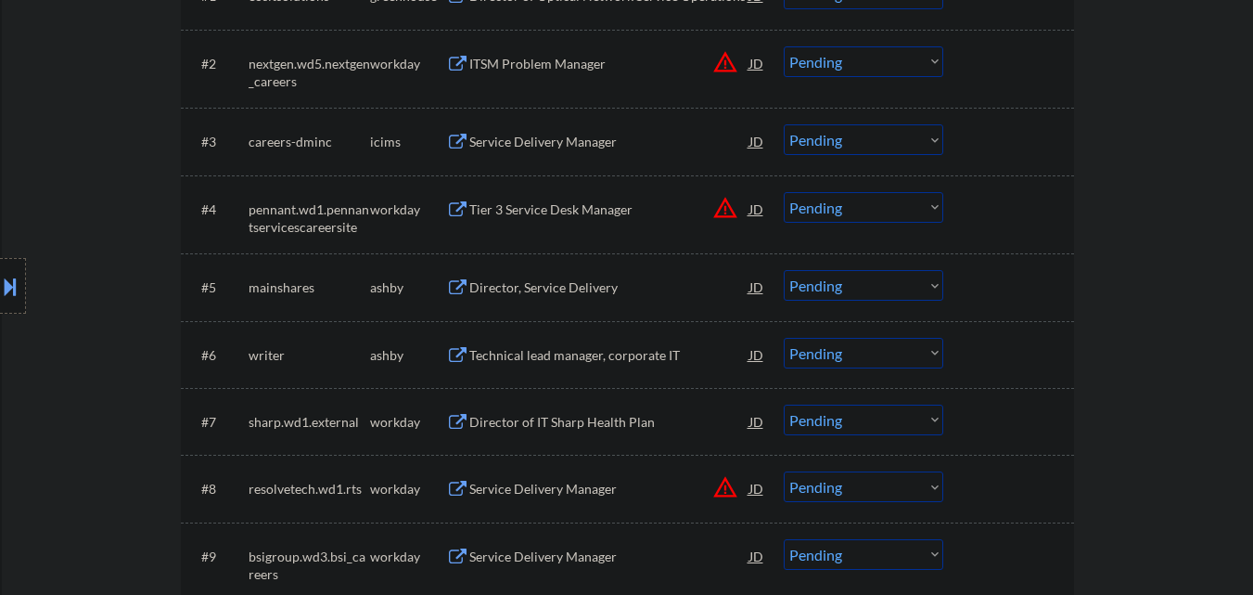
select select ""pending""
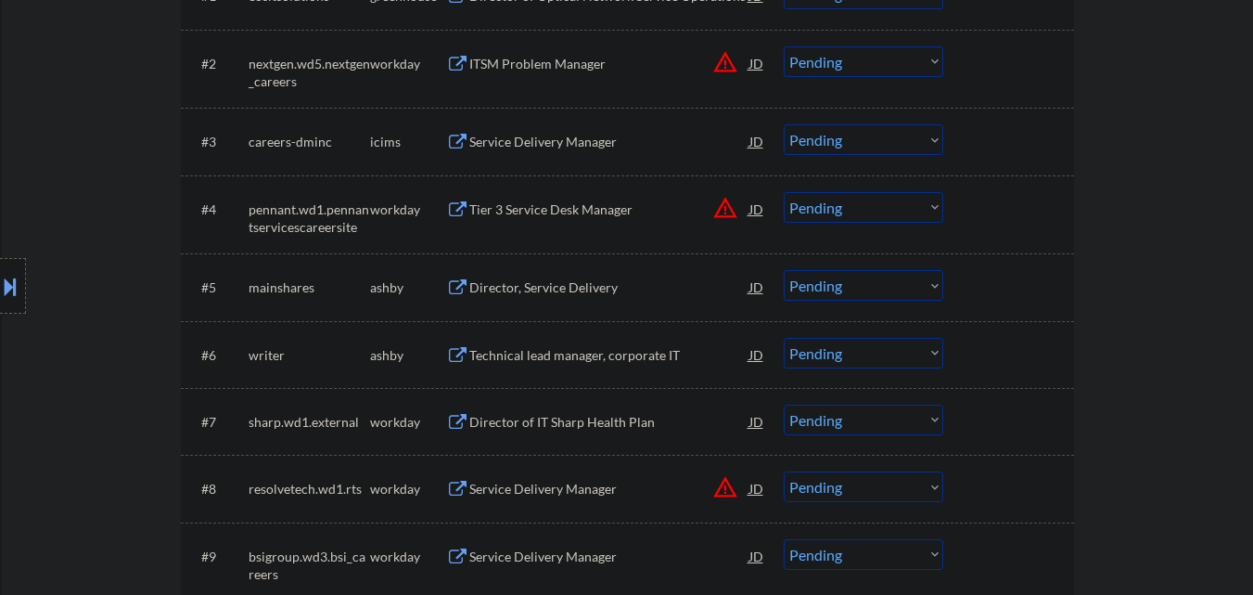
select select ""pending""
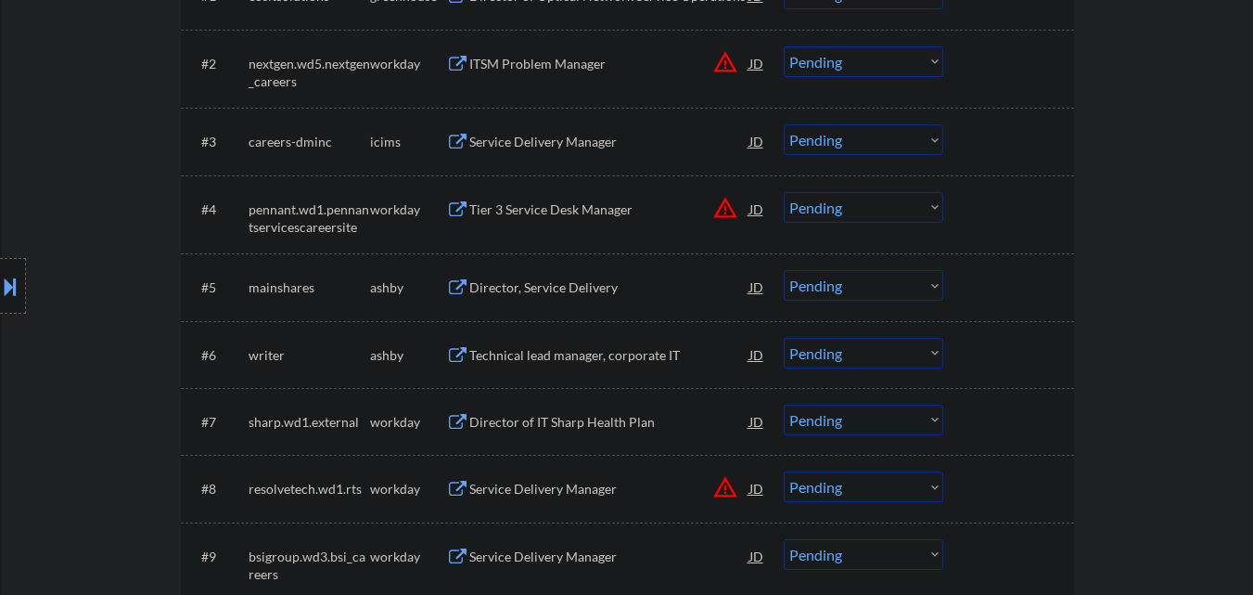
select select ""pending""
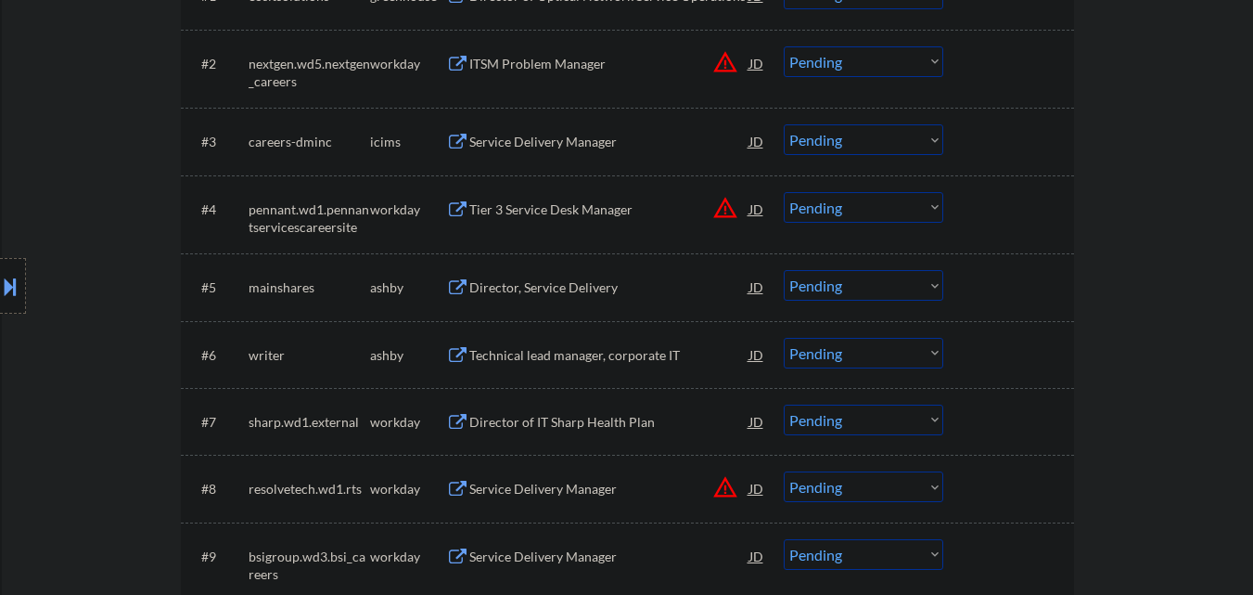
select select ""pending""
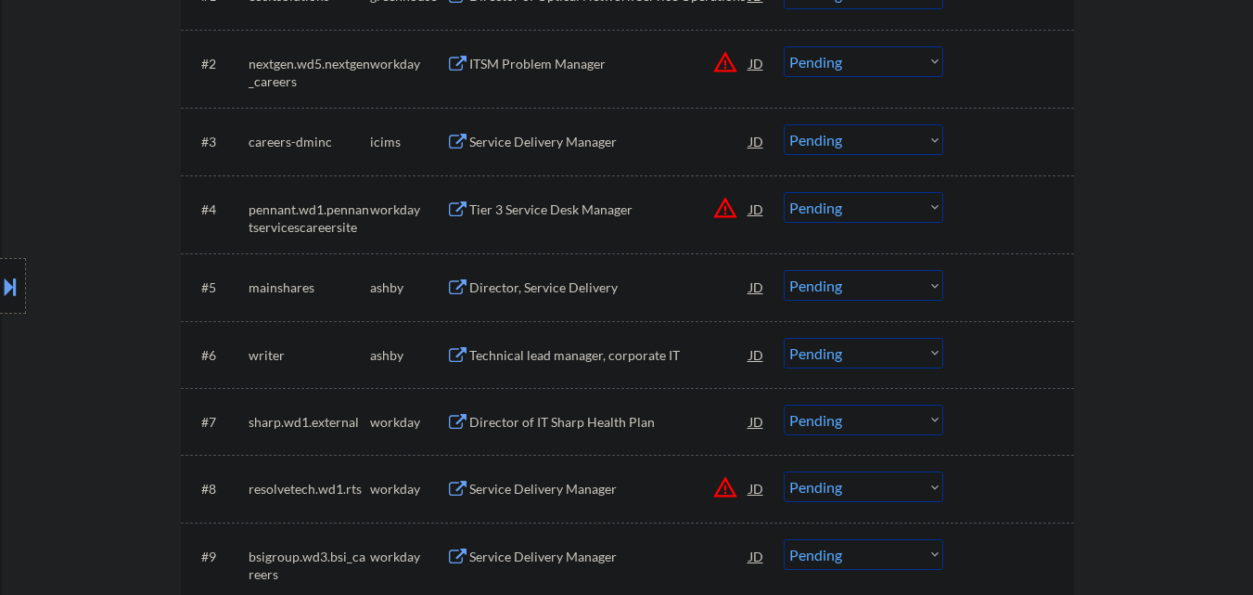
select select ""pending""
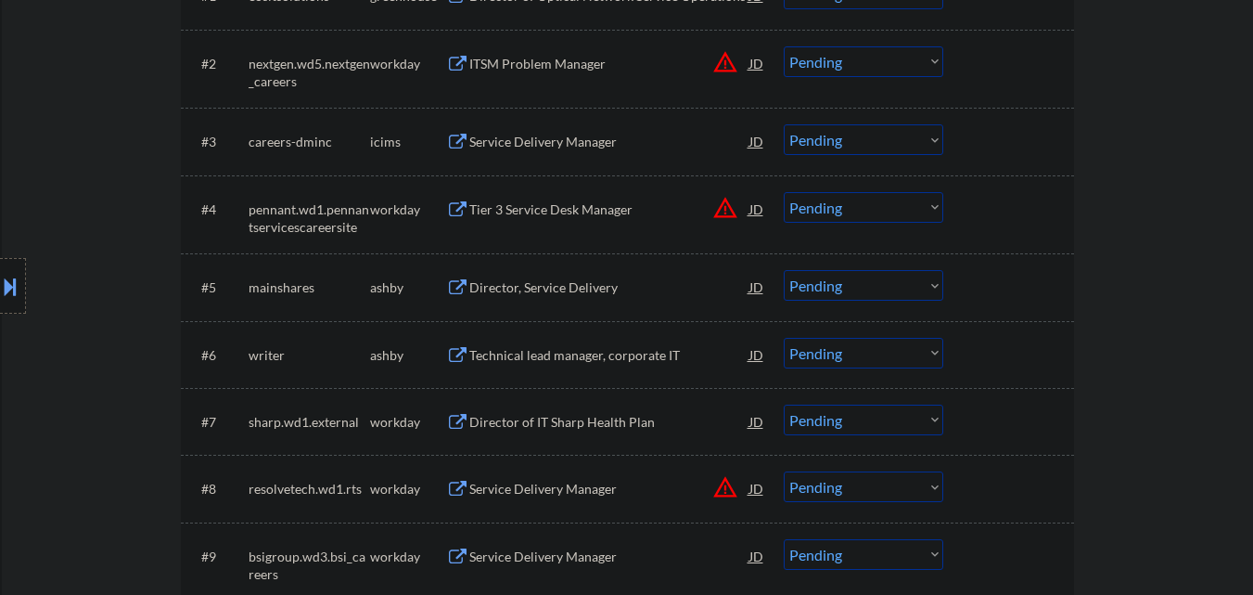
select select ""pending""
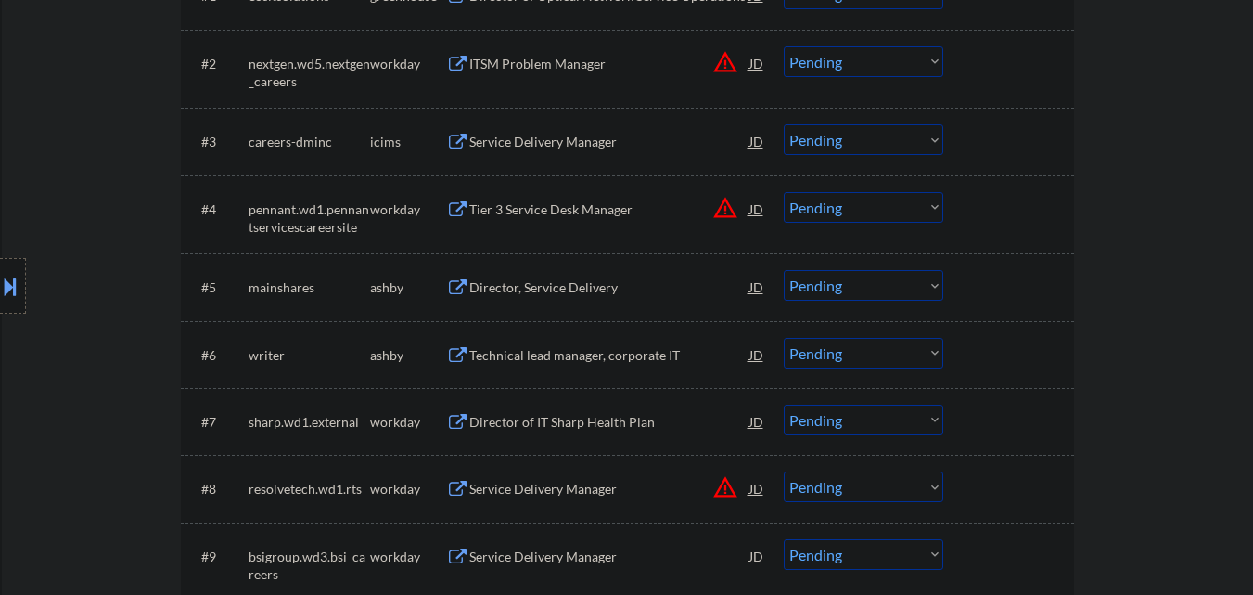
select select ""pending""
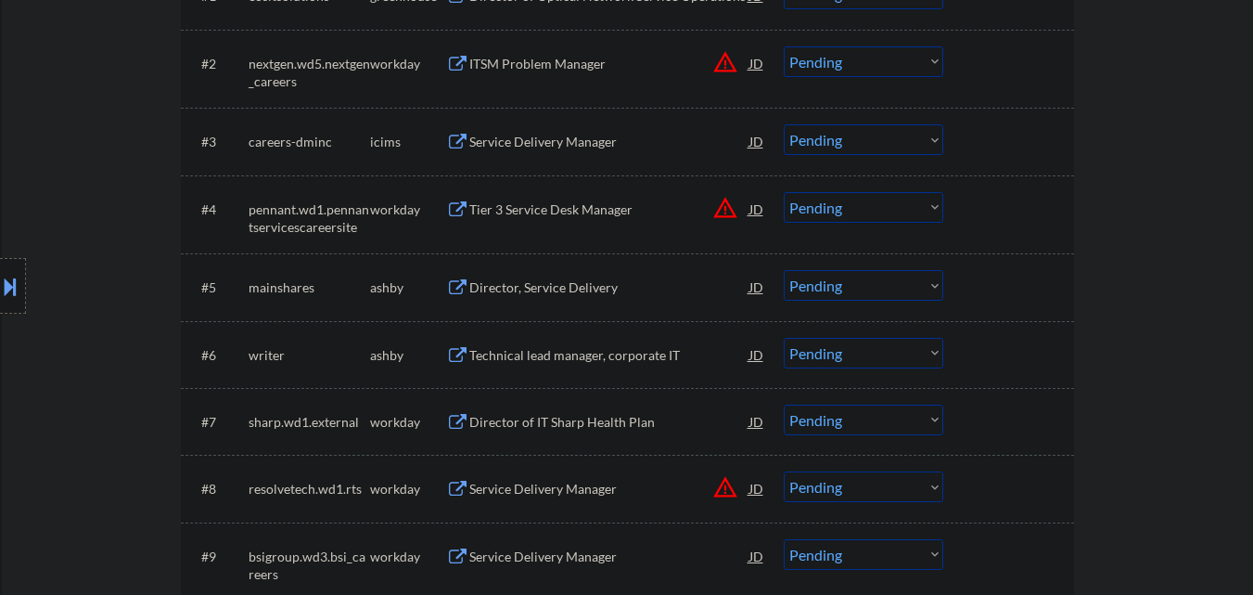
select select ""pending""
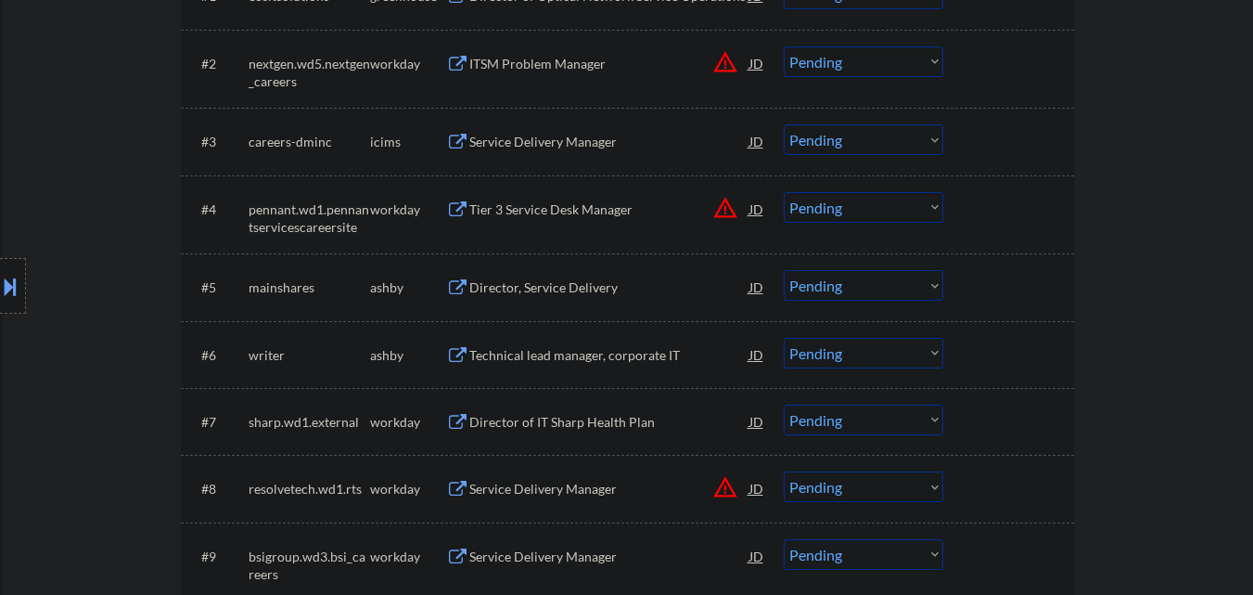
select select ""pending""
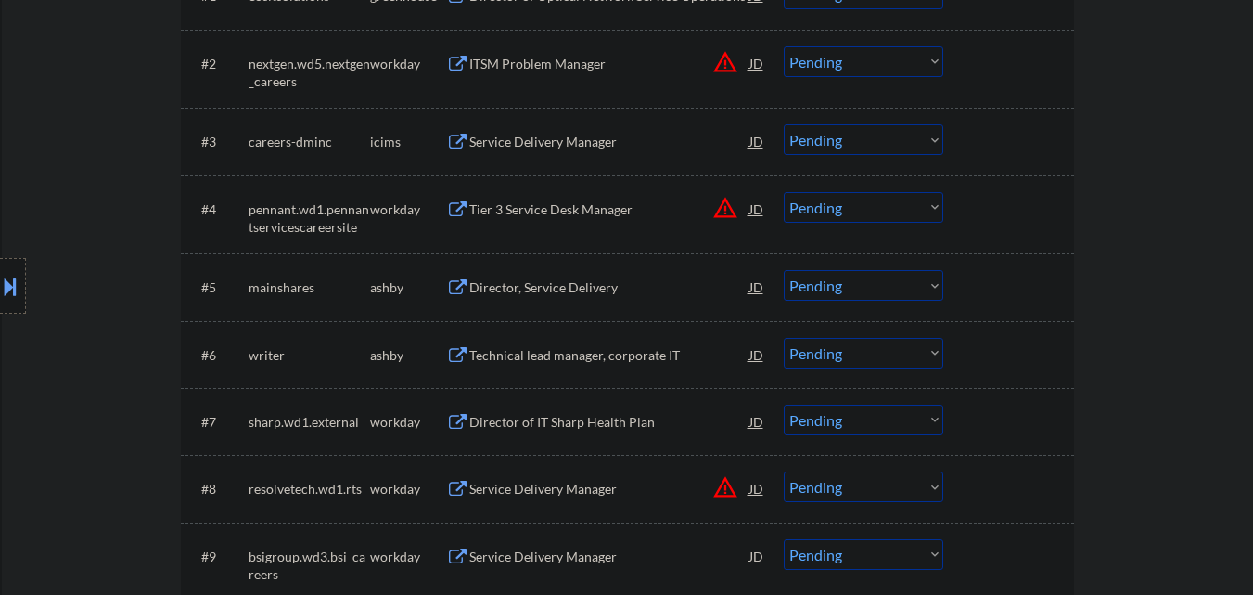
select select ""pending""
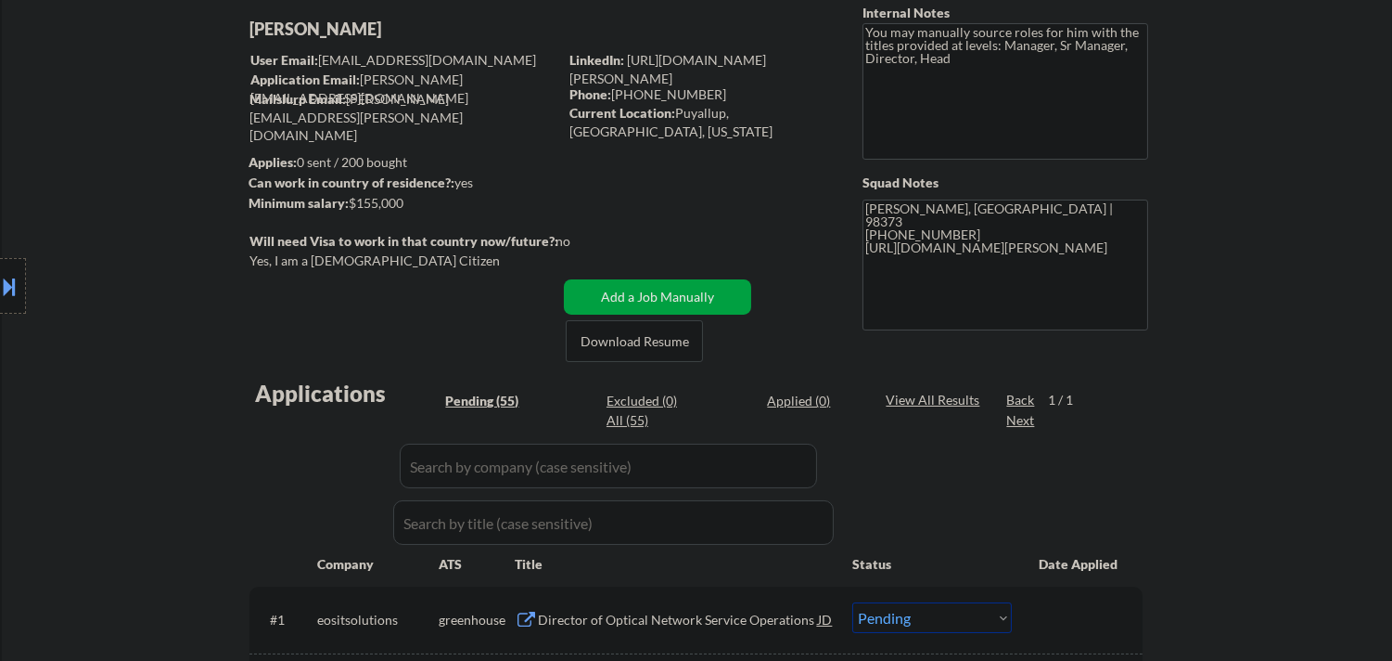
scroll to position [0, 0]
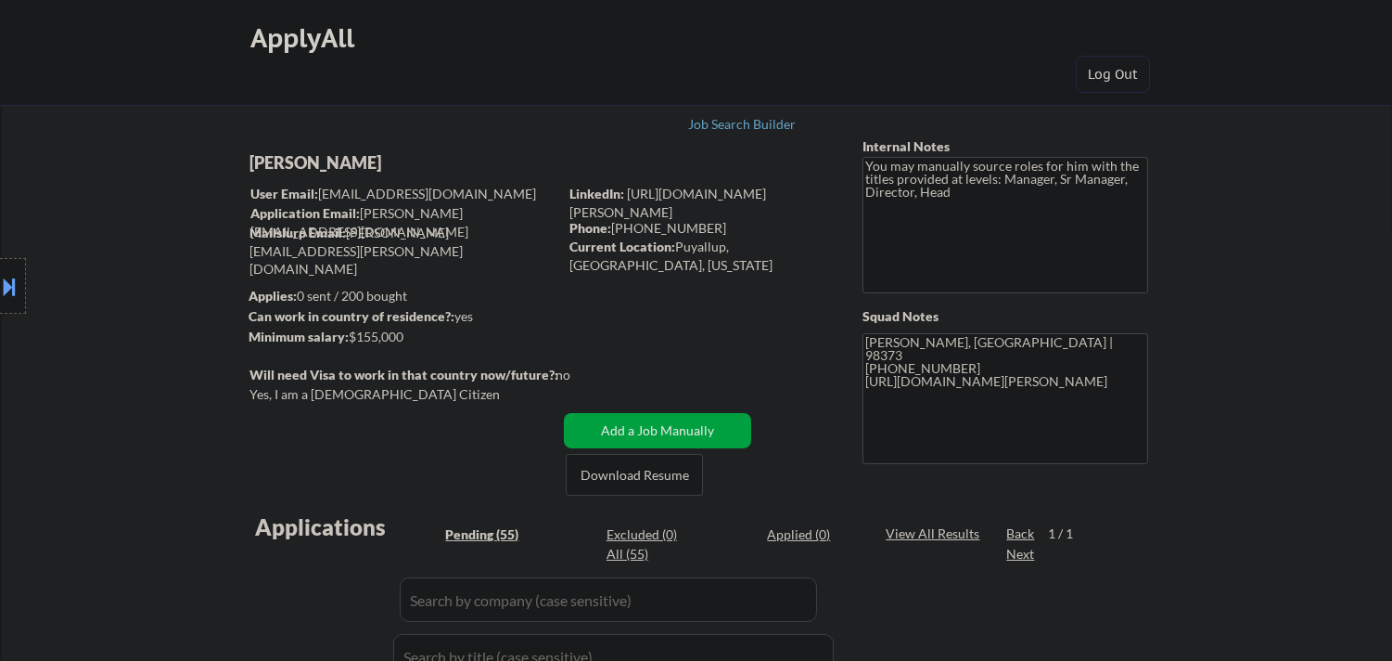
click at [353, 162] on div "[PERSON_NAME]" at bounding box center [440, 162] width 381 height 23
copy div "[PERSON_NAME]"
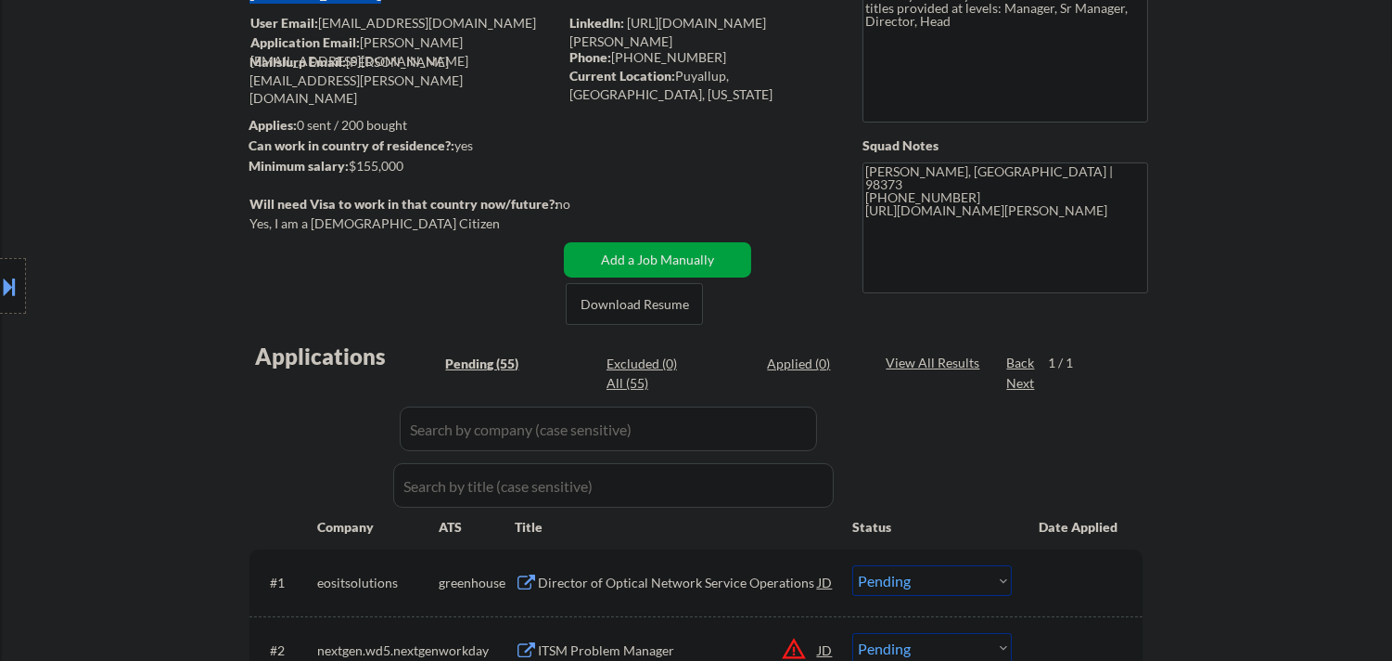
scroll to position [515, 0]
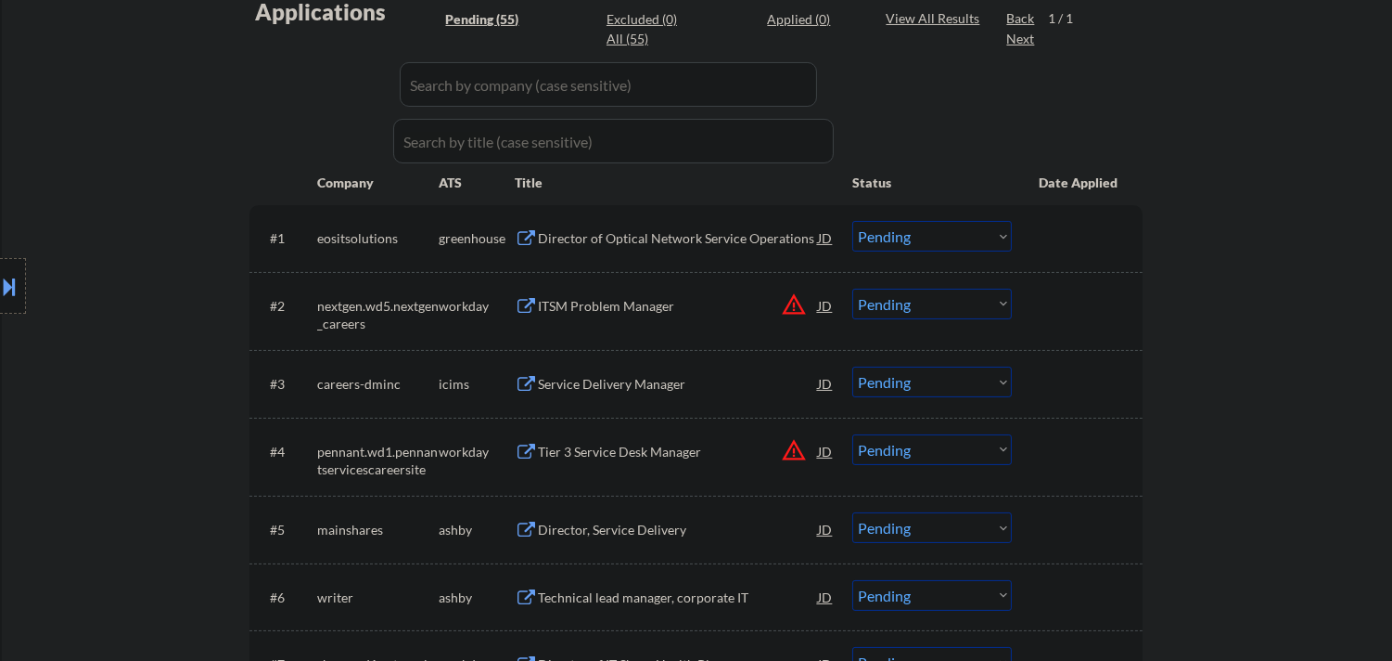
drag, startPoint x: 1311, startPoint y: 0, endPoint x: 1201, endPoint y: 9, distance: 109.9
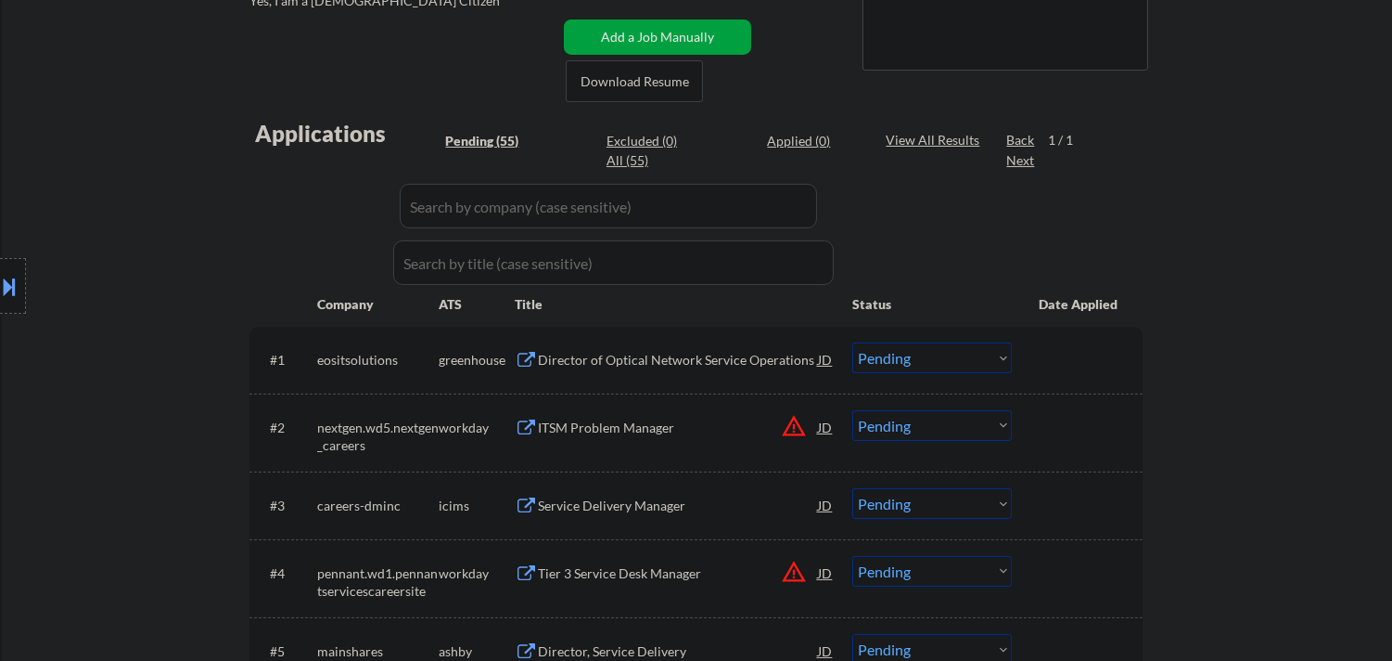
scroll to position [206, 0]
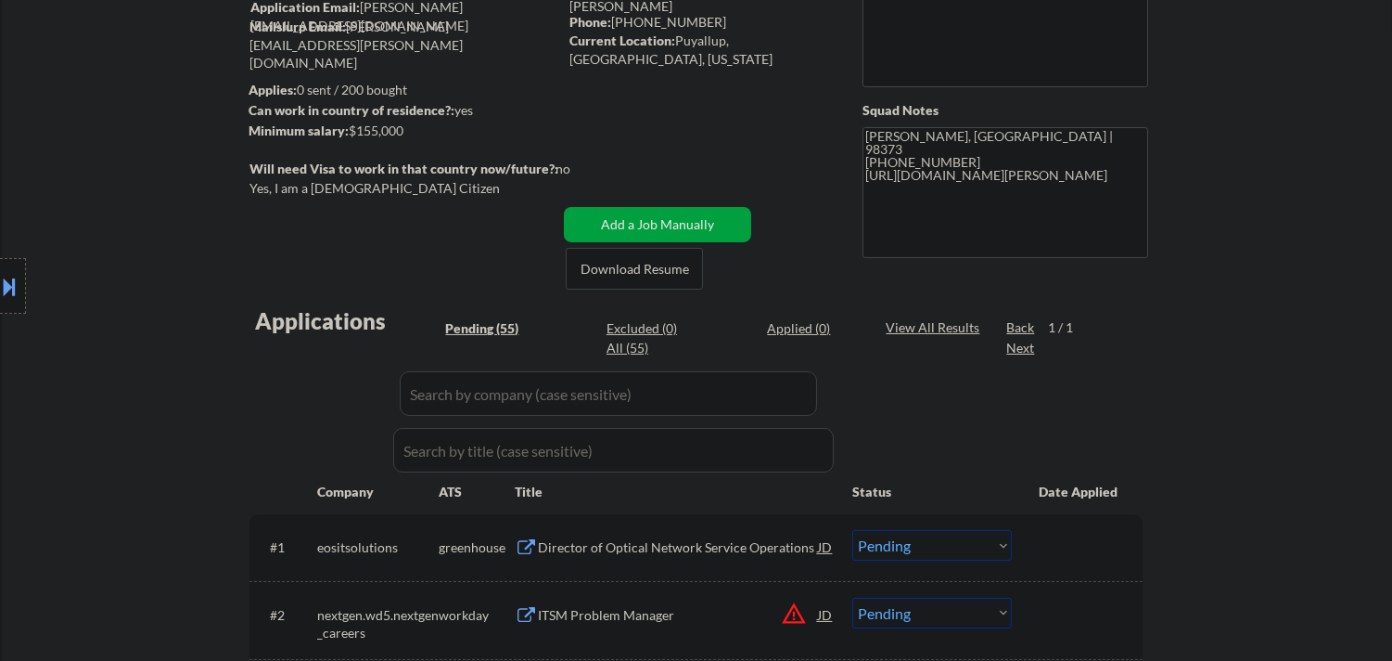
drag, startPoint x: 1153, startPoint y: 3, endPoint x: 1285, endPoint y: 97, distance: 162.2
drag, startPoint x: 1308, startPoint y: 1, endPoint x: 1290, endPoint y: 189, distance: 189.1
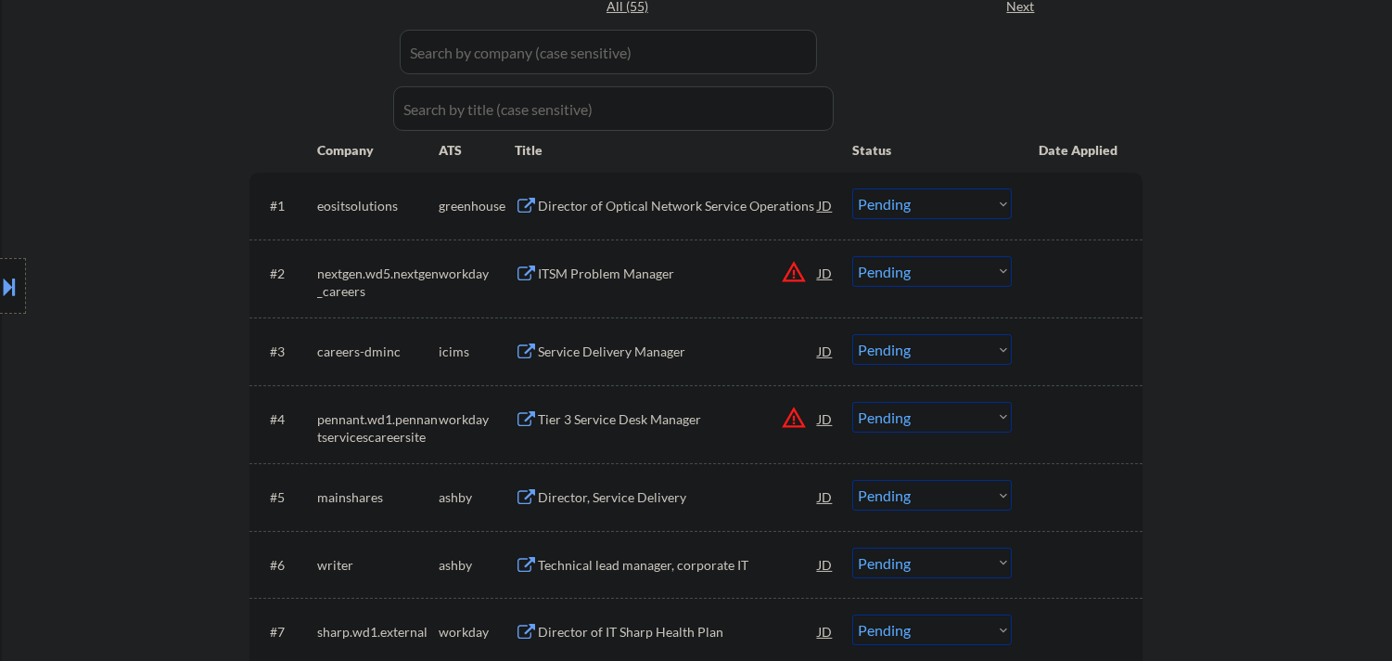
scroll to position [515, 0]
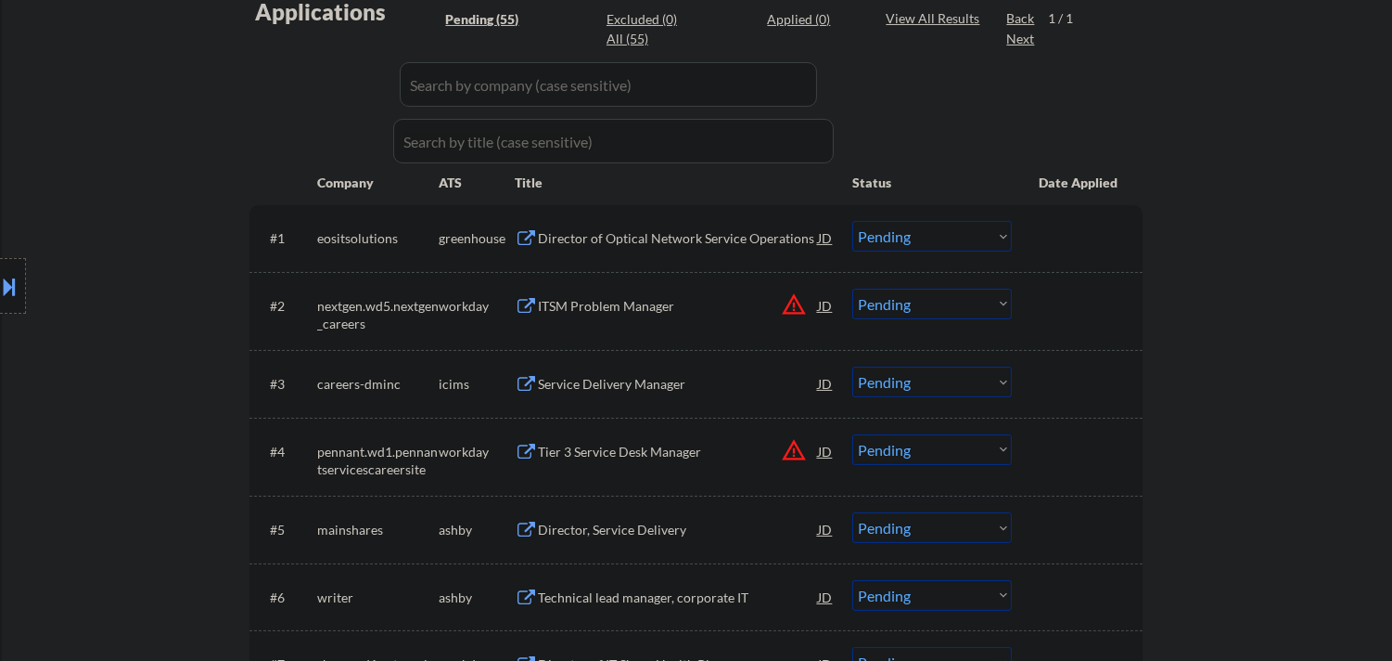
drag, startPoint x: 1234, startPoint y: 1, endPoint x: 1225, endPoint y: 416, distance: 414.8
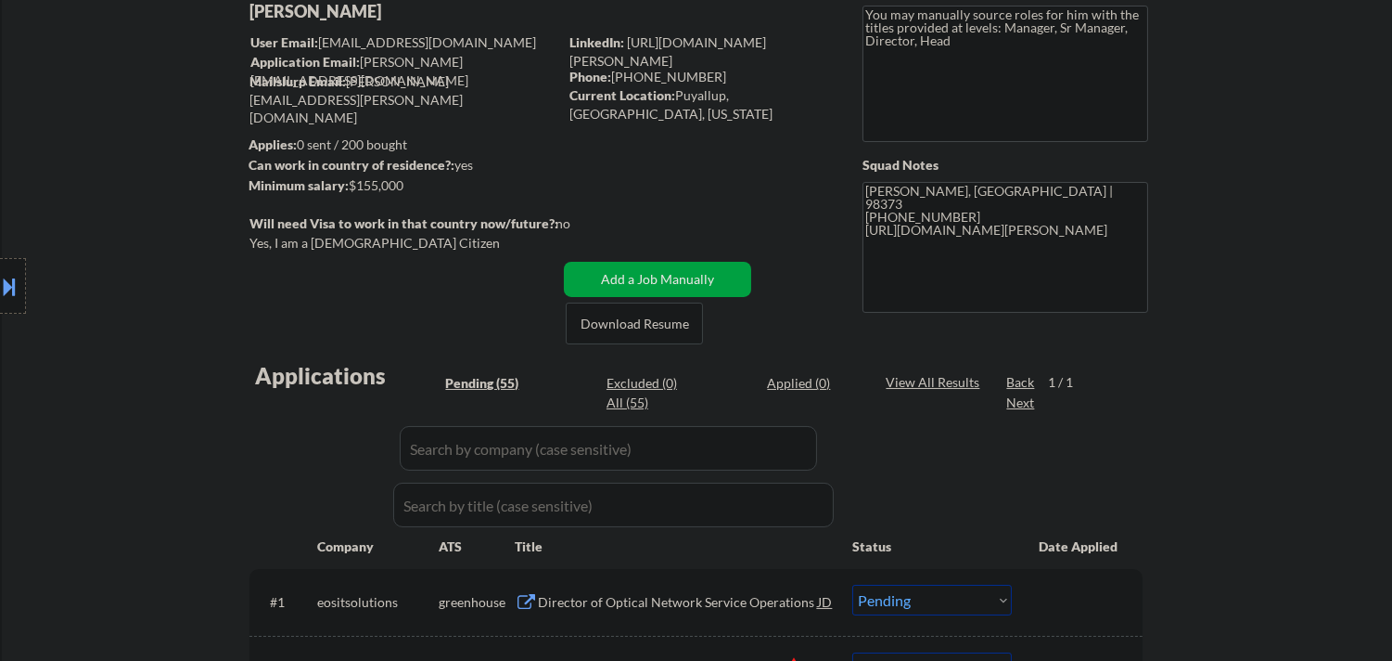
scroll to position [0, 0]
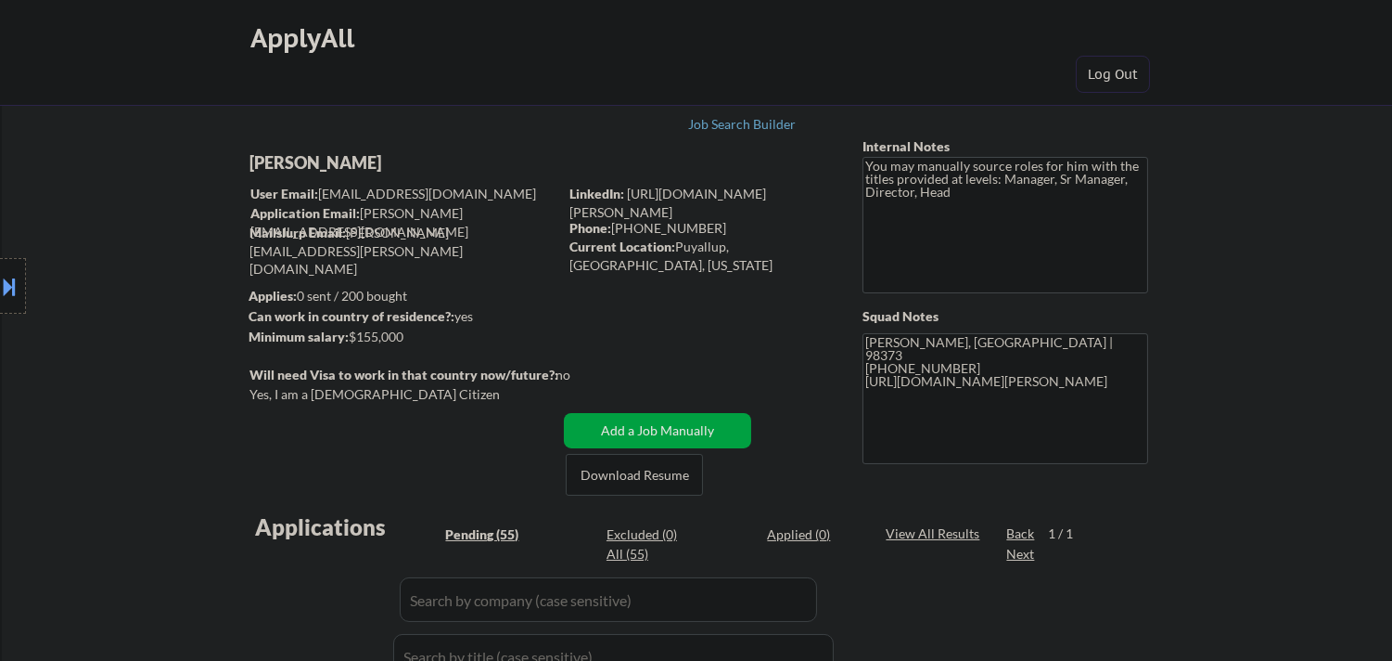
select select ""pending""
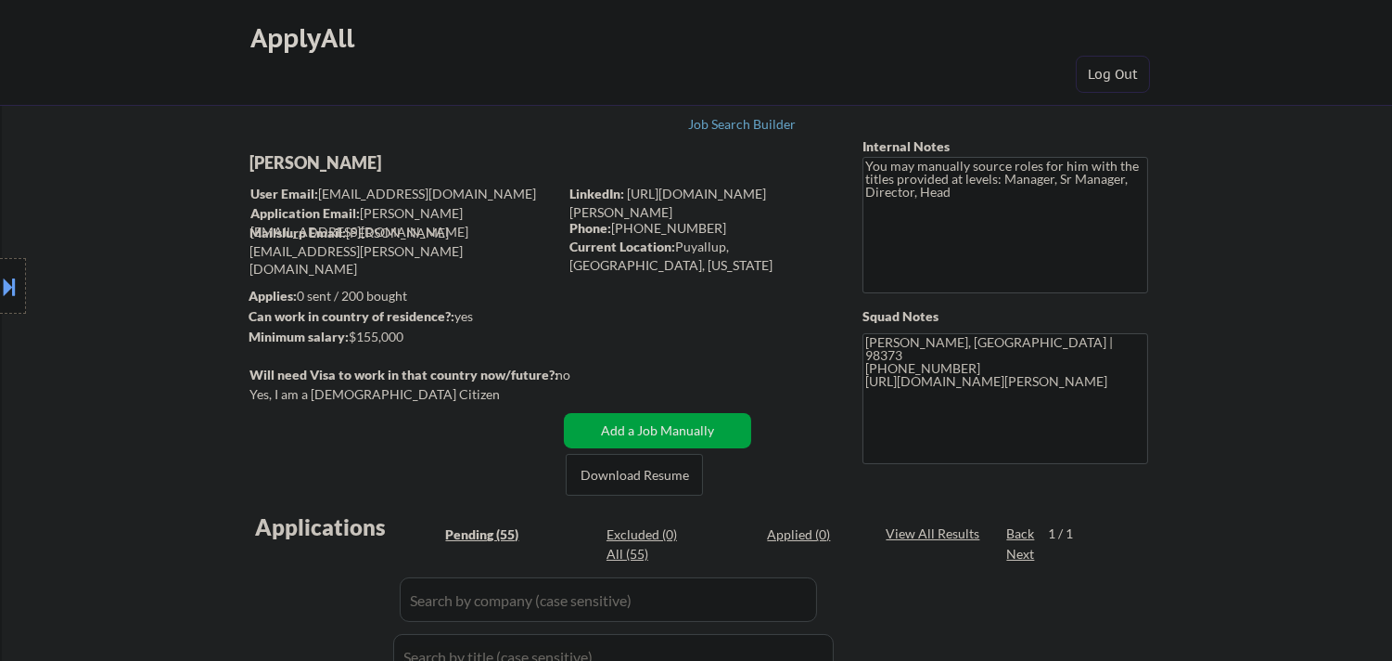
select select ""pending""
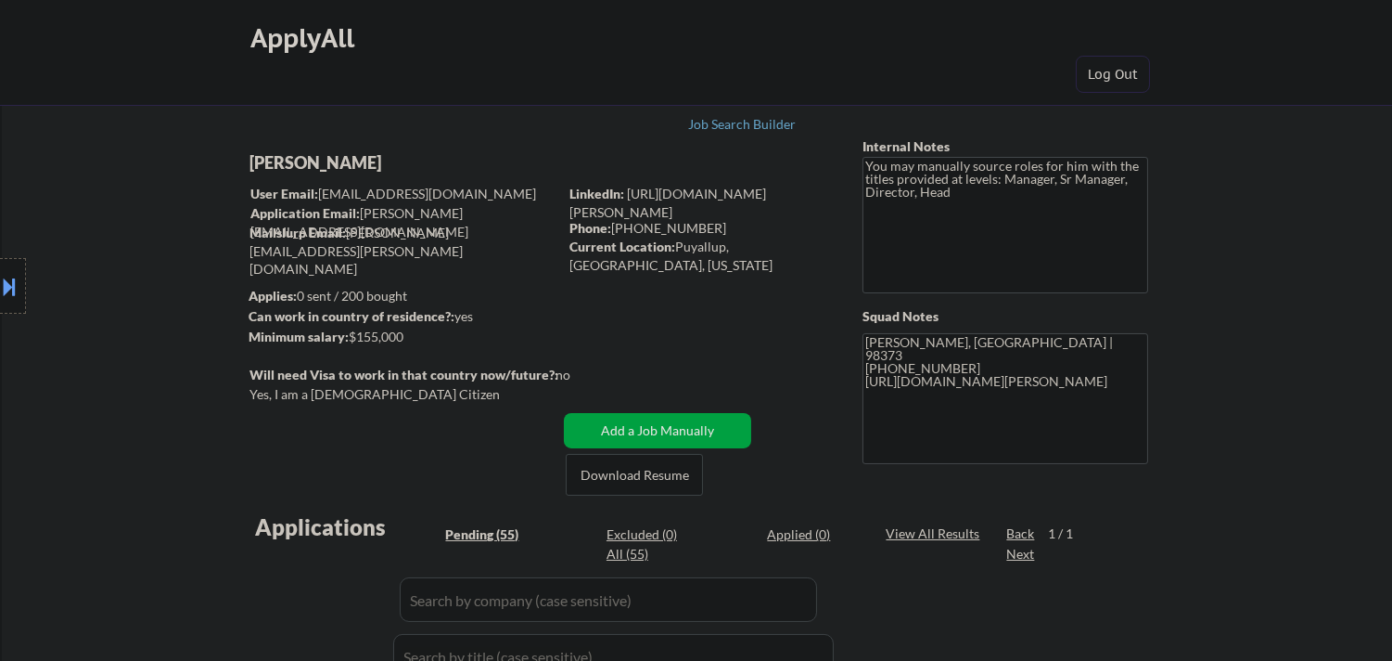
select select ""pending""
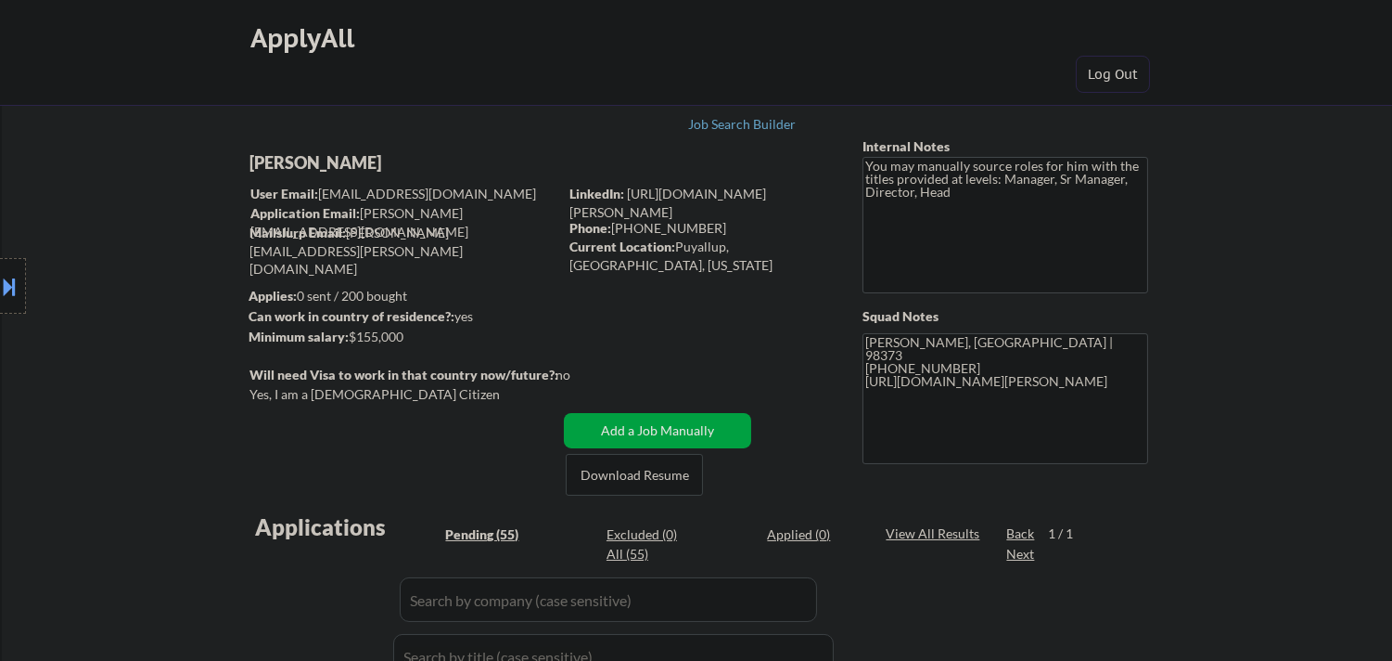
select select ""pending""
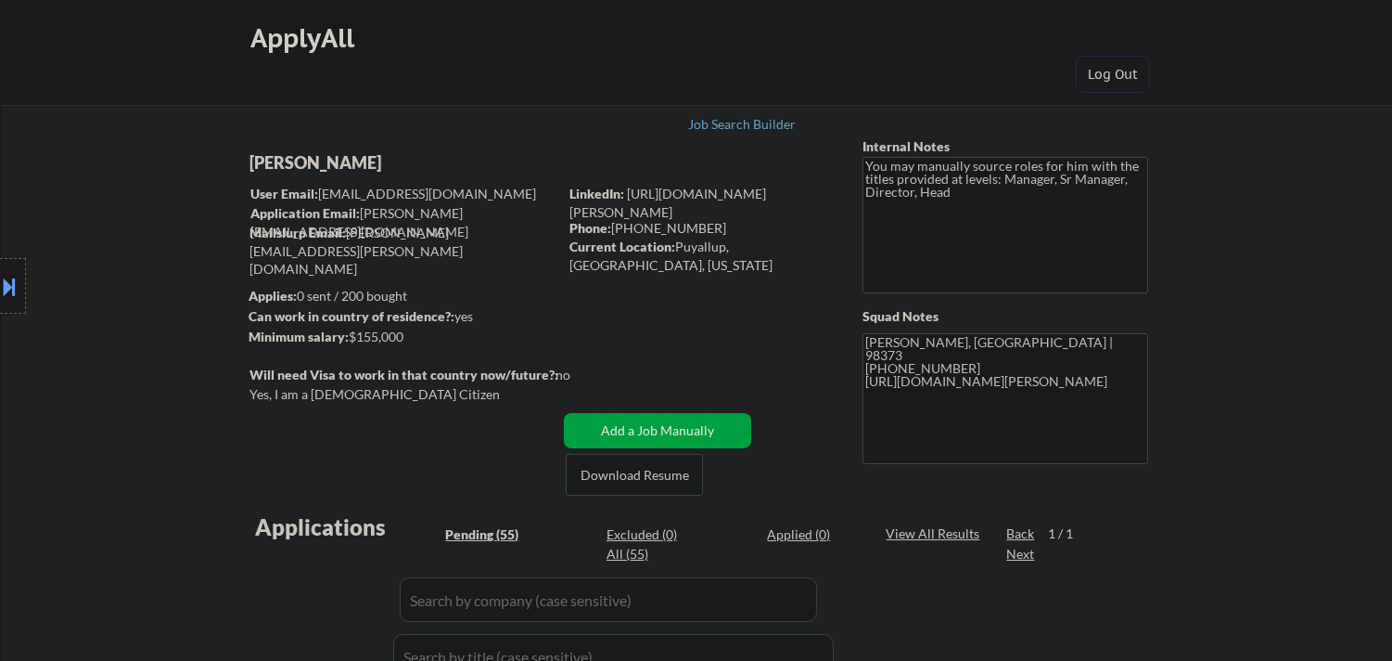
select select ""pending""
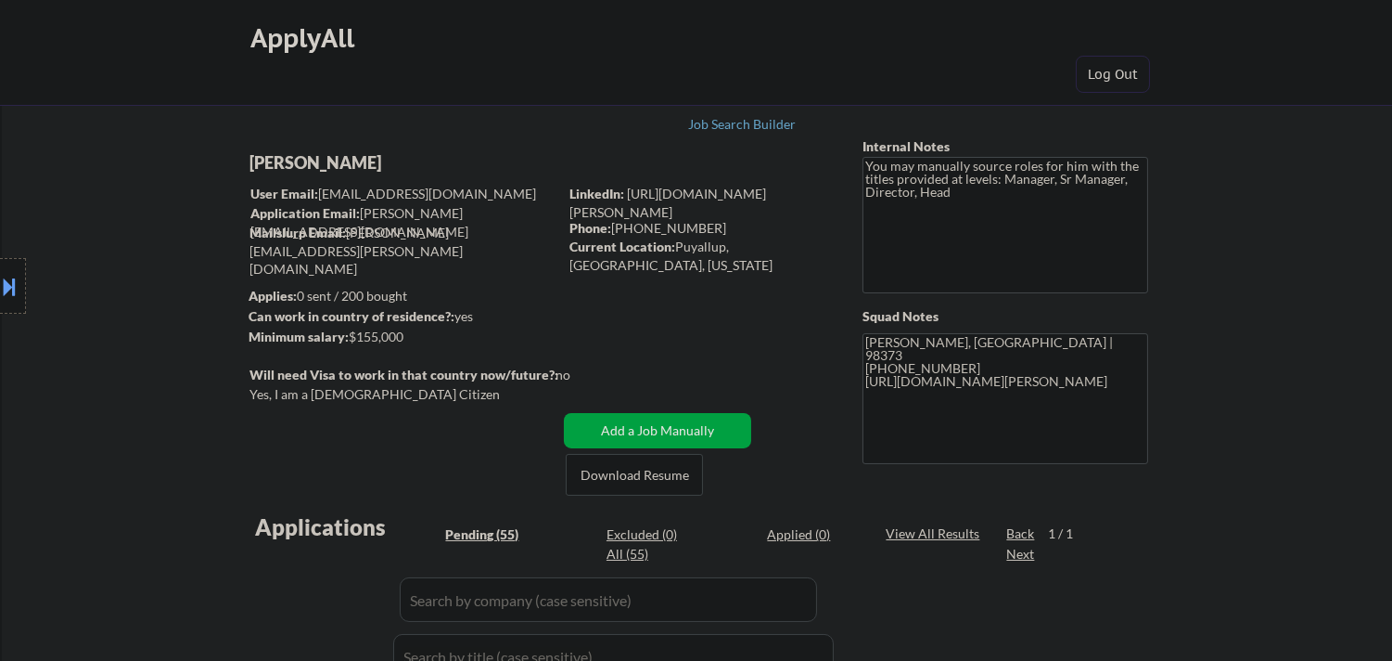
select select ""pending""
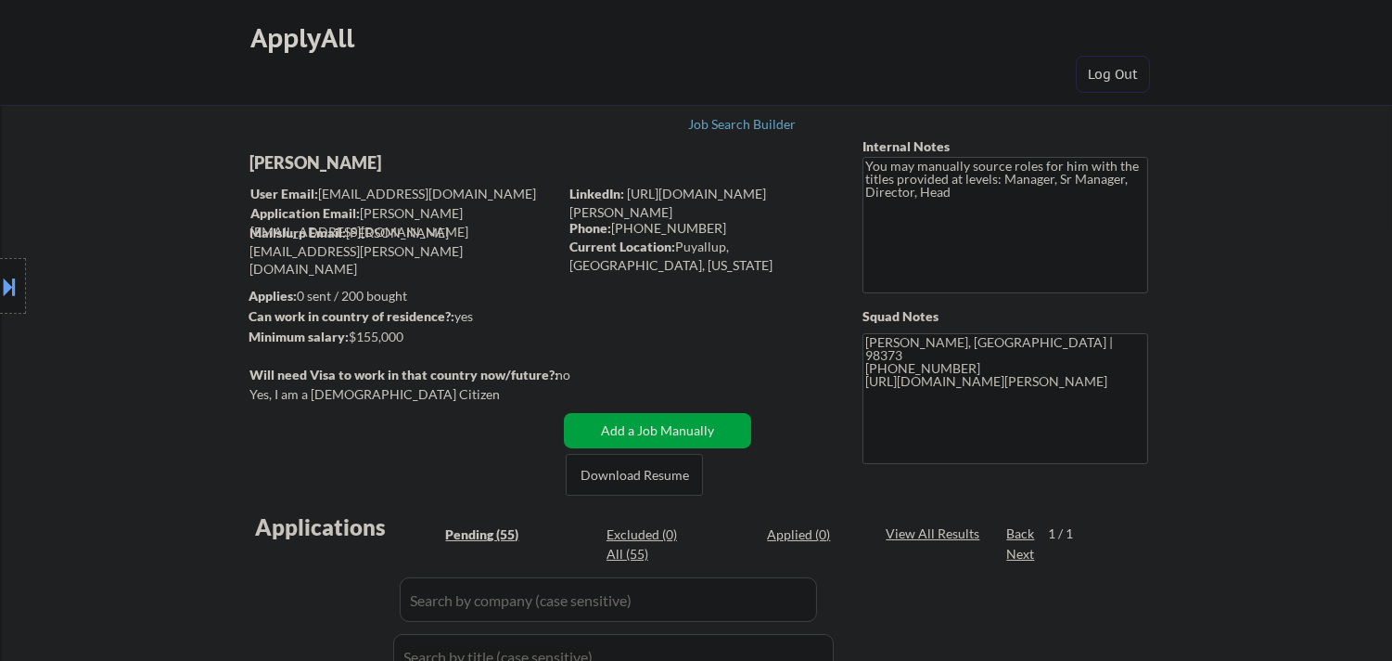
select select ""pending""
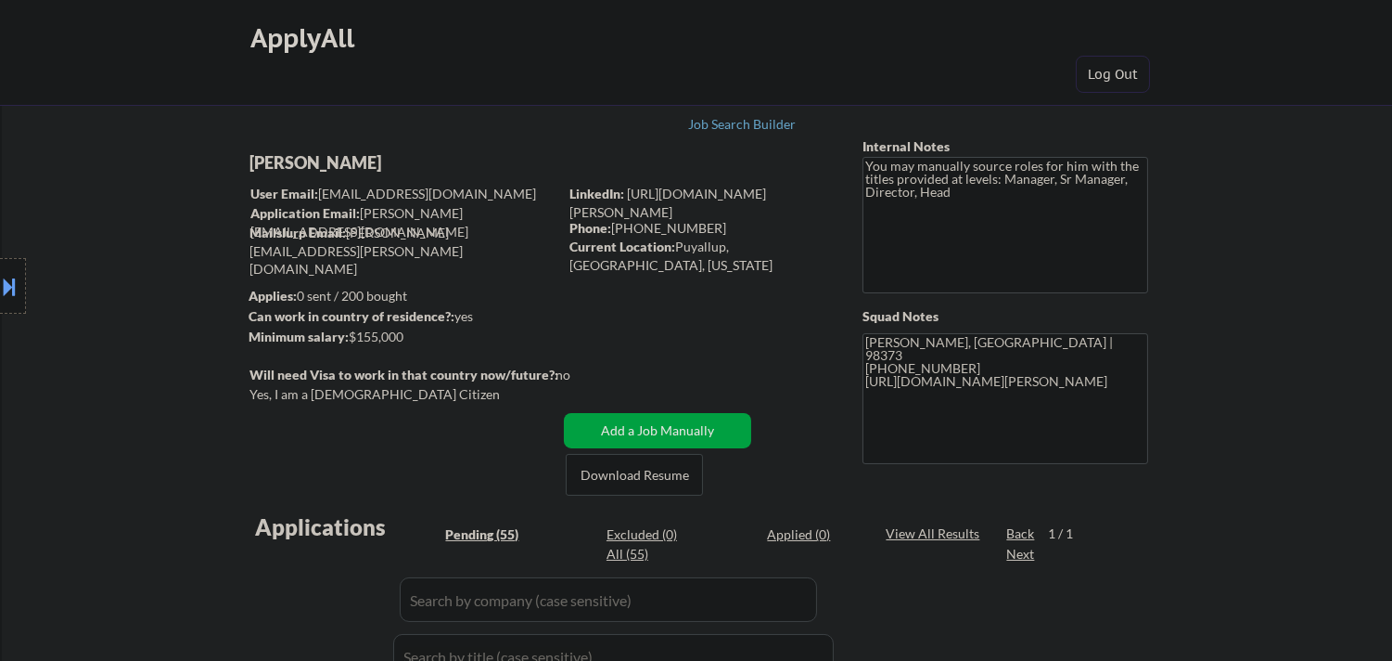
select select ""pending""
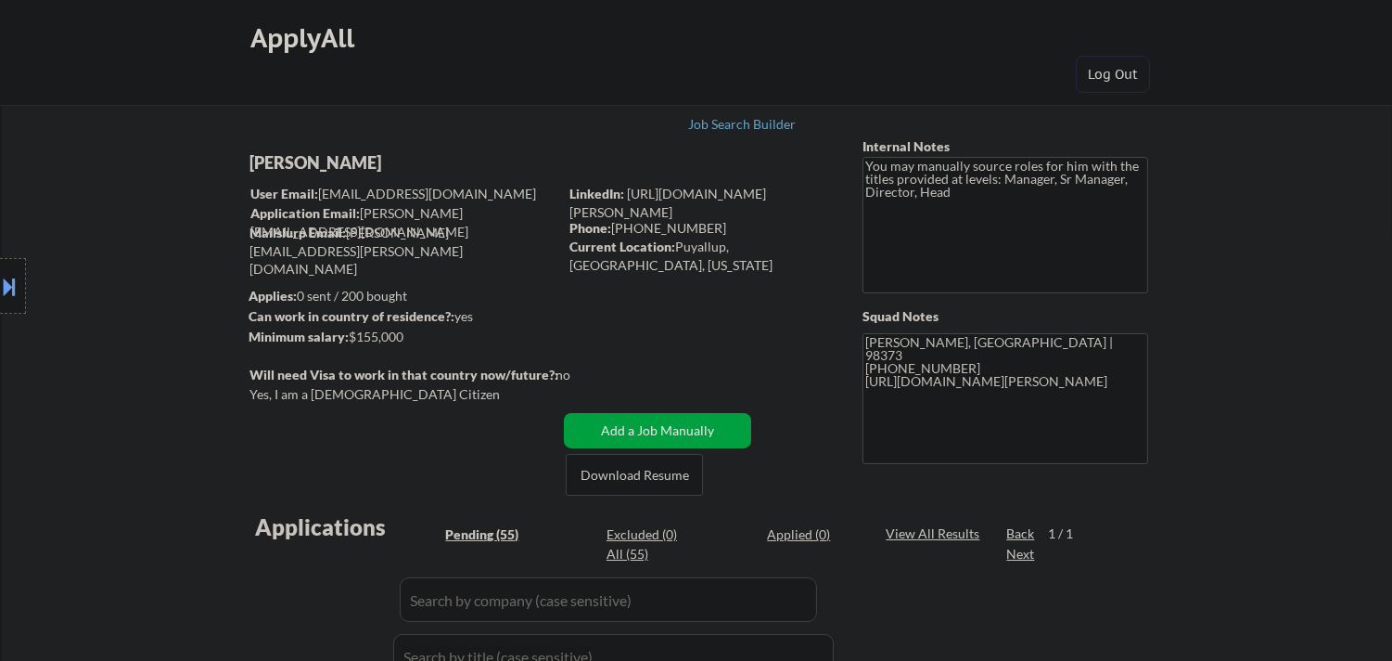
select select ""pending""
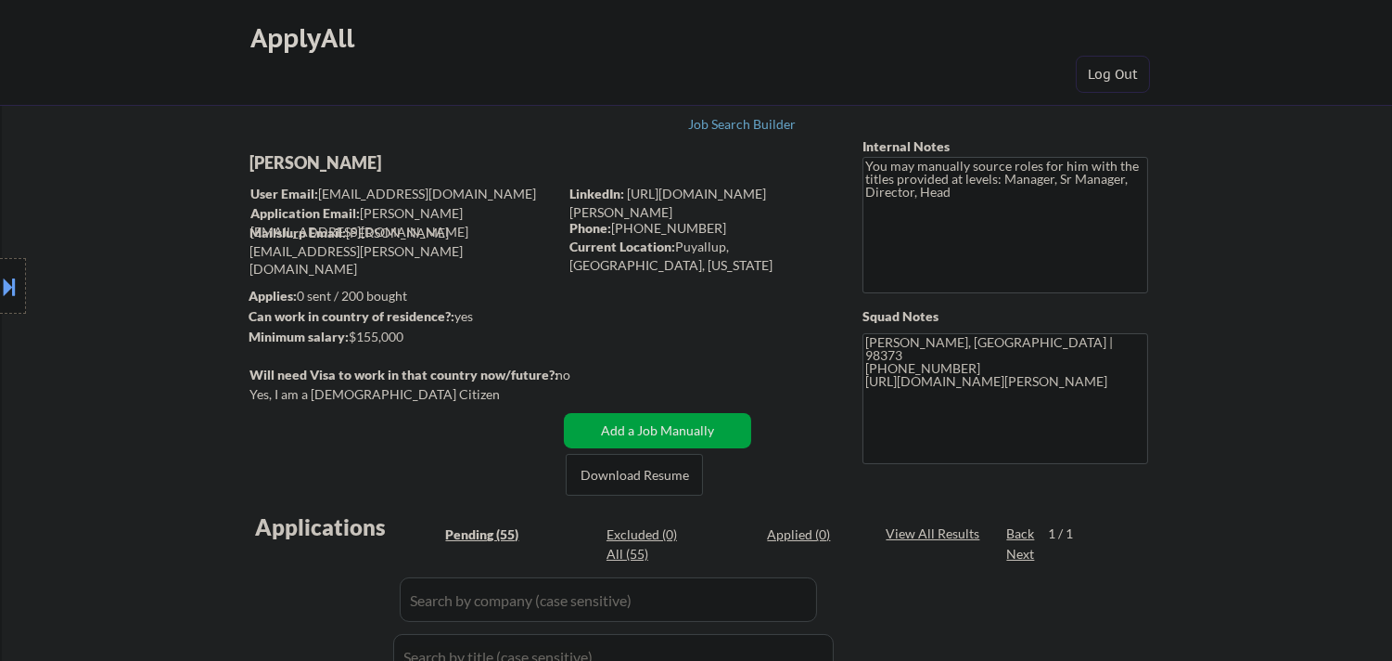
select select ""pending""
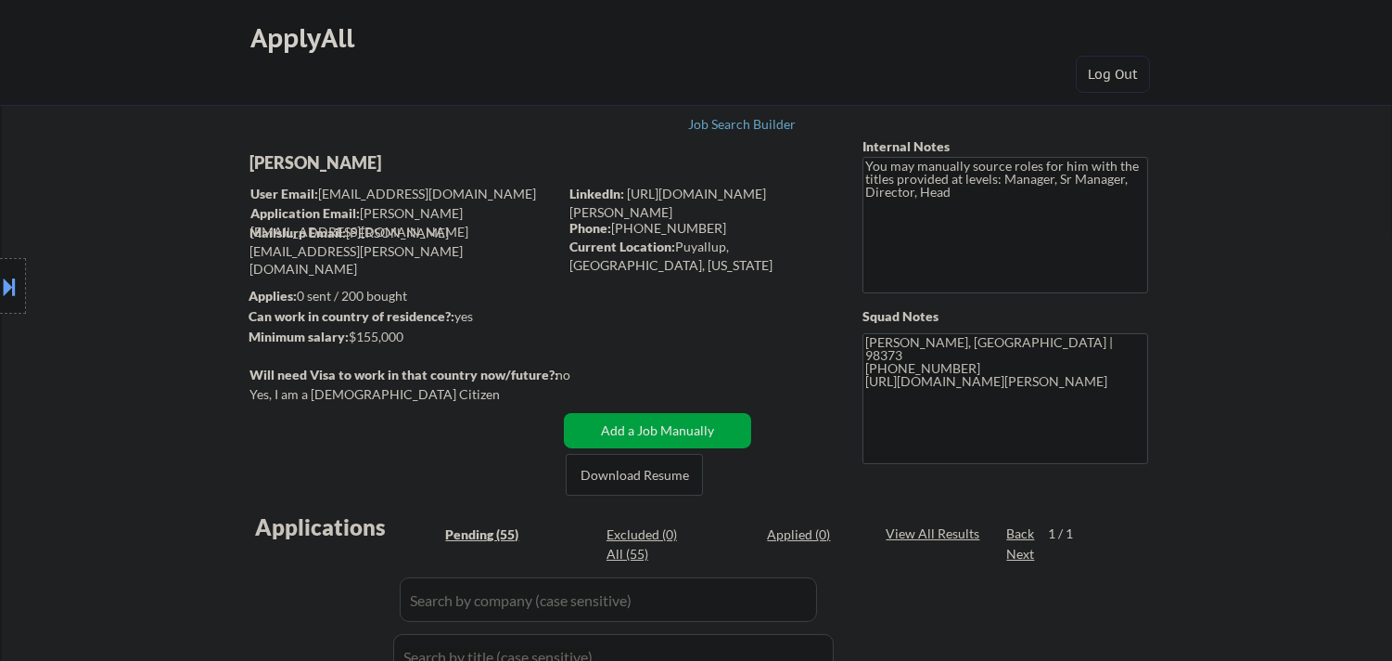
select select ""pending""
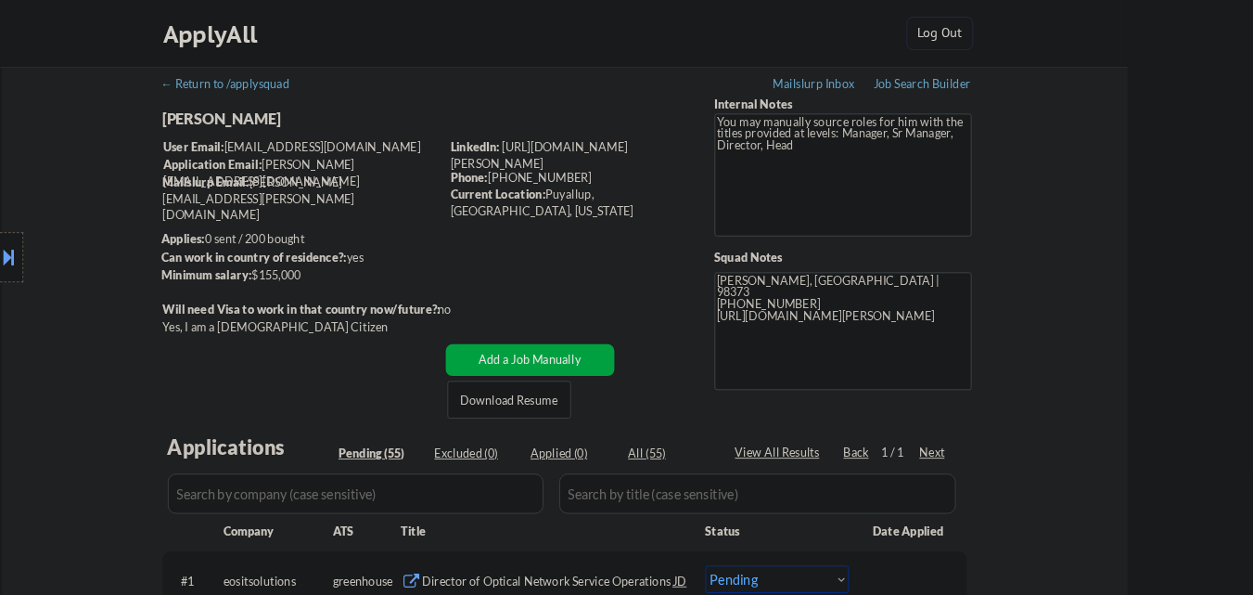
scroll to position [371, 0]
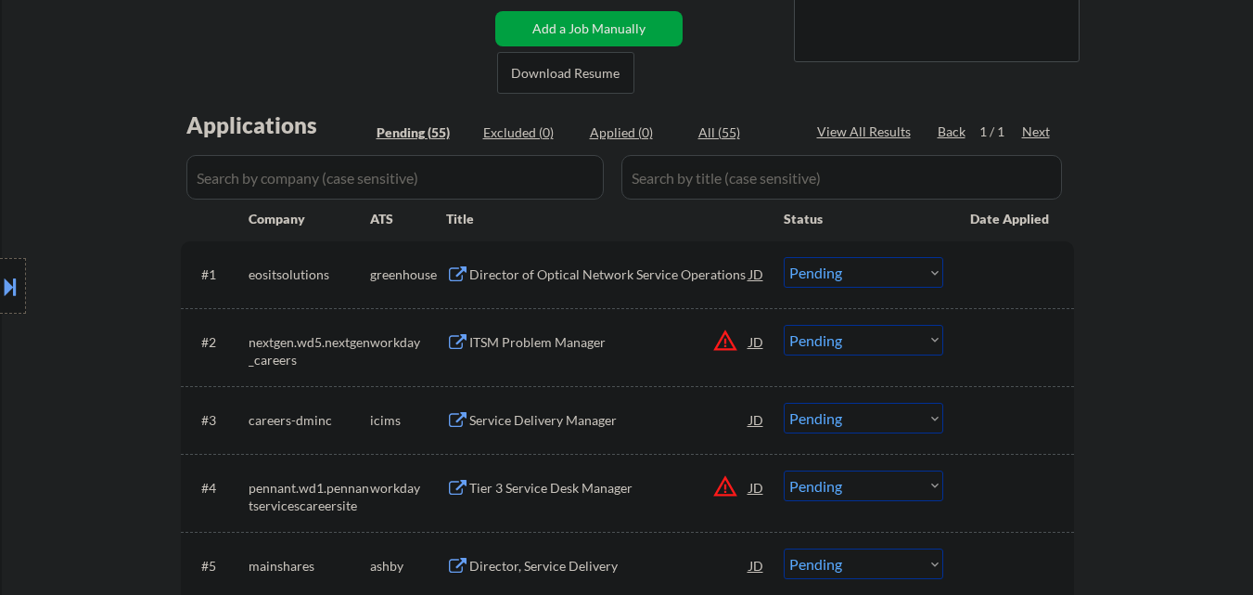
drag, startPoint x: 0, startPoint y: 269, endPoint x: 16, endPoint y: 284, distance: 21.7
click at [0, 270] on div at bounding box center [13, 286] width 26 height 56
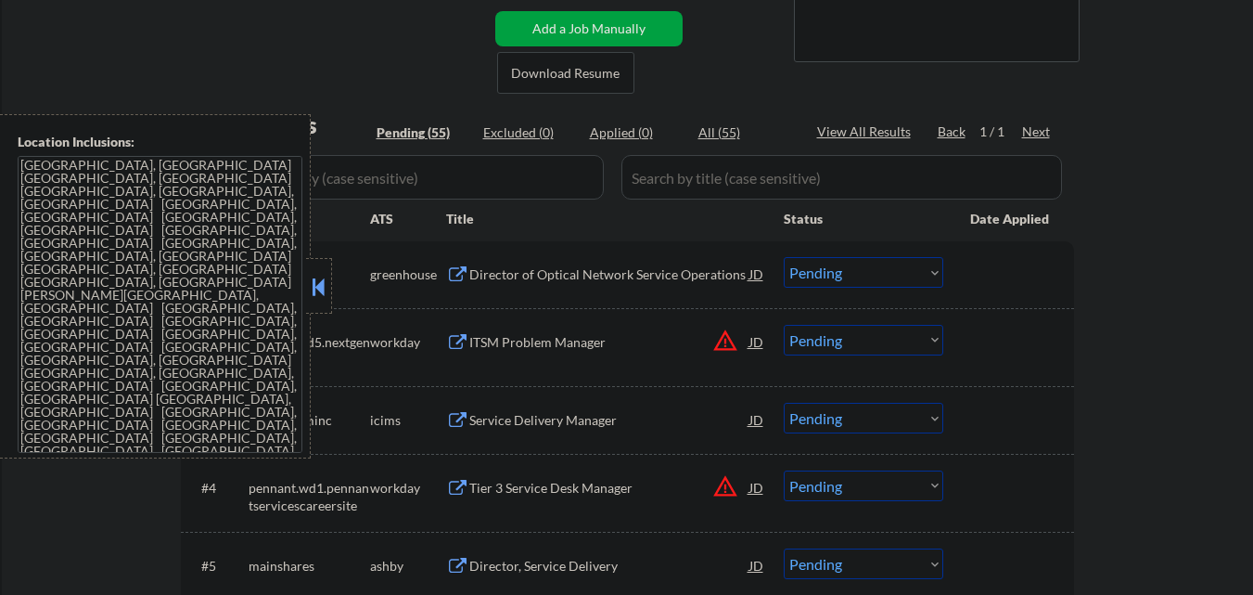
scroll to position [0, 0]
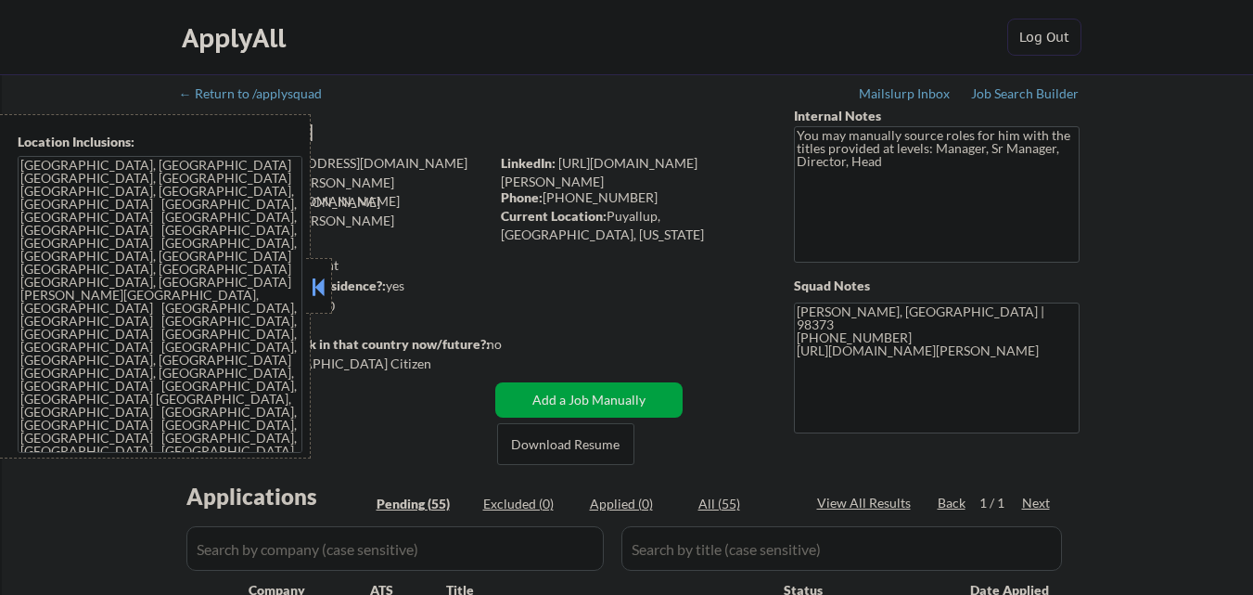
click at [728, 218] on div "Current Location: [GEOGRAPHIC_DATA], [GEOGRAPHIC_DATA], [US_STATE]" at bounding box center [632, 225] width 263 height 36
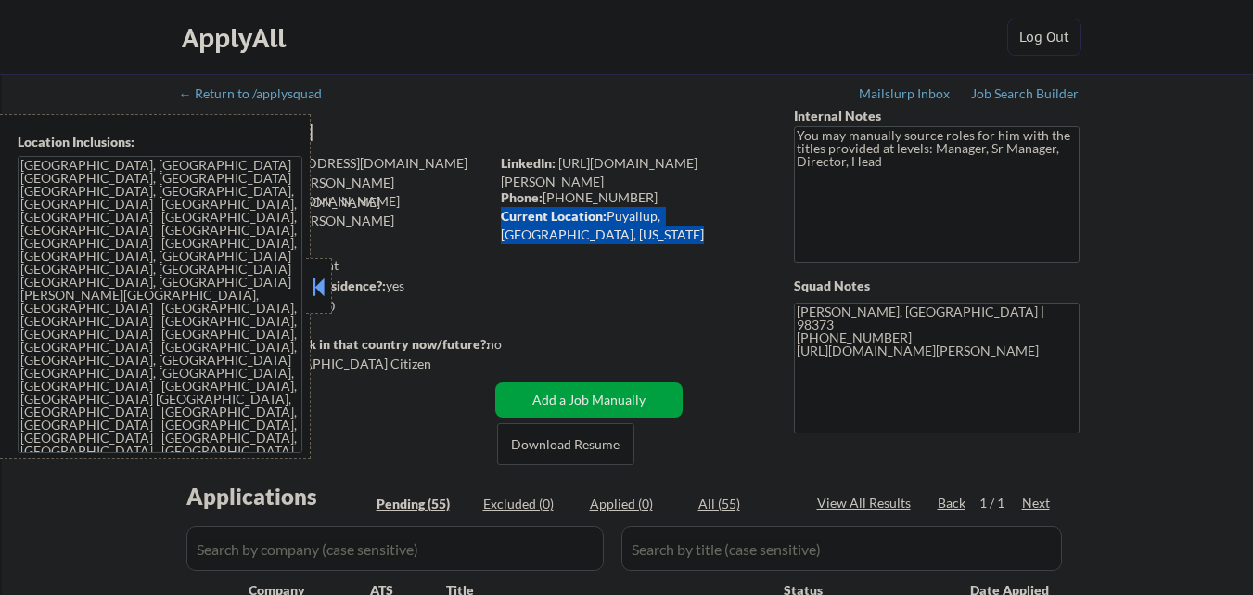
click at [728, 219] on div "Current Location: [GEOGRAPHIC_DATA], [GEOGRAPHIC_DATA], [US_STATE]" at bounding box center [632, 225] width 263 height 36
click at [747, 222] on div "Current Location: [GEOGRAPHIC_DATA], [GEOGRAPHIC_DATA], [US_STATE]" at bounding box center [632, 225] width 263 height 36
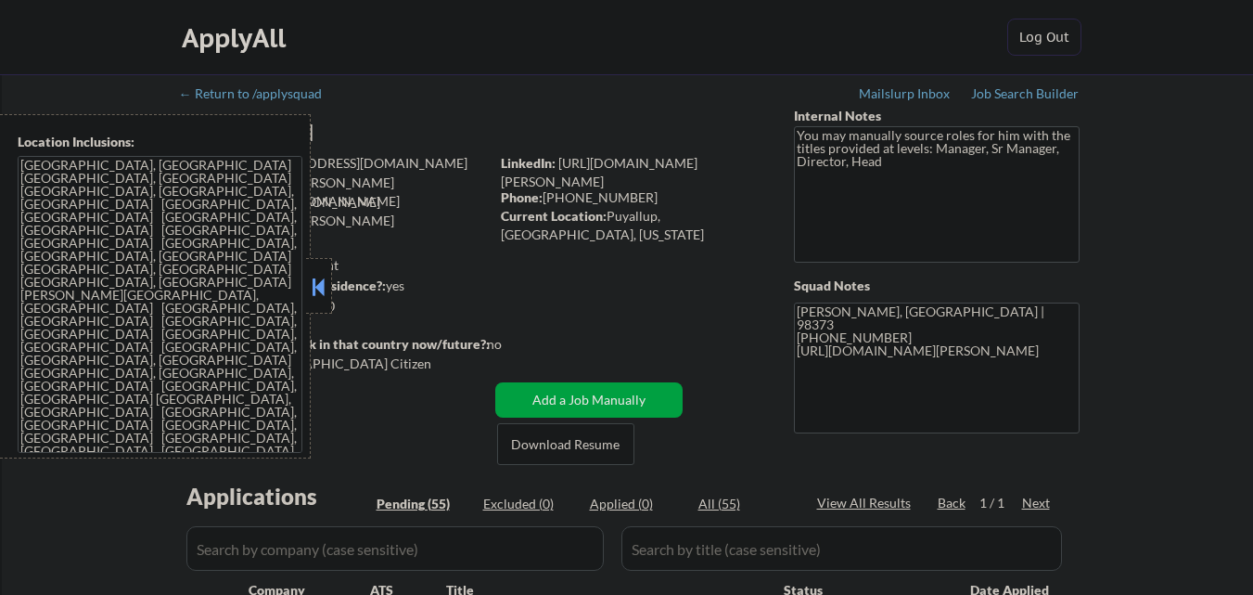
click at [725, 204] on div "Phone: [PHONE_NUMBER]" at bounding box center [632, 197] width 263 height 19
click at [719, 217] on div "Current Location: [GEOGRAPHIC_DATA], [GEOGRAPHIC_DATA], [US_STATE]" at bounding box center [632, 225] width 263 height 36
click at [721, 217] on div "Current Location: [GEOGRAPHIC_DATA], [GEOGRAPHIC_DATA], [US_STATE]" at bounding box center [632, 225] width 263 height 36
copy div "[US_STATE]"
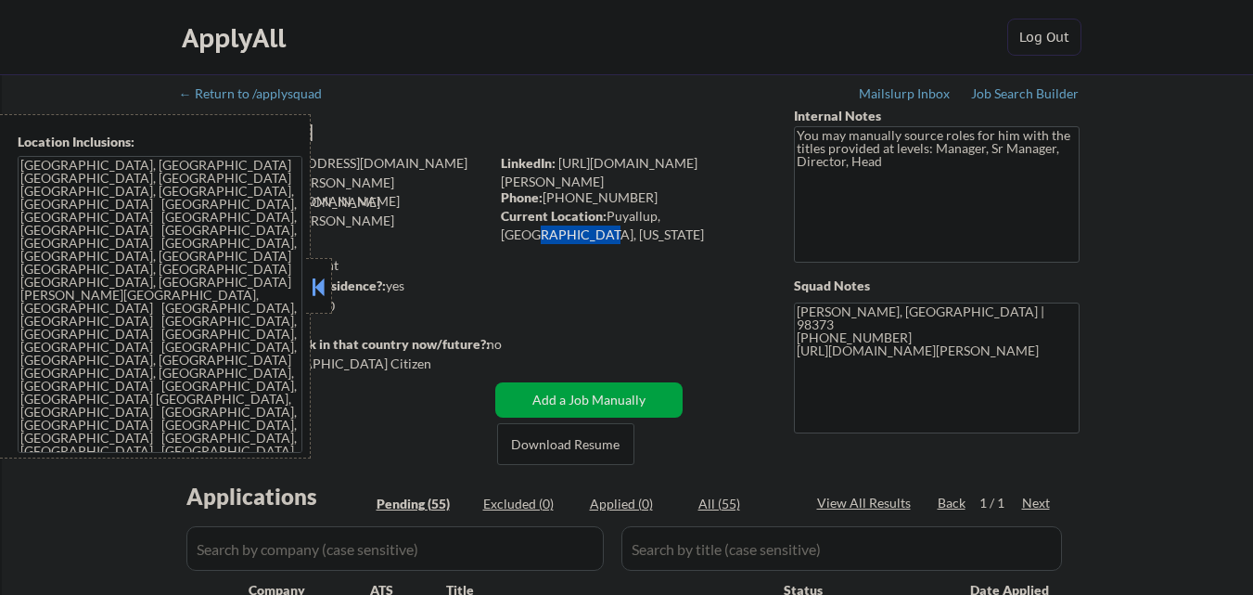
click at [316, 289] on button at bounding box center [319, 287] width 20 height 28
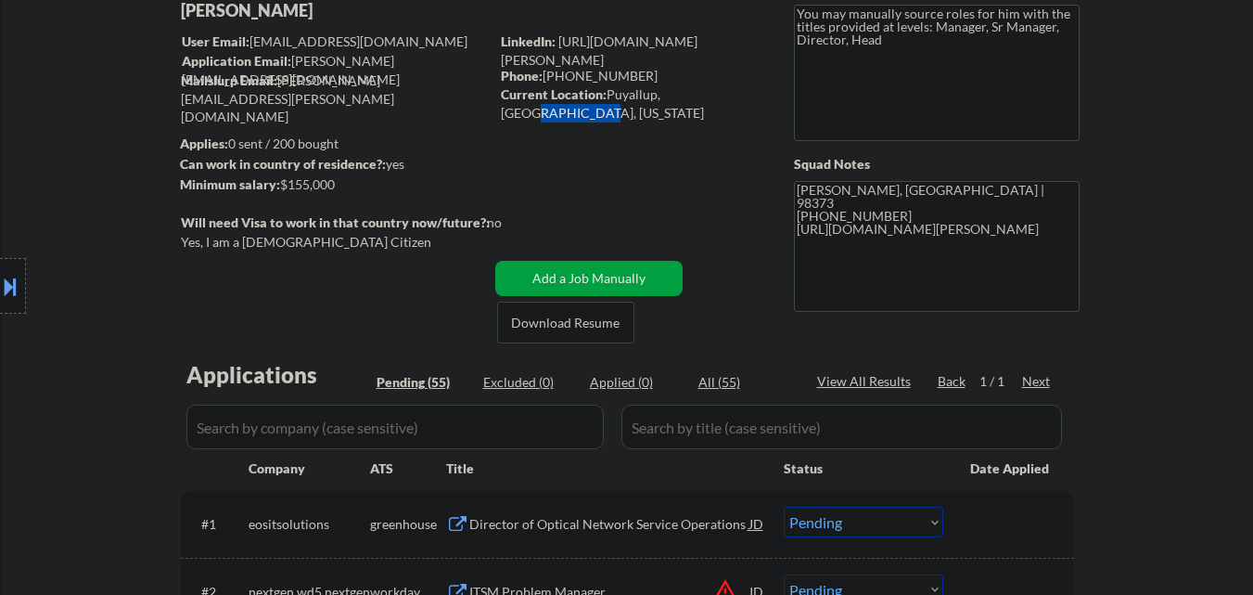
scroll to position [371, 0]
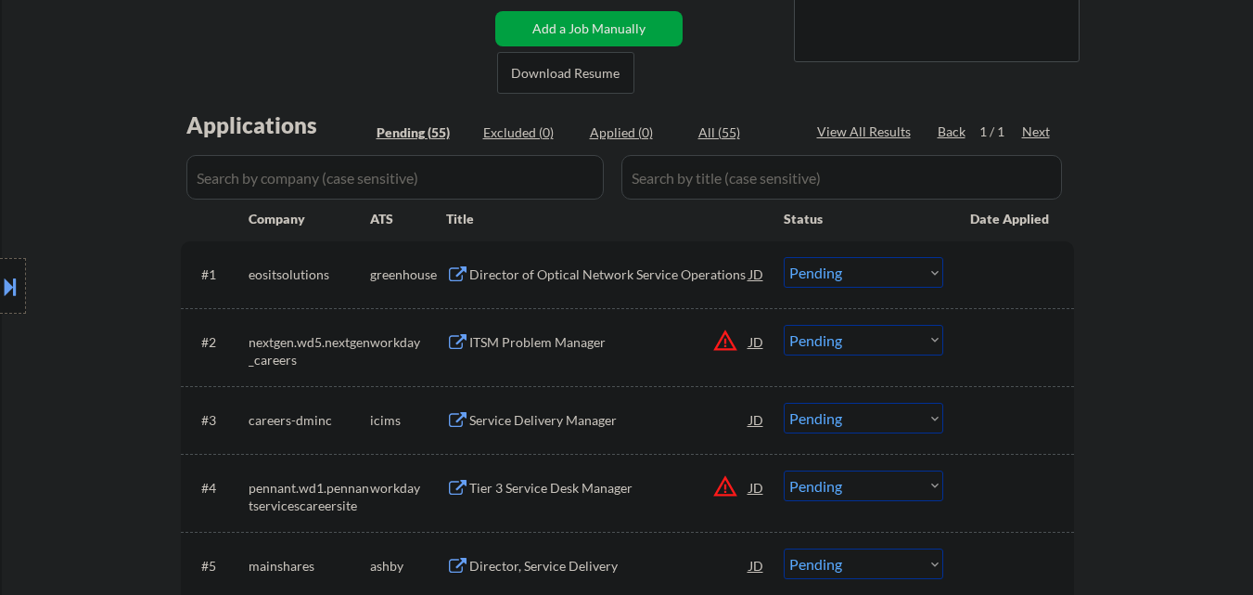
click at [633, 272] on div "Director of Optical Network Service Operations" at bounding box center [609, 274] width 280 height 19
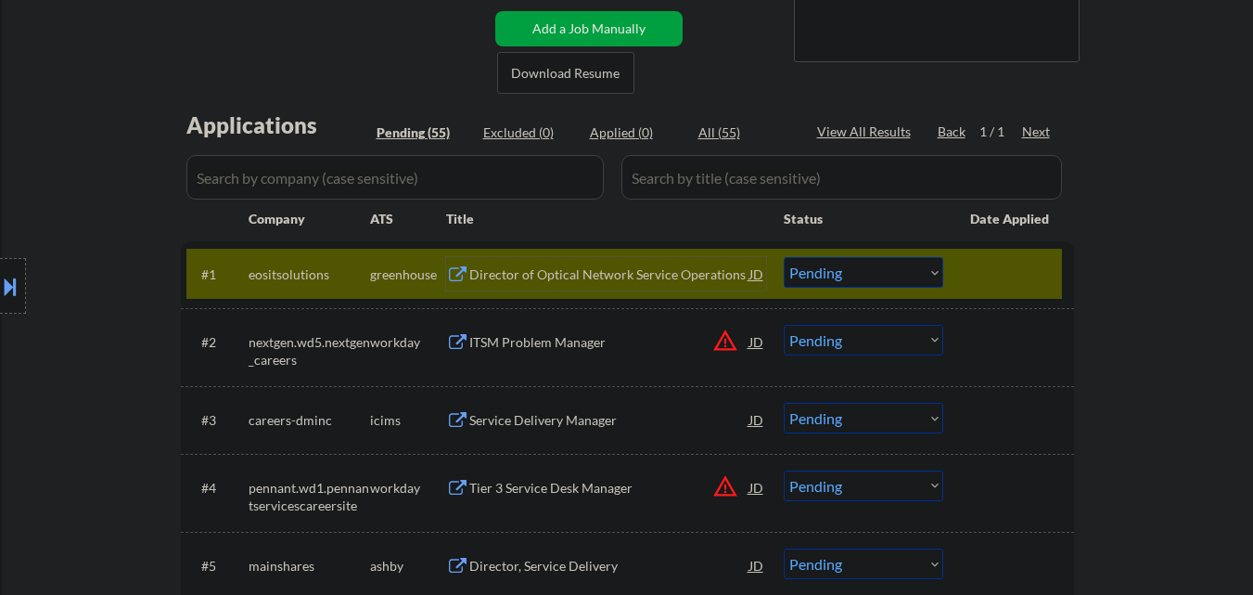
click at [553, 278] on div "Director of Optical Network Service Operations" at bounding box center [609, 274] width 280 height 19
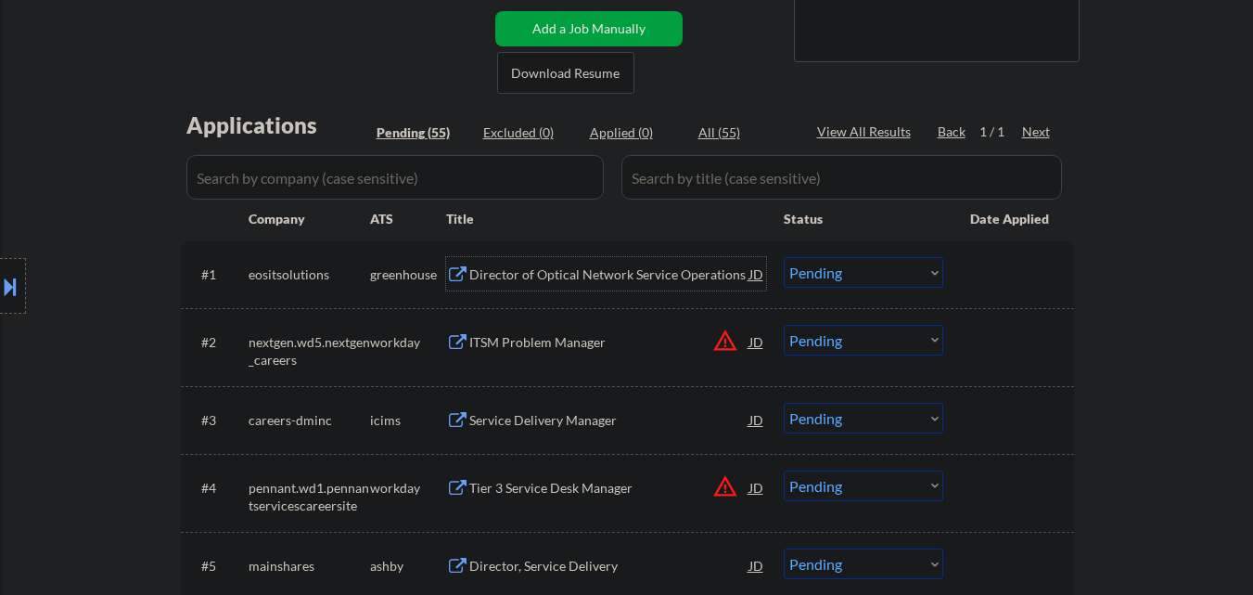
click at [873, 274] on select "Choose an option... Pending Applied Excluded (Questions) Excluded (Expired) Exc…" at bounding box center [864, 272] width 160 height 31
click at [784, 257] on select "Choose an option... Pending Applied Excluded (Questions) Excluded (Expired) Exc…" at bounding box center [864, 272] width 160 height 31
click at [0, 261] on div at bounding box center [13, 286] width 26 height 56
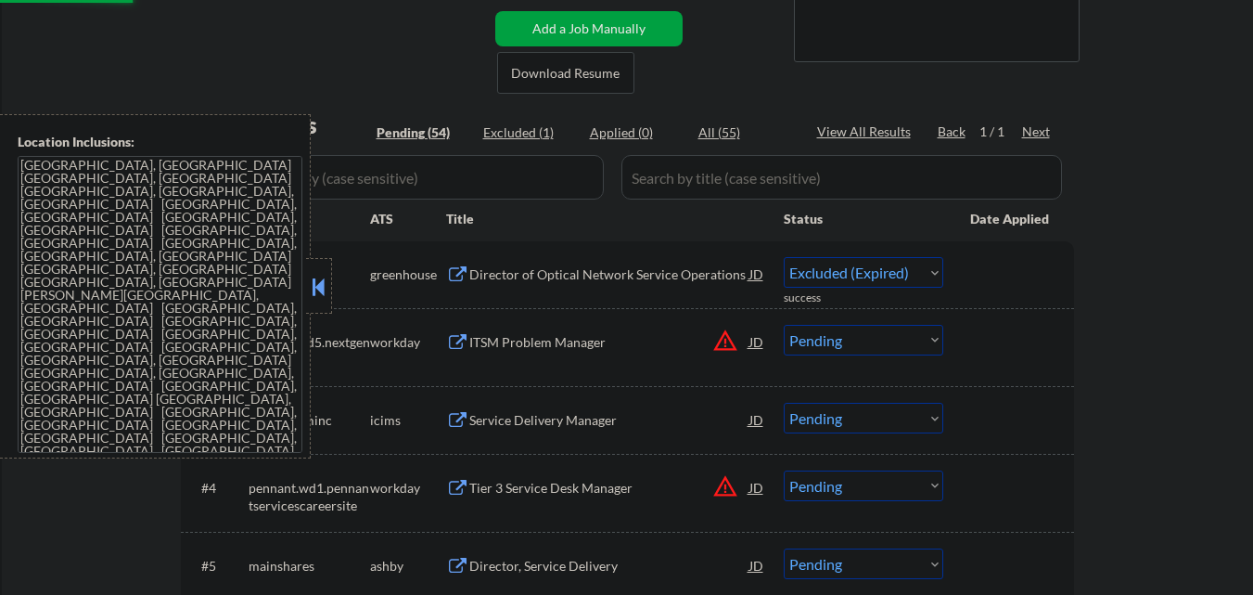
click at [304, 283] on div "Location Inclusions: [GEOGRAPHIC_DATA], [GEOGRAPHIC_DATA] [GEOGRAPHIC_DATA], [G…" at bounding box center [155, 286] width 311 height 344
click at [722, 334] on button "warning_amber" at bounding box center [725, 340] width 26 height 26
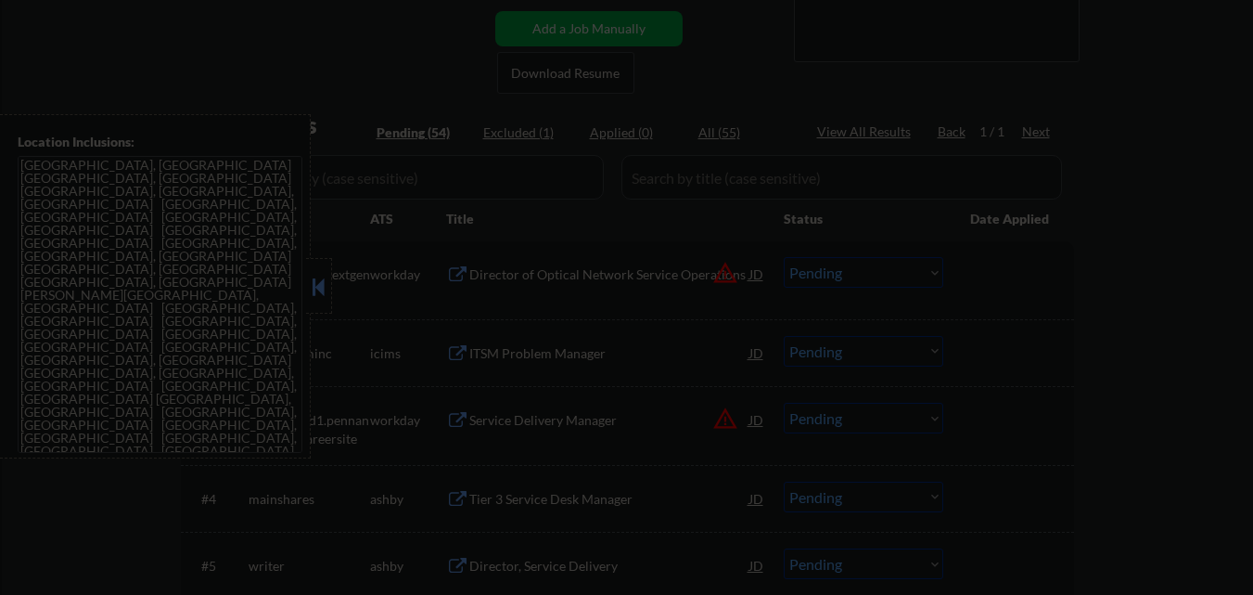
click at [1064, 293] on div at bounding box center [626, 297] width 1253 height 595
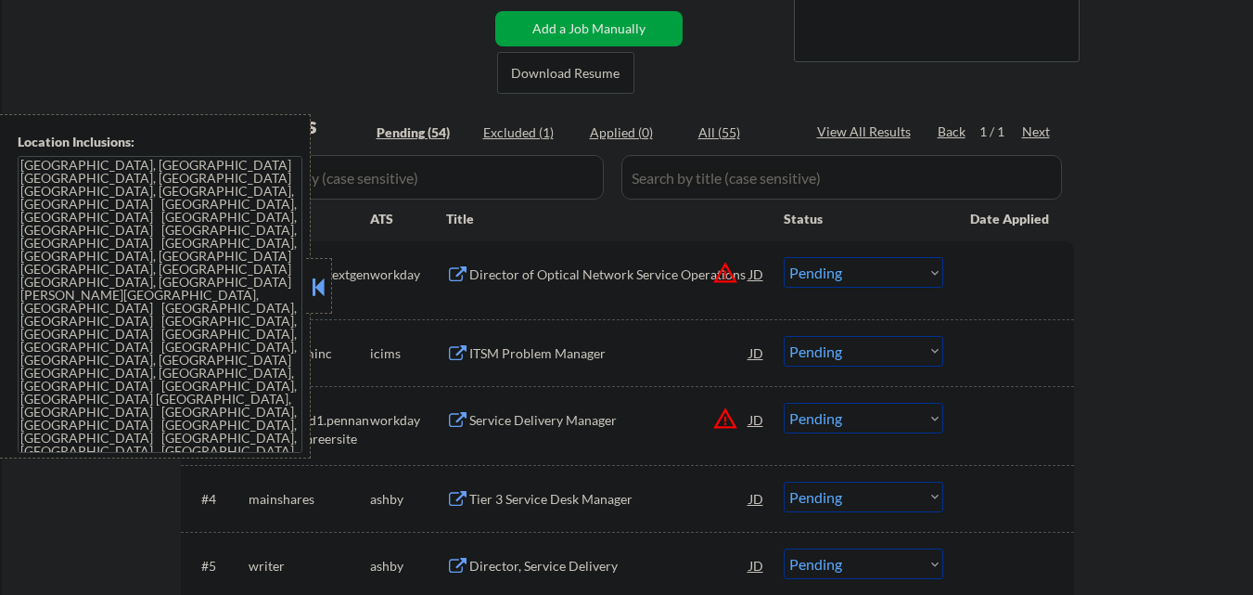
click at [331, 293] on div at bounding box center [319, 286] width 26 height 56
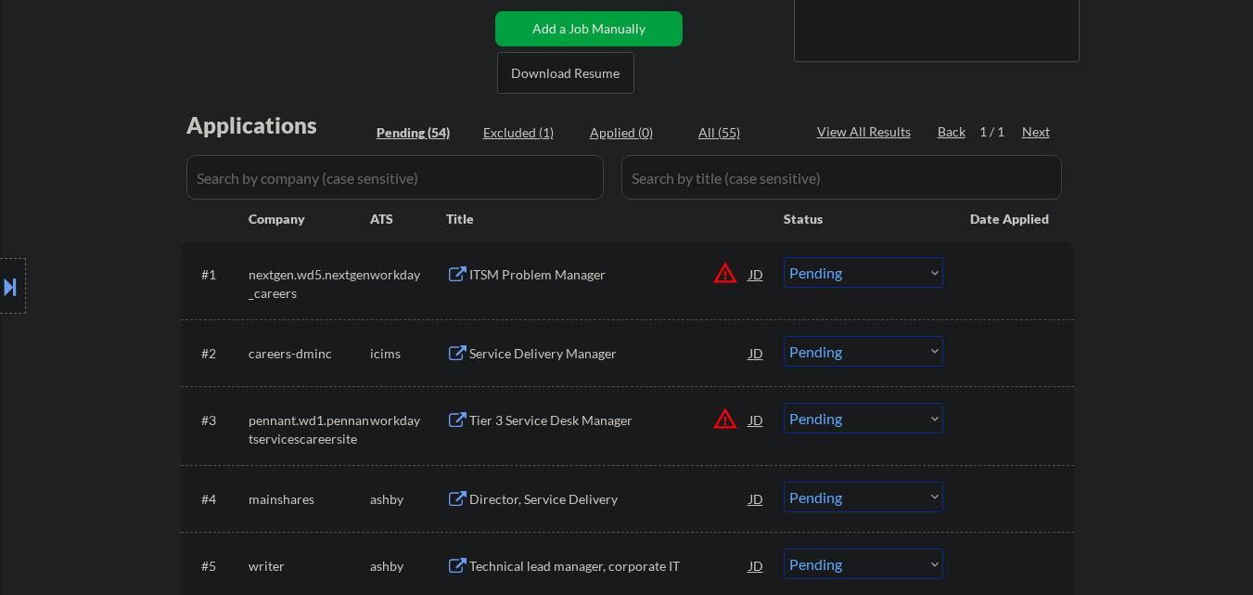
click at [724, 276] on button "warning_amber" at bounding box center [725, 273] width 26 height 26
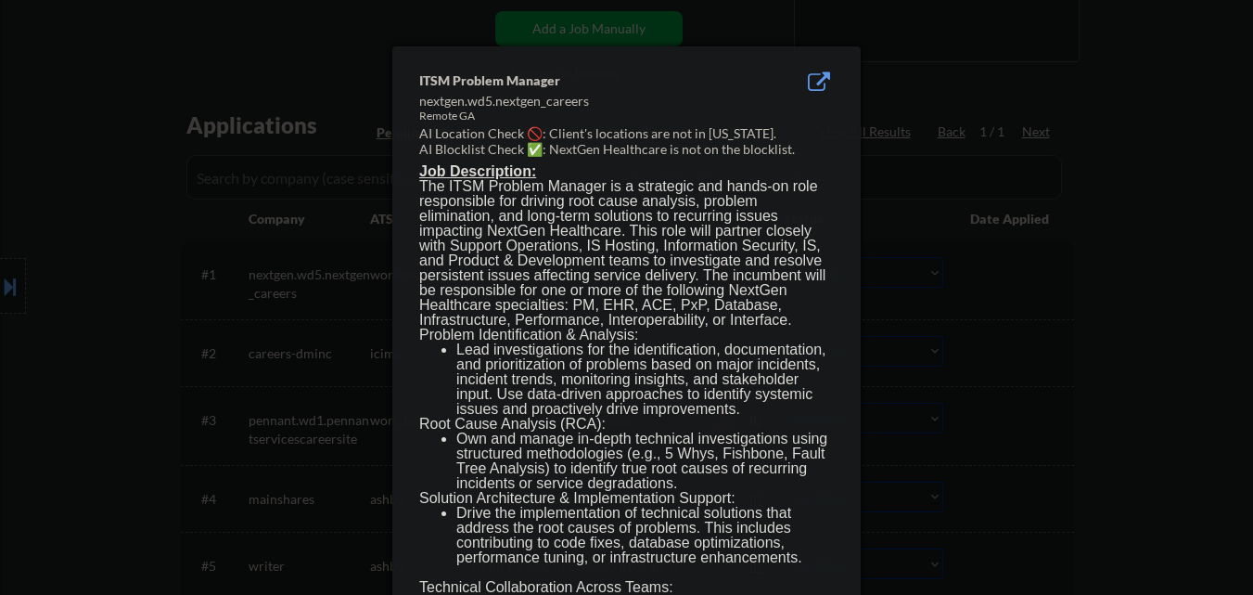
click at [1003, 284] on div at bounding box center [626, 297] width 1253 height 595
click at [2, 293] on div at bounding box center [626, 297] width 1253 height 595
click at [10, 289] on button at bounding box center [10, 286] width 20 height 31
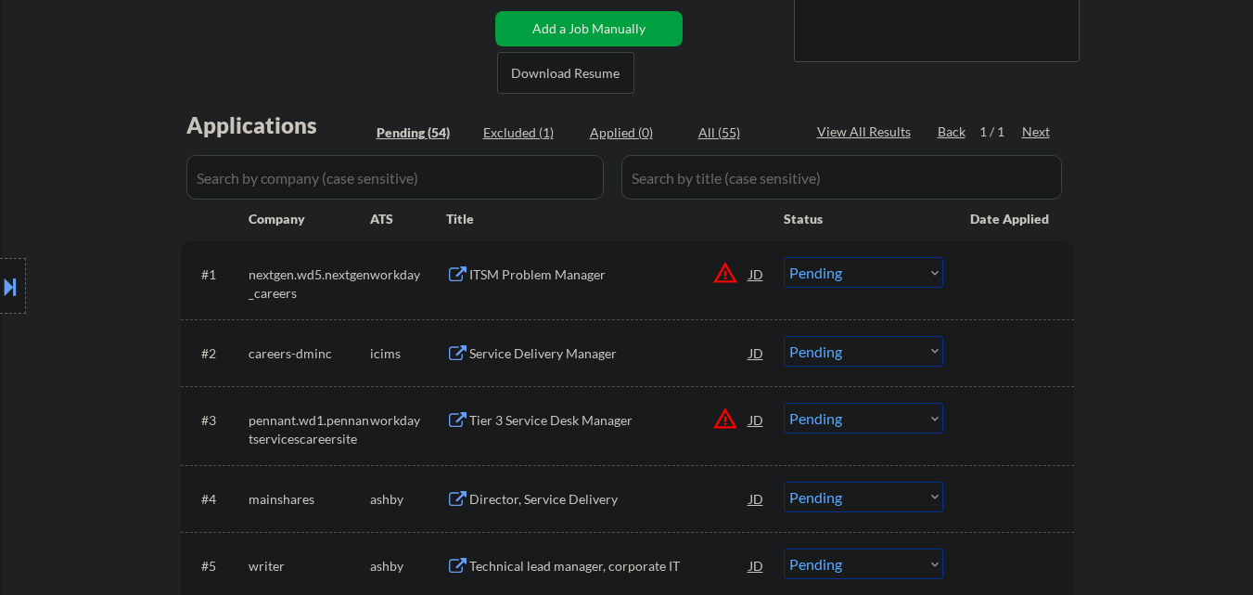
drag, startPoint x: 6, startPoint y: 287, endPoint x: 152, endPoint y: 289, distance: 146.6
click at [7, 287] on button at bounding box center [10, 286] width 20 height 31
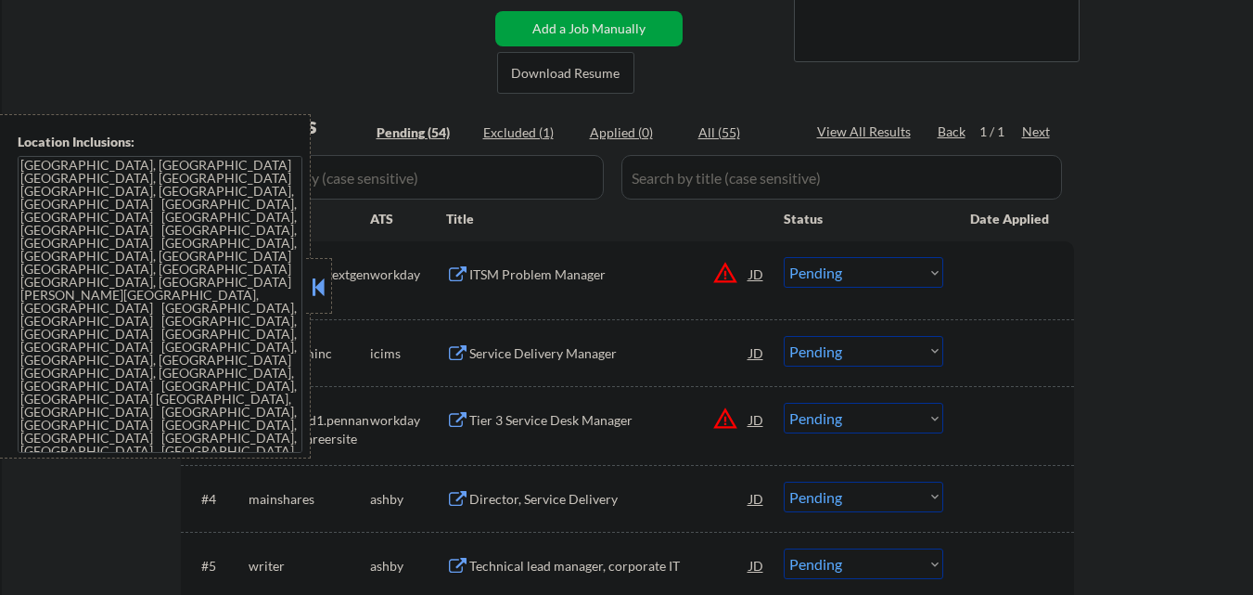
click at [919, 276] on select "Choose an option... Pending Applied Excluded (Questions) Excluded (Expired) Exc…" at bounding box center [864, 272] width 160 height 31
click at [317, 294] on button at bounding box center [319, 287] width 20 height 28
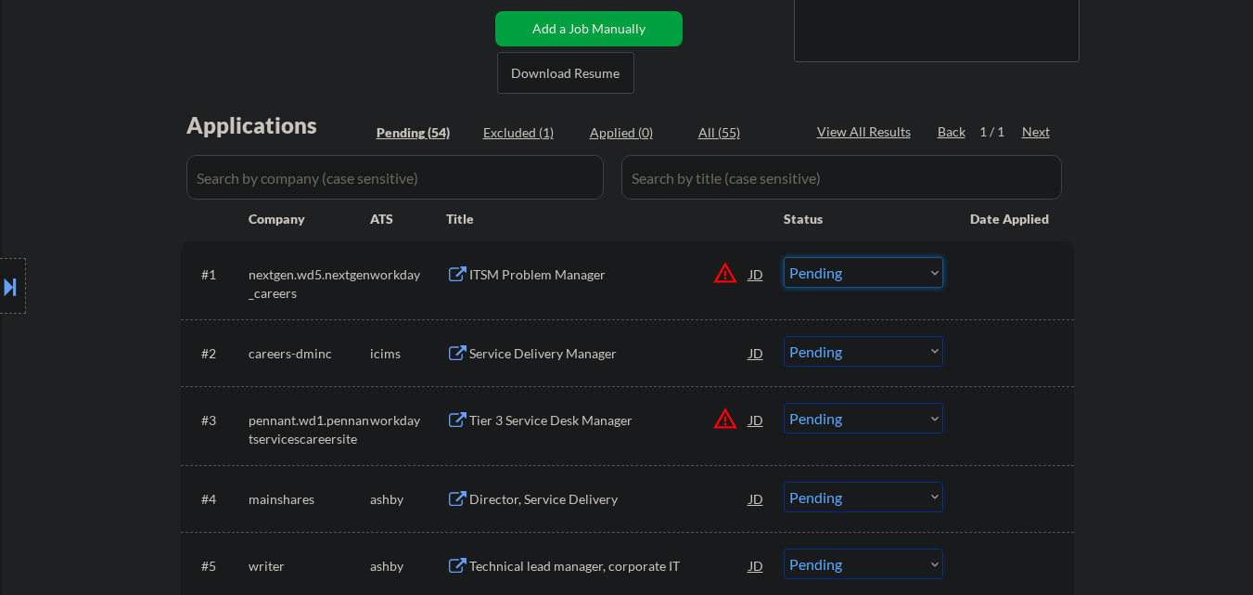
click at [916, 284] on select "Choose an option... Pending Applied Excluded (Questions) Excluded (Expired) Exc…" at bounding box center [864, 272] width 160 height 31
click at [784, 257] on select "Choose an option... Pending Applied Excluded (Questions) Excluded (Expired) Exc…" at bounding box center [864, 272] width 160 height 31
select select ""pending""
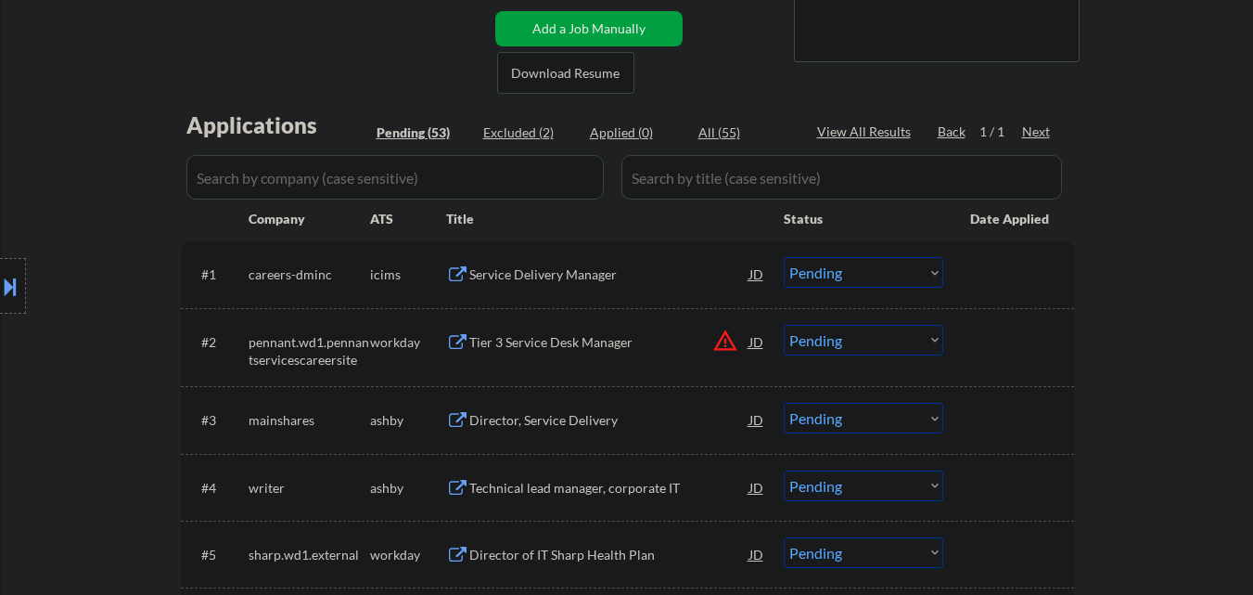
drag, startPoint x: 1245, startPoint y: 268, endPoint x: 1222, endPoint y: 270, distance: 23.3
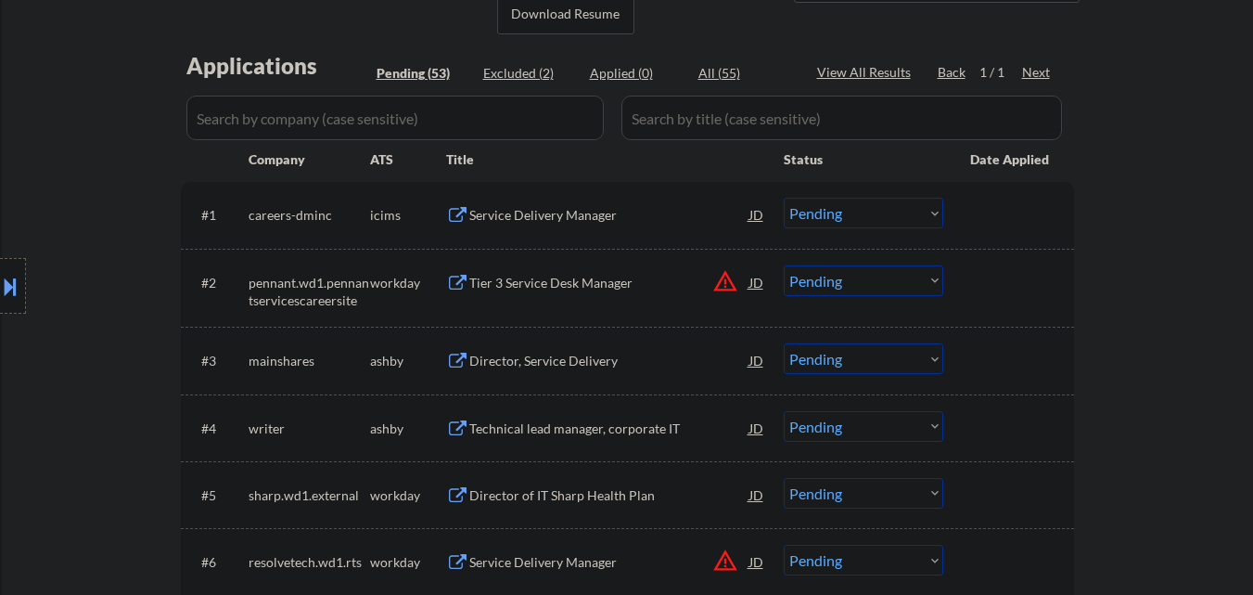
scroll to position [464, 0]
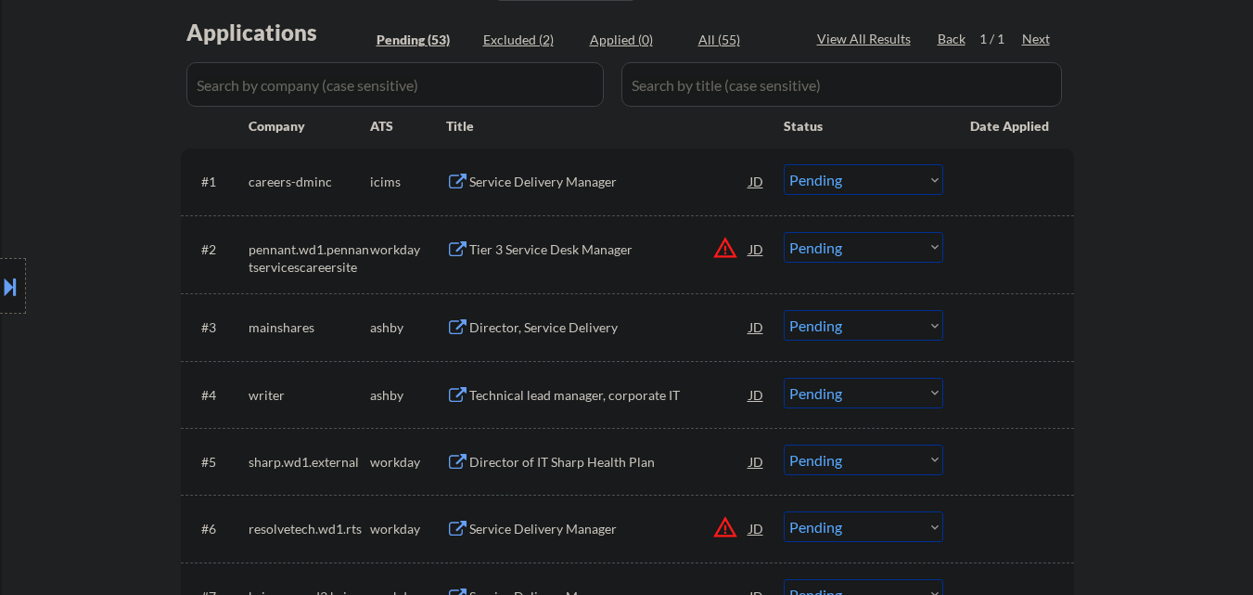
click at [727, 247] on button "warning_amber" at bounding box center [725, 248] width 26 height 26
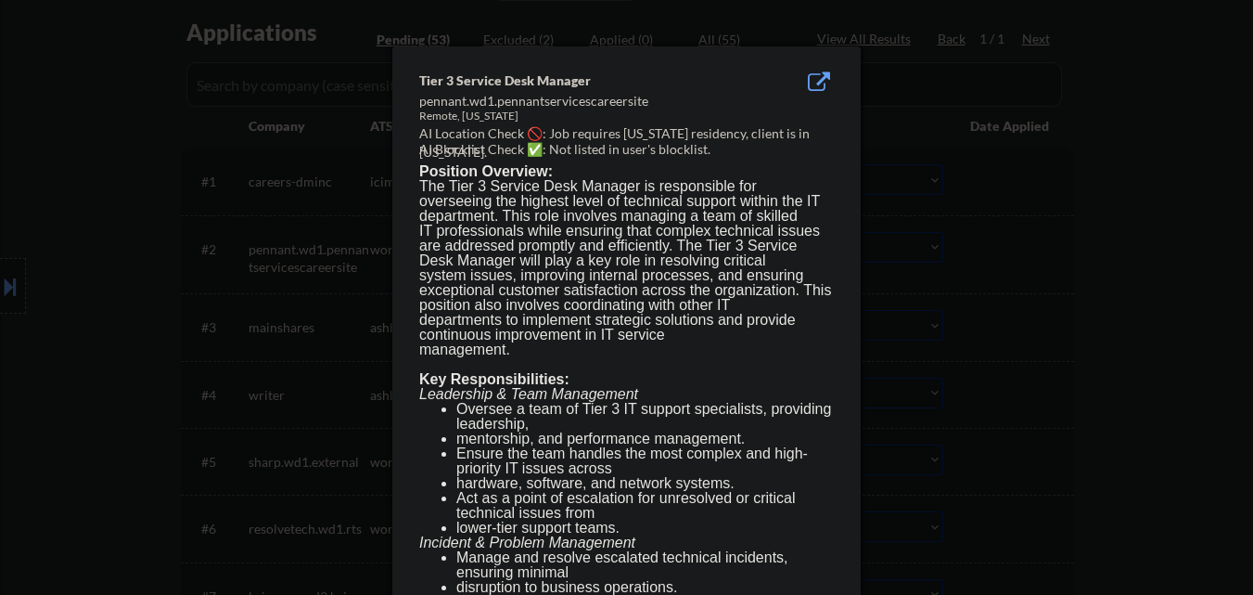
click at [968, 260] on div at bounding box center [626, 297] width 1253 height 595
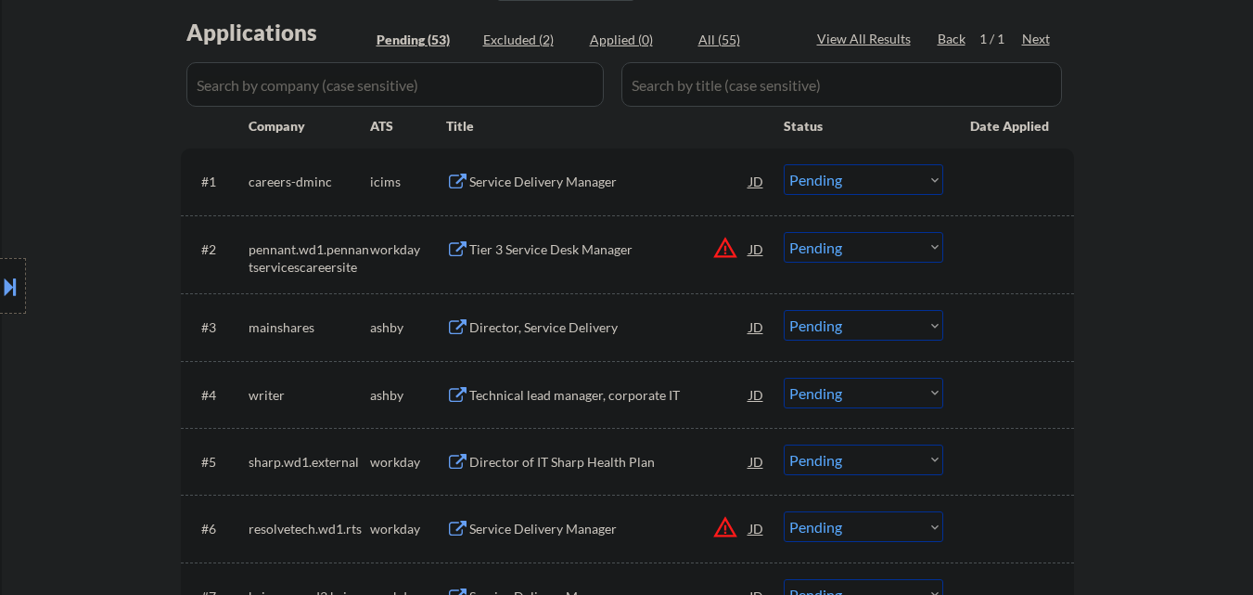
drag, startPoint x: 909, startPoint y: 242, endPoint x: 904, endPoint y: 257, distance: 15.6
click at [909, 242] on select "Choose an option... Pending Applied Excluded (Questions) Excluded (Expired) Exc…" at bounding box center [864, 247] width 160 height 31
click at [784, 232] on select "Choose an option... Pending Applied Excluded (Questions) Excluded (Expired) Exc…" at bounding box center [864, 247] width 160 height 31
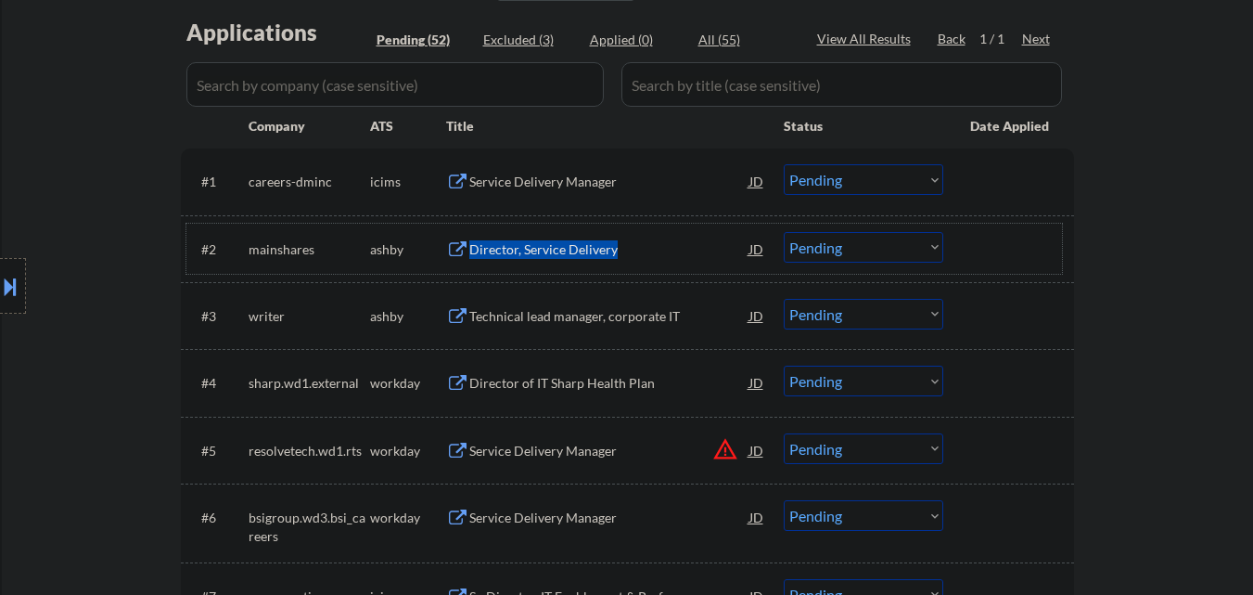
click at [617, 264] on div "#2 mainshares [PERSON_NAME] Director, Service Delivery JD warning_amber Choose …" at bounding box center [624, 249] width 876 height 50
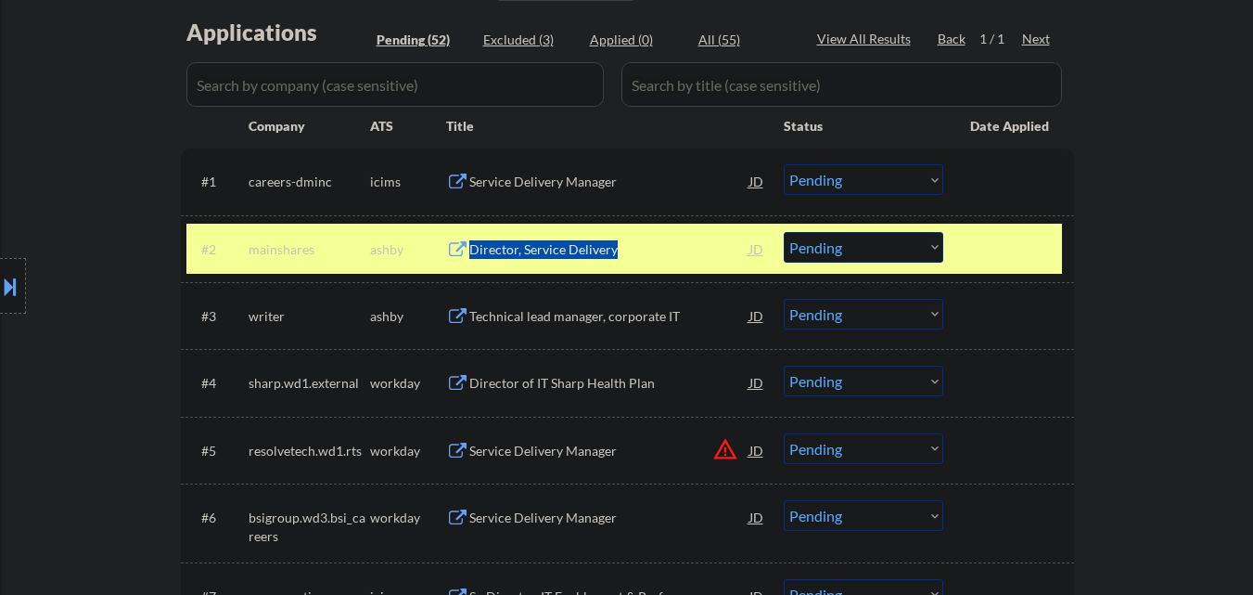
click at [620, 258] on div "Director, Service Delivery" at bounding box center [609, 249] width 280 height 19
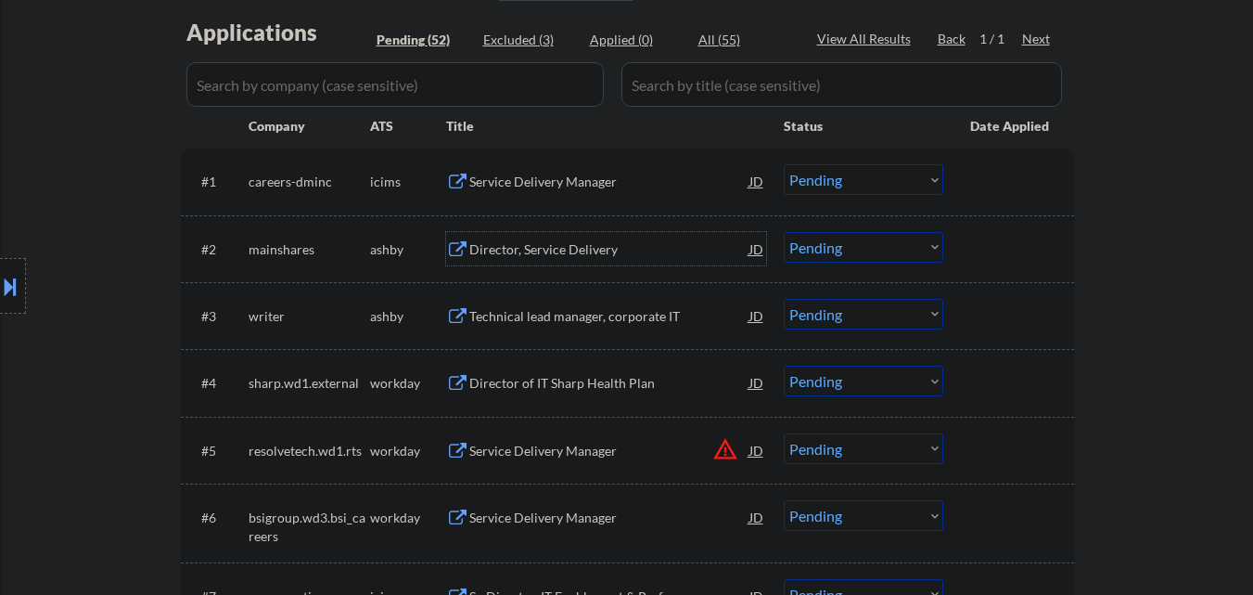
click at [884, 255] on select "Choose an option... Pending Applied Excluded (Questions) Excluded (Expired) Exc…" at bounding box center [864, 247] width 160 height 31
click at [784, 232] on select "Choose an option... Pending Applied Excluded (Questions) Excluded (Expired) Exc…" at bounding box center [864, 247] width 160 height 31
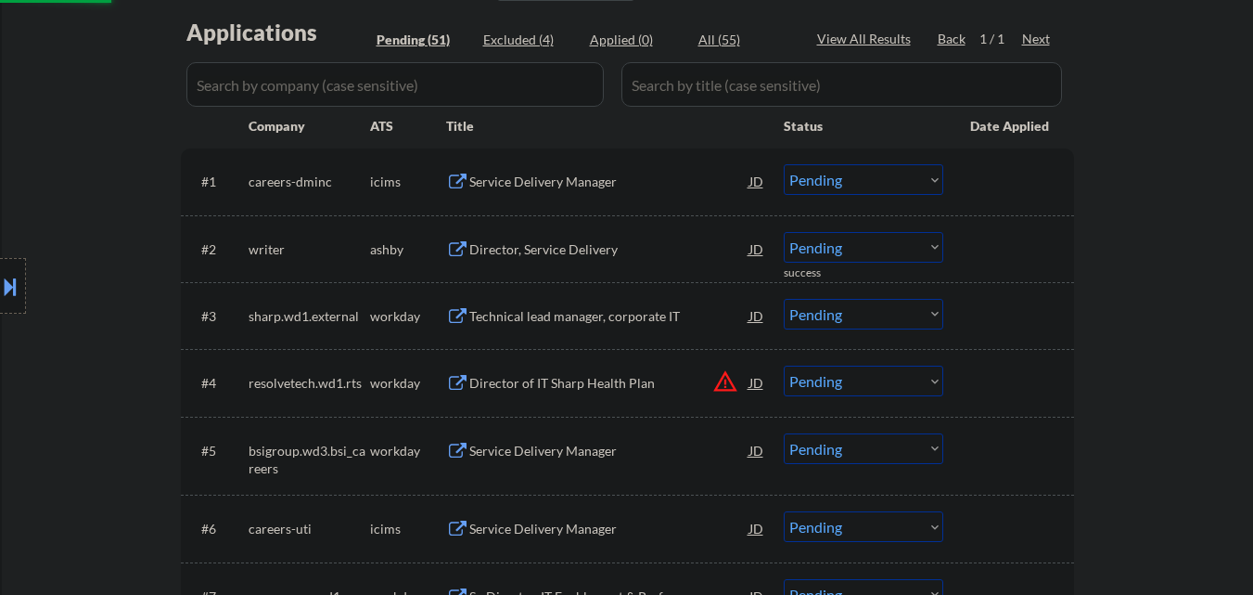
click at [625, 244] on div "Director, Service Delivery" at bounding box center [609, 249] width 280 height 19
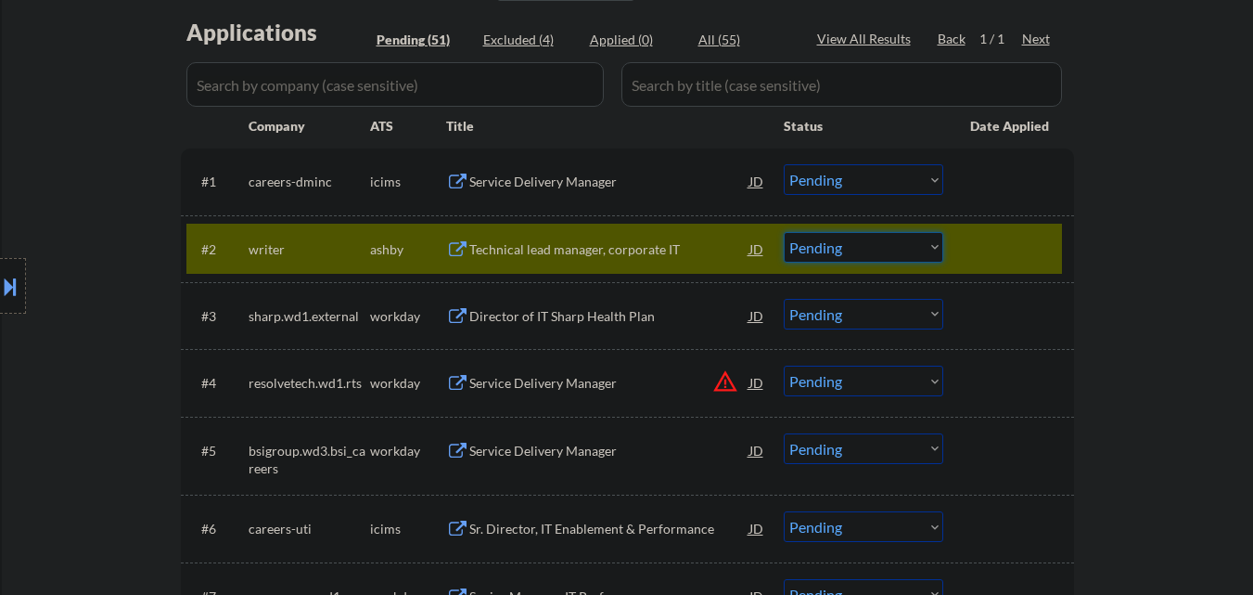
drag, startPoint x: 920, startPoint y: 247, endPoint x: 919, endPoint y: 256, distance: 9.3
click at [920, 247] on select "Choose an option... Pending Applied Excluded (Questions) Excluded (Expired) Exc…" at bounding box center [864, 247] width 160 height 31
click at [784, 232] on select "Choose an option... Pending Applied Excluded (Questions) Excluded (Expired) Exc…" at bounding box center [864, 247] width 160 height 31
click at [1039, 248] on div at bounding box center [1011, 248] width 82 height 33
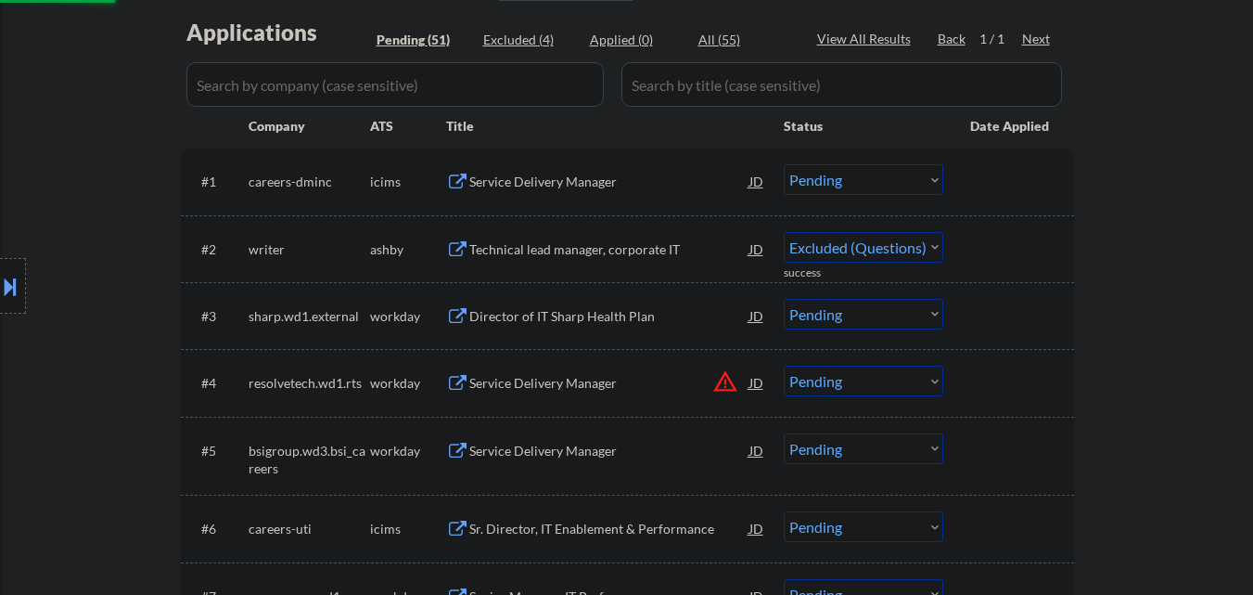
select select ""pending""
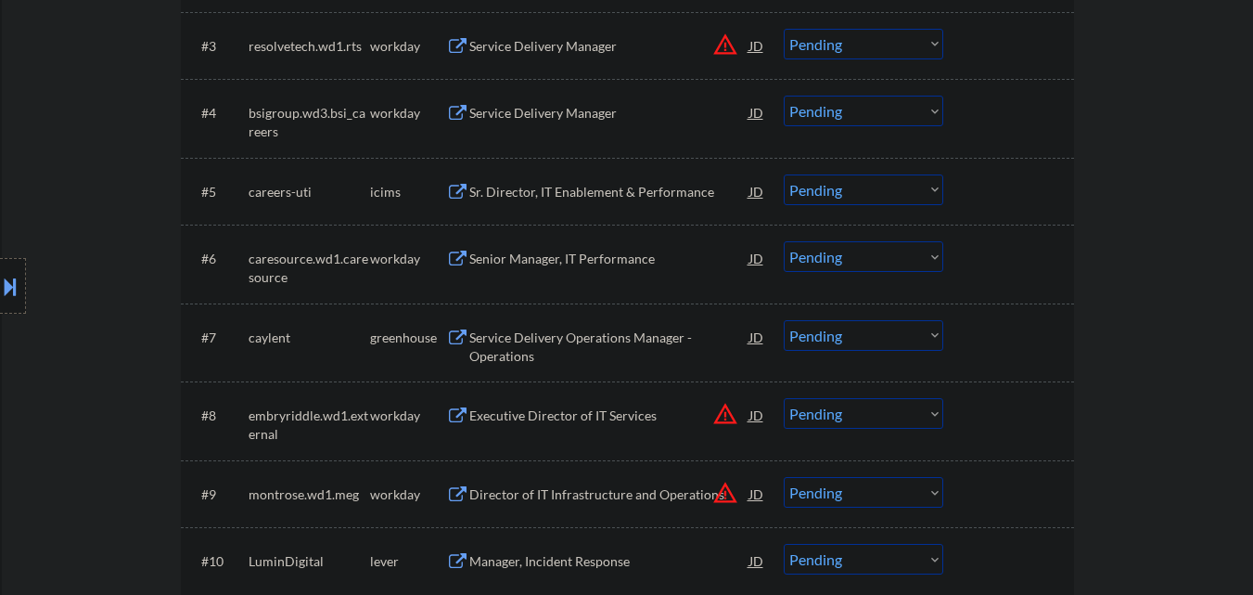
scroll to position [742, 0]
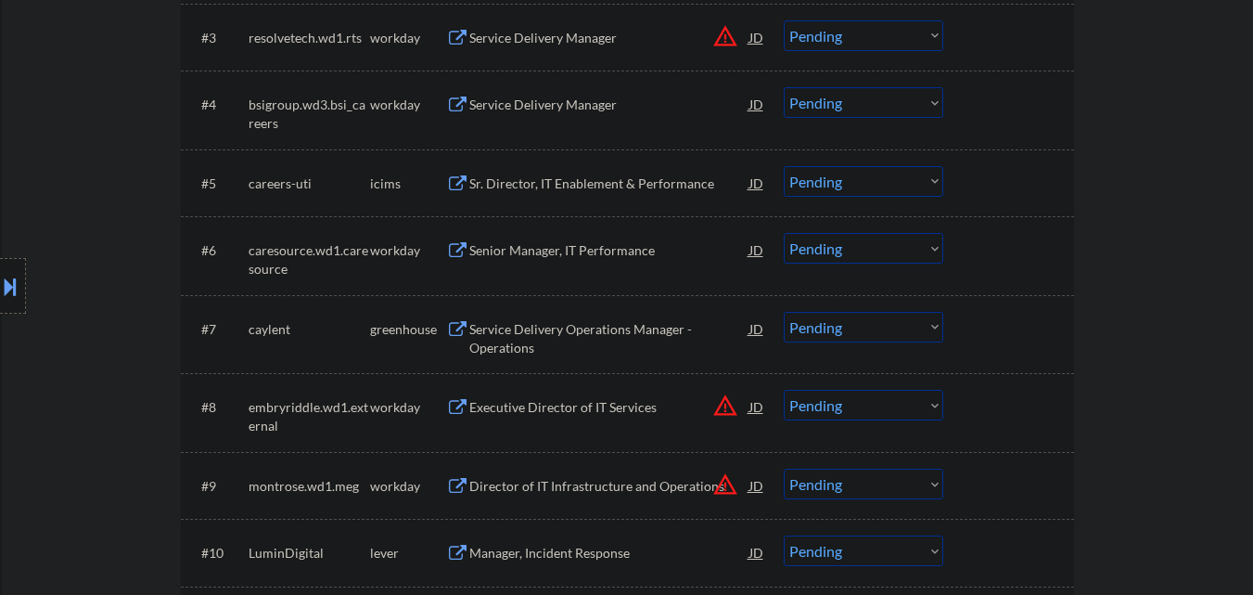
click at [613, 328] on div "Service Delivery Operations Manager - Operations" at bounding box center [609, 338] width 280 height 36
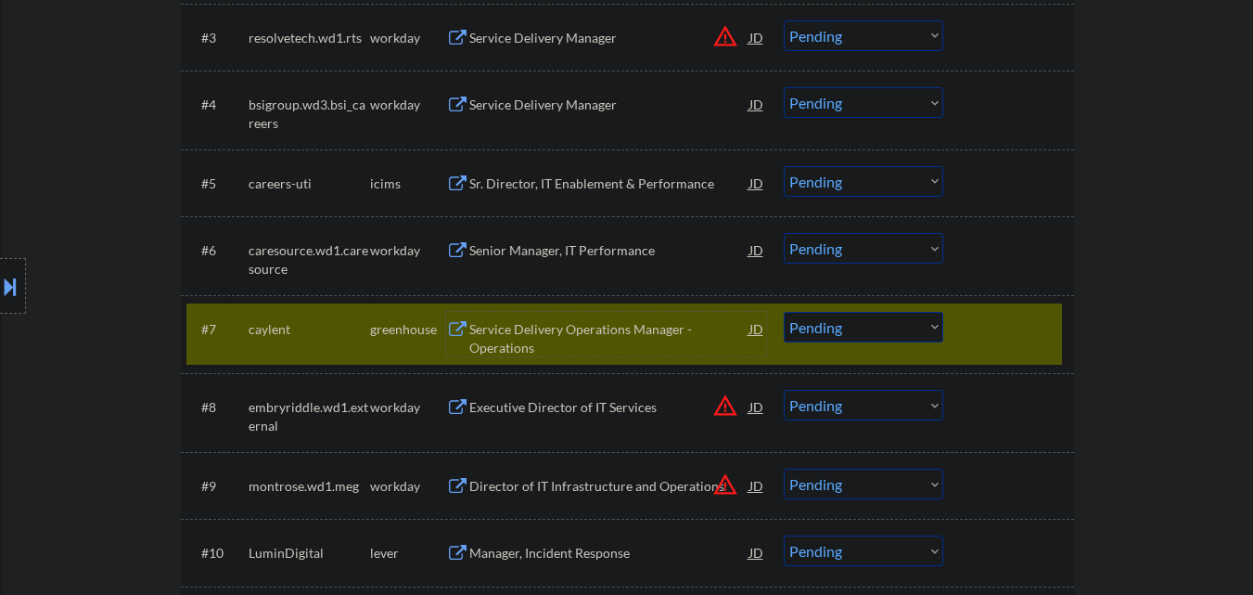
click at [880, 327] on select "Choose an option... Pending Applied Excluded (Questions) Excluded (Expired) Exc…" at bounding box center [864, 327] width 160 height 31
click at [784, 312] on select "Choose an option... Pending Applied Excluded (Questions) Excluded (Expired) Exc…" at bounding box center [864, 327] width 160 height 31
select select ""pending""
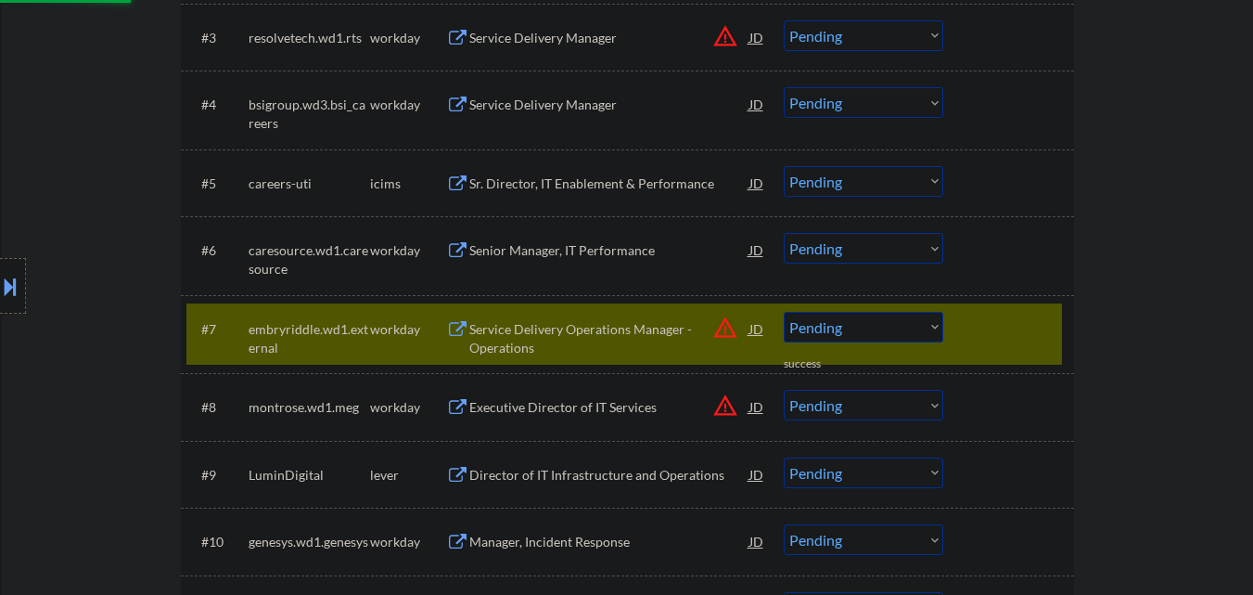
click at [1018, 329] on div at bounding box center [1011, 328] width 82 height 33
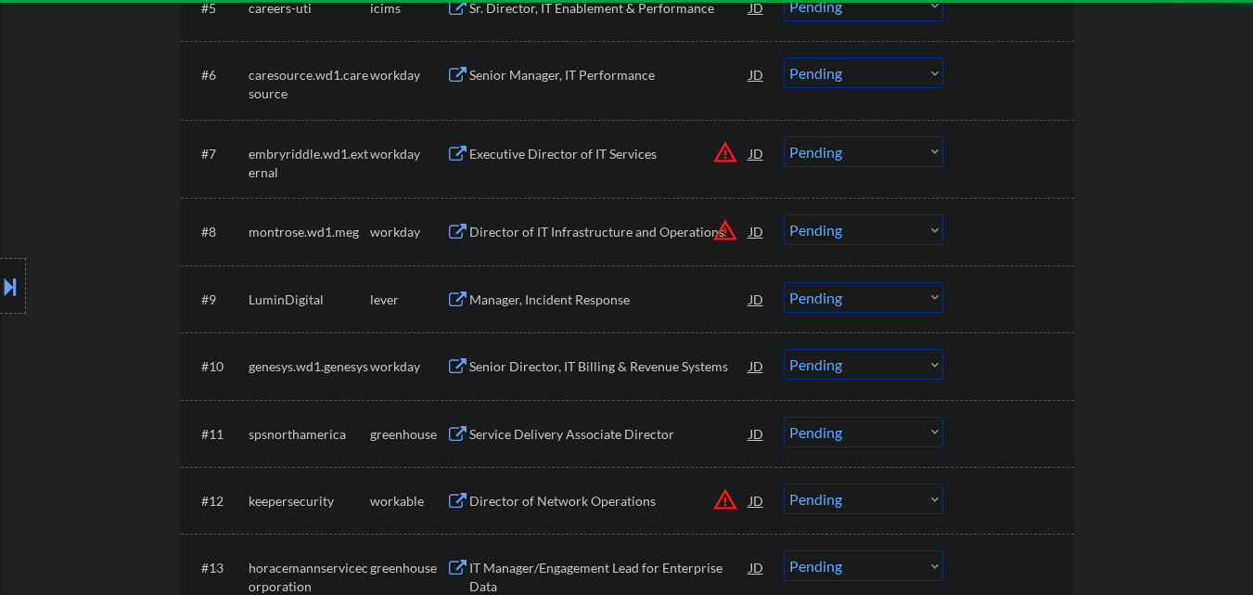
scroll to position [928, 0]
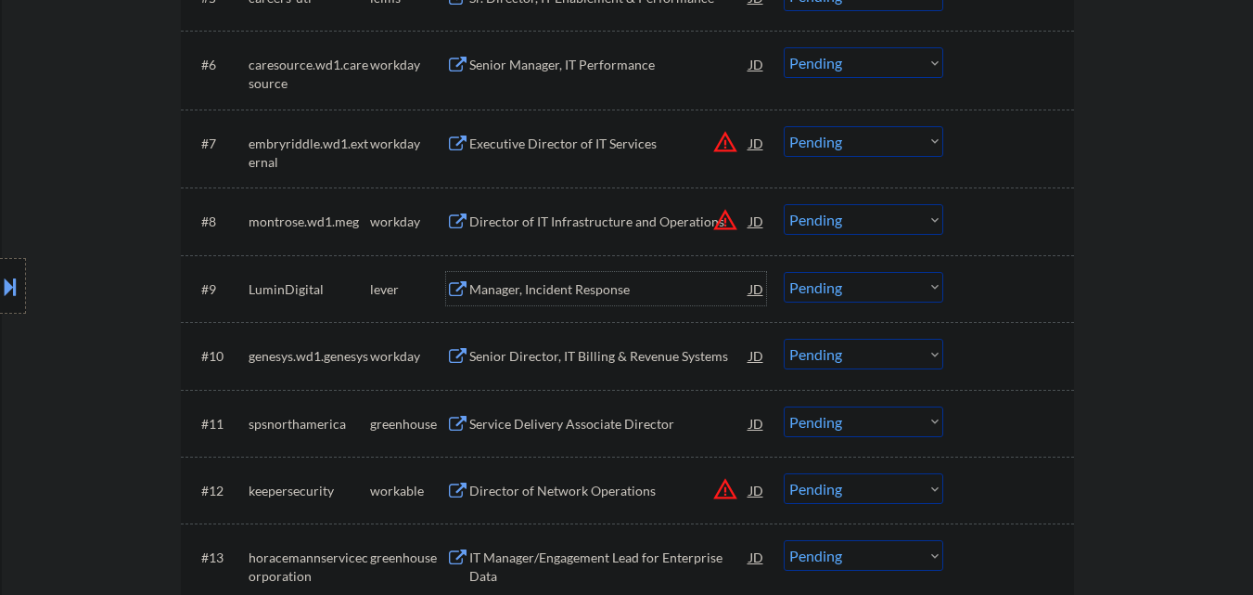
click at [602, 290] on div "Manager, Incident Response" at bounding box center [609, 289] width 280 height 19
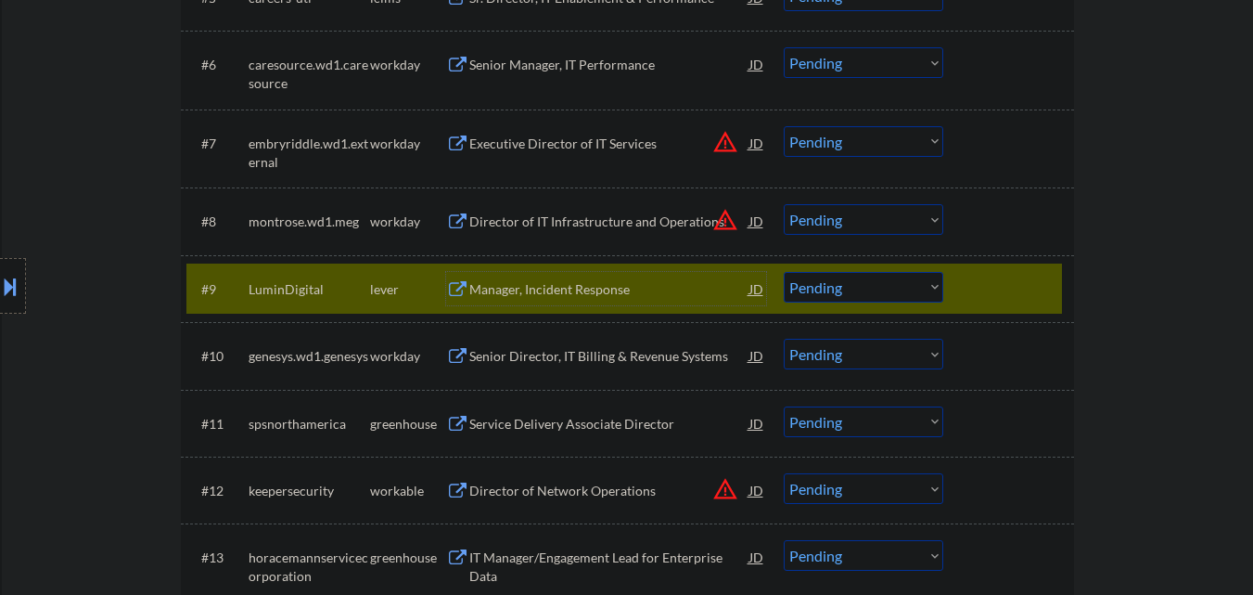
click at [916, 289] on select "Choose an option... Pending Applied Excluded (Questions) Excluded (Expired) Exc…" at bounding box center [864, 287] width 160 height 31
click at [784, 272] on select "Choose an option... Pending Applied Excluded (Questions) Excluded (Expired) Exc…" at bounding box center [864, 287] width 160 height 31
click at [1022, 288] on div at bounding box center [1011, 288] width 82 height 33
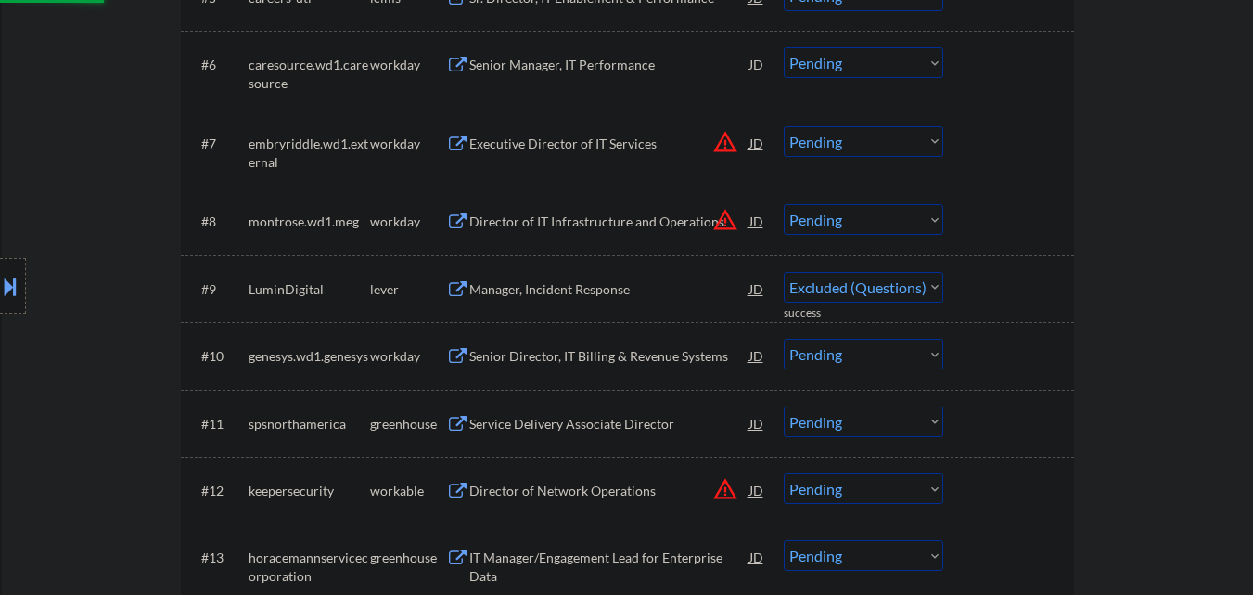
select select ""pending""
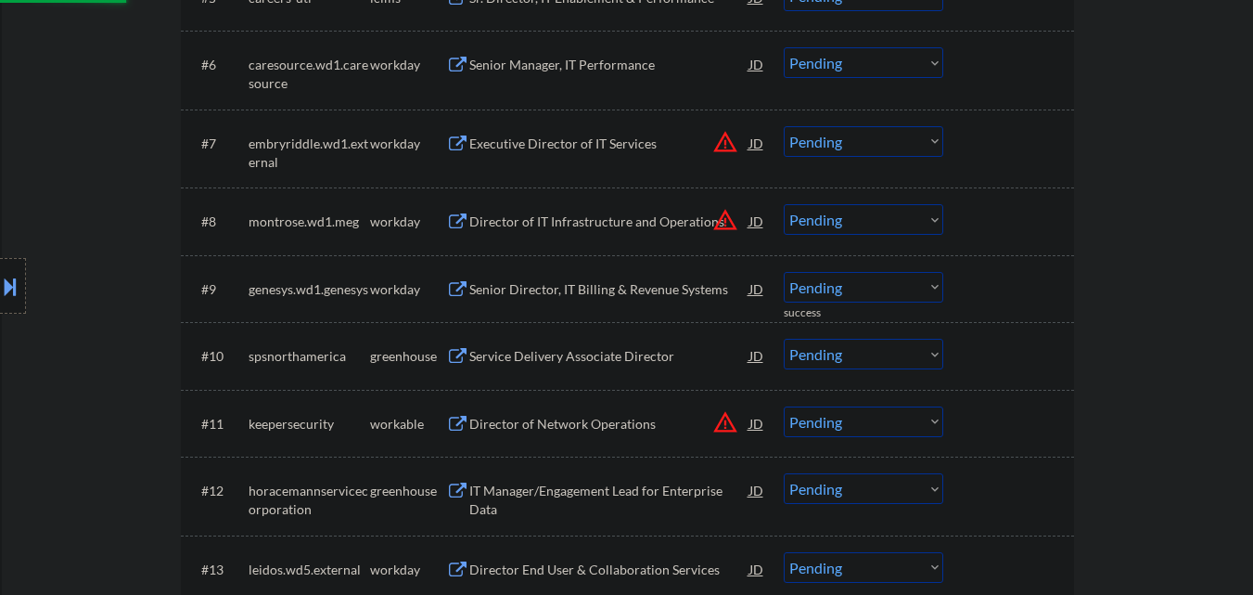
click at [577, 355] on div "Service Delivery Associate Director" at bounding box center [609, 356] width 280 height 19
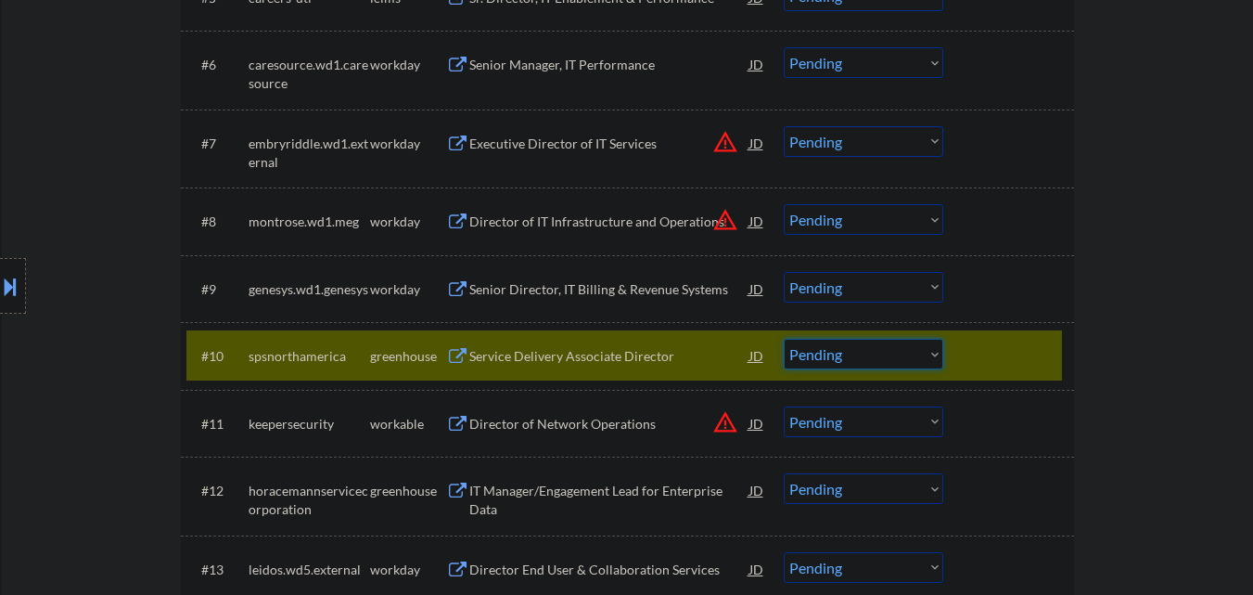
drag, startPoint x: 853, startPoint y: 353, endPoint x: 855, endPoint y: 369, distance: 16.8
click at [854, 353] on select "Choose an option... Pending Applied Excluded (Questions) Excluded (Expired) Exc…" at bounding box center [864, 354] width 160 height 31
click at [784, 339] on select "Choose an option... Pending Applied Excluded (Questions) Excluded (Expired) Exc…" at bounding box center [864, 354] width 160 height 31
click at [1006, 348] on div at bounding box center [1011, 355] width 82 height 33
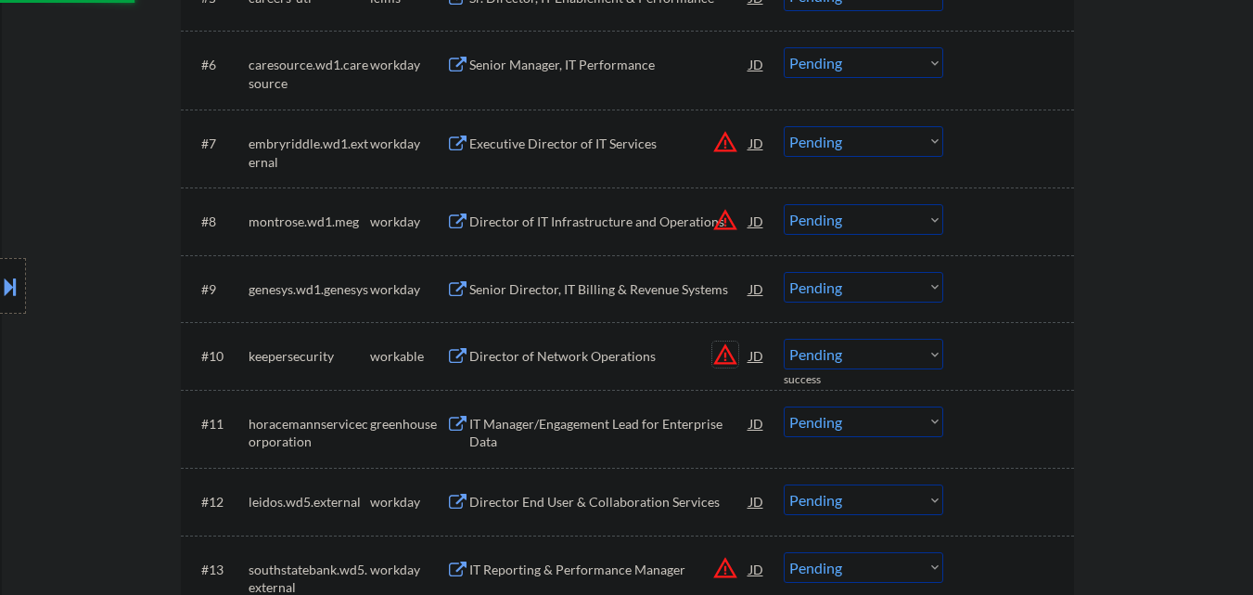
click at [727, 353] on button "warning_amber" at bounding box center [725, 354] width 26 height 26
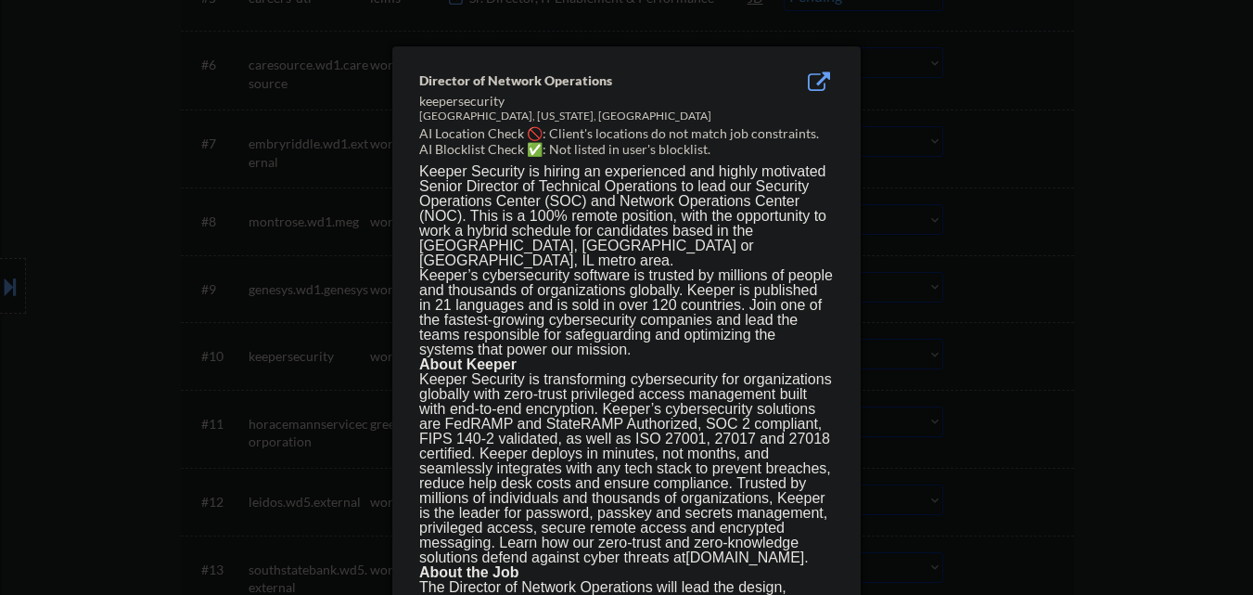
click at [1005, 316] on div at bounding box center [626, 297] width 1253 height 595
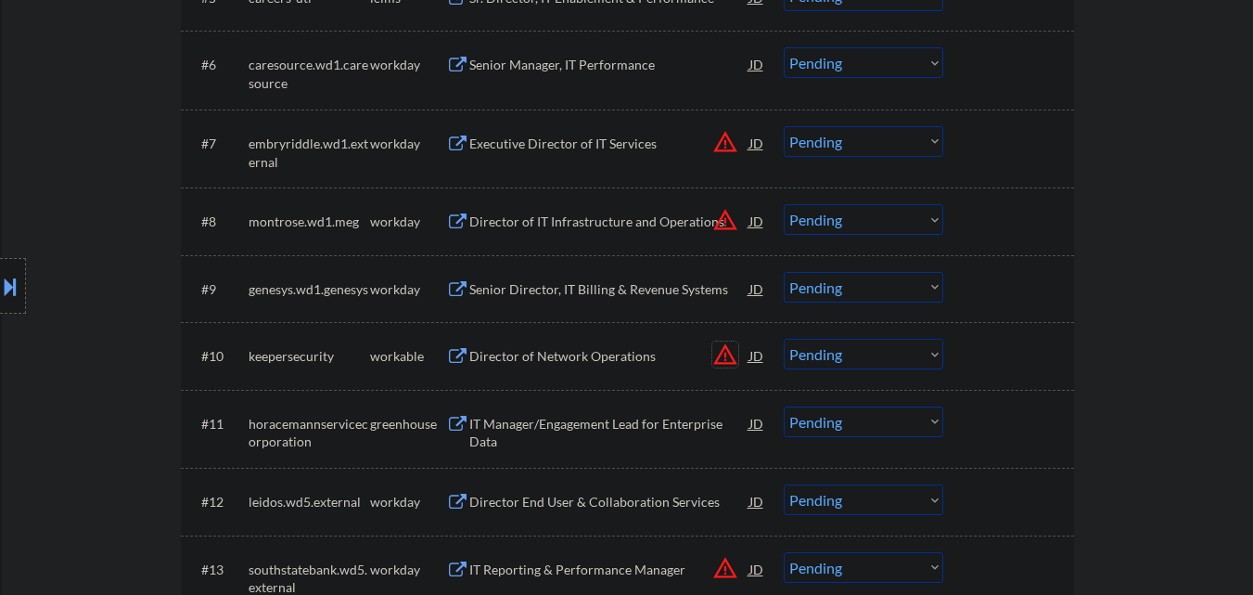
click at [718, 351] on button "warning_amber" at bounding box center [725, 354] width 26 height 26
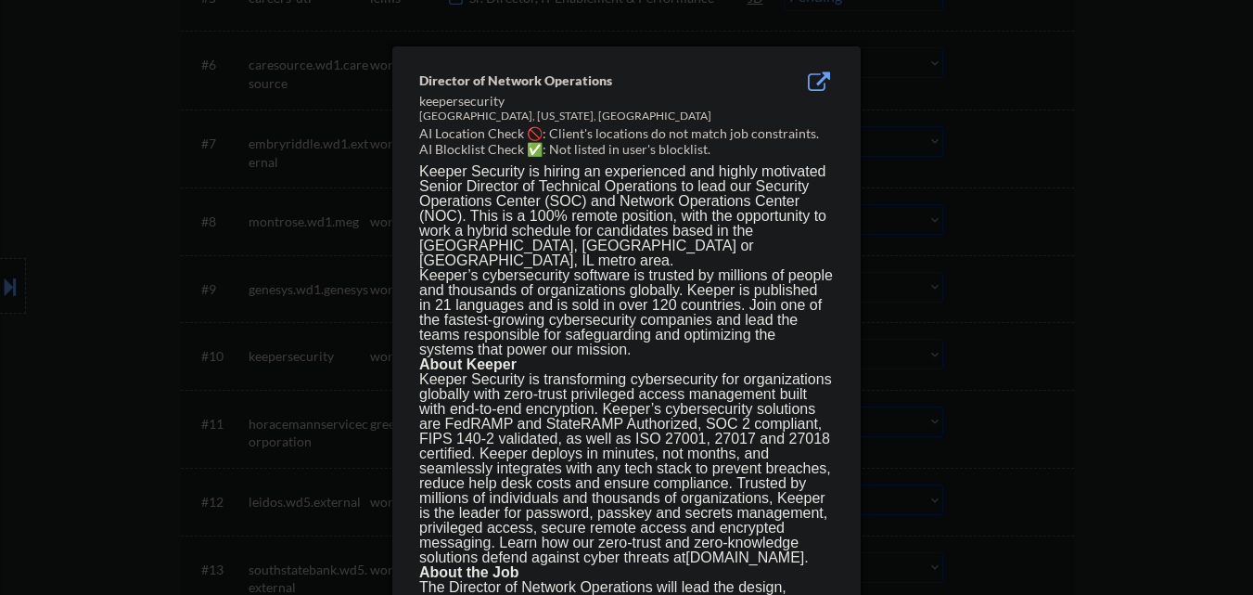
click at [974, 367] on div at bounding box center [626, 297] width 1253 height 595
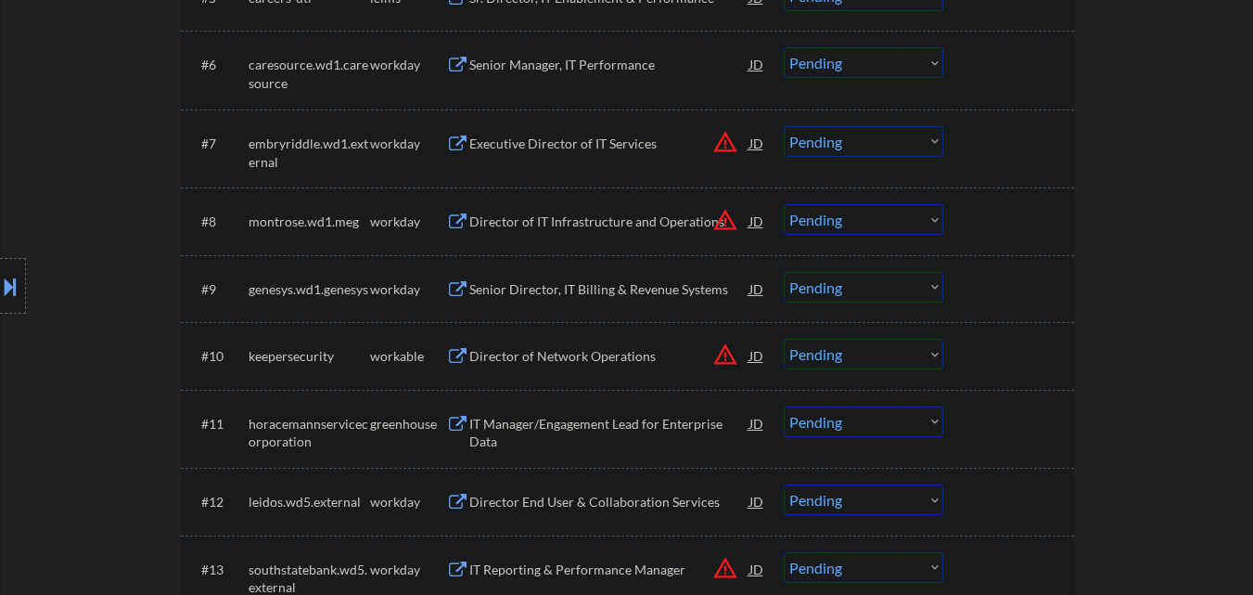
drag, startPoint x: 869, startPoint y: 364, endPoint x: 873, endPoint y: 375, distance: 11.7
click at [871, 367] on select "Choose an option... Pending Applied Excluded (Questions) Excluded (Expired) Exc…" at bounding box center [864, 354] width 160 height 31
click at [784, 339] on select "Choose an option... Pending Applied Excluded (Questions) Excluded (Expired) Exc…" at bounding box center [864, 354] width 160 height 31
click at [731, 146] on button "warning_amber" at bounding box center [725, 142] width 26 height 26
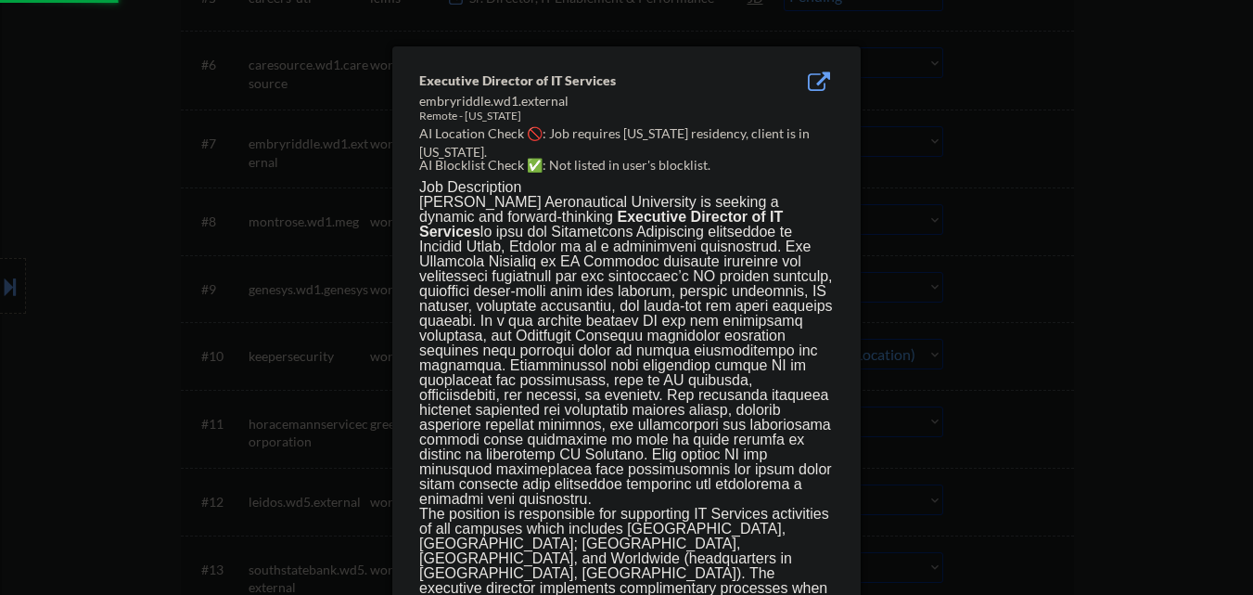
select select ""pending""
click at [917, 150] on div at bounding box center [626, 297] width 1253 height 595
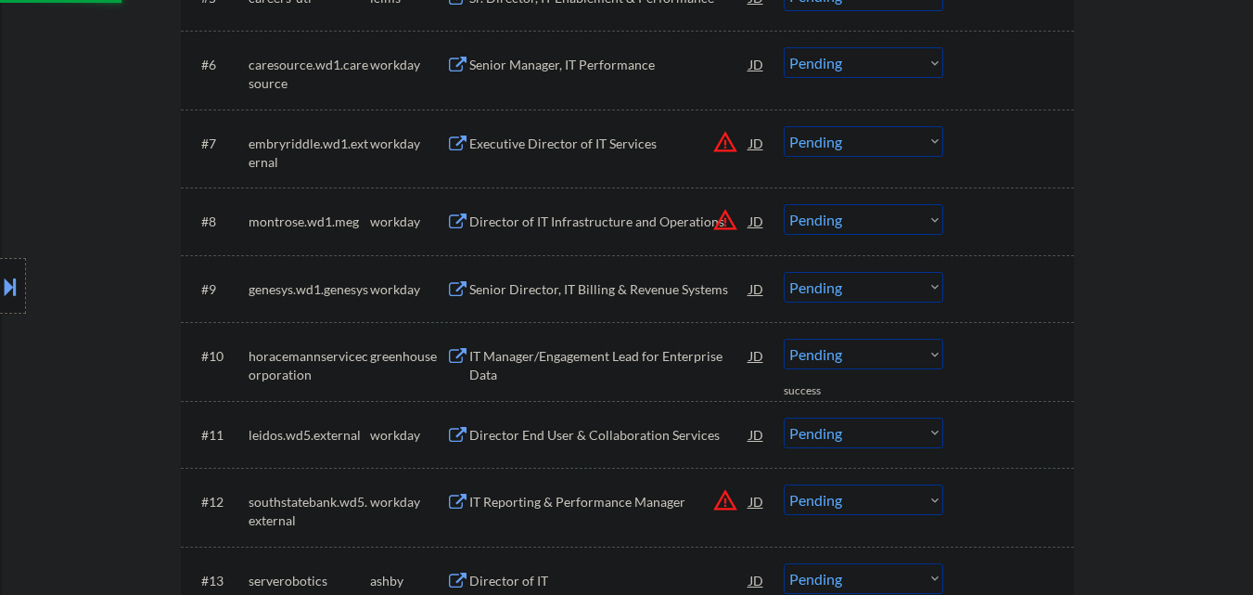
click at [892, 149] on select "Choose an option... Pending Applied Excluded (Questions) Excluded (Expired) Exc…" at bounding box center [864, 141] width 160 height 31
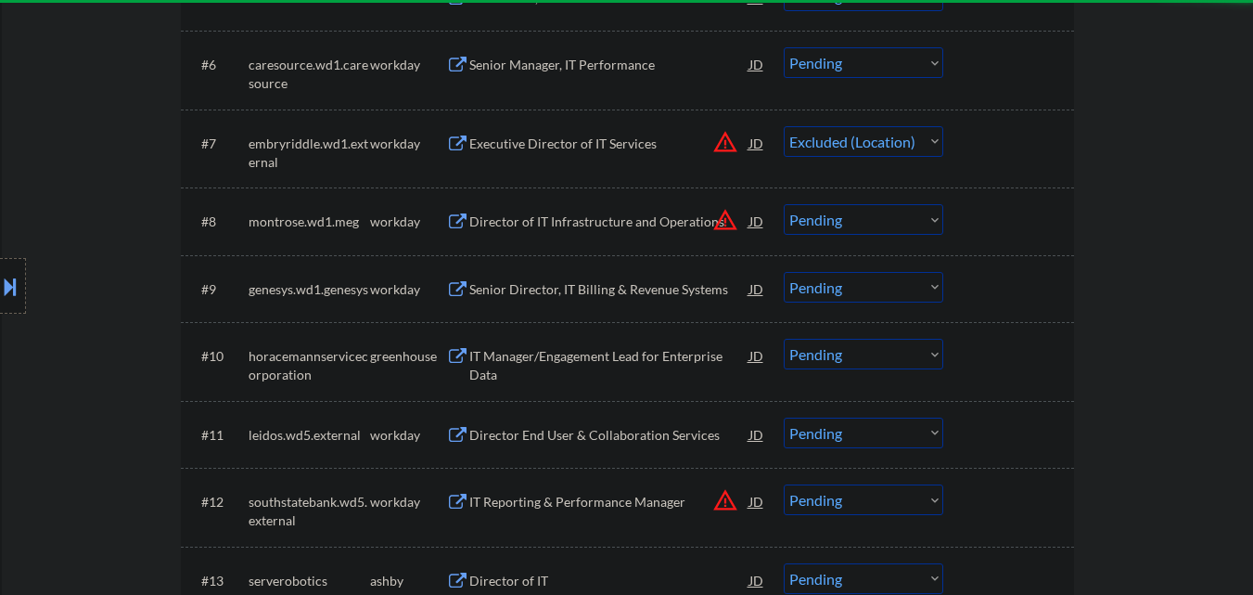
click at [784, 126] on select "Choose an option... Pending Applied Excluded (Questions) Excluded (Expired) Exc…" at bounding box center [864, 141] width 160 height 31
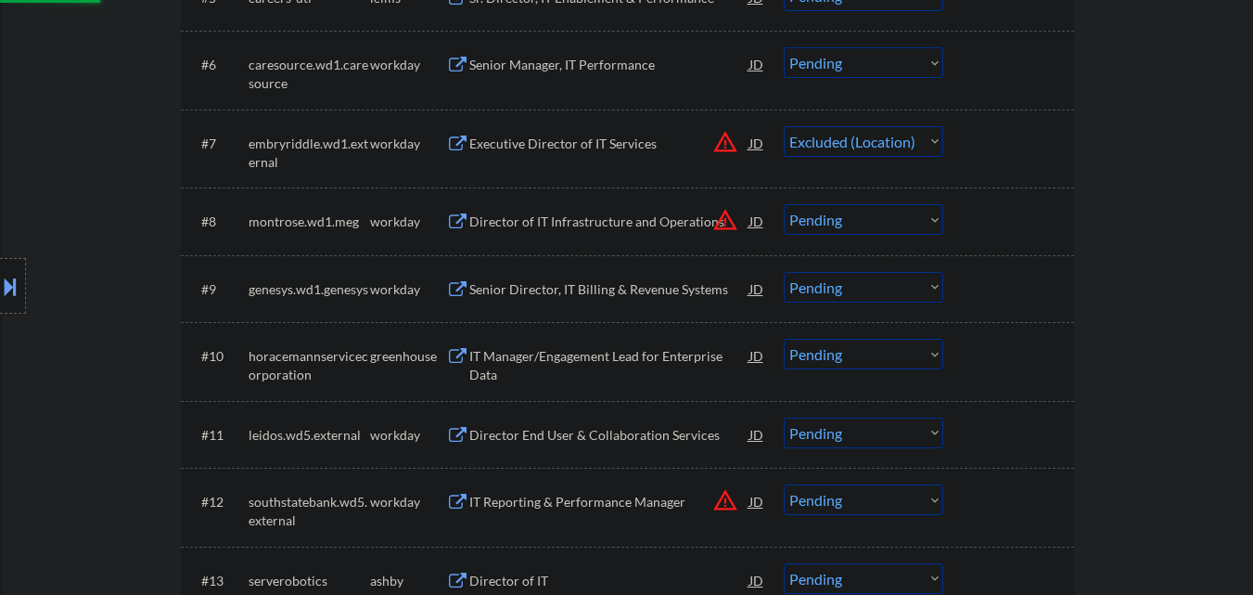
click at [725, 224] on button "warning_amber" at bounding box center [725, 220] width 26 height 26
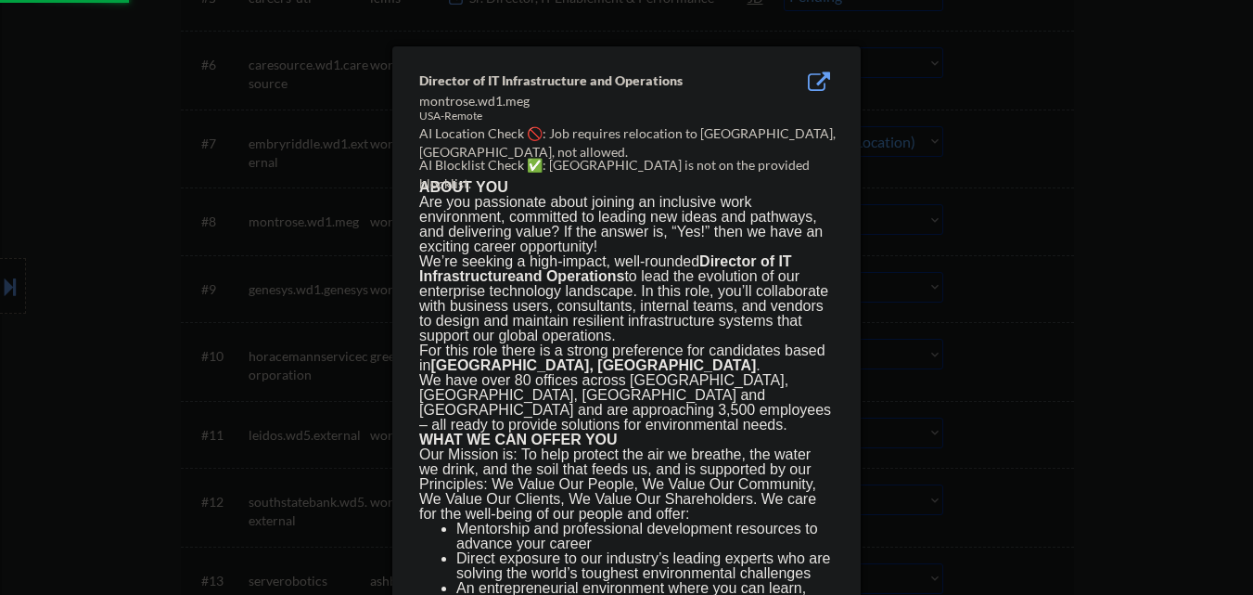
select select ""pending""
click at [994, 237] on div at bounding box center [626, 297] width 1253 height 595
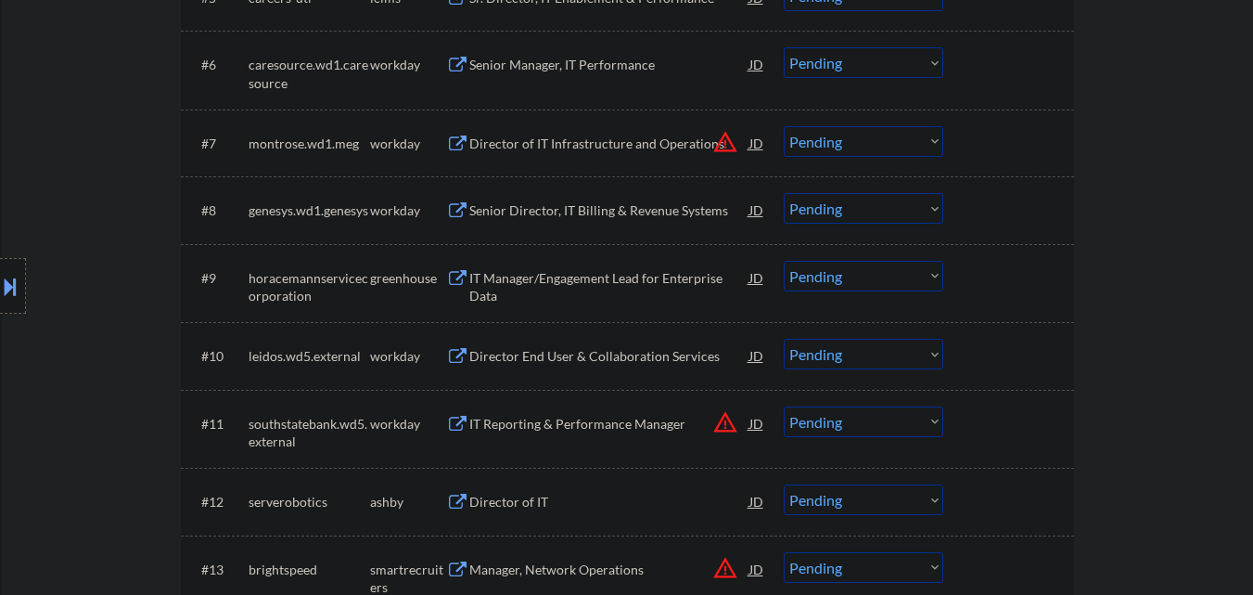
click at [600, 278] on div "IT Manager/Engagement Lead for Enterprise Data" at bounding box center [609, 287] width 280 height 36
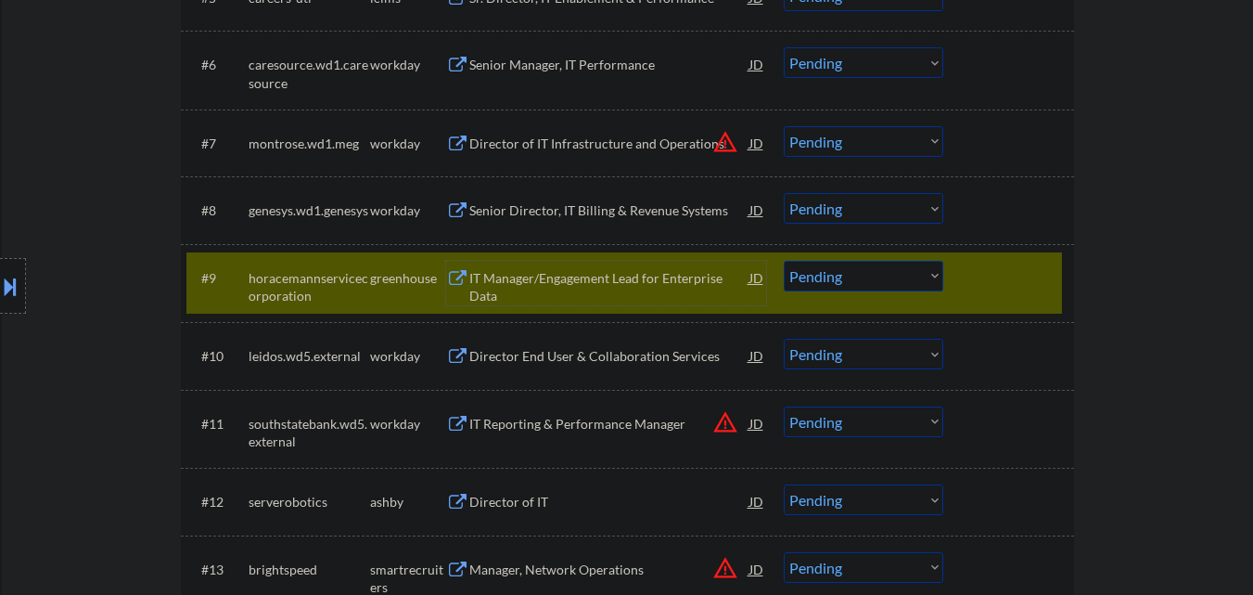
click at [941, 278] on select "Choose an option... Pending Applied Excluded (Questions) Excluded (Expired) Exc…" at bounding box center [864, 276] width 160 height 31
click at [784, 261] on select "Choose an option... Pending Applied Excluded (Questions) Excluded (Expired) Exc…" at bounding box center [864, 276] width 160 height 31
click at [1039, 278] on div at bounding box center [1011, 277] width 82 height 33
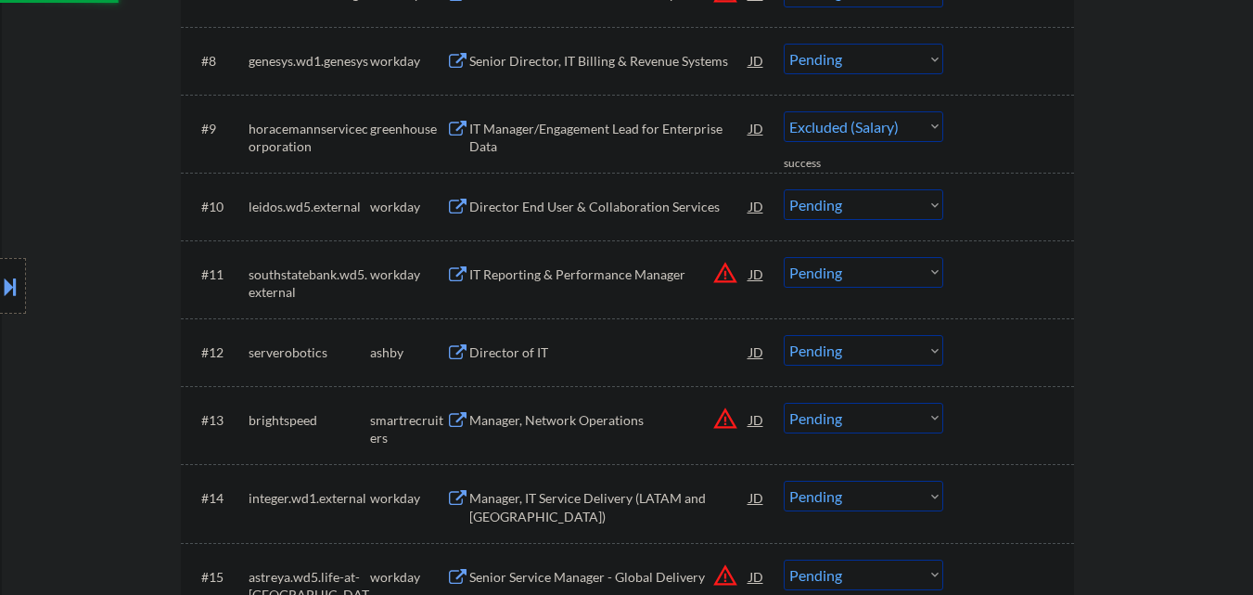
select select ""pending""
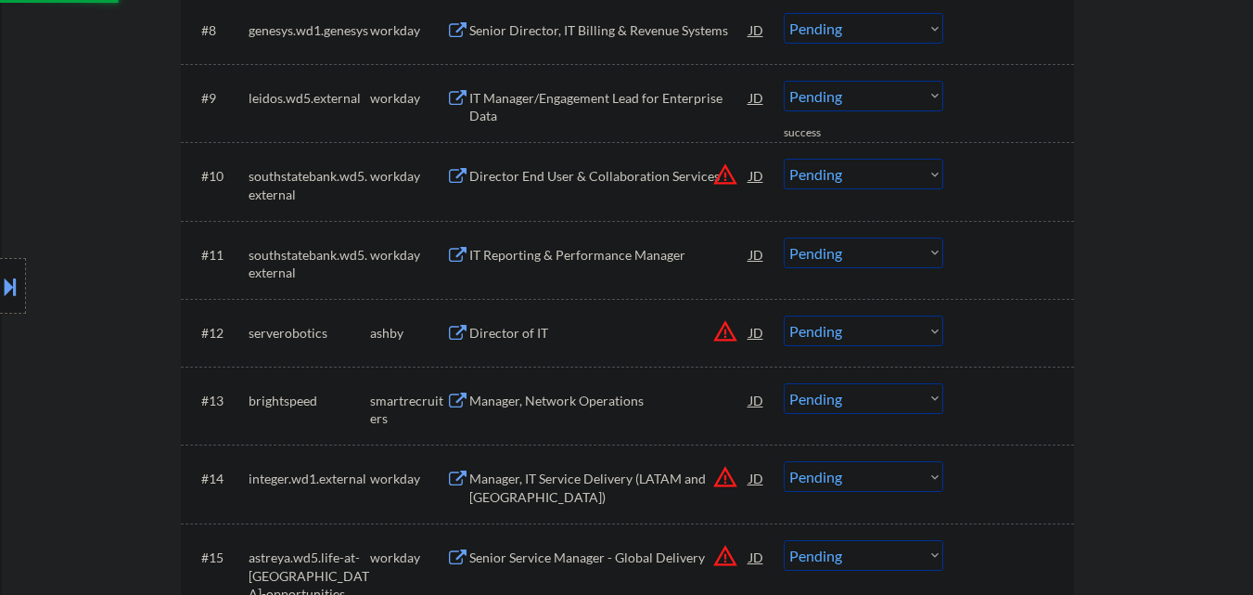
scroll to position [1113, 0]
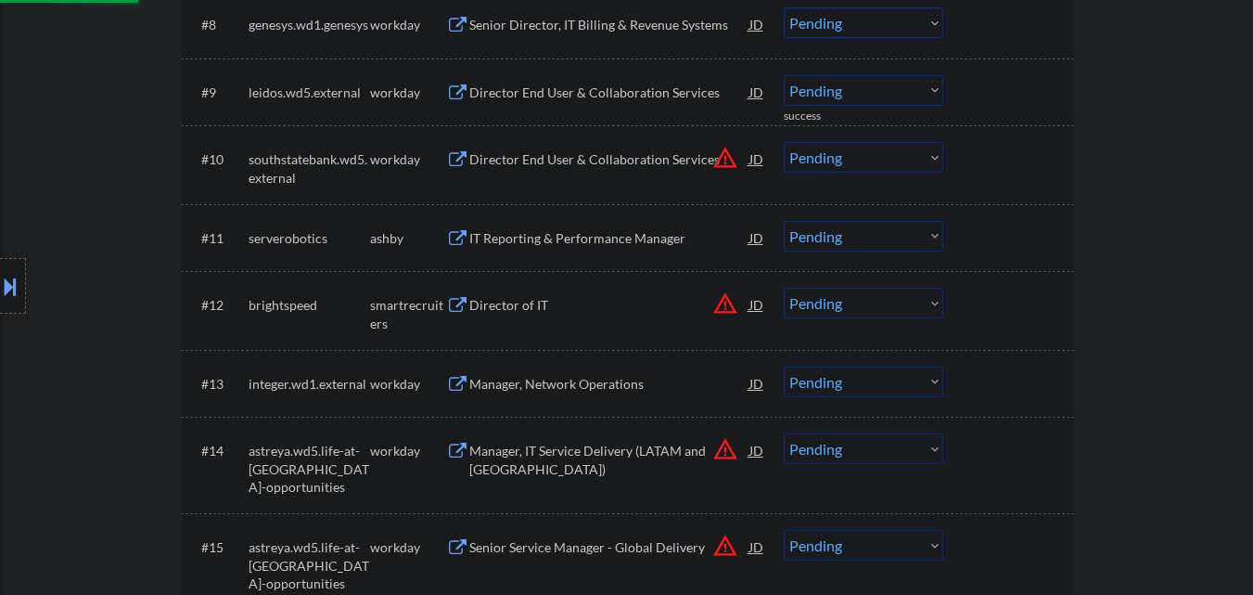
click at [596, 235] on div "IT Reporting & Performance Manager" at bounding box center [609, 238] width 280 height 19
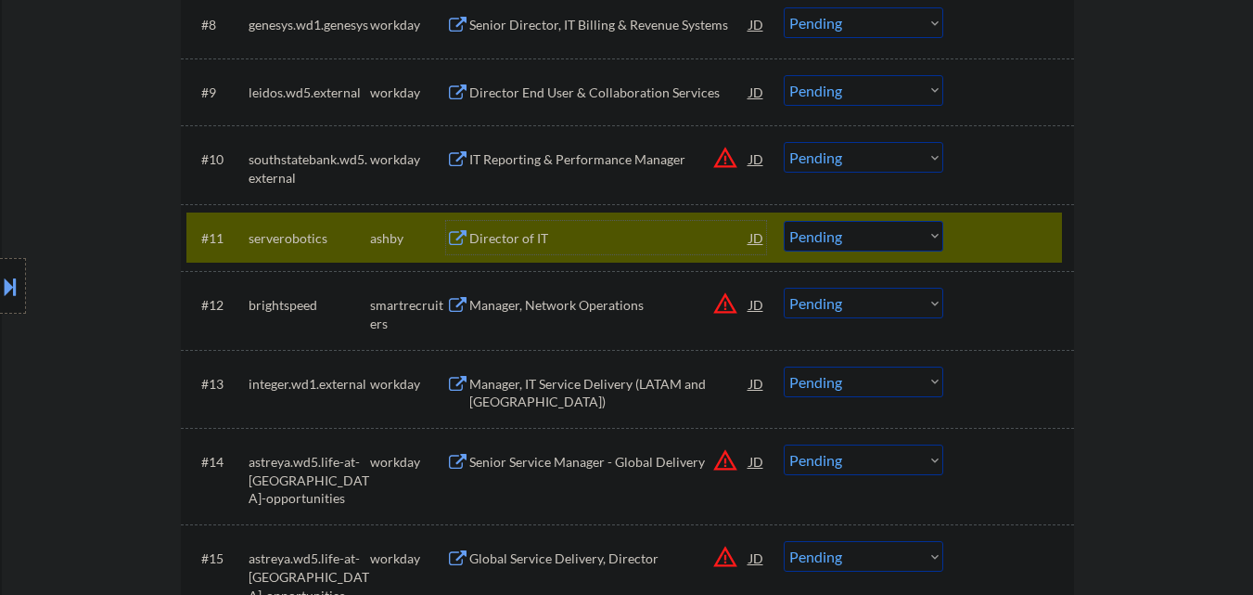
click at [858, 233] on select "Choose an option... Pending Applied Excluded (Questions) Excluded (Expired) Exc…" at bounding box center [864, 236] width 160 height 31
click at [867, 241] on select "Choose an option... Pending Applied Excluded (Questions) Excluded (Expired) Exc…" at bounding box center [864, 236] width 160 height 31
click at [784, 221] on select "Choose an option... Pending Applied Excluded (Questions) Excluded (Expired) Exc…" at bounding box center [864, 236] width 160 height 31
click at [993, 238] on div at bounding box center [1011, 237] width 82 height 33
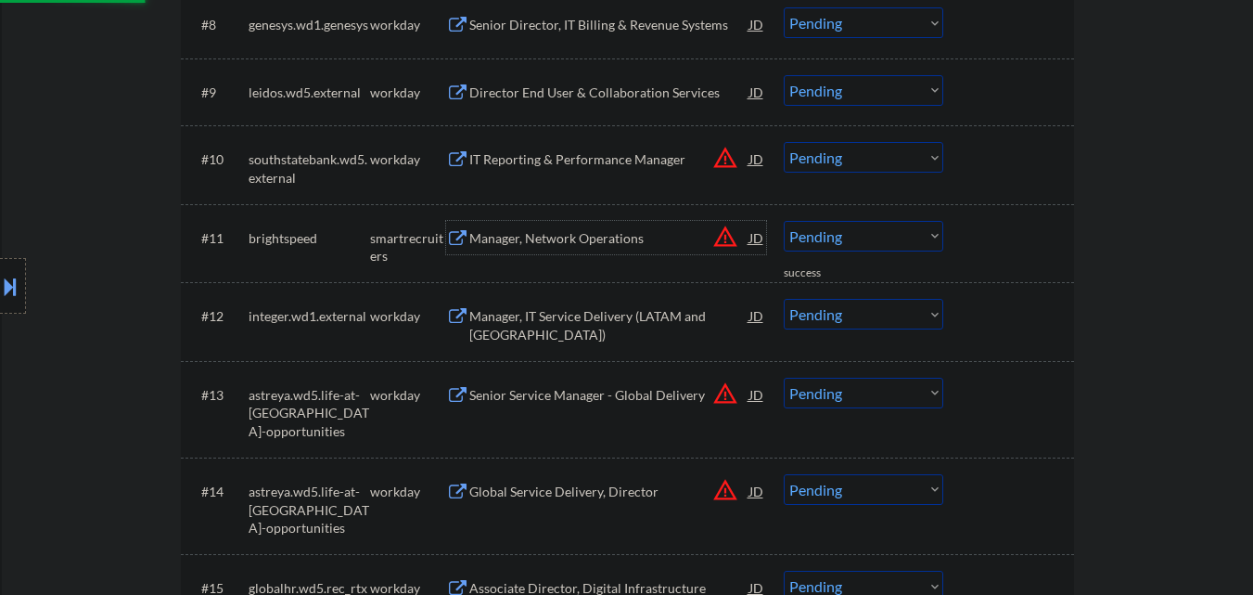
click at [629, 238] on div "Manager, Network Operations" at bounding box center [609, 238] width 280 height 19
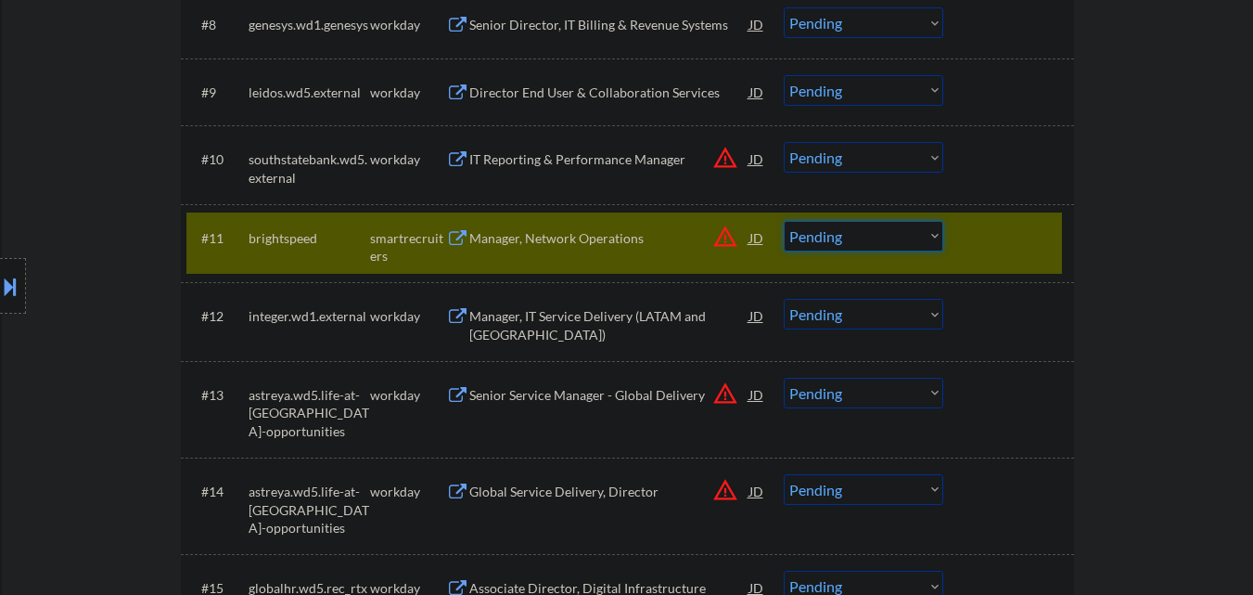
click at [909, 229] on select "Choose an option... Pending Applied Excluded (Questions) Excluded (Expired) Exc…" at bounding box center [864, 236] width 160 height 31
click at [784, 221] on select "Choose an option... Pending Applied Excluded (Questions) Excluded (Expired) Exc…" at bounding box center [864, 236] width 160 height 31
click at [973, 257] on div "#11 brightspeed smartrecruiters Manager, Network Operations JD warning_amber Ch…" at bounding box center [624, 242] width 876 height 61
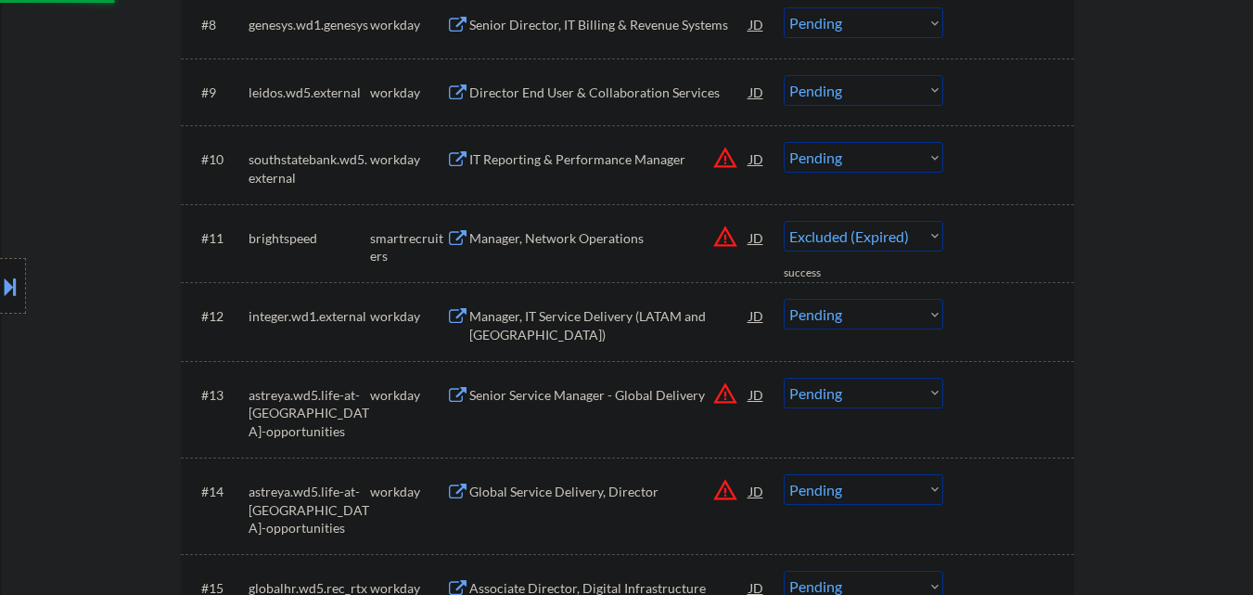
select select ""pending""
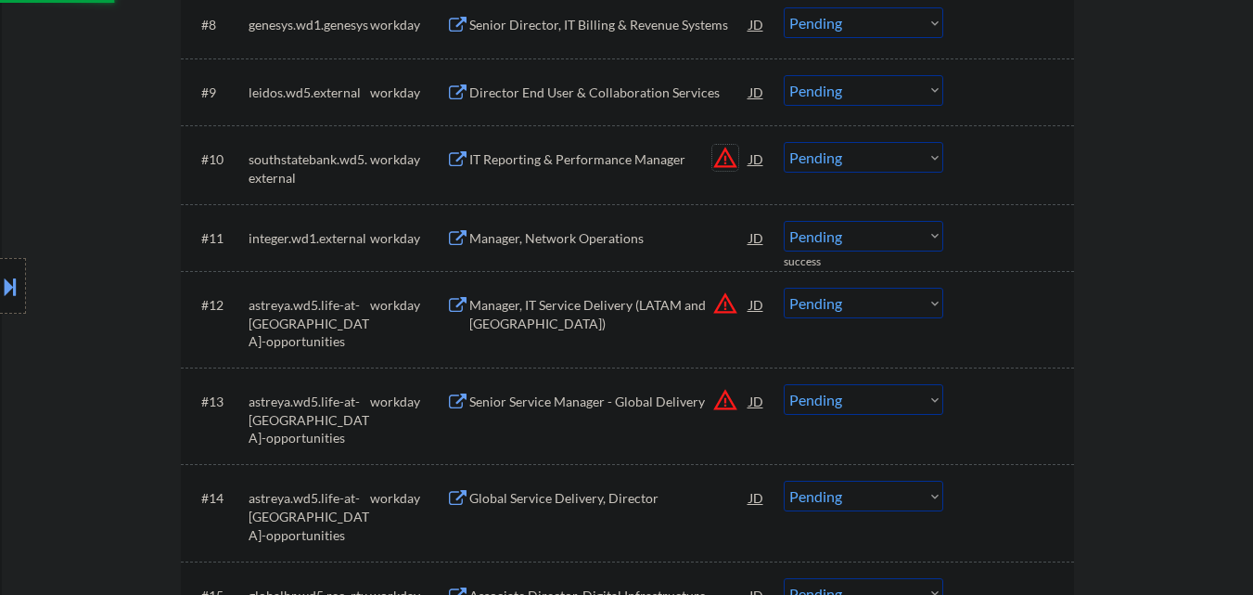
click at [723, 161] on button "warning_amber" at bounding box center [725, 158] width 26 height 26
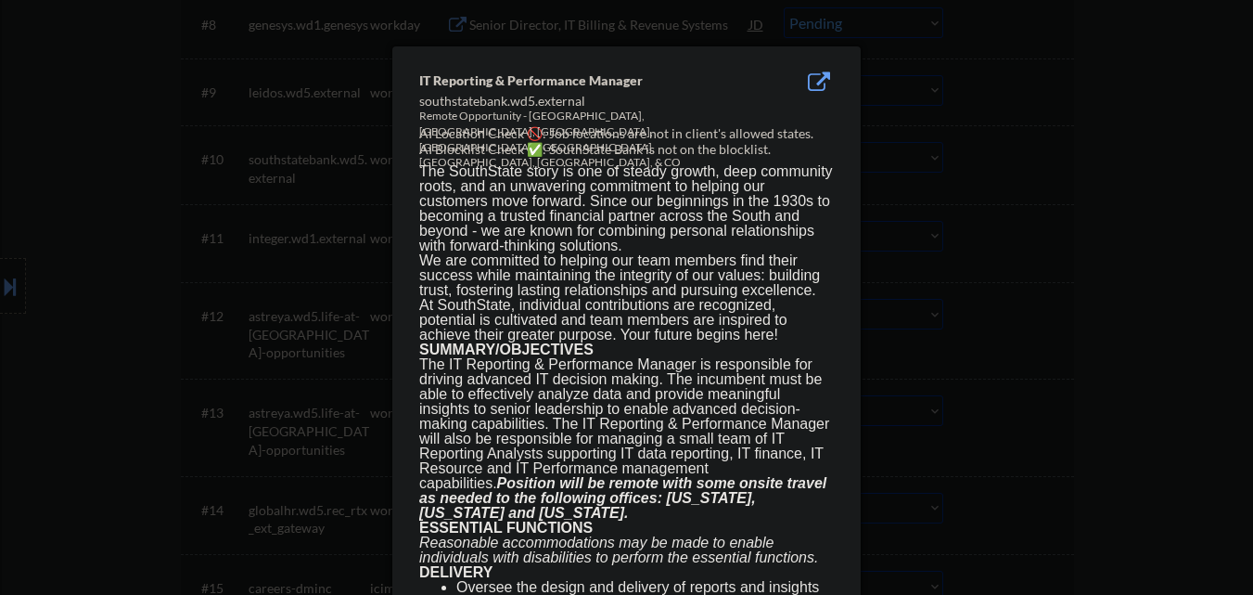
click at [1058, 180] on div at bounding box center [626, 297] width 1253 height 595
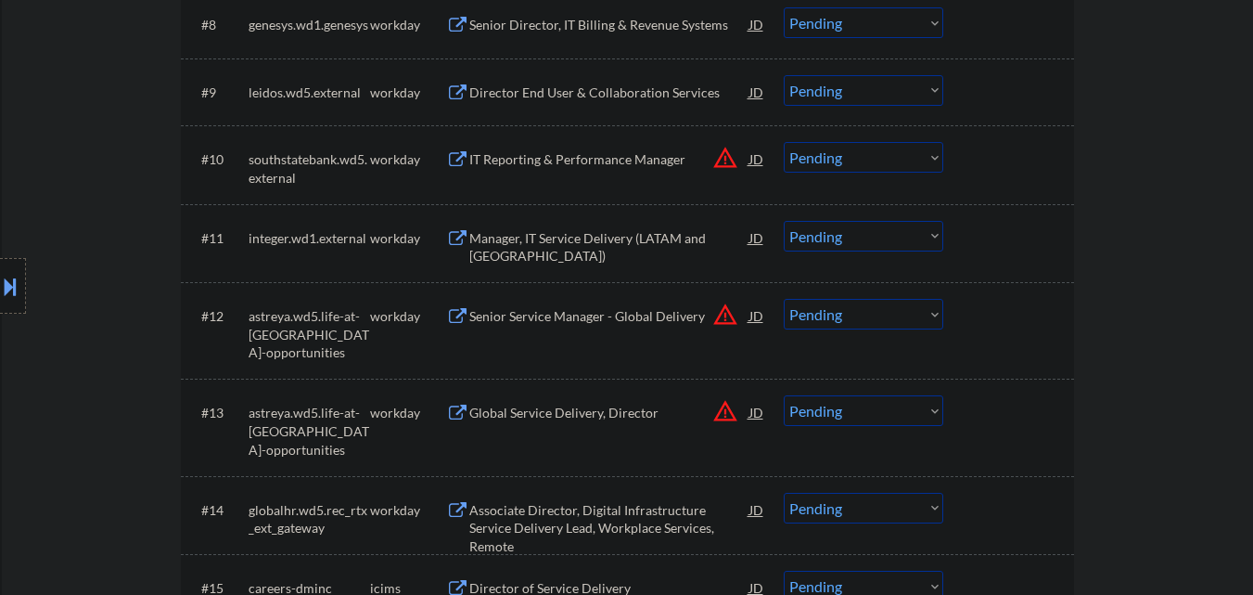
click at [0, 280] on button at bounding box center [10, 286] width 20 height 31
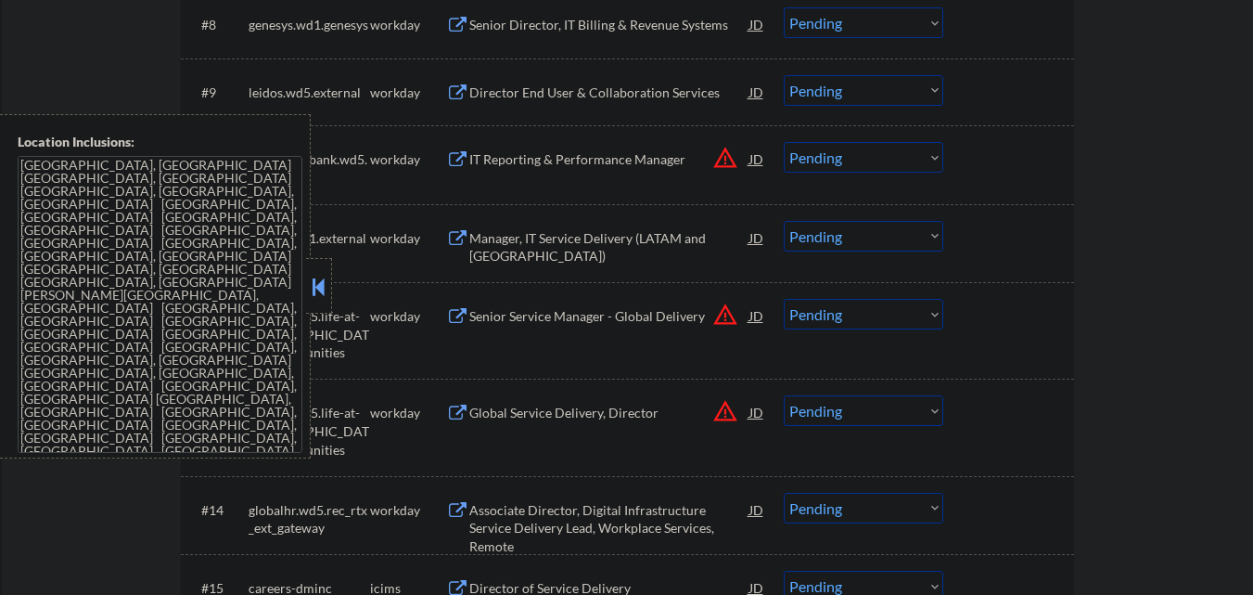
drag, startPoint x: 314, startPoint y: 276, endPoint x: 548, endPoint y: 206, distance: 244.8
click at [314, 276] on button at bounding box center [319, 287] width 20 height 28
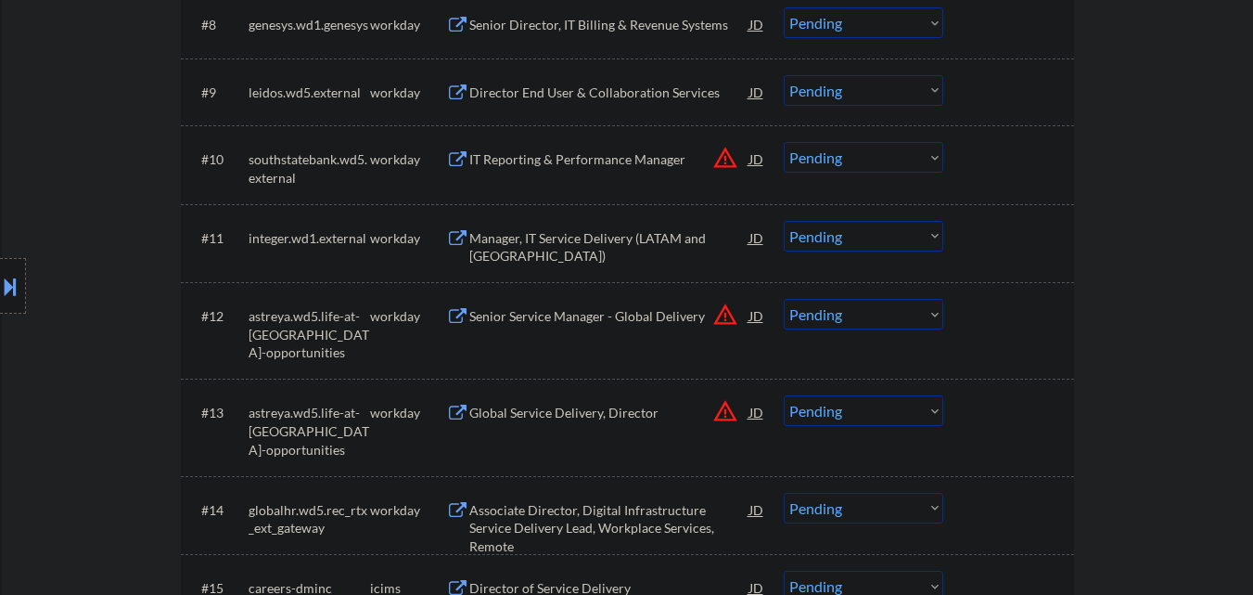
click at [716, 157] on button "warning_amber" at bounding box center [725, 158] width 26 height 26
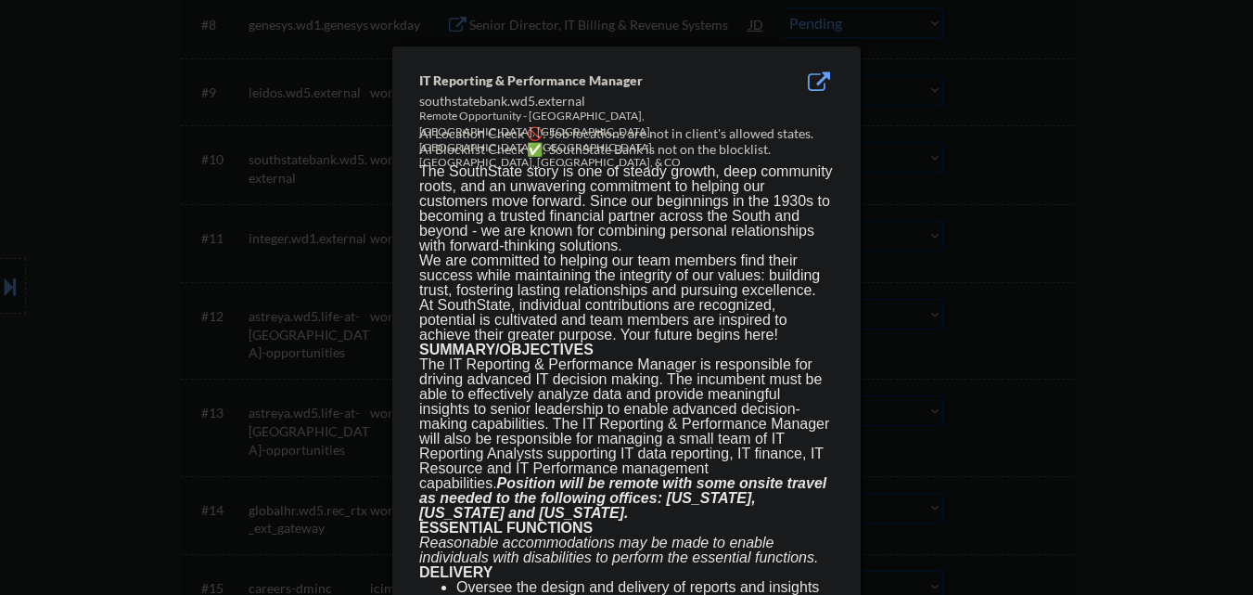
click at [935, 166] on div at bounding box center [626, 297] width 1253 height 595
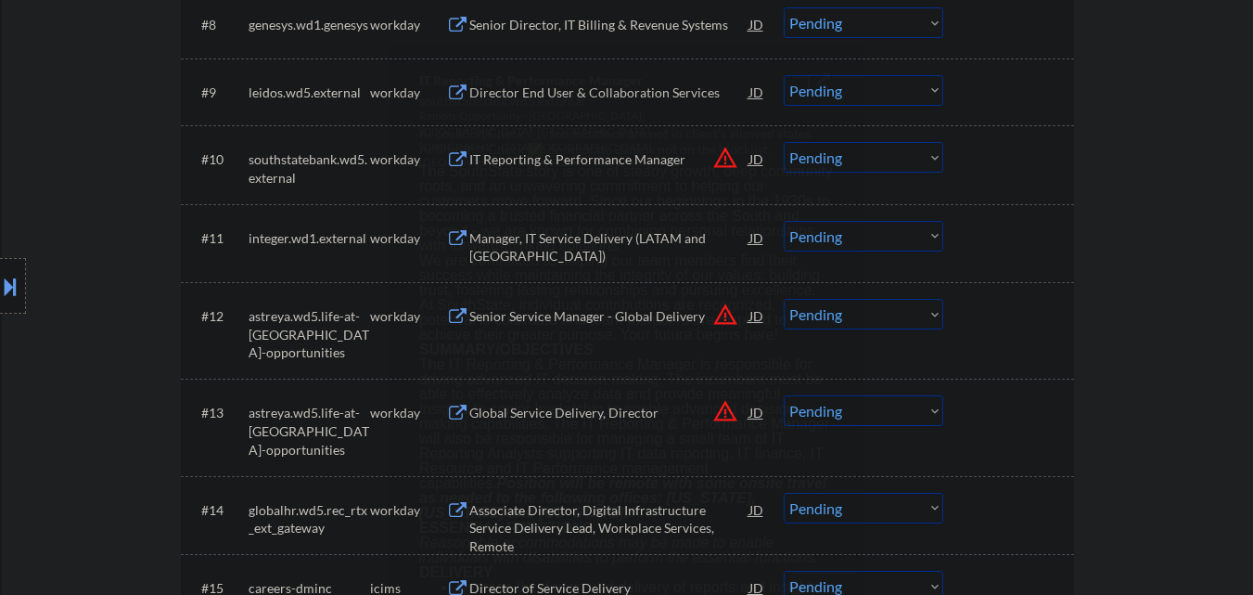
click at [883, 161] on select "Choose an option... Pending Applied Excluded (Questions) Excluded (Expired) Exc…" at bounding box center [864, 157] width 160 height 31
click at [784, 142] on select "Choose an option... Pending Applied Excluded (Questions) Excluded (Expired) Exc…" at bounding box center [864, 157] width 160 height 31
select select ""pending""
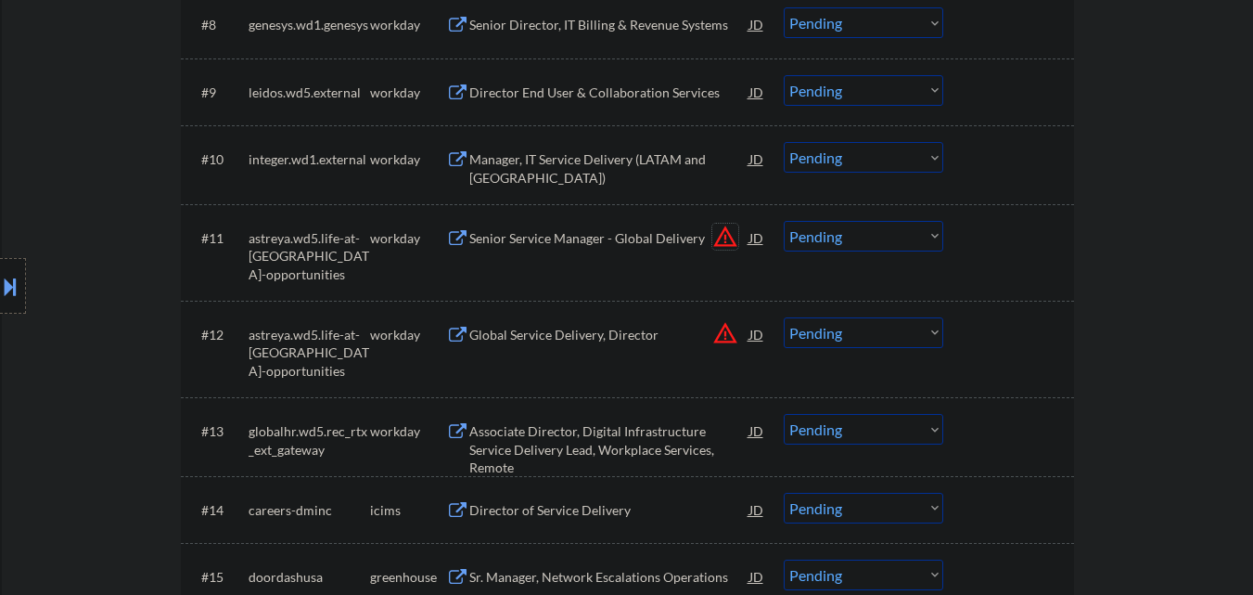
click at [720, 236] on button "warning_amber" at bounding box center [725, 237] width 26 height 26
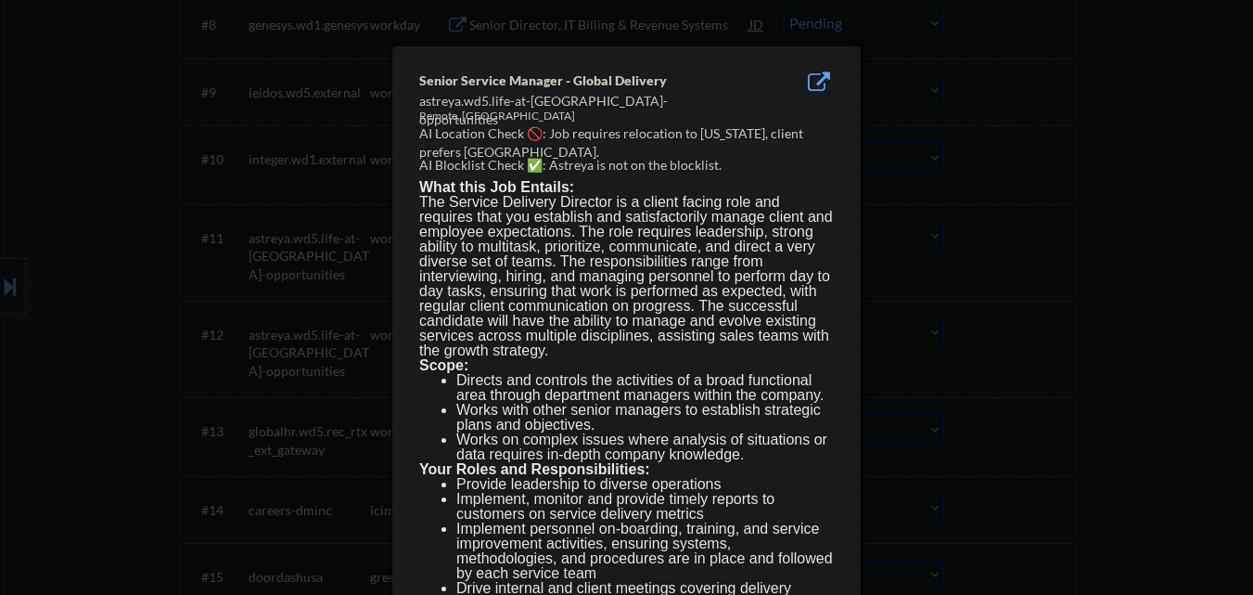
click at [979, 262] on div at bounding box center [626, 297] width 1253 height 595
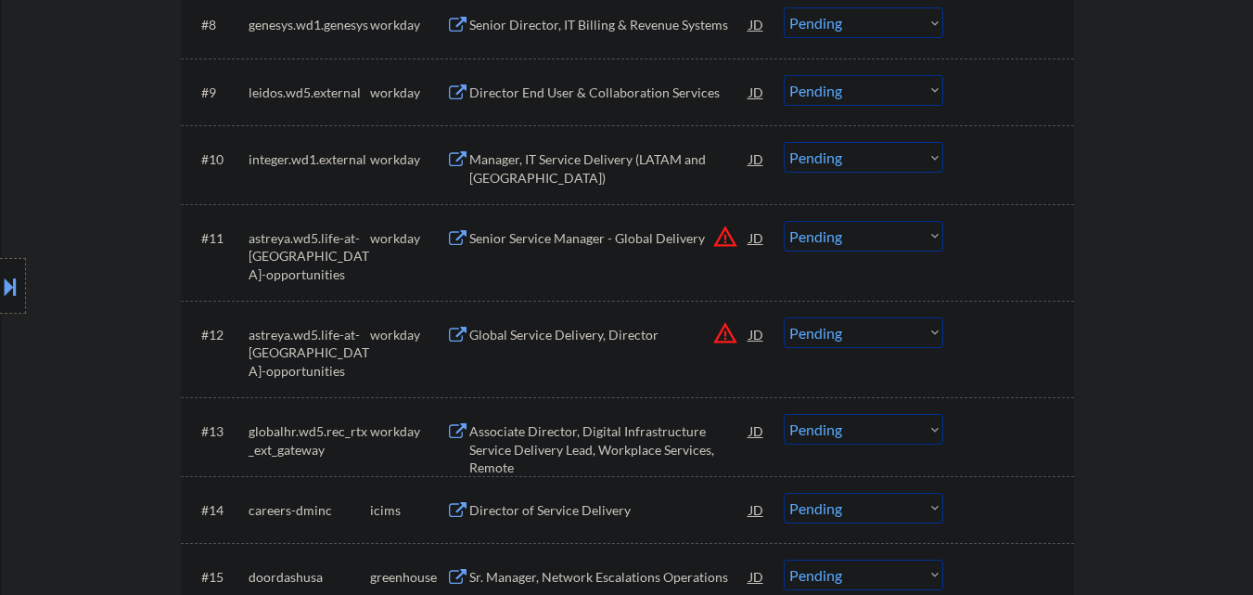
click at [919, 238] on select "Choose an option... Pending Applied Excluded (Questions) Excluded (Expired) Exc…" at bounding box center [864, 236] width 160 height 31
click at [784, 221] on select "Choose an option... Pending Applied Excluded (Questions) Excluded (Expired) Exc…" at bounding box center [864, 236] width 160 height 31
click at [727, 329] on button "warning_amber" at bounding box center [725, 333] width 26 height 26
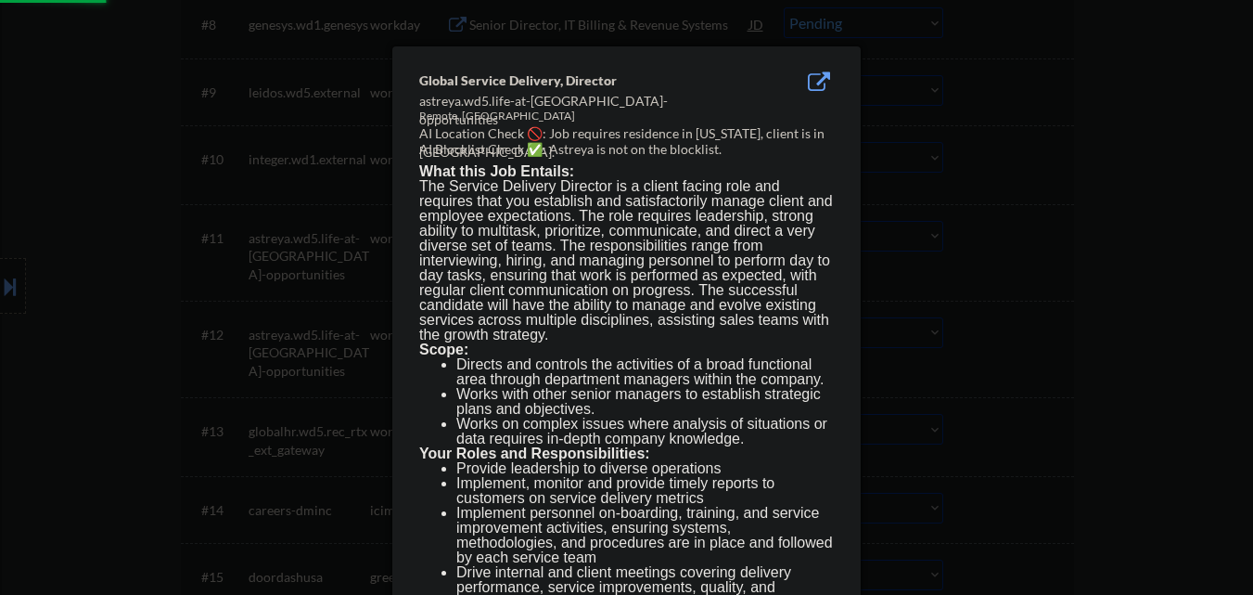
click at [1028, 267] on div at bounding box center [626, 297] width 1253 height 595
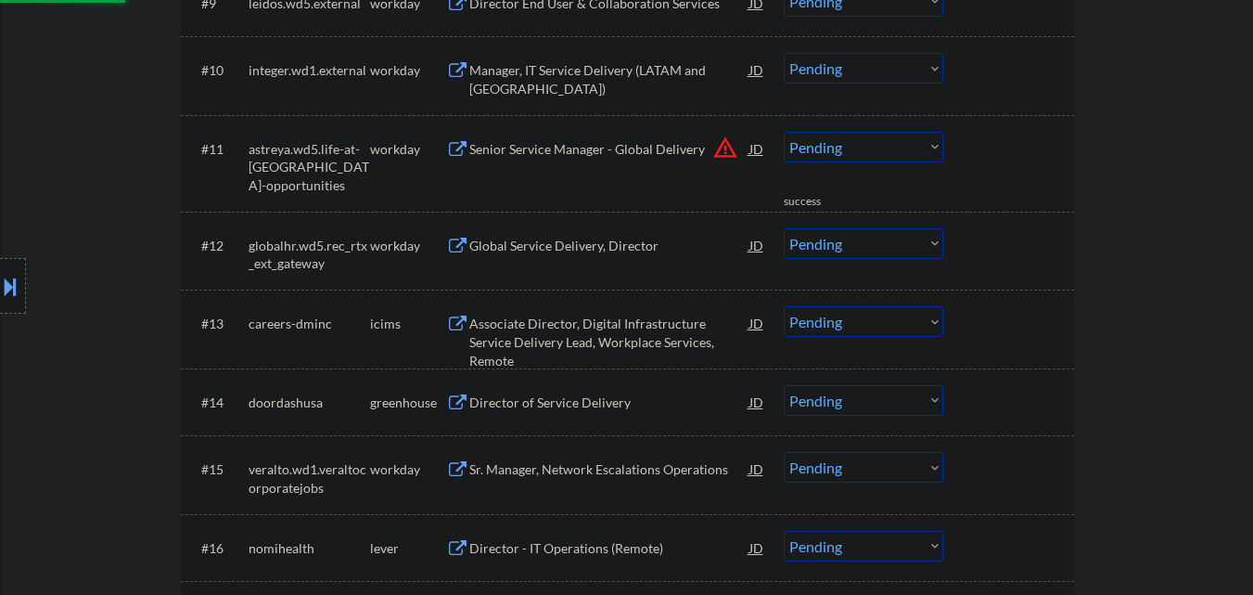
scroll to position [1206, 0]
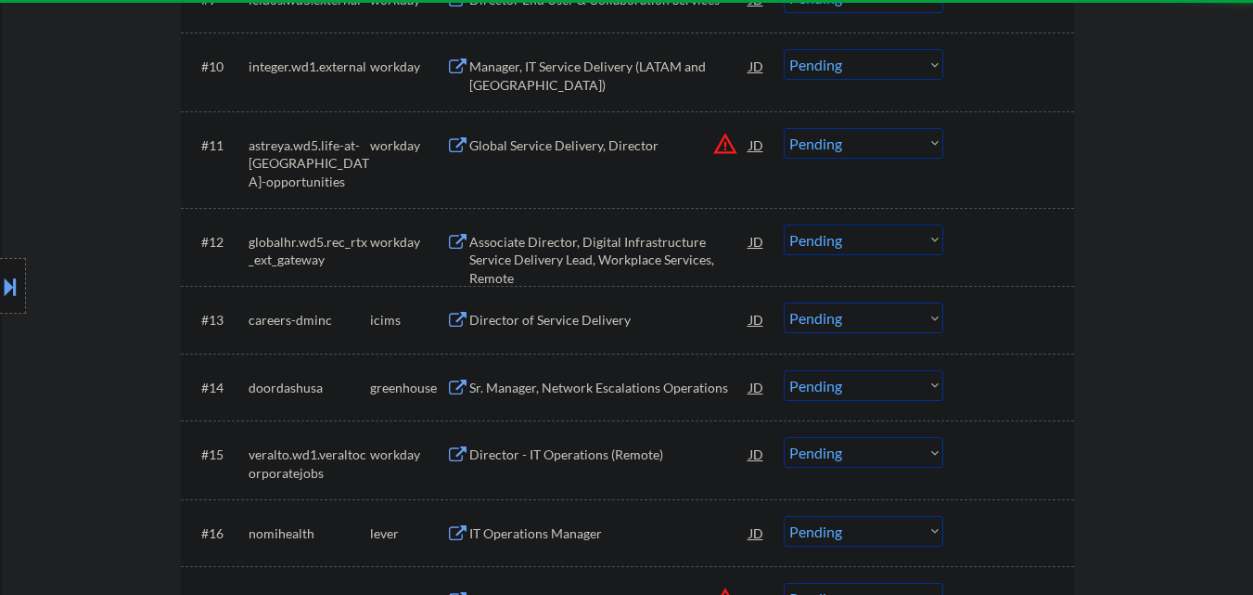
click at [728, 146] on button "warning_amber" at bounding box center [725, 144] width 26 height 26
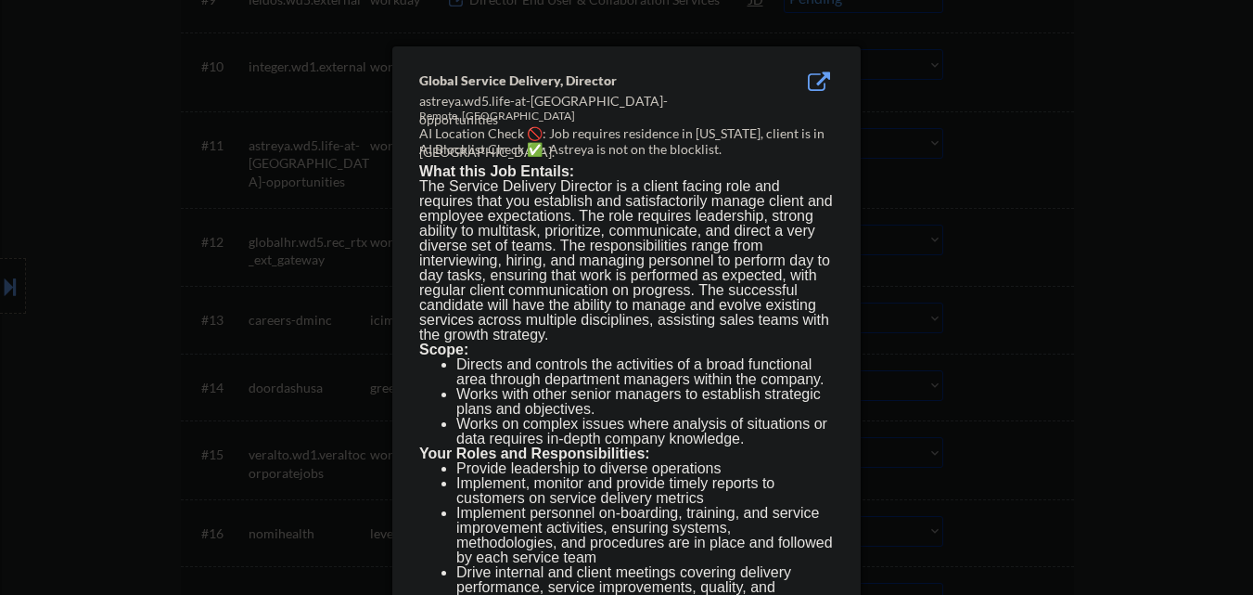
click at [979, 165] on div at bounding box center [626, 297] width 1253 height 595
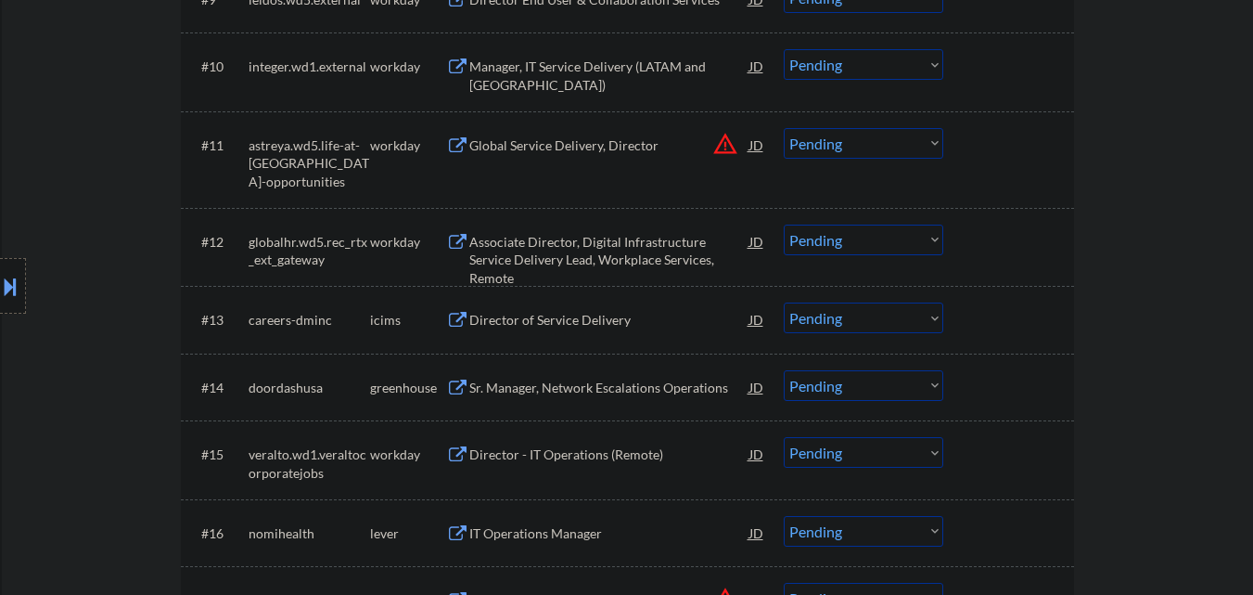
click at [1, 274] on div at bounding box center [13, 286] width 26 height 56
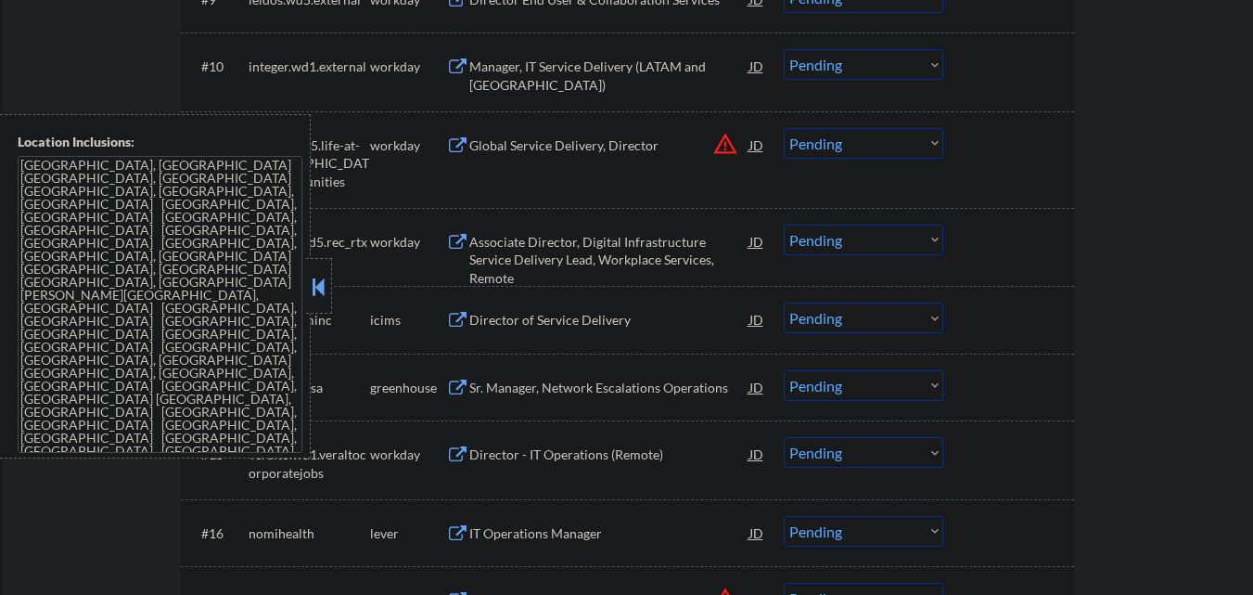
click at [319, 287] on button at bounding box center [319, 287] width 20 height 28
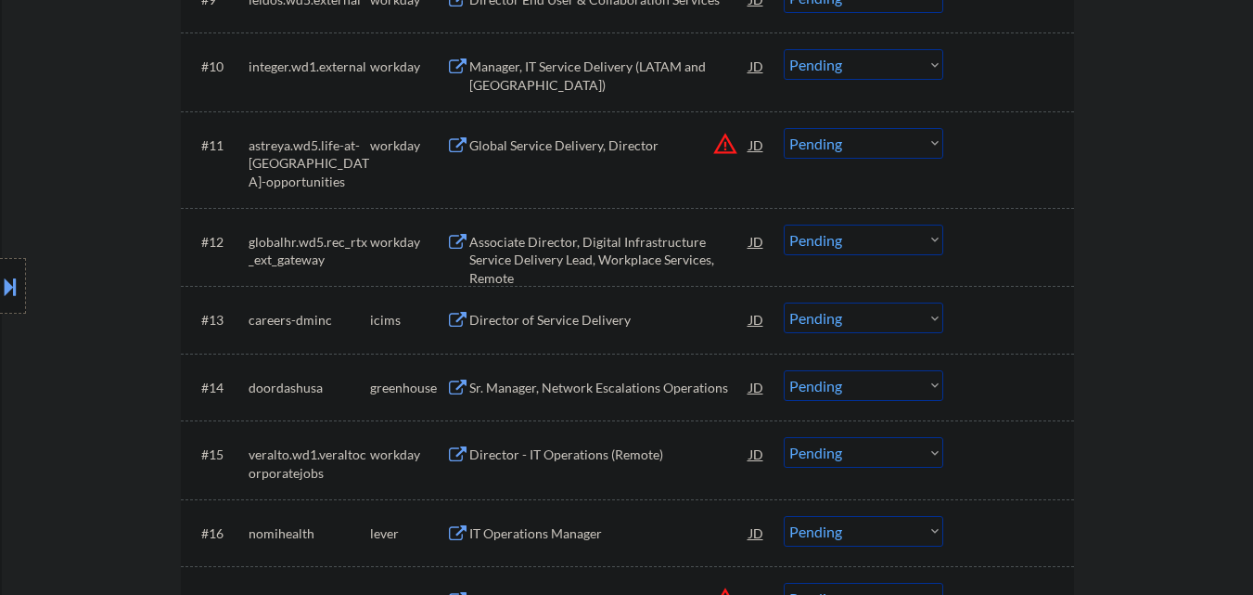
click at [721, 145] on button "warning_amber" at bounding box center [725, 144] width 26 height 26
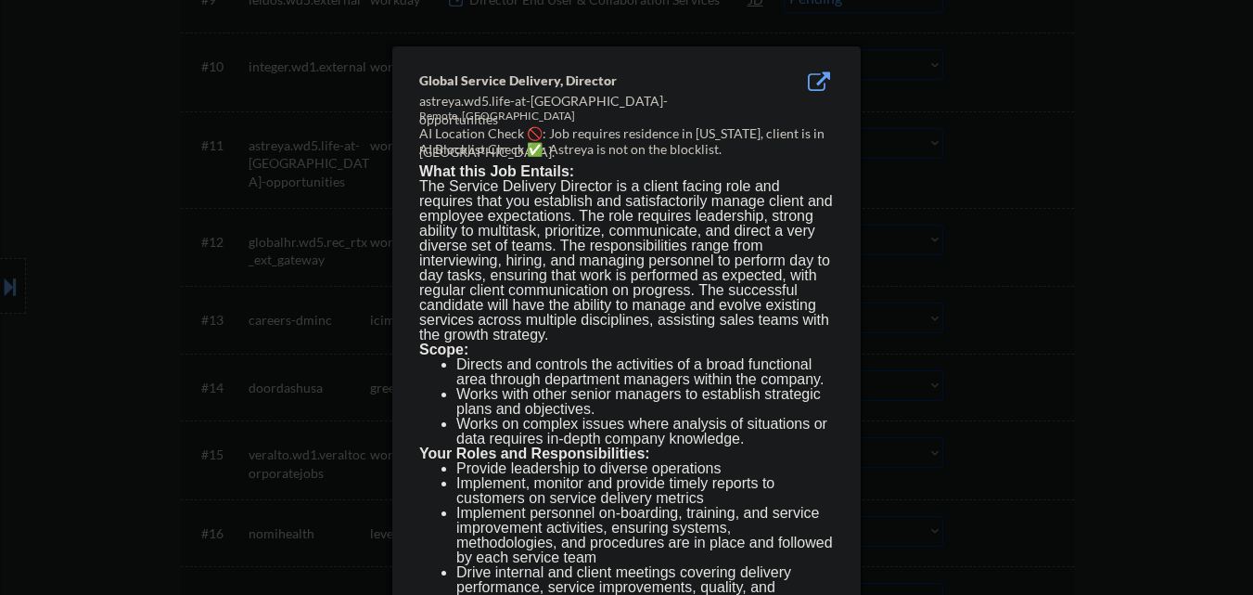
click at [991, 155] on div at bounding box center [626, 297] width 1253 height 595
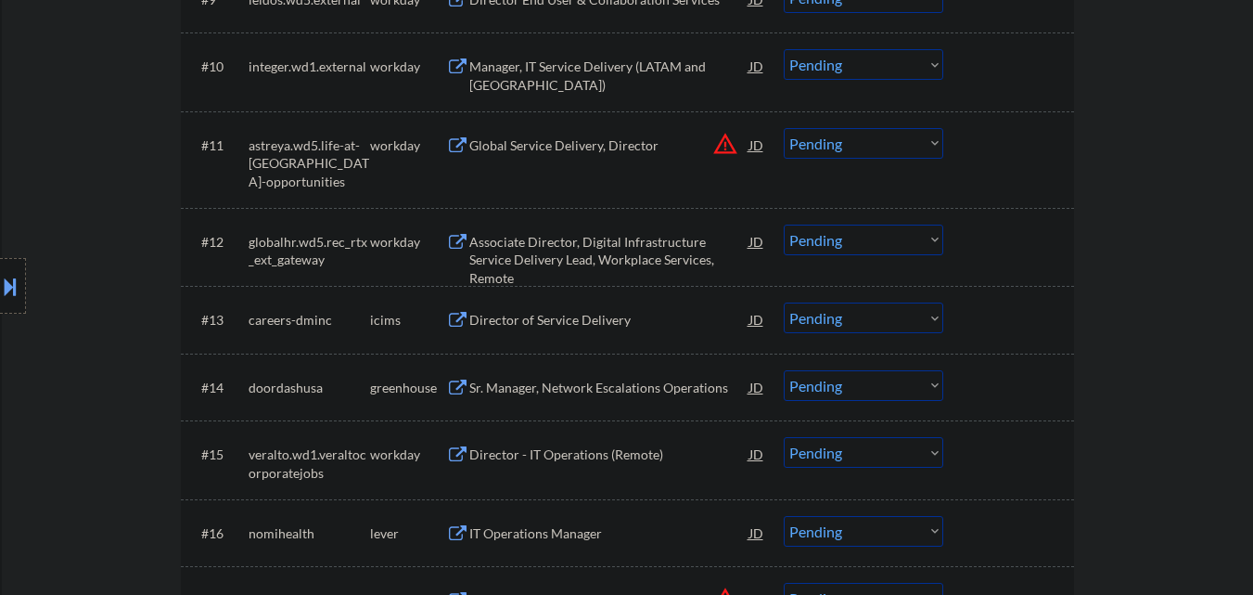
drag, startPoint x: 908, startPoint y: 150, endPoint x: 917, endPoint y: 157, distance: 10.6
click at [909, 150] on select "Choose an option... Pending Applied Excluded (Questions) Excluded (Expired) Exc…" at bounding box center [864, 143] width 160 height 31
click at [784, 128] on select "Choose an option... Pending Applied Excluded (Questions) Excluded (Expired) Exc…" at bounding box center [864, 143] width 160 height 31
select select ""pending""
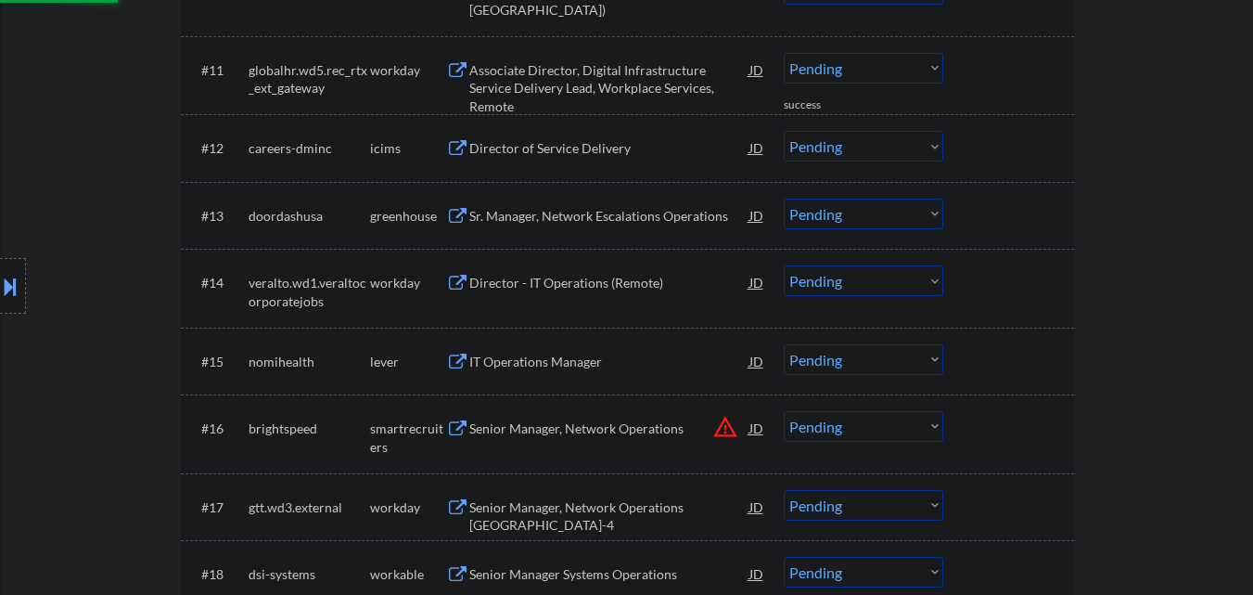
scroll to position [1299, 0]
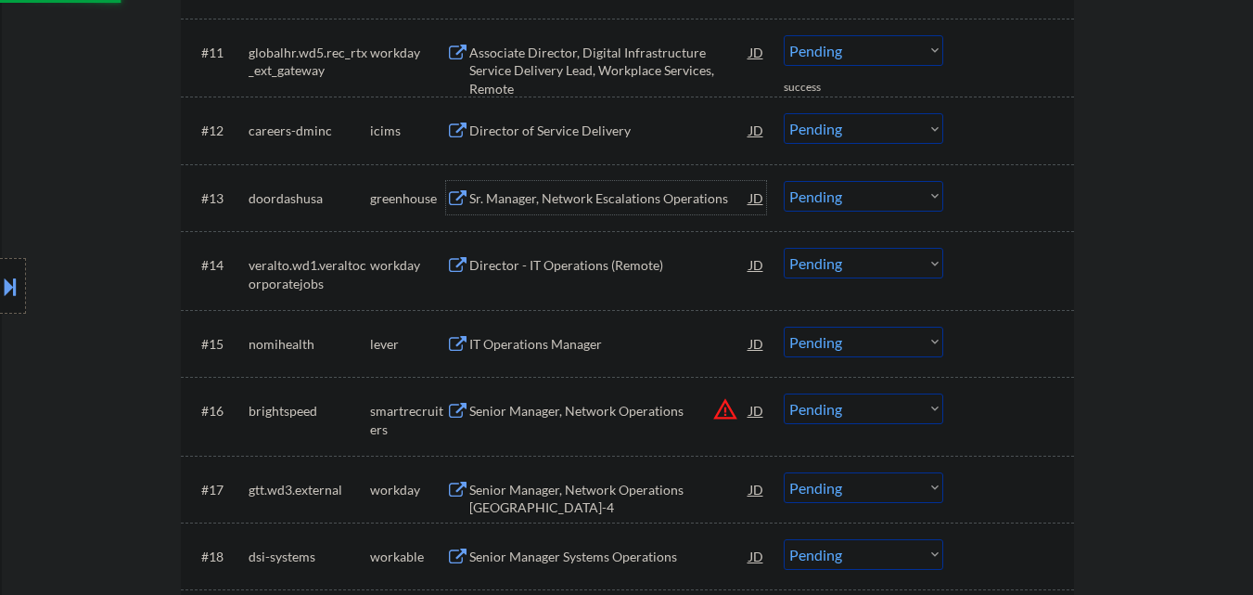
click at [622, 199] on div "Sr. Manager, Network Escalations Operations" at bounding box center [609, 198] width 280 height 19
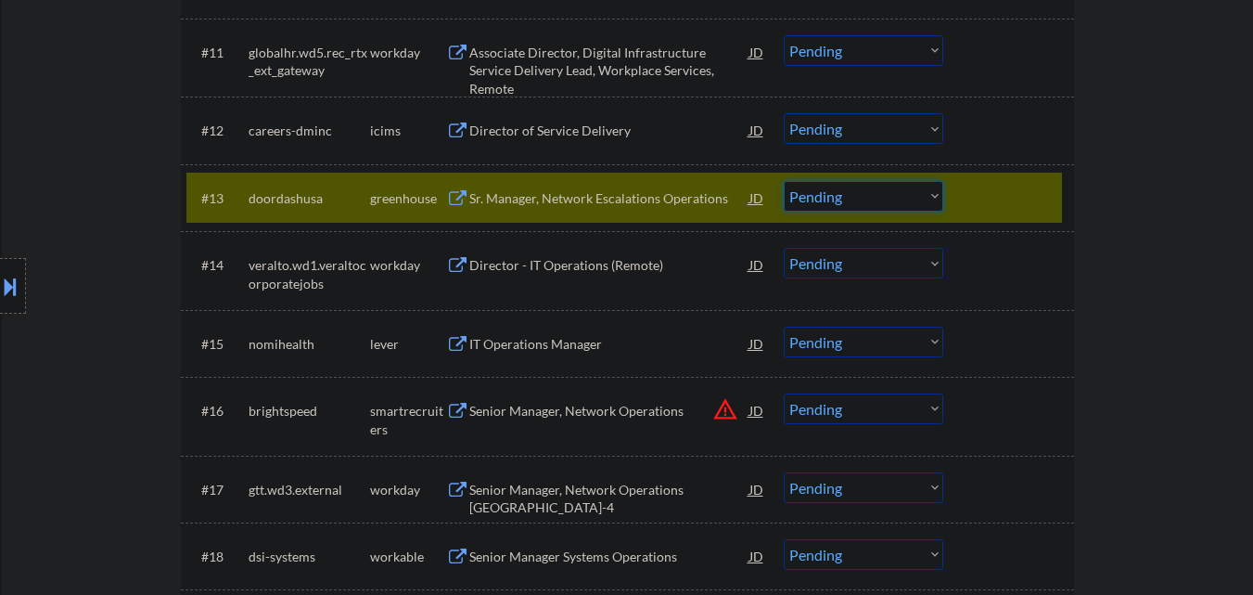
click at [896, 199] on select "Choose an option... Pending Applied Excluded (Questions) Excluded (Expired) Exc…" at bounding box center [864, 196] width 160 height 31
click at [784, 181] on select "Choose an option... Pending Applied Excluded (Questions) Excluded (Expired) Exc…" at bounding box center [864, 196] width 160 height 31
click at [1008, 199] on div at bounding box center [1011, 197] width 82 height 33
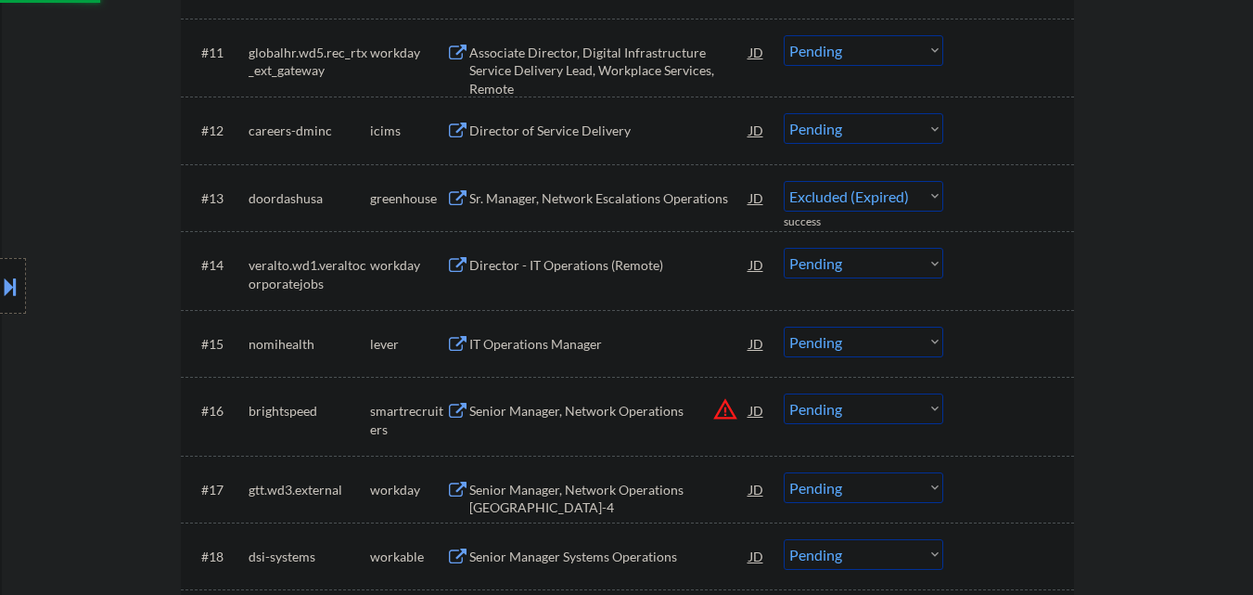
select select ""pending""
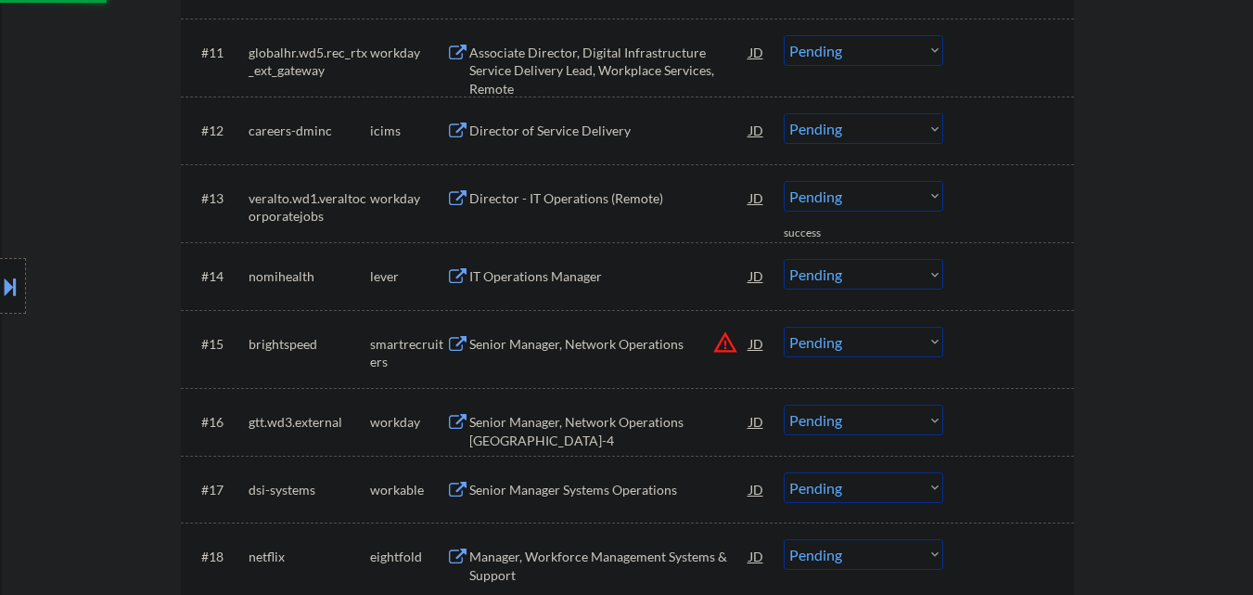
click at [617, 276] on div "IT Operations Manager" at bounding box center [609, 276] width 280 height 19
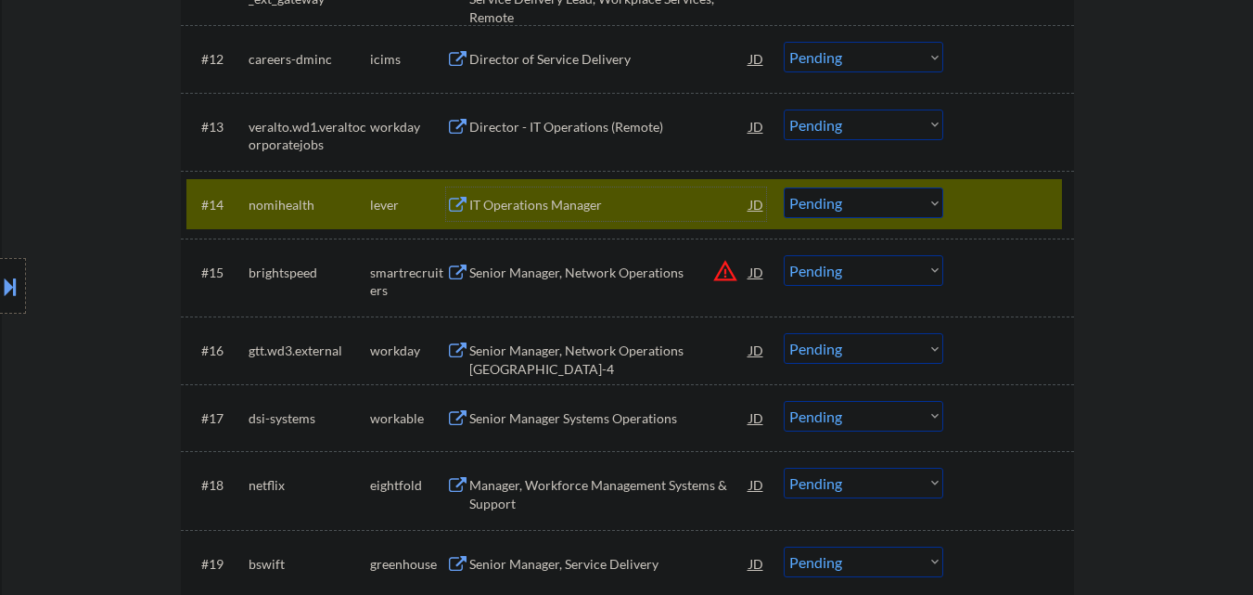
scroll to position [1392, 0]
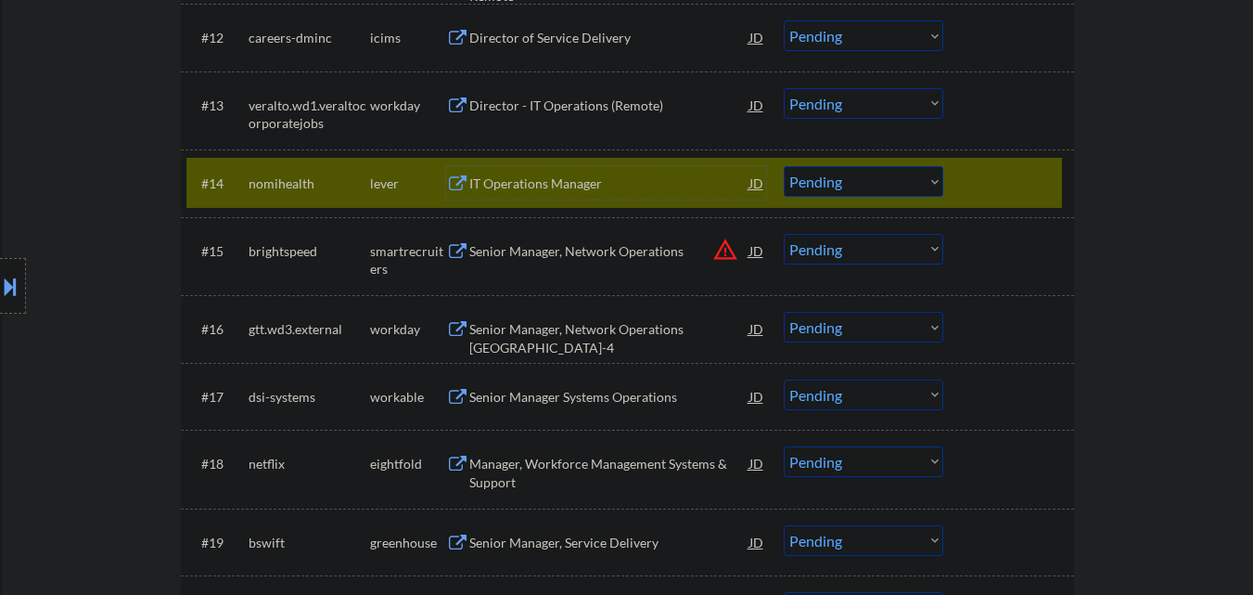
click at [722, 249] on button "warning_amber" at bounding box center [725, 250] width 26 height 26
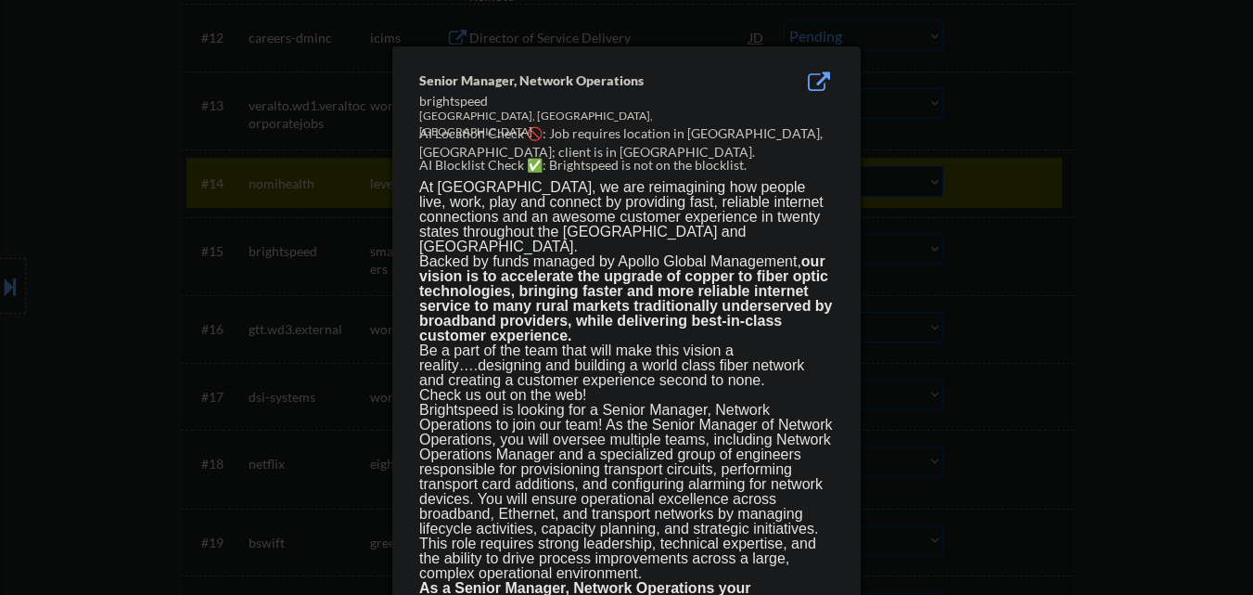
click at [1112, 257] on div at bounding box center [626, 297] width 1253 height 595
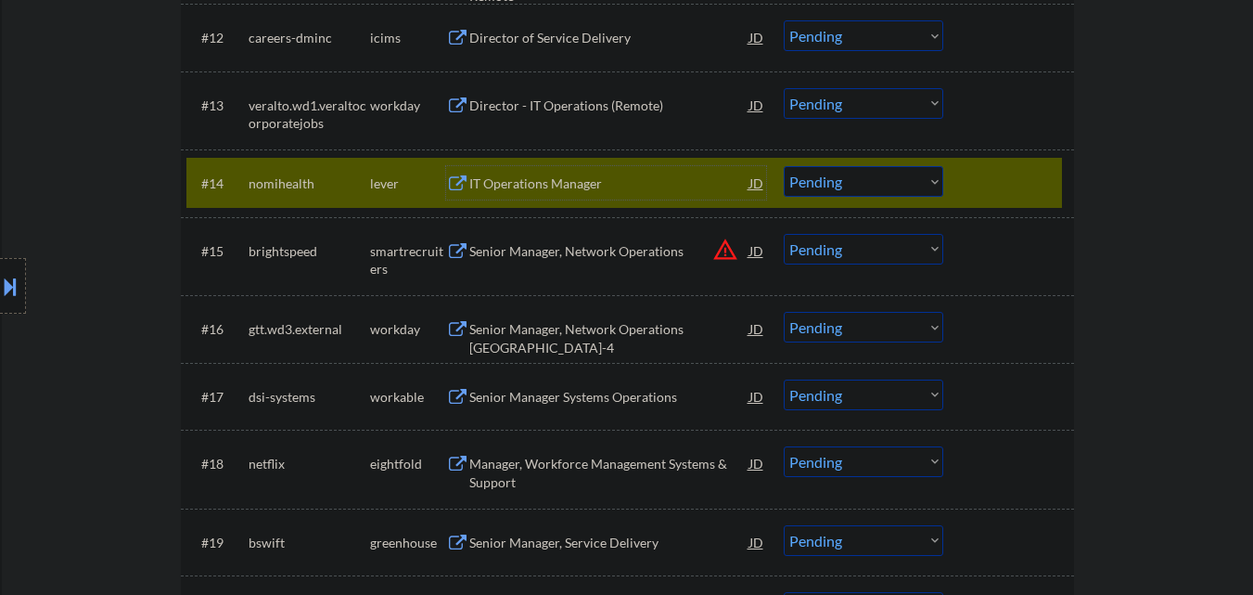
click at [549, 194] on div "IT Operations Manager" at bounding box center [609, 182] width 280 height 33
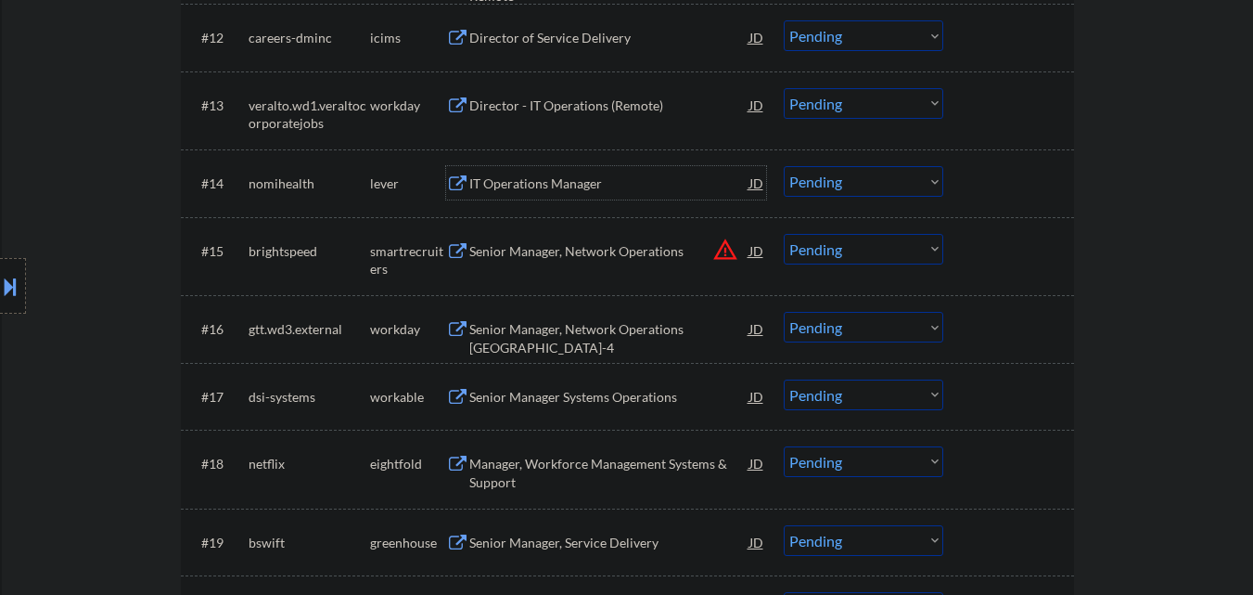
click at [813, 179] on select "Choose an option... Pending Applied Excluded (Questions) Excluded (Expired) Exc…" at bounding box center [864, 181] width 160 height 31
click at [784, 166] on select "Choose an option... Pending Applied Excluded (Questions) Excluded (Expired) Exc…" at bounding box center [864, 181] width 160 height 31
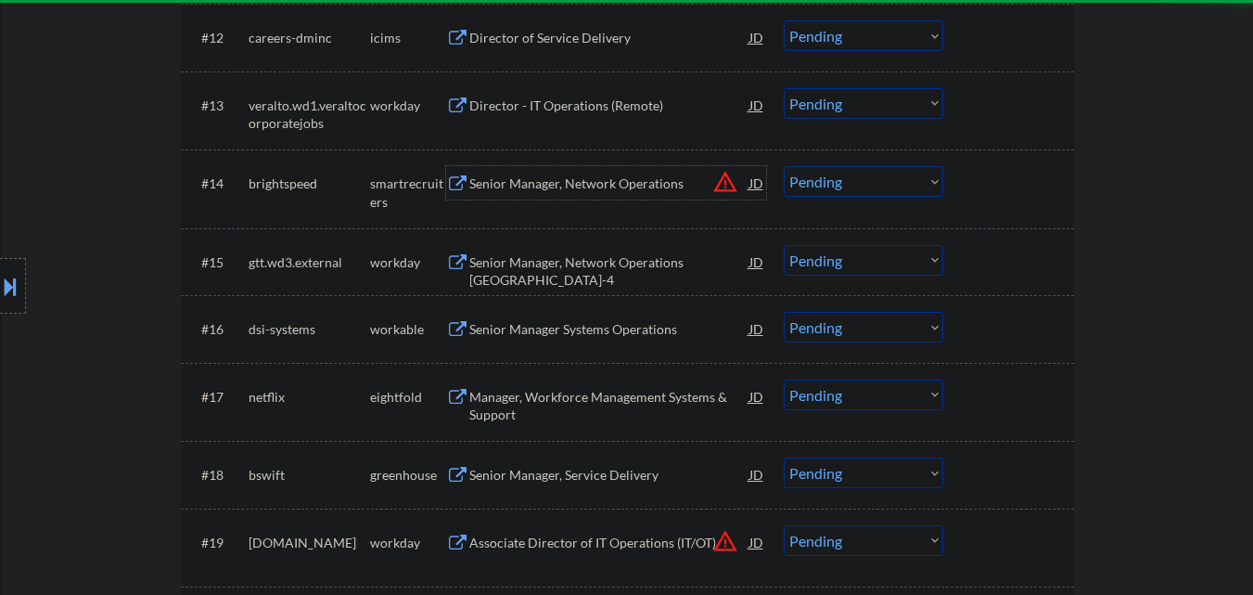
click at [625, 187] on div "Senior Manager, Network Operations" at bounding box center [609, 183] width 280 height 19
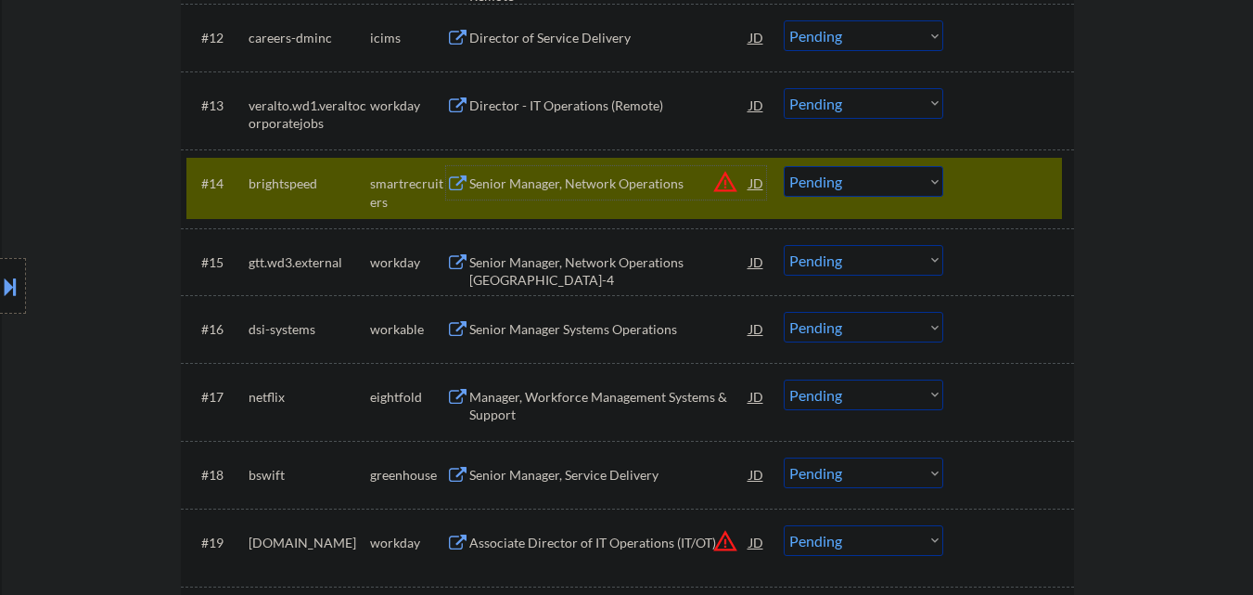
click at [909, 186] on select "Choose an option... Pending Applied Excluded (Questions) Excluded (Expired) Exc…" at bounding box center [864, 181] width 160 height 31
click at [784, 166] on select "Choose an option... Pending Applied Excluded (Questions) Excluded (Expired) Exc…" at bounding box center [864, 181] width 160 height 31
select select ""pending""
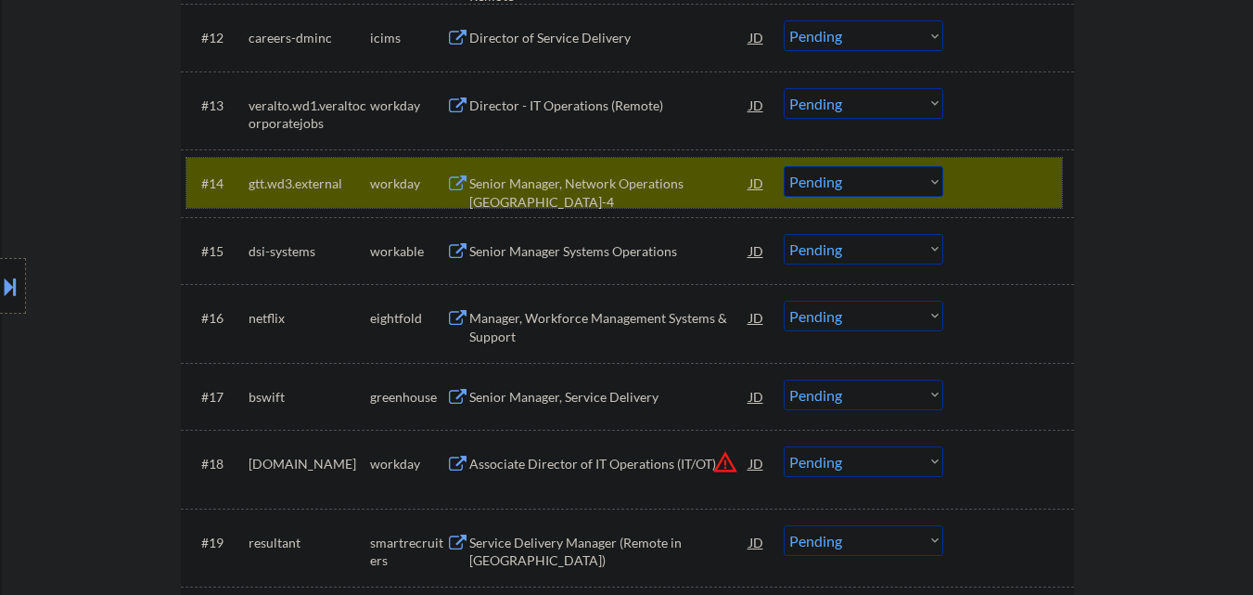
drag, startPoint x: 1011, startPoint y: 180, endPoint x: 992, endPoint y: 190, distance: 22.0
click at [1012, 181] on div at bounding box center [1011, 182] width 82 height 33
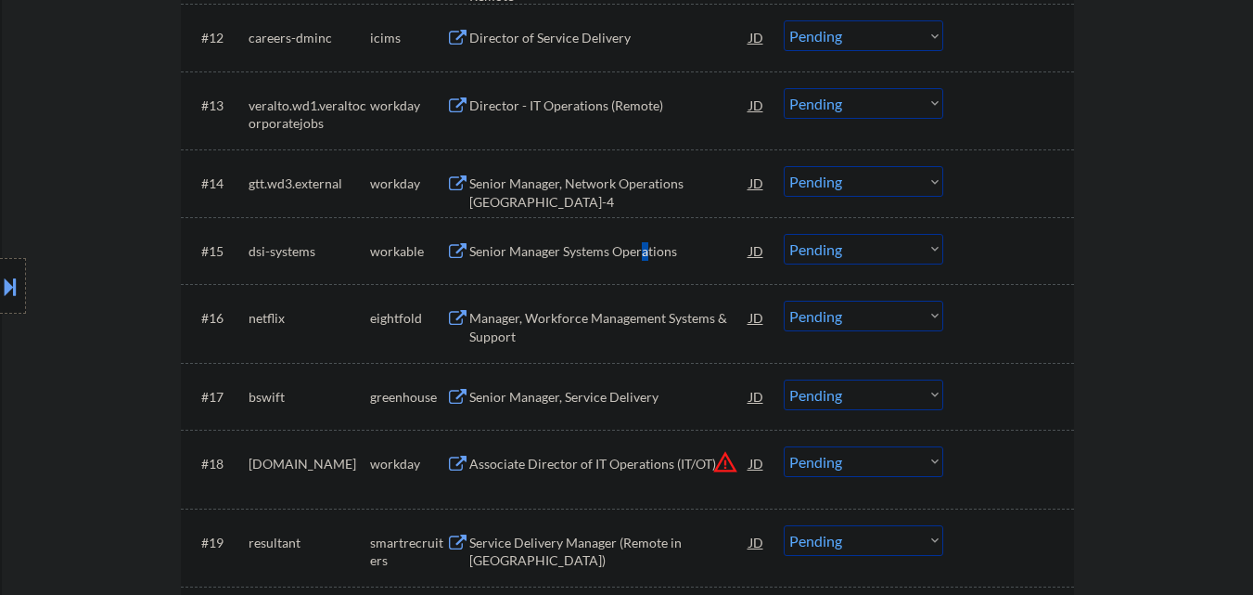
click at [644, 256] on div "Senior Manager Systems Operations" at bounding box center [609, 251] width 280 height 19
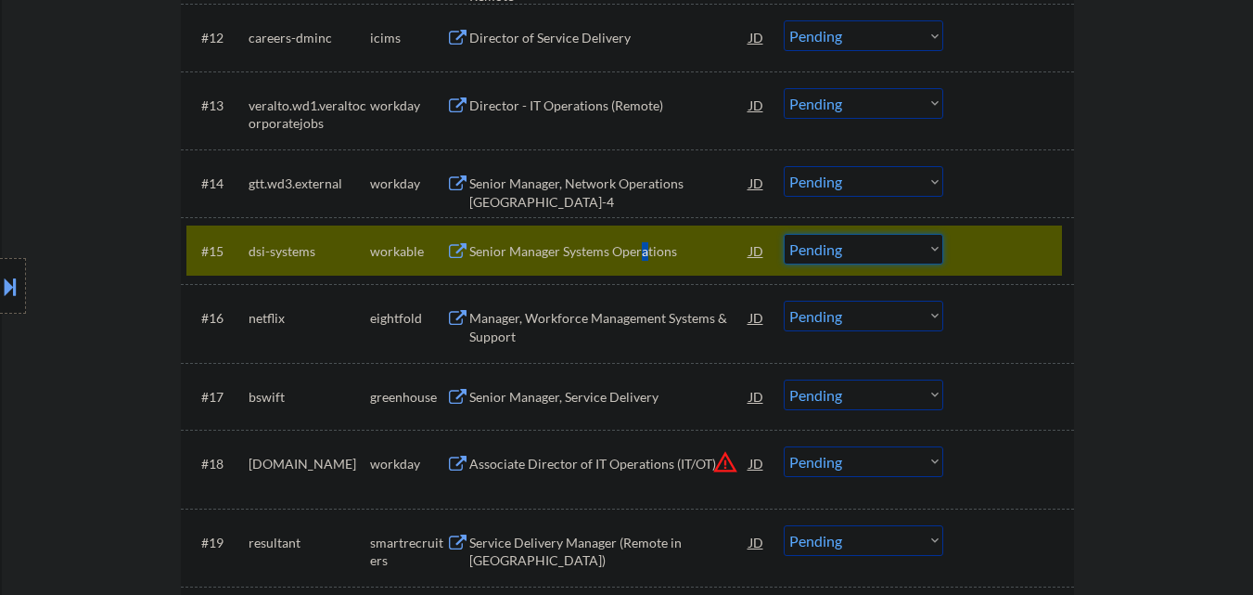
click at [917, 249] on select "Choose an option... Pending Applied Excluded (Questions) Excluded (Expired) Exc…" at bounding box center [864, 249] width 160 height 31
click at [643, 271] on div "#15 dsi-systems workable Senior Manager Systems Operations JD warning_amber Cho…" at bounding box center [624, 250] width 876 height 50
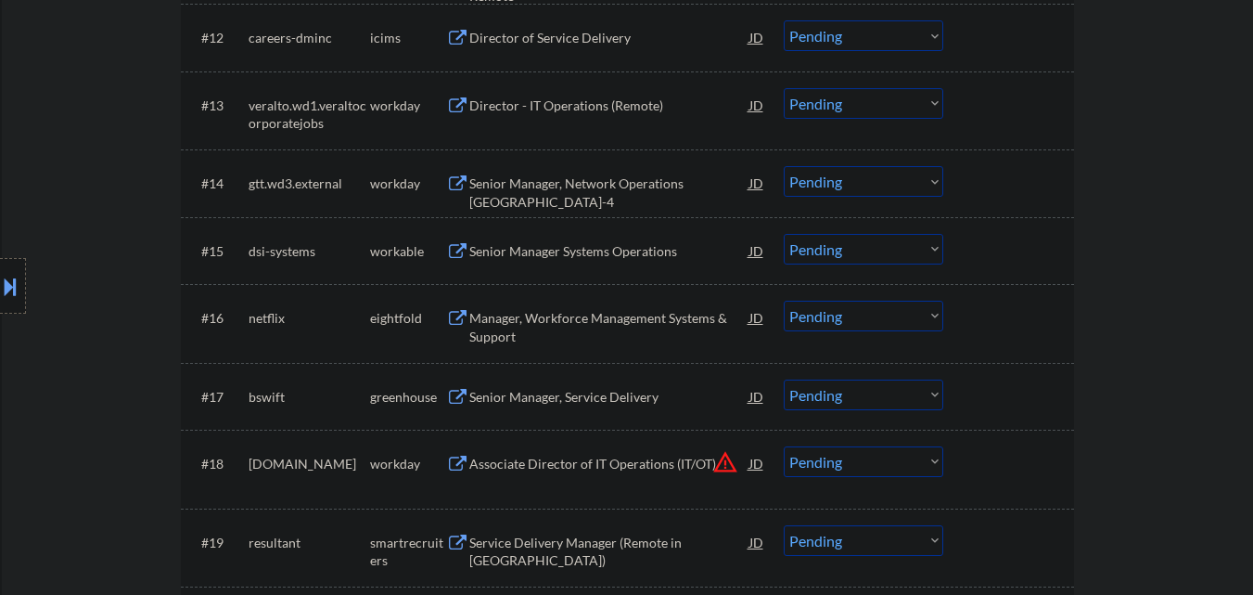
click at [626, 238] on div "Senior Manager Systems Operations" at bounding box center [609, 250] width 280 height 33
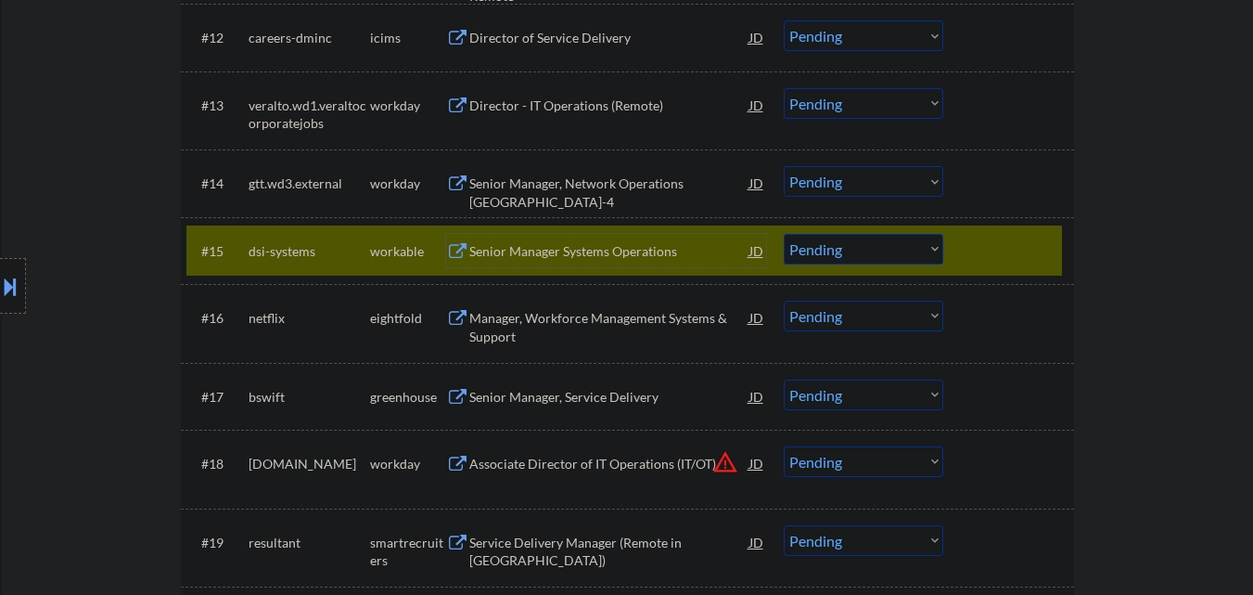
drag, startPoint x: 882, startPoint y: 253, endPoint x: 894, endPoint y: 262, distance: 14.7
click at [885, 253] on select "Choose an option... Pending Applied Excluded (Questions) Excluded (Expired) Exc…" at bounding box center [864, 249] width 160 height 31
click at [784, 234] on select "Choose an option... Pending Applied Excluded (Questions) Excluded (Expired) Exc…" at bounding box center [864, 249] width 160 height 31
select select ""pending""
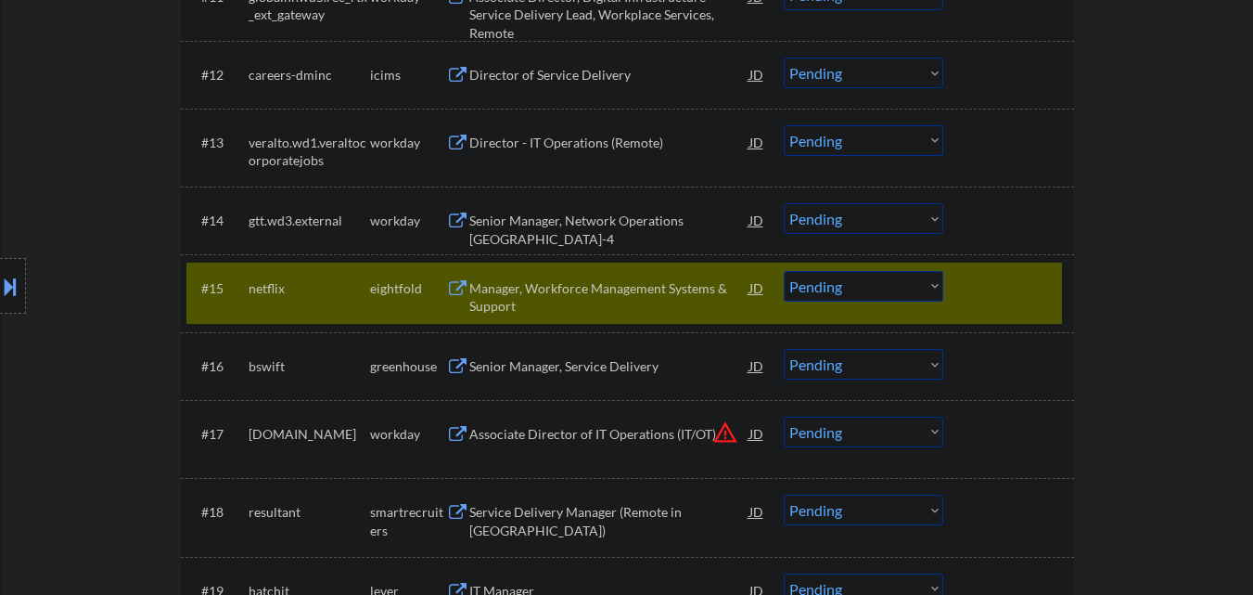
scroll to position [1299, 0]
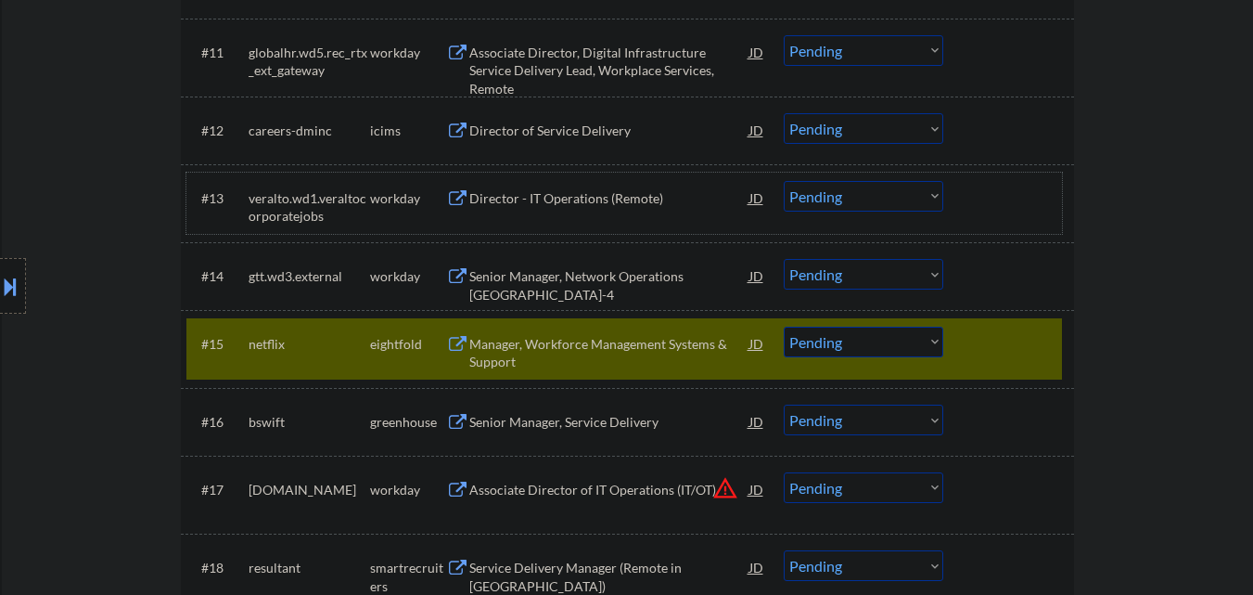
drag, startPoint x: 968, startPoint y: 206, endPoint x: 1175, endPoint y: 266, distance: 216.4
click at [1175, 265] on div "← Return to /applysquad Mailslurp Inbox Job Search Builder [PERSON_NAME] User E…" at bounding box center [627, 327] width 1251 height 3104
drag, startPoint x: 1173, startPoint y: 246, endPoint x: 1223, endPoint y: 318, distance: 88.0
click at [1223, 318] on div "← Return to /applysquad Mailslurp Inbox Job Search Builder [PERSON_NAME] User E…" at bounding box center [627, 327] width 1251 height 3104
drag, startPoint x: 999, startPoint y: 327, endPoint x: 996, endPoint y: 337, distance: 9.7
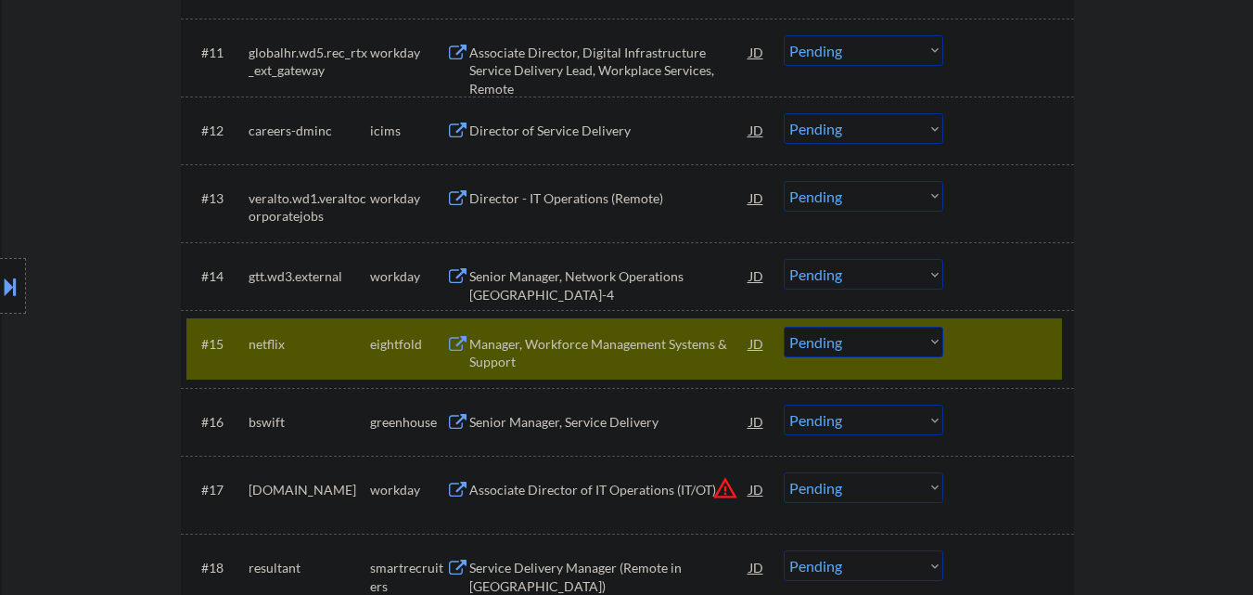
click at [999, 336] on div at bounding box center [1011, 343] width 82 height 33
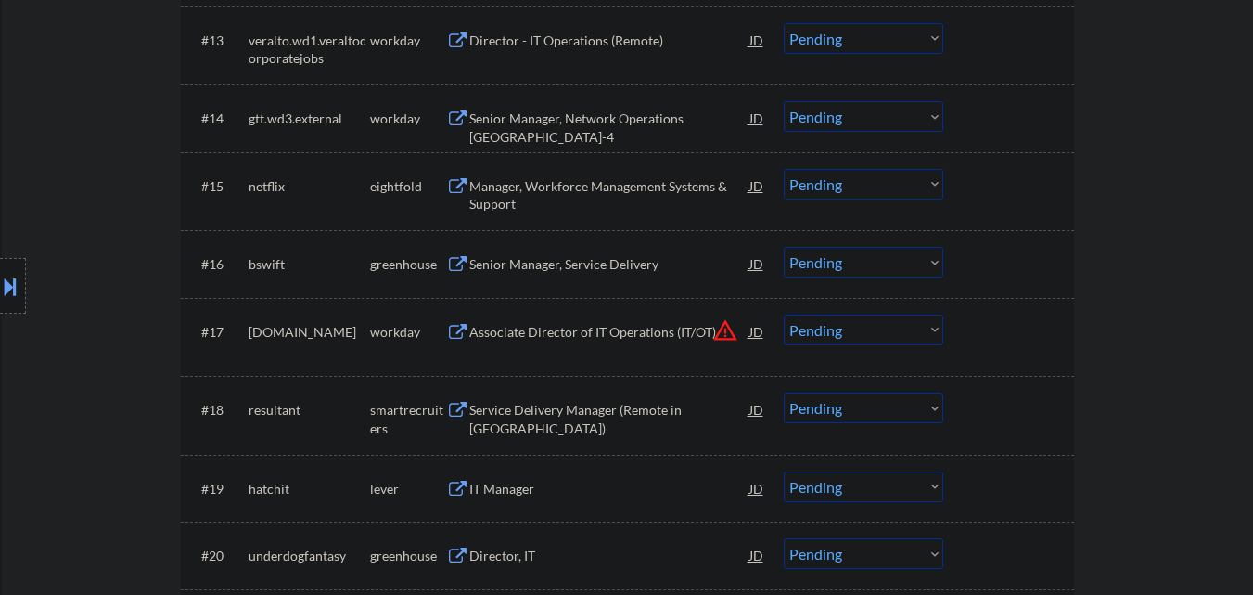
scroll to position [1484, 0]
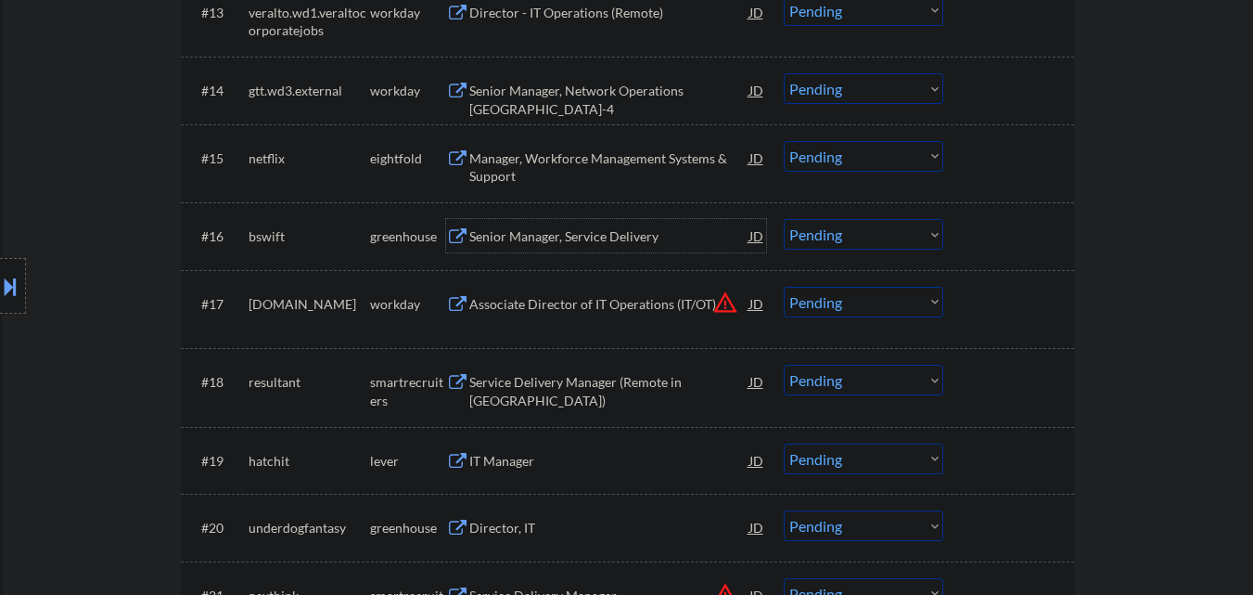
click at [630, 237] on div "Senior Manager, Service Delivery" at bounding box center [609, 236] width 280 height 19
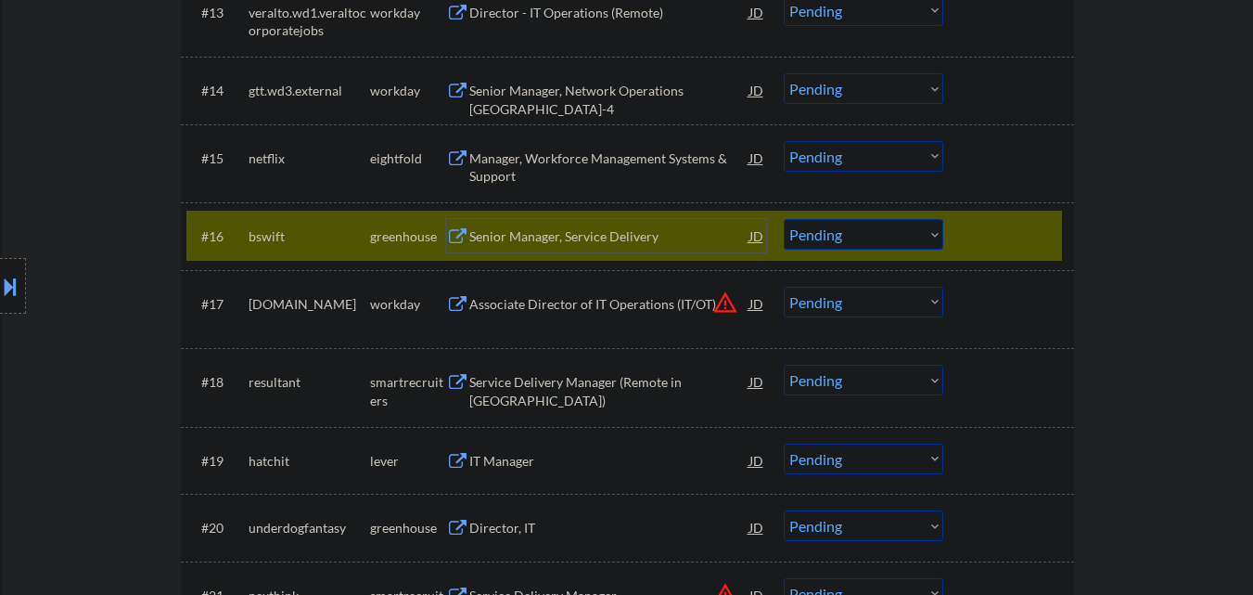
click at [915, 234] on select "Choose an option... Pending Applied Excluded (Questions) Excluded (Expired) Exc…" at bounding box center [864, 234] width 160 height 31
click at [784, 219] on select "Choose an option... Pending Applied Excluded (Questions) Excluded (Expired) Exc…" at bounding box center [864, 234] width 160 height 31
select select ""pending""
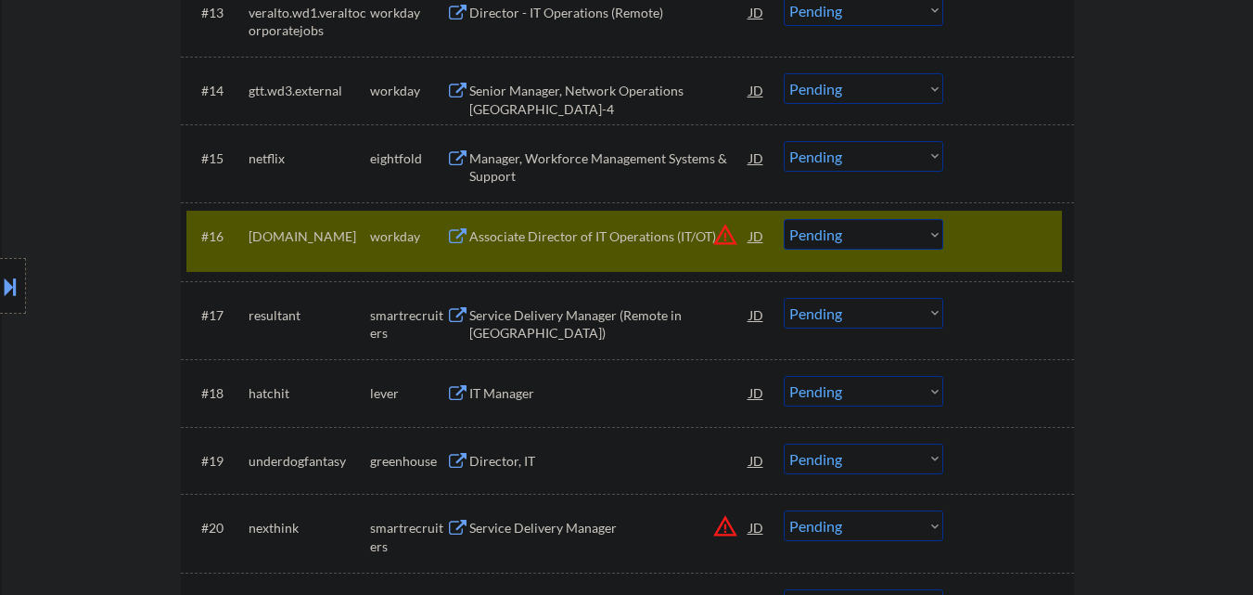
click at [1010, 241] on div at bounding box center [1011, 235] width 82 height 33
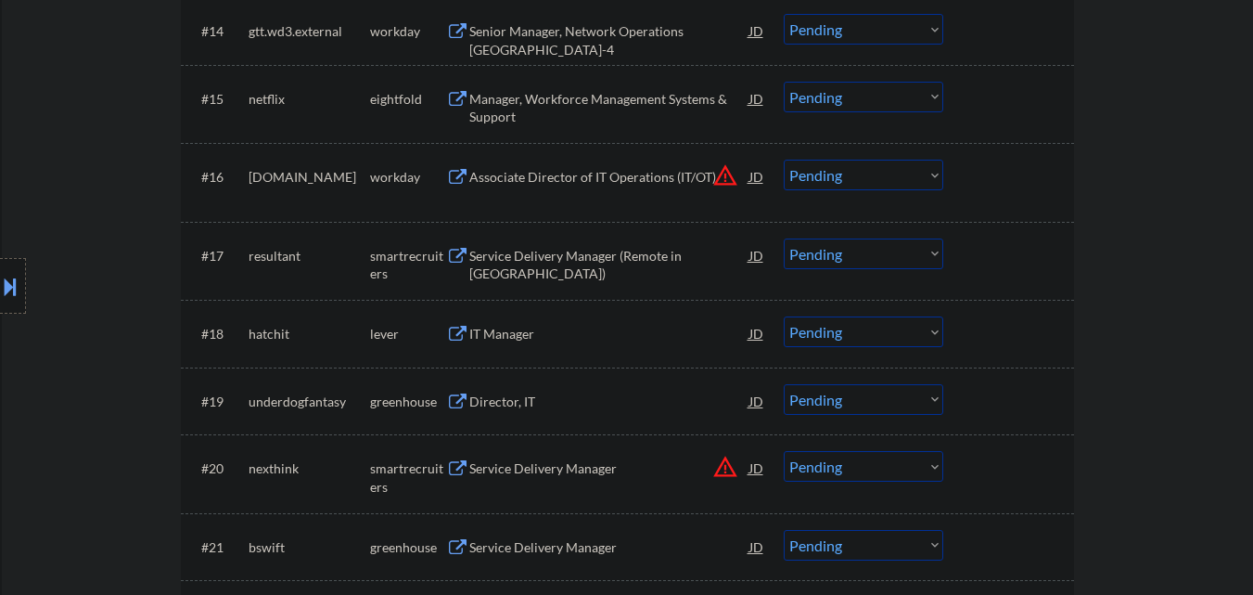
scroll to position [1577, 0]
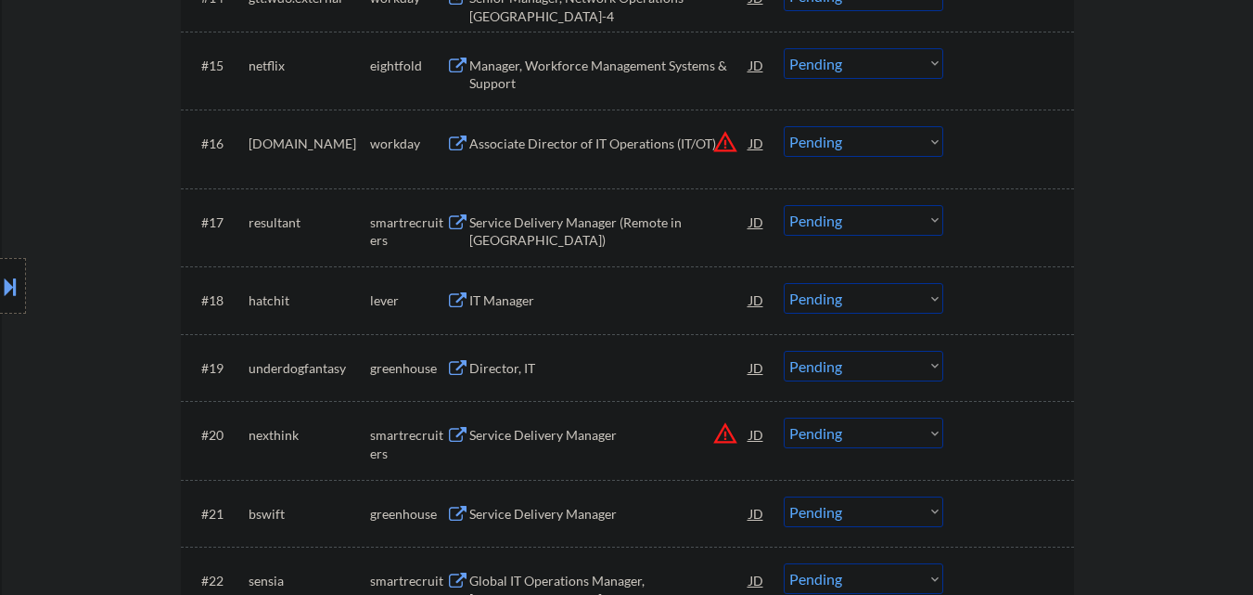
click at [617, 220] on div "Service Delivery Manager (Remote in [GEOGRAPHIC_DATA])" at bounding box center [609, 231] width 280 height 36
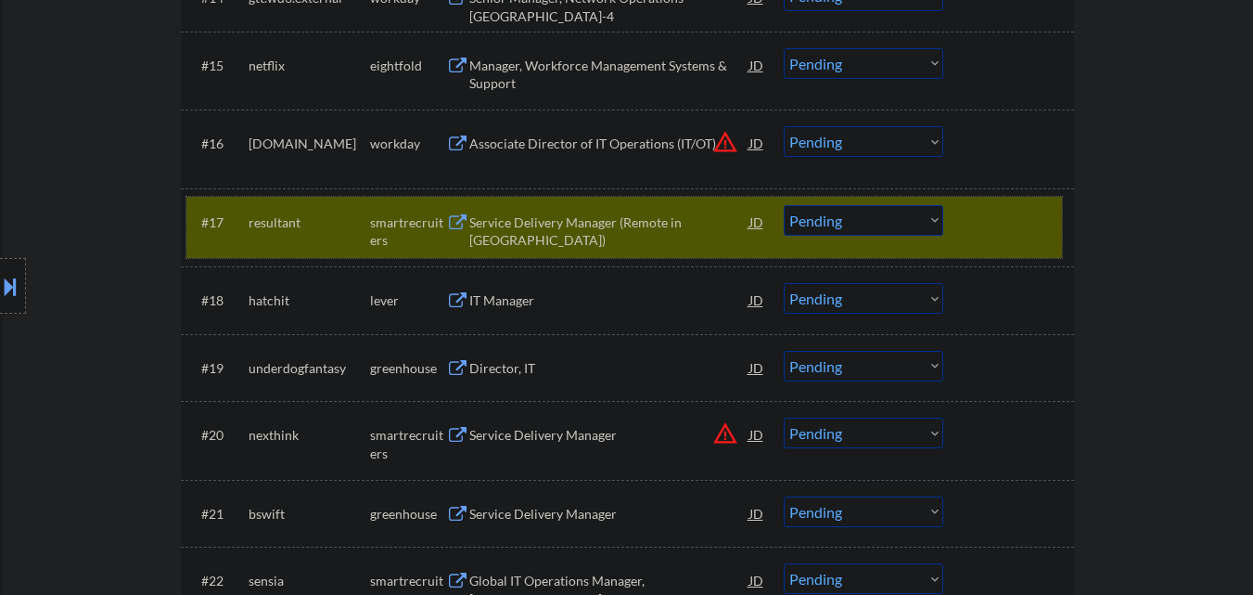
click at [888, 207] on div "#17 resultant smartrecruiters Service Delivery Manager (Remote in [GEOGRAPHIC_D…" at bounding box center [624, 227] width 876 height 61
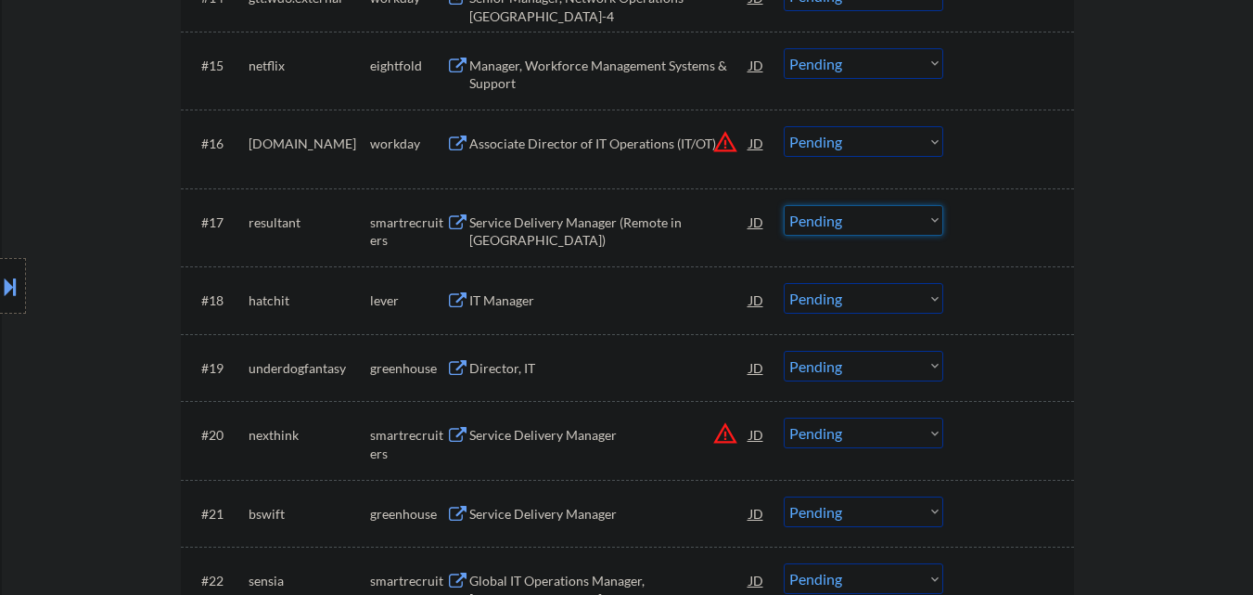
click at [889, 214] on select "Choose an option... Pending Applied Excluded (Questions) Excluded (Expired) Exc…" at bounding box center [864, 220] width 160 height 31
click at [784, 205] on select "Choose an option... Pending Applied Excluded (Questions) Excluded (Expired) Exc…" at bounding box center [864, 220] width 160 height 31
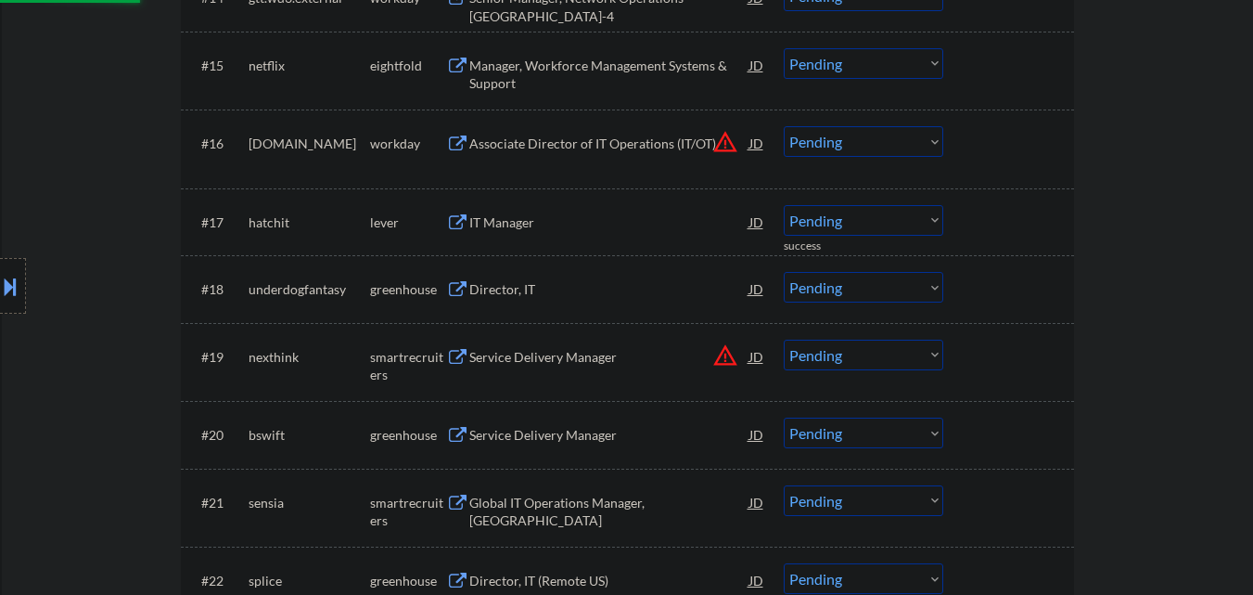
click at [570, 222] on div "IT Manager" at bounding box center [609, 222] width 280 height 19
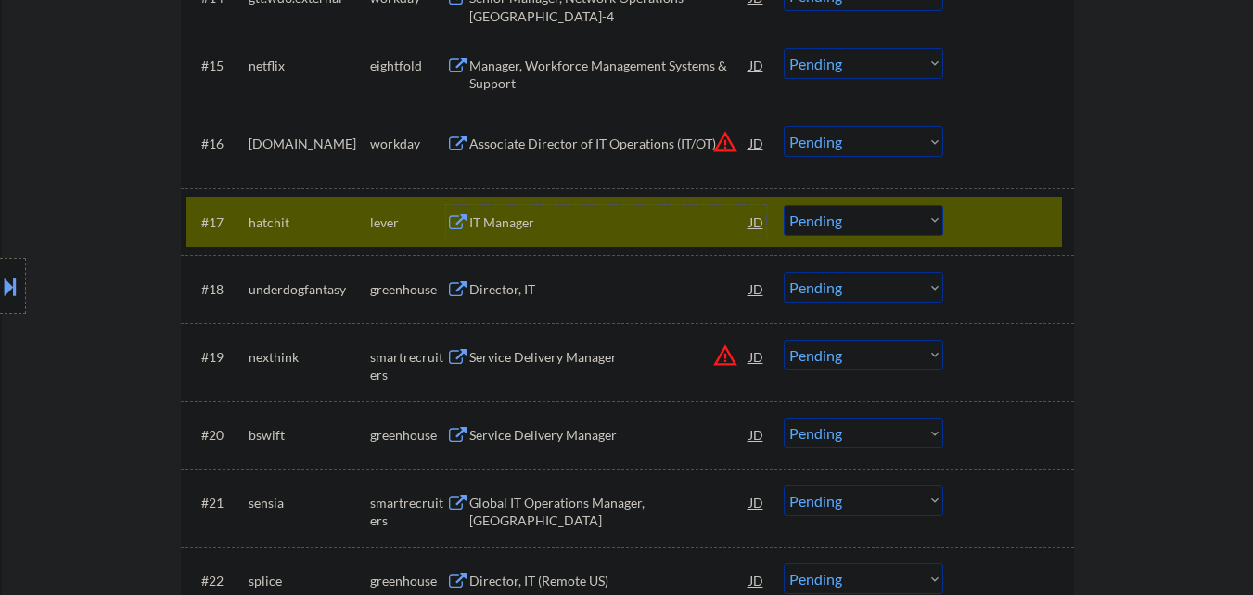
click at [905, 228] on select "Choose an option... Pending Applied Excluded (Questions) Excluded (Expired) Exc…" at bounding box center [864, 220] width 160 height 31
click at [784, 205] on select "Choose an option... Pending Applied Excluded (Questions) Excluded (Expired) Exc…" at bounding box center [864, 220] width 160 height 31
click at [999, 221] on div at bounding box center [1011, 221] width 82 height 33
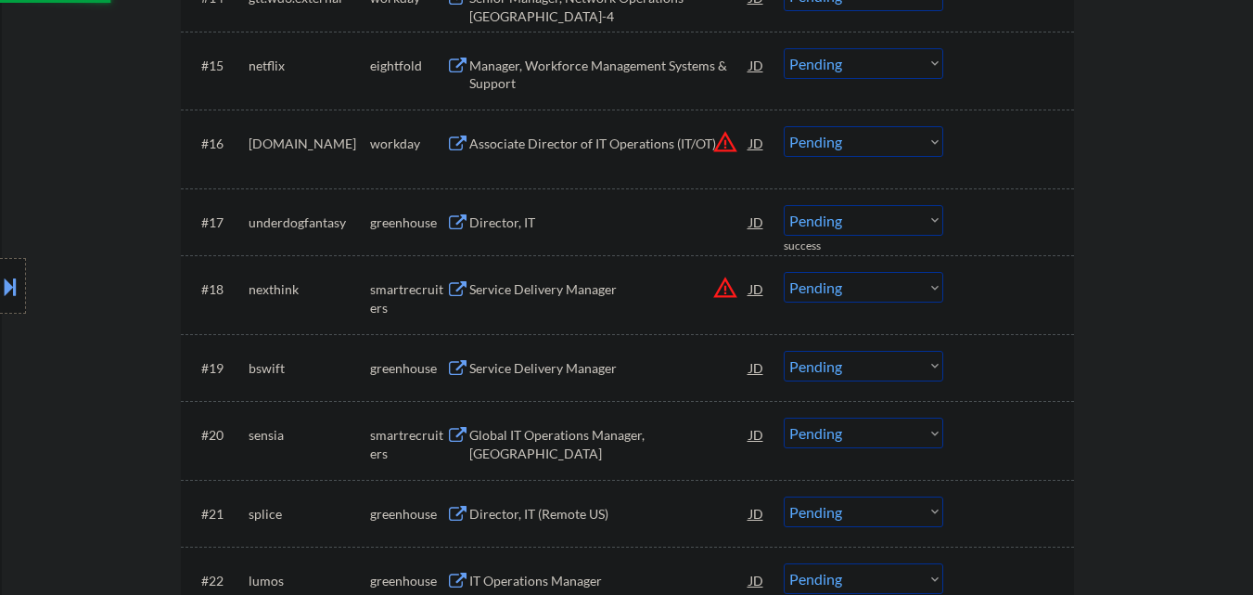
click at [584, 234] on div "Director, IT" at bounding box center [609, 221] width 280 height 33
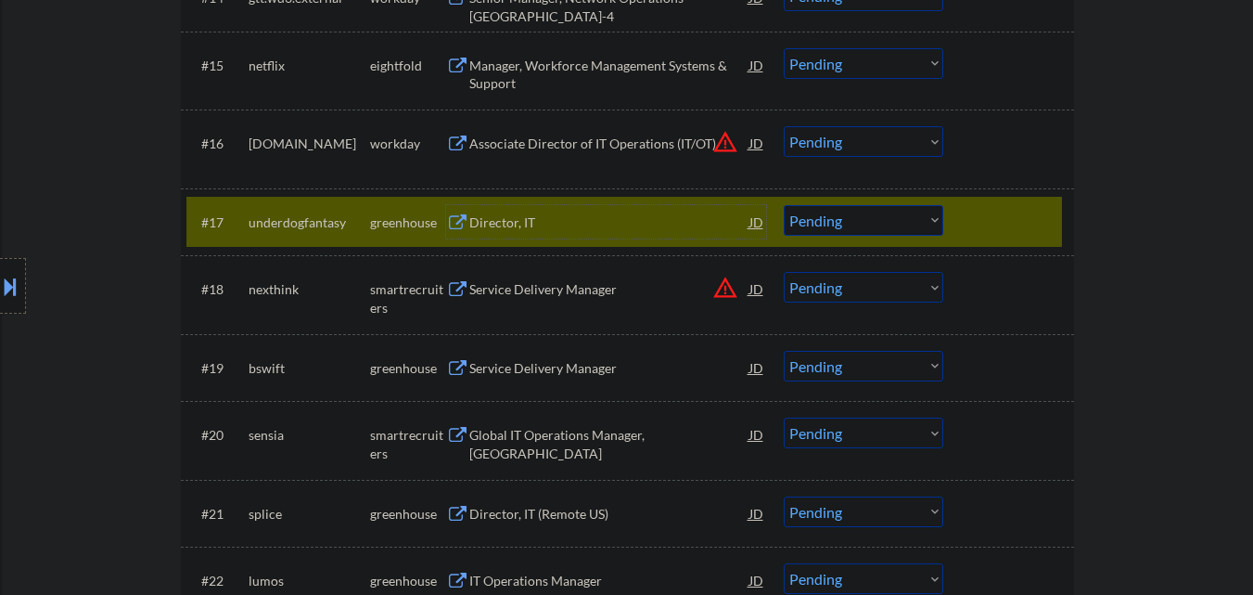
click at [937, 214] on select "Choose an option... Pending Applied Excluded (Questions) Excluded (Expired) Exc…" at bounding box center [864, 220] width 160 height 31
click at [784, 205] on select "Choose an option... Pending Applied Excluded (Questions) Excluded (Expired) Exc…" at bounding box center [864, 220] width 160 height 31
select select ""pending""
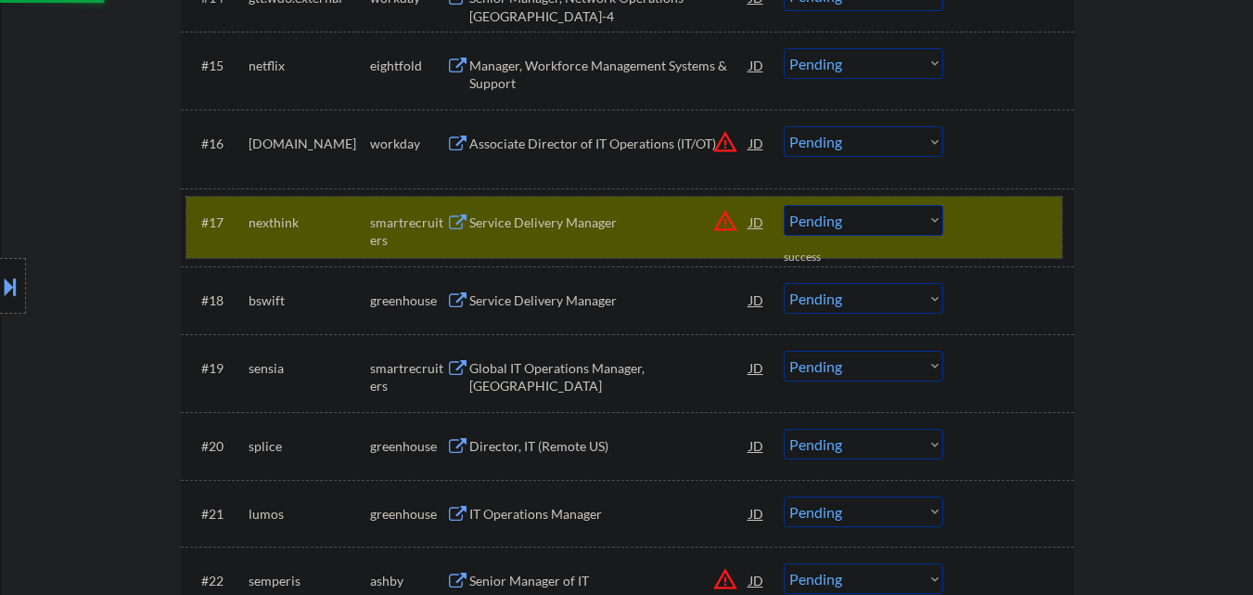
click at [1020, 220] on div at bounding box center [1011, 221] width 82 height 33
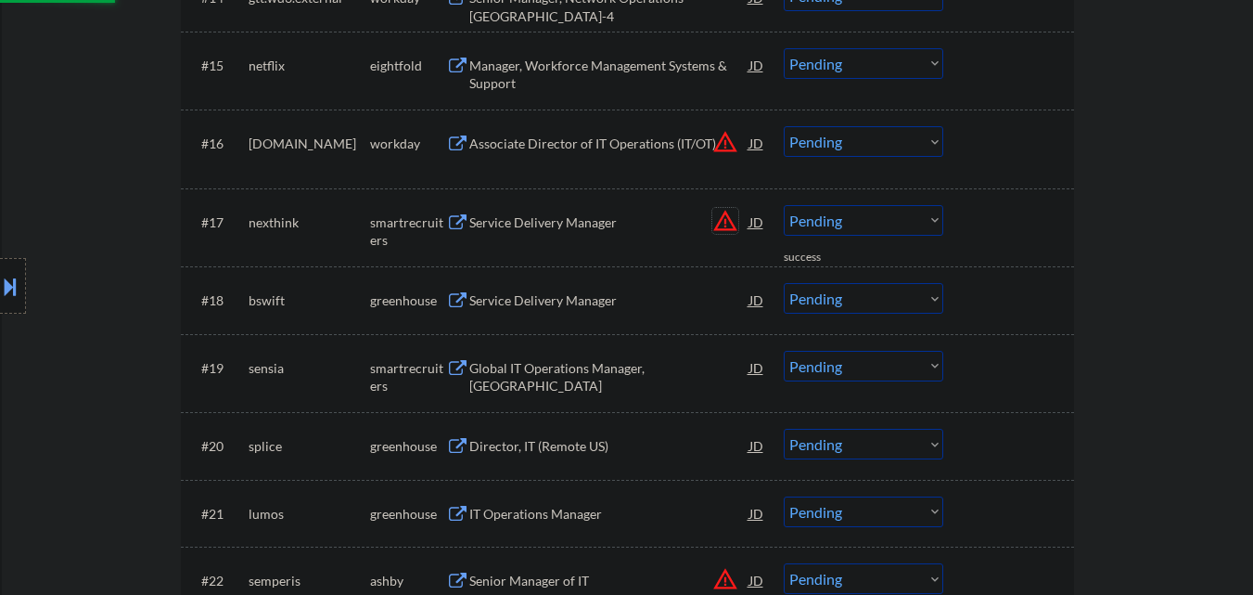
click at [729, 226] on button "warning_amber" at bounding box center [725, 221] width 26 height 26
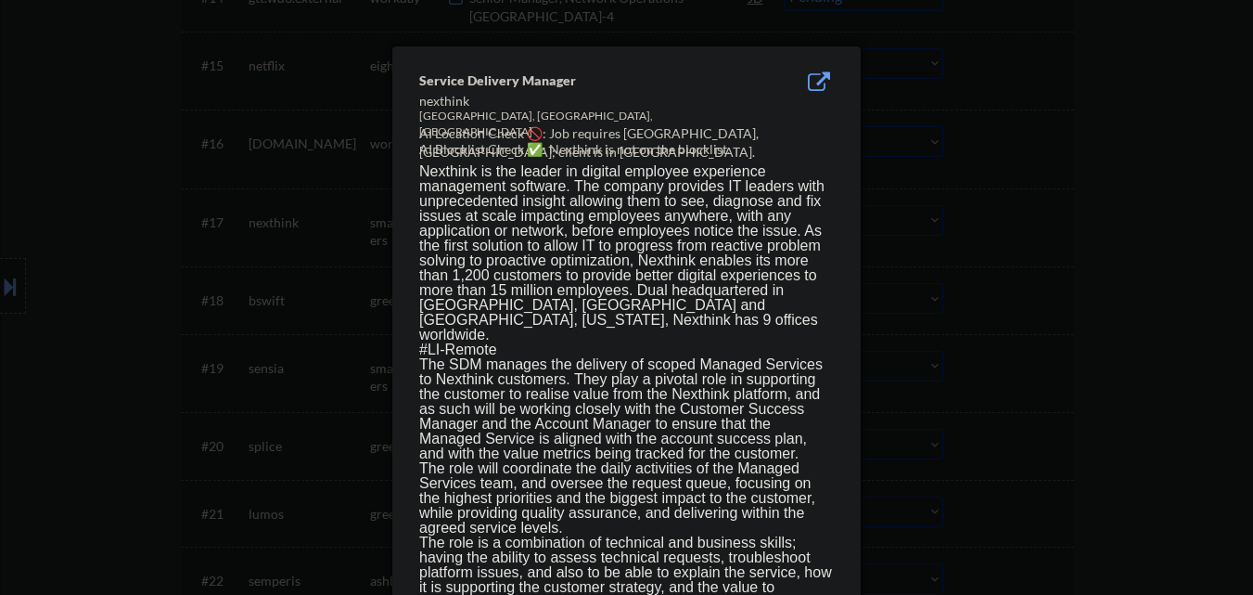
click at [1061, 225] on div at bounding box center [626, 297] width 1253 height 595
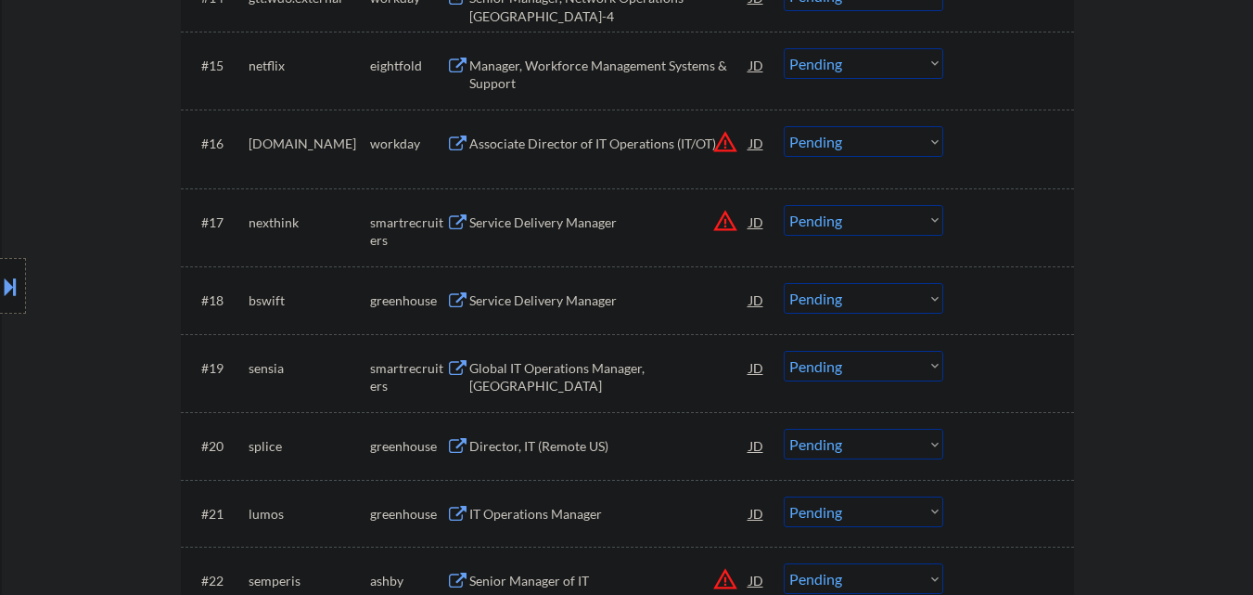
click at [7, 297] on button at bounding box center [10, 286] width 20 height 31
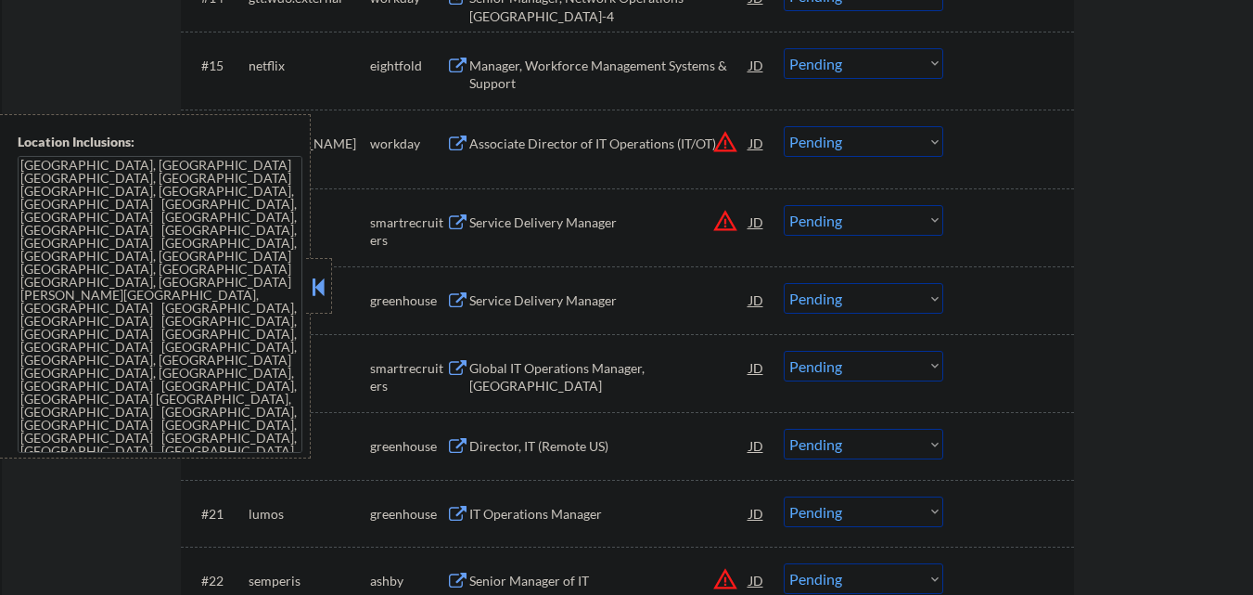
click at [311, 282] on button at bounding box center [319, 287] width 20 height 28
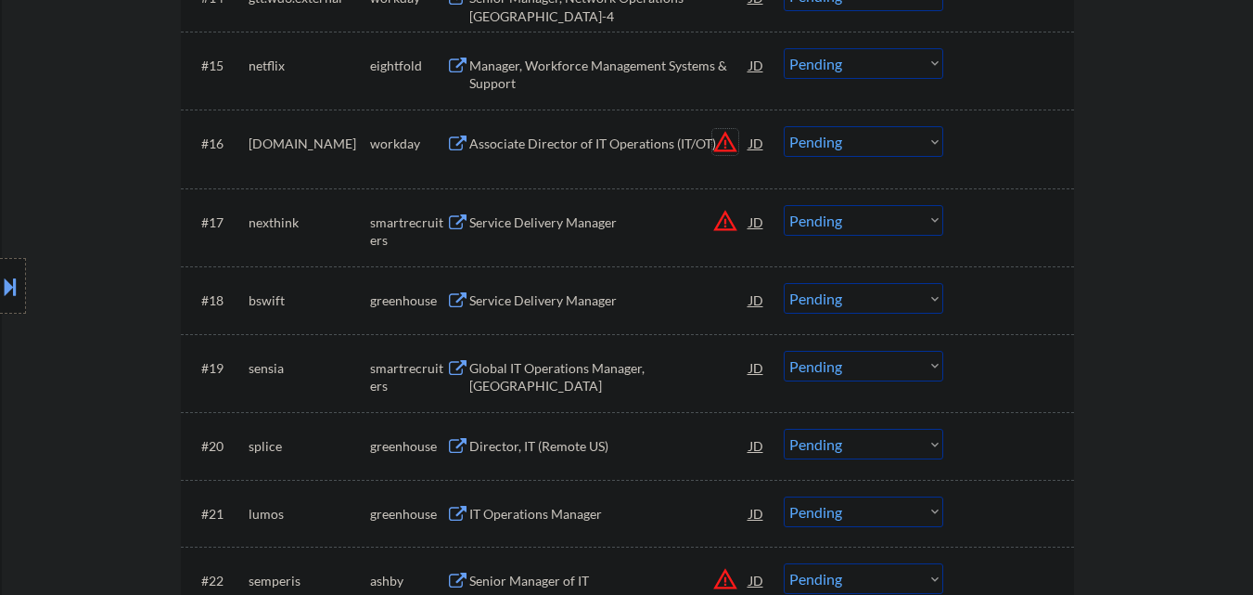
click at [723, 141] on button "warning_amber" at bounding box center [725, 142] width 26 height 26
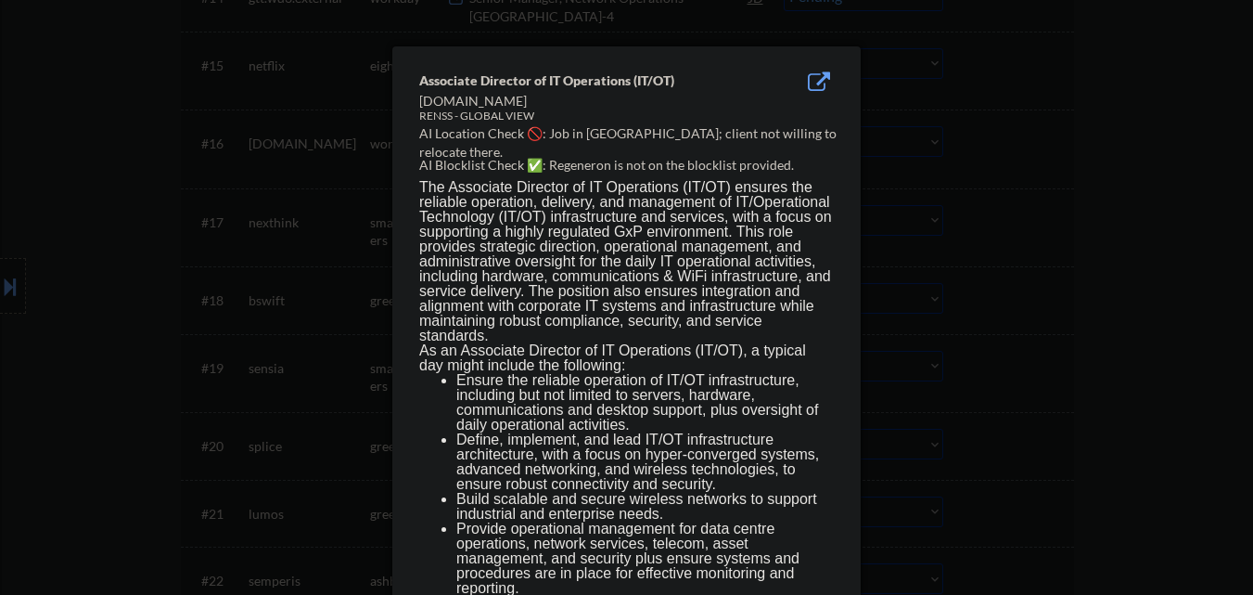
click at [952, 147] on div at bounding box center [626, 297] width 1253 height 595
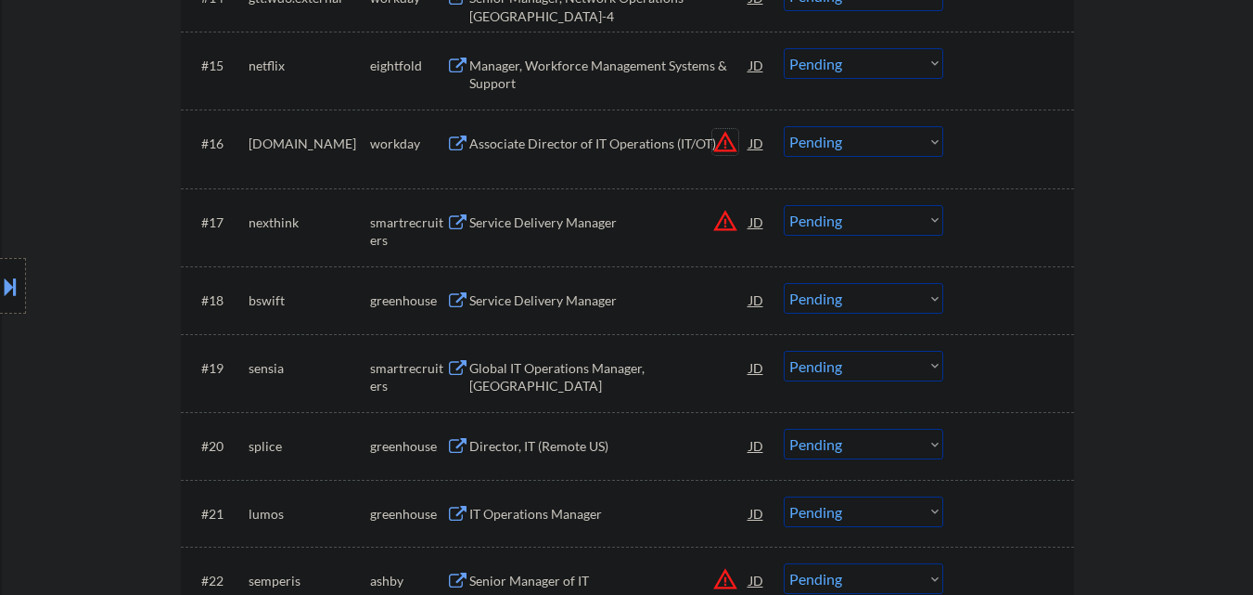
click at [714, 142] on button "warning_amber" at bounding box center [725, 142] width 26 height 26
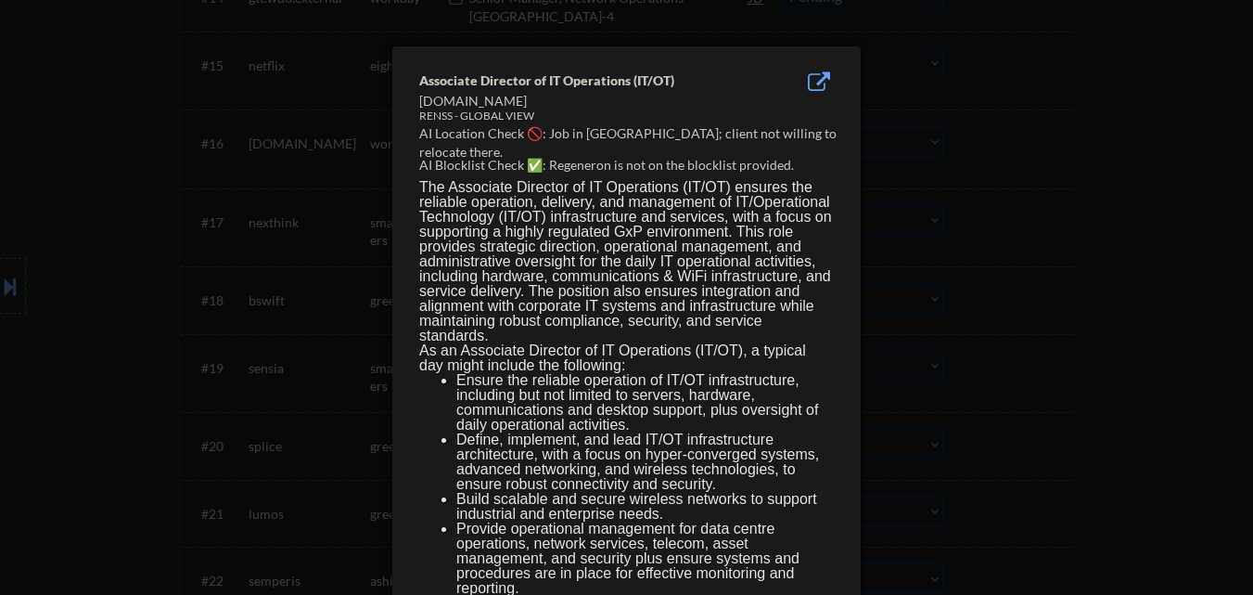
click at [871, 145] on div at bounding box center [626, 297] width 1253 height 595
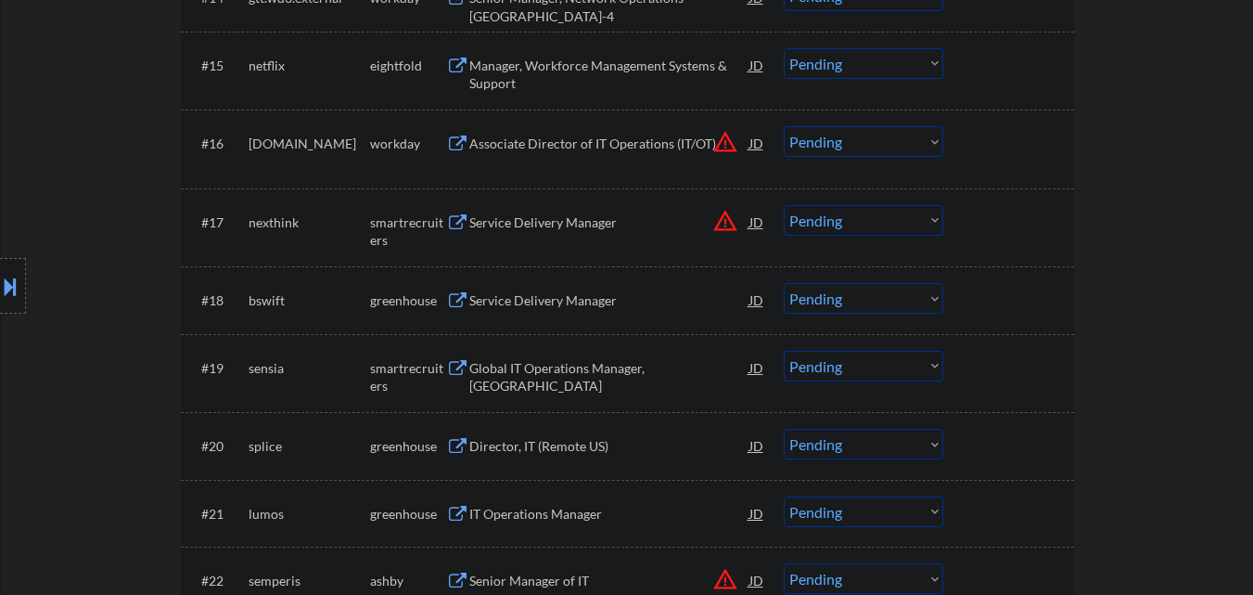
click at [903, 144] on select "Choose an option... Pending Applied Excluded (Questions) Excluded (Expired) Exc…" at bounding box center [864, 141] width 160 height 31
click at [784, 126] on select "Choose an option... Pending Applied Excluded (Questions) Excluded (Expired) Exc…" at bounding box center [864, 141] width 160 height 31
click at [725, 217] on button "warning_amber" at bounding box center [725, 221] width 26 height 26
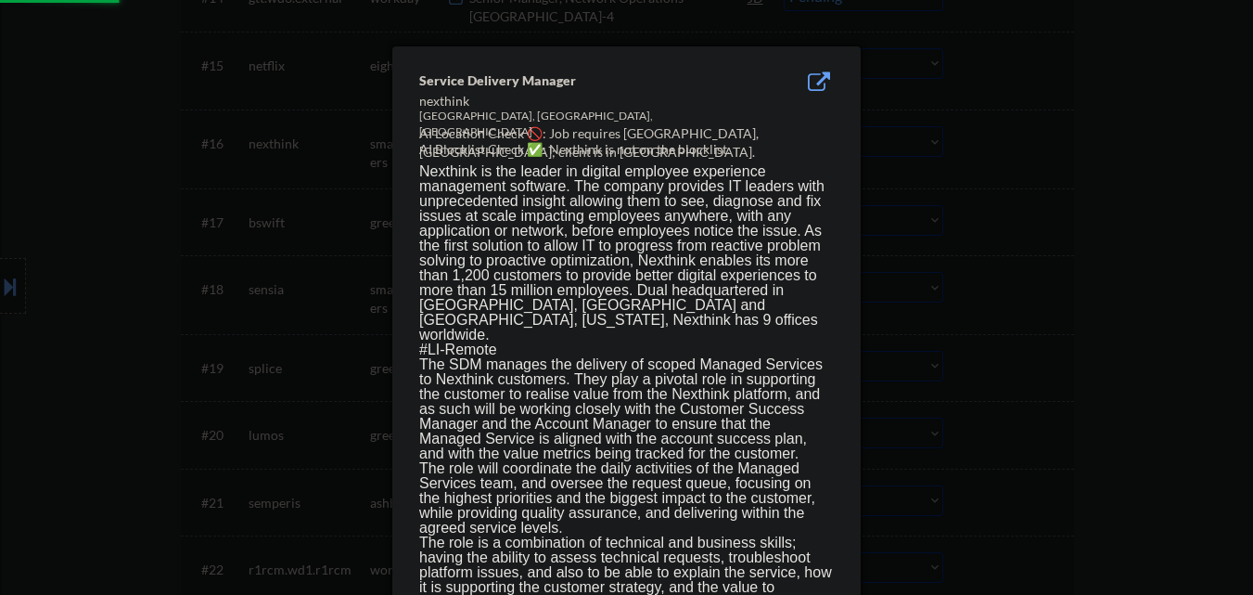
click at [994, 224] on div at bounding box center [626, 297] width 1253 height 595
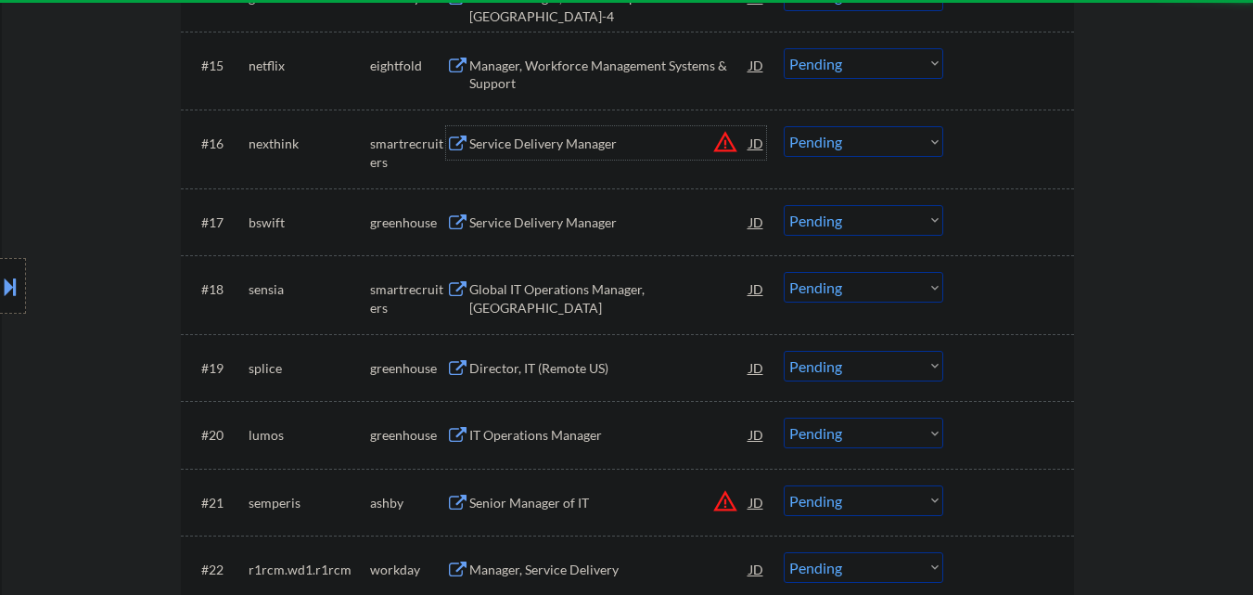
click at [555, 157] on div "Service Delivery Manager" at bounding box center [609, 142] width 280 height 33
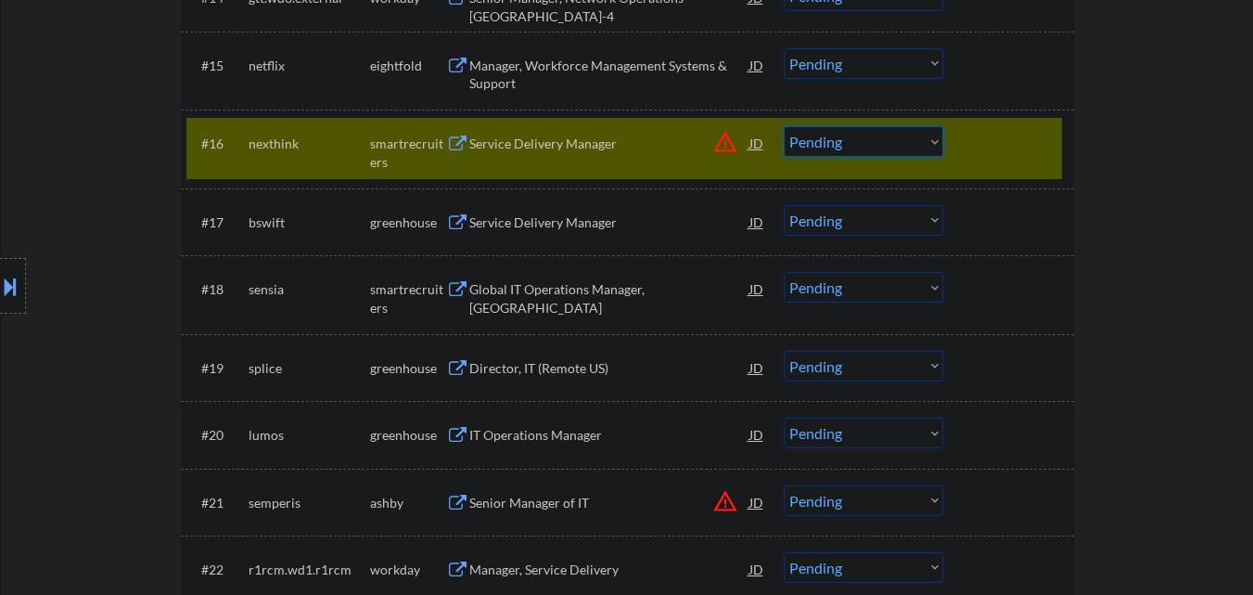
drag, startPoint x: 913, startPoint y: 135, endPoint x: 906, endPoint y: 154, distance: 19.7
click at [913, 136] on select "Choose an option... Pending Applied Excluded (Questions) Excluded (Expired) Exc…" at bounding box center [864, 141] width 160 height 31
click at [784, 126] on select "Choose an option... Pending Applied Excluded (Questions) Excluded (Expired) Exc…" at bounding box center [864, 141] width 160 height 31
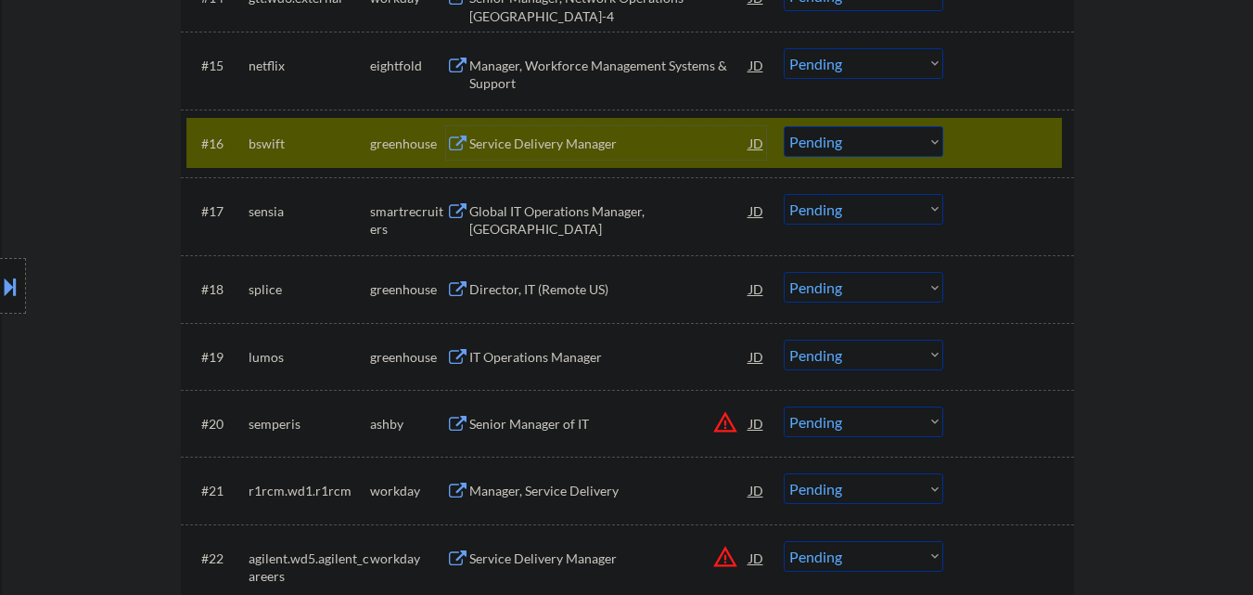
click at [601, 147] on div "Service Delivery Manager" at bounding box center [609, 144] width 280 height 19
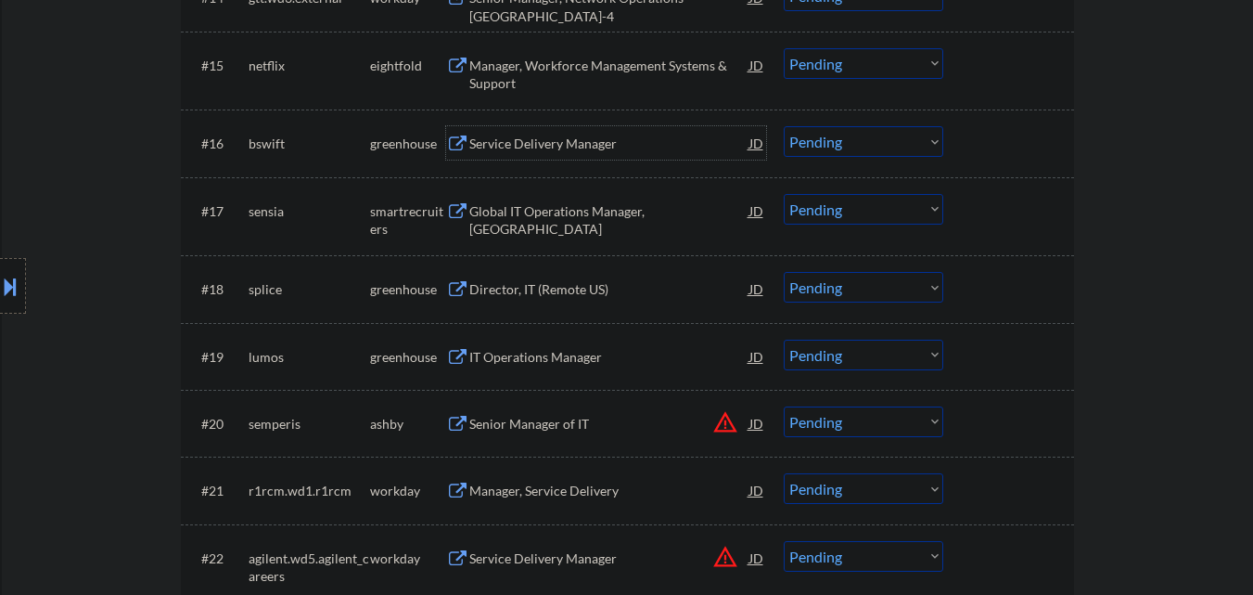
click at [608, 147] on div "Service Delivery Manager" at bounding box center [609, 144] width 280 height 19
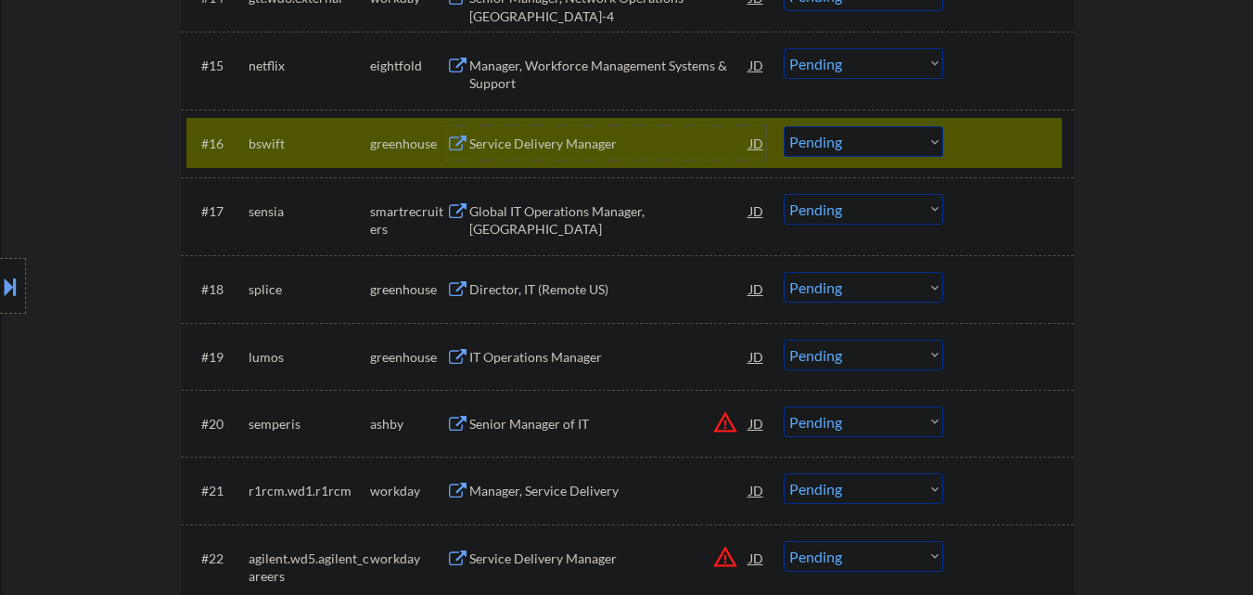
click at [0, 301] on div at bounding box center [13, 286] width 26 height 56
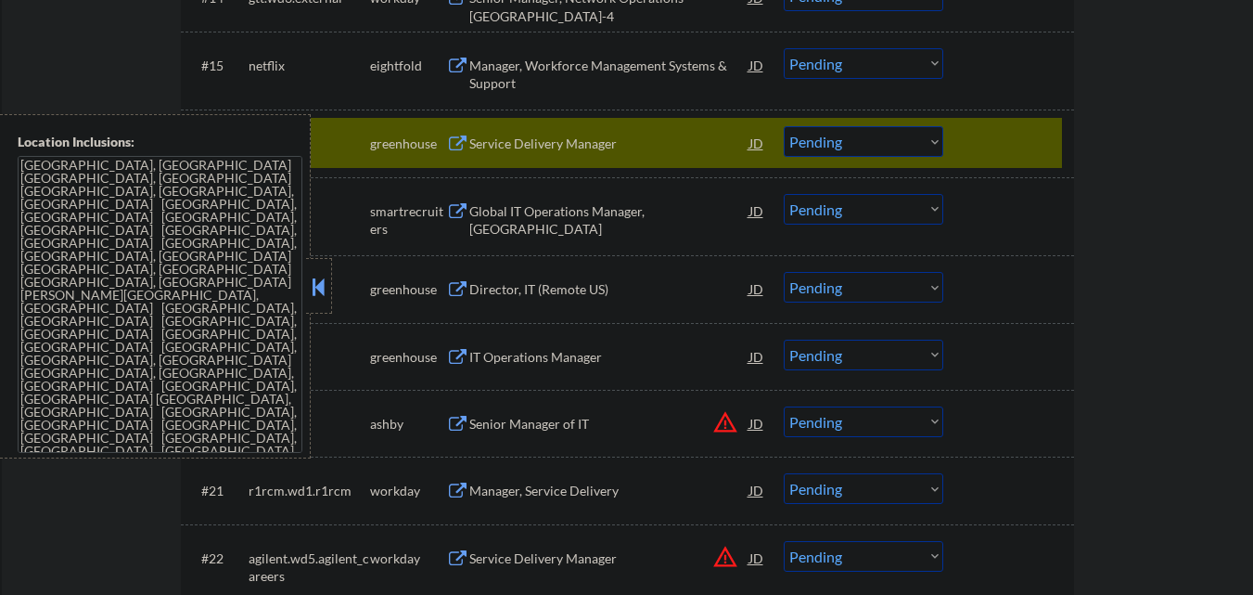
scroll to position [0, 0]
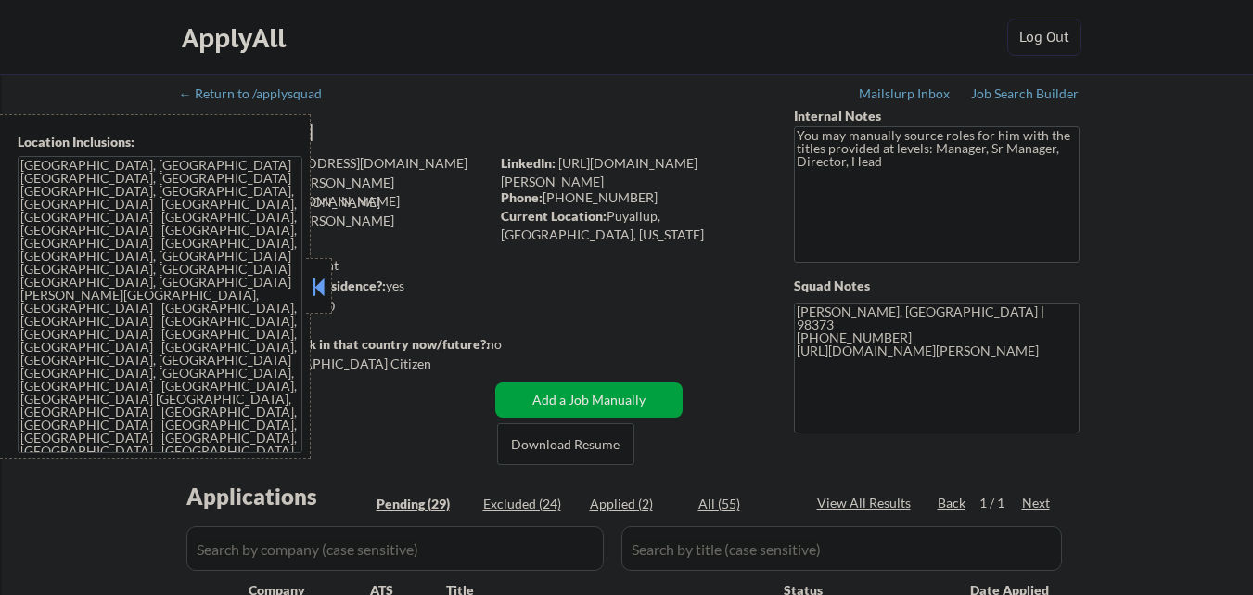
click at [320, 281] on button at bounding box center [319, 287] width 20 height 28
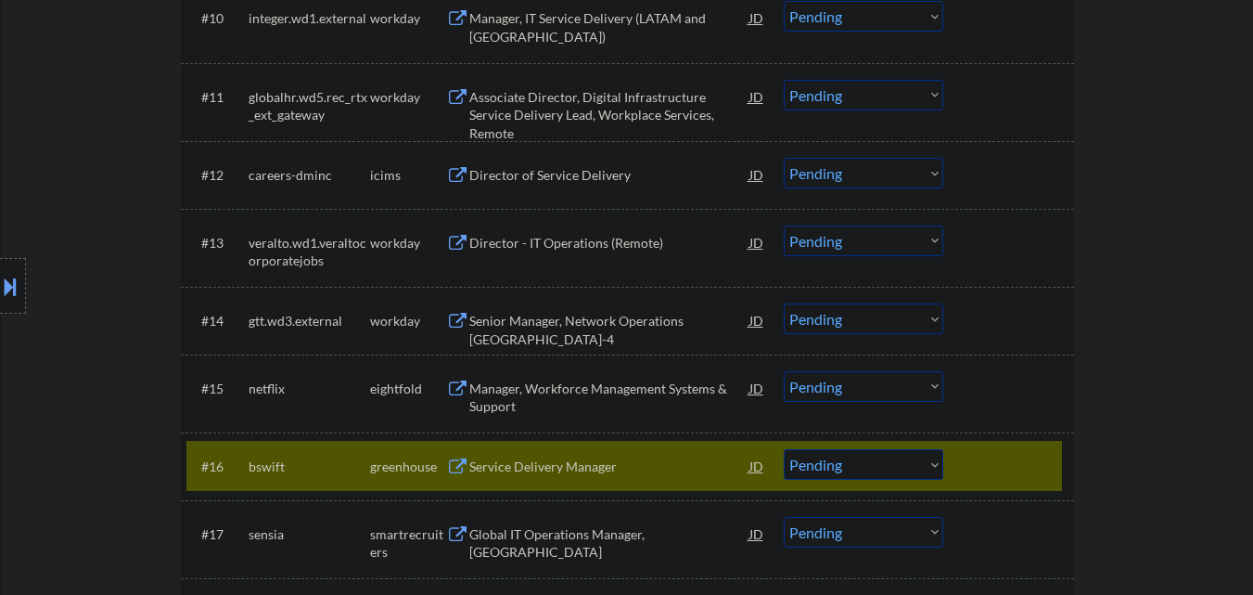
scroll to position [1392, 0]
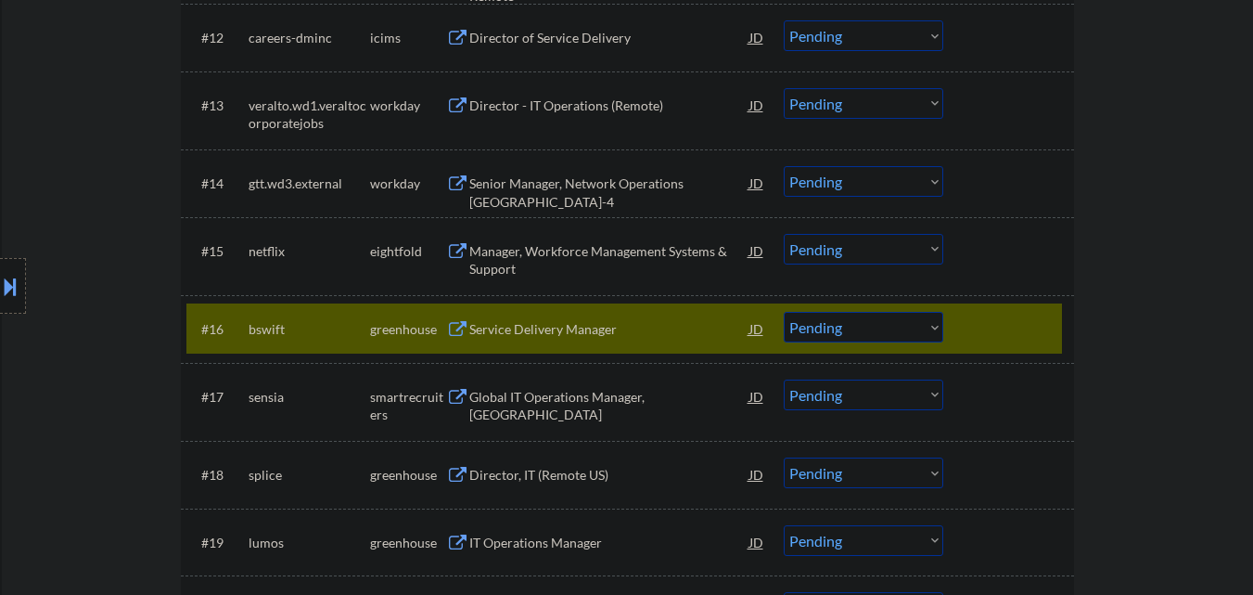
click at [824, 327] on select "Choose an option... Pending Applied Excluded (Questions) Excluded (Expired) Exc…" at bounding box center [864, 327] width 160 height 31
click at [784, 312] on select "Choose an option... Pending Applied Excluded (Questions) Excluded (Expired) Exc…" at bounding box center [864, 327] width 160 height 31
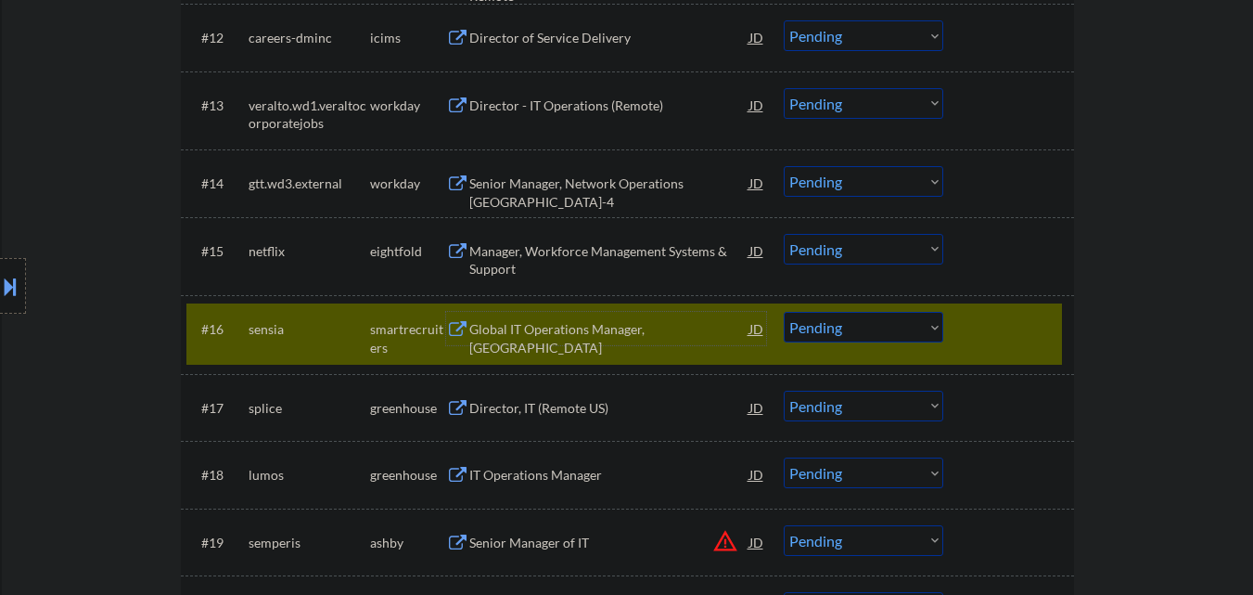
click at [559, 318] on div "Global IT Operations Manager, [GEOGRAPHIC_DATA]" at bounding box center [609, 328] width 280 height 33
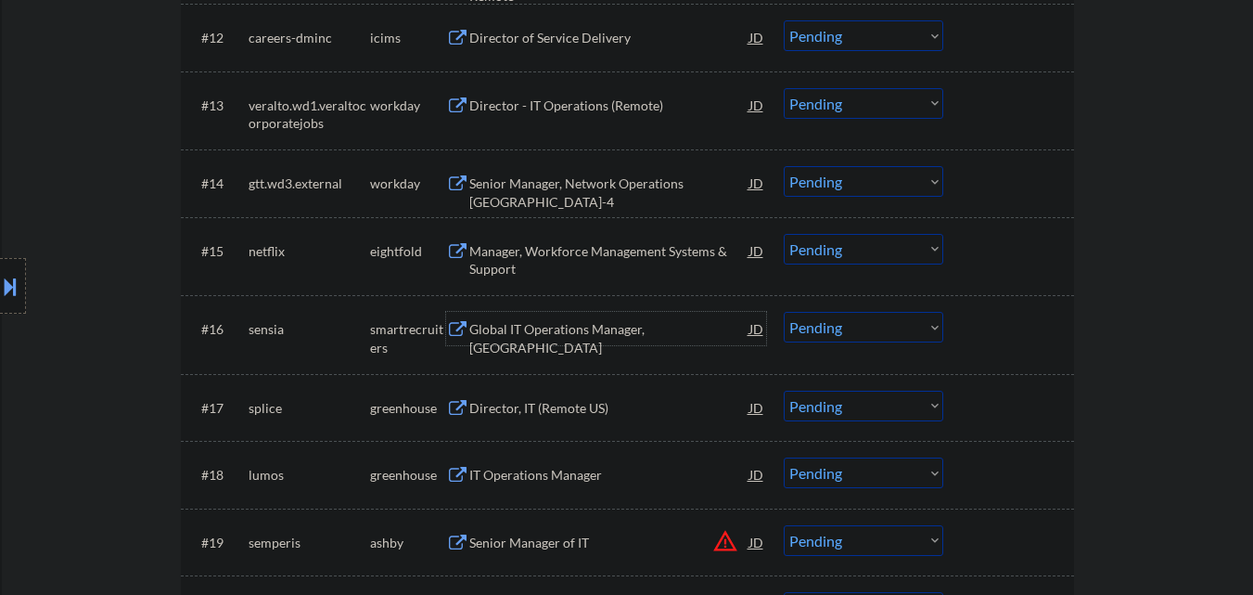
click at [861, 322] on select "Choose an option... Pending Applied Excluded (Questions) Excluded (Expired) Exc…" at bounding box center [864, 327] width 160 height 31
click at [784, 312] on select "Choose an option... Pending Applied Excluded (Questions) Excluded (Expired) Exc…" at bounding box center [864, 327] width 160 height 31
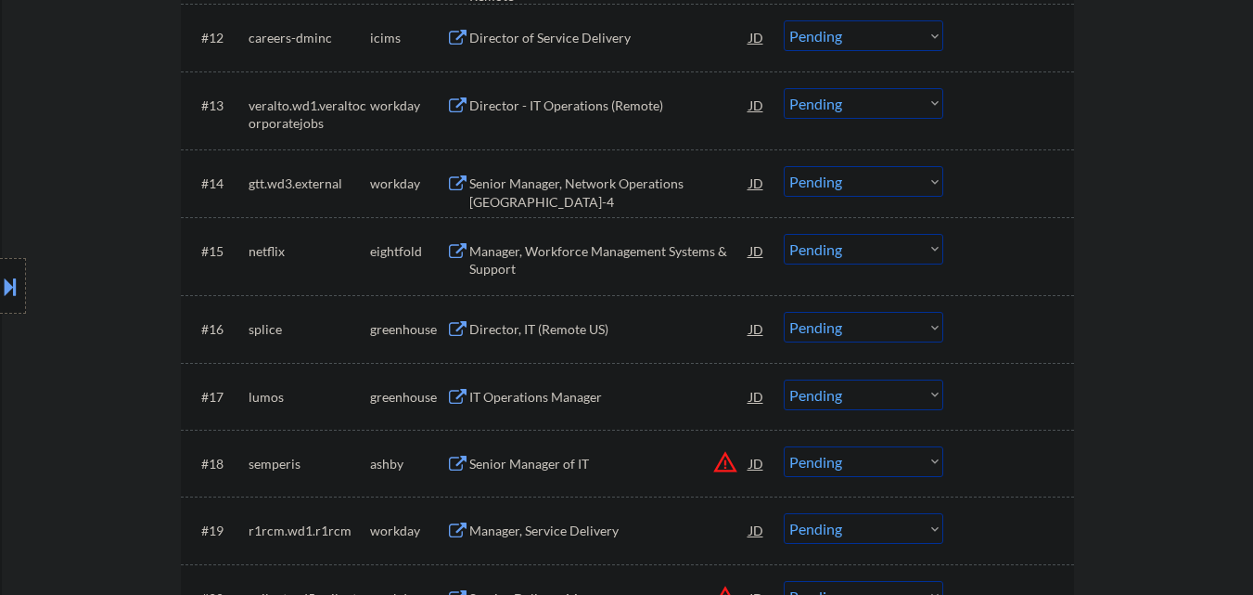
click at [1072, 327] on div "#16 splice greenhouse Director, IT (Remote US) JD warning_amber Choose an optio…" at bounding box center [627, 328] width 893 height 67
click at [1059, 327] on div "#16 splice greenhouse Director, IT (Remote US) JD warning_amber Choose an optio…" at bounding box center [624, 328] width 876 height 50
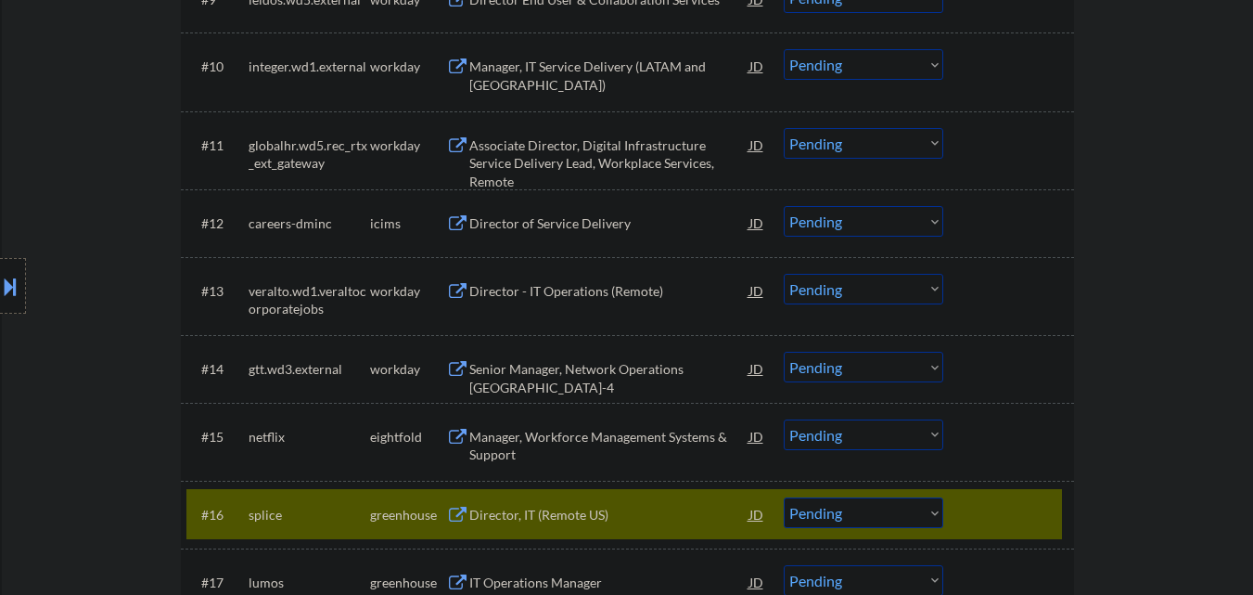
scroll to position [1577, 0]
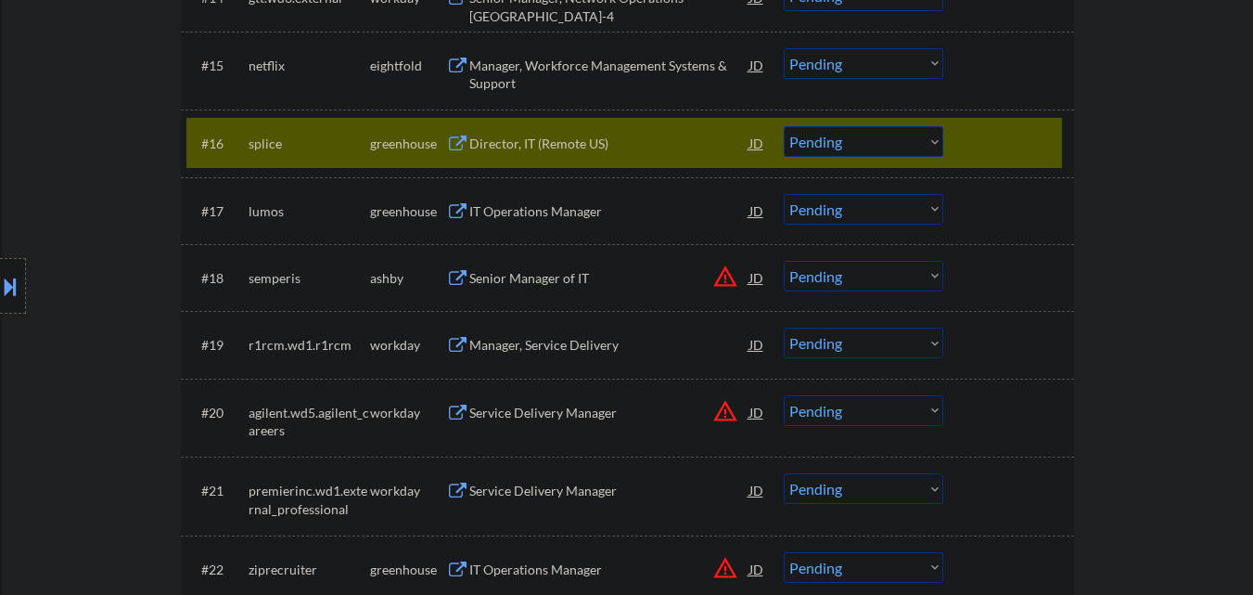
click at [600, 147] on div "Director, IT (Remote US)" at bounding box center [609, 144] width 280 height 19
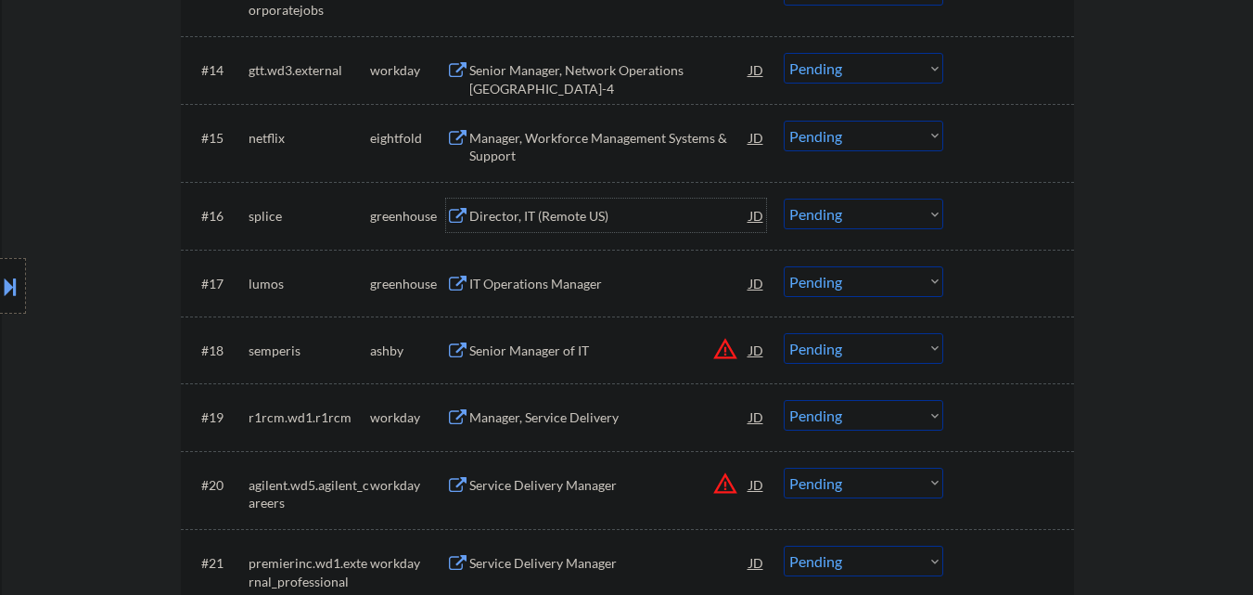
scroll to position [1484, 0]
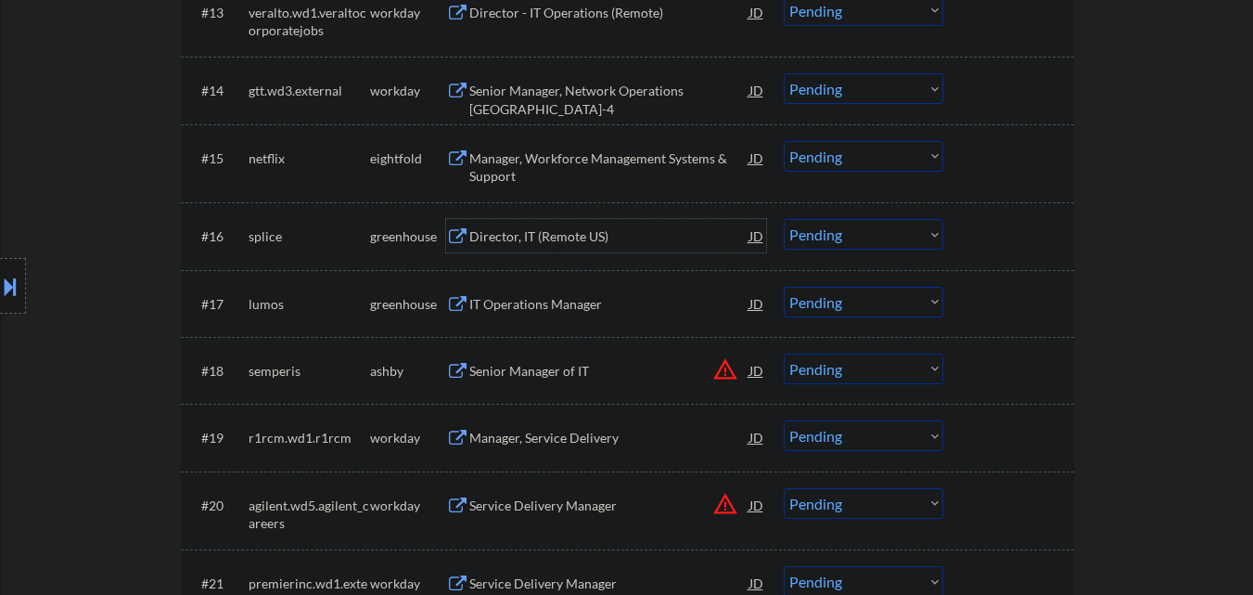
drag, startPoint x: 912, startPoint y: 234, endPoint x: 911, endPoint y: 247, distance: 13.0
click at [912, 234] on select "Choose an option... Pending Applied Excluded (Questions) Excluded (Expired) Exc…" at bounding box center [864, 234] width 160 height 31
click at [784, 219] on select "Choose an option... Pending Applied Excluded (Questions) Excluded (Expired) Exc…" at bounding box center [864, 234] width 160 height 31
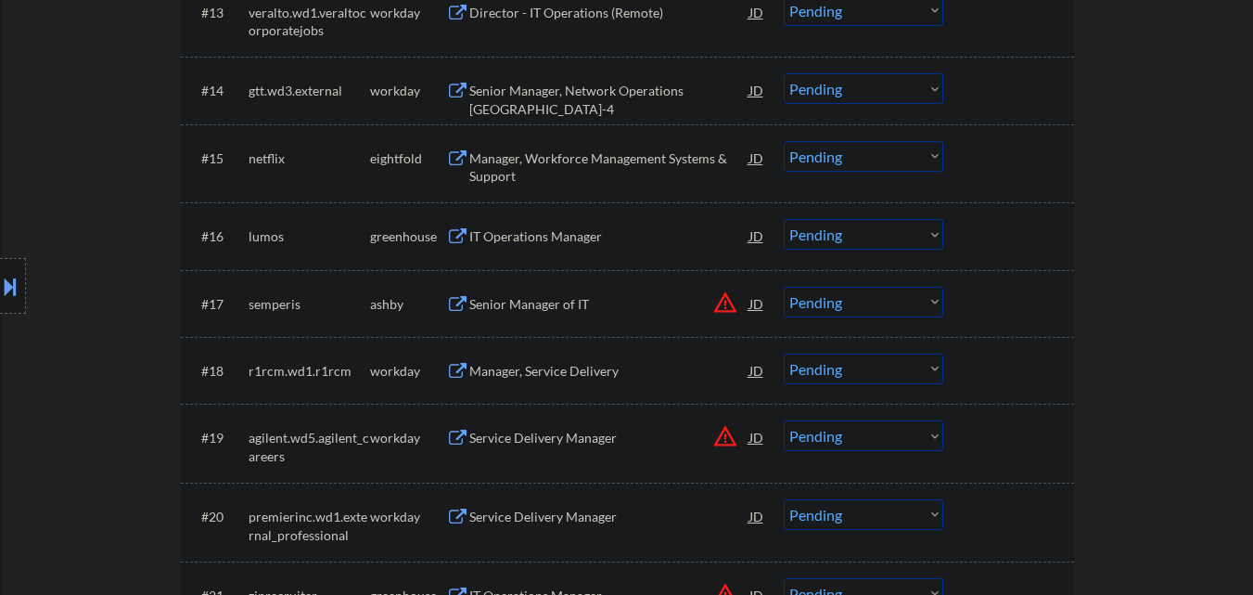
click at [637, 236] on div "IT Operations Manager" at bounding box center [609, 236] width 280 height 19
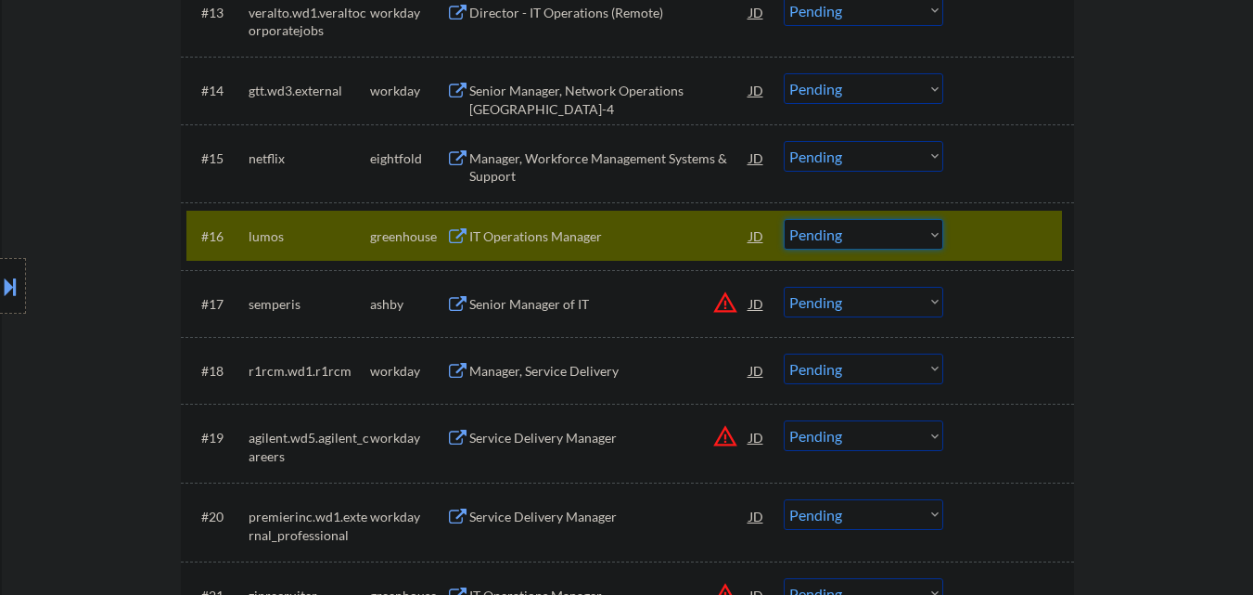
click at [892, 249] on select "Choose an option... Pending Applied Excluded (Questions) Excluded (Expired) Exc…" at bounding box center [864, 234] width 160 height 31
click at [784, 219] on select "Choose an option... Pending Applied Excluded (Questions) Excluded (Expired) Exc…" at bounding box center [864, 234] width 160 height 31
click at [1028, 222] on div at bounding box center [1011, 235] width 82 height 33
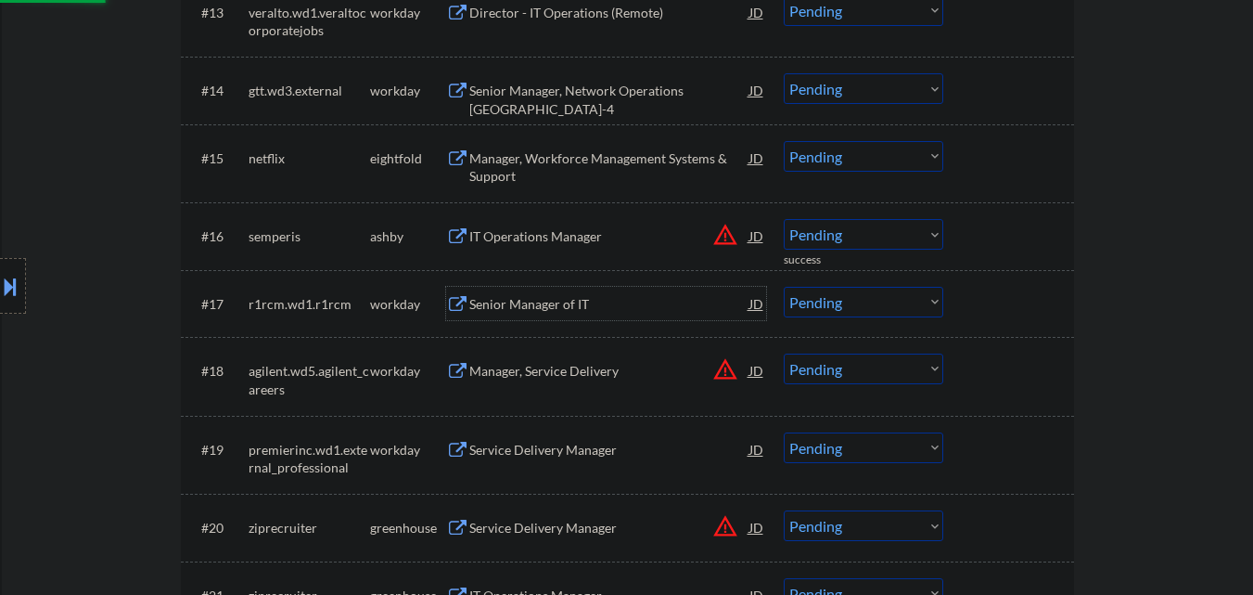
click at [728, 298] on div "Senior Manager of IT" at bounding box center [609, 304] width 280 height 19
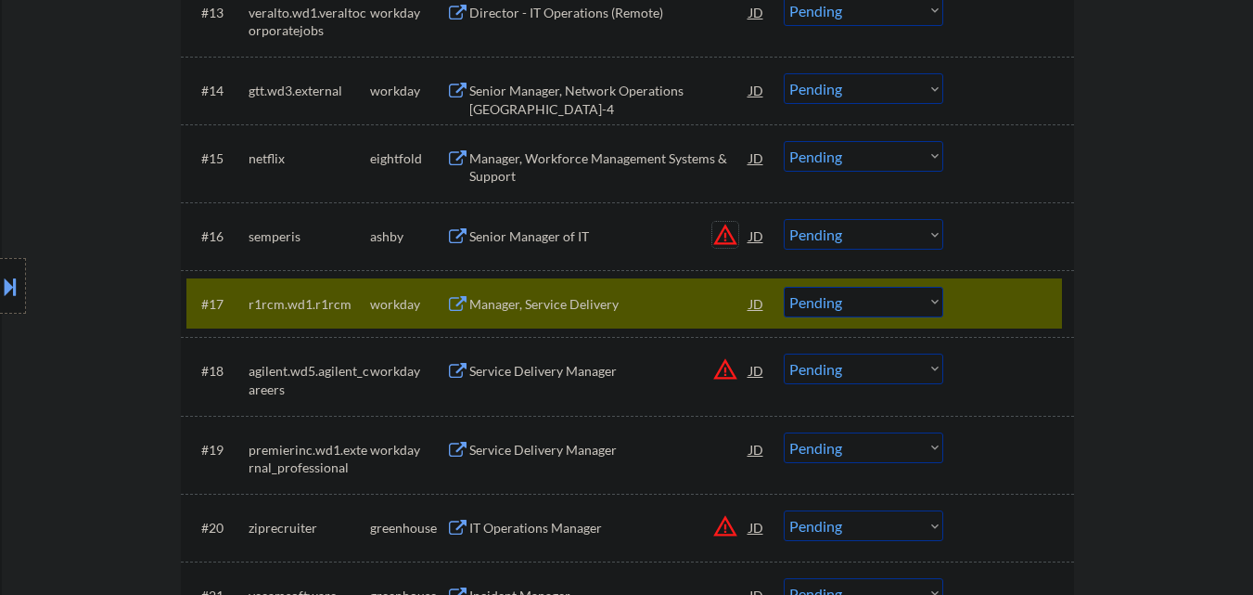
click at [728, 234] on button "warning_amber" at bounding box center [725, 235] width 26 height 26
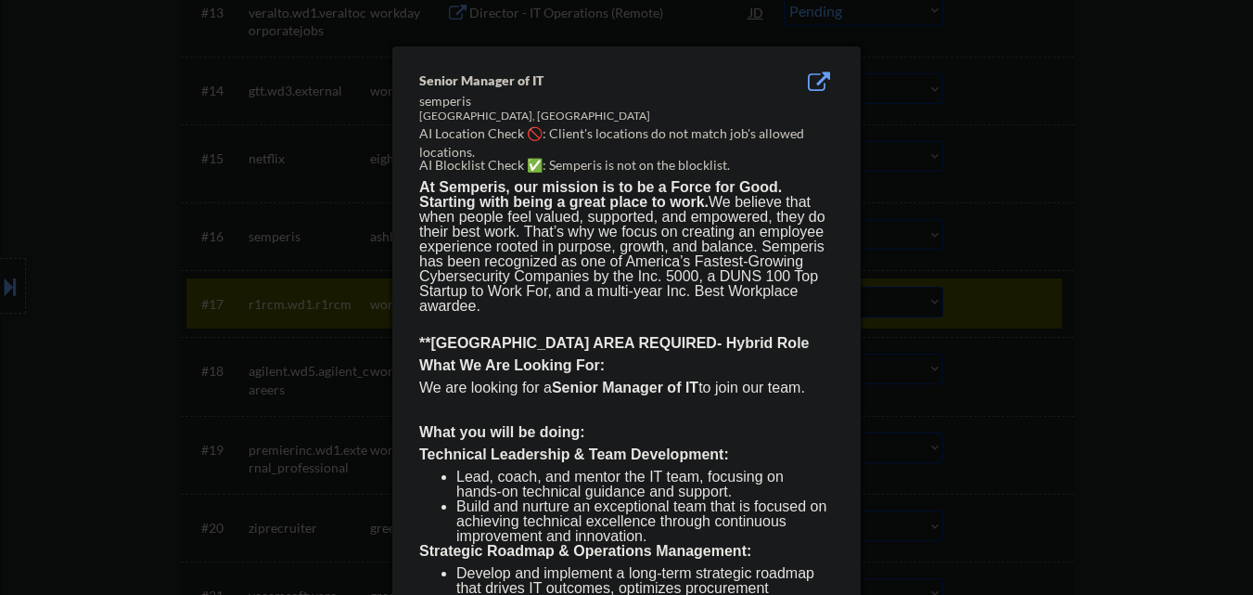
click at [1027, 224] on div at bounding box center [626, 297] width 1253 height 595
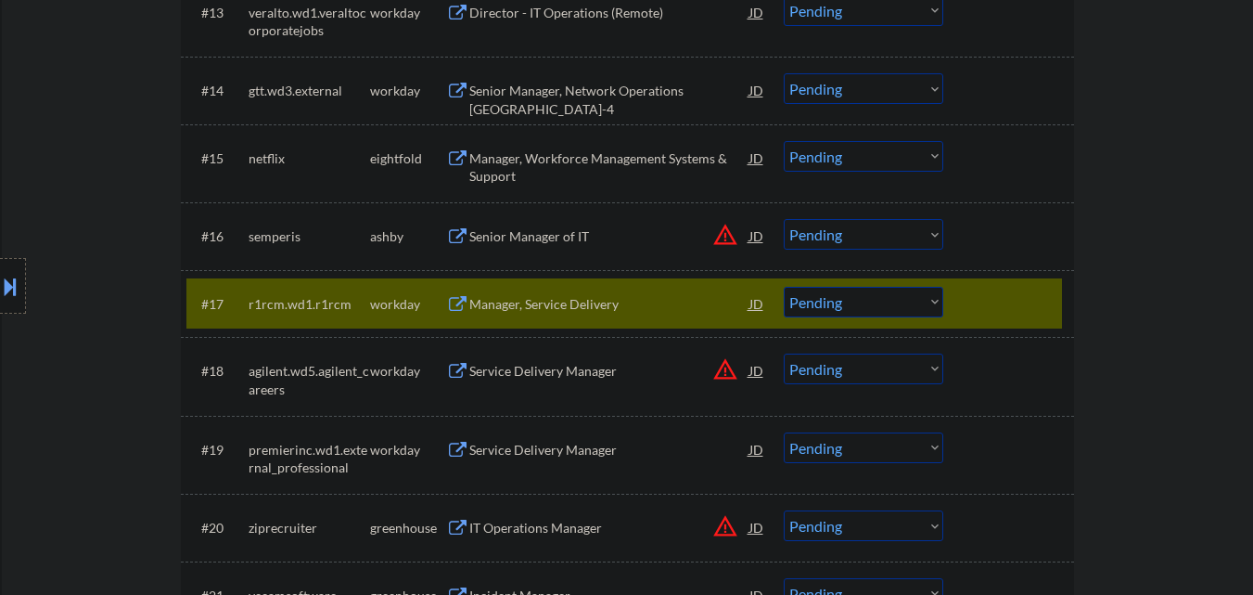
click at [14, 276] on button at bounding box center [10, 286] width 20 height 31
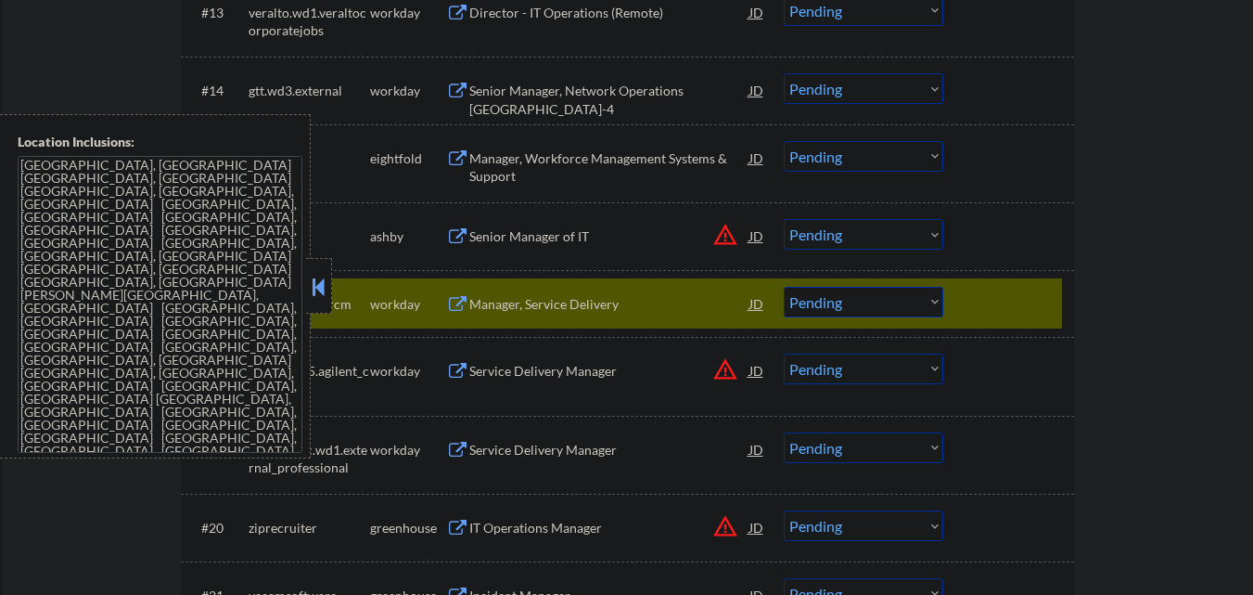
click at [326, 277] on button at bounding box center [319, 287] width 20 height 28
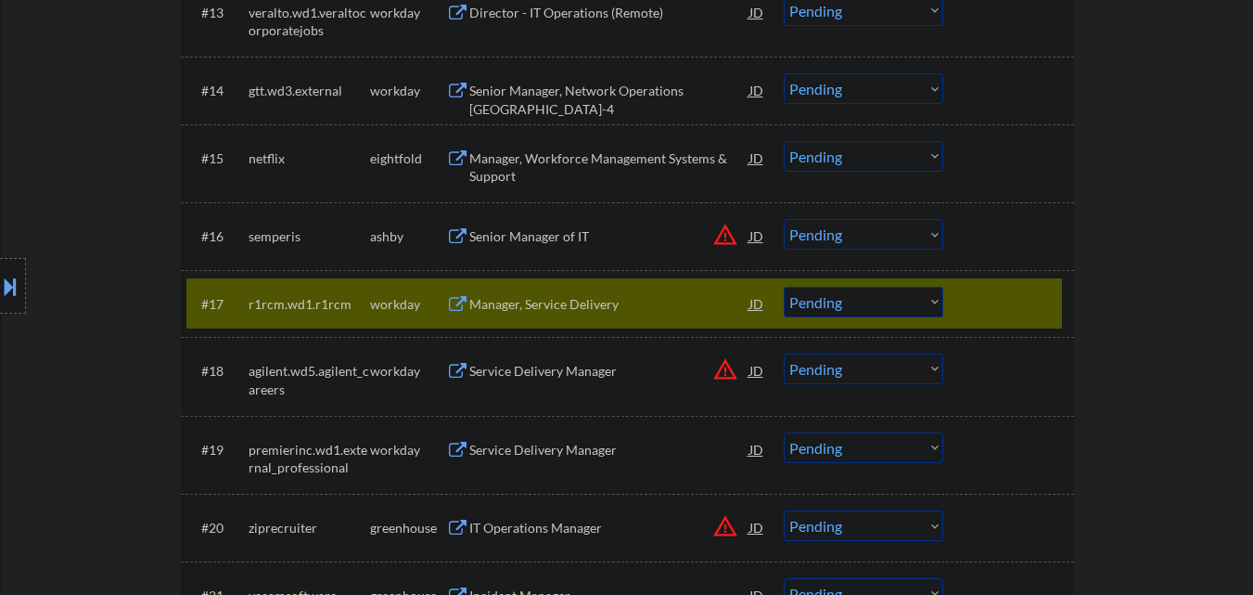
click at [894, 233] on select "Choose an option... Pending Applied Excluded (Questions) Excluded (Expired) Exc…" at bounding box center [864, 234] width 160 height 31
click at [784, 219] on select "Choose an option... Pending Applied Excluded (Questions) Excluded (Expired) Exc…" at bounding box center [864, 234] width 160 height 31
click at [728, 368] on button "warning_amber" at bounding box center [725, 369] width 26 height 26
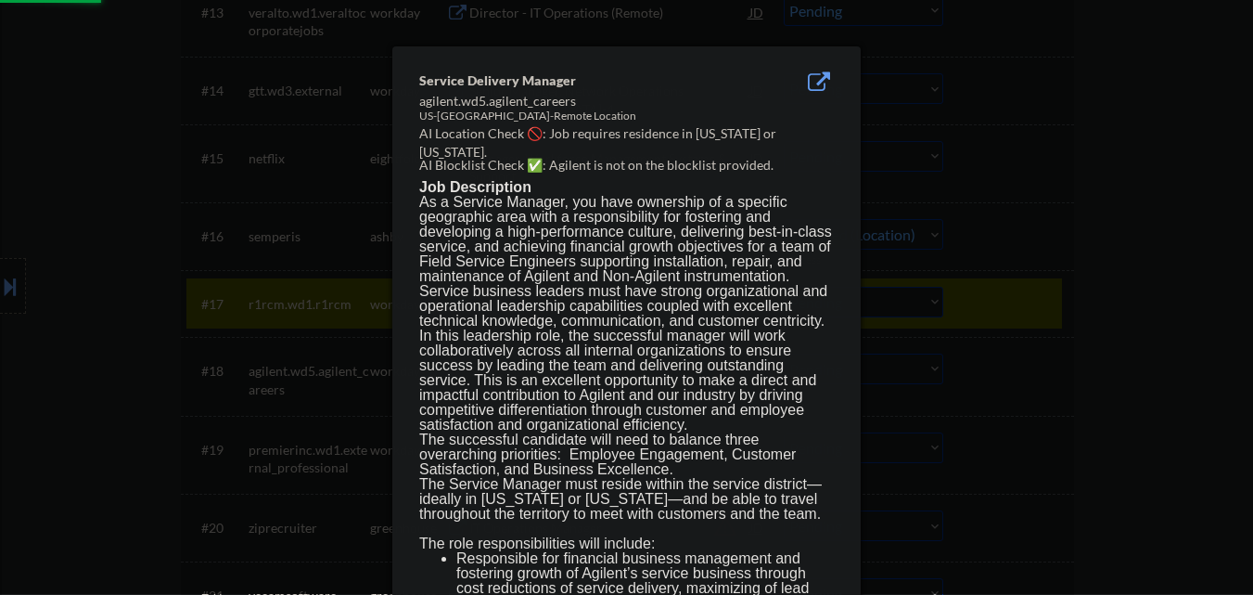
select select ""pending""
click at [1088, 213] on div at bounding box center [626, 297] width 1253 height 595
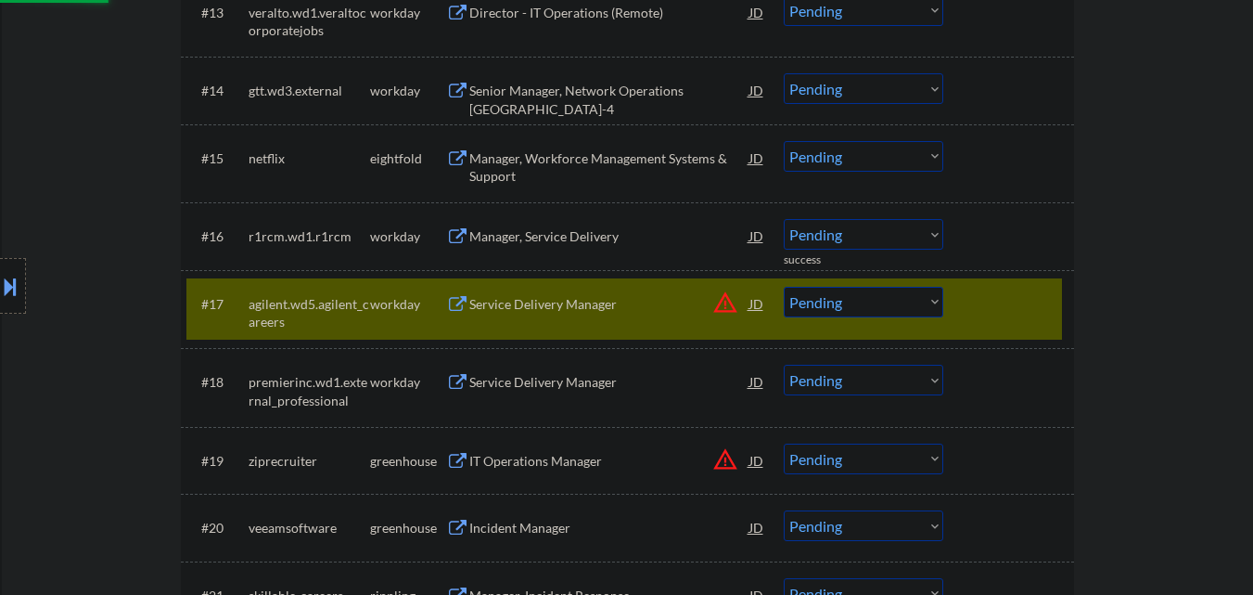
click at [1015, 296] on div at bounding box center [1011, 303] width 82 height 33
click at [1031, 299] on div at bounding box center [1011, 303] width 82 height 33
click at [723, 299] on button "warning_amber" at bounding box center [725, 302] width 26 height 26
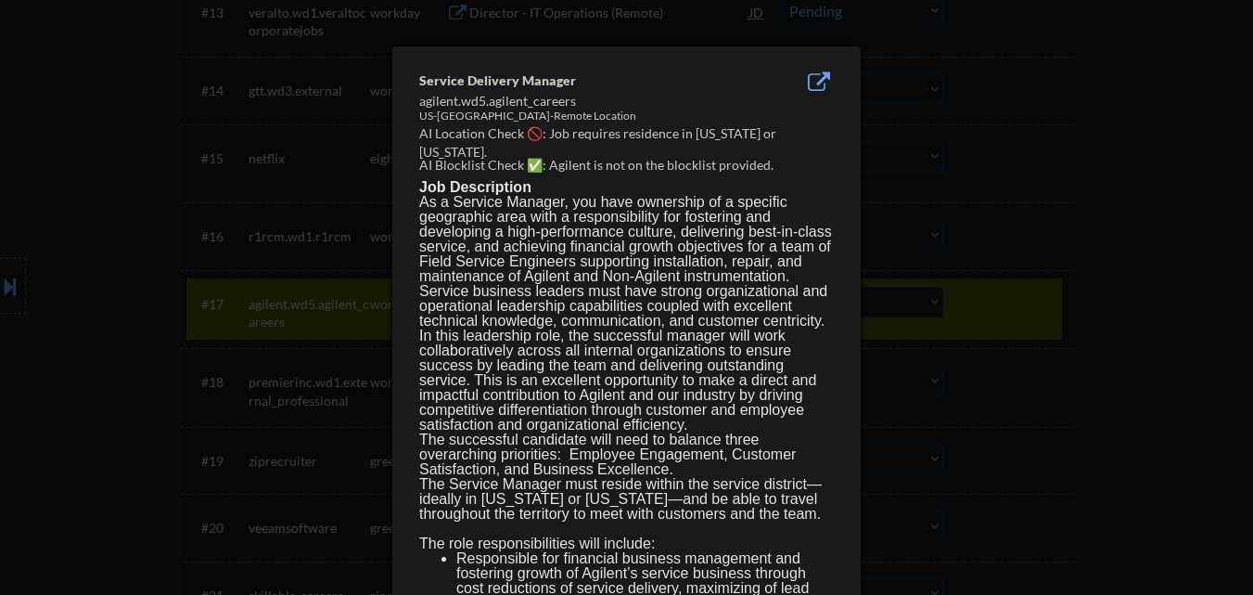
click at [1008, 299] on div at bounding box center [626, 297] width 1253 height 595
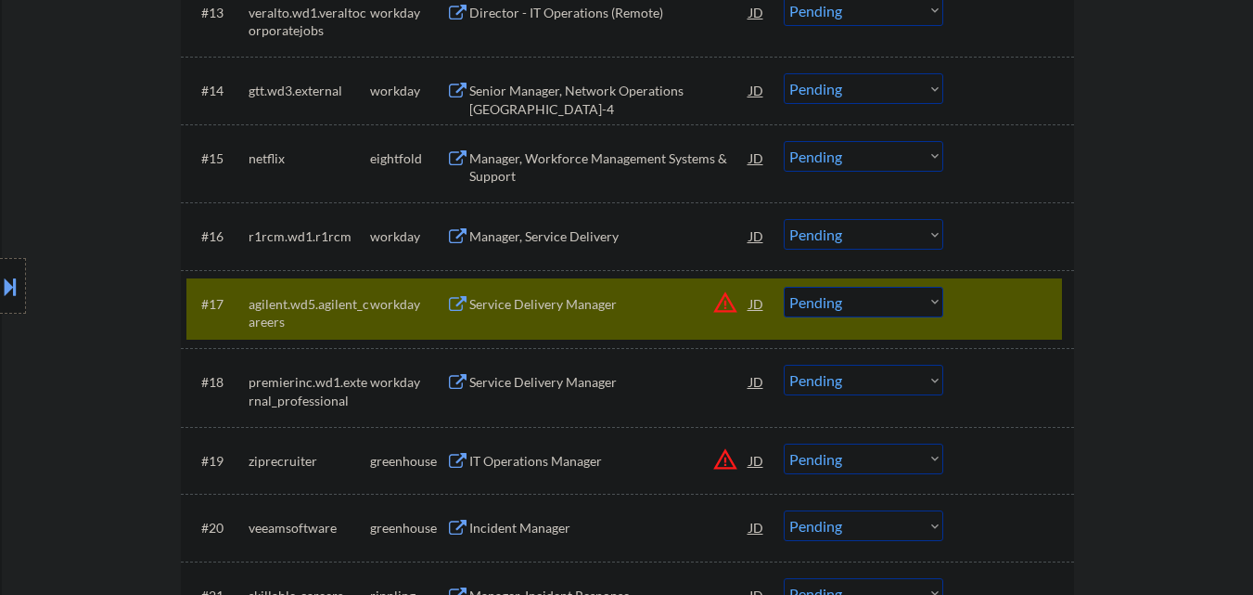
click at [882, 302] on select "Choose an option... Pending Applied Excluded (Questions) Excluded (Expired) Exc…" at bounding box center [864, 302] width 160 height 31
click at [784, 287] on select "Choose an option... Pending Applied Excluded (Questions) Excluded (Expired) Exc…" at bounding box center [864, 302] width 160 height 31
select select ""pending""
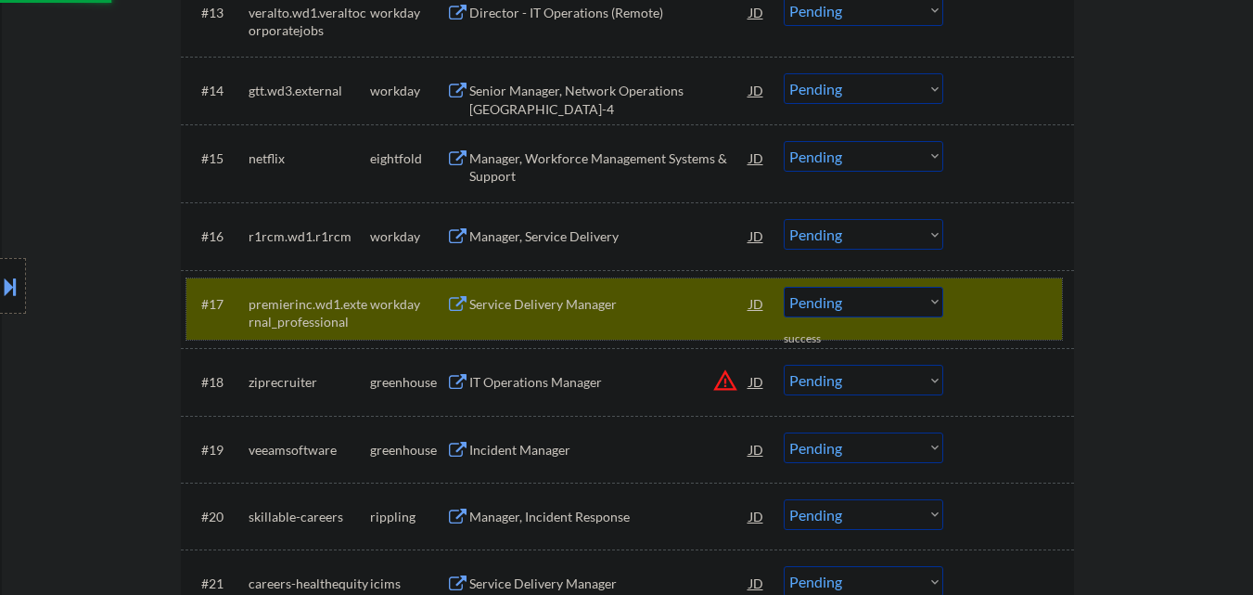
click at [1007, 301] on div at bounding box center [1011, 303] width 82 height 33
click at [1048, 288] on div at bounding box center [1011, 303] width 82 height 33
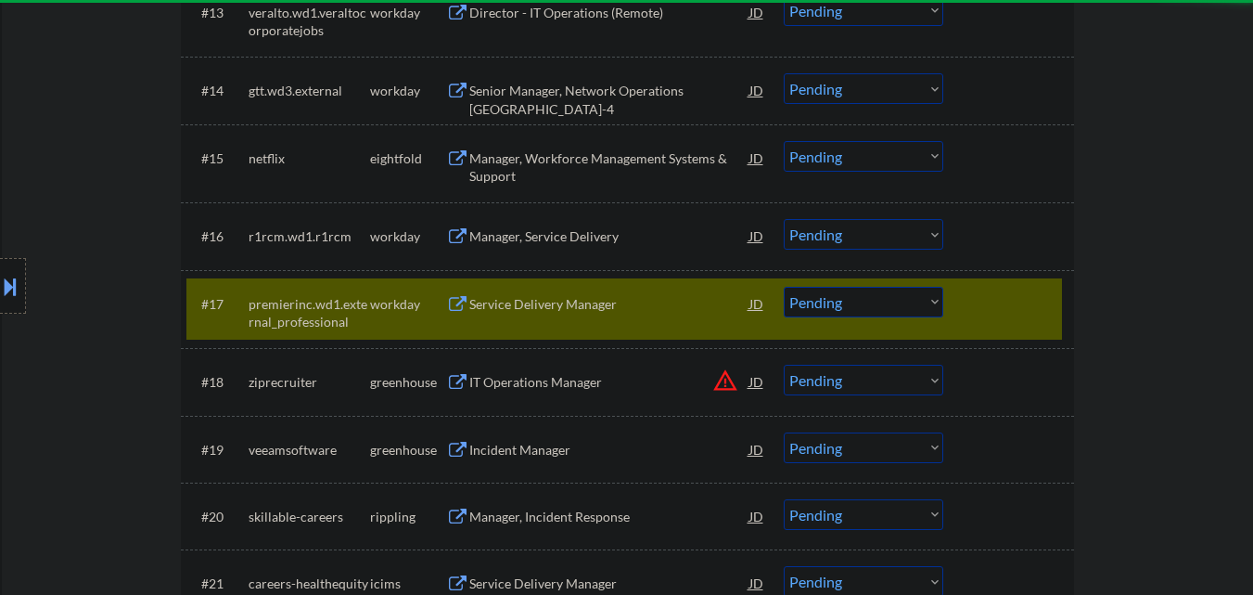
click at [725, 382] on button "warning_amber" at bounding box center [725, 380] width 26 height 26
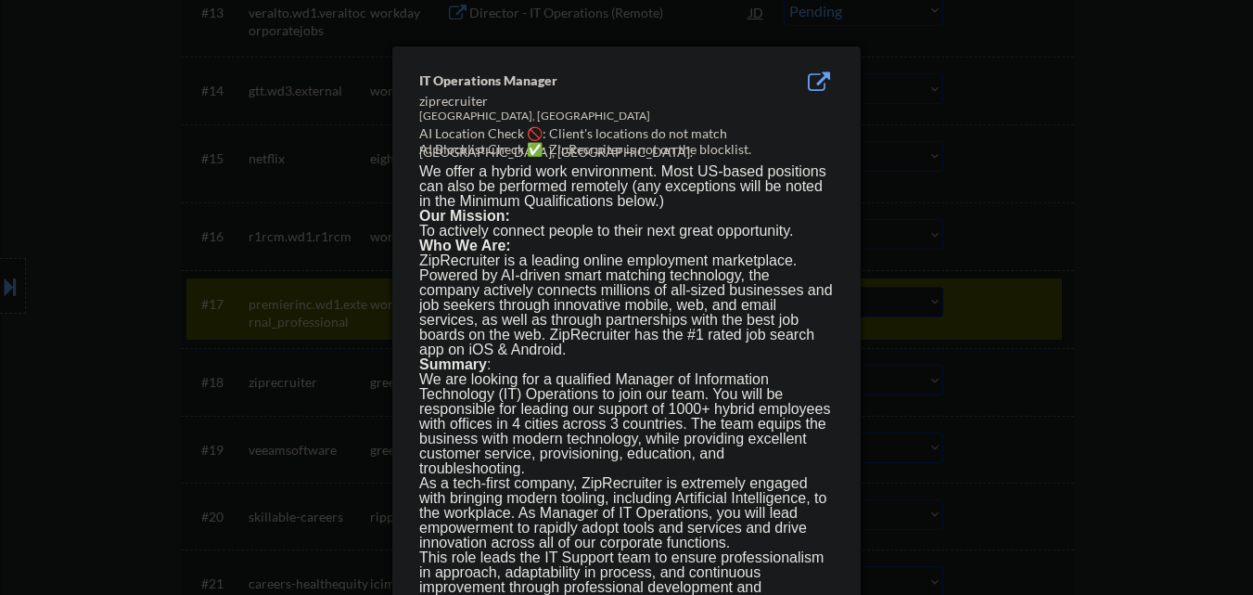
click at [1019, 319] on div at bounding box center [626, 297] width 1253 height 595
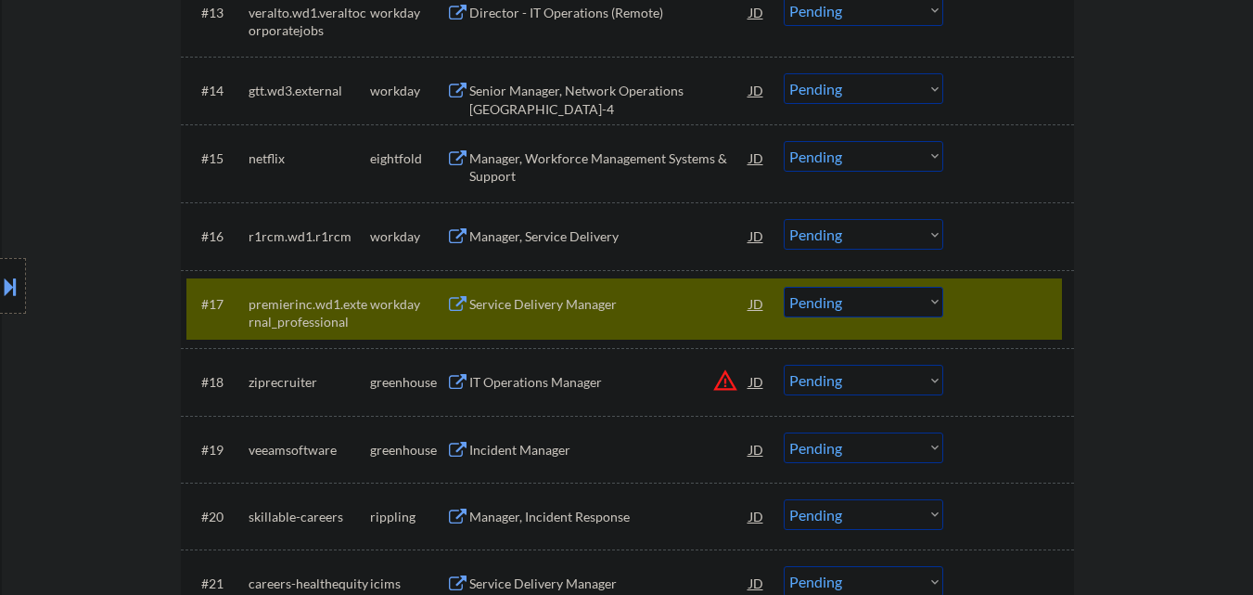
scroll to position [1577, 0]
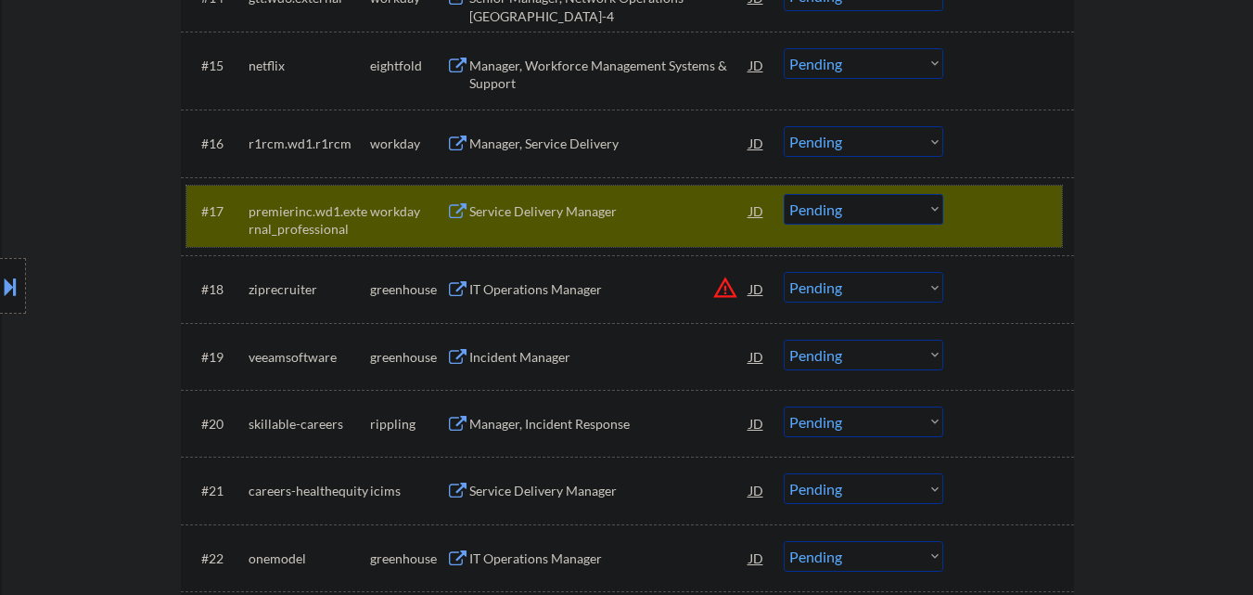
click at [1021, 214] on div at bounding box center [1011, 210] width 82 height 33
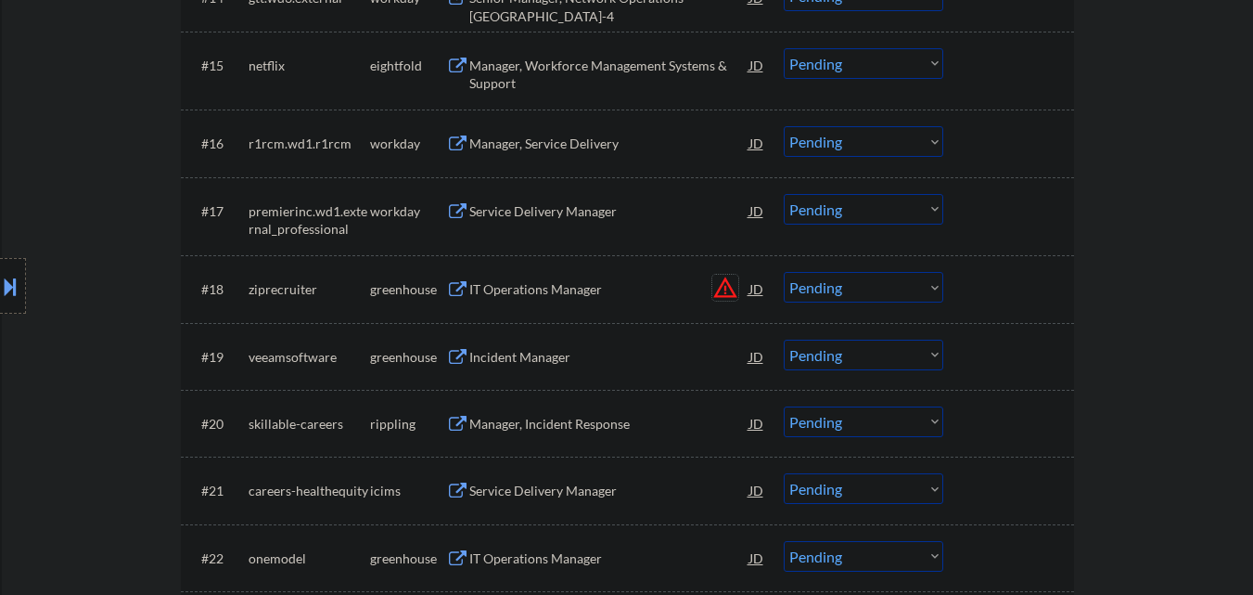
click at [723, 289] on button "warning_amber" at bounding box center [725, 288] width 26 height 26
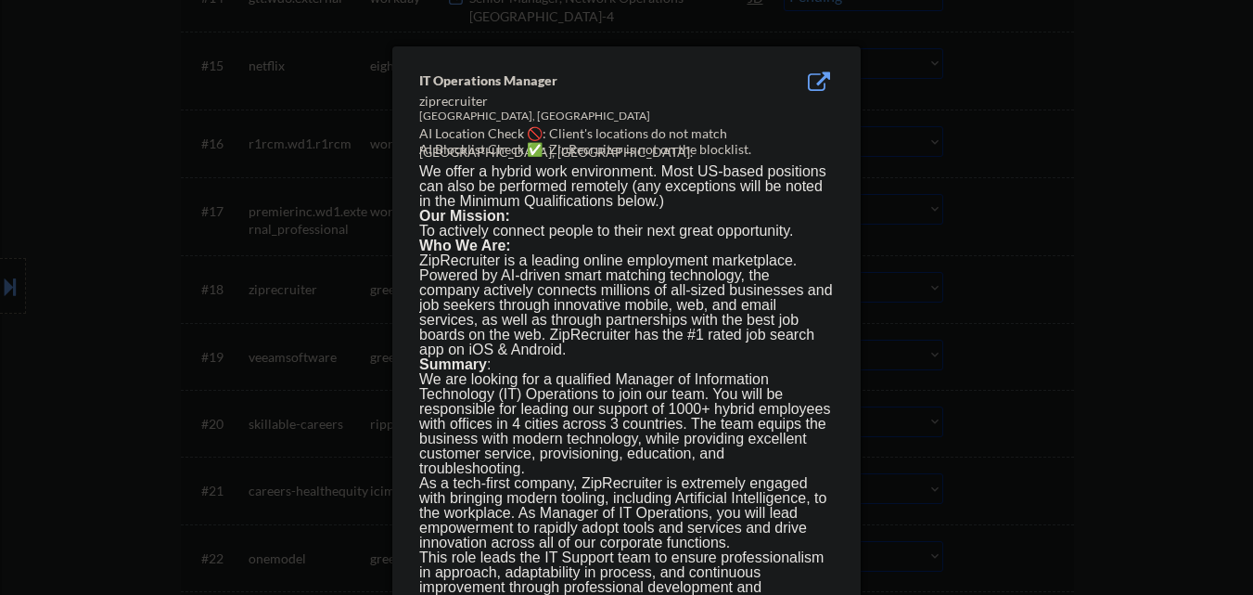
click at [999, 275] on div at bounding box center [626, 297] width 1253 height 595
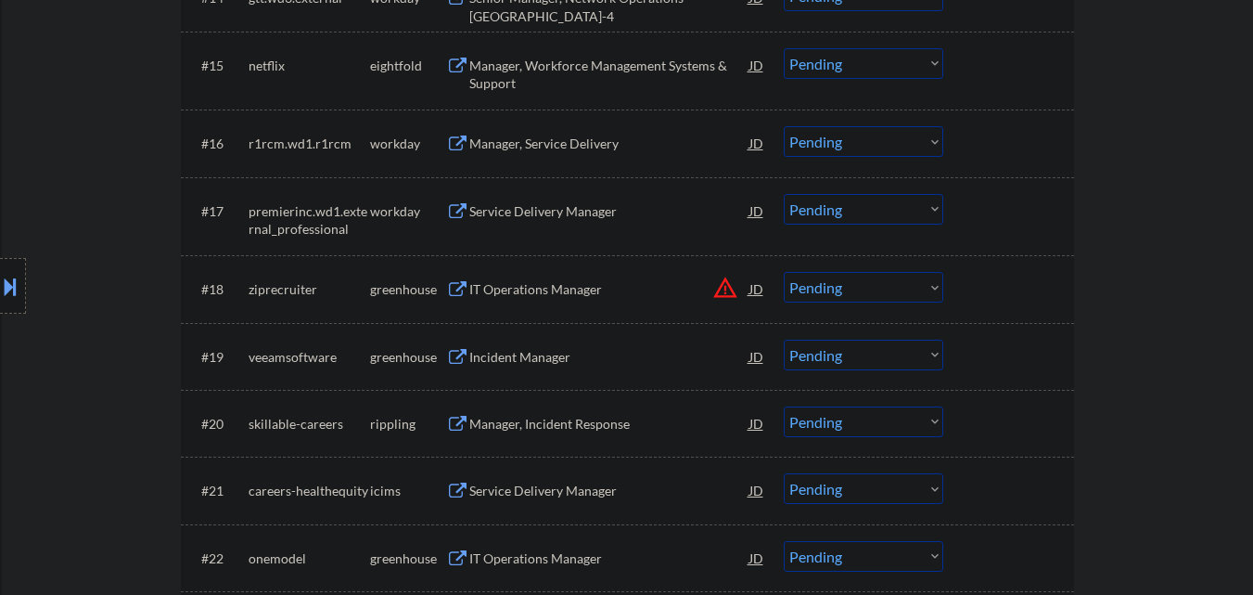
click at [901, 296] on select "Choose an option... Pending Applied Excluded (Questions) Excluded (Expired) Exc…" at bounding box center [864, 287] width 160 height 31
click at [784, 272] on select "Choose an option... Pending Applied Excluded (Questions) Excluded (Expired) Exc…" at bounding box center [864, 287] width 160 height 31
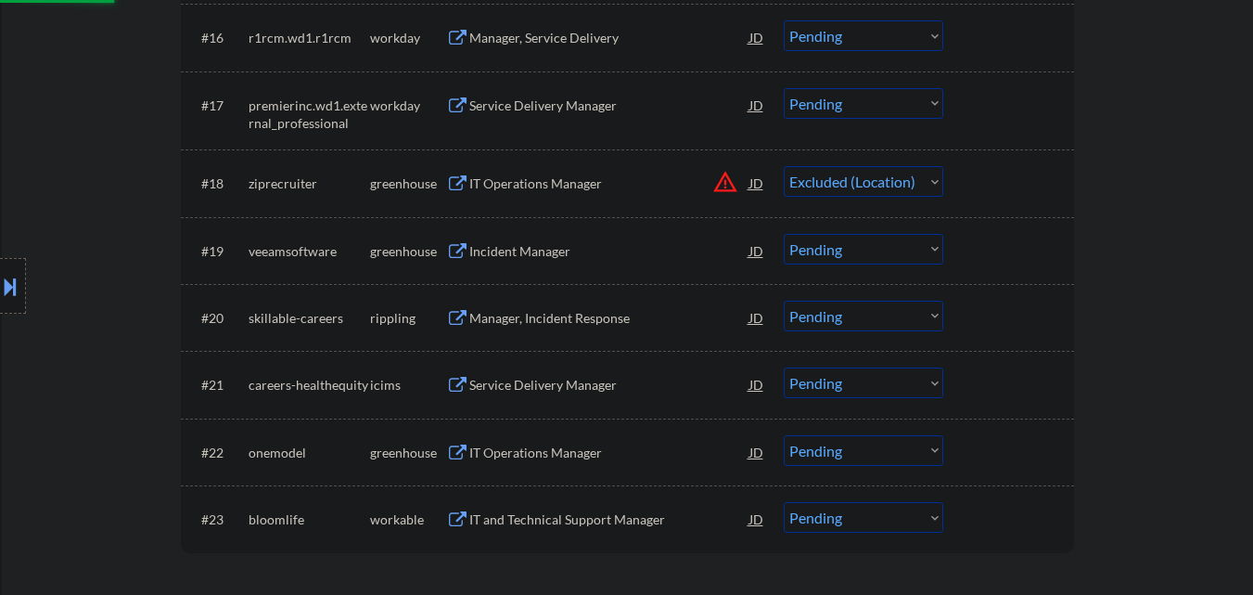
scroll to position [1670, 0]
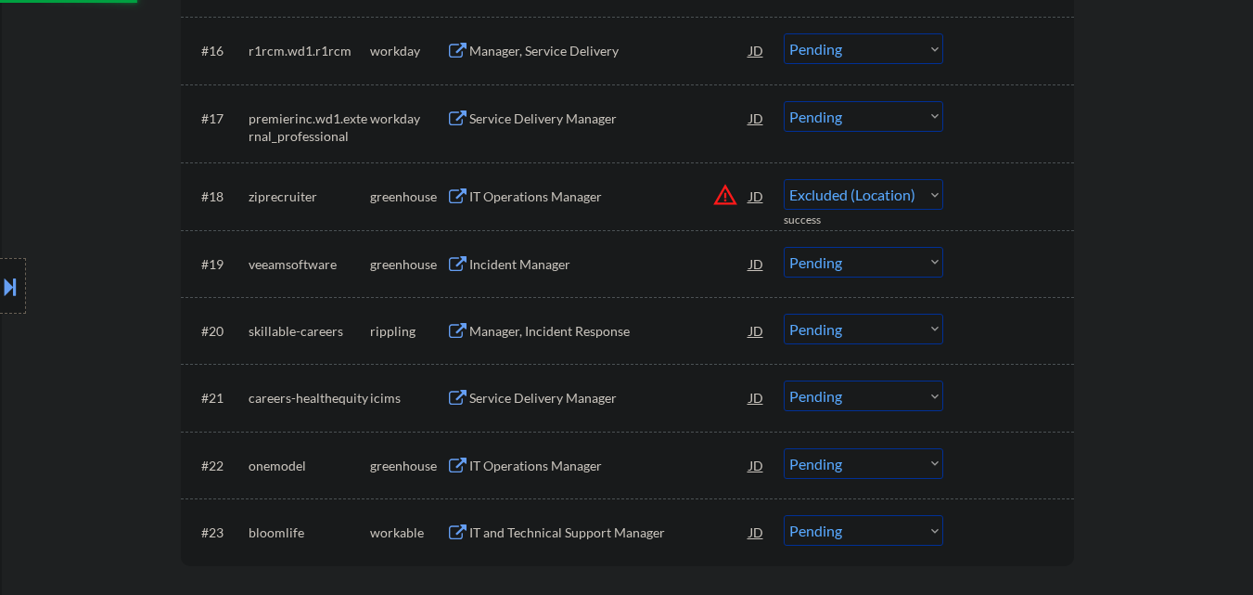
select select ""pending""
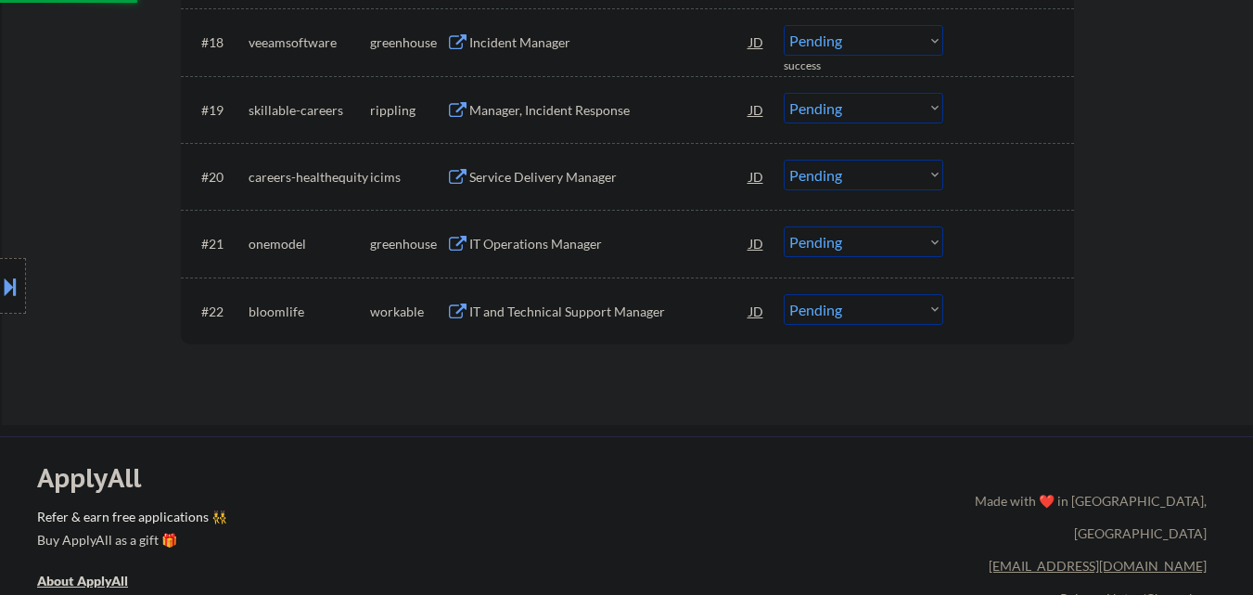
scroll to position [1855, 0]
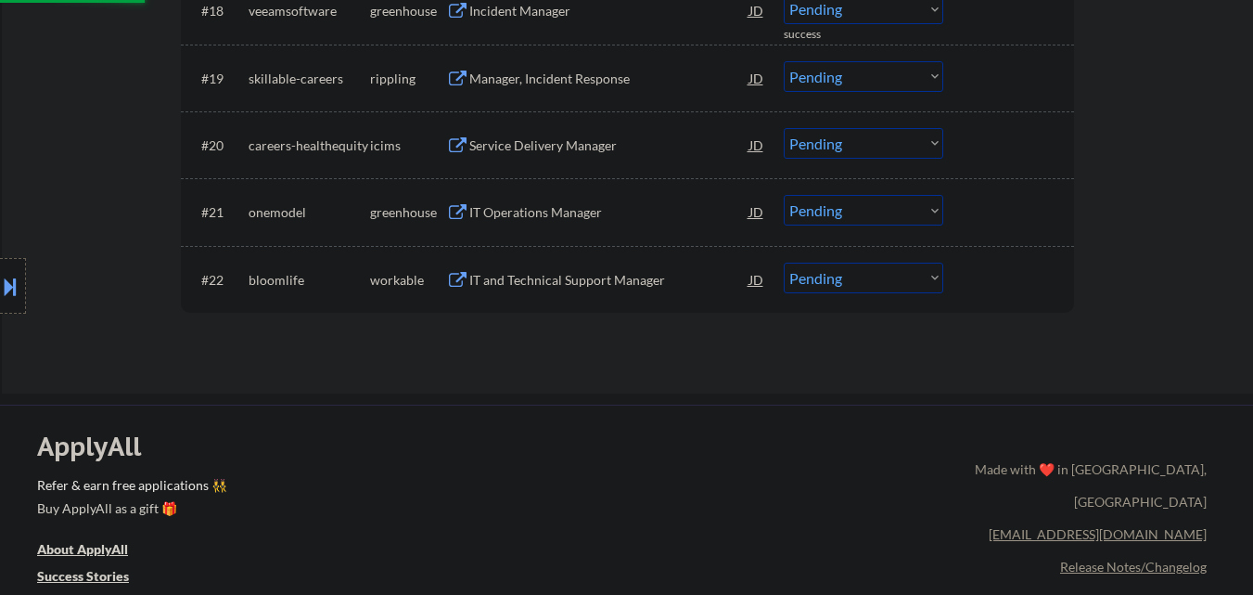
click at [616, 277] on div "IT and Technical Support Manager" at bounding box center [609, 280] width 280 height 19
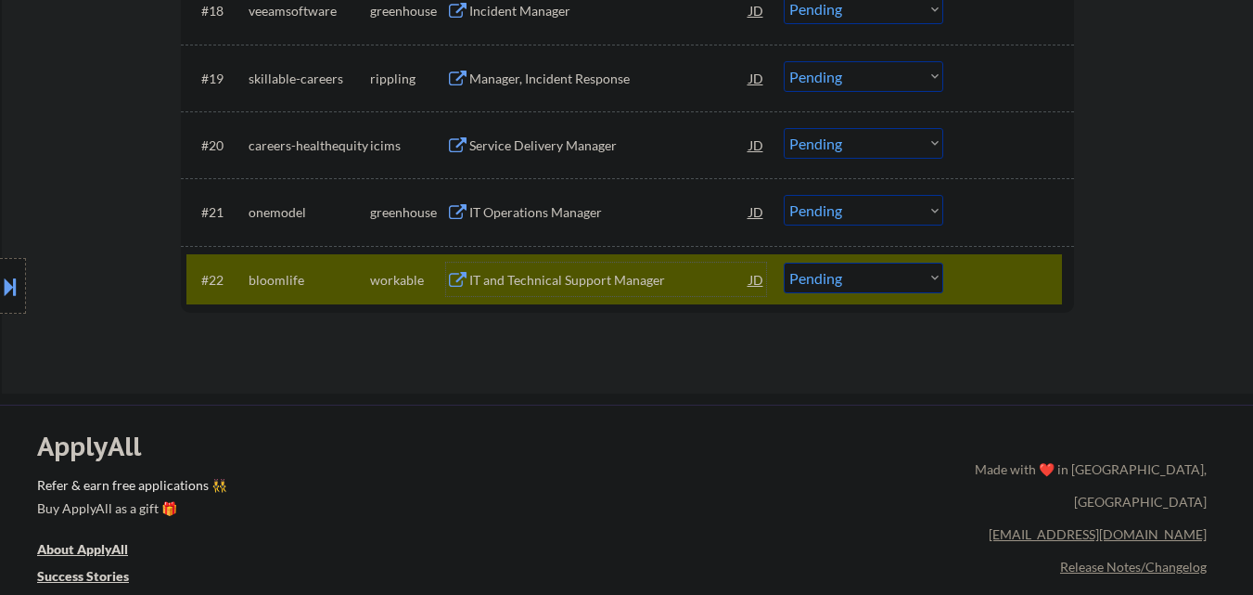
click at [904, 283] on select "Choose an option... Pending Applied Excluded (Questions) Excluded (Expired) Exc…" at bounding box center [864, 278] width 160 height 31
select select ""excluded__other_""
click at [784, 263] on select "Choose an option... Pending Applied Excluded (Questions) Excluded (Expired) Exc…" at bounding box center [864, 278] width 160 height 31
click at [595, 212] on div "IT Operations Manager" at bounding box center [609, 212] width 280 height 19
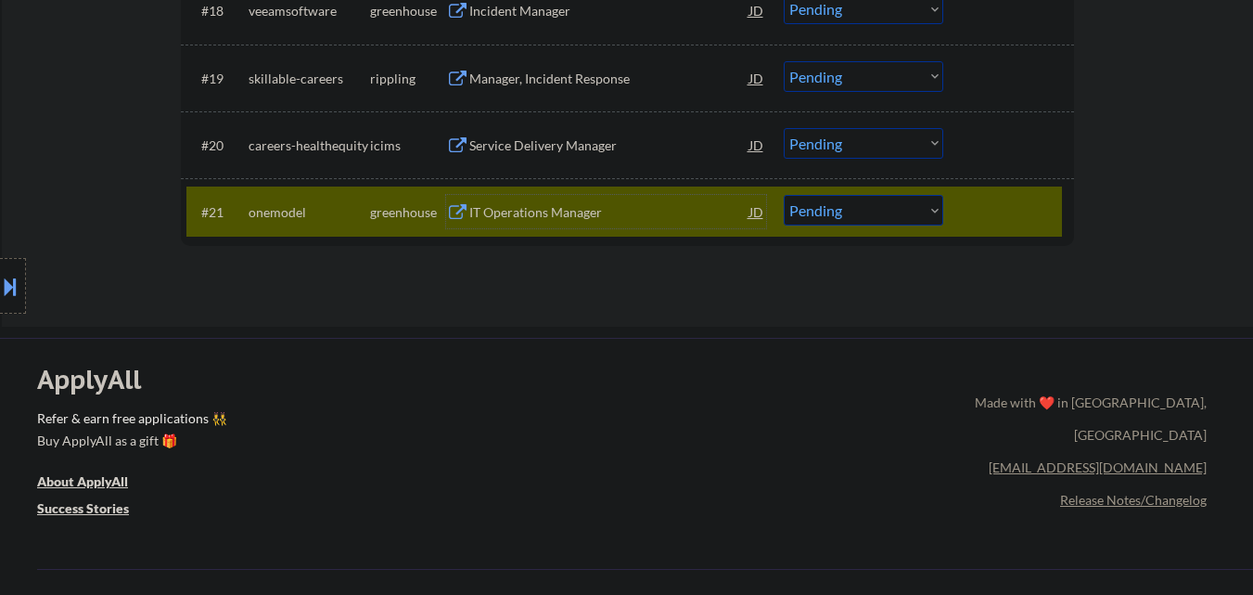
click at [888, 213] on select "Choose an option... Pending Applied Excluded (Questions) Excluded (Expired) Exc…" at bounding box center [864, 210] width 160 height 31
select select ""excluded""
click at [784, 195] on select "Choose an option... Pending Applied Excluded (Questions) Excluded (Expired) Exc…" at bounding box center [864, 210] width 160 height 31
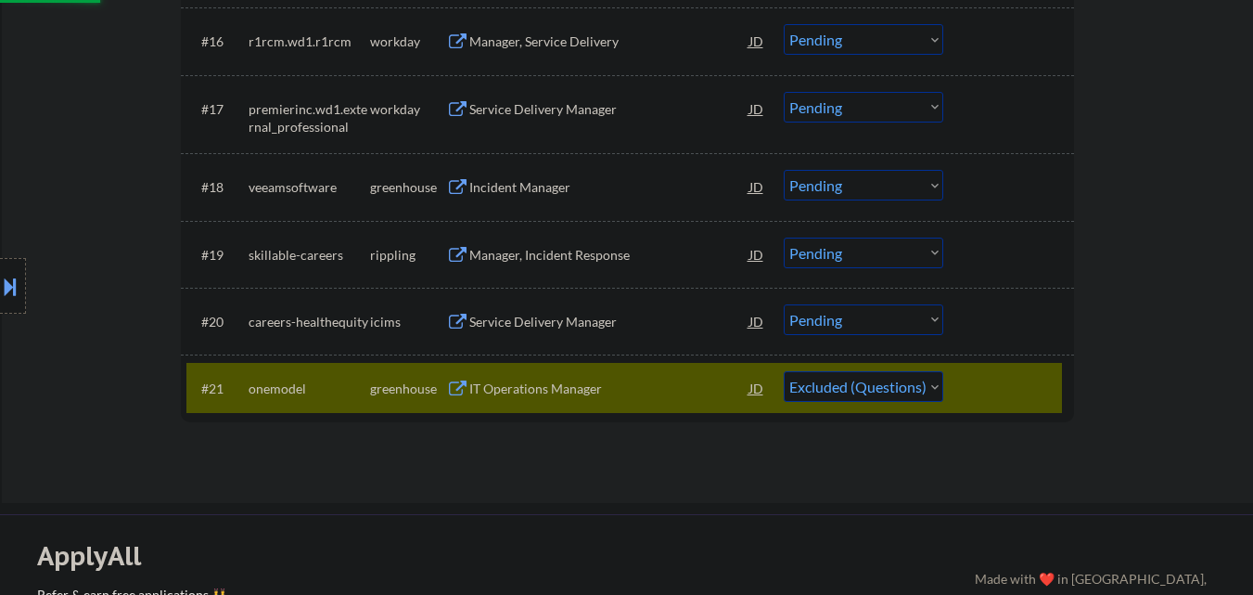
scroll to position [1670, 0]
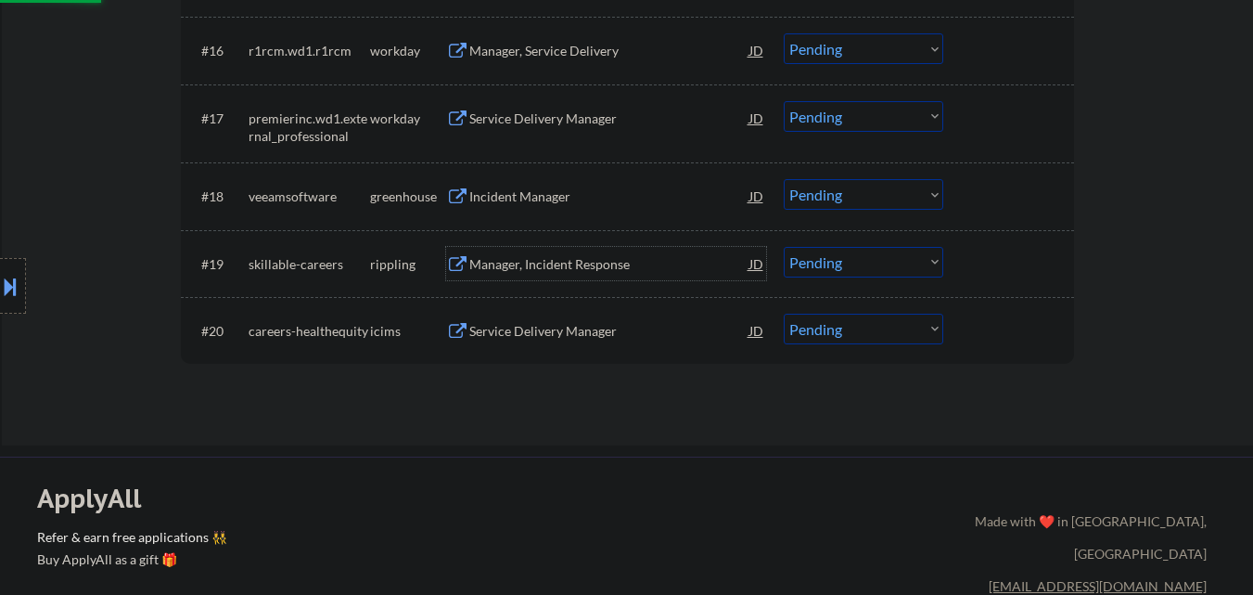
click at [545, 263] on div "Manager, Incident Response" at bounding box center [609, 264] width 280 height 19
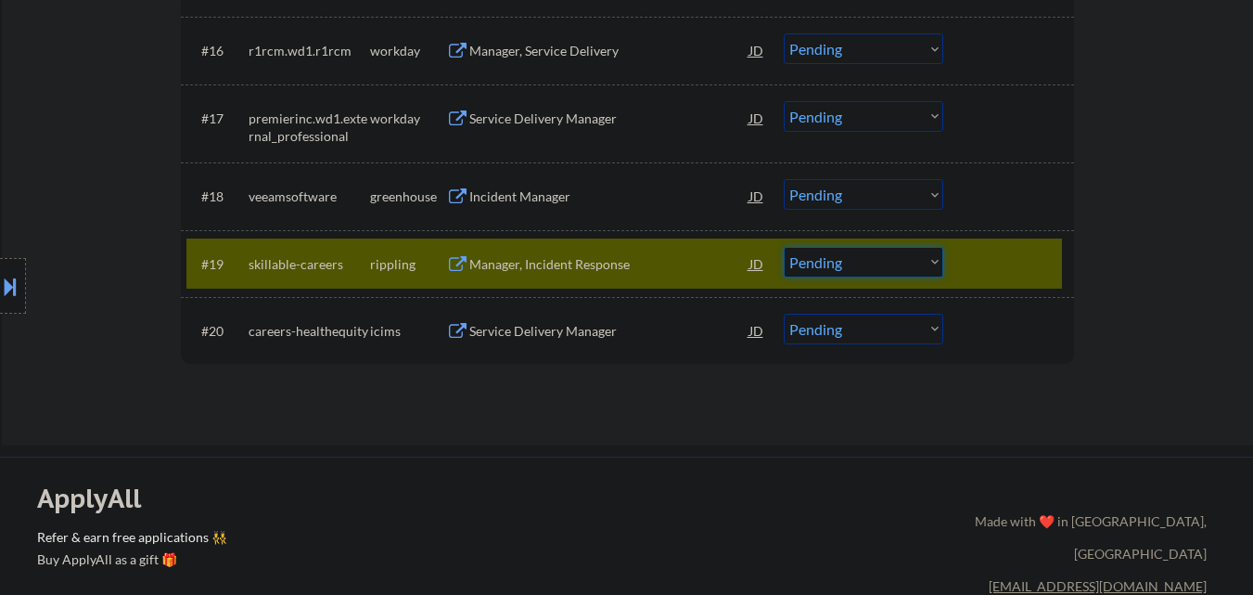
drag, startPoint x: 894, startPoint y: 261, endPoint x: 896, endPoint y: 273, distance: 12.2
click at [894, 261] on select "Choose an option... Pending Applied Excluded (Questions) Excluded (Expired) Exc…" at bounding box center [864, 262] width 160 height 31
click at [784, 247] on select "Choose an option... Pending Applied Excluded (Questions) Excluded (Expired) Exc…" at bounding box center [864, 262] width 160 height 31
click at [1010, 257] on div at bounding box center [1011, 263] width 82 height 33
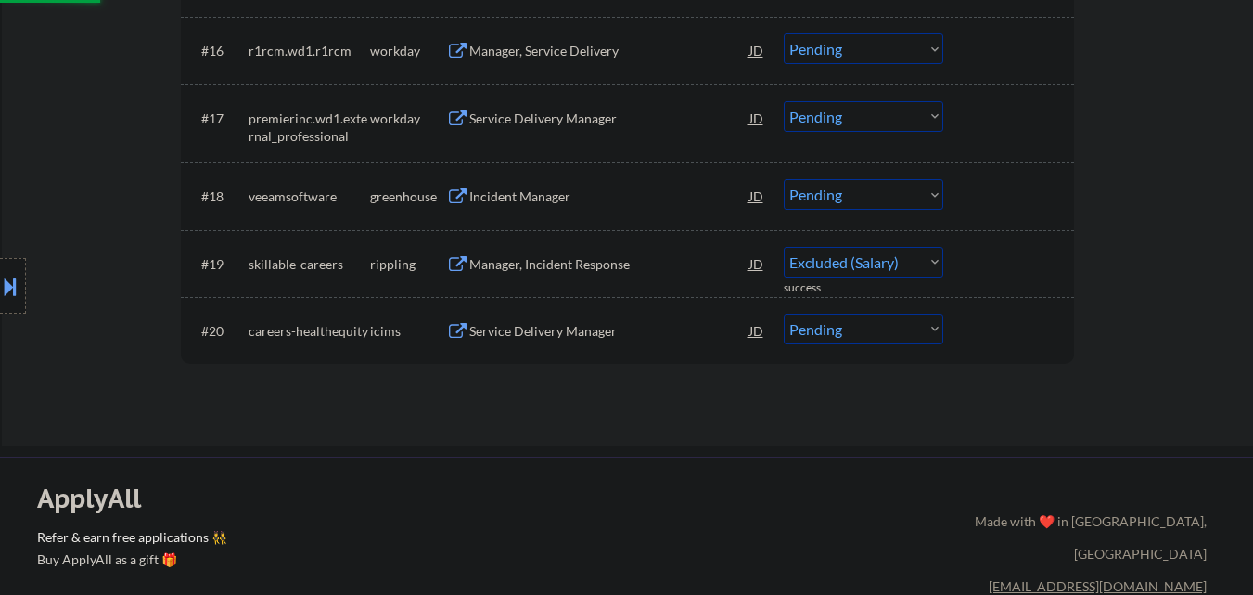
click at [521, 197] on div "Incident Manager" at bounding box center [609, 196] width 280 height 19
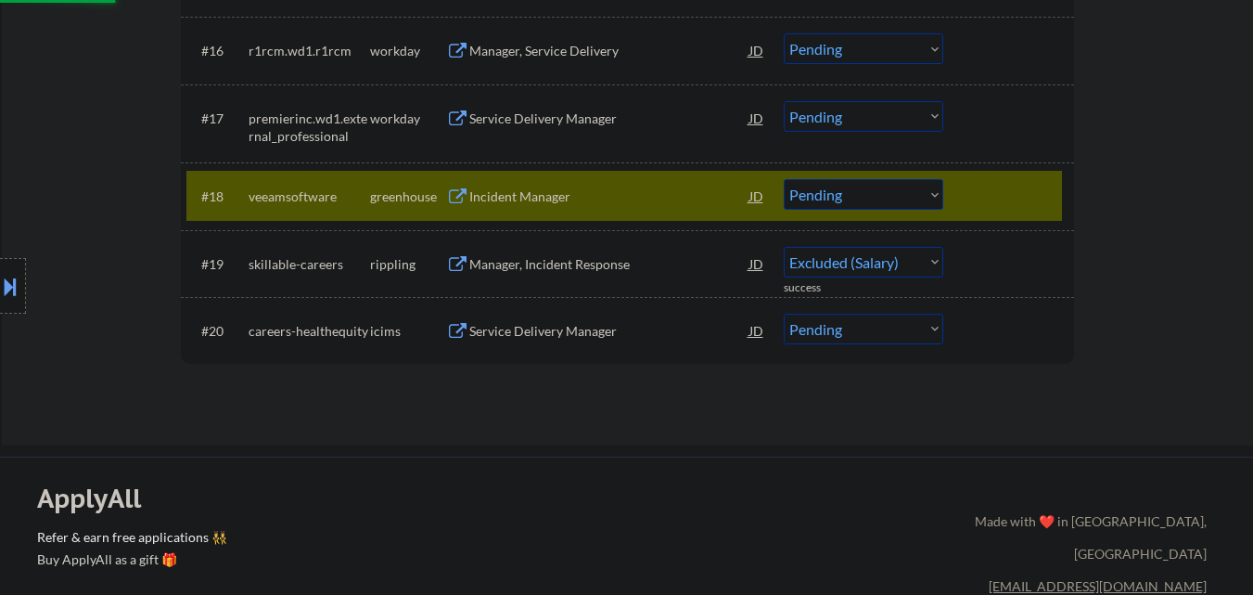
select select ""pending""
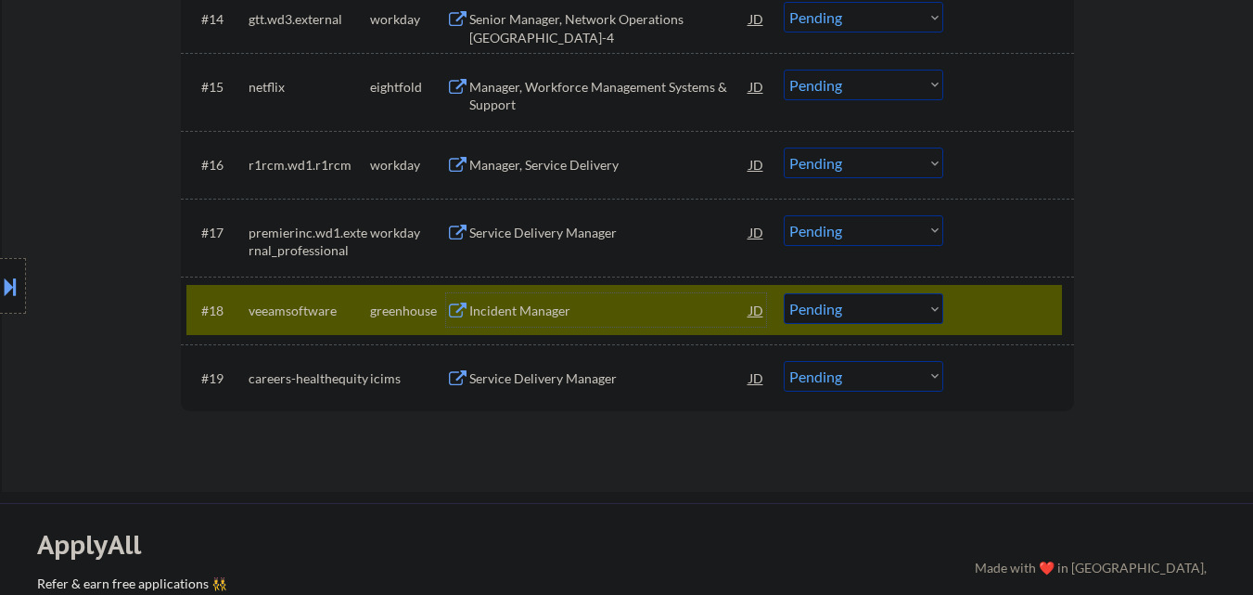
scroll to position [1560, 0]
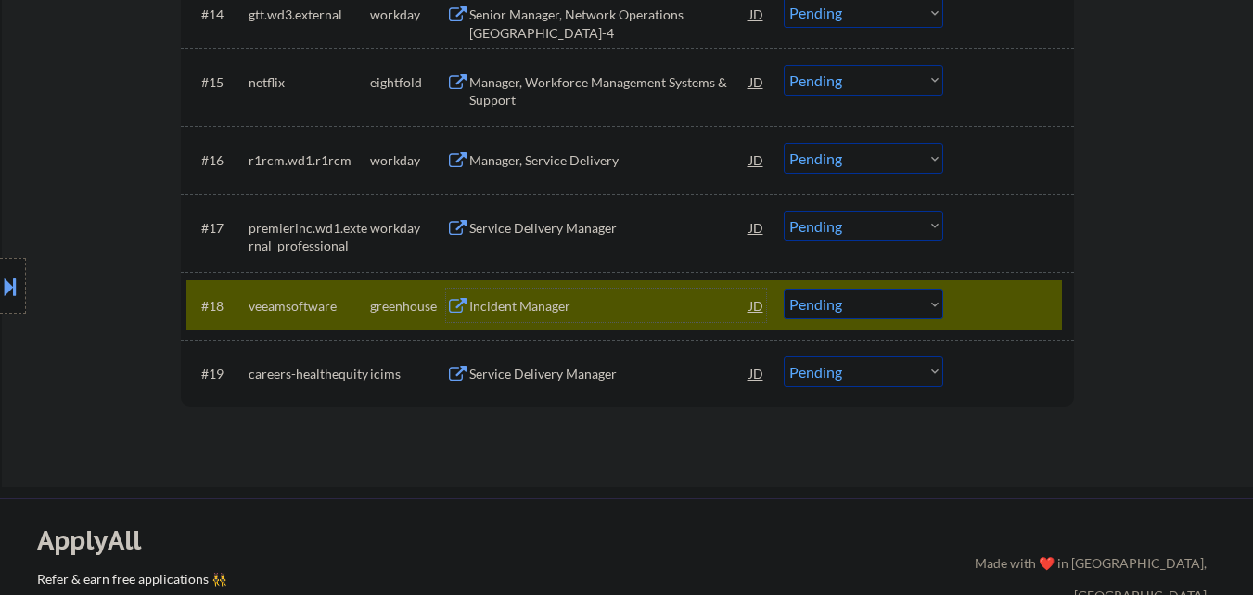
click at [848, 307] on select "Choose an option... Pending Applied Excluded (Questions) Excluded (Expired) Exc…" at bounding box center [864, 304] width 160 height 31
click at [784, 289] on select "Choose an option... Pending Applied Excluded (Questions) Excluded (Expired) Exc…" at bounding box center [864, 304] width 160 height 31
select select ""pending""
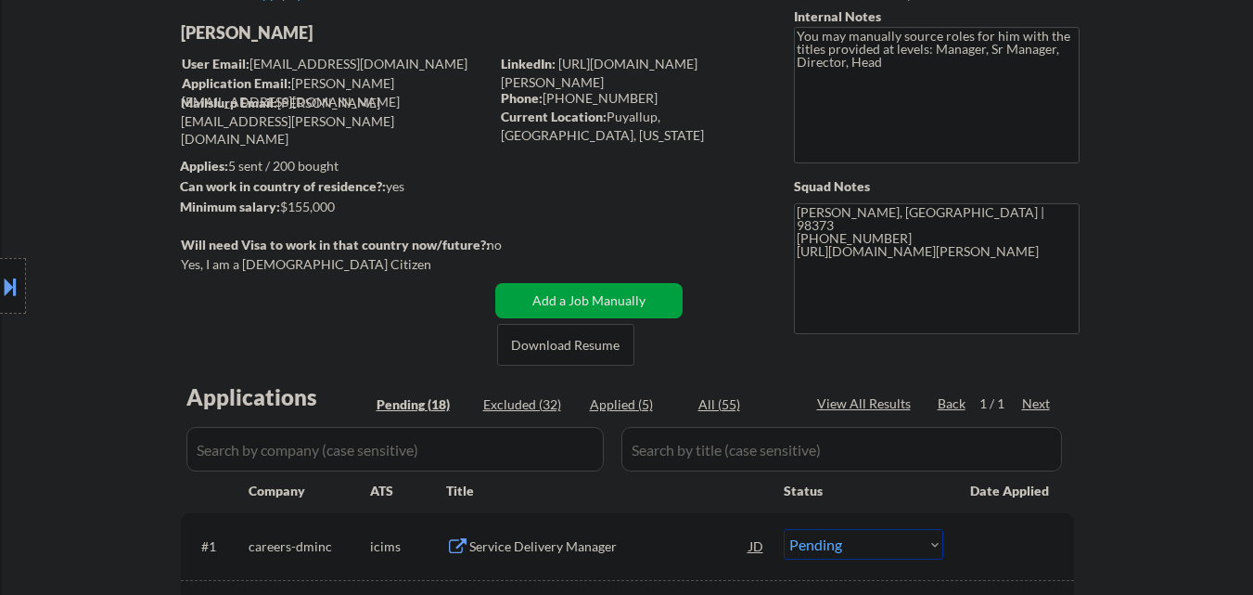
scroll to position [278, 0]
